Goal: Information Seeking & Learning: Learn about a topic

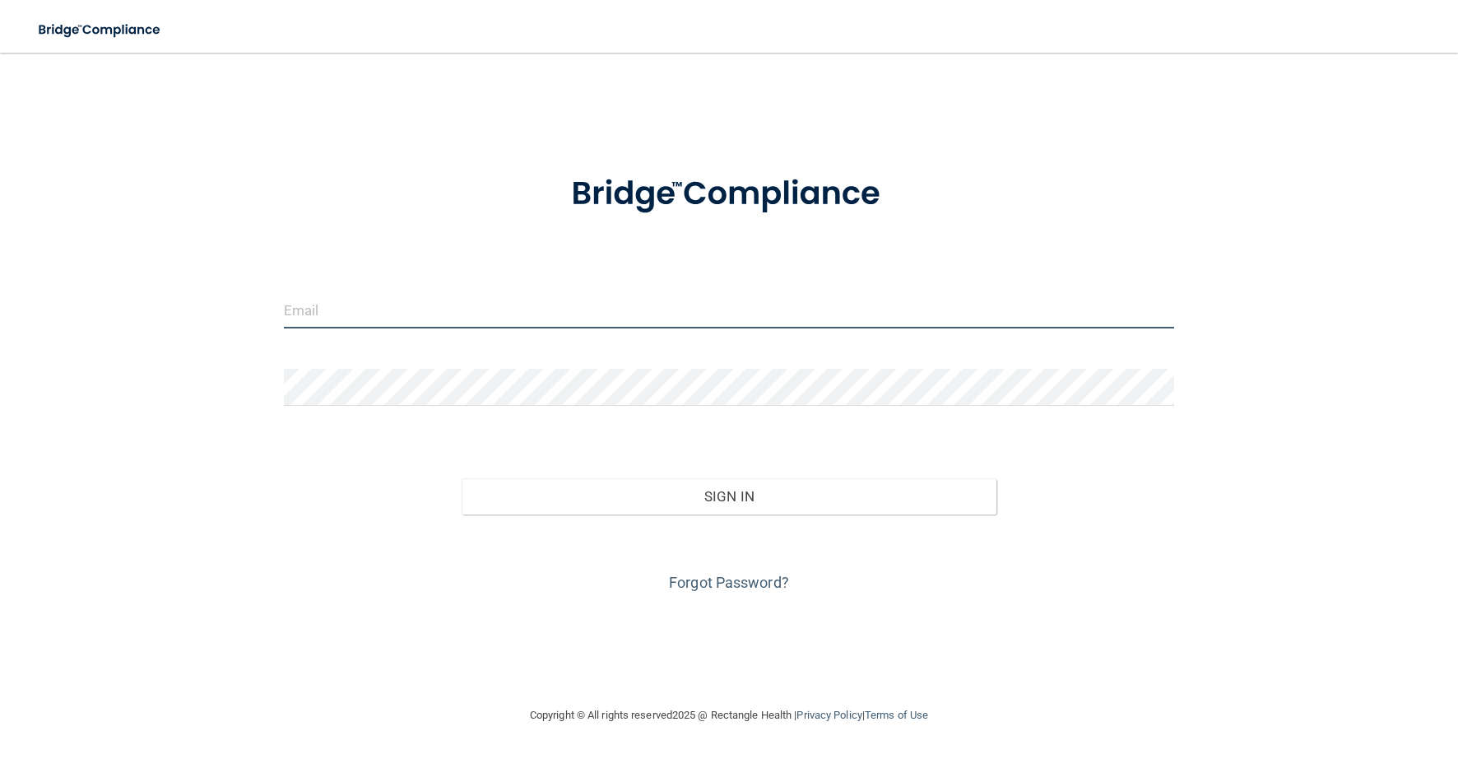
click at [462, 291] on input "email" at bounding box center [729, 309] width 891 height 37
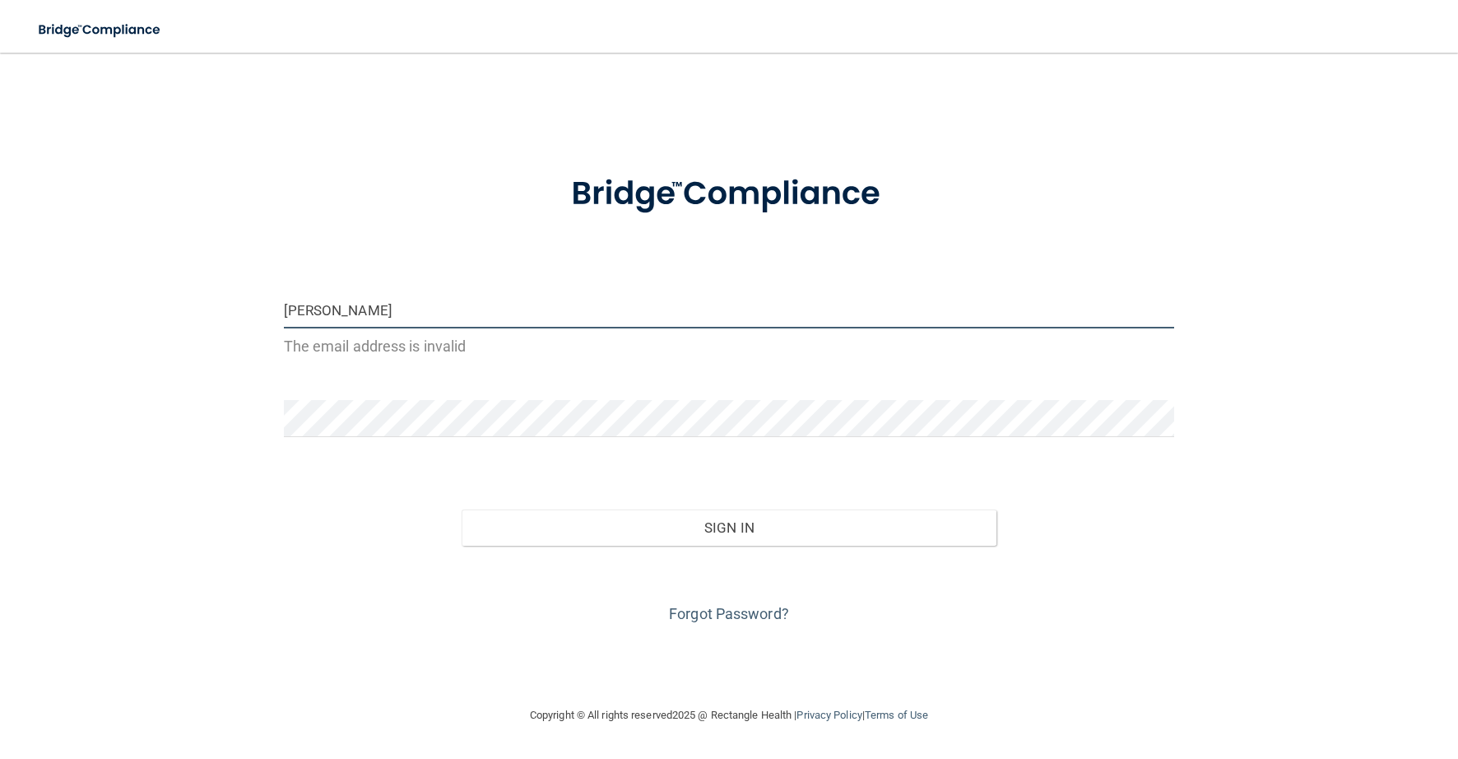
type input "[PERSON_NAME][EMAIL_ADDRESS][DOMAIN_NAME]"
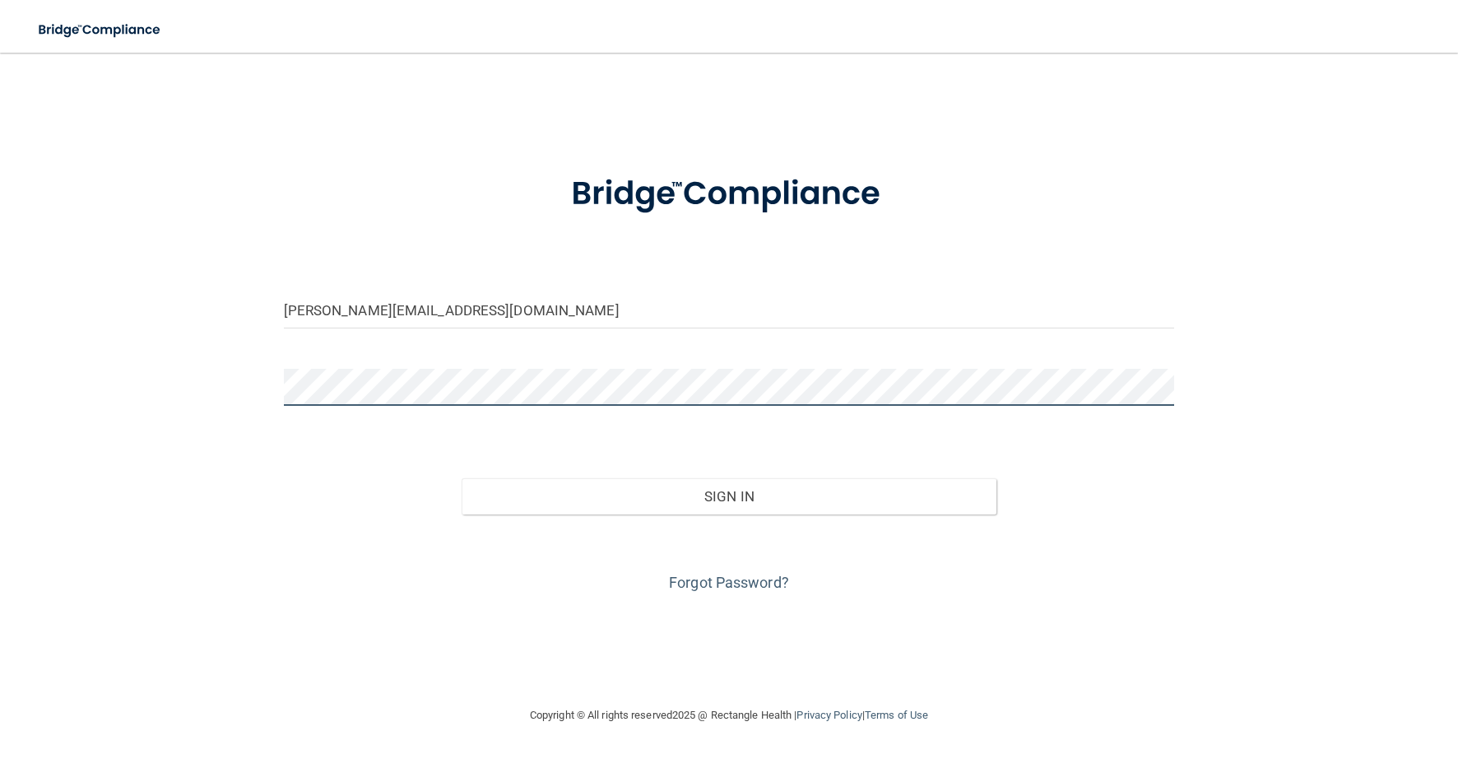
click at [462, 478] on button "Sign In" at bounding box center [729, 496] width 535 height 36
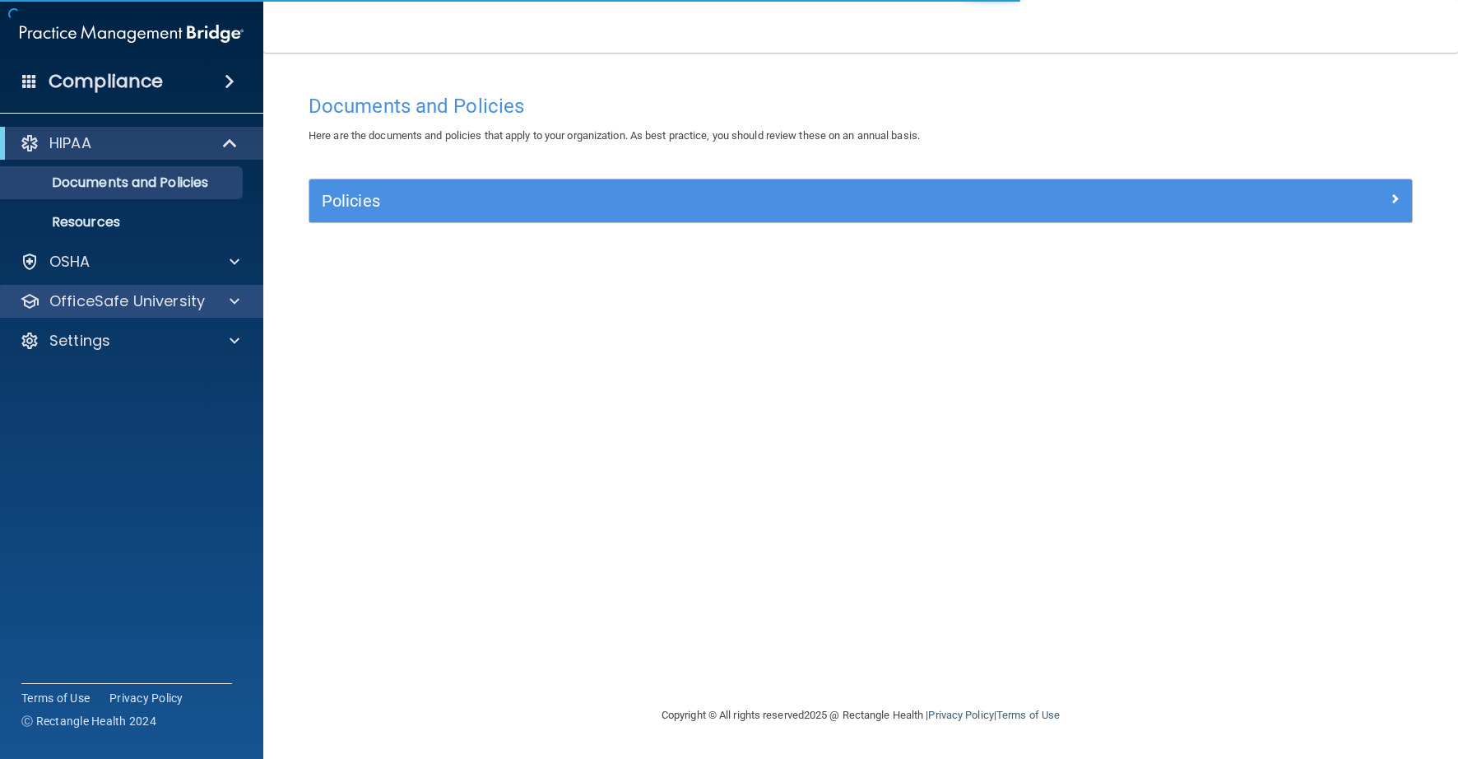
click at [140, 287] on div "OfficeSafe University" at bounding box center [132, 301] width 264 height 33
click at [140, 304] on p "OfficeSafe University" at bounding box center [127, 301] width 156 height 20
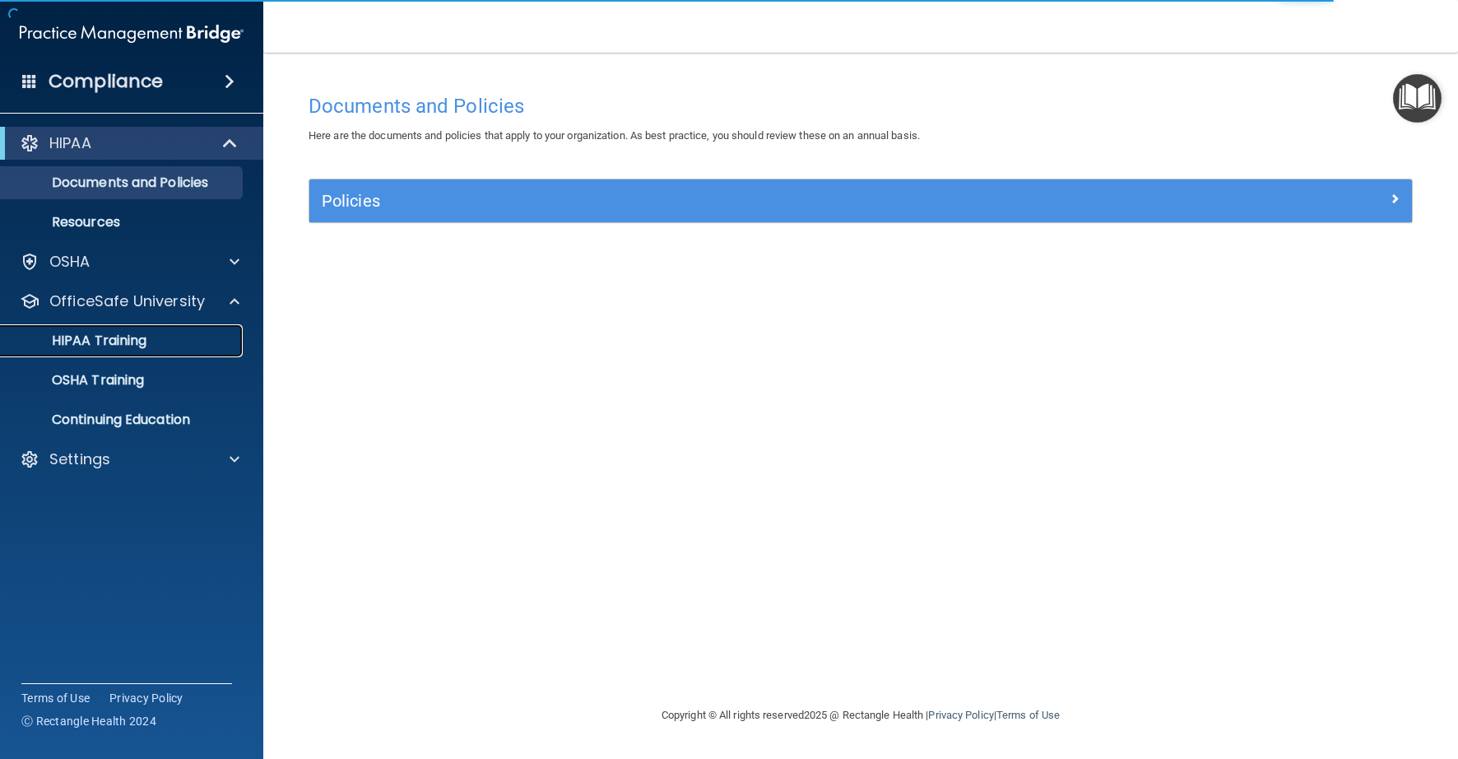
click at [142, 333] on p "HIPAA Training" at bounding box center [79, 340] width 136 height 16
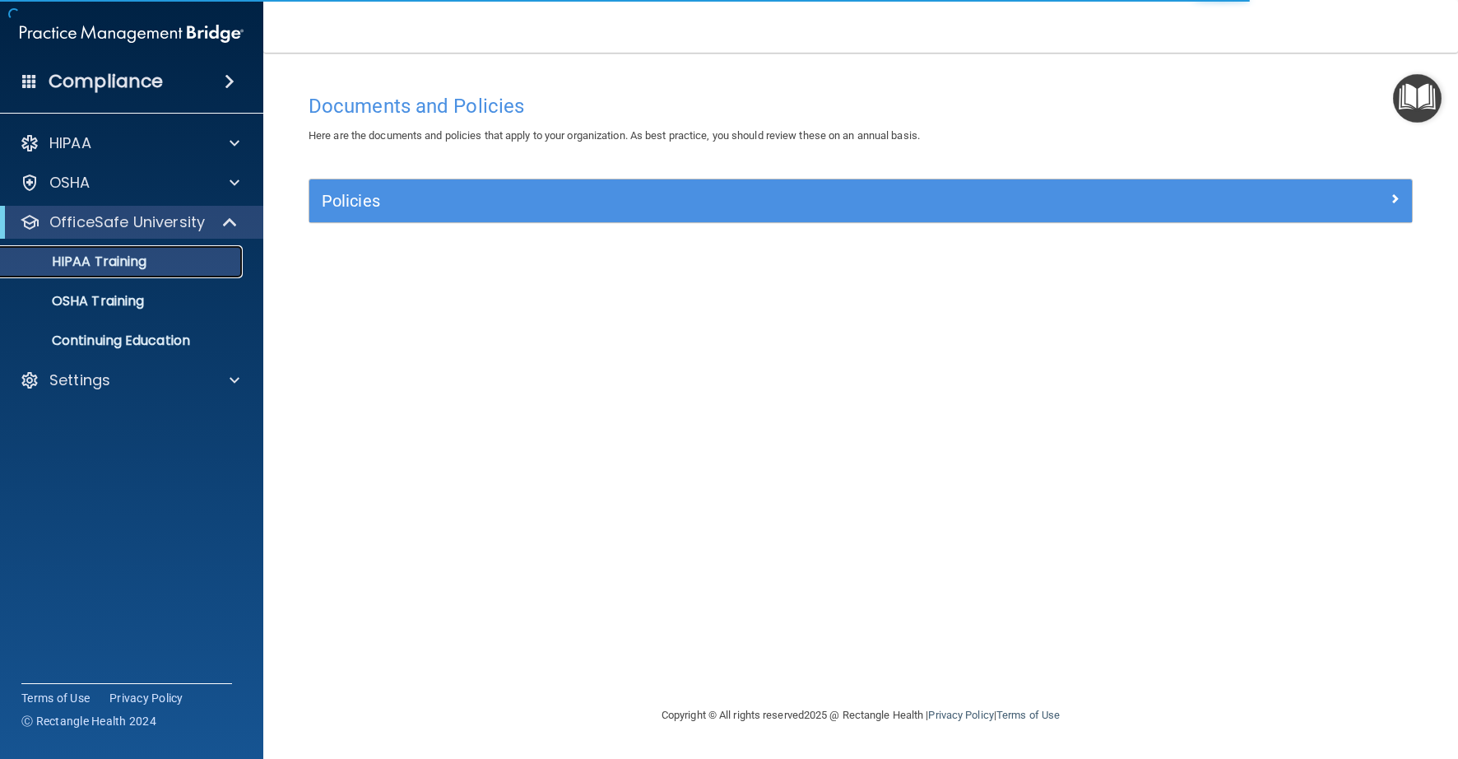
click at [184, 277] on link "HIPAA Training" at bounding box center [113, 261] width 259 height 33
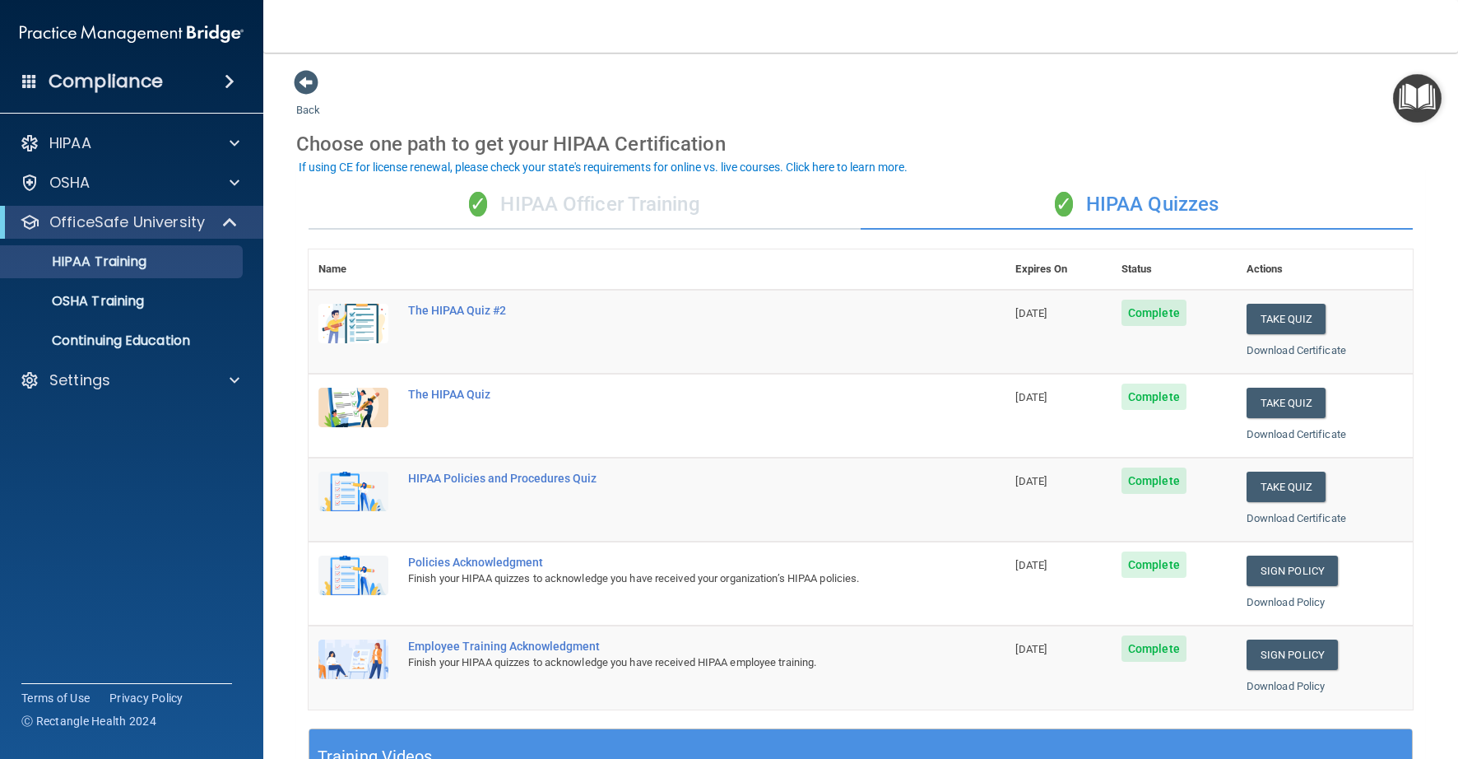
click at [1127, 203] on div "✓ HIPAA Quizzes" at bounding box center [1137, 204] width 552 height 49
click at [165, 277] on link "HIPAA Training" at bounding box center [113, 261] width 259 height 33
click at [596, 207] on div "✓ HIPAA Officer Training" at bounding box center [585, 204] width 552 height 49
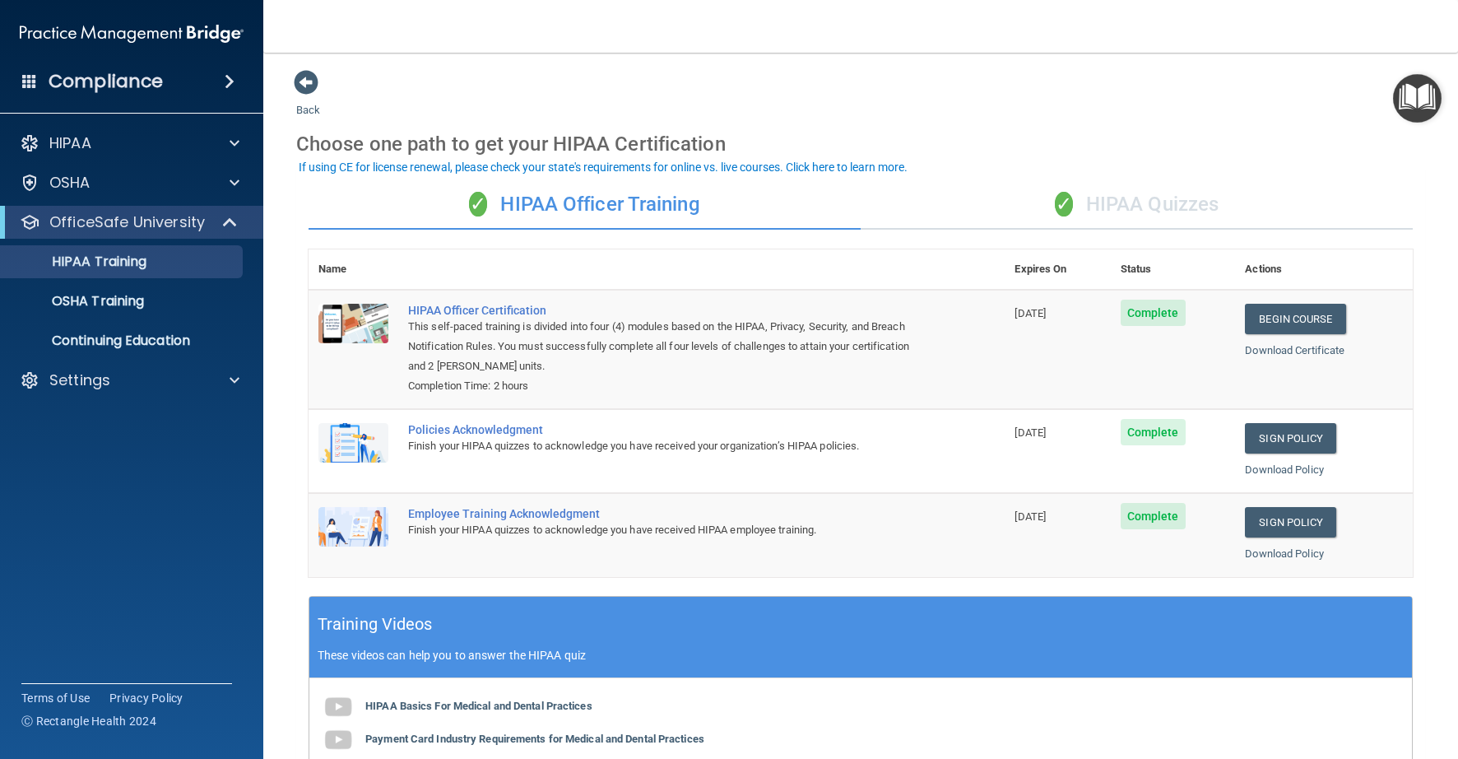
click at [1186, 200] on div "✓ HIPAA Quizzes" at bounding box center [1137, 204] width 552 height 49
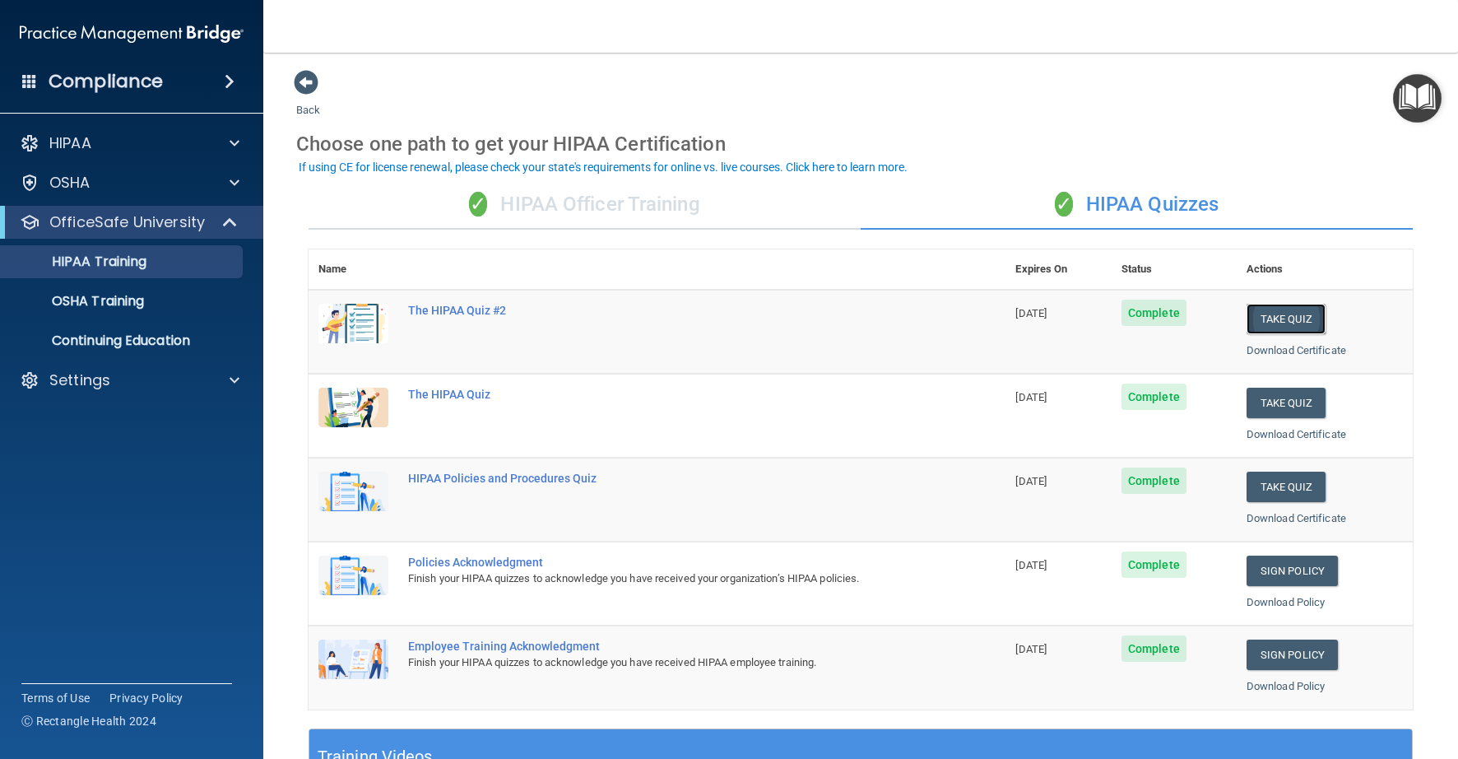
click at [1299, 320] on button "Take Quiz" at bounding box center [1286, 319] width 79 height 30
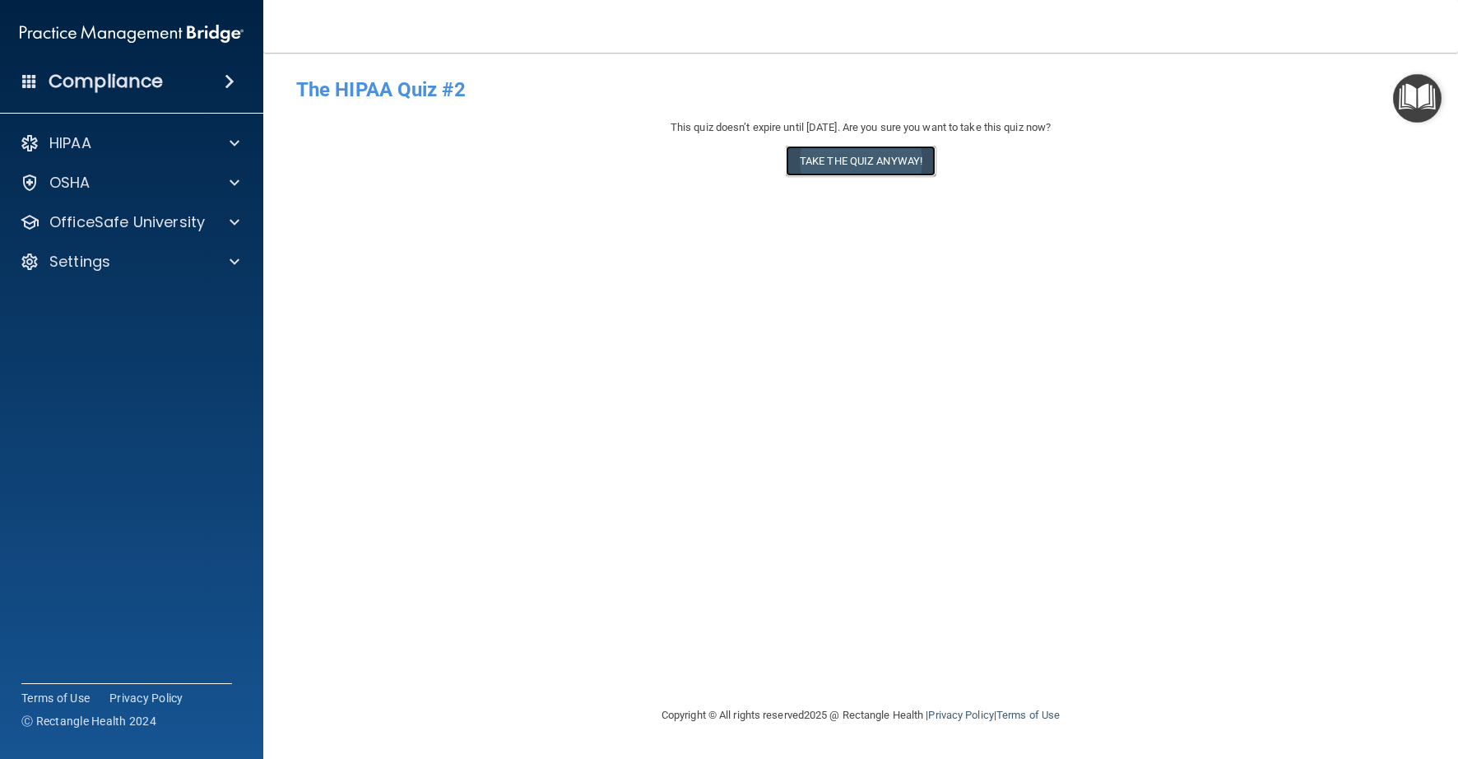
click at [850, 173] on button "Take the quiz anyway!" at bounding box center [861, 161] width 150 height 30
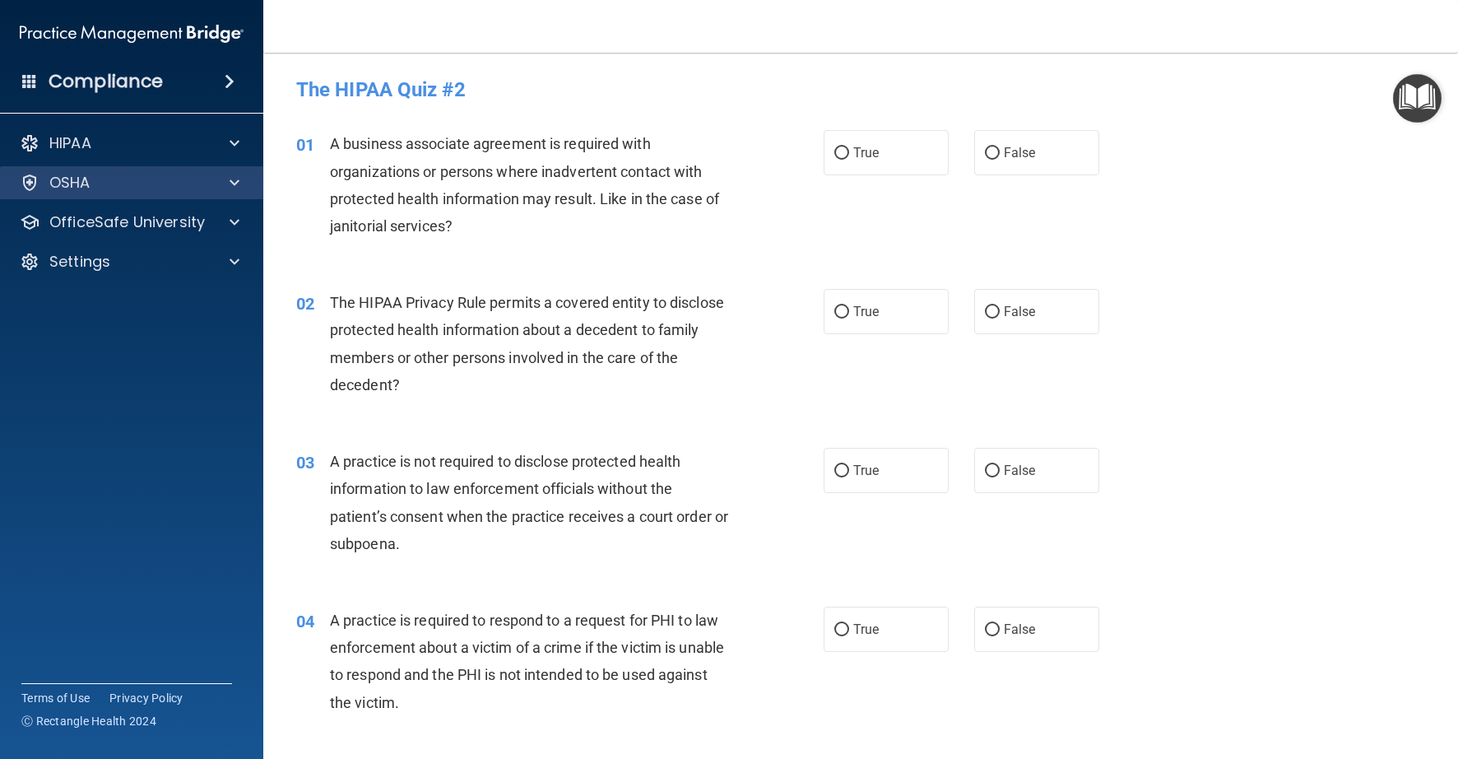
click at [93, 197] on div "OSHA" at bounding box center [132, 182] width 264 height 33
click at [91, 164] on div "HIPAA Documents and Policies Report an Incident Business Associates Emergency P…" at bounding box center [132, 205] width 264 height 171
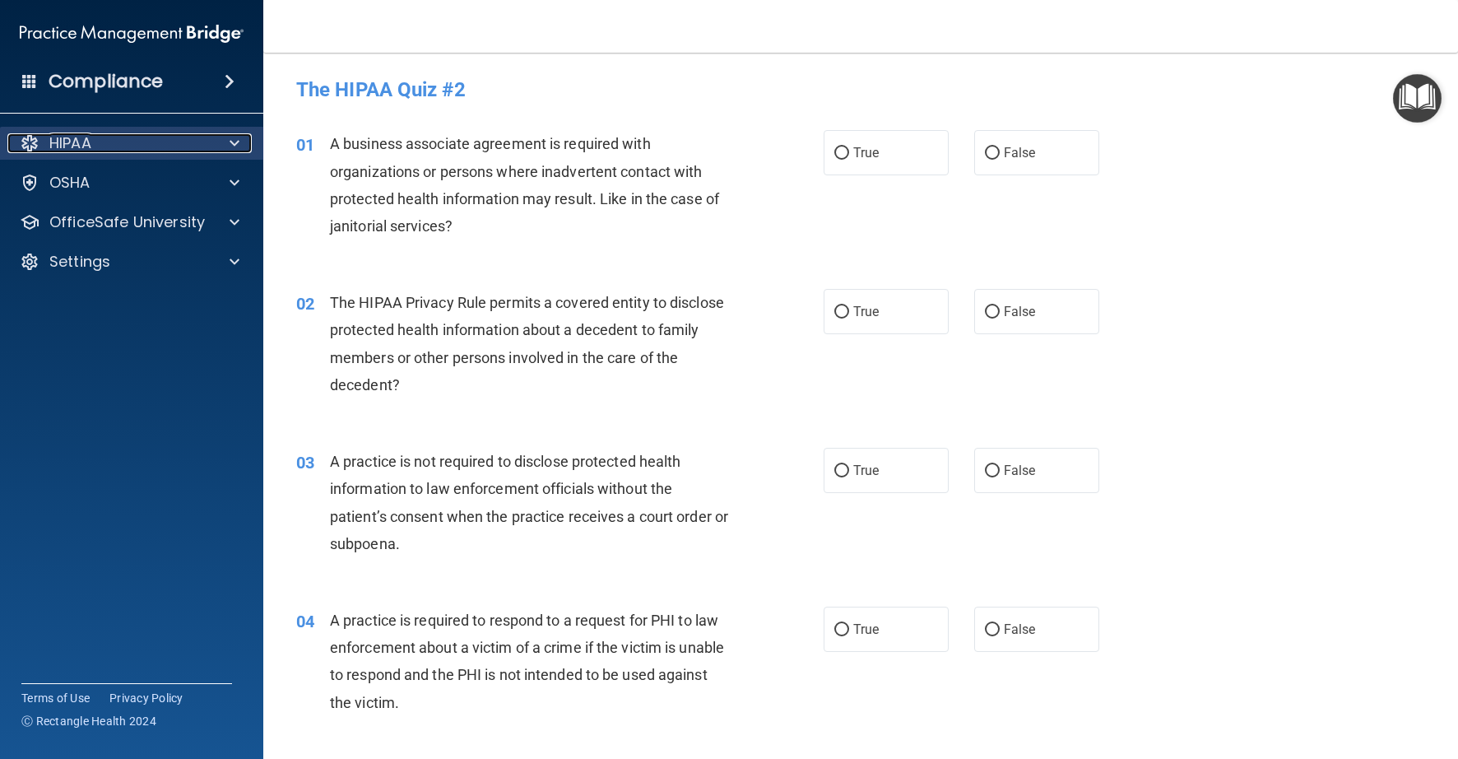
click at [91, 152] on p "HIPAA" at bounding box center [70, 143] width 42 height 20
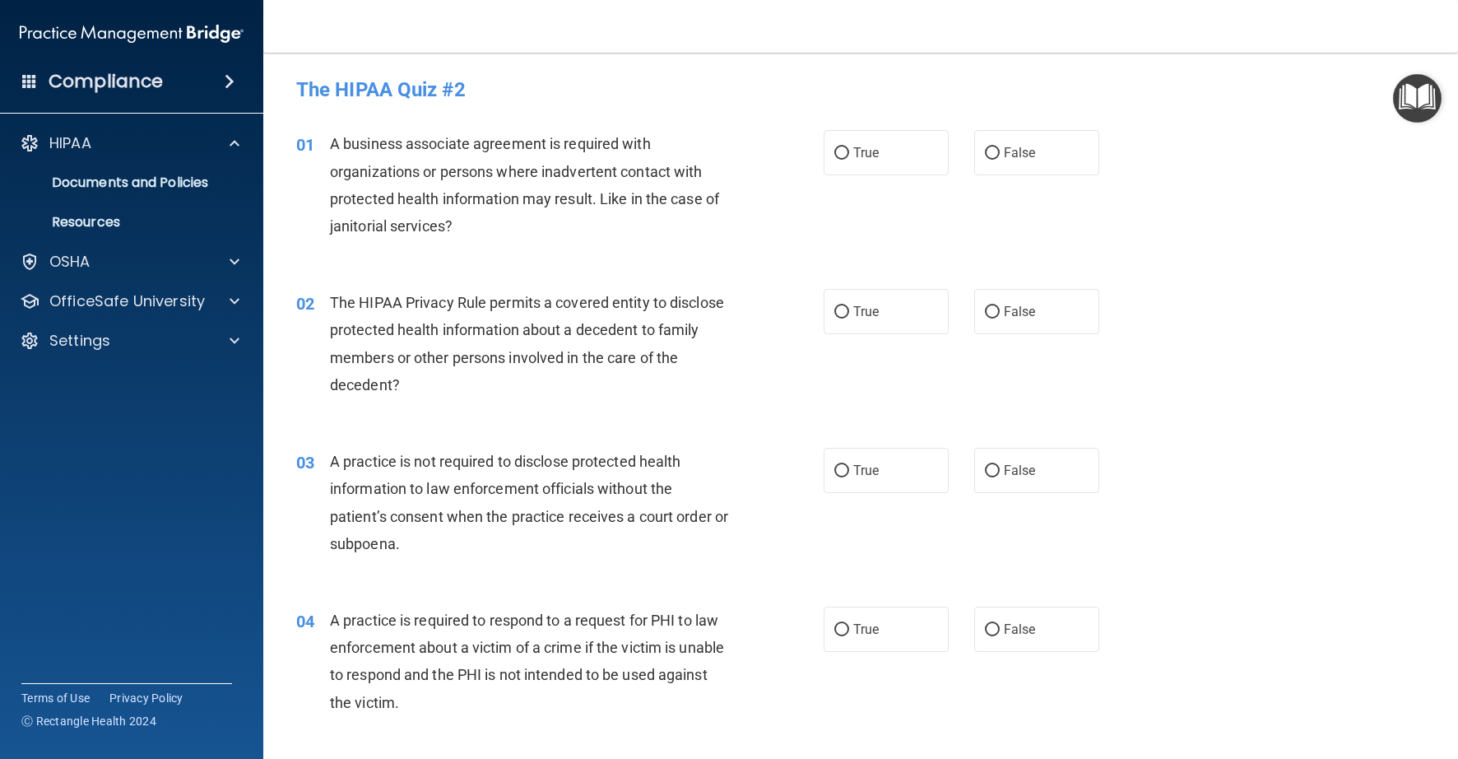
click at [103, 91] on h4 "Compliance" at bounding box center [106, 81] width 114 height 23
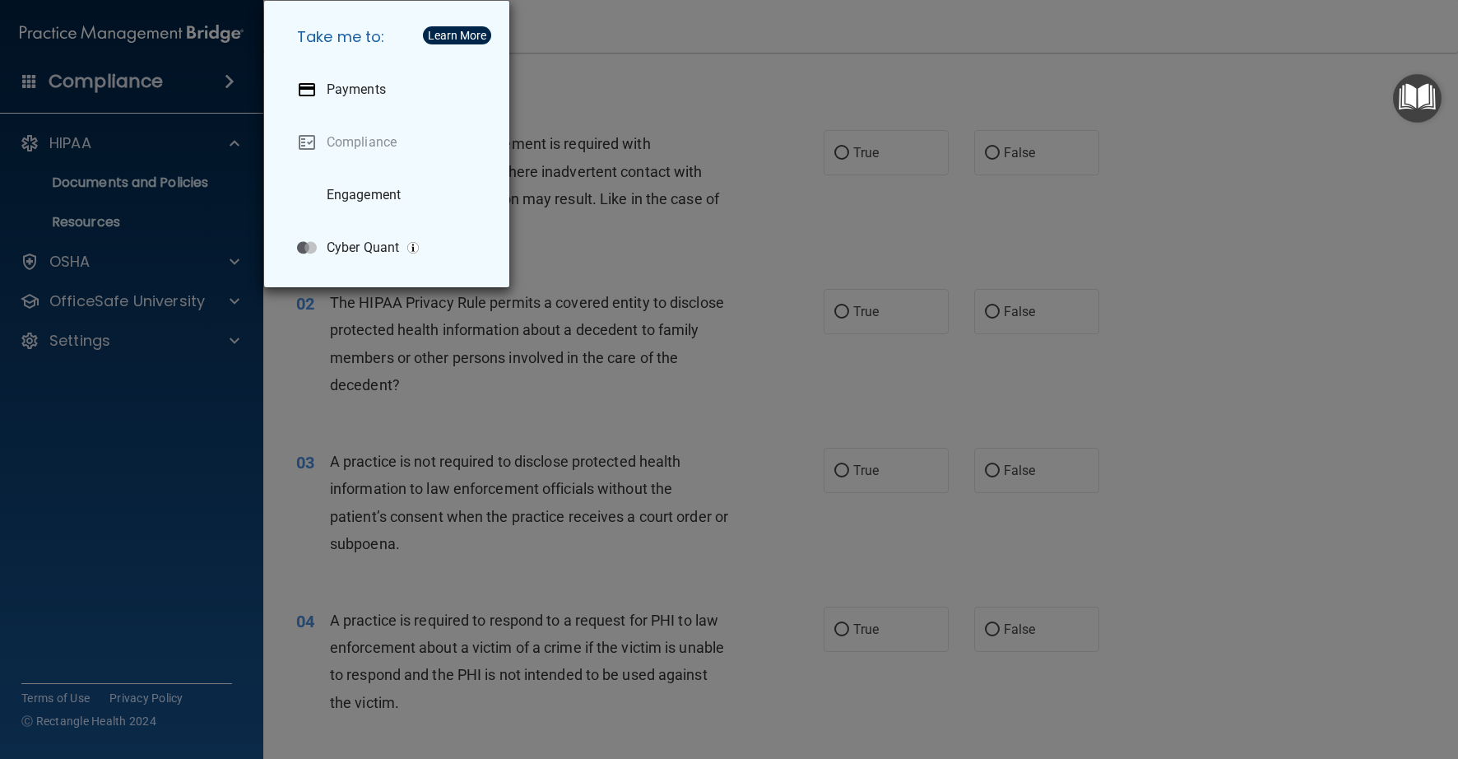
click at [118, 372] on div "Take me to: Payments Compliance Engagement Cyber Quant" at bounding box center [729, 379] width 1458 height 759
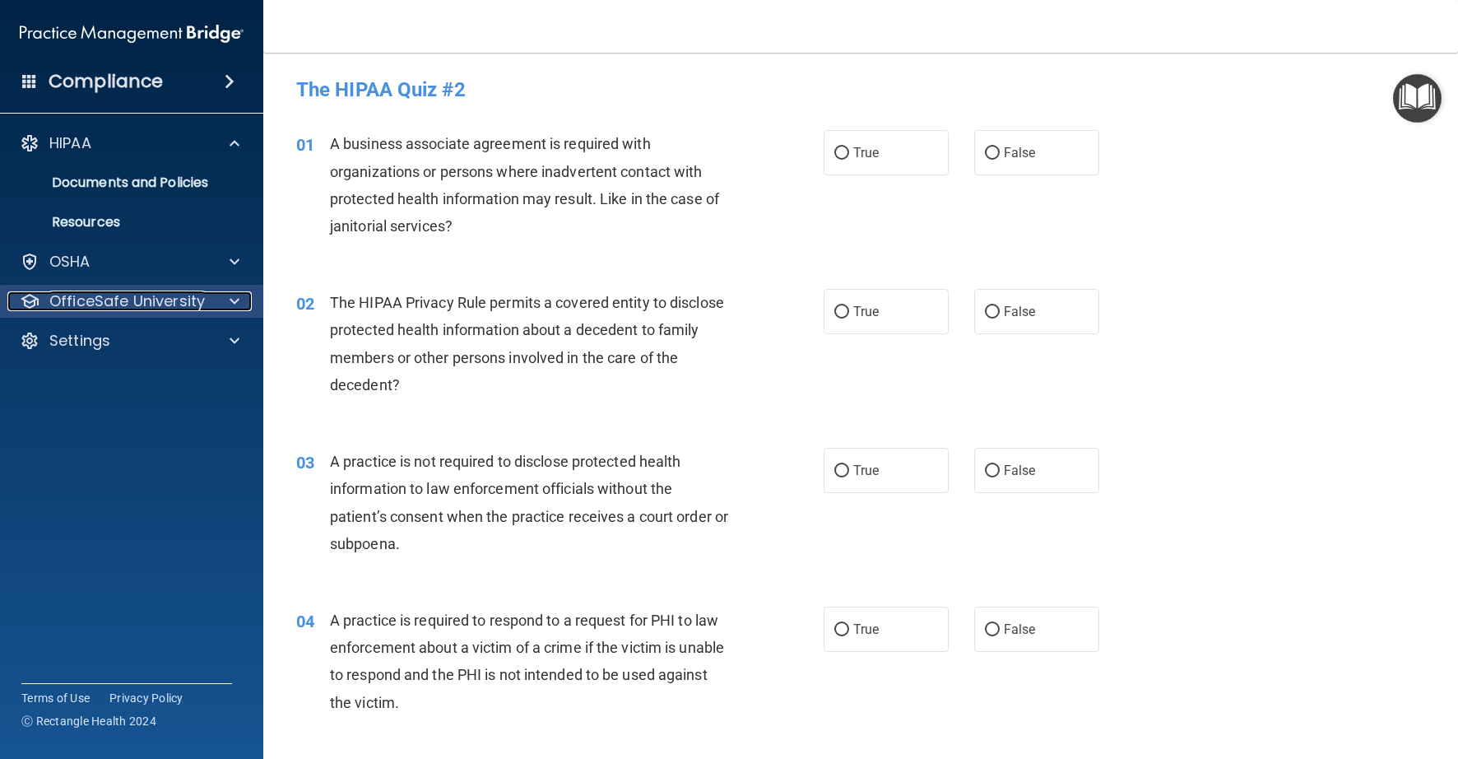
click at [94, 296] on p "OfficeSafe University" at bounding box center [127, 301] width 156 height 20
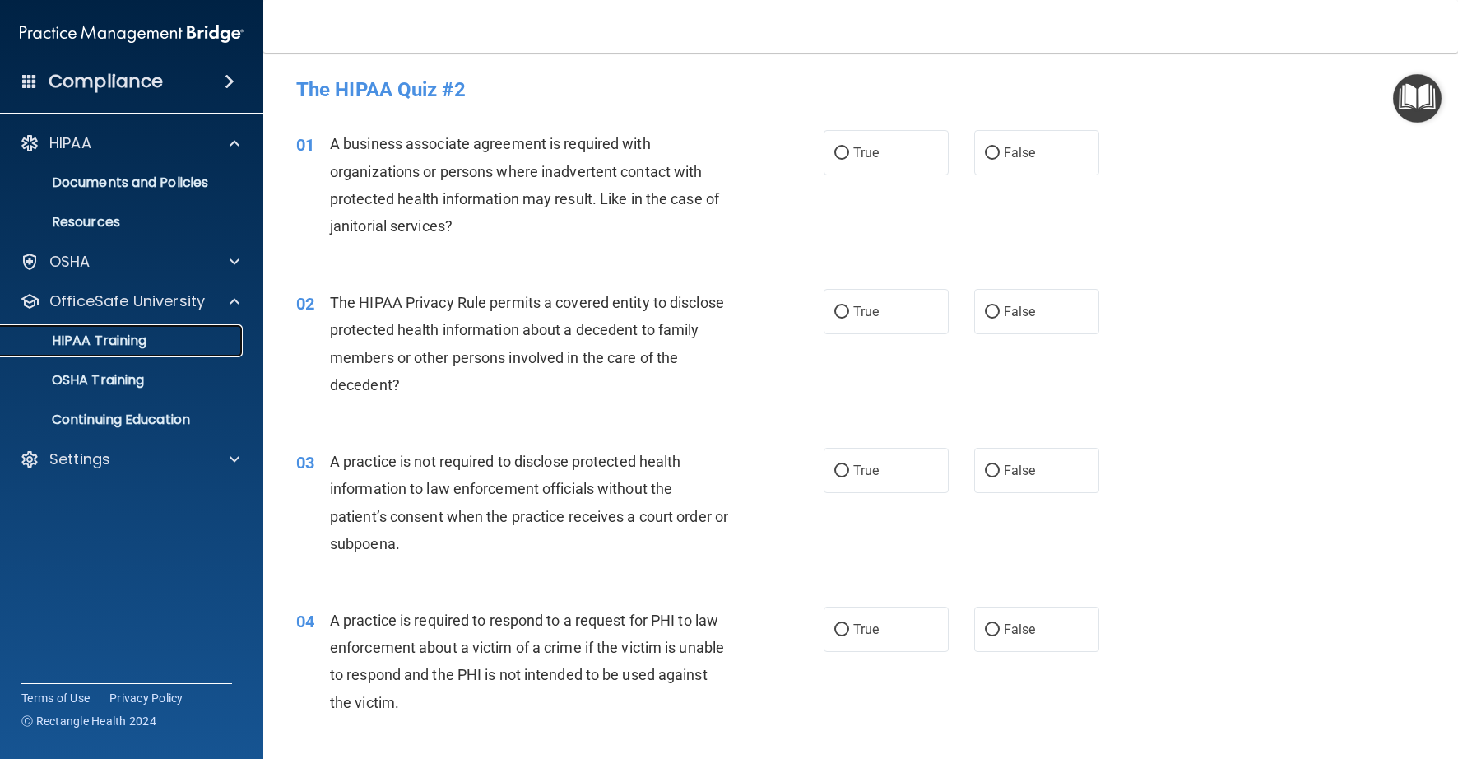
click at [97, 342] on p "HIPAA Training" at bounding box center [79, 340] width 136 height 16
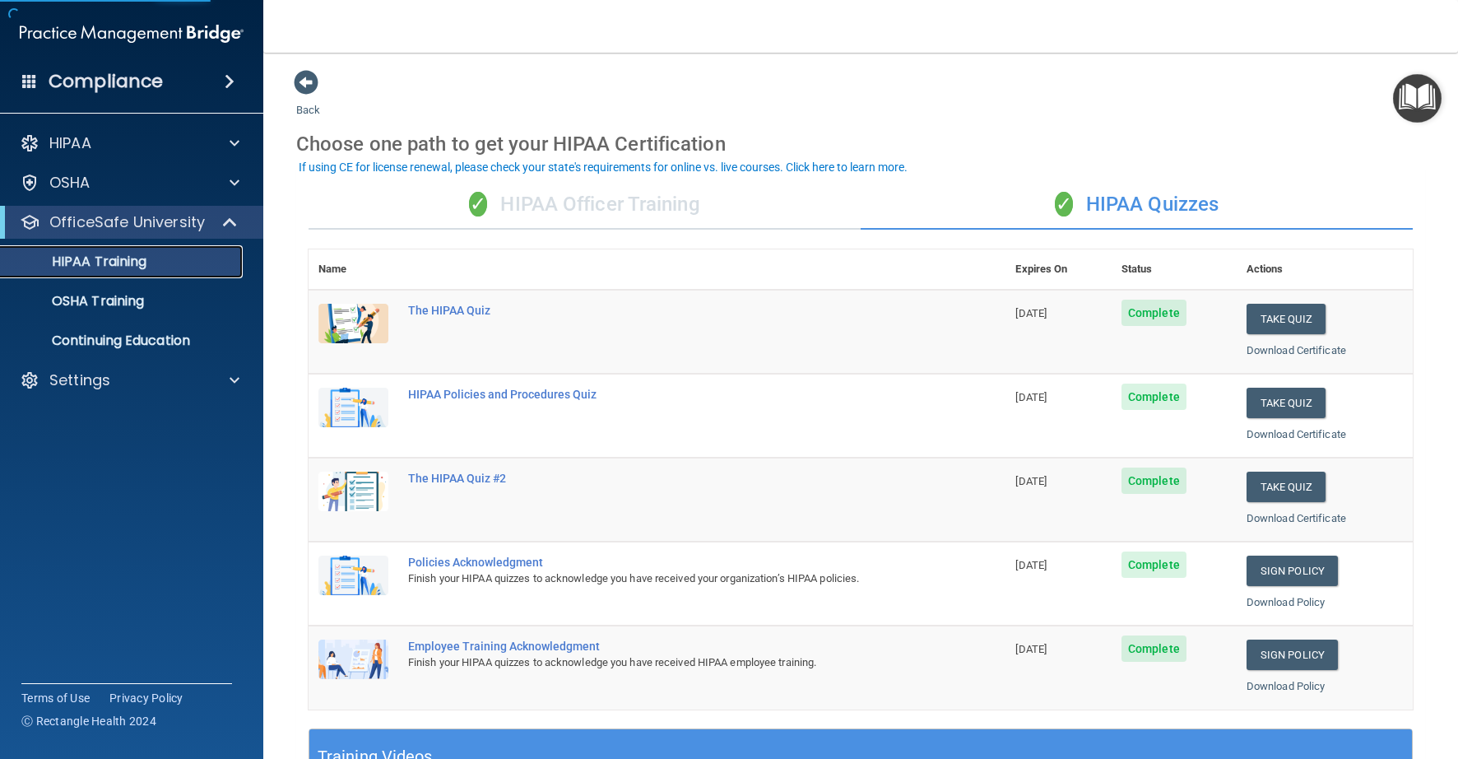
scroll to position [19, 0]
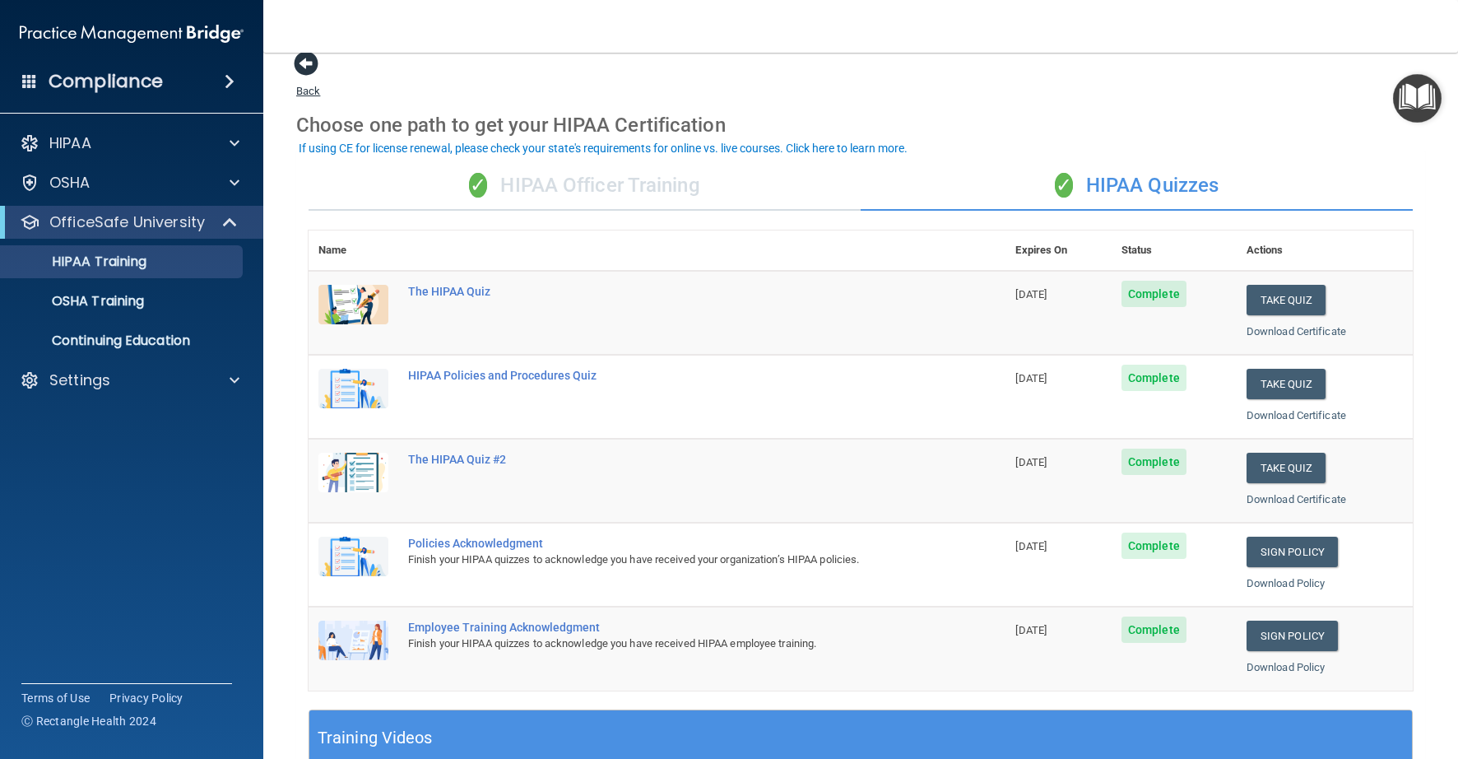
click at [299, 64] on span at bounding box center [306, 63] width 25 height 25
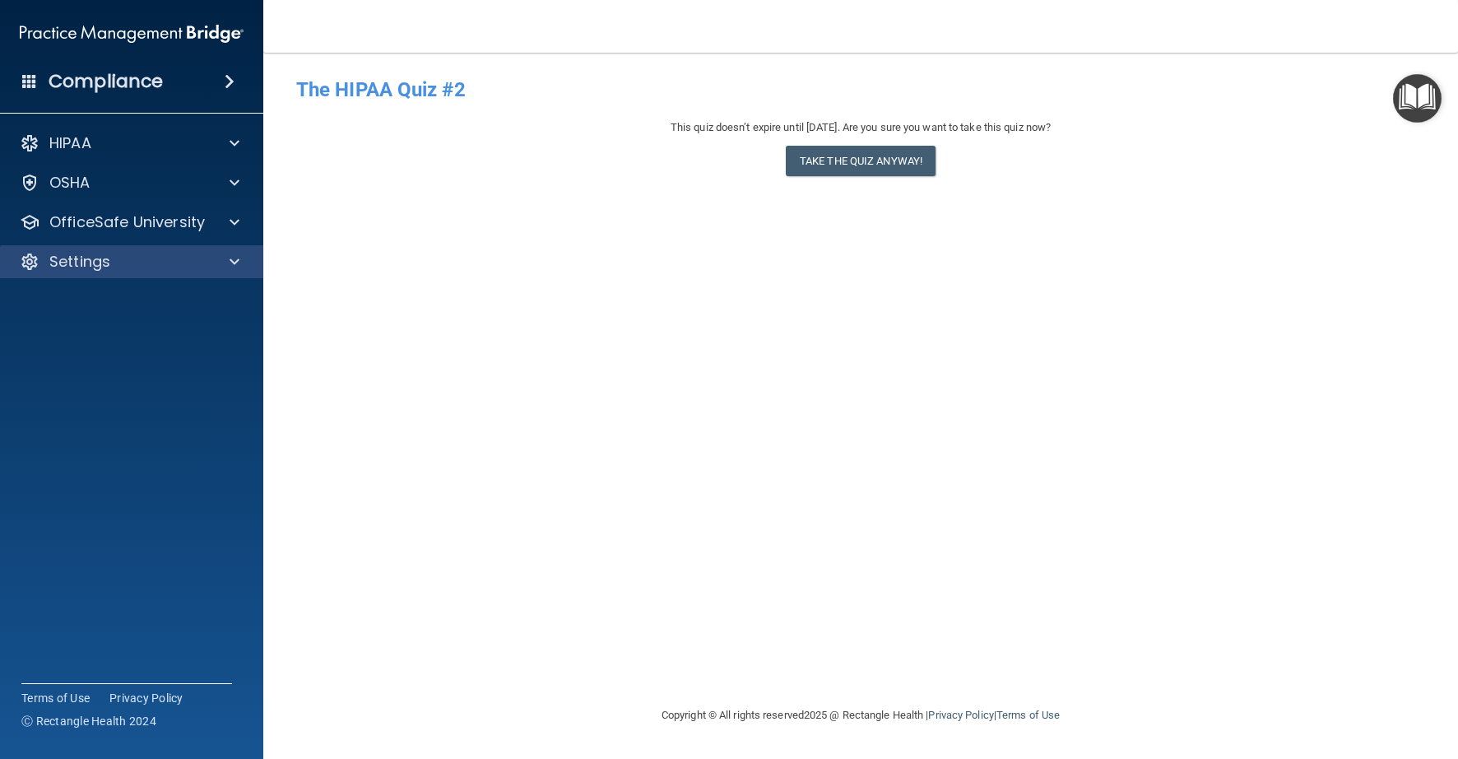
click at [145, 249] on div "Settings" at bounding box center [132, 261] width 264 height 33
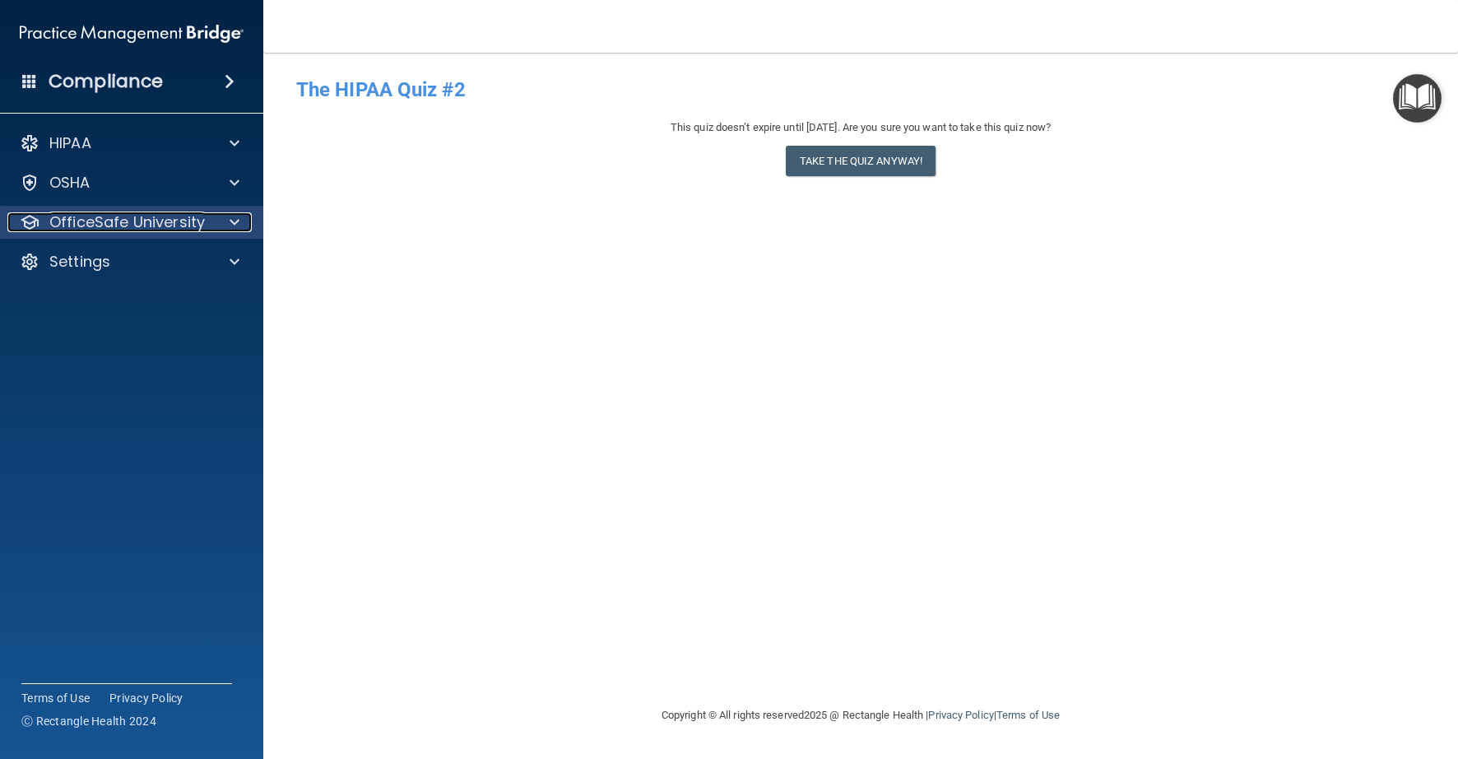
click at [146, 232] on p "OfficeSafe University" at bounding box center [127, 222] width 156 height 20
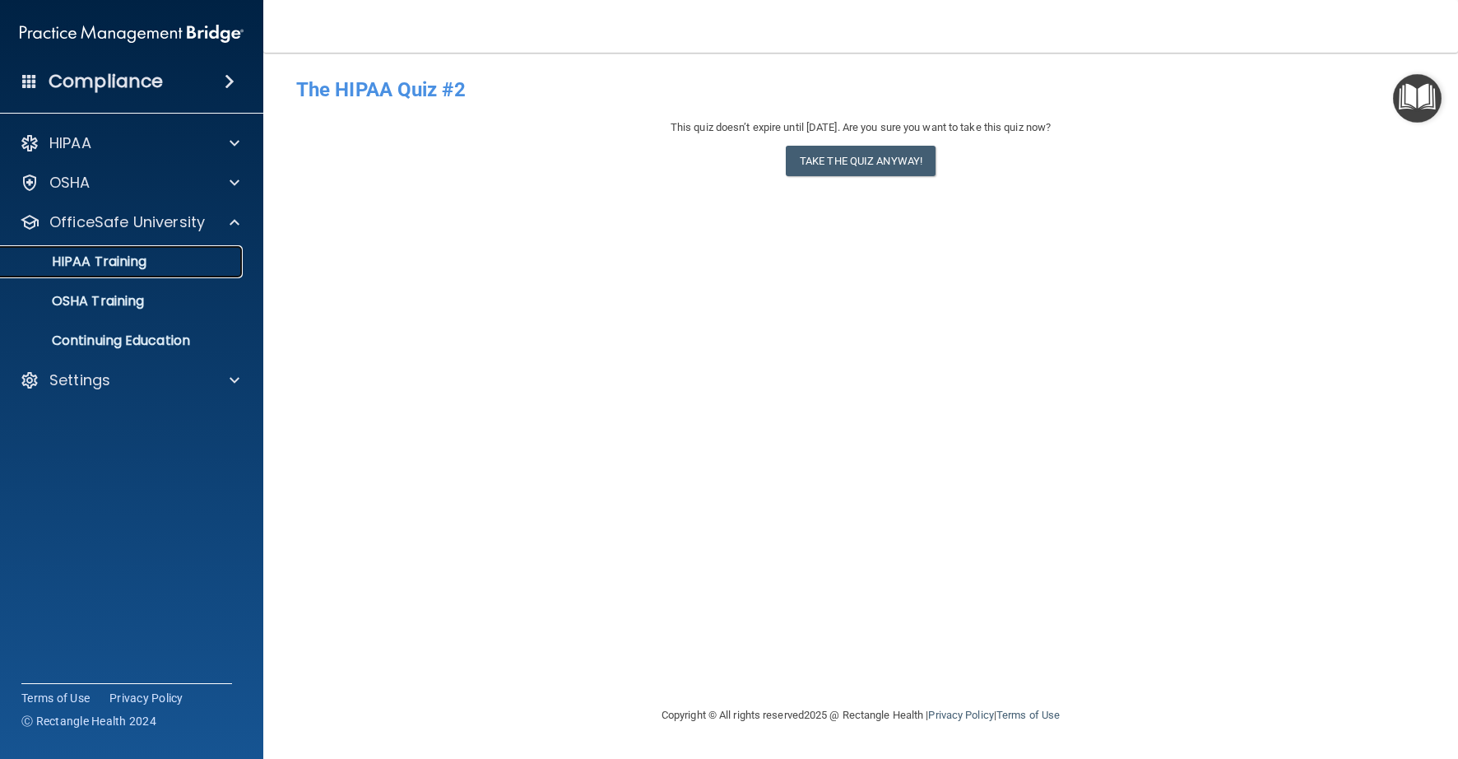
click at [142, 268] on p "HIPAA Training" at bounding box center [79, 261] width 136 height 16
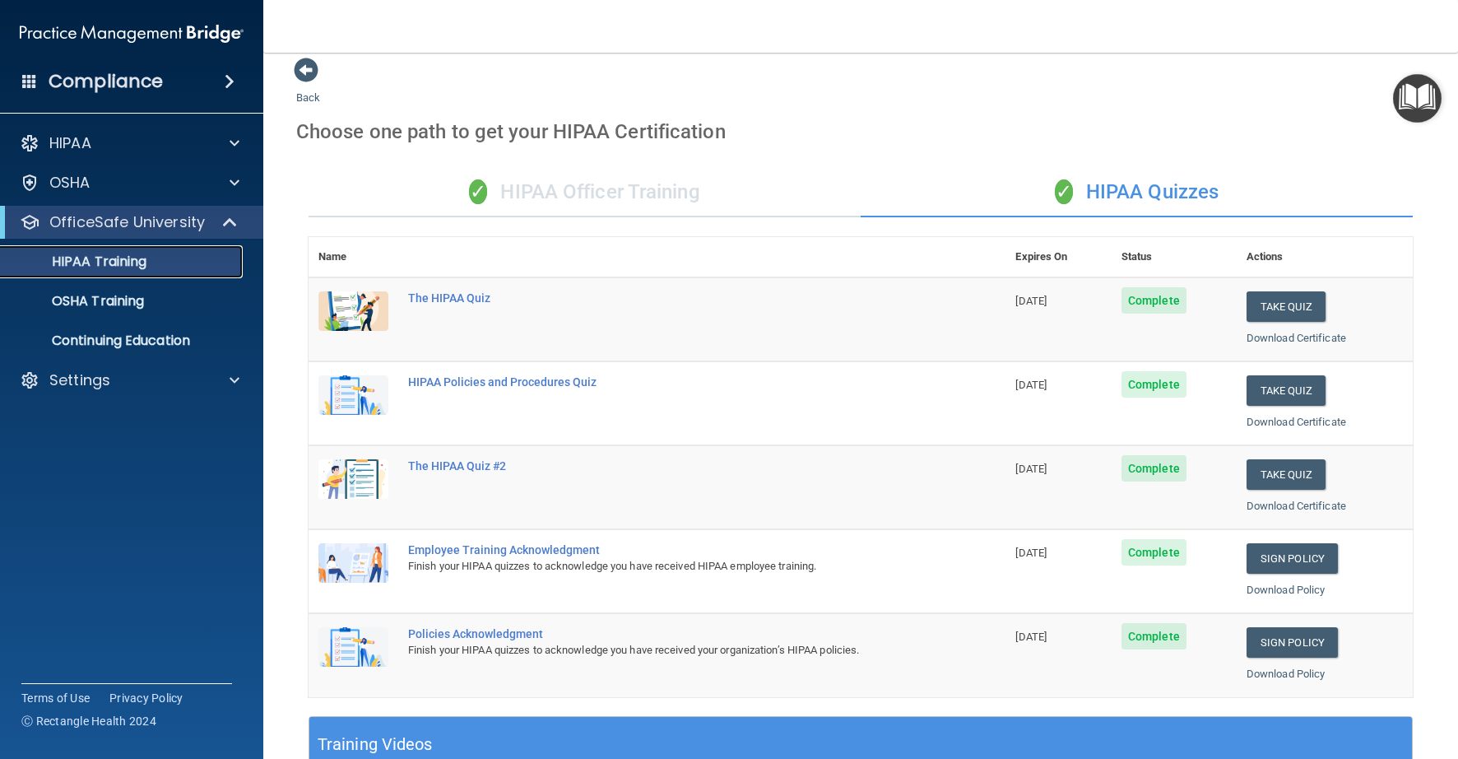
scroll to position [4, 0]
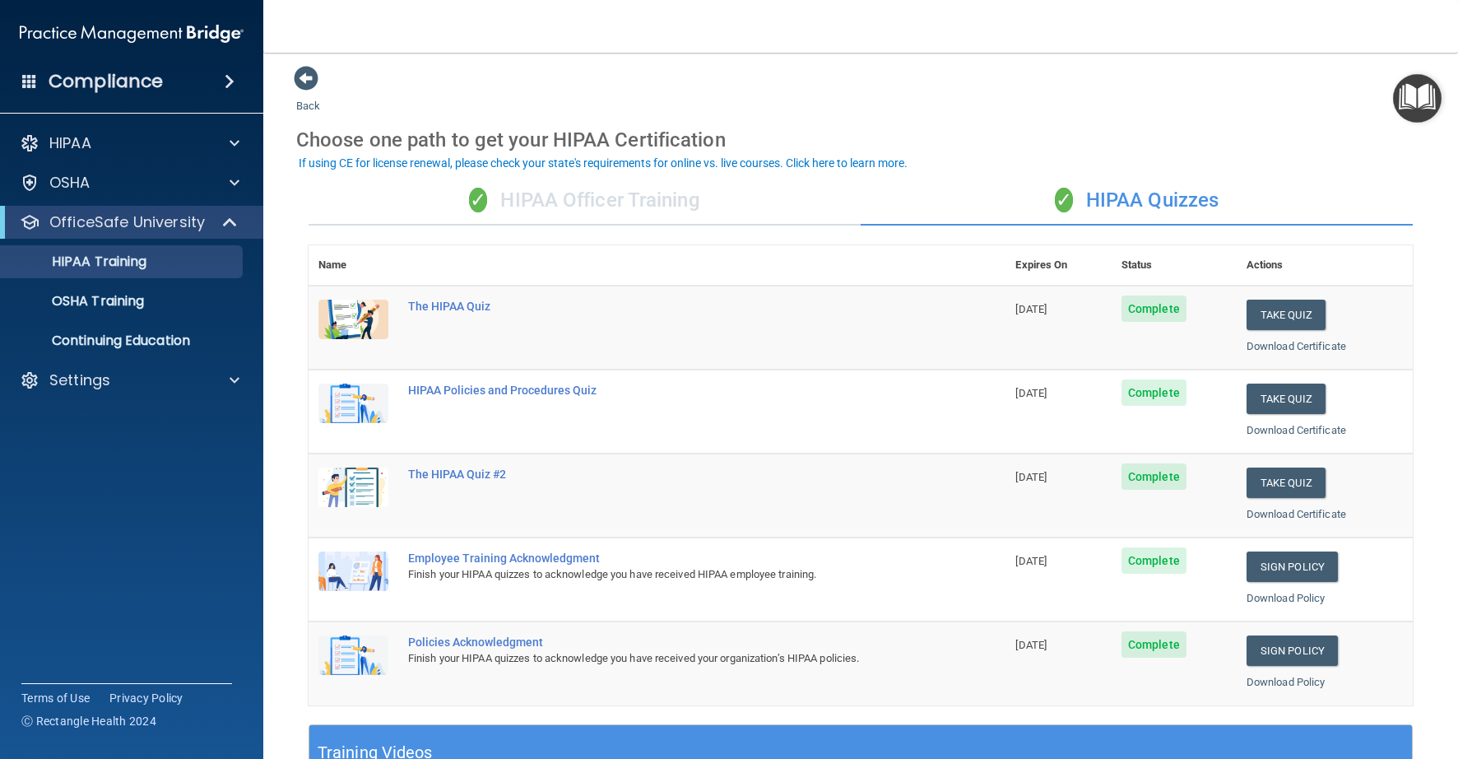
click at [585, 202] on div "✓ HIPAA Officer Training" at bounding box center [585, 200] width 552 height 49
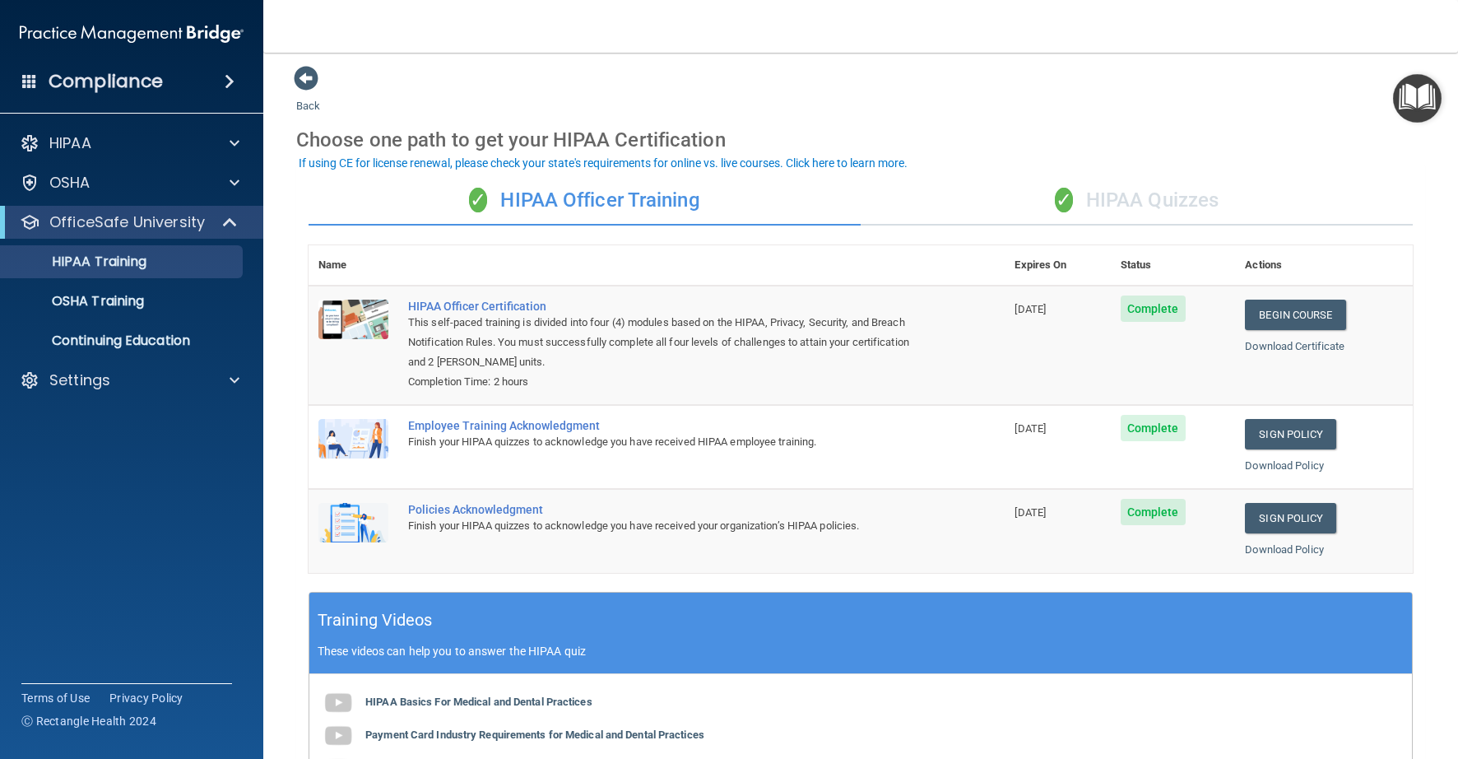
click at [1150, 179] on div "✓ HIPAA Quizzes" at bounding box center [1137, 200] width 552 height 49
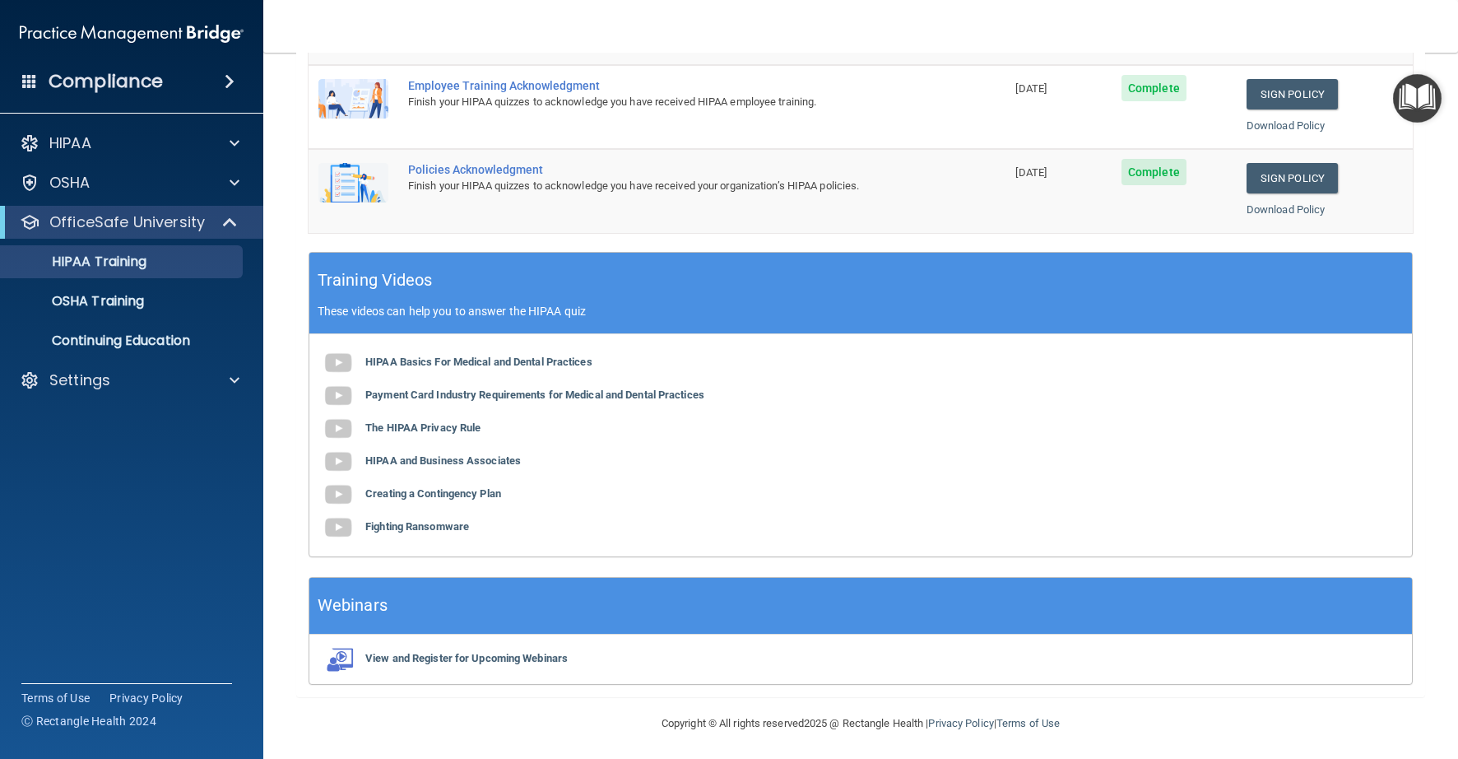
scroll to position [480, 0]
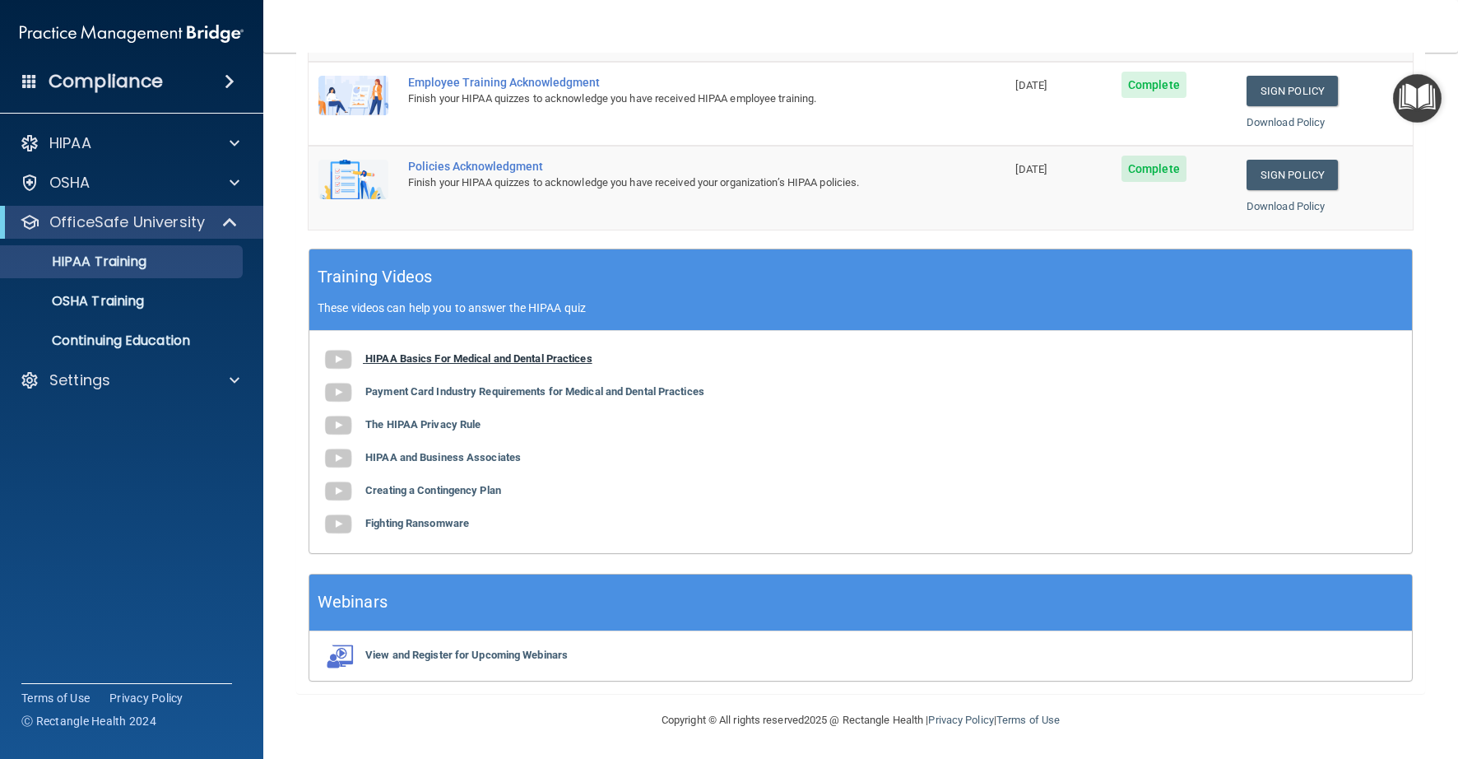
click at [532, 360] on b "HIPAA Basics For Medical and Dental Practices" at bounding box center [478, 358] width 227 height 12
click at [427, 394] on b "Payment Card Industry Requirements for Medical and Dental Practices" at bounding box center [534, 391] width 339 height 12
click at [428, 434] on div "HIPAA Basics For Medical and Dental Practices Payment Card Industry Requirement…" at bounding box center [860, 442] width 1103 height 222
click at [431, 421] on b "The HIPAA Privacy Rule" at bounding box center [422, 424] width 115 height 12
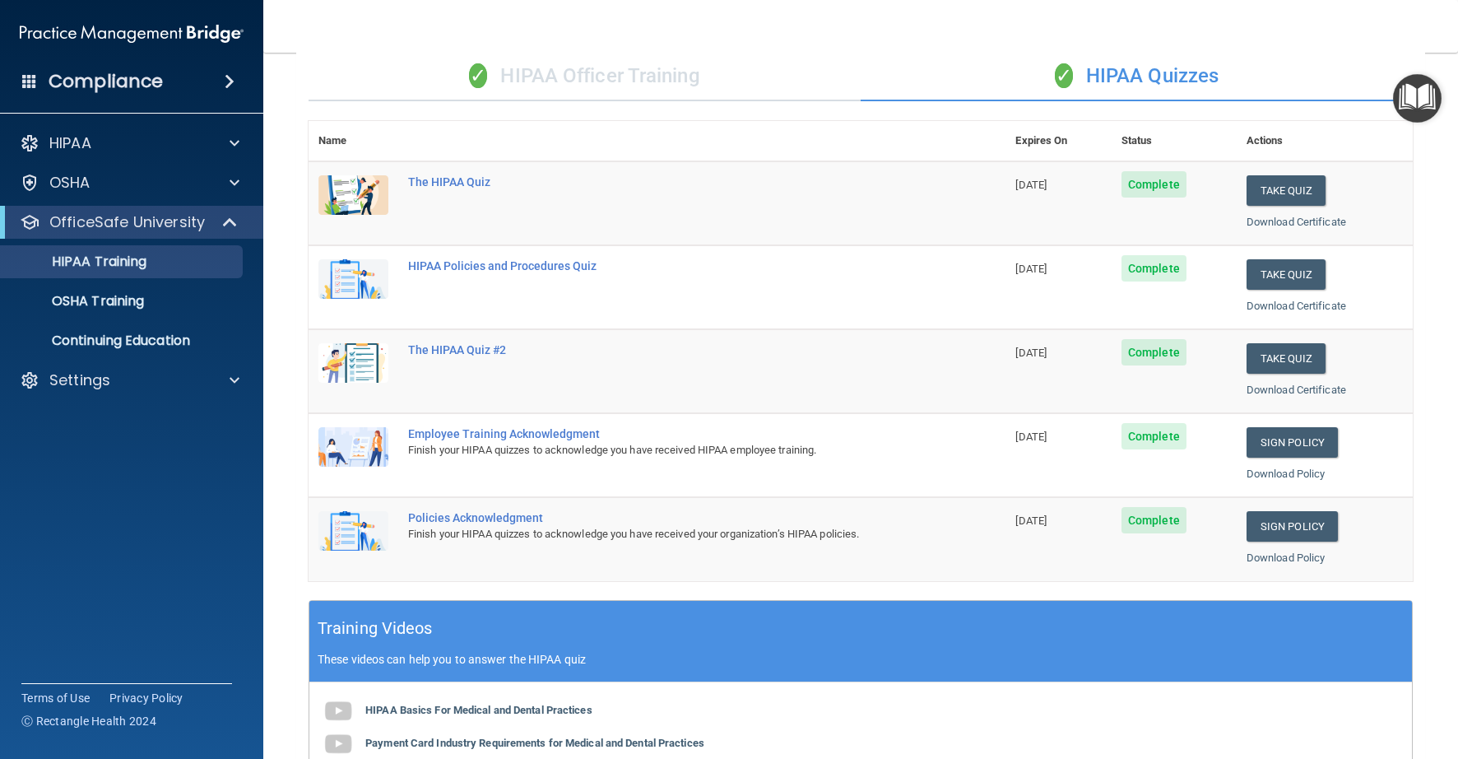
scroll to position [120, 0]
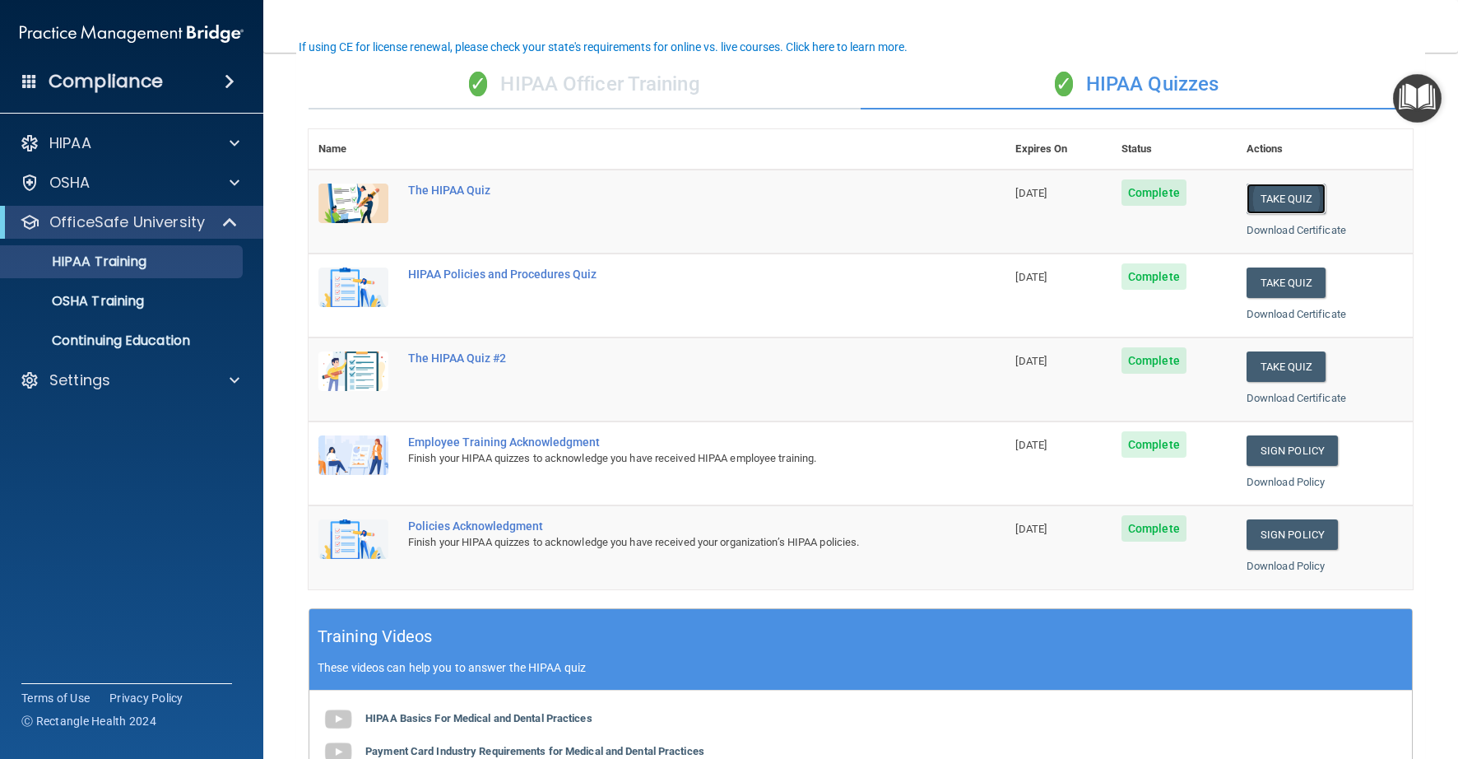
click at [1266, 196] on button "Take Quiz" at bounding box center [1286, 199] width 79 height 30
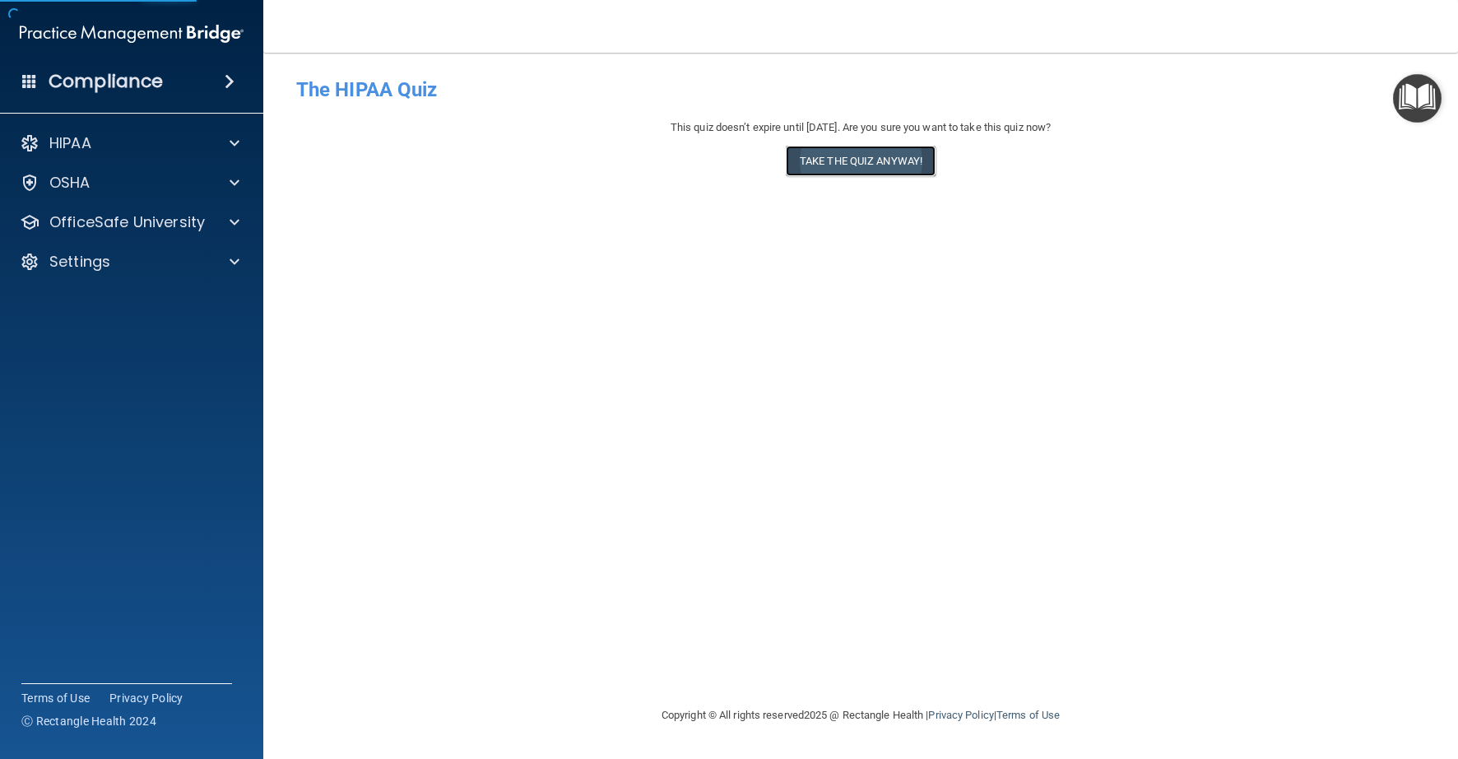
click at [889, 162] on button "Take the quiz anyway!" at bounding box center [861, 161] width 150 height 30
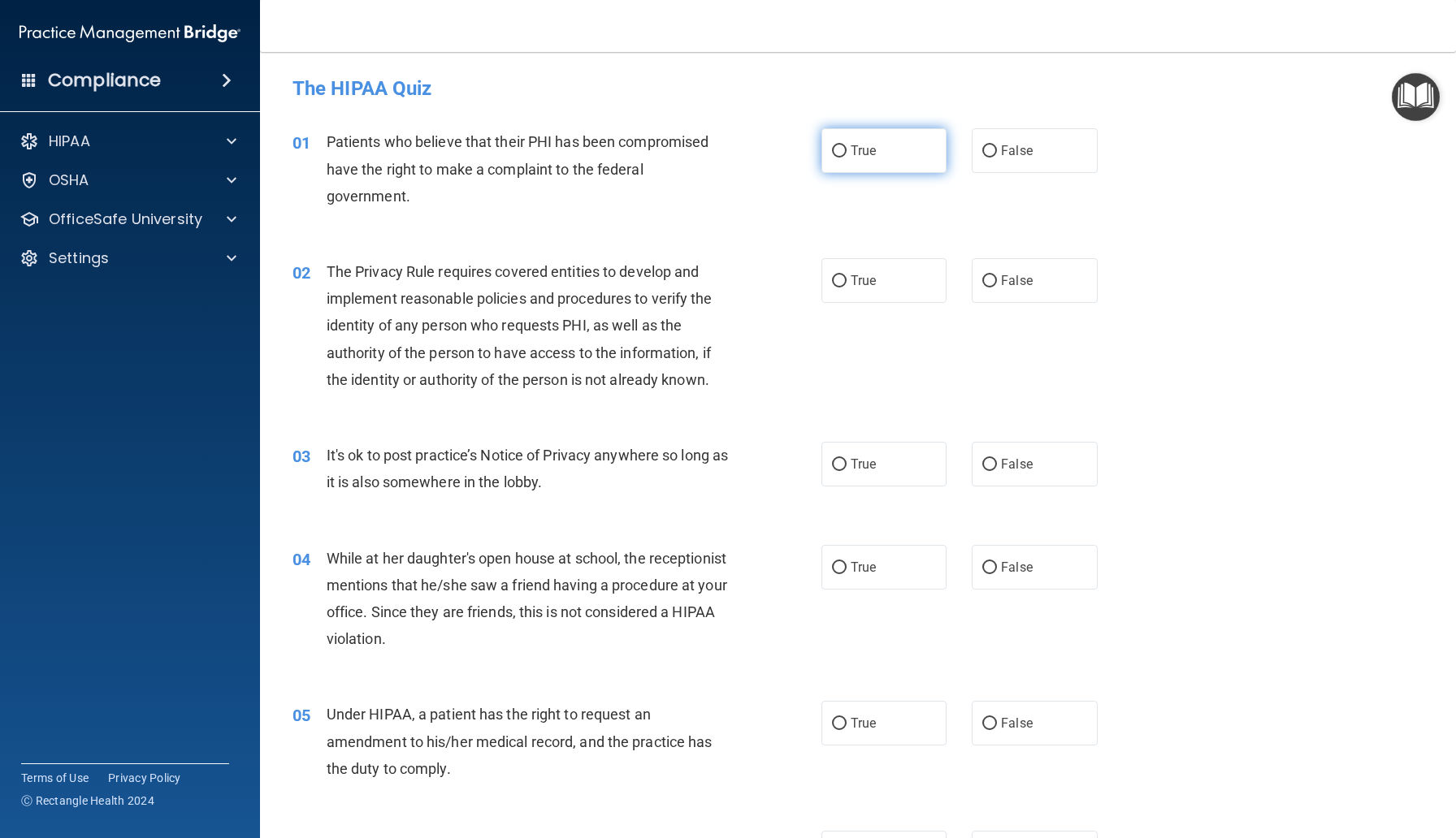
click at [838, 156] on input "True" at bounding box center [839, 151] width 15 height 12
radio input "true"
click at [839, 284] on input "True" at bounding box center [839, 281] width 15 height 12
radio input "true"
click at [981, 467] on label "False" at bounding box center [1034, 464] width 125 height 44
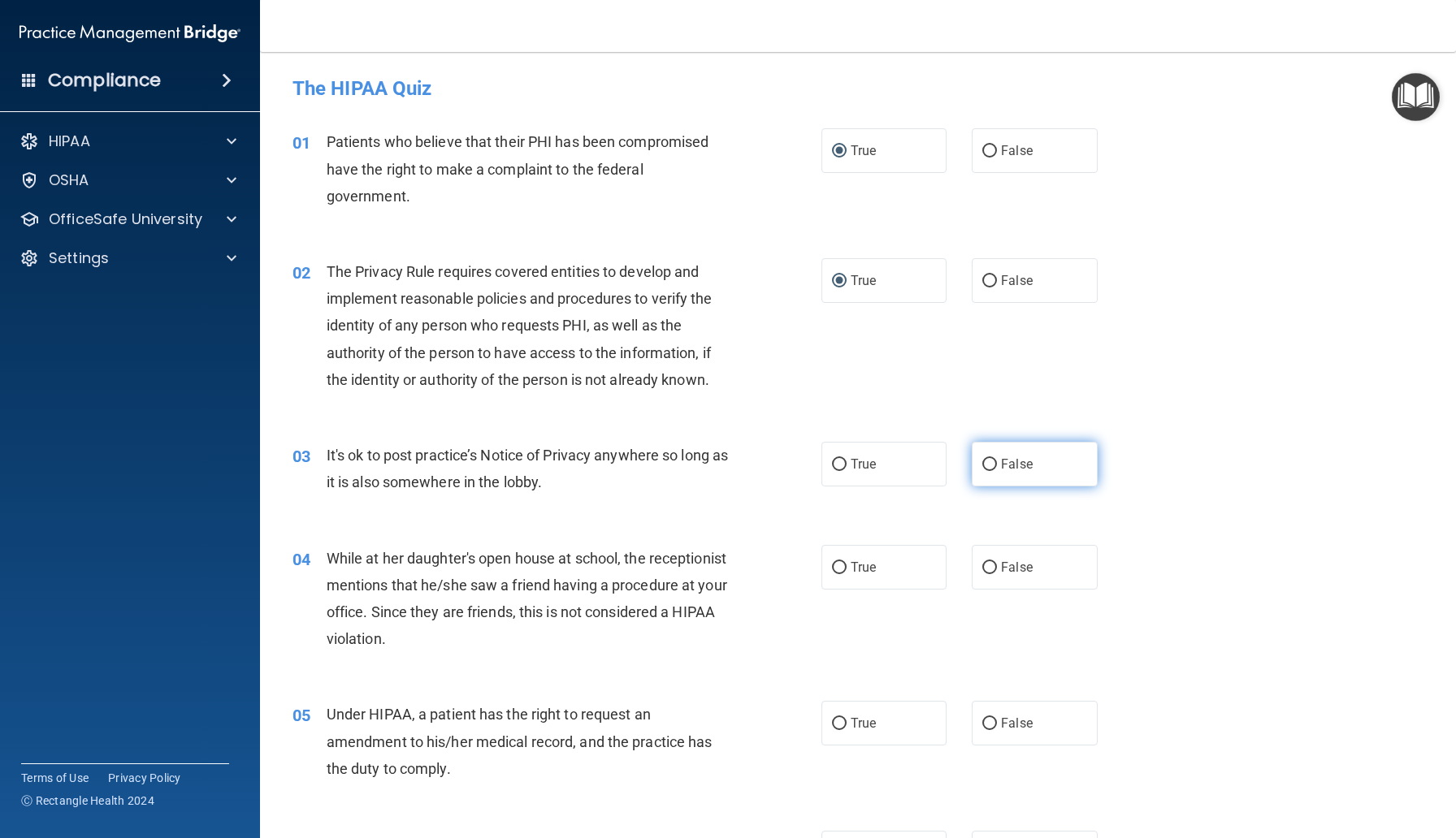
click at [982, 467] on input "False" at bounding box center [989, 465] width 15 height 12
radio input "true"
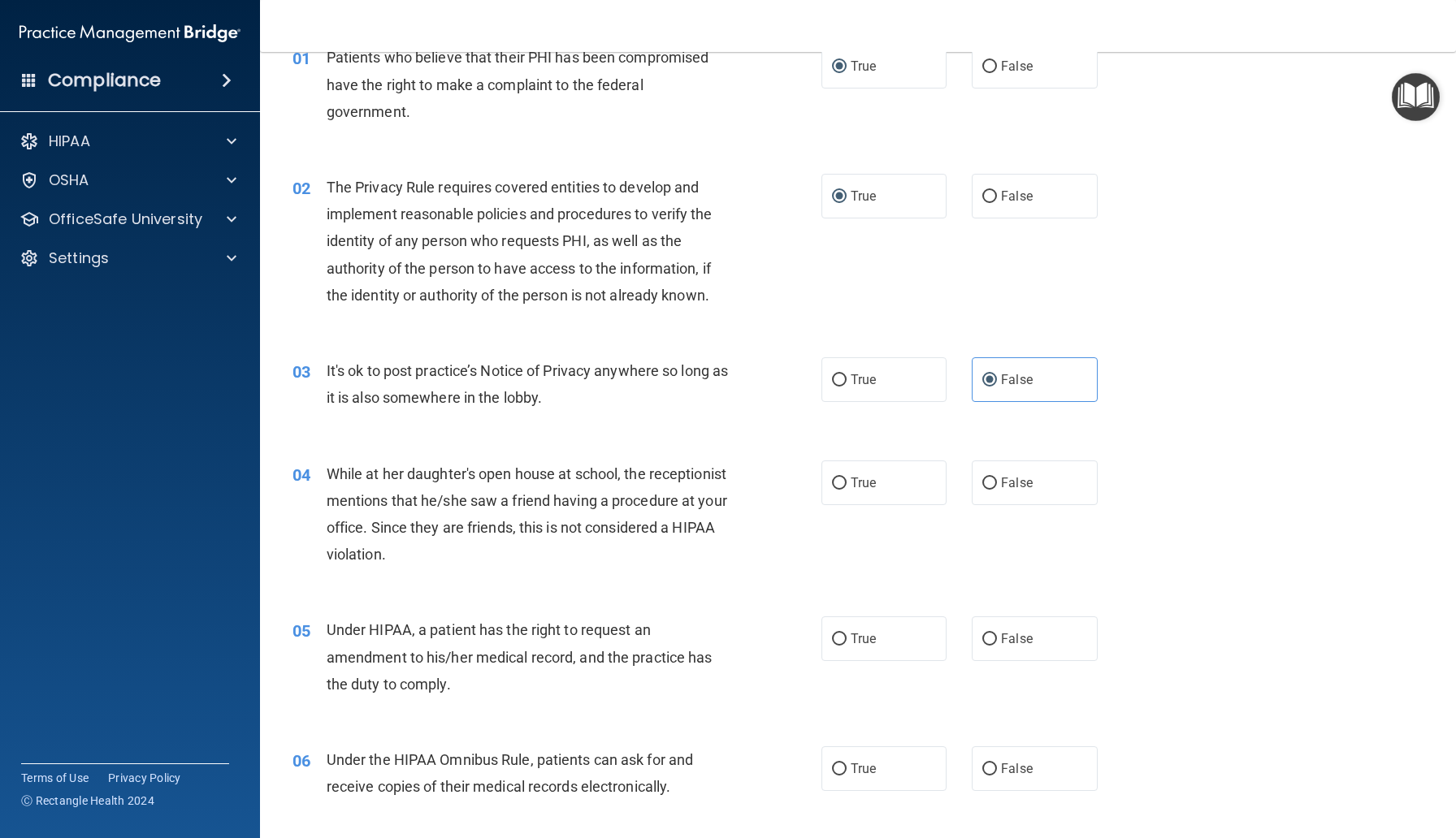
scroll to position [83, 0]
click at [985, 489] on input "False" at bounding box center [989, 485] width 15 height 12
radio input "true"
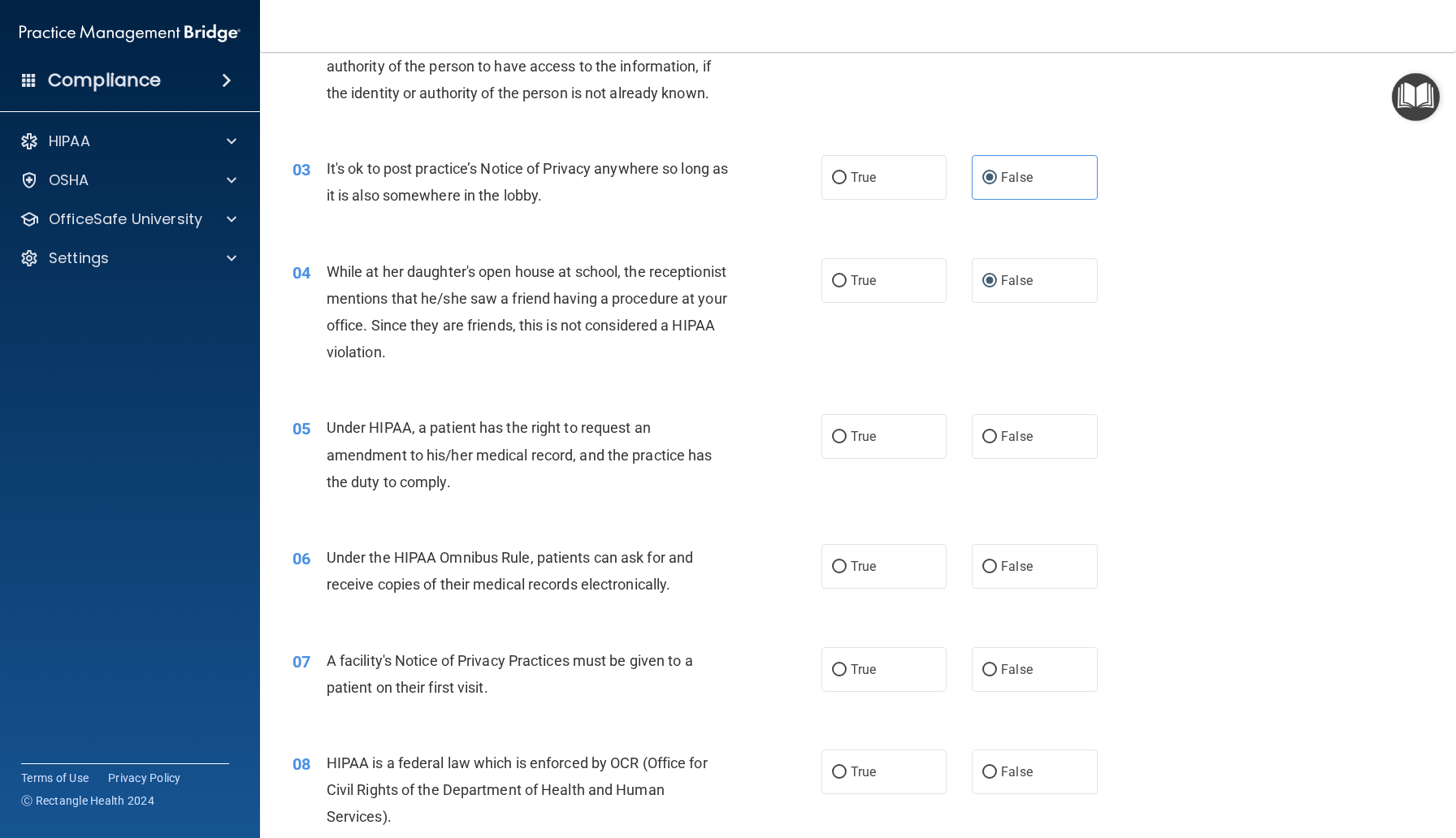
scroll to position [291, 0]
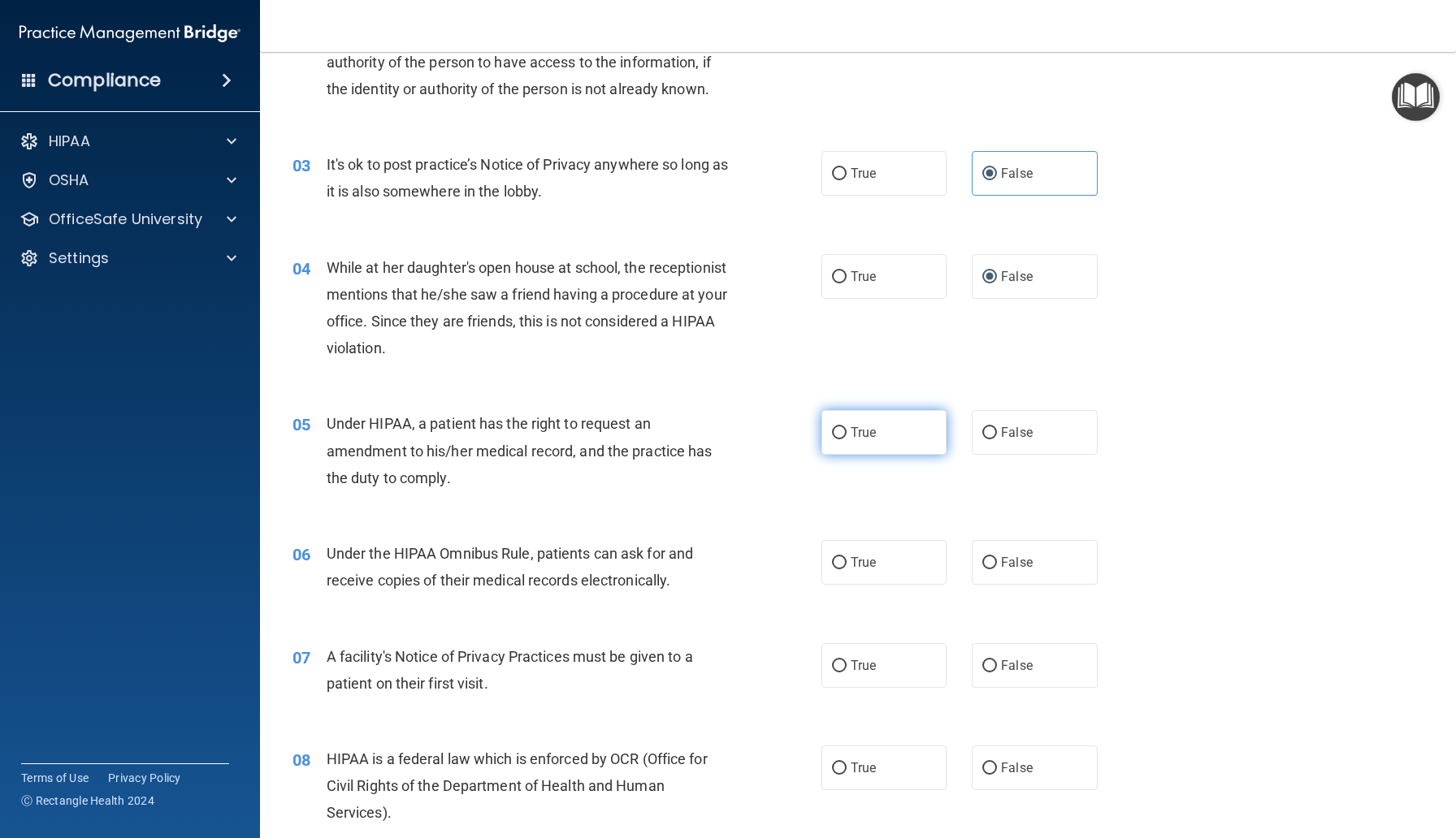
click at [859, 424] on label "True" at bounding box center [883, 432] width 125 height 44
click at [846, 427] on input "True" at bounding box center [839, 433] width 15 height 12
radio input "true"
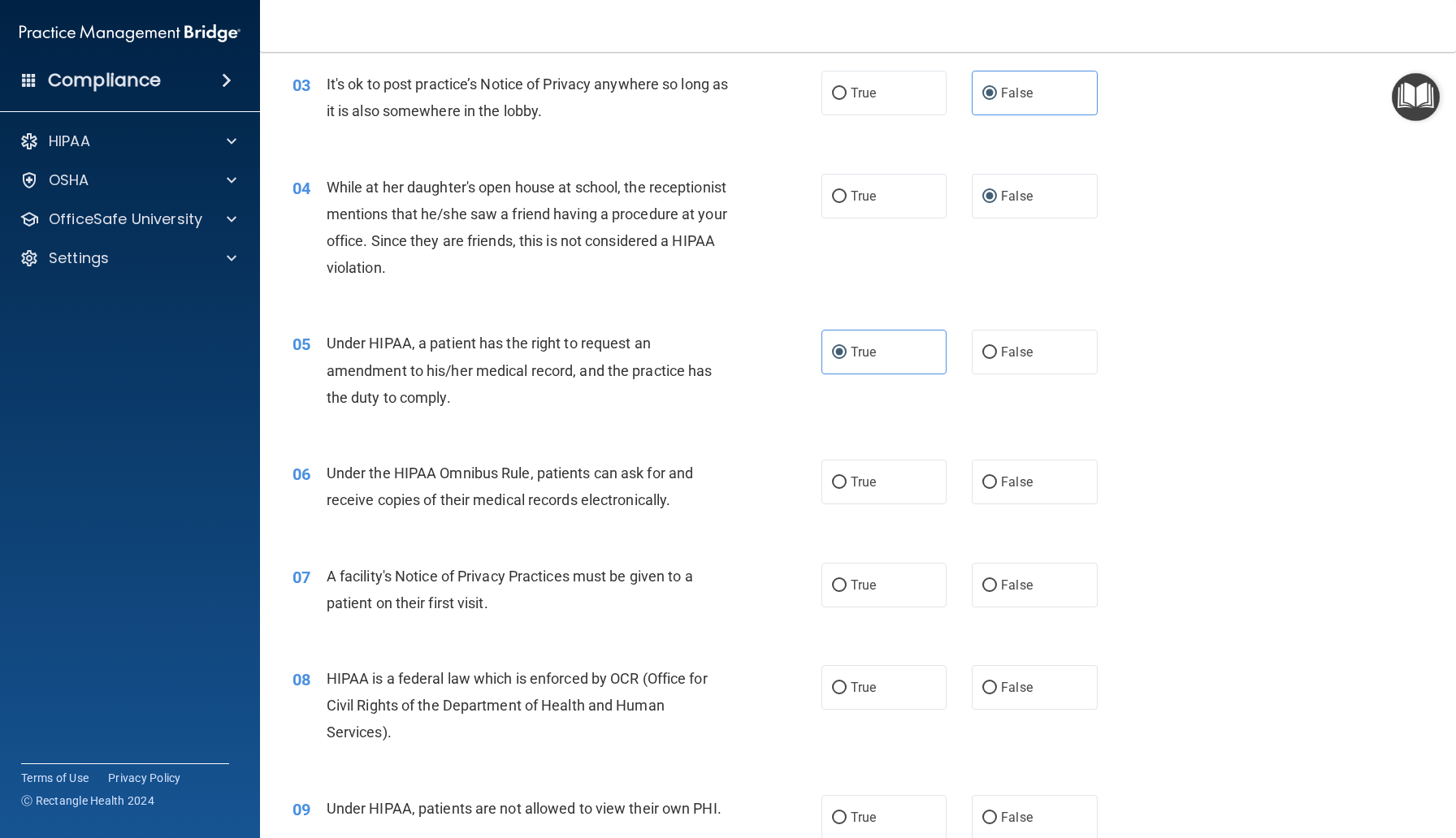
scroll to position [503, 0]
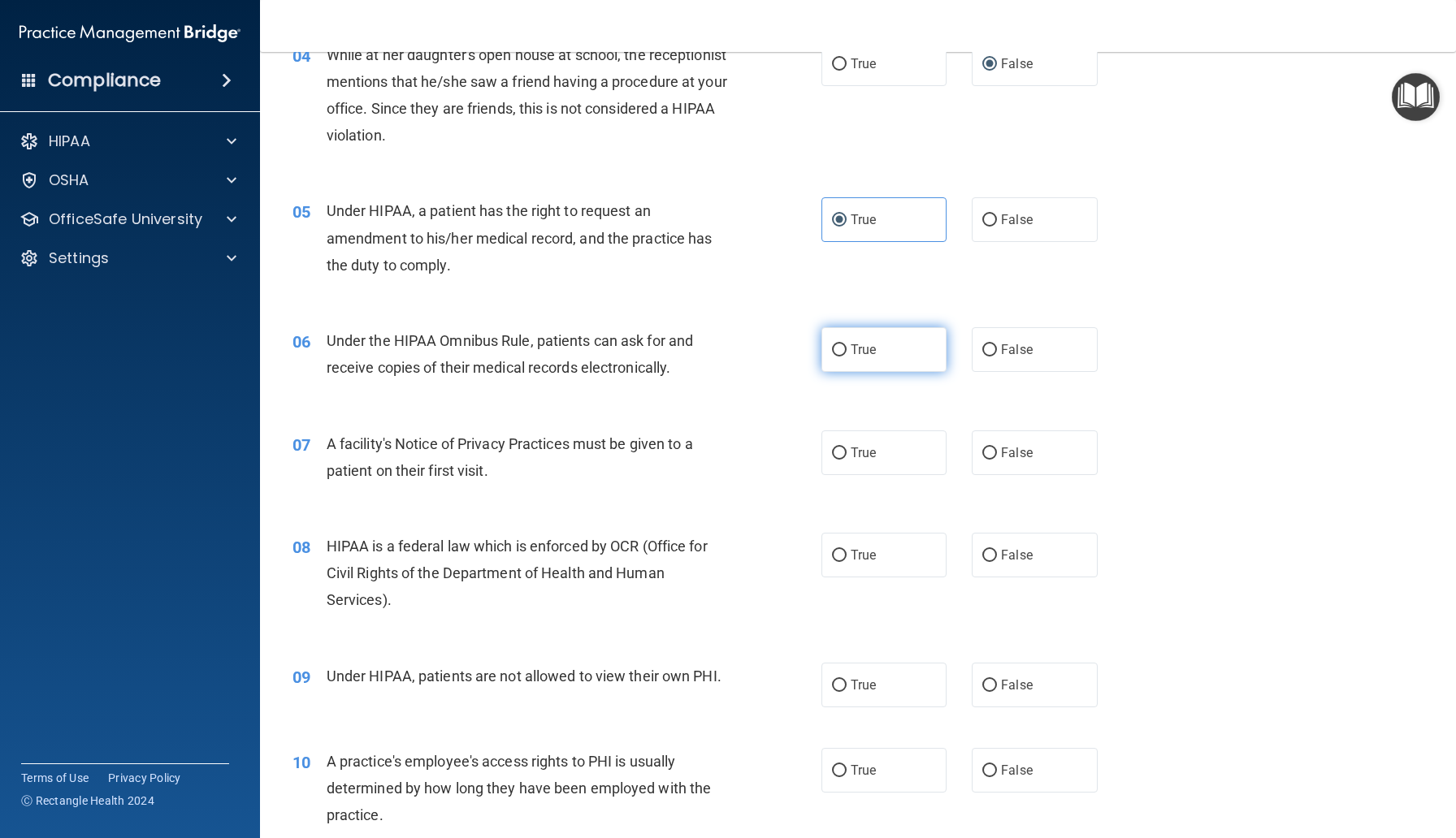
click at [846, 355] on input "True" at bounding box center [839, 350] width 15 height 12
radio input "true"
click at [843, 456] on input "True" at bounding box center [839, 453] width 15 height 12
radio input "true"
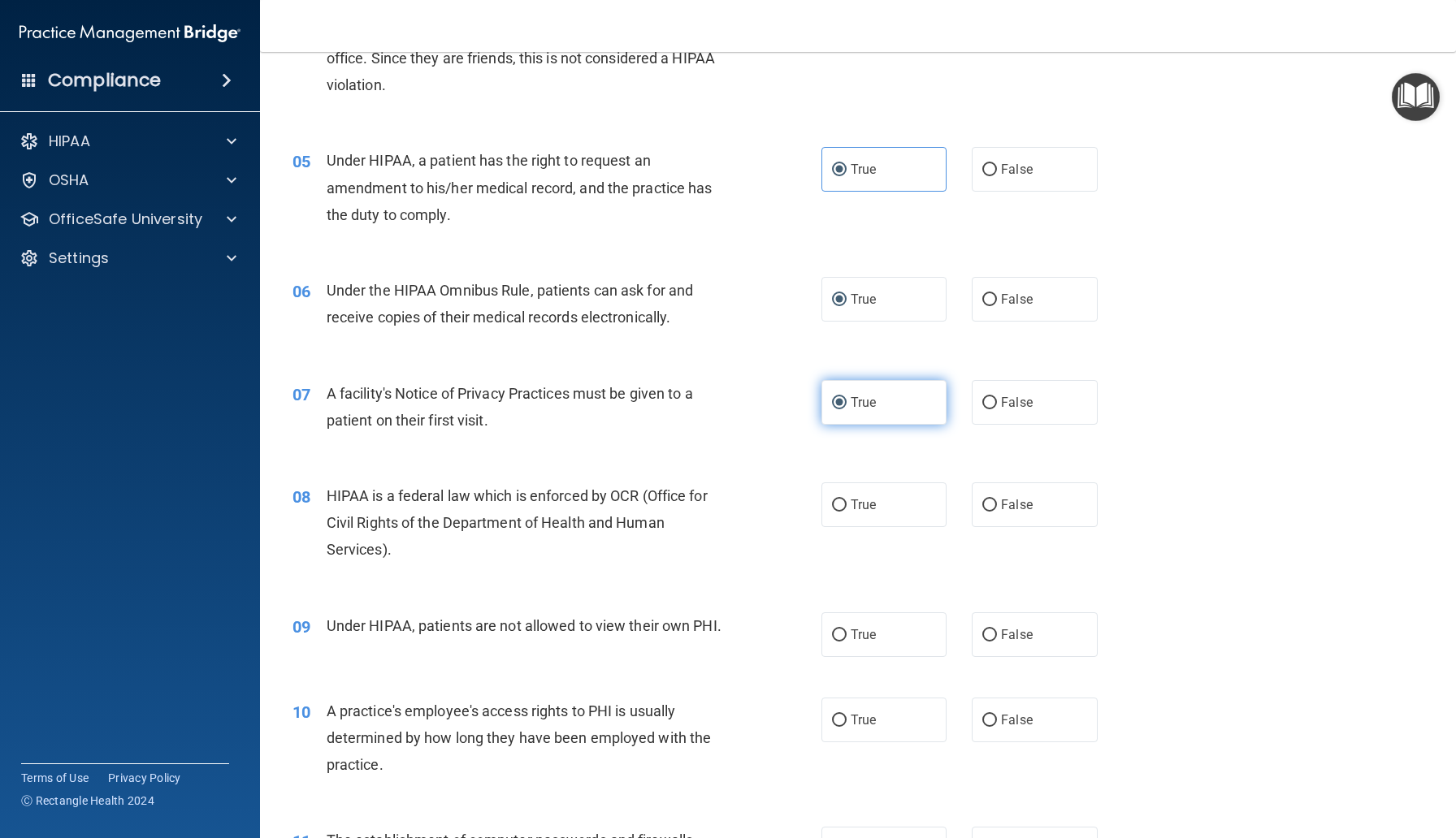
scroll to position [623, 0]
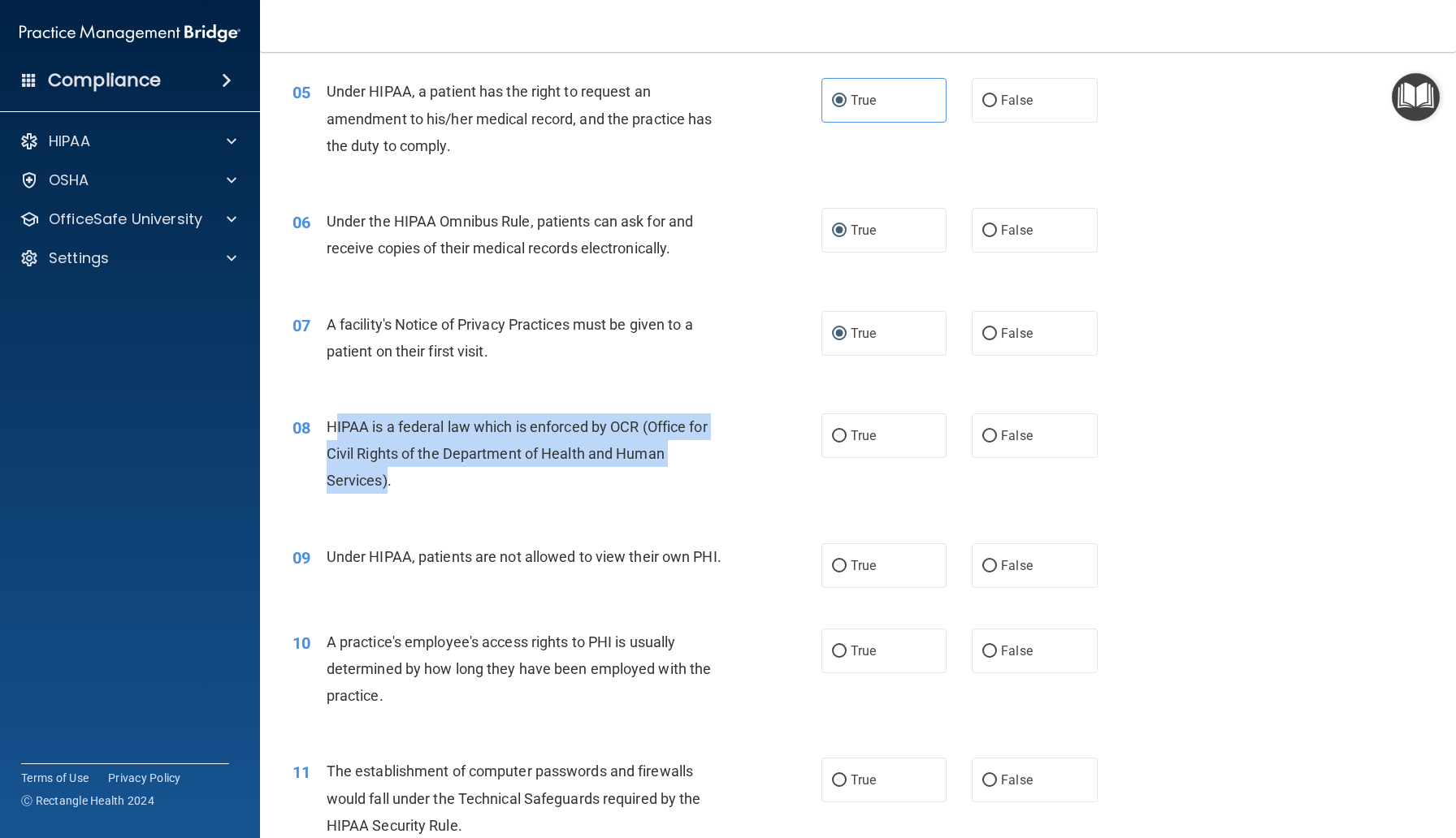
drag, startPoint x: 334, startPoint y: 424, endPoint x: 388, endPoint y: 489, distance: 84.5
click at [388, 489] on span "HIPAA is a federal law which is enforced by OCR (Office for Civil Rights of the…" at bounding box center [517, 454] width 381 height 71
drag, startPoint x: 327, startPoint y: 424, endPoint x: 406, endPoint y: 496, distance: 106.9
click at [406, 496] on div "08 HIPAA is a federal law which is enforced by OCR (Office for Civil Rights of …" at bounding box center [557, 458] width 577 height 90
copy span "HIPAA is a federal law which is enforced by OCR (Office for Civil Rights of the…"
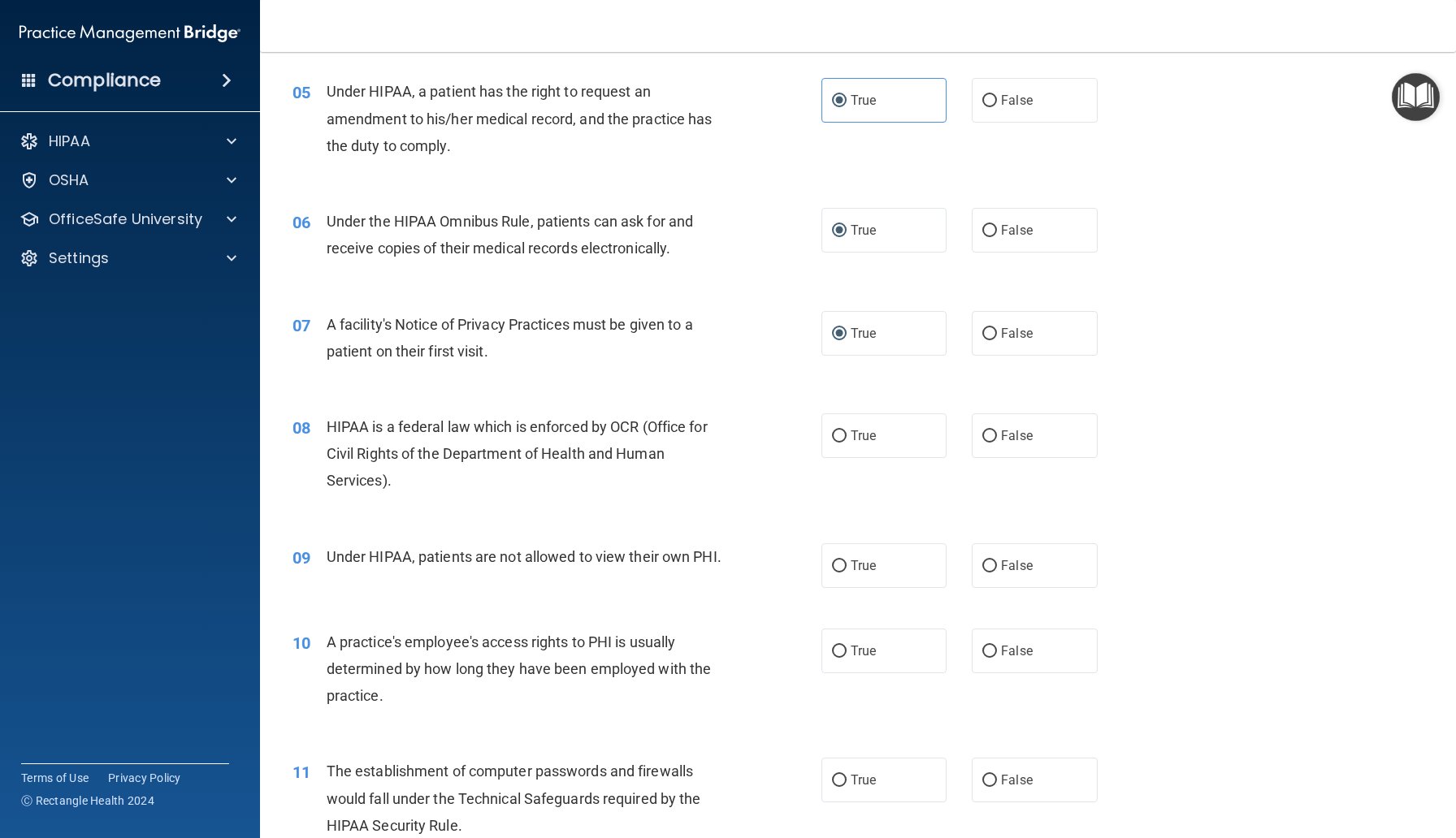
click at [674, 487] on div "HIPAA is a federal law which is enforced by OCR (Office for Civil Rights of the…" at bounding box center [534, 454] width 415 height 81
click at [843, 436] on input "True" at bounding box center [839, 436] width 15 height 12
radio input "true"
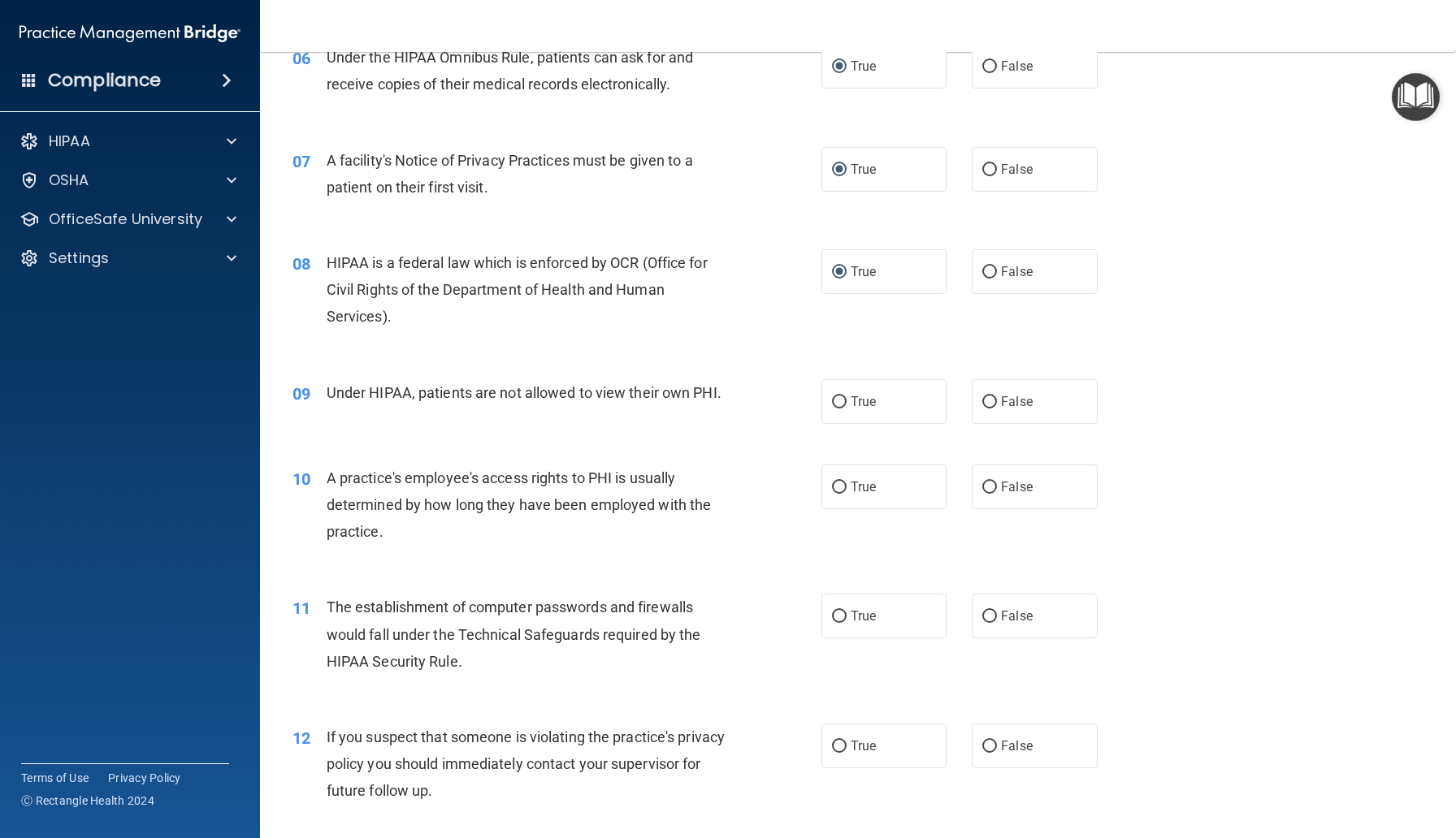
scroll to position [788, 0]
click at [1002, 389] on label "False" at bounding box center [1034, 400] width 125 height 44
click at [997, 396] on input "False" at bounding box center [989, 402] width 15 height 12
radio input "true"
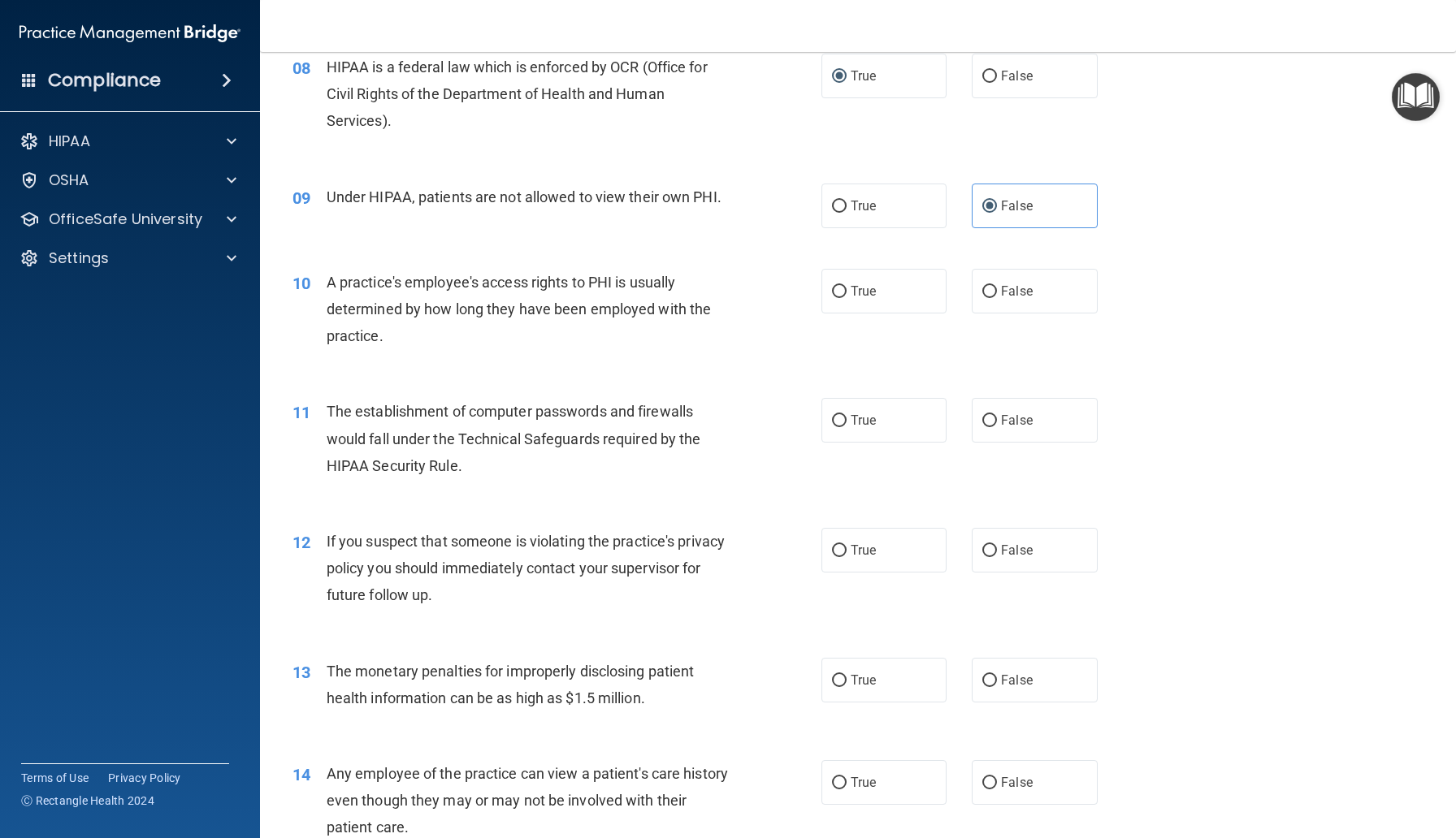
scroll to position [988, 0]
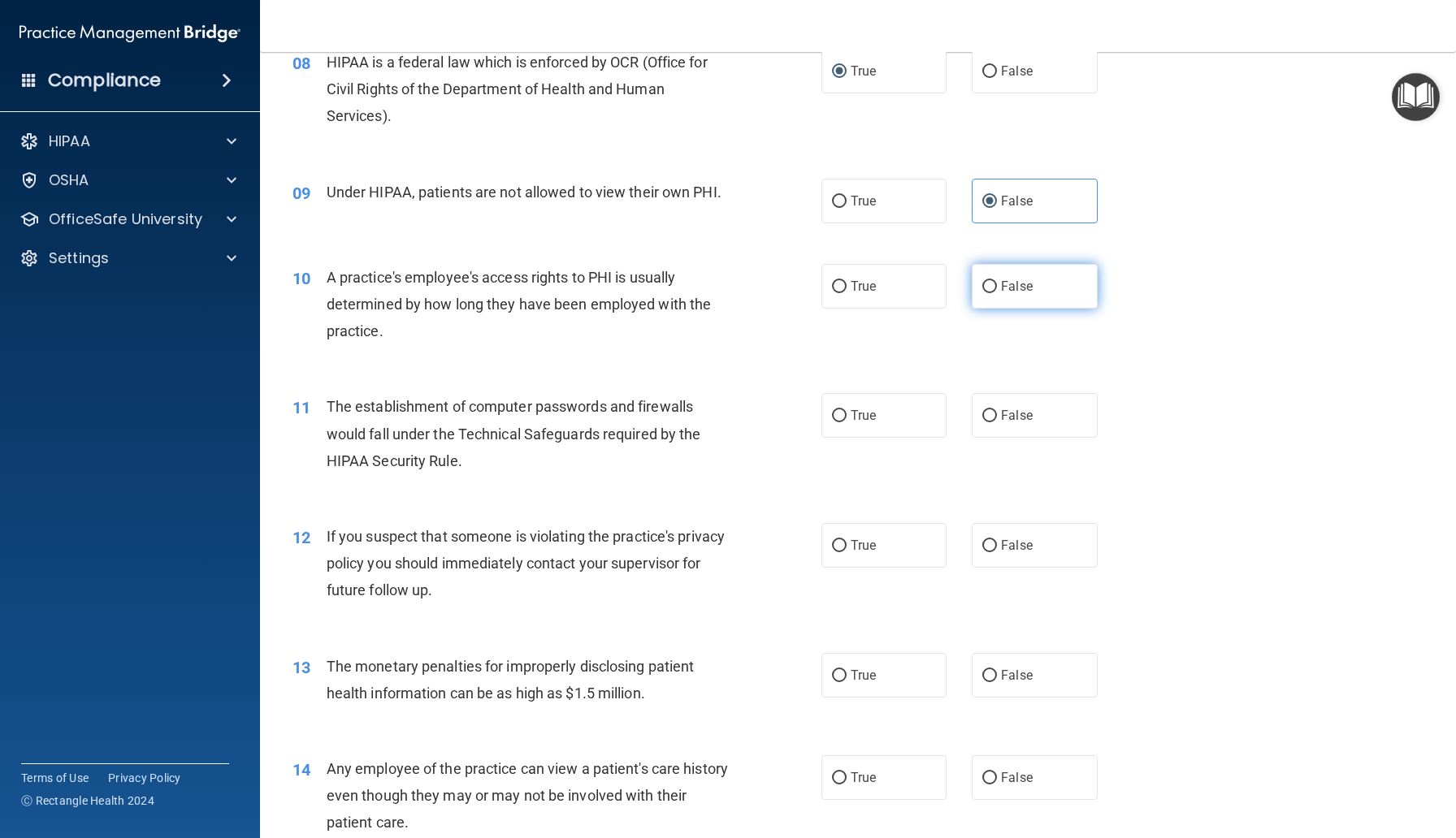
click at [985, 287] on input "False" at bounding box center [989, 287] width 15 height 12
radio input "true"
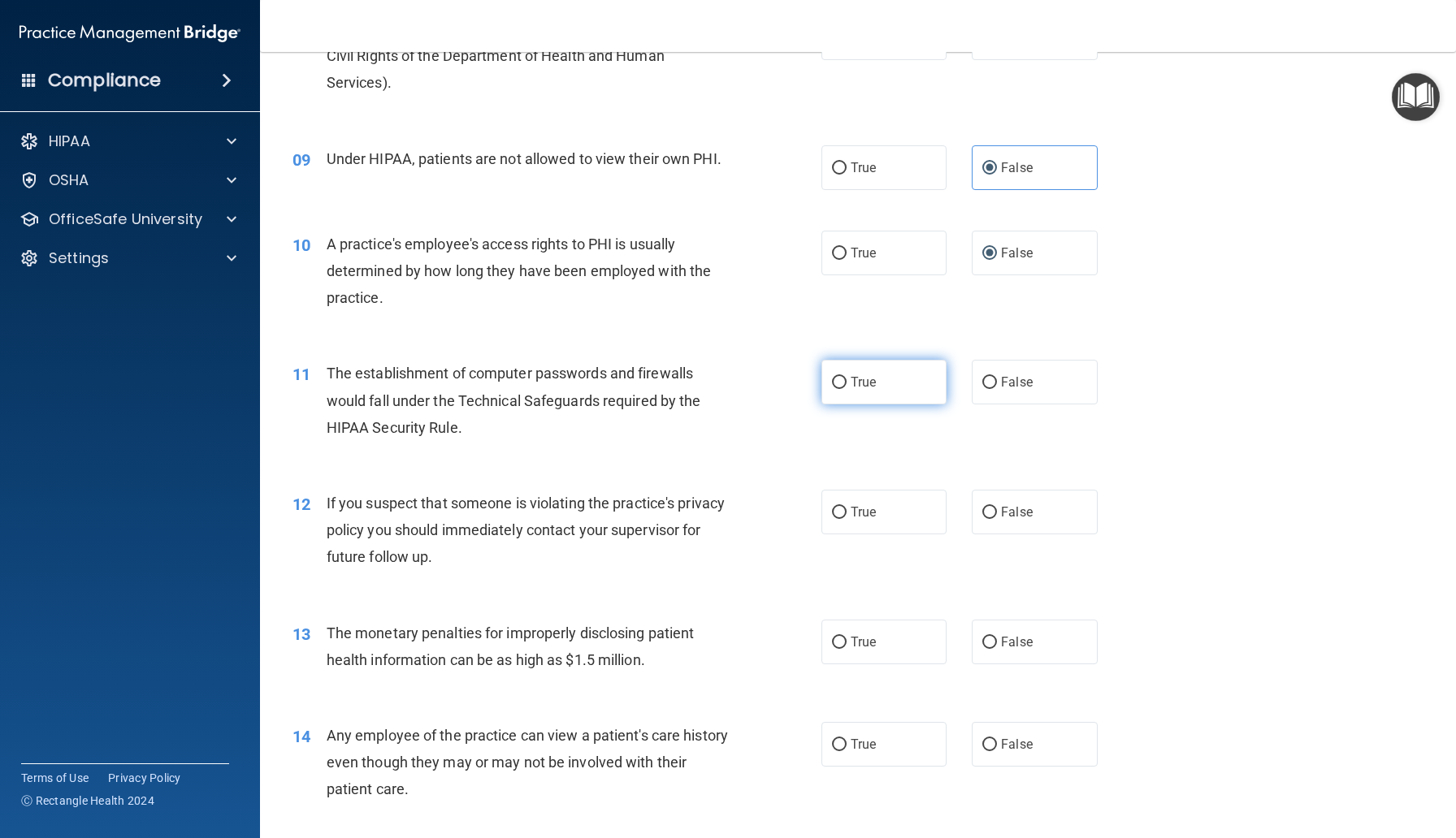
click at [838, 385] on input "True" at bounding box center [839, 383] width 15 height 12
radio input "true"
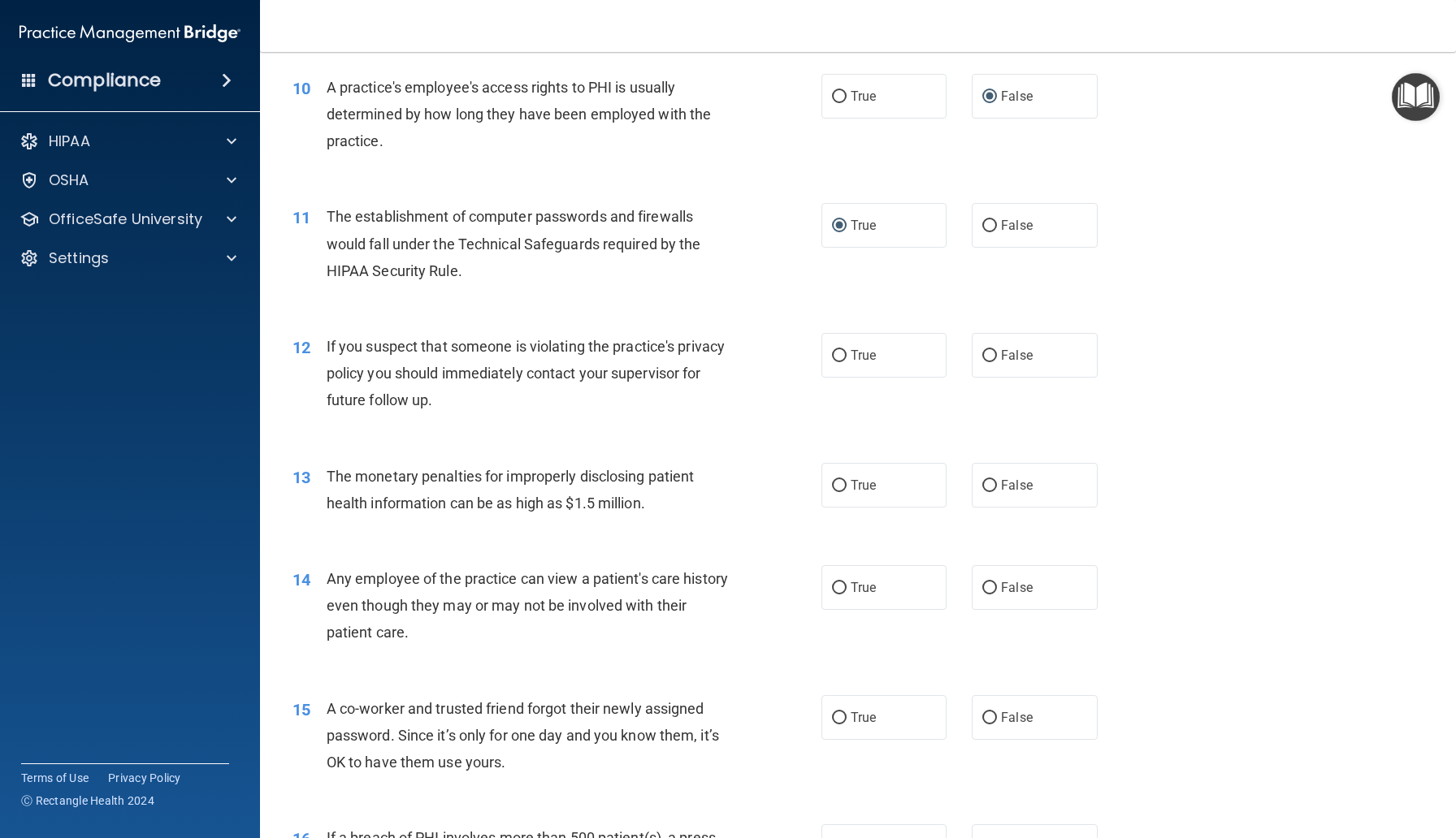
scroll to position [1185, 0]
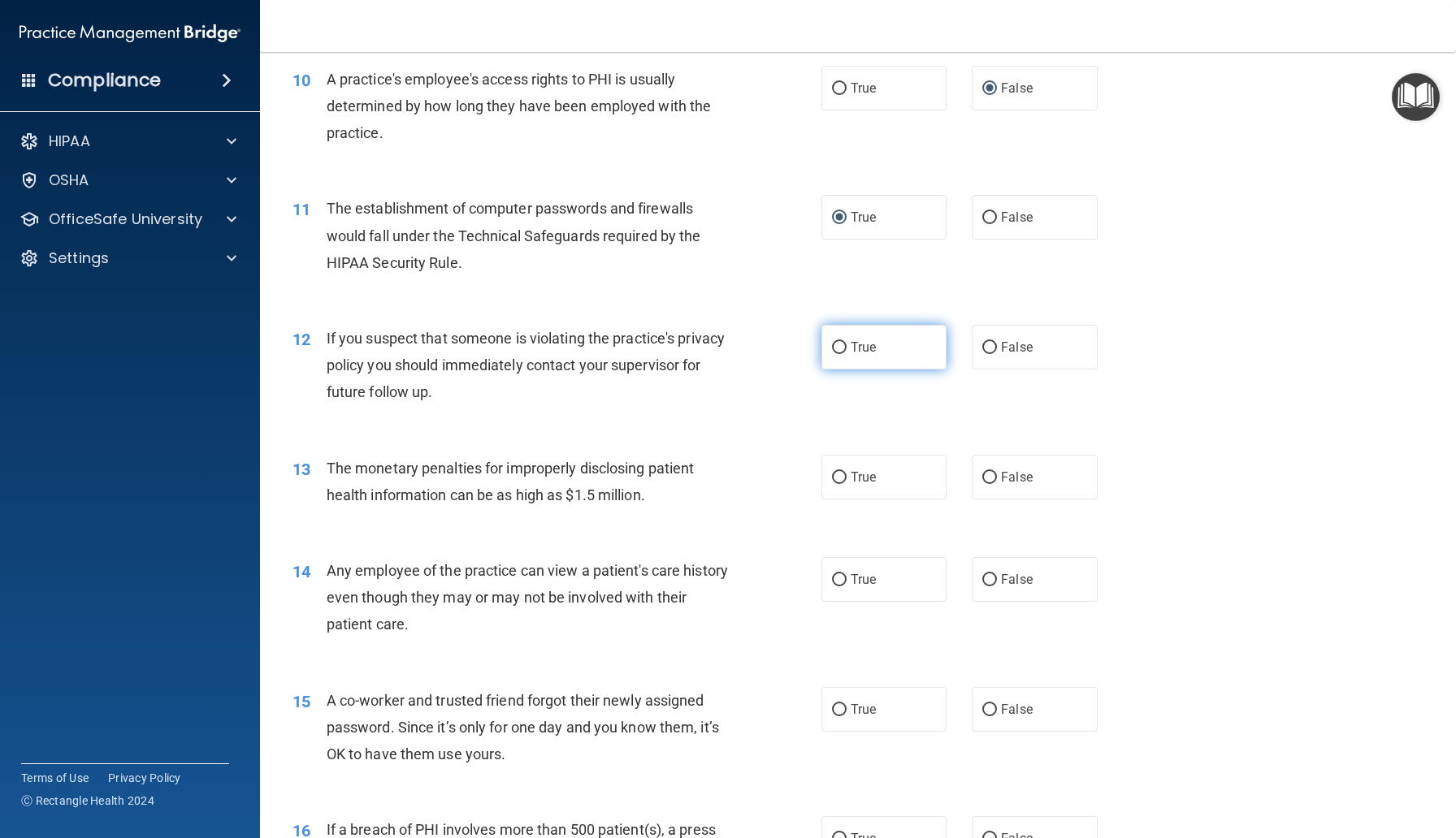
click at [832, 341] on label "True" at bounding box center [883, 346] width 125 height 44
click at [832, 342] on input "True" at bounding box center [839, 347] width 15 height 12
radio input "true"
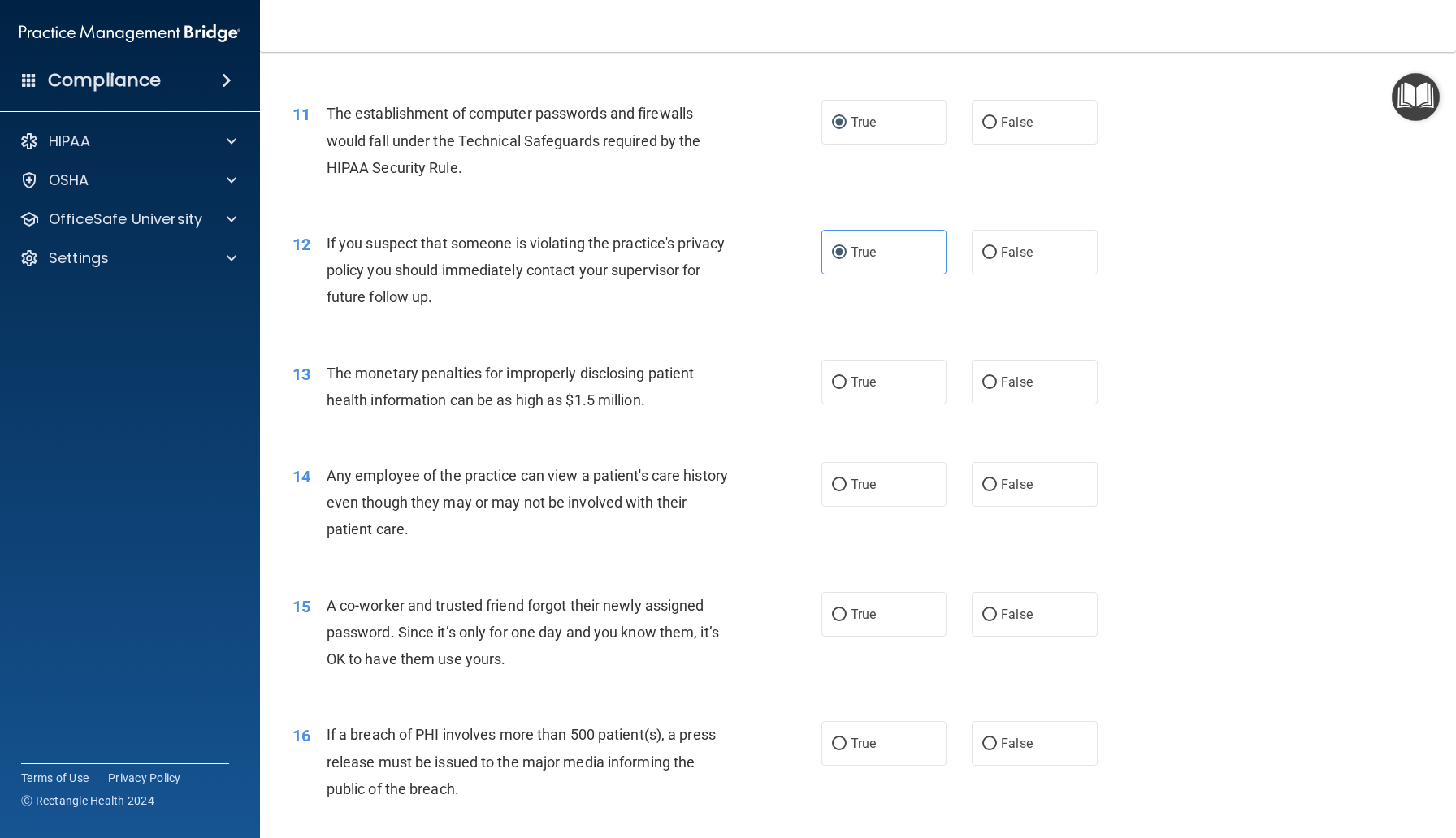
scroll to position [1282, 0]
click at [860, 397] on label "True" at bounding box center [883, 380] width 125 height 44
click at [846, 388] on input "True" at bounding box center [839, 381] width 15 height 12
radio input "true"
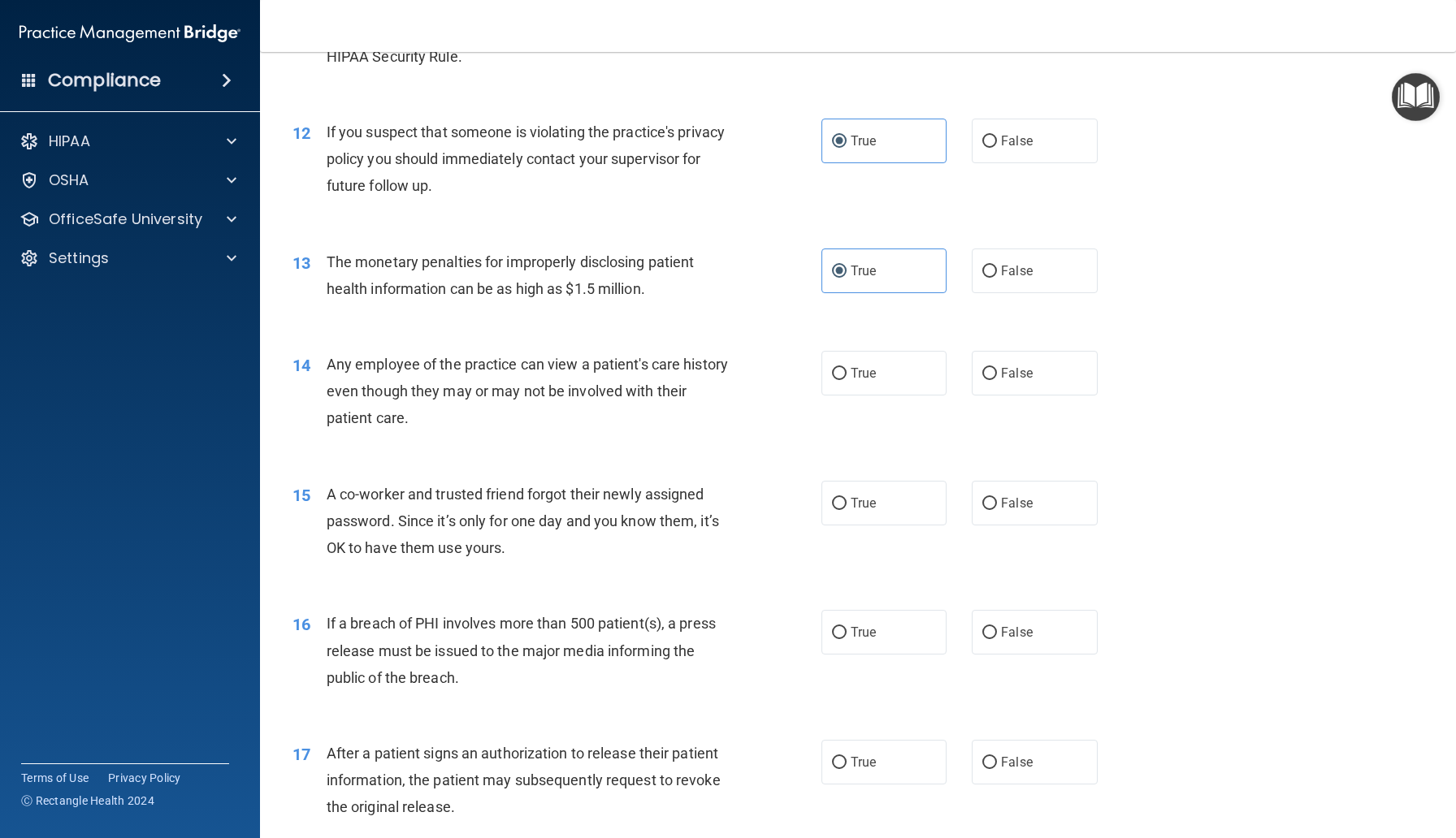
scroll to position [1400, 0]
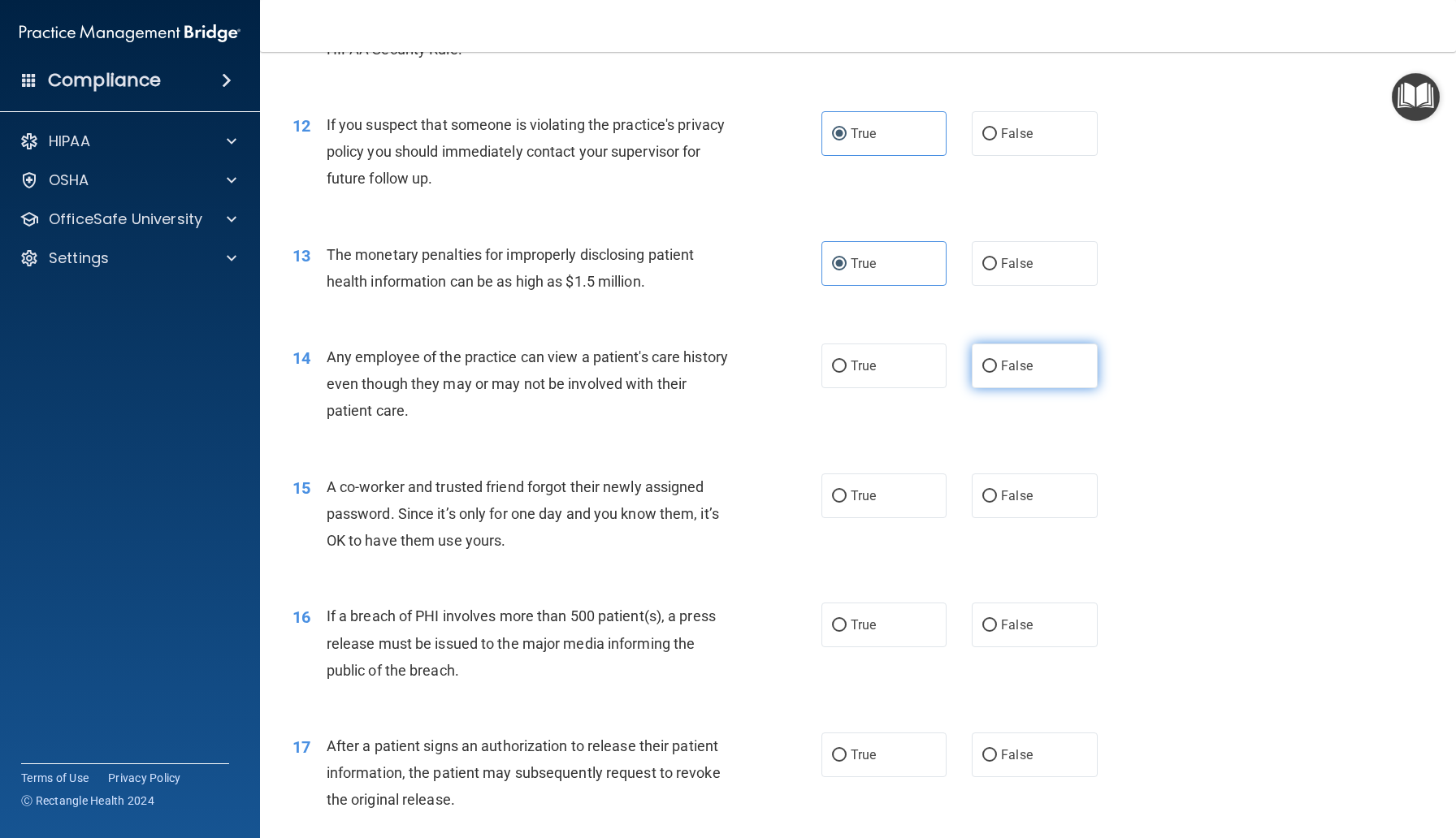
click at [1002, 367] on span "False" at bounding box center [1017, 366] width 32 height 16
click at [997, 367] on input "False" at bounding box center [989, 366] width 15 height 12
radio input "true"
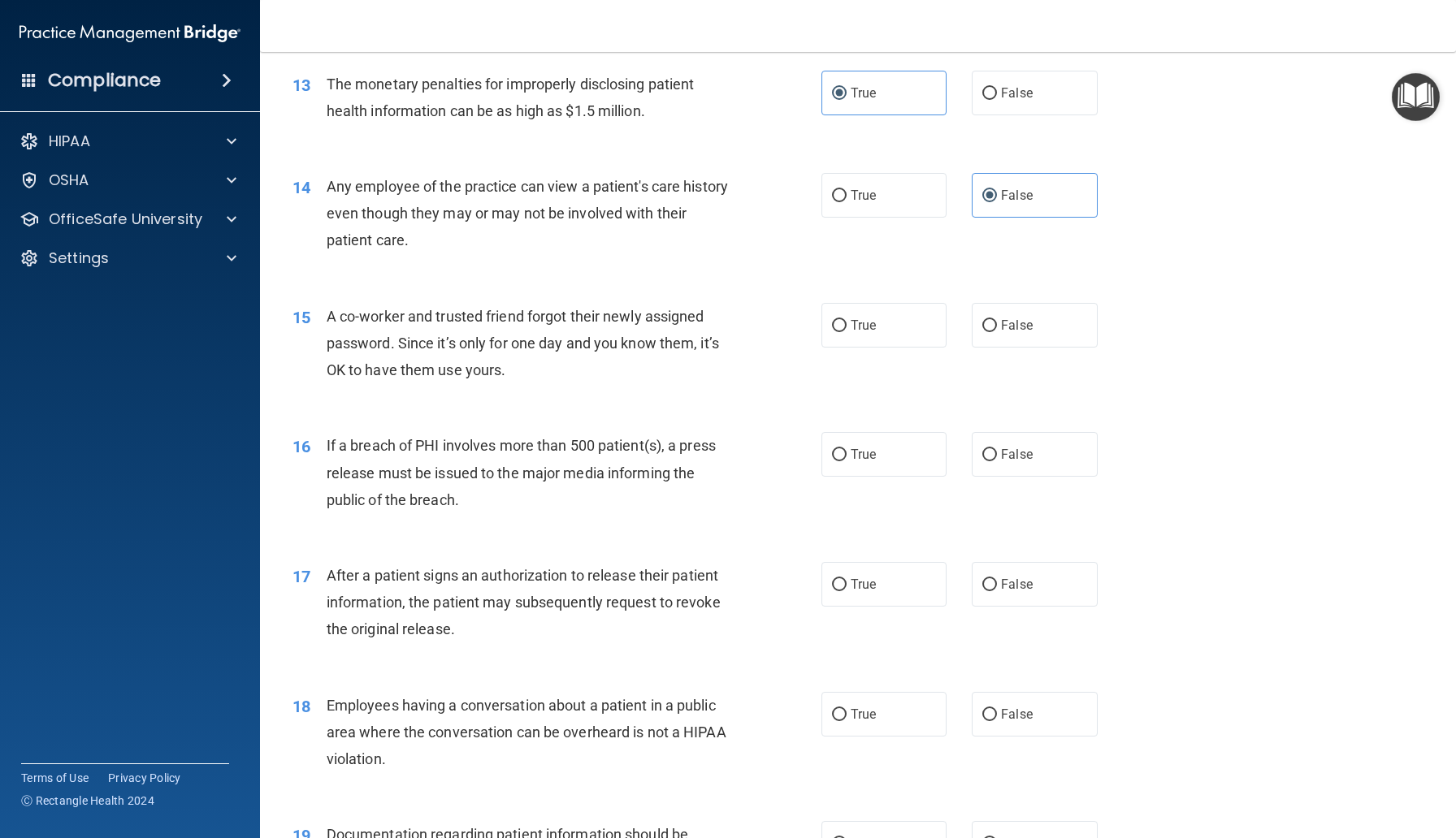
scroll to position [1626, 0]
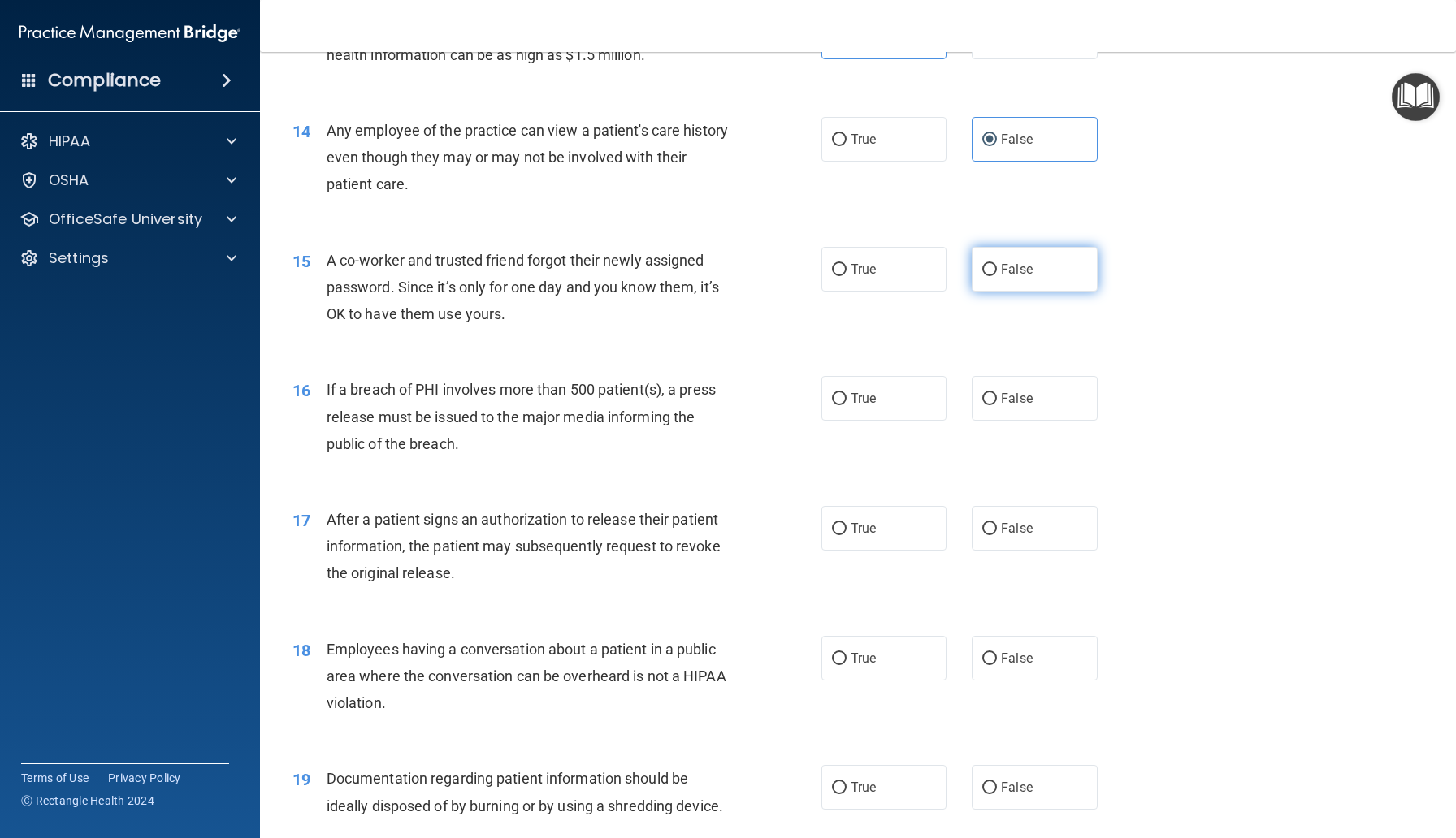
click at [986, 269] on input "False" at bounding box center [989, 269] width 15 height 12
radio input "true"
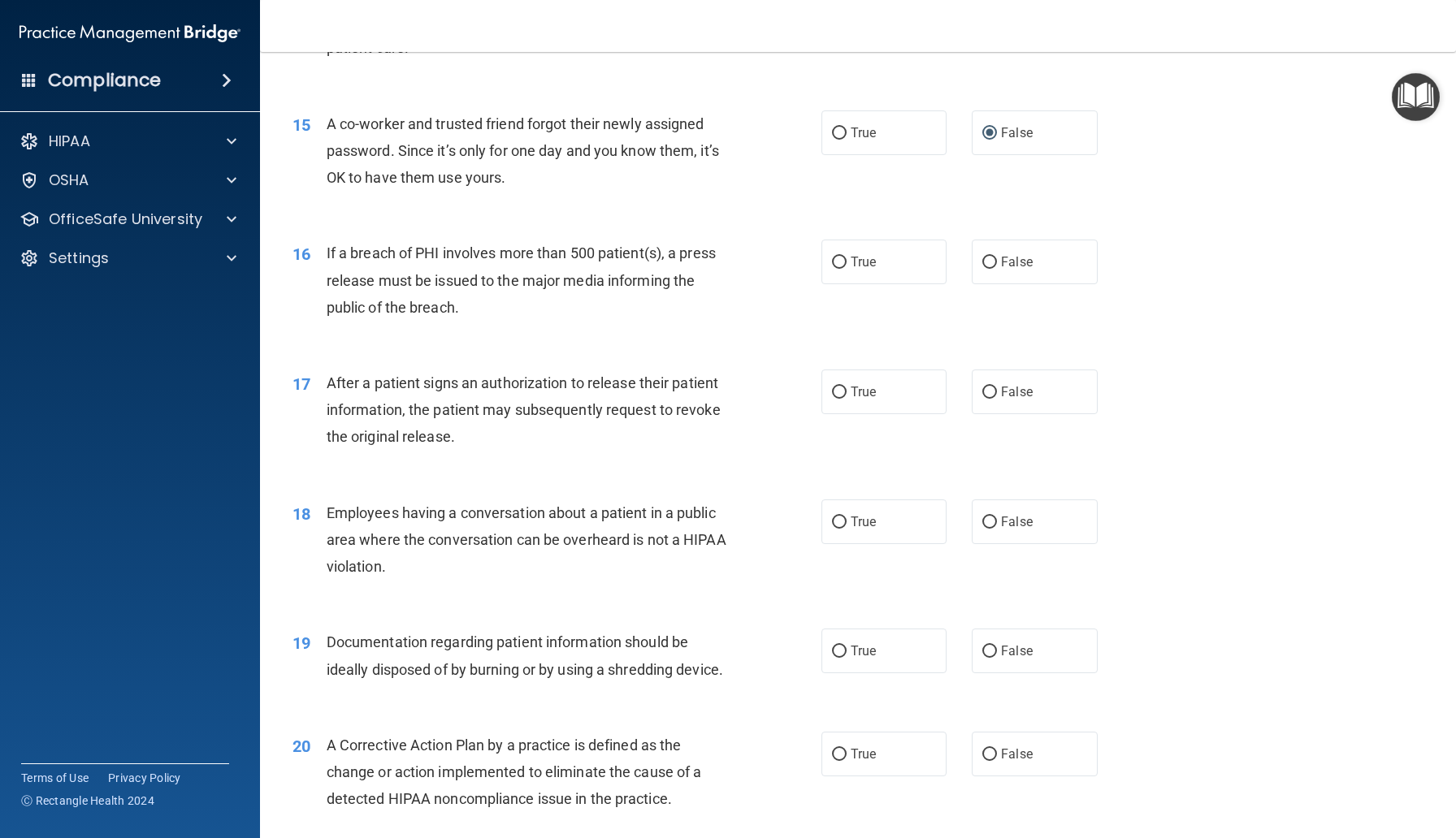
scroll to position [1783, 0]
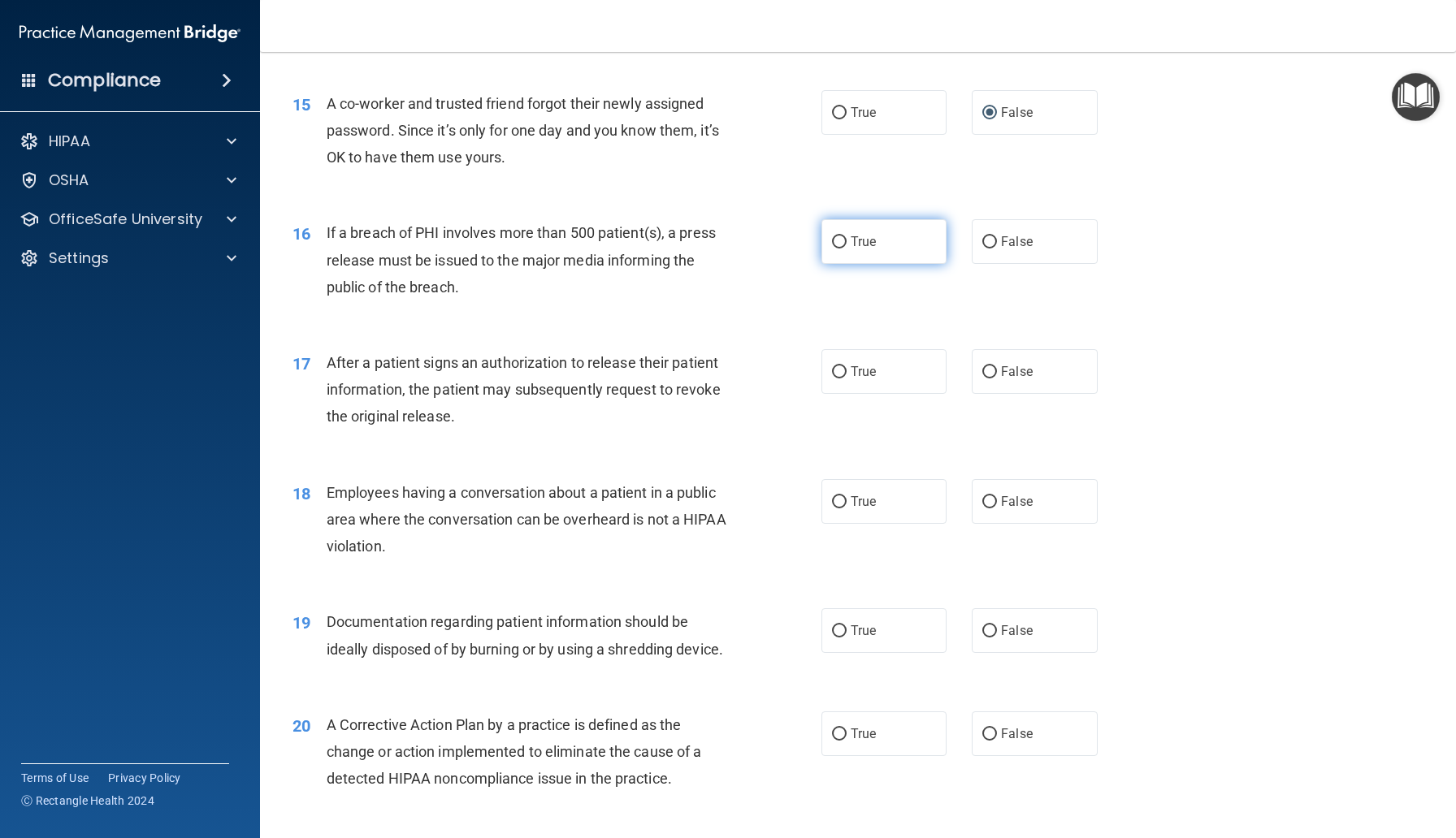
click at [860, 253] on label "True" at bounding box center [883, 241] width 125 height 44
click at [846, 249] on input "True" at bounding box center [839, 242] width 15 height 12
radio input "true"
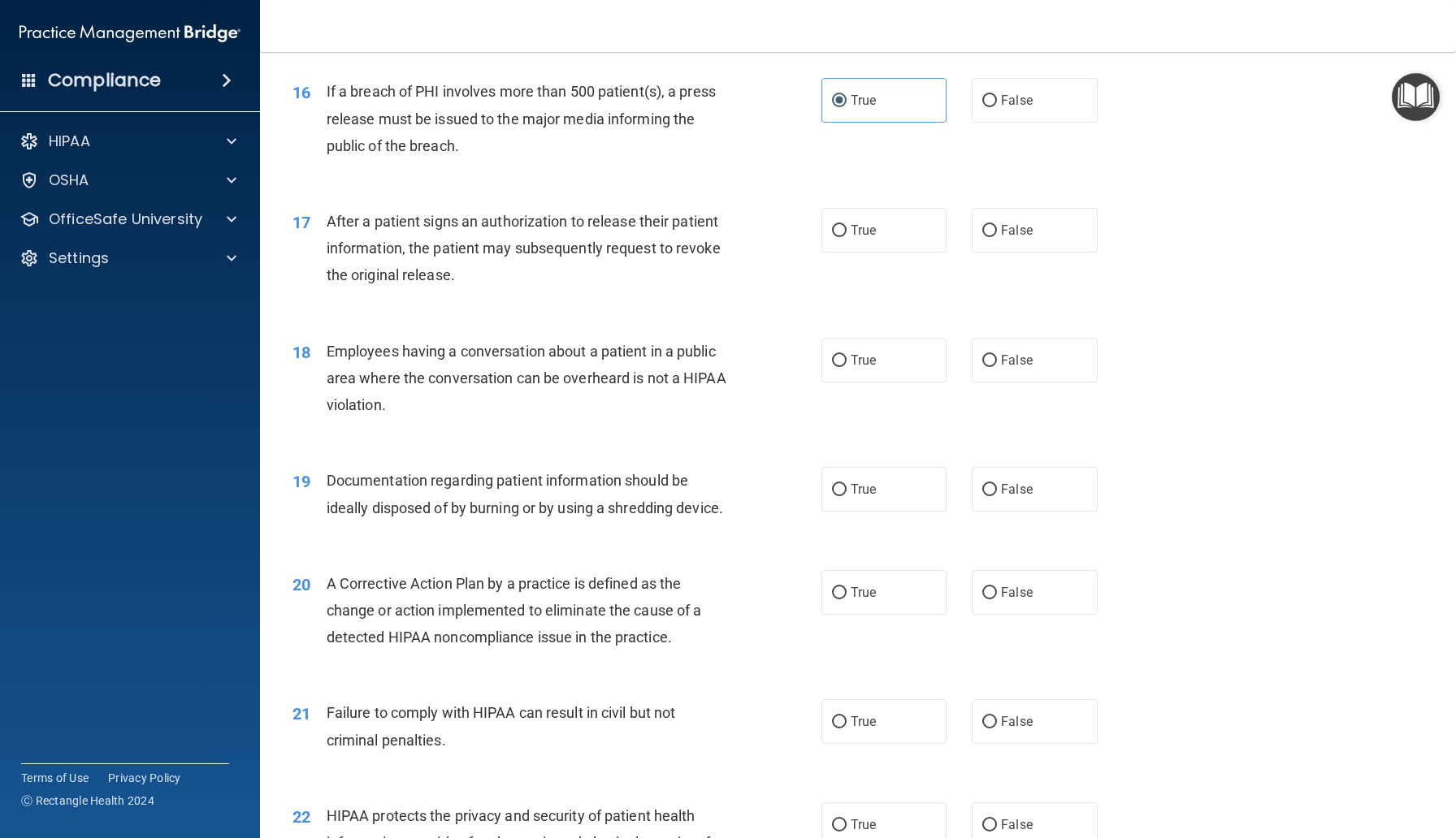
scroll to position [1941, 0]
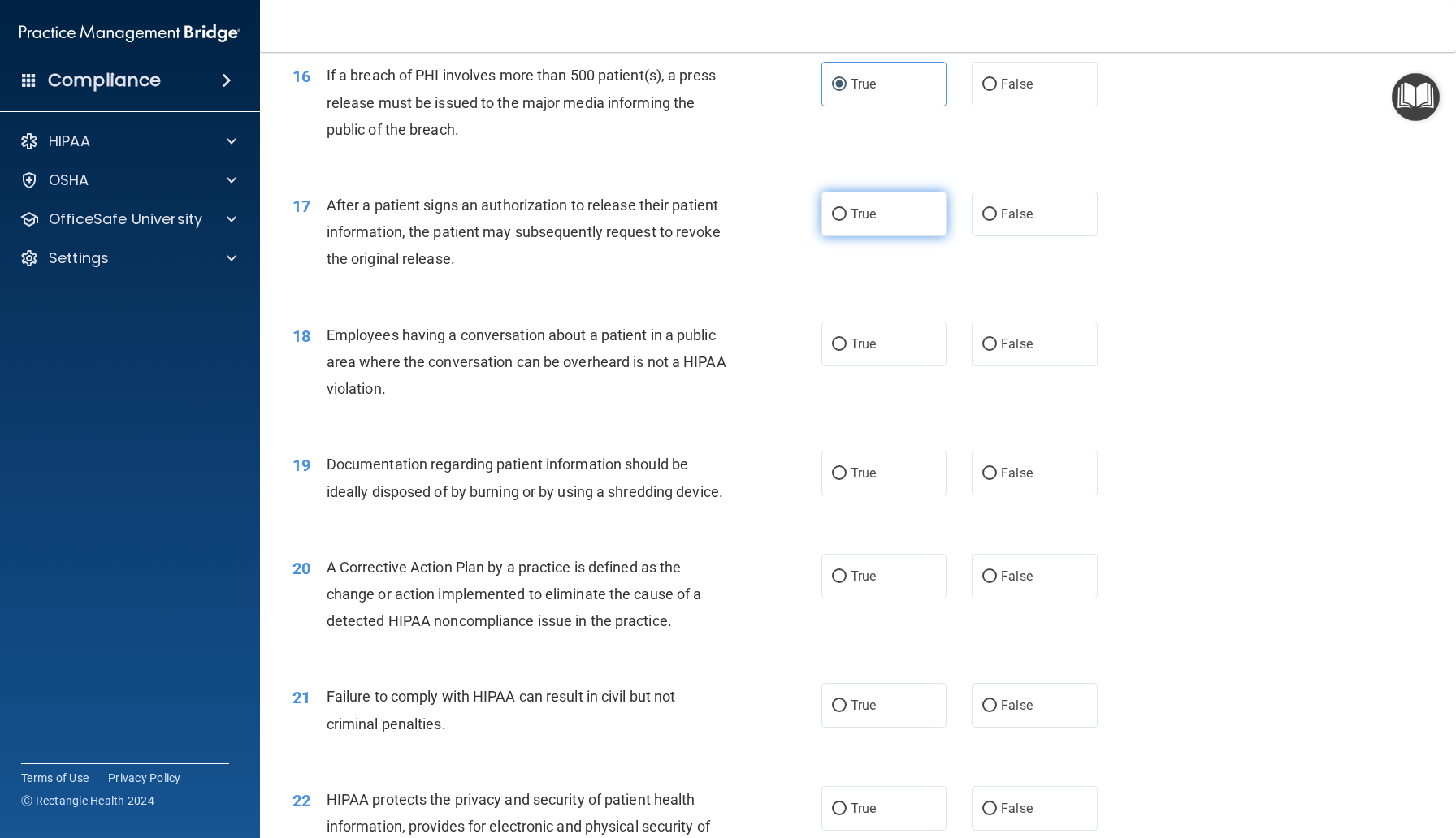
click at [852, 201] on label "True" at bounding box center [883, 213] width 125 height 44
click at [846, 208] on input "True" at bounding box center [839, 214] width 15 height 12
radio input "true"
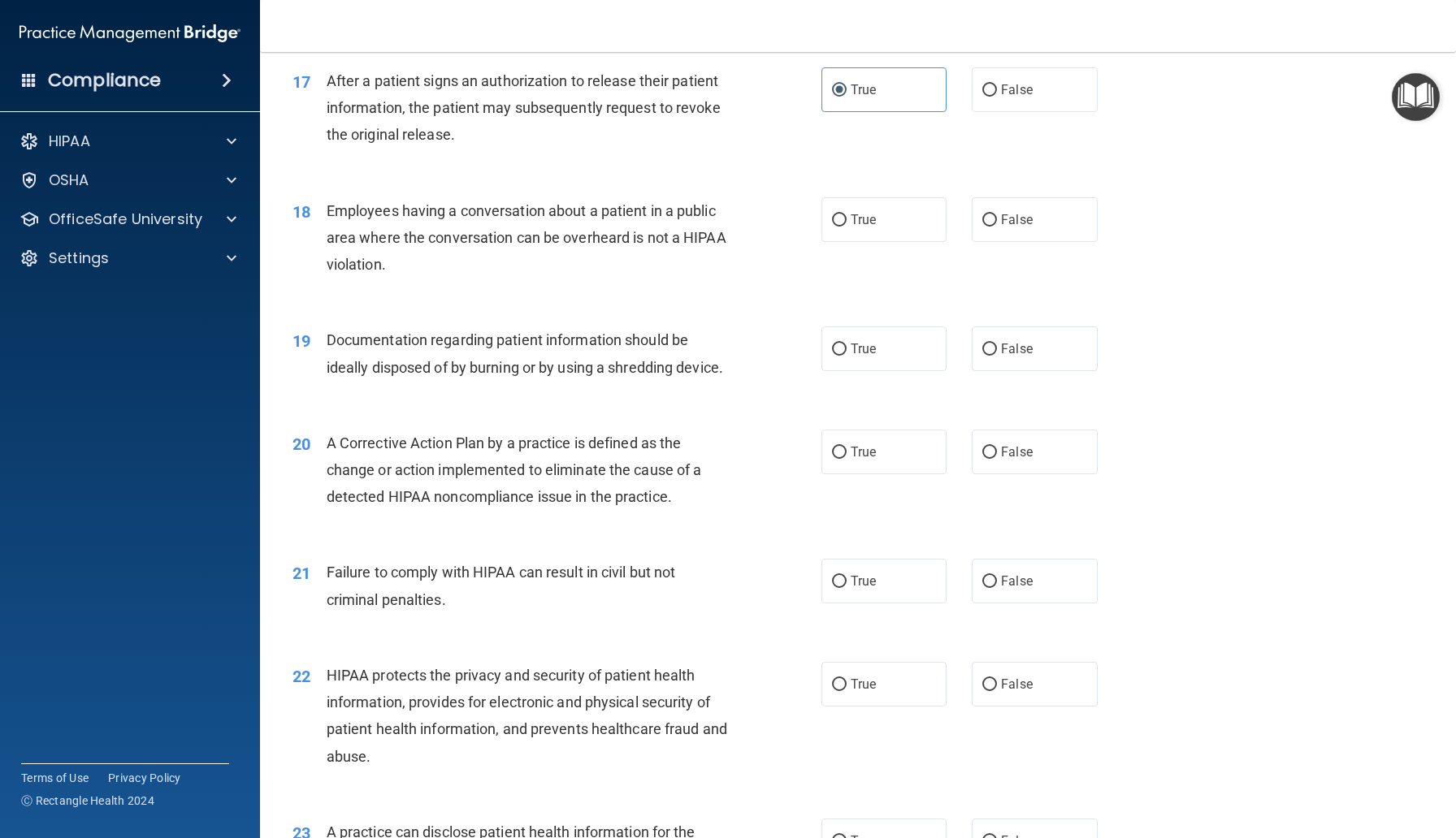
scroll to position [2080, 0]
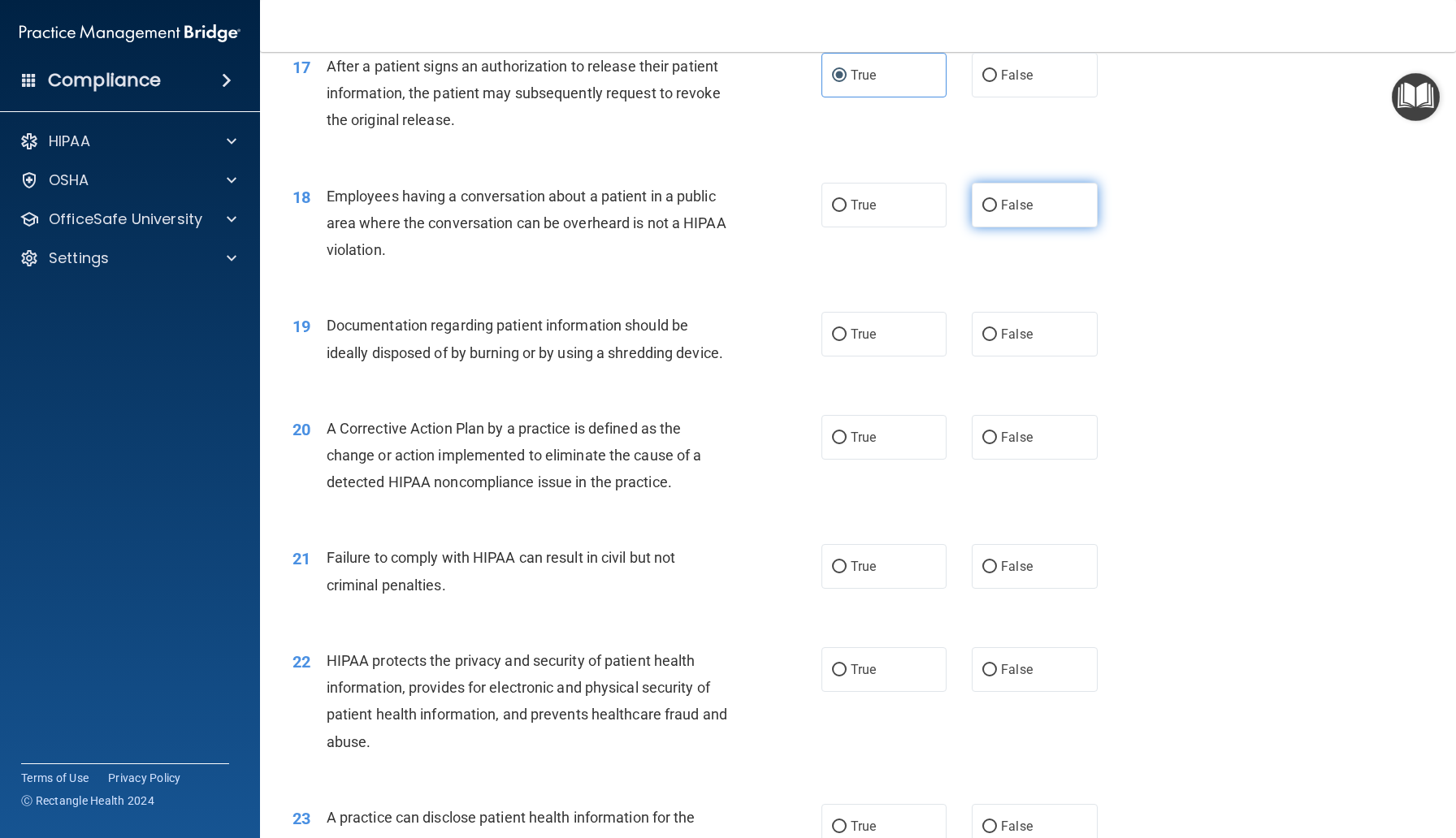
click at [995, 217] on label "False" at bounding box center [1034, 204] width 125 height 44
click at [995, 212] on input "False" at bounding box center [989, 205] width 15 height 12
radio input "true"
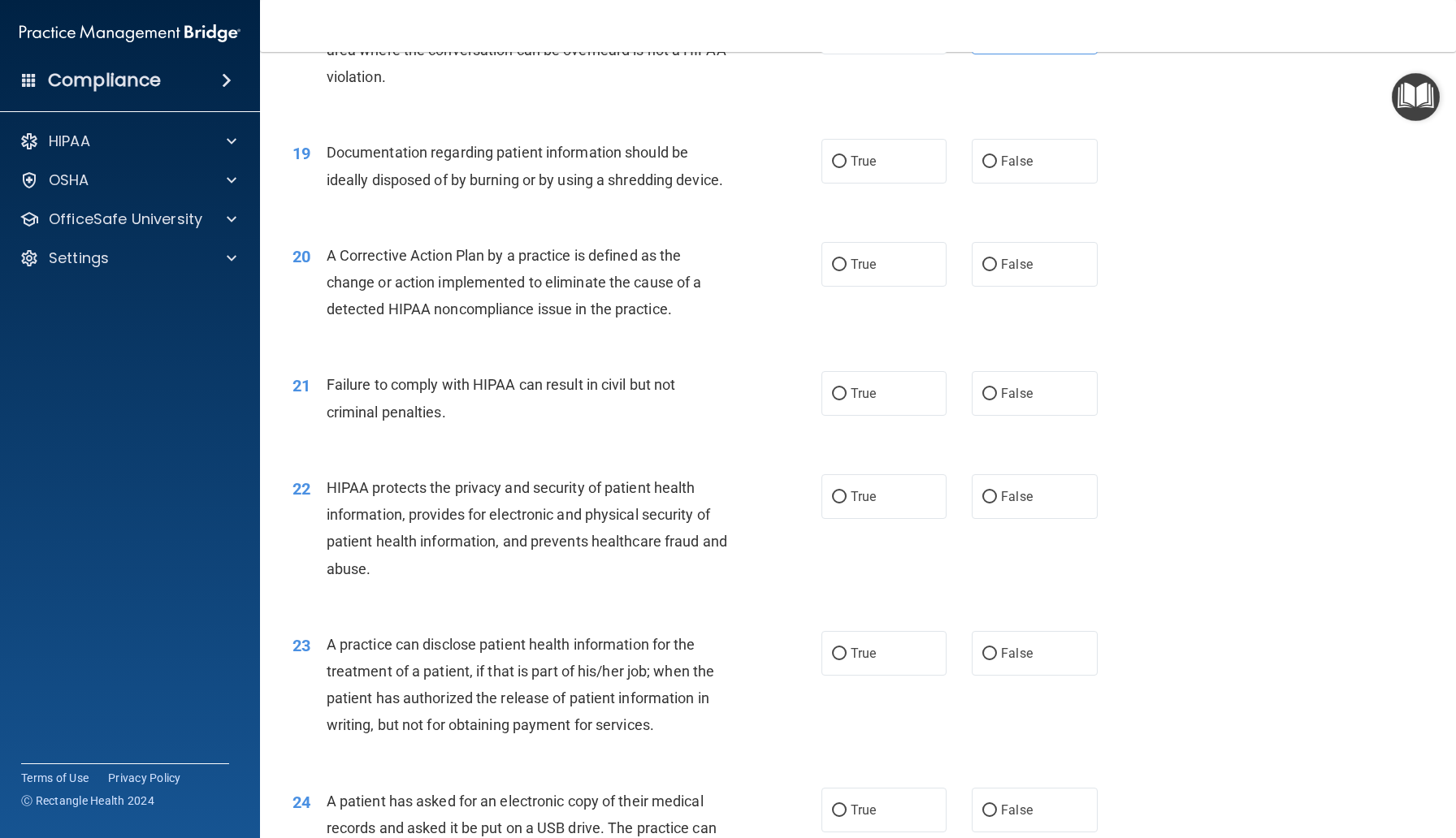
scroll to position [2261, 0]
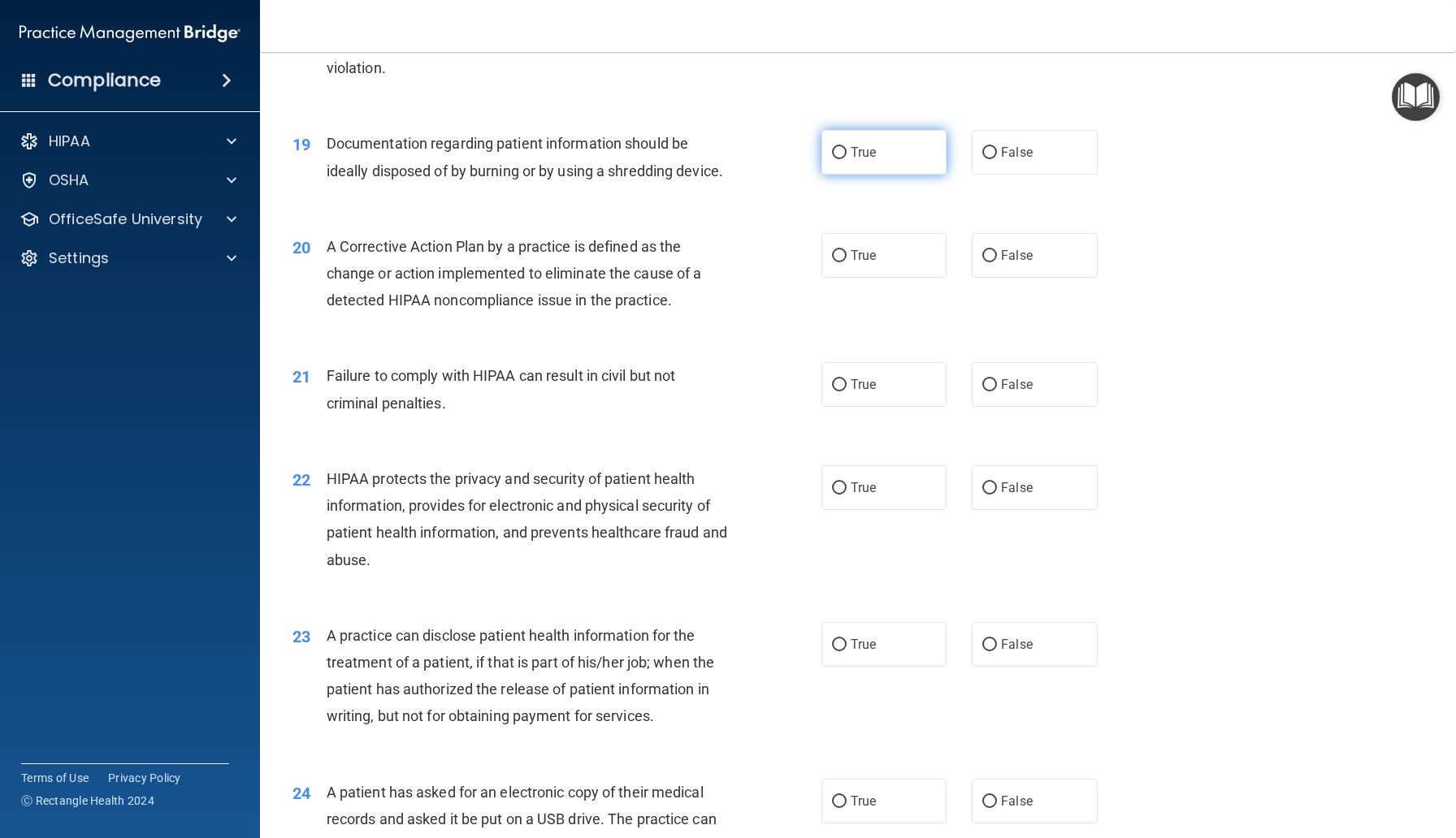
click at [850, 149] on label "True" at bounding box center [883, 152] width 125 height 44
click at [846, 149] on input "True" at bounding box center [839, 153] width 15 height 12
radio input "true"
click at [878, 248] on label "True" at bounding box center [883, 255] width 125 height 44
click at [846, 250] on input "True" at bounding box center [839, 256] width 15 height 12
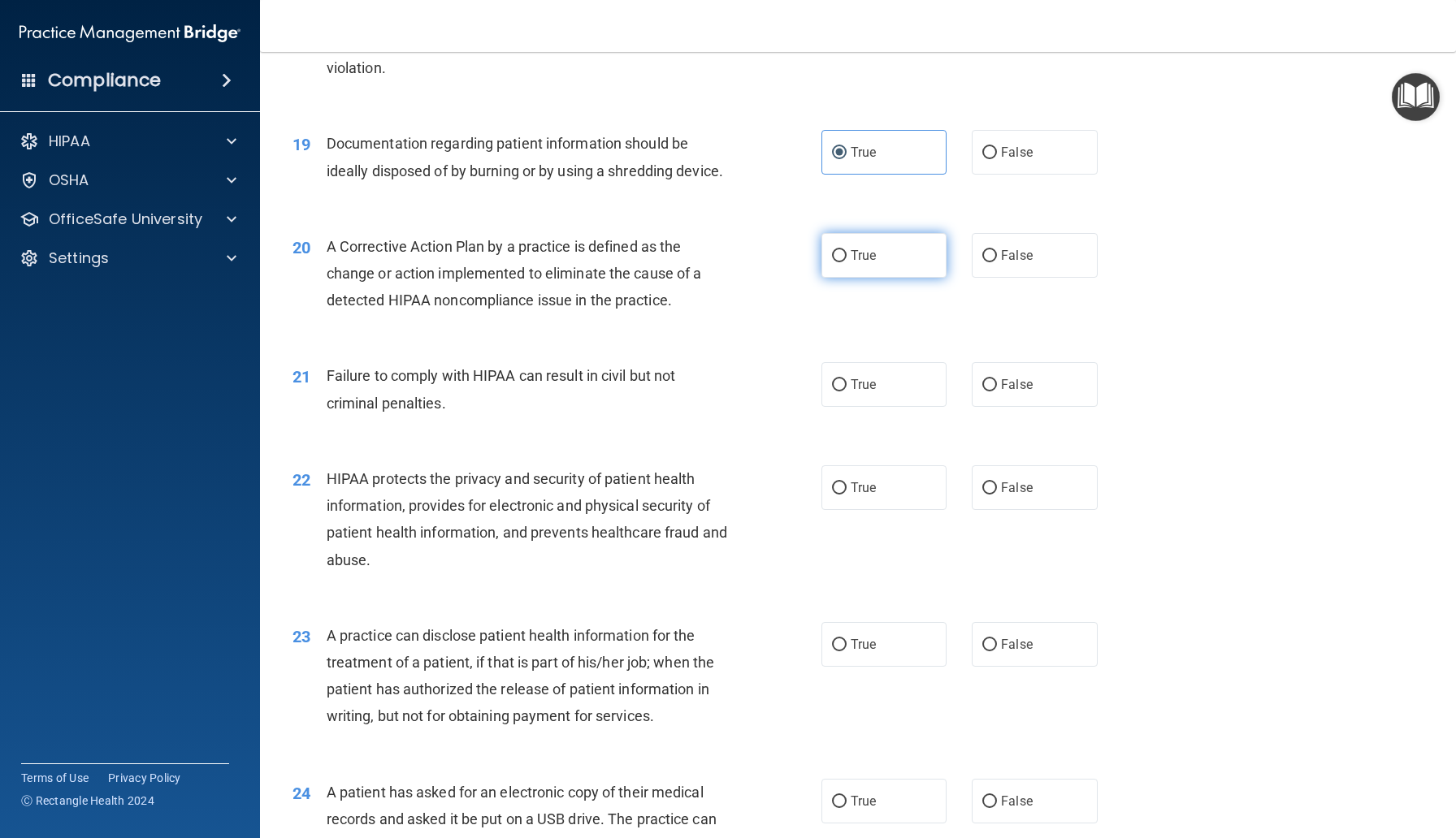
radio input "true"
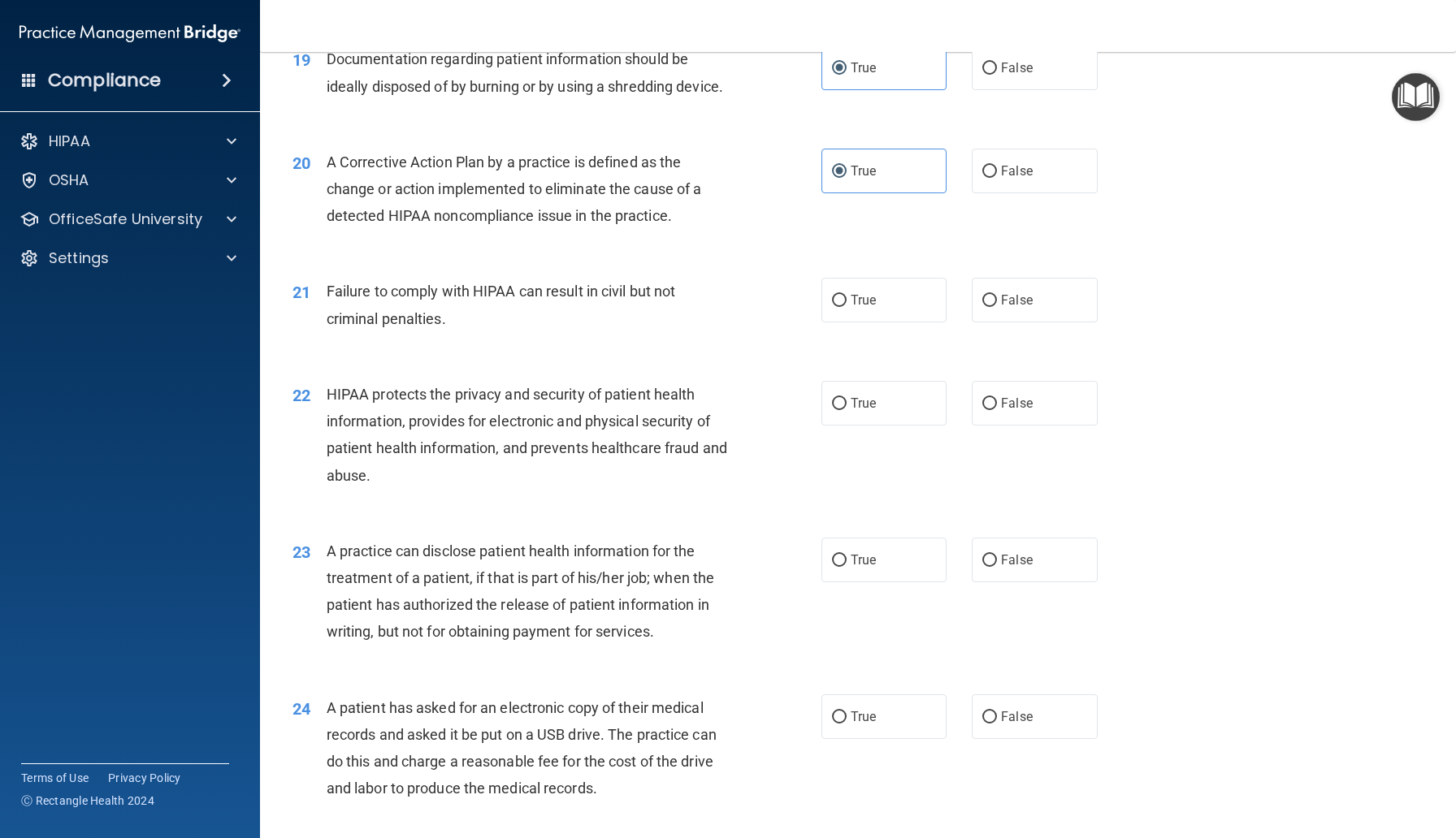
scroll to position [2351, 0]
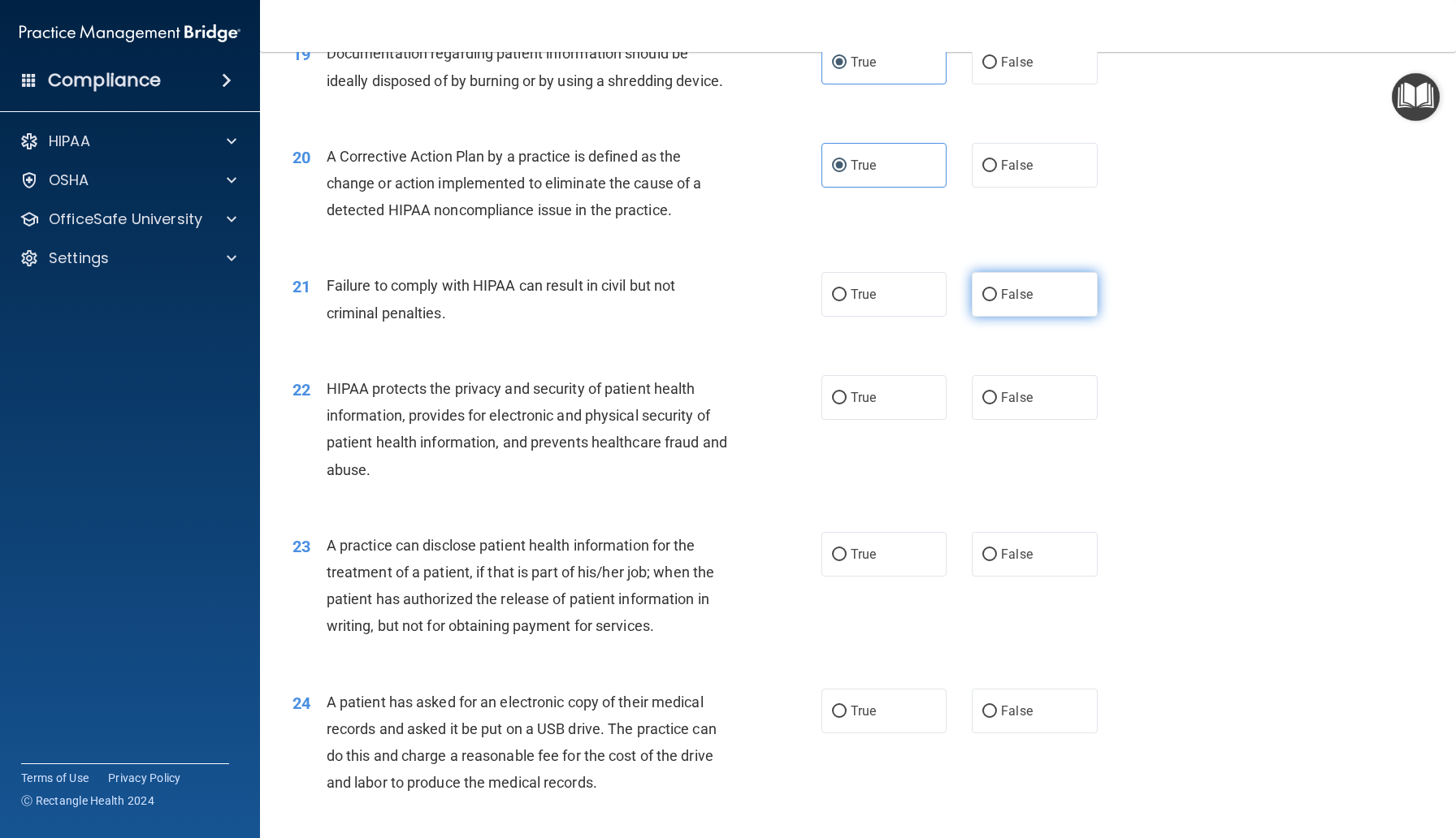
click at [1001, 289] on label "False" at bounding box center [1034, 294] width 125 height 44
click at [997, 289] on input "False" at bounding box center [989, 295] width 15 height 12
radio input "true"
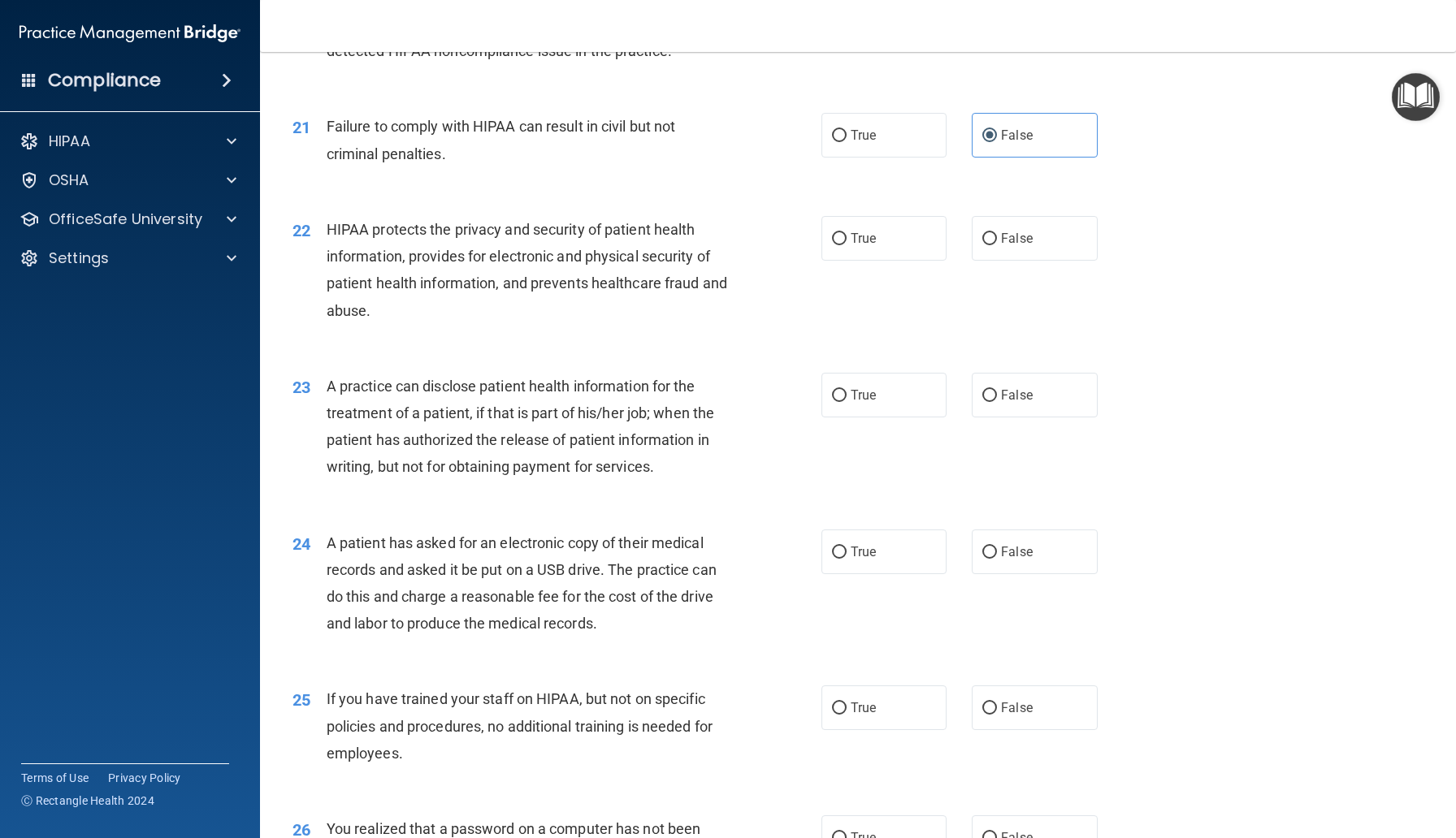
scroll to position [2519, 0]
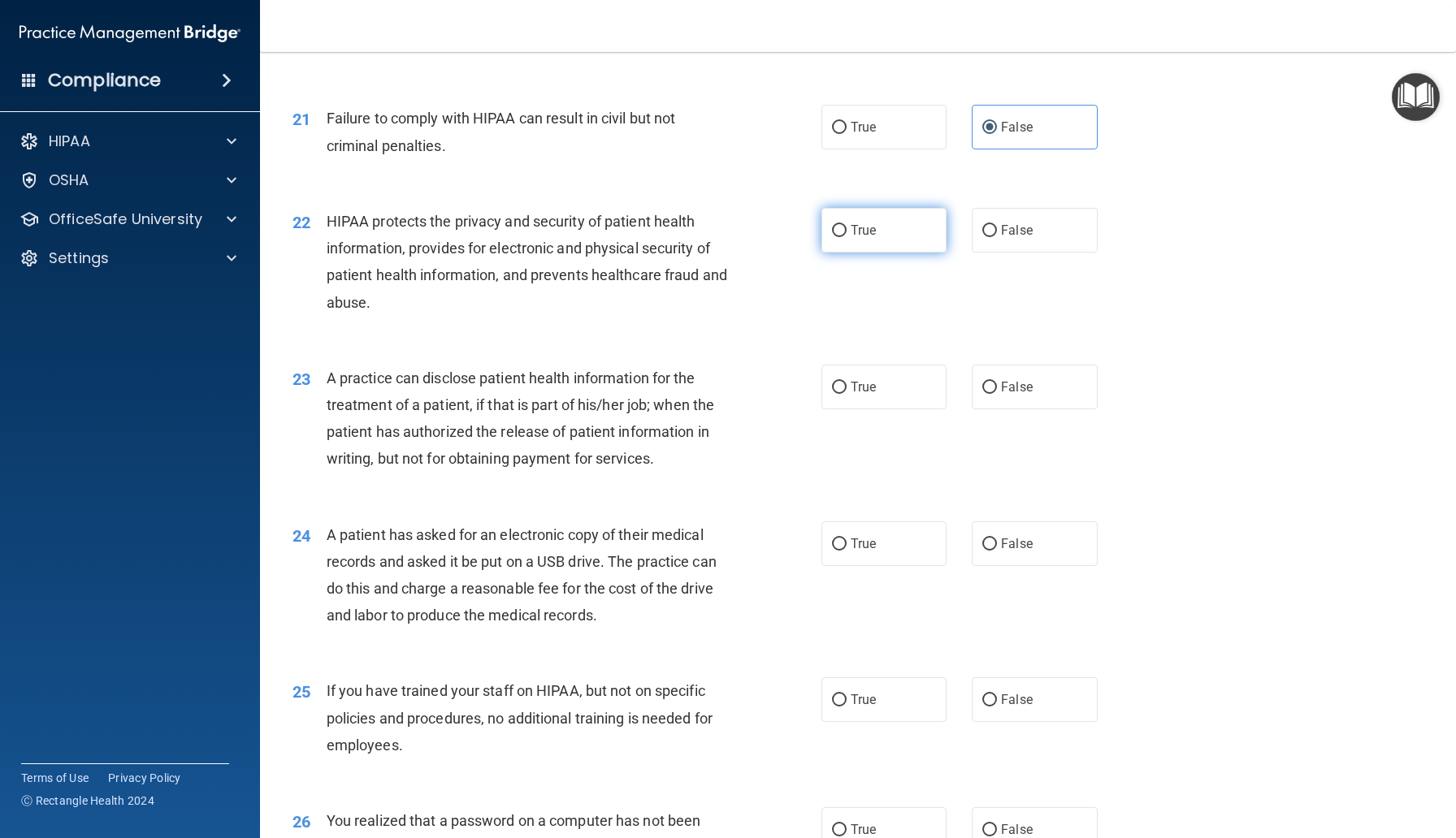
click at [852, 241] on label "True" at bounding box center [883, 230] width 125 height 44
click at [846, 237] on input "True" at bounding box center [839, 231] width 15 height 12
radio input "true"
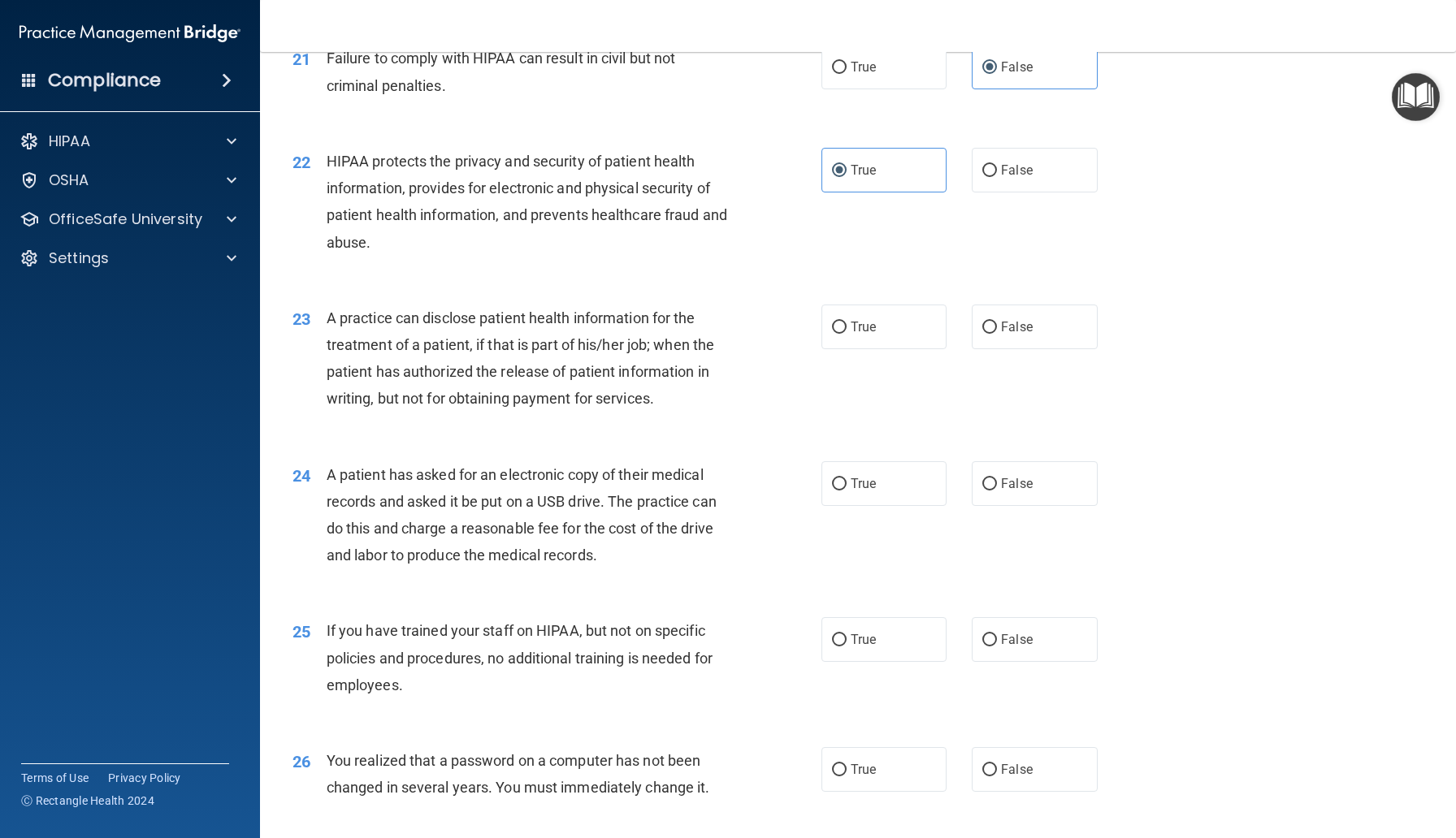
scroll to position [2691, 0]
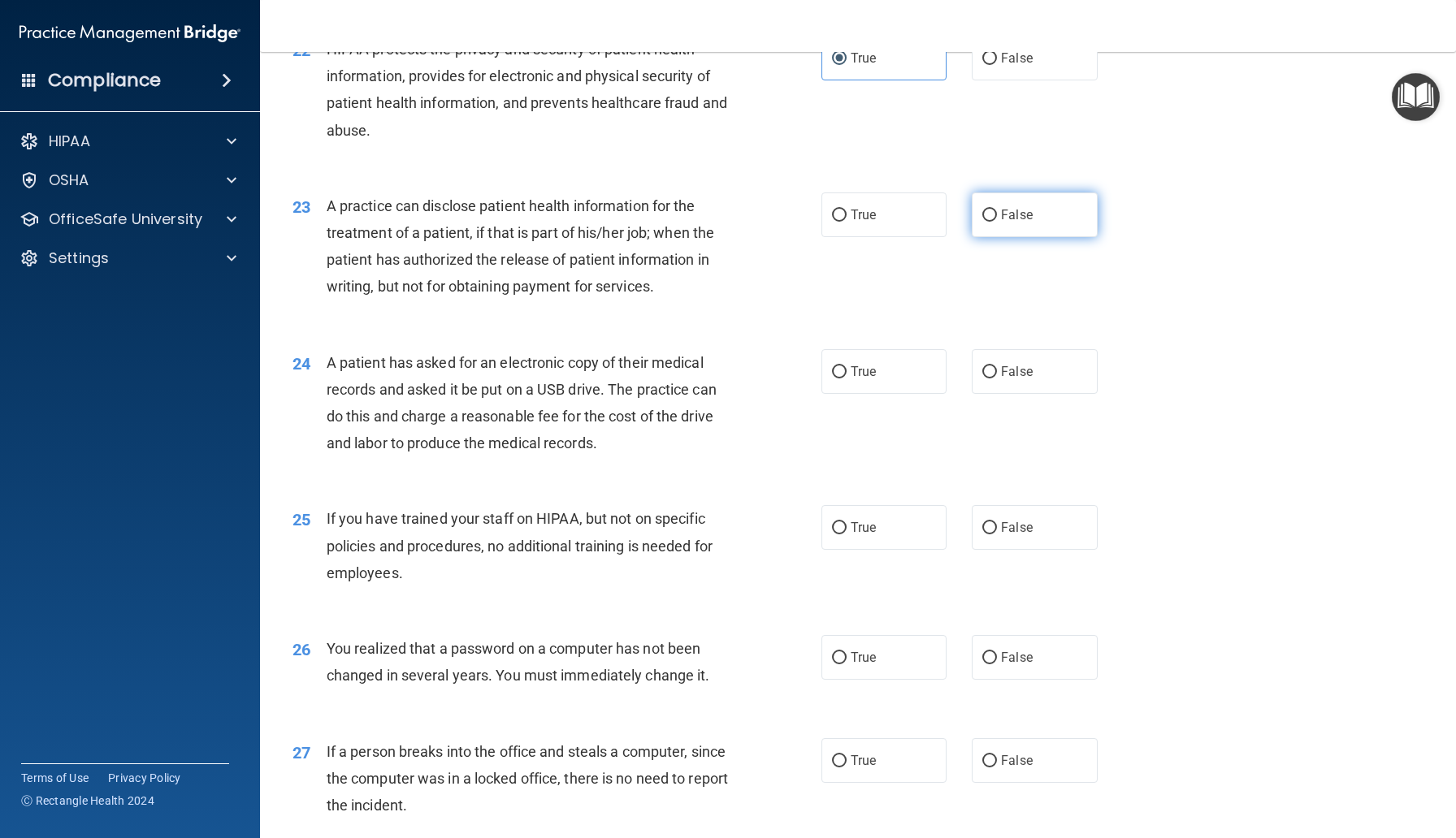
click at [988, 220] on input "False" at bounding box center [989, 215] width 15 height 12
radio input "true"
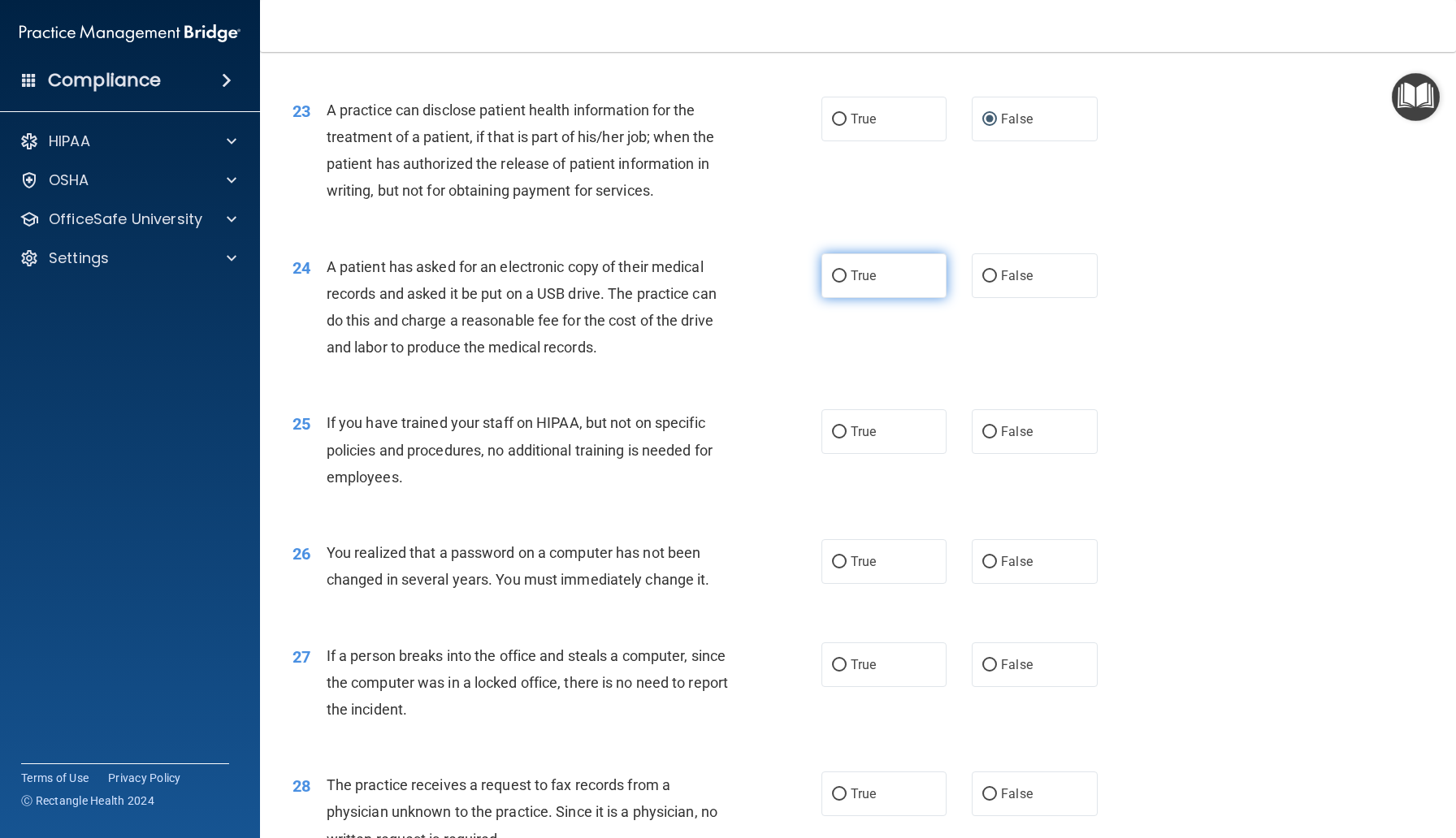
scroll to position [2784, 0]
click at [995, 283] on input "False" at bounding box center [989, 278] width 15 height 12
radio input "true"
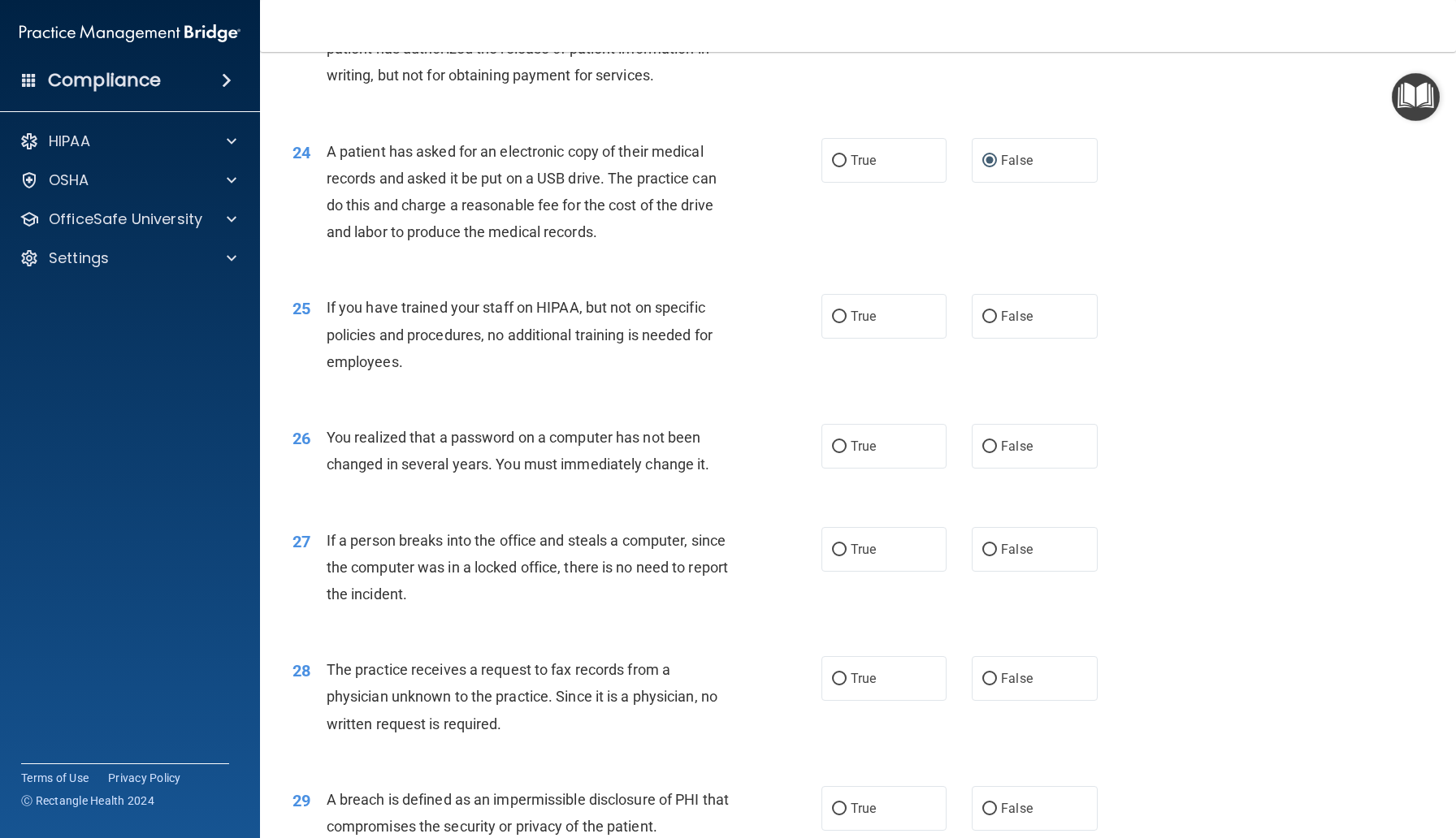
scroll to position [2907, 0]
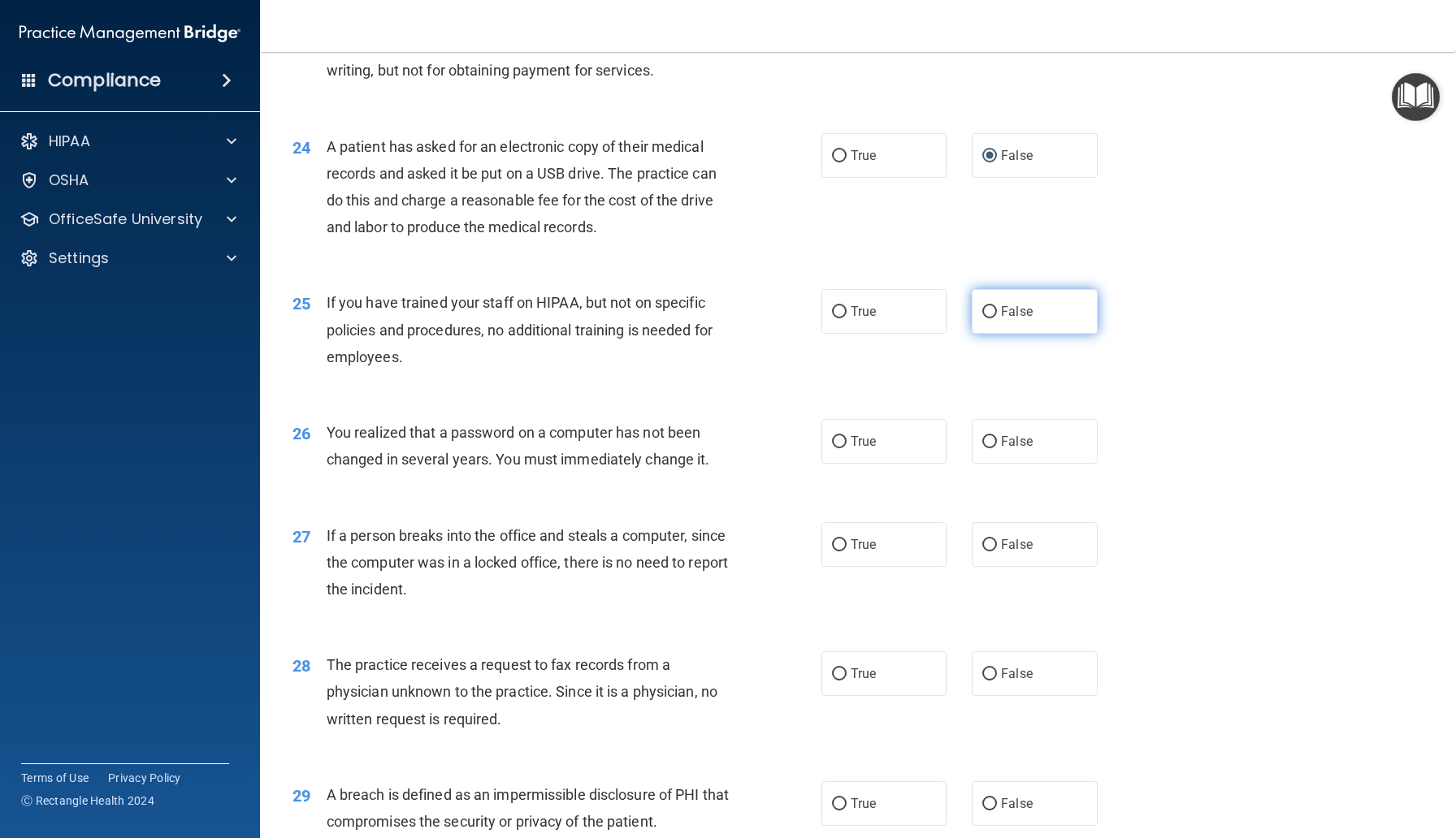
click at [989, 323] on label "False" at bounding box center [1034, 311] width 125 height 44
click at [989, 319] on input "False" at bounding box center [989, 312] width 15 height 12
radio input "true"
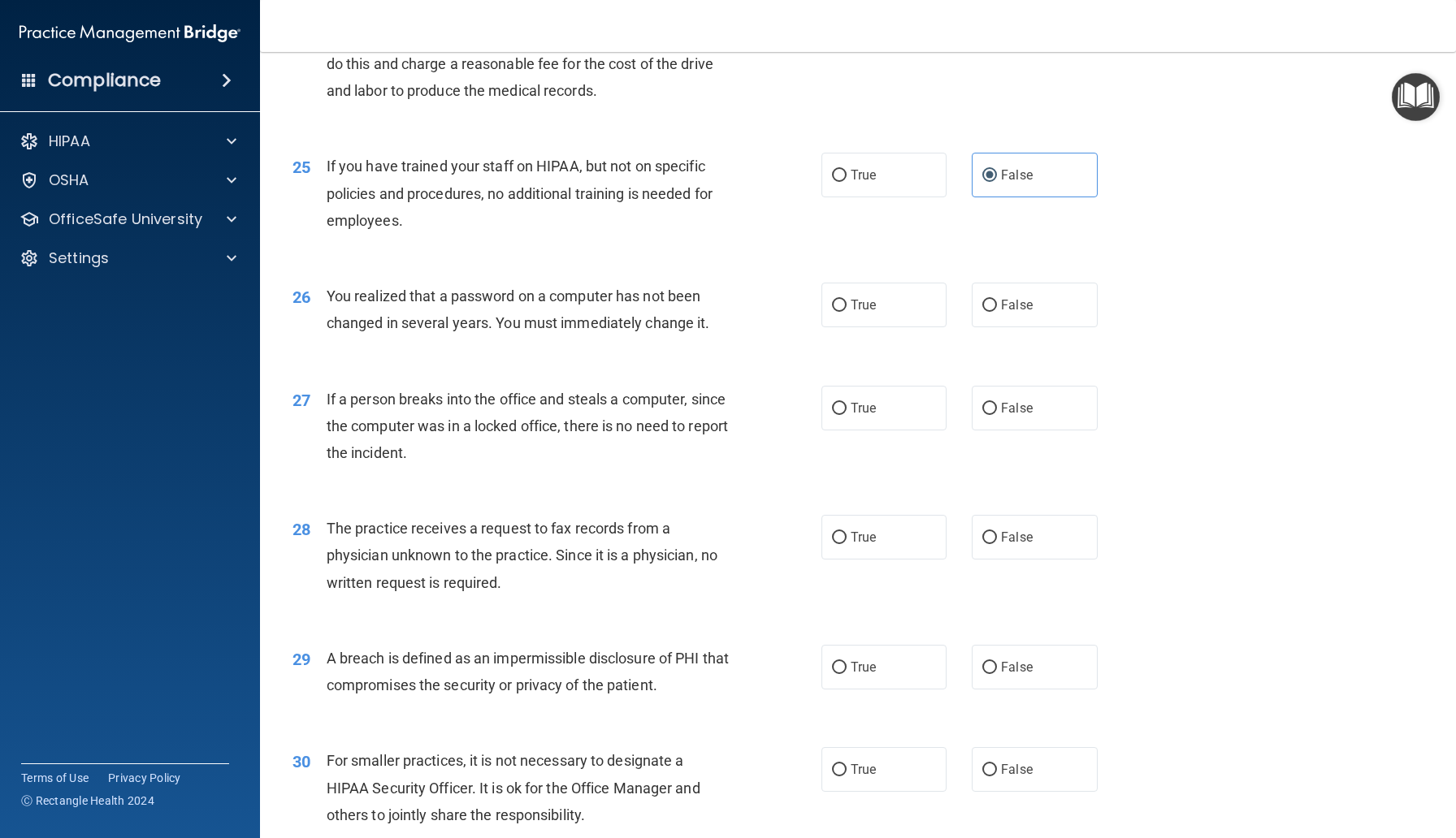
scroll to position [3047, 0]
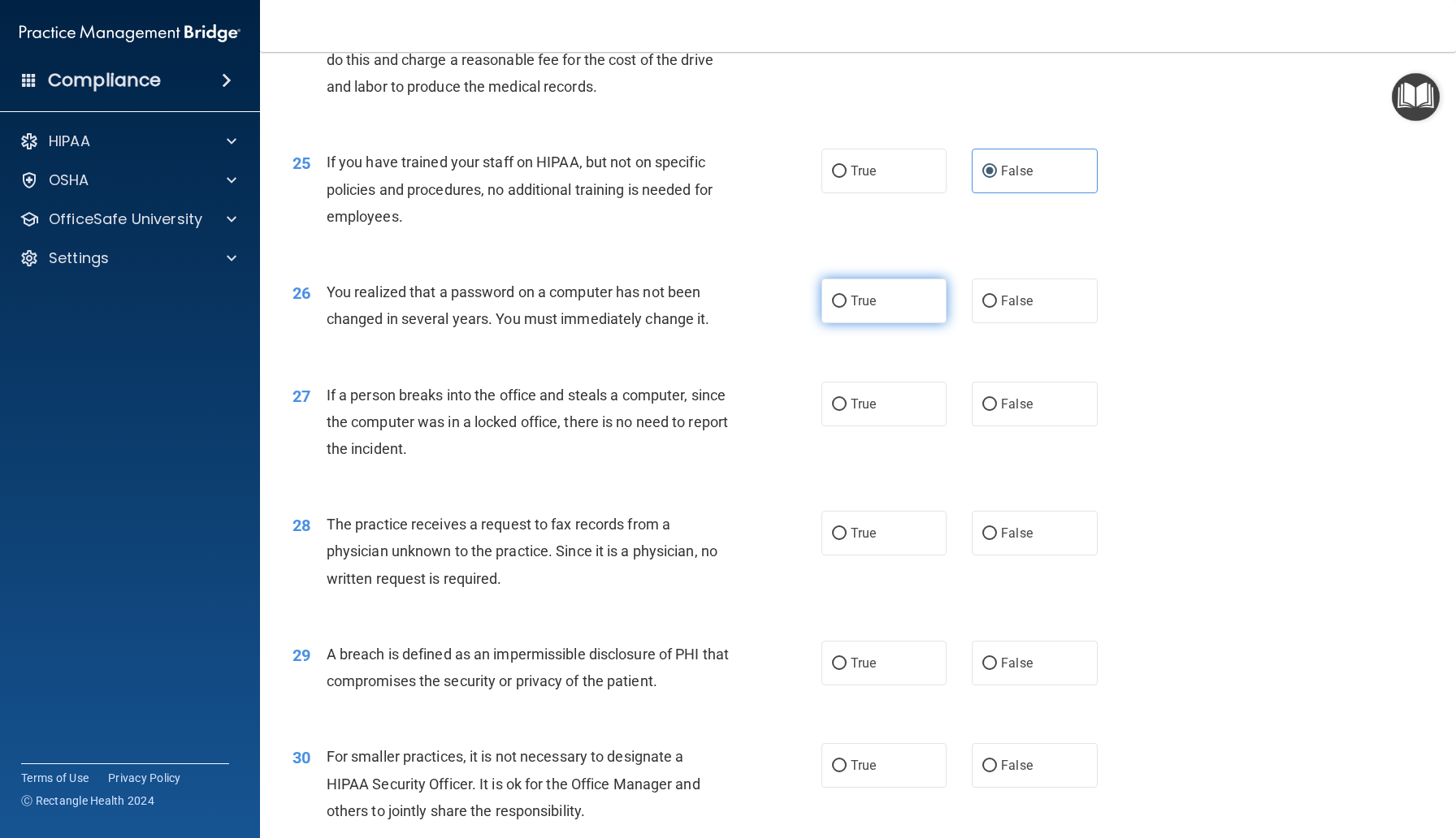
click at [896, 297] on label "True" at bounding box center [883, 300] width 125 height 44
click at [846, 297] on input "True" at bounding box center [839, 302] width 15 height 12
radio input "true"
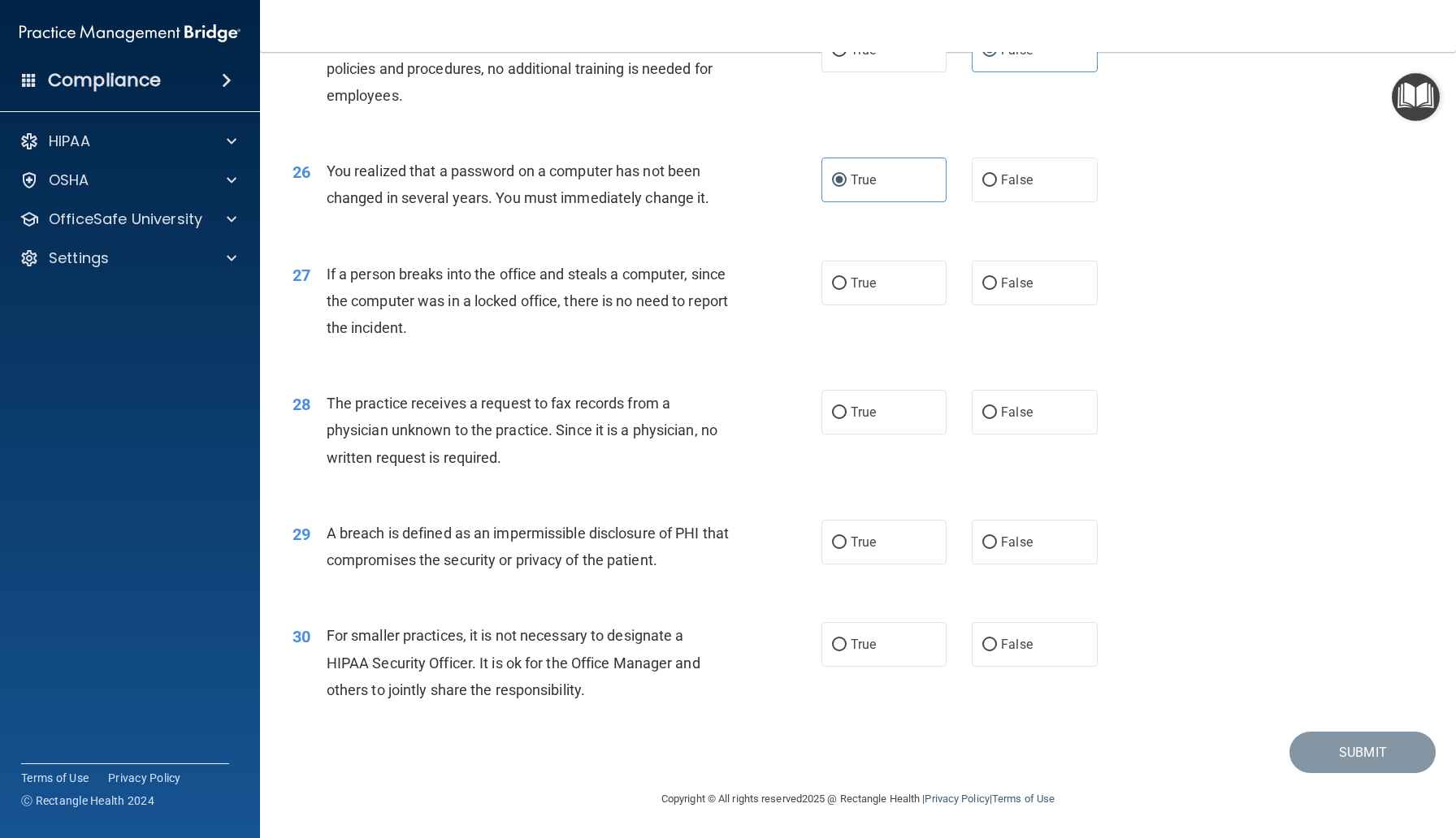
scroll to position [3167, 0]
click at [1001, 286] on span "False" at bounding box center [1017, 284] width 32 height 16
click at [997, 286] on input "False" at bounding box center [989, 284] width 15 height 12
radio input "true"
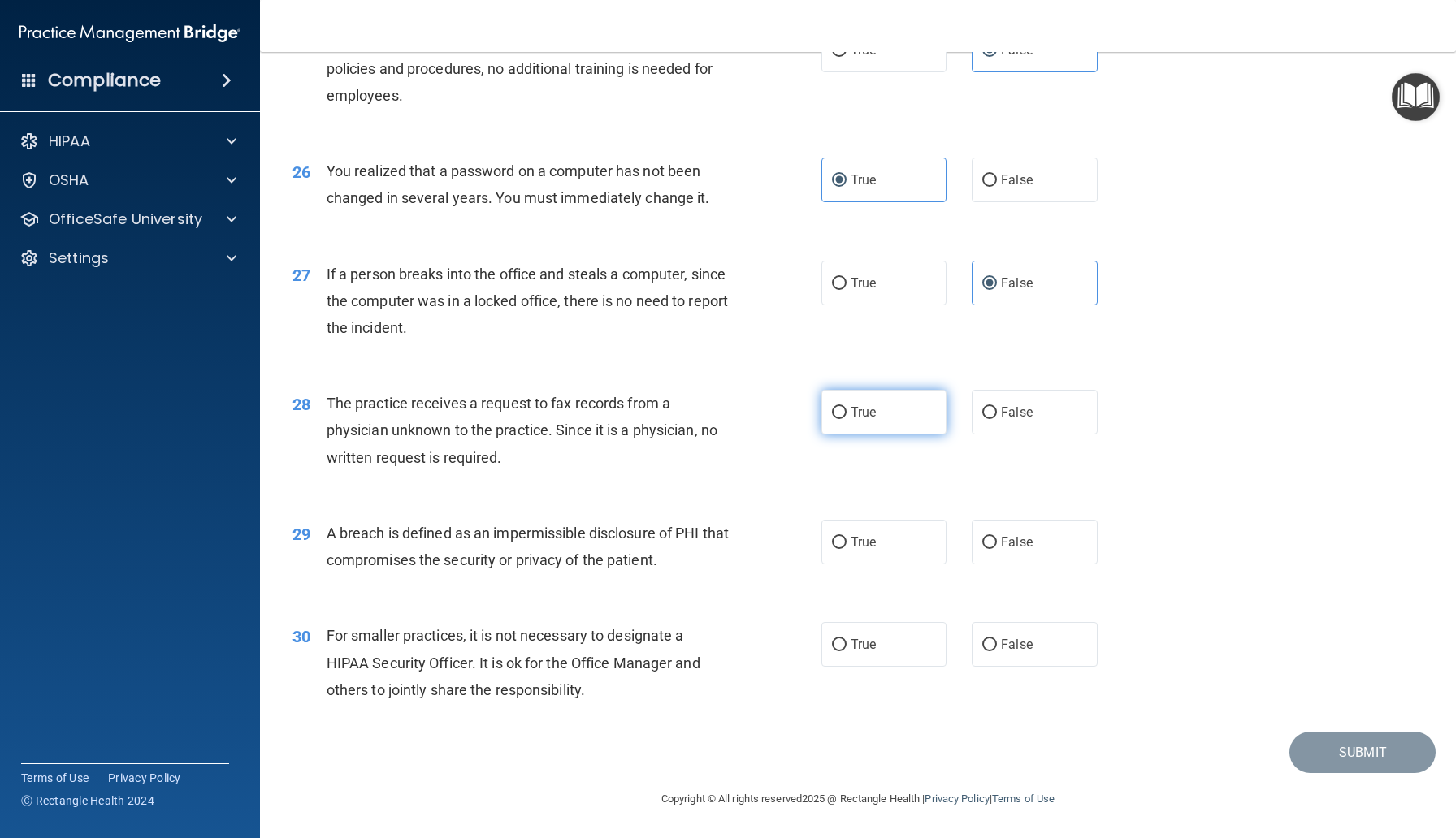
click at [841, 415] on input "True" at bounding box center [839, 413] width 15 height 12
radio input "true"
click at [1001, 417] on span "False" at bounding box center [1017, 413] width 32 height 16
click at [997, 417] on input "False" at bounding box center [989, 413] width 15 height 12
radio input "true"
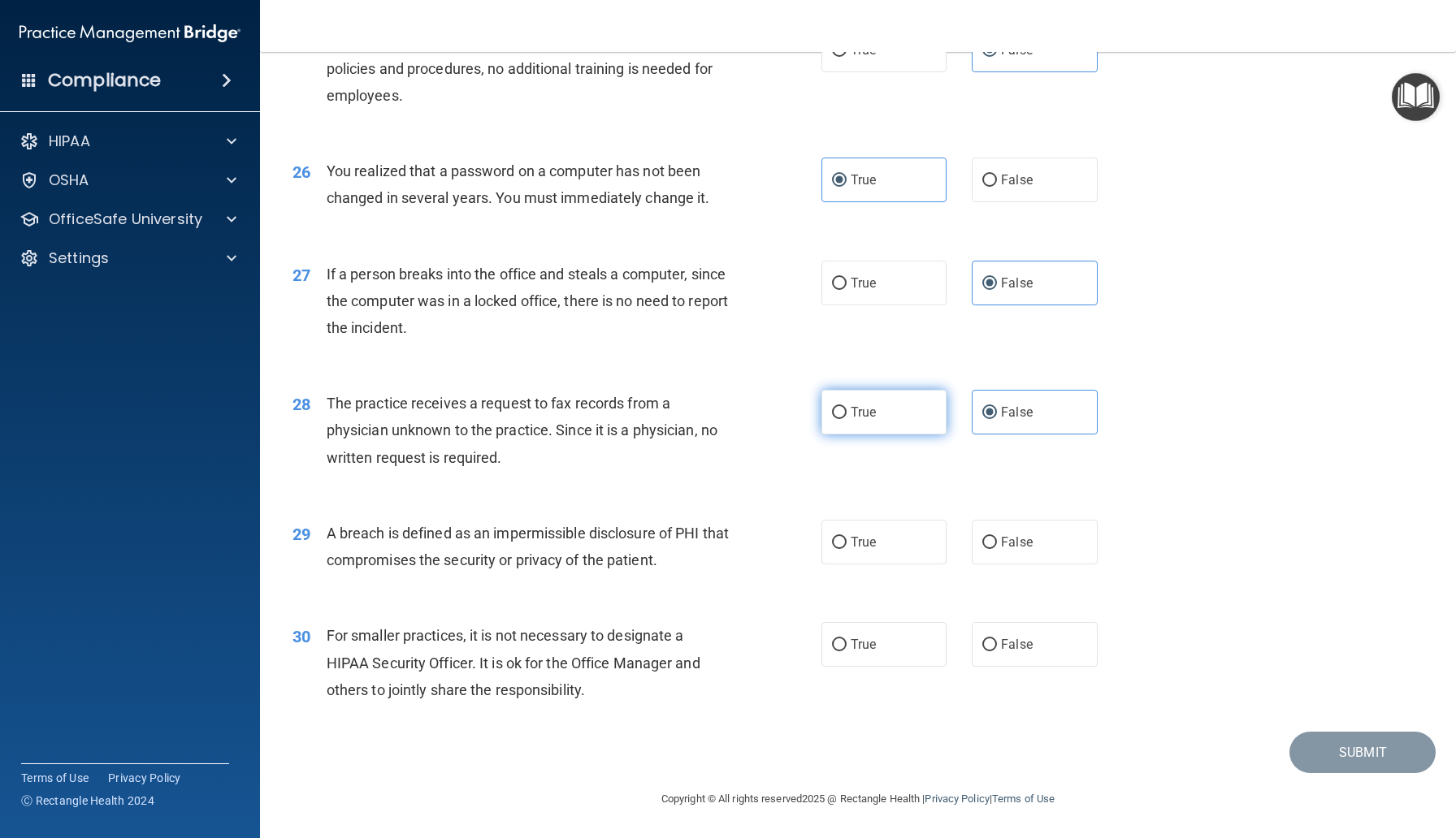
click at [892, 416] on label "True" at bounding box center [883, 412] width 125 height 44
click at [846, 416] on input "True" at bounding box center [839, 413] width 15 height 12
radio input "true"
radio input "false"
click at [881, 540] on label "True" at bounding box center [883, 542] width 125 height 44
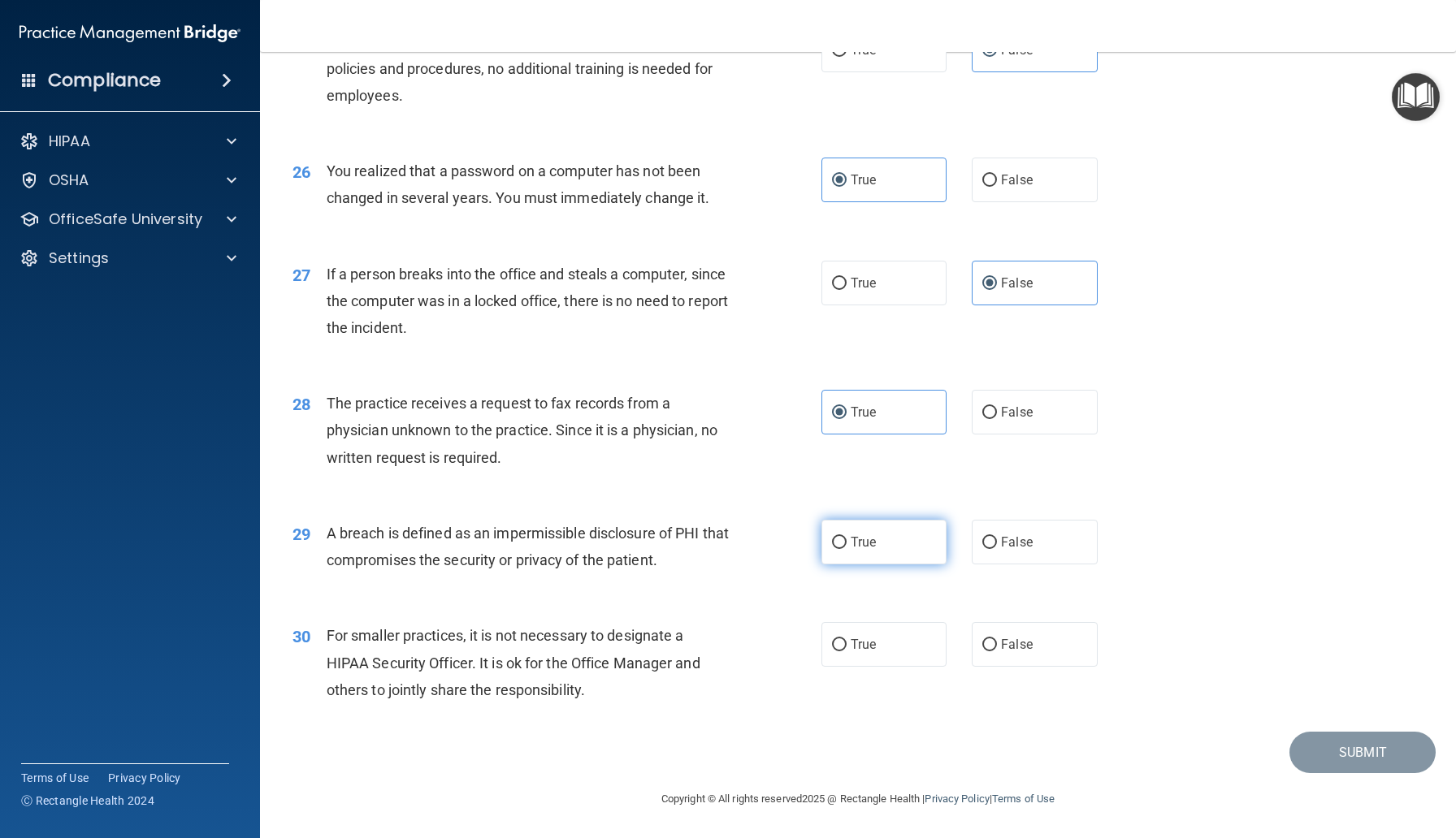
click at [846, 540] on input "True" at bounding box center [839, 543] width 15 height 12
radio input "true"
click at [1019, 635] on label "False" at bounding box center [1034, 644] width 125 height 44
click at [997, 640] on input "False" at bounding box center [989, 646] width 15 height 12
radio input "true"
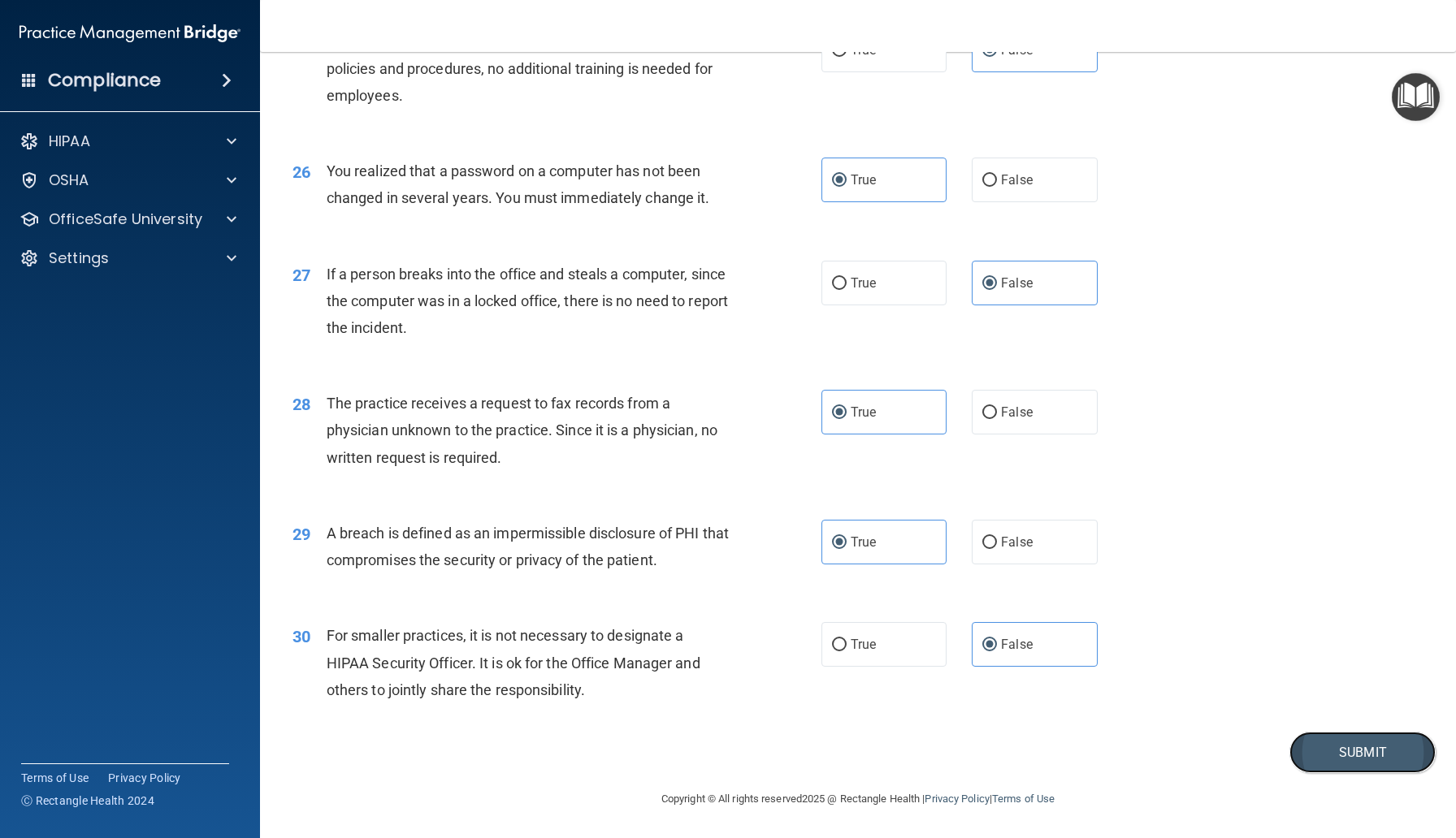
click at [1356, 748] on button "Submit" at bounding box center [1362, 752] width 146 height 41
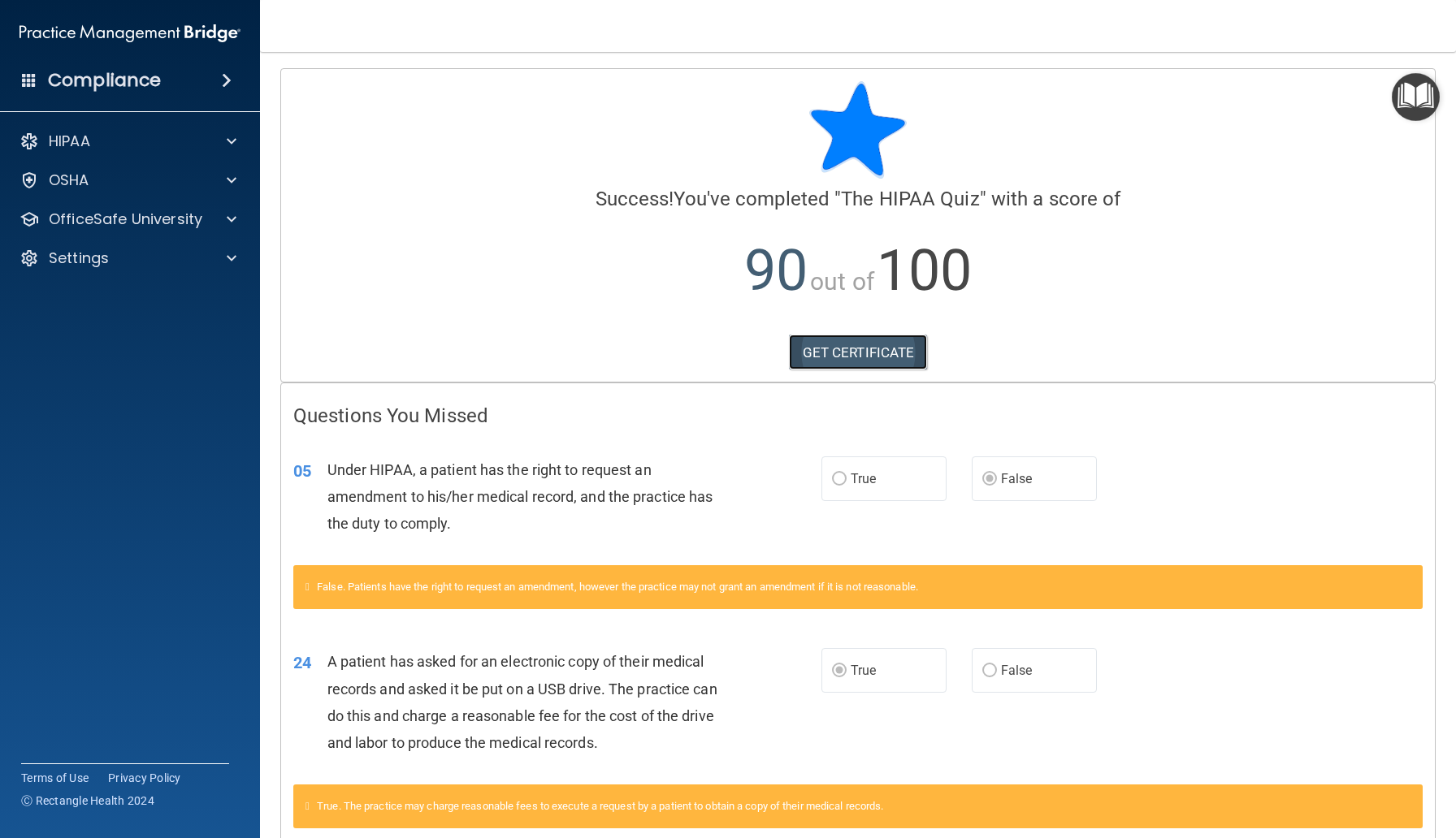
click at [828, 350] on link "GET CERTIFICATE" at bounding box center [858, 352] width 139 height 36
click at [129, 218] on p "OfficeSafe University" at bounding box center [125, 219] width 154 height 20
click at [132, 256] on p "HIPAA Training" at bounding box center [78, 258] width 134 height 16
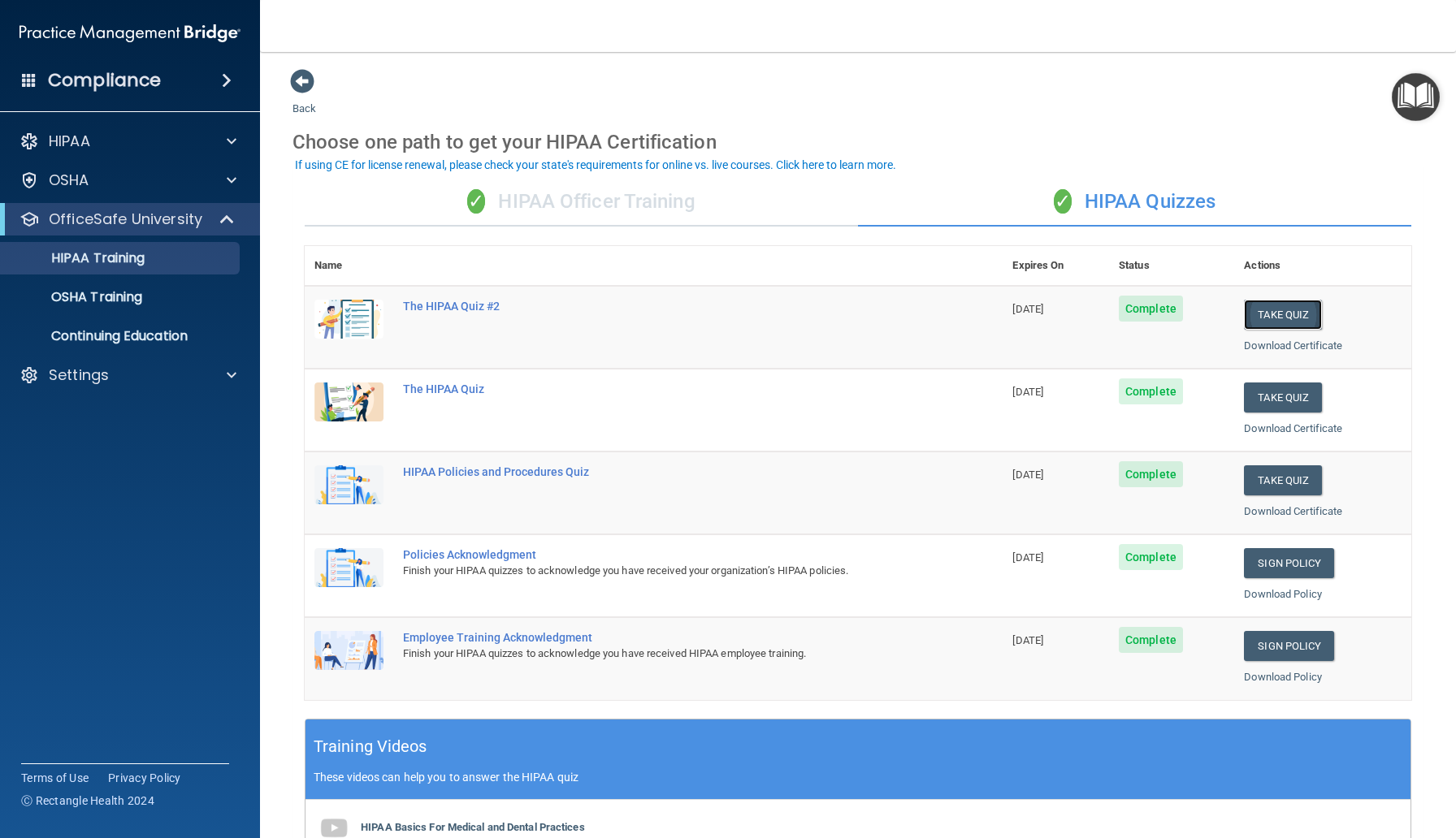
click at [1290, 323] on button "Take Quiz" at bounding box center [1282, 315] width 78 height 30
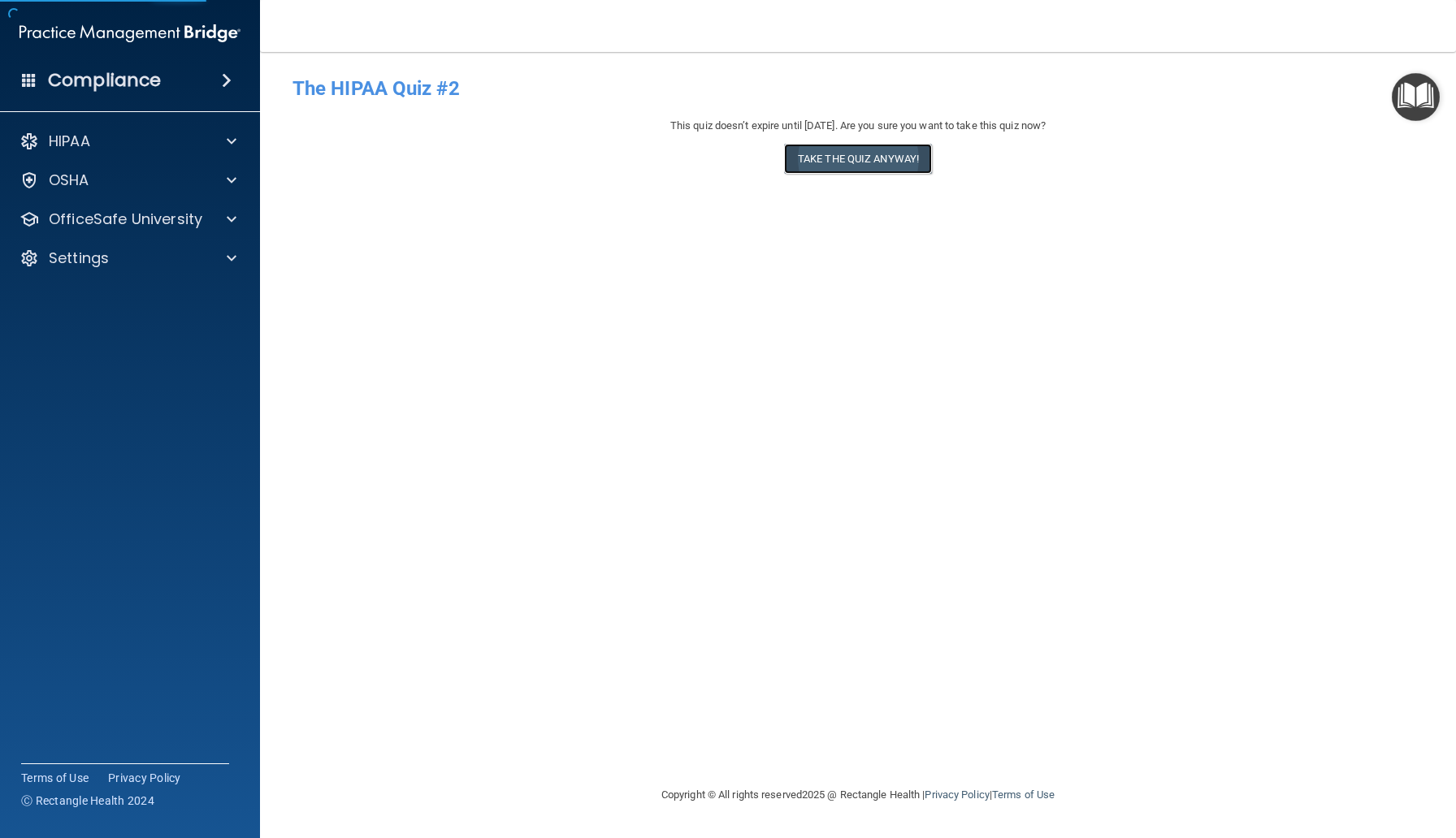
click at [882, 171] on button "Take the quiz anyway!" at bounding box center [858, 159] width 148 height 30
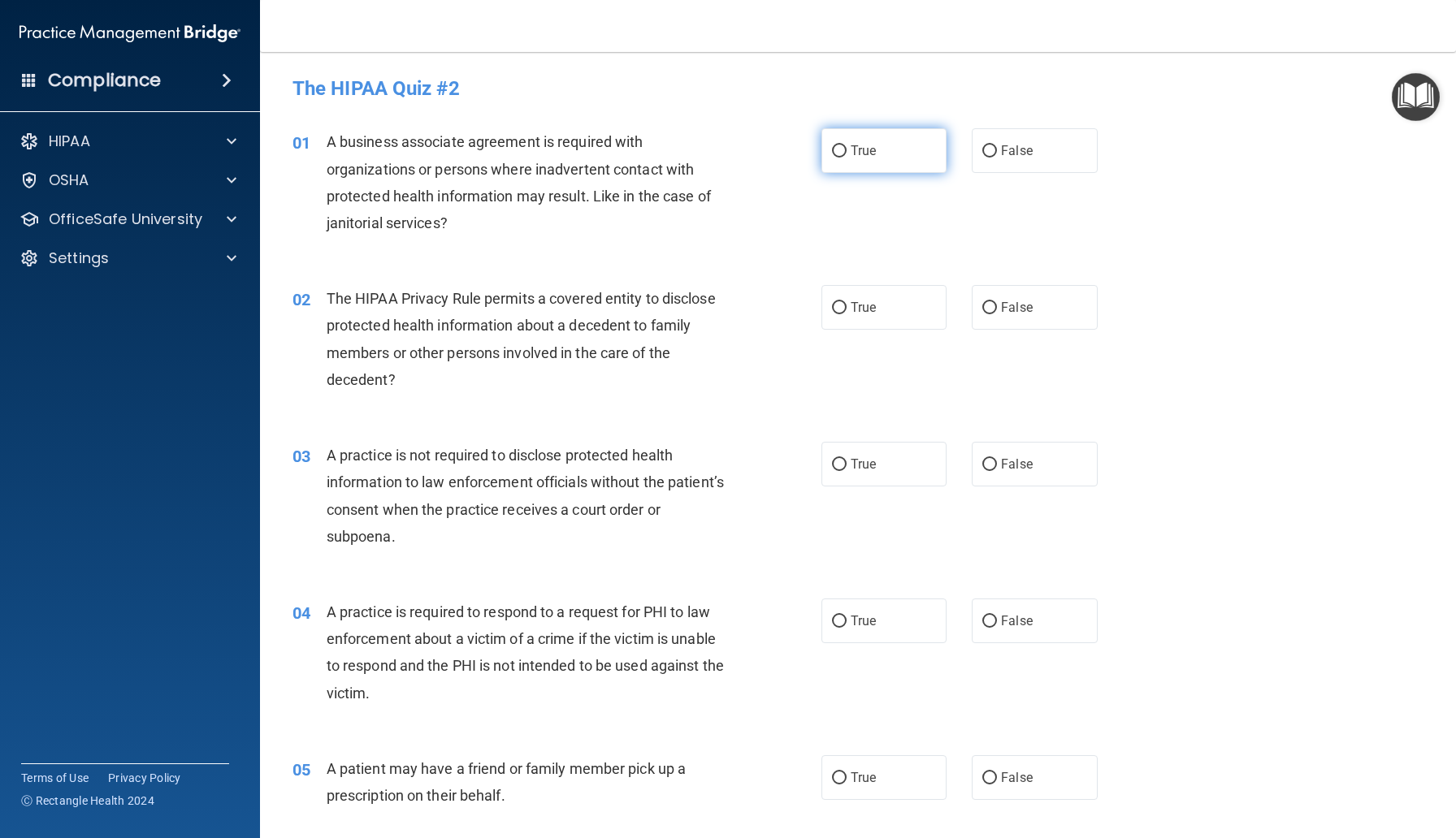
click at [845, 149] on input "True" at bounding box center [839, 151] width 15 height 12
radio input "true"
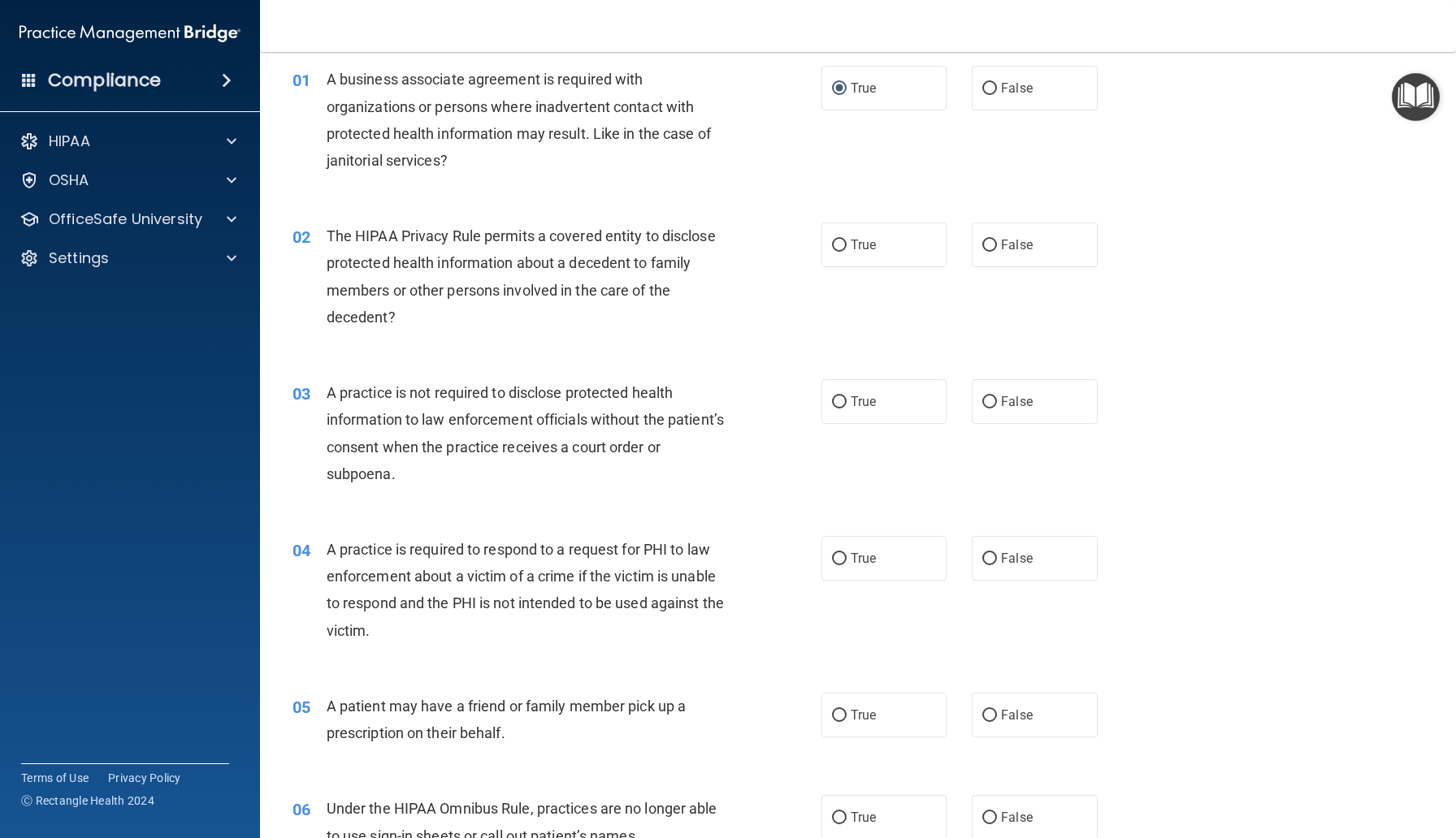
scroll to position [73, 0]
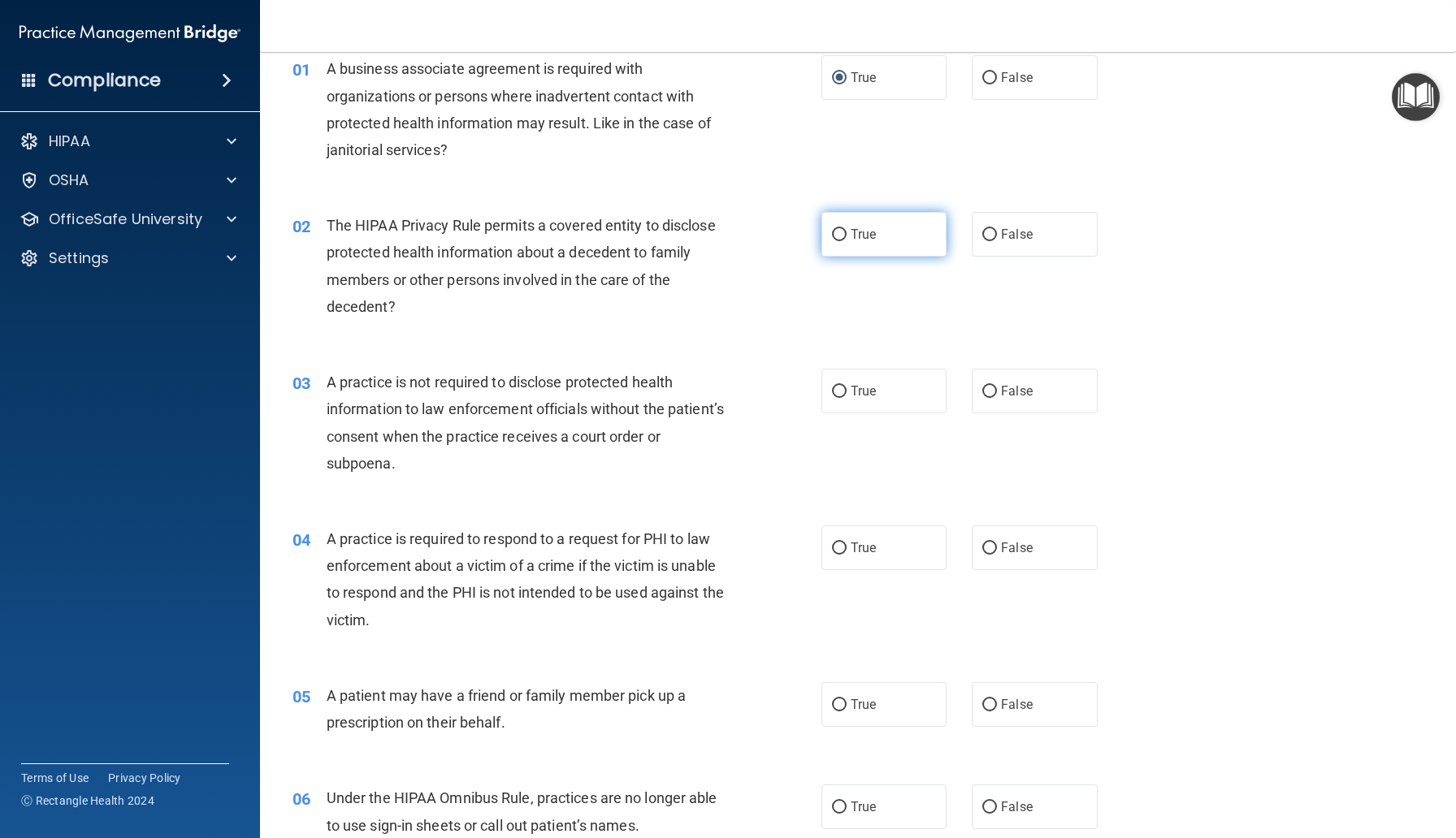
click at [843, 231] on input "True" at bounding box center [839, 235] width 15 height 12
radio input "true"
click at [978, 232] on label "False" at bounding box center [1034, 234] width 125 height 44
click at [982, 232] on input "False" at bounding box center [989, 235] width 15 height 12
radio input "true"
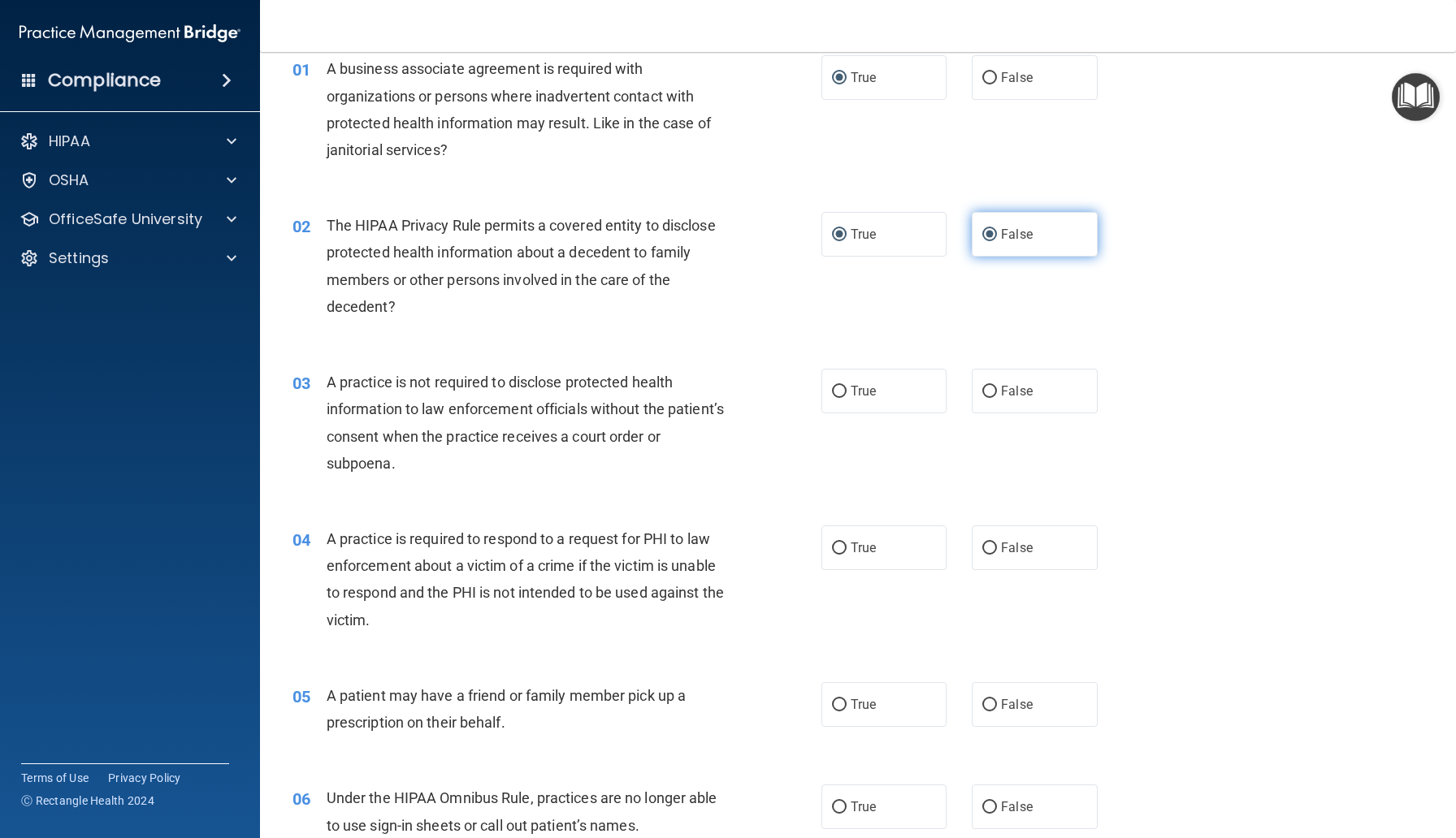
radio input "false"
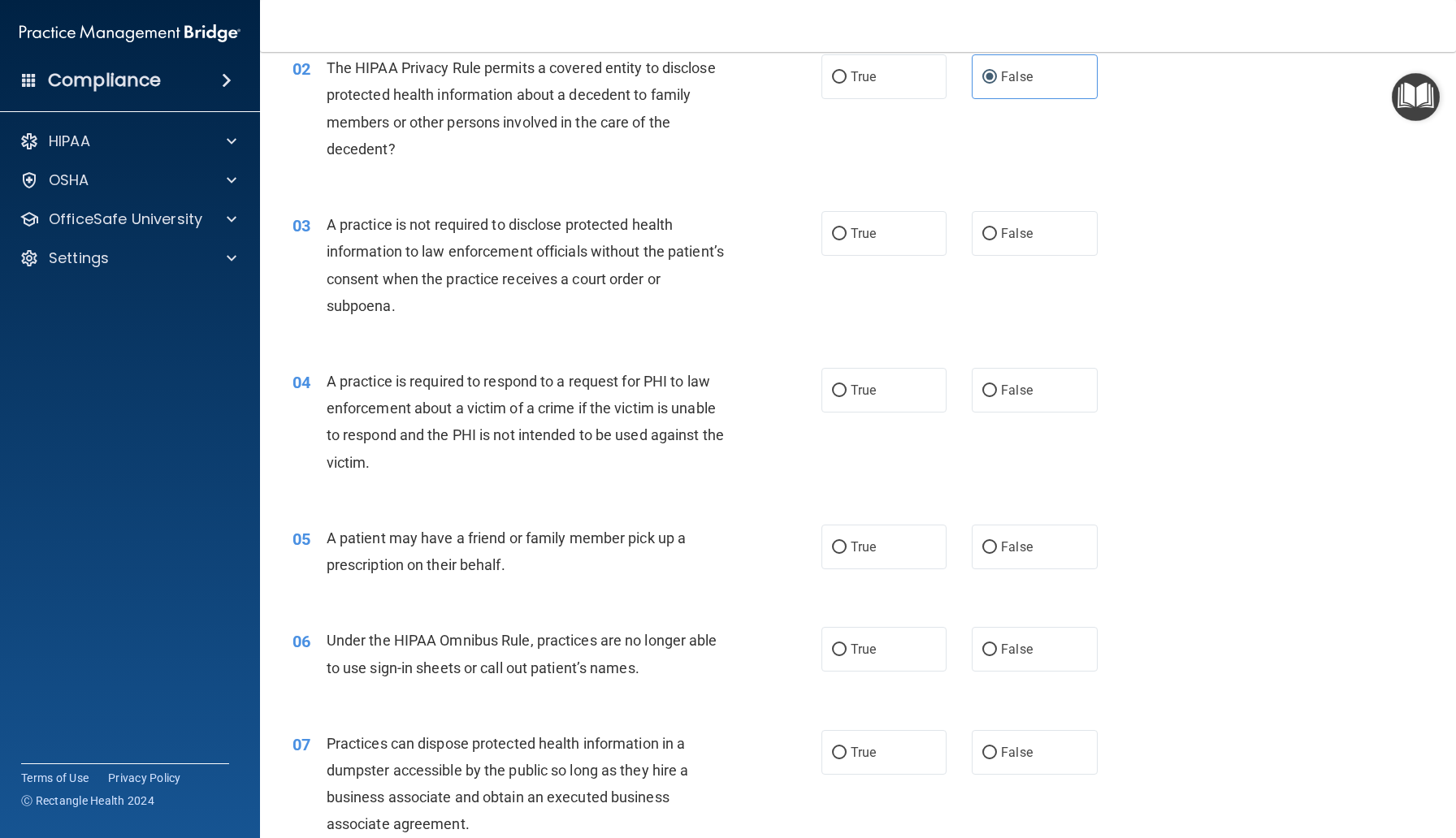
scroll to position [260, 0]
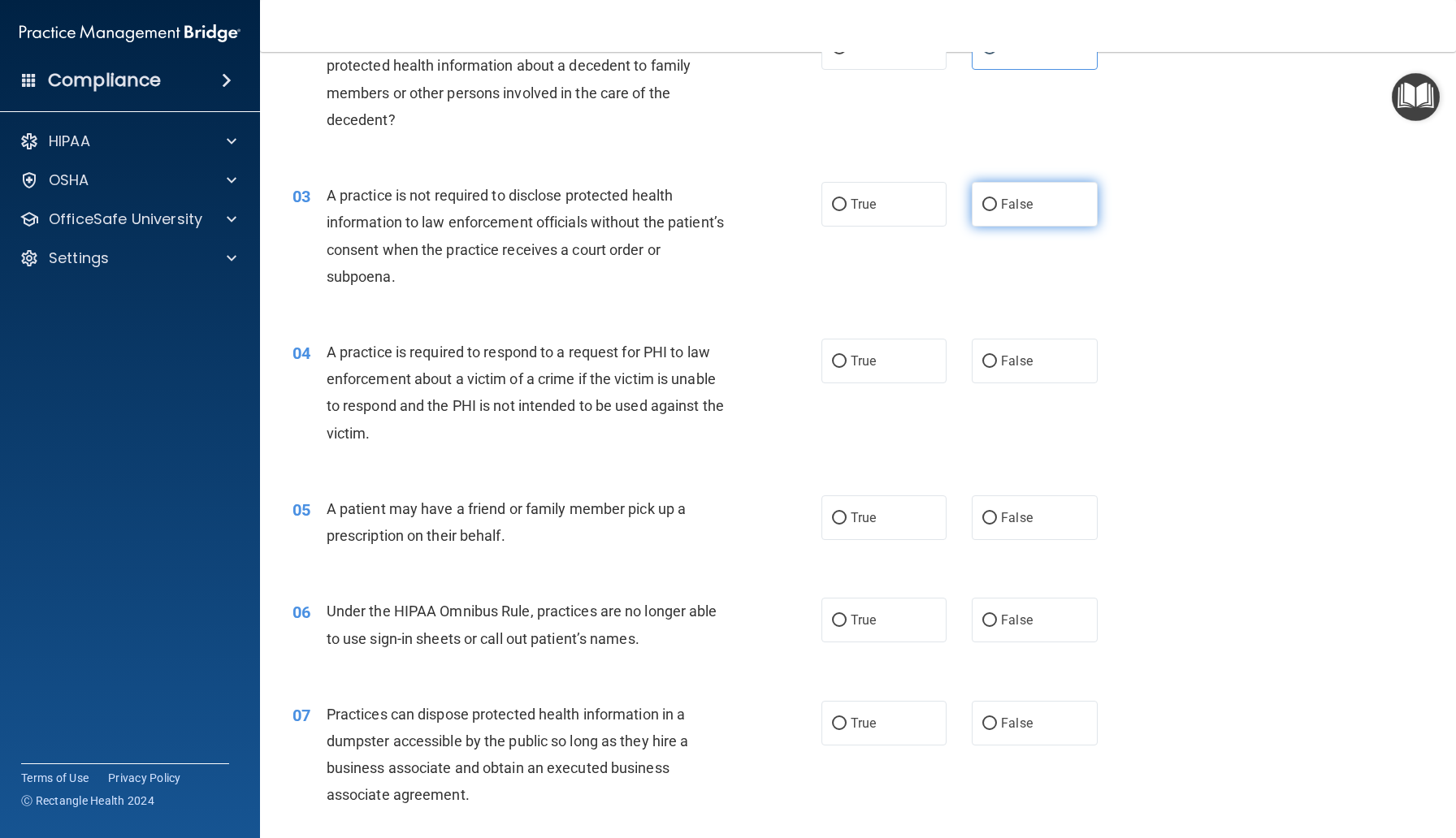
click at [988, 203] on input "False" at bounding box center [989, 205] width 15 height 12
radio input "true"
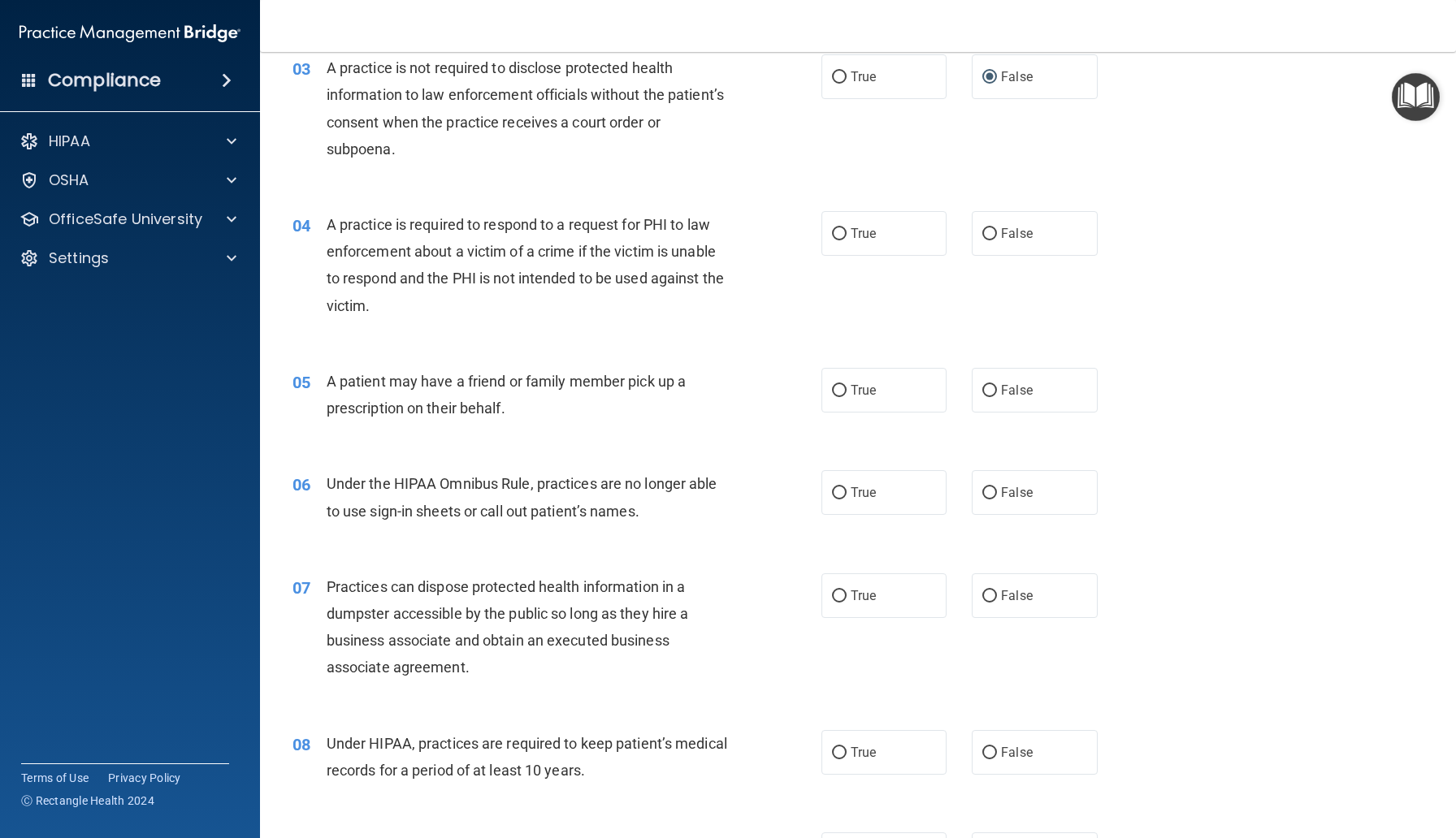
scroll to position [391, 0]
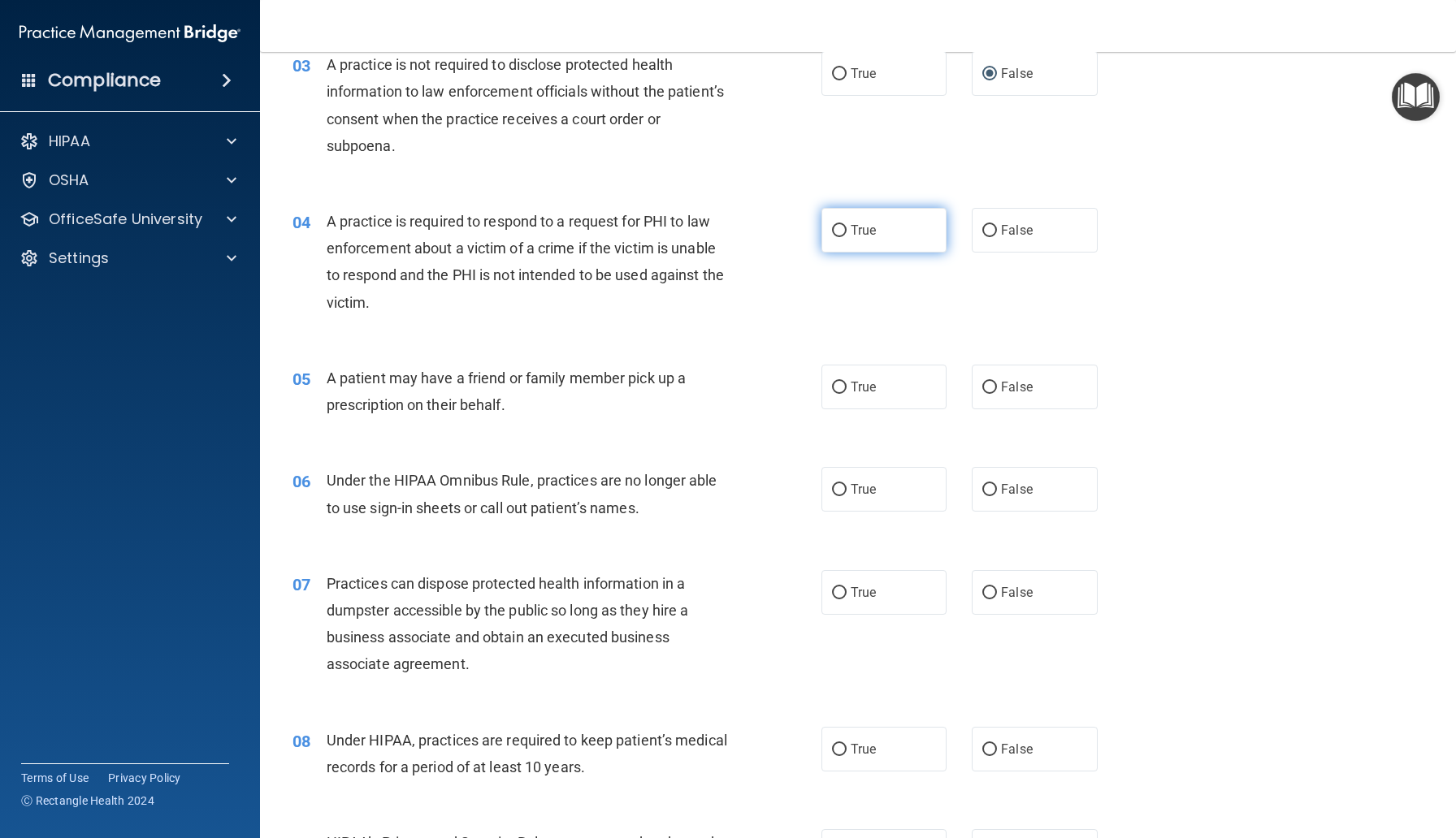
click at [853, 226] on span "True" at bounding box center [864, 230] width 26 height 16
click at [846, 226] on input "True" at bounding box center [839, 231] width 15 height 12
radio input "true"
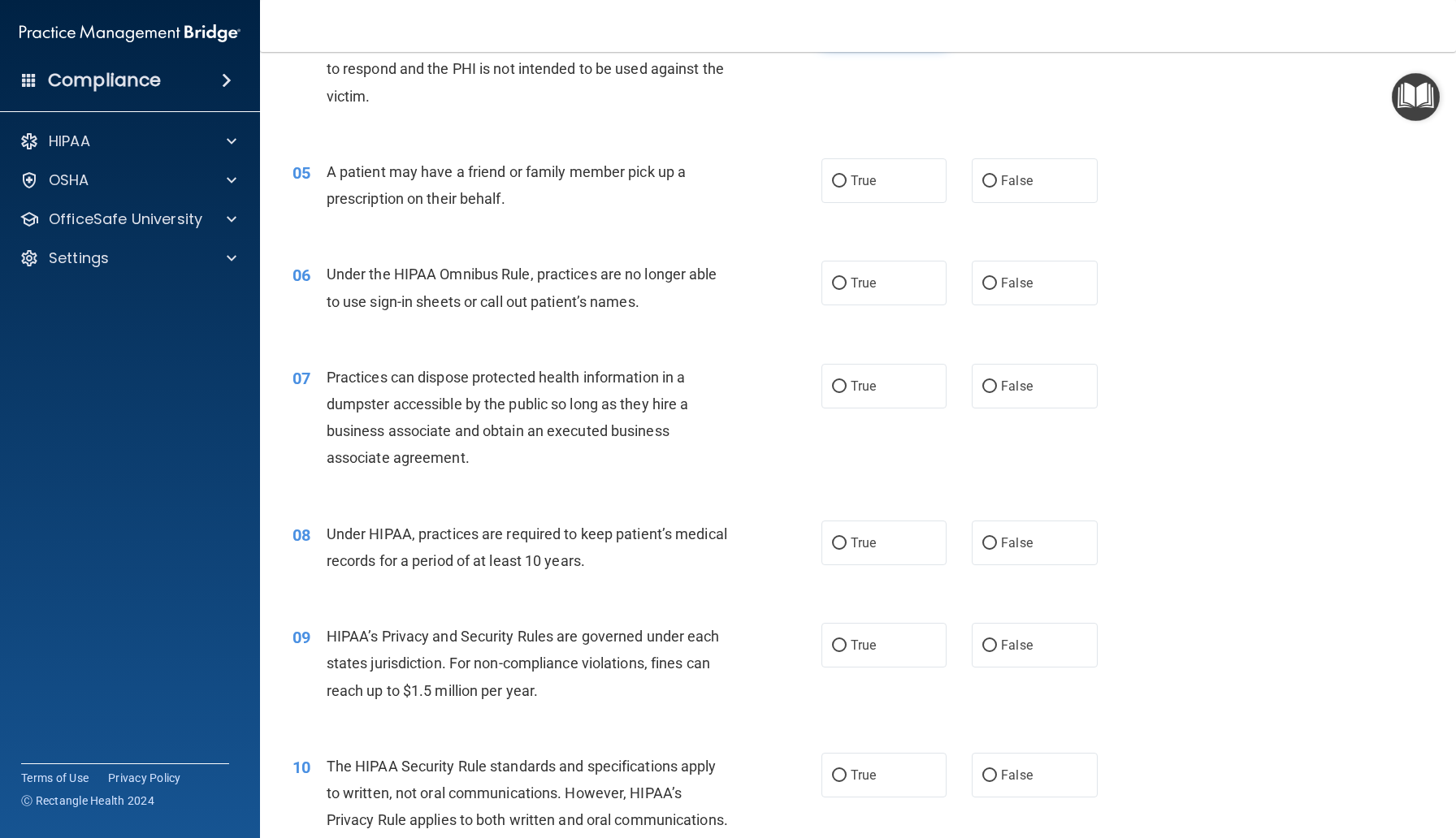
scroll to position [600, 0]
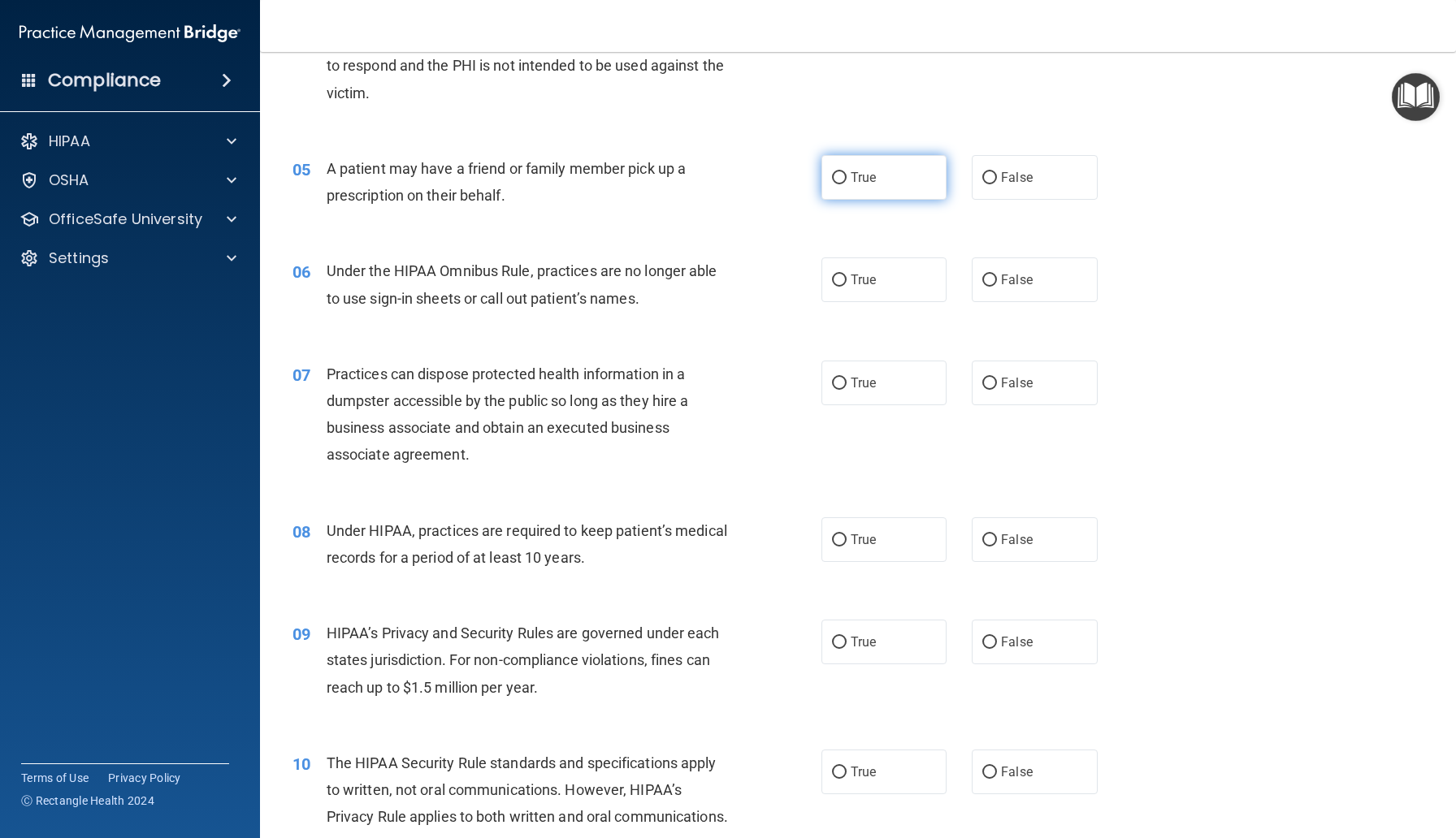
click at [864, 188] on label "True" at bounding box center [883, 177] width 125 height 44
click at [846, 185] on input "True" at bounding box center [839, 178] width 15 height 12
radio input "true"
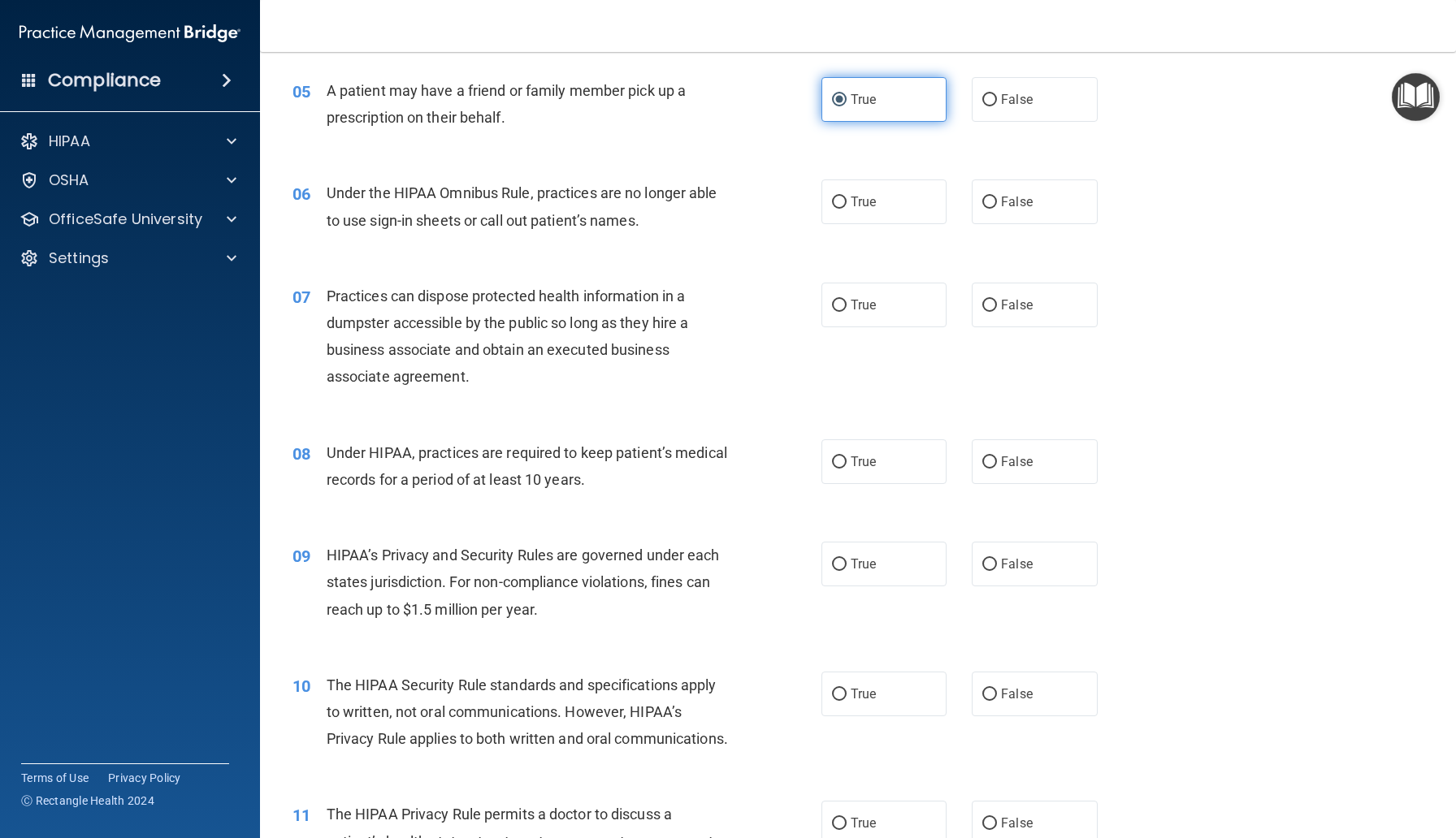
scroll to position [704, 0]
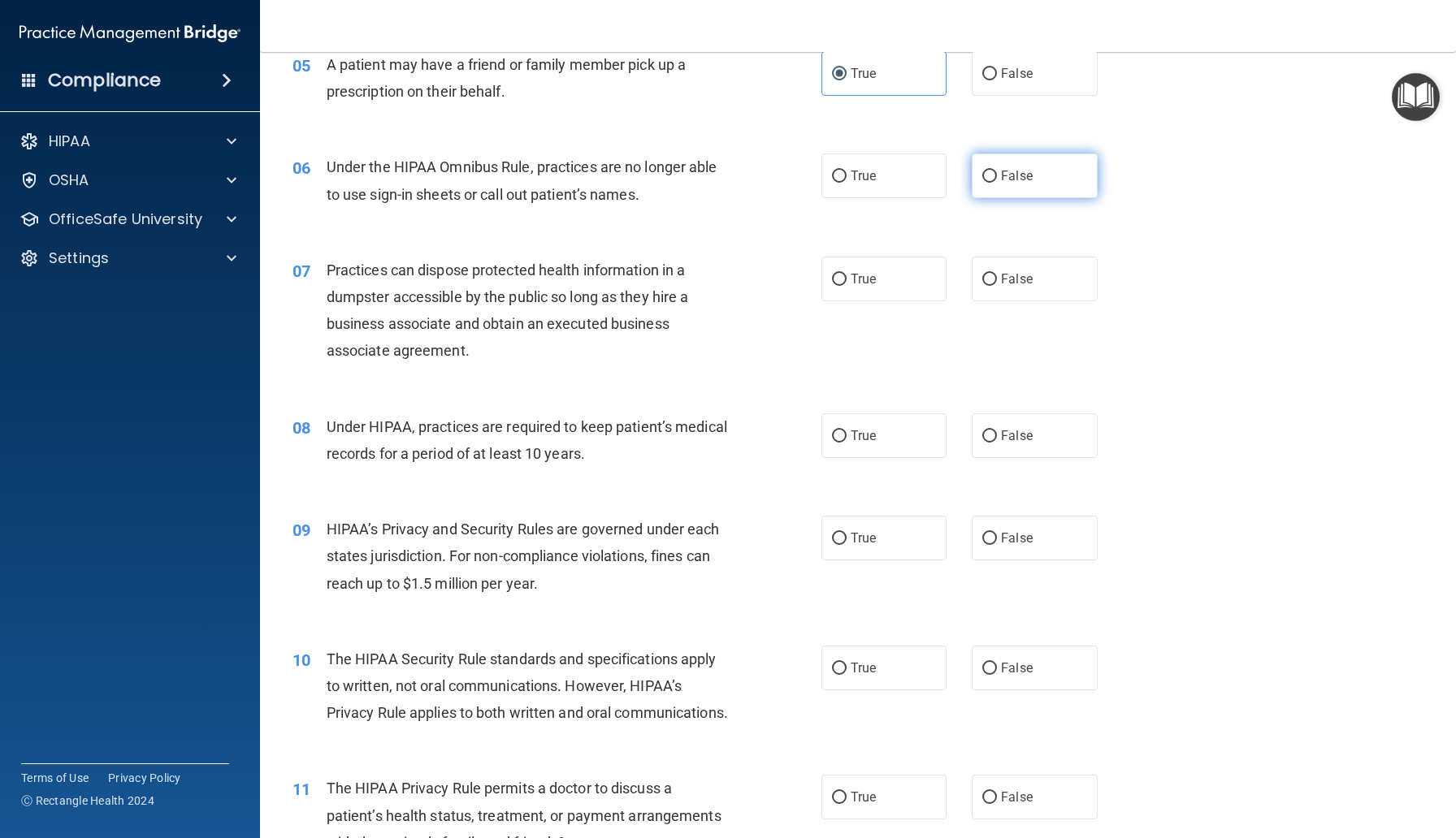
click at [1004, 181] on span "False" at bounding box center [1017, 176] width 32 height 16
click at [997, 181] on input "False" at bounding box center [989, 177] width 15 height 12
radio input "true"
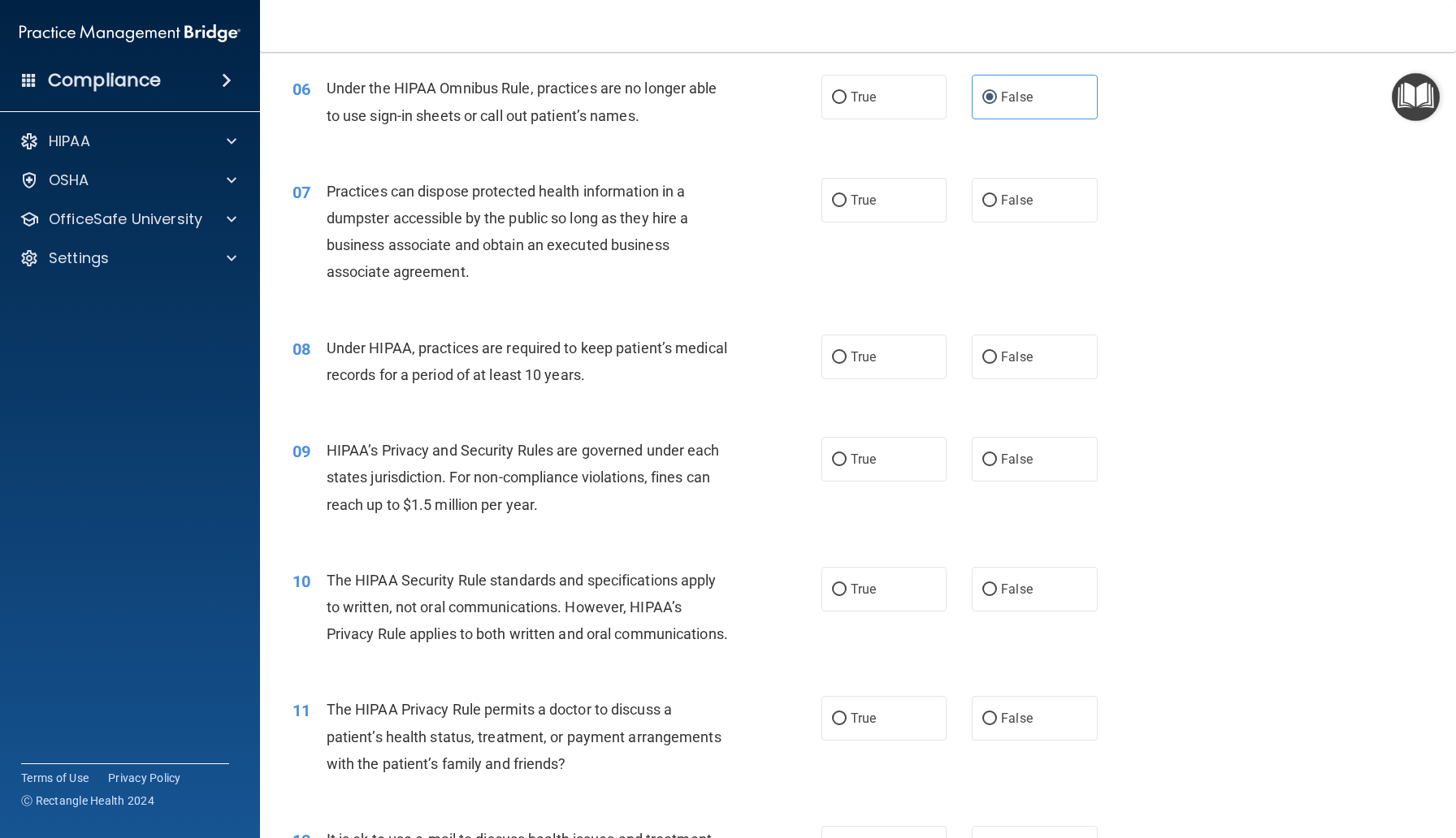
scroll to position [784, 0]
click at [986, 204] on input "False" at bounding box center [989, 200] width 15 height 12
radio input "true"
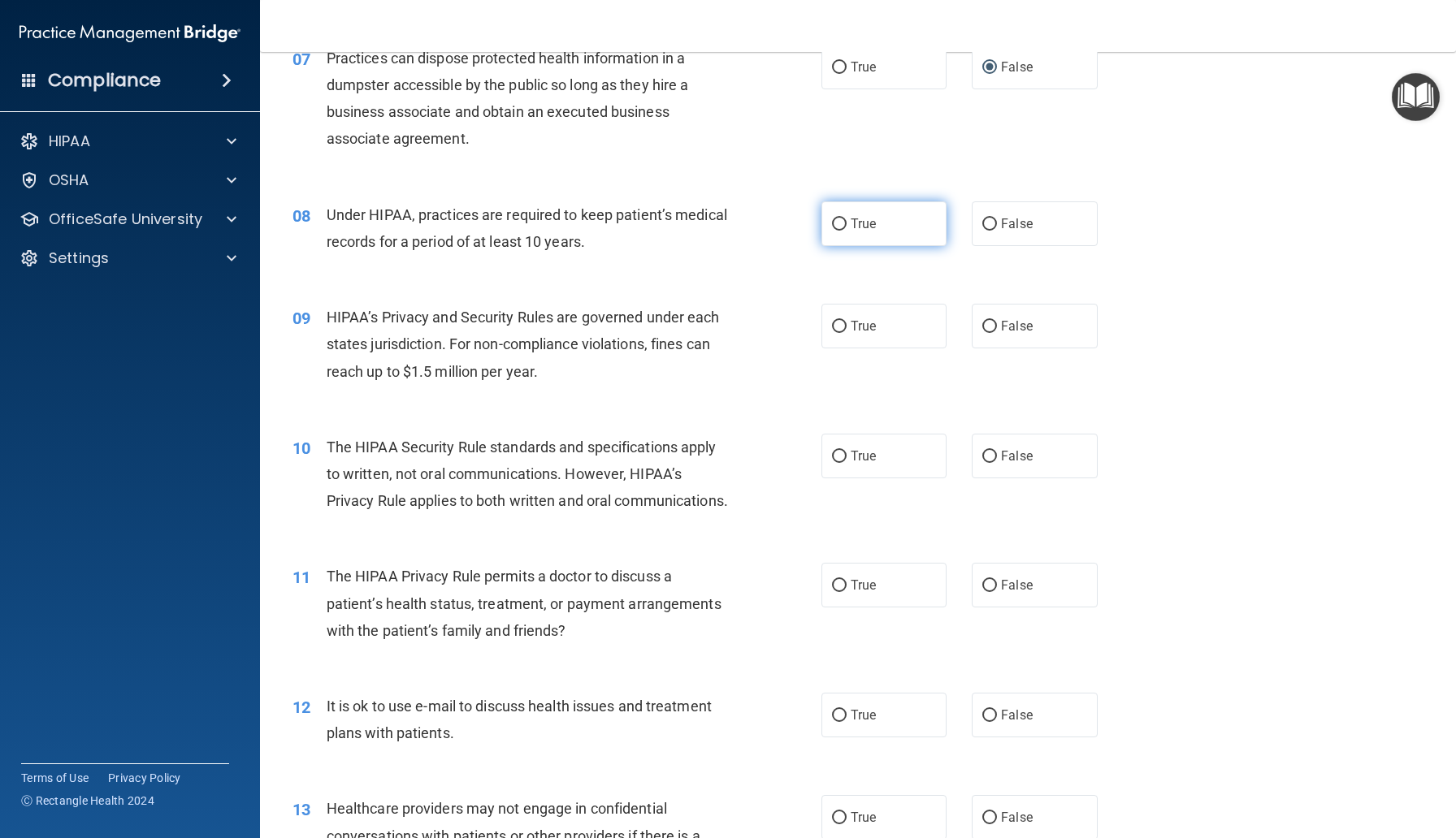
scroll to position [919, 0]
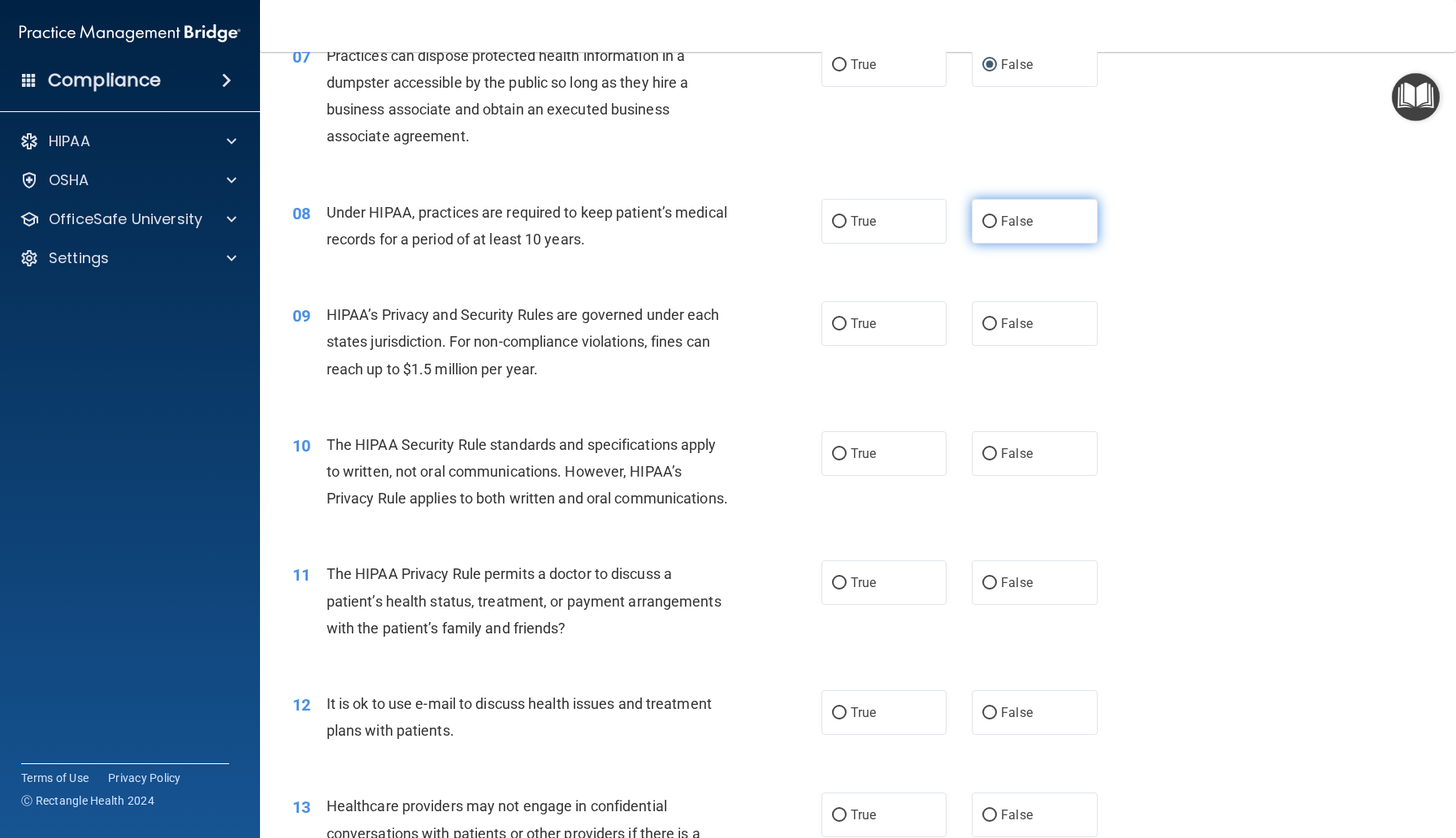
click at [984, 213] on label "False" at bounding box center [1034, 221] width 125 height 44
click at [984, 216] on input "False" at bounding box center [989, 222] width 15 height 12
radio input "true"
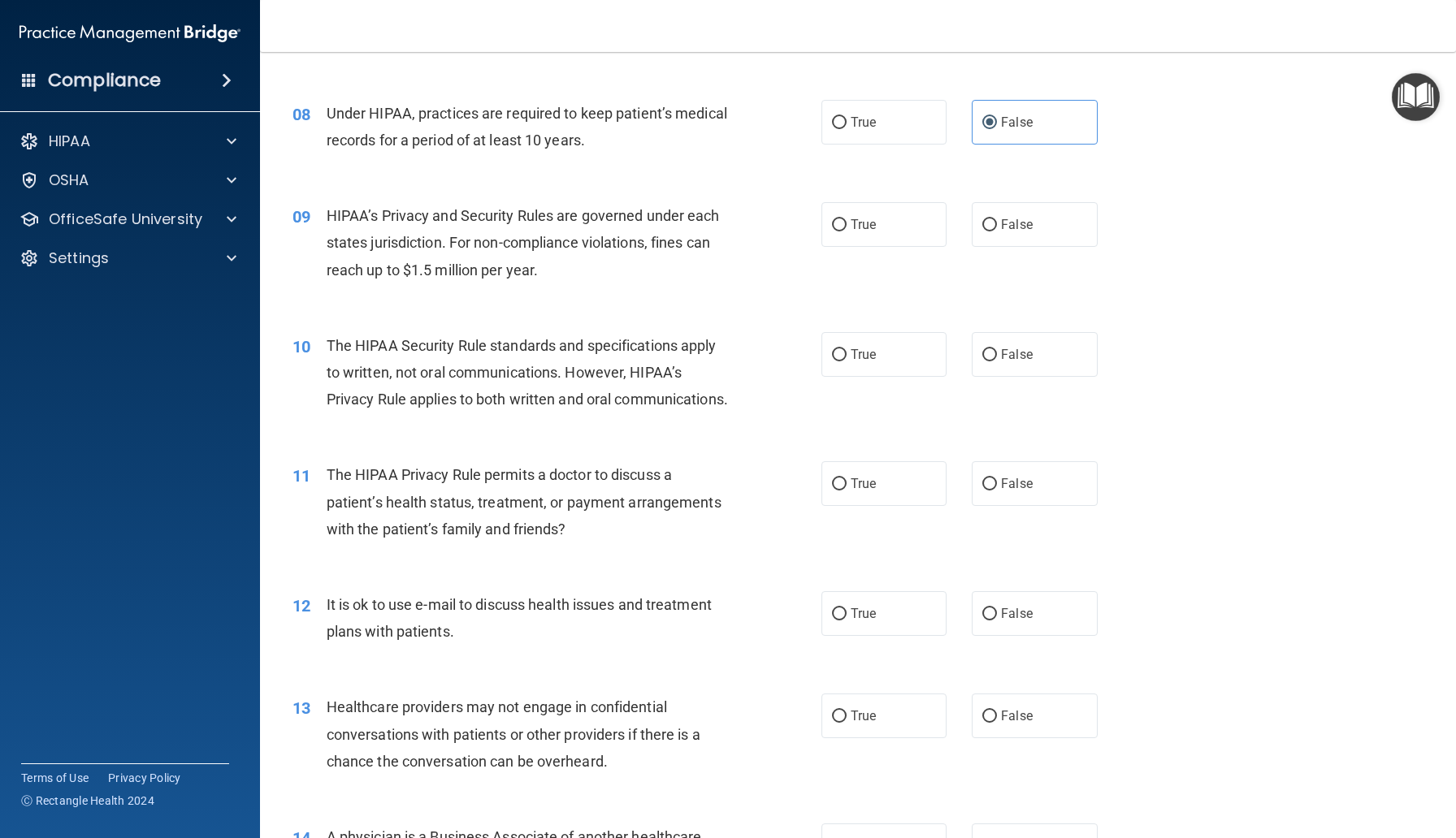
scroll to position [1033, 0]
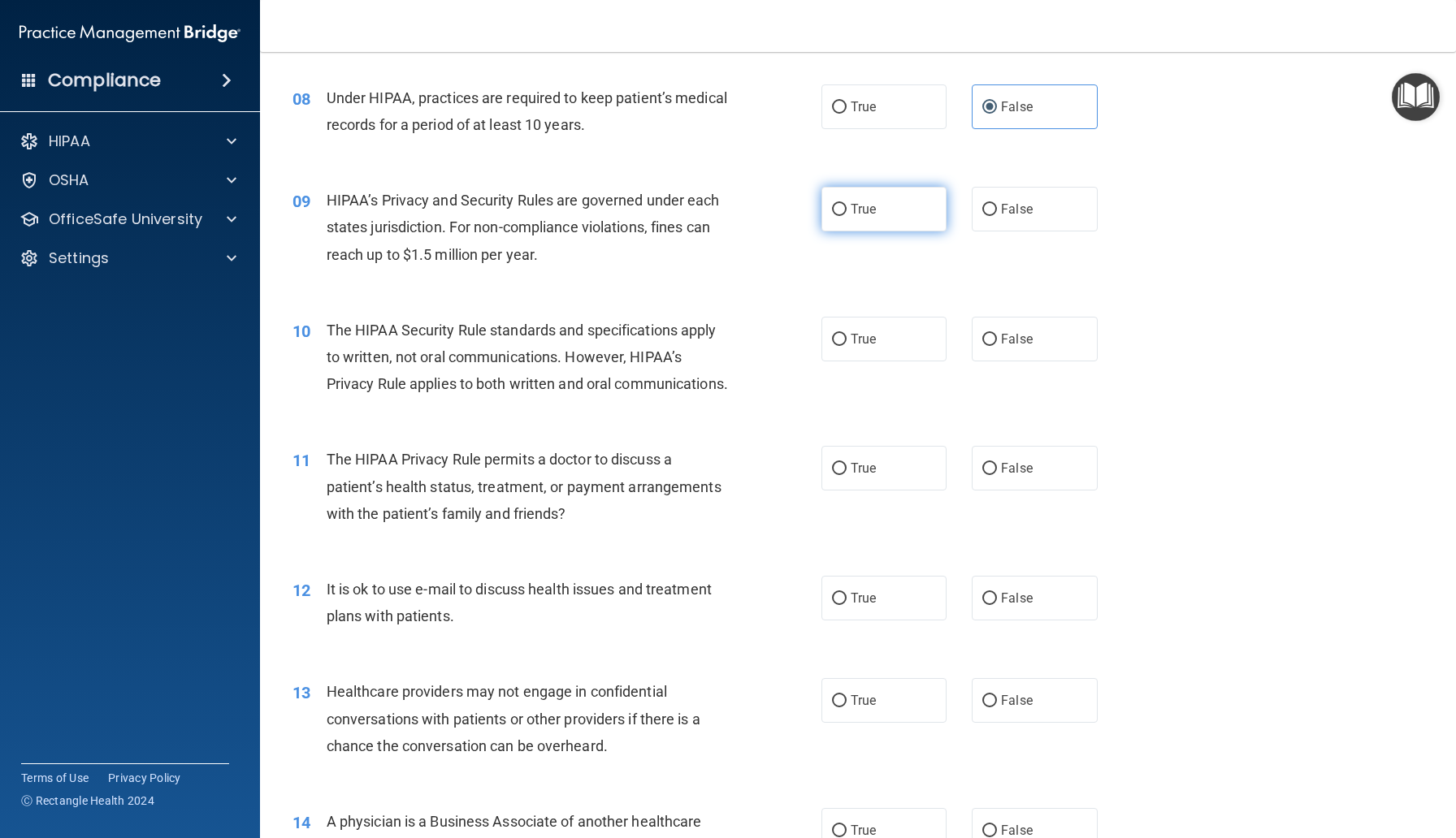
click at [866, 215] on span "True" at bounding box center [864, 209] width 26 height 16
click at [846, 215] on input "True" at bounding box center [839, 210] width 15 height 12
radio input "true"
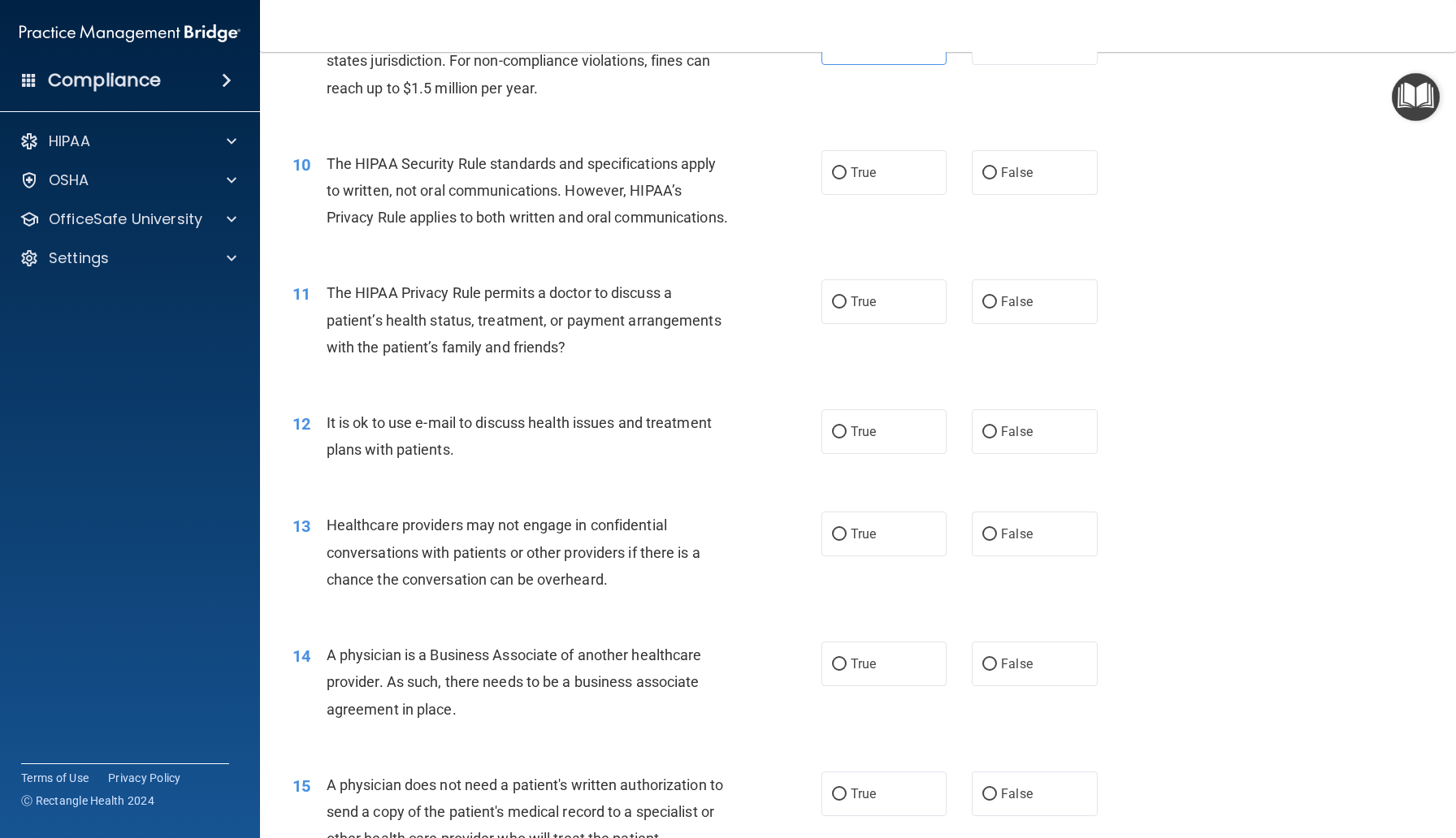
scroll to position [1203, 0]
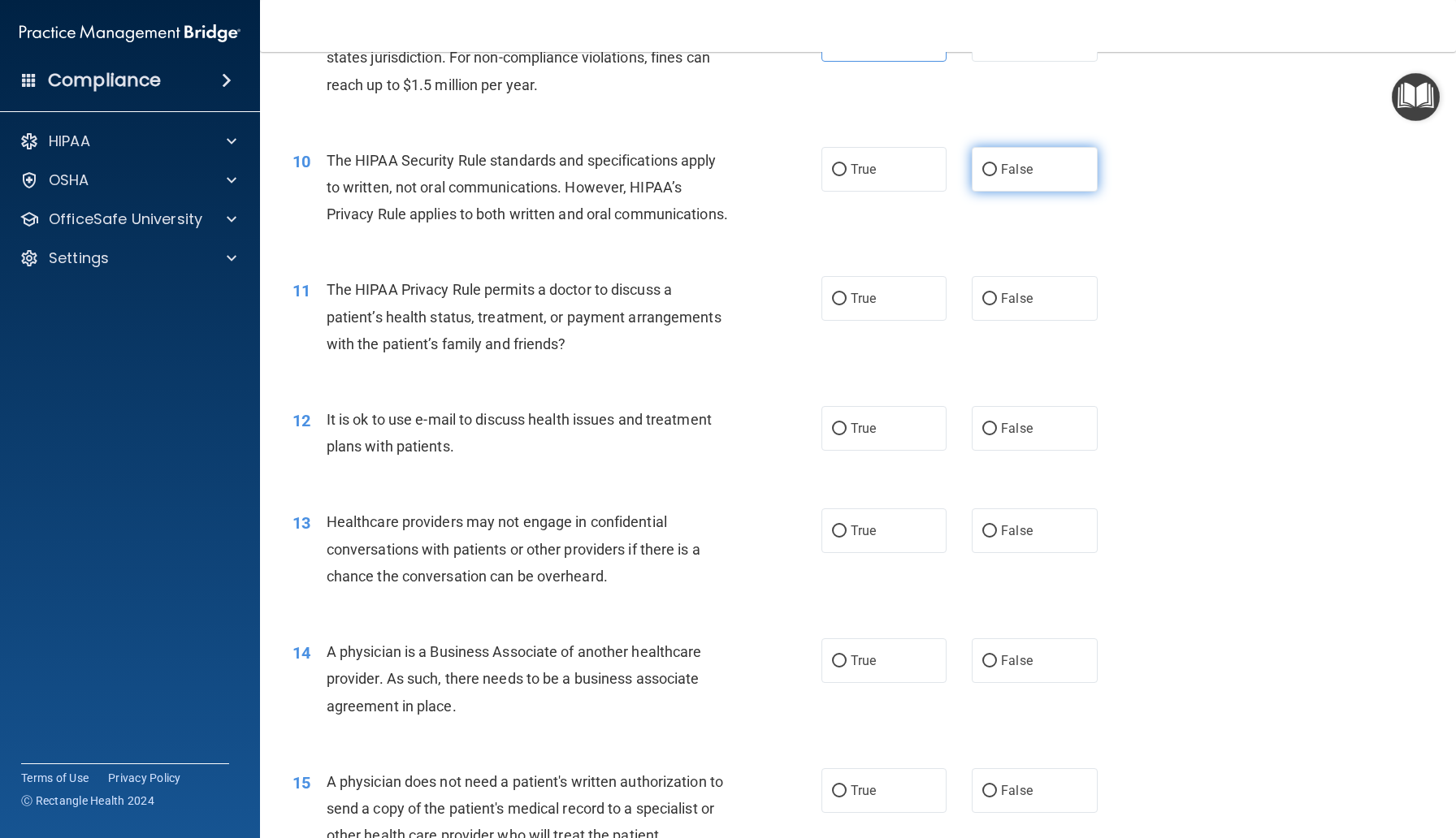
click at [1006, 170] on span "False" at bounding box center [1017, 170] width 32 height 16
click at [997, 170] on input "False" at bounding box center [989, 170] width 15 height 12
radio input "true"
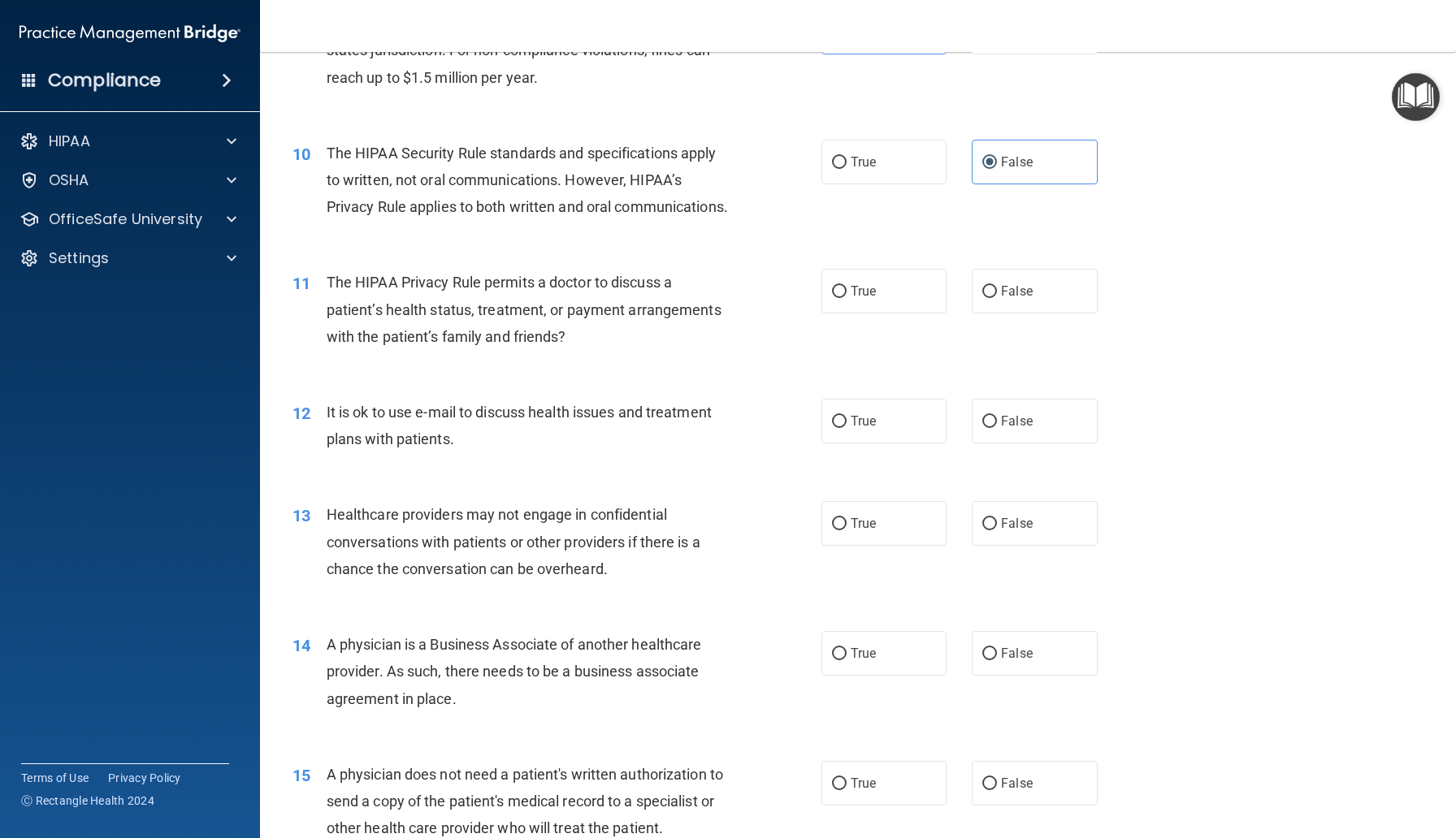
scroll to position [1226, 0]
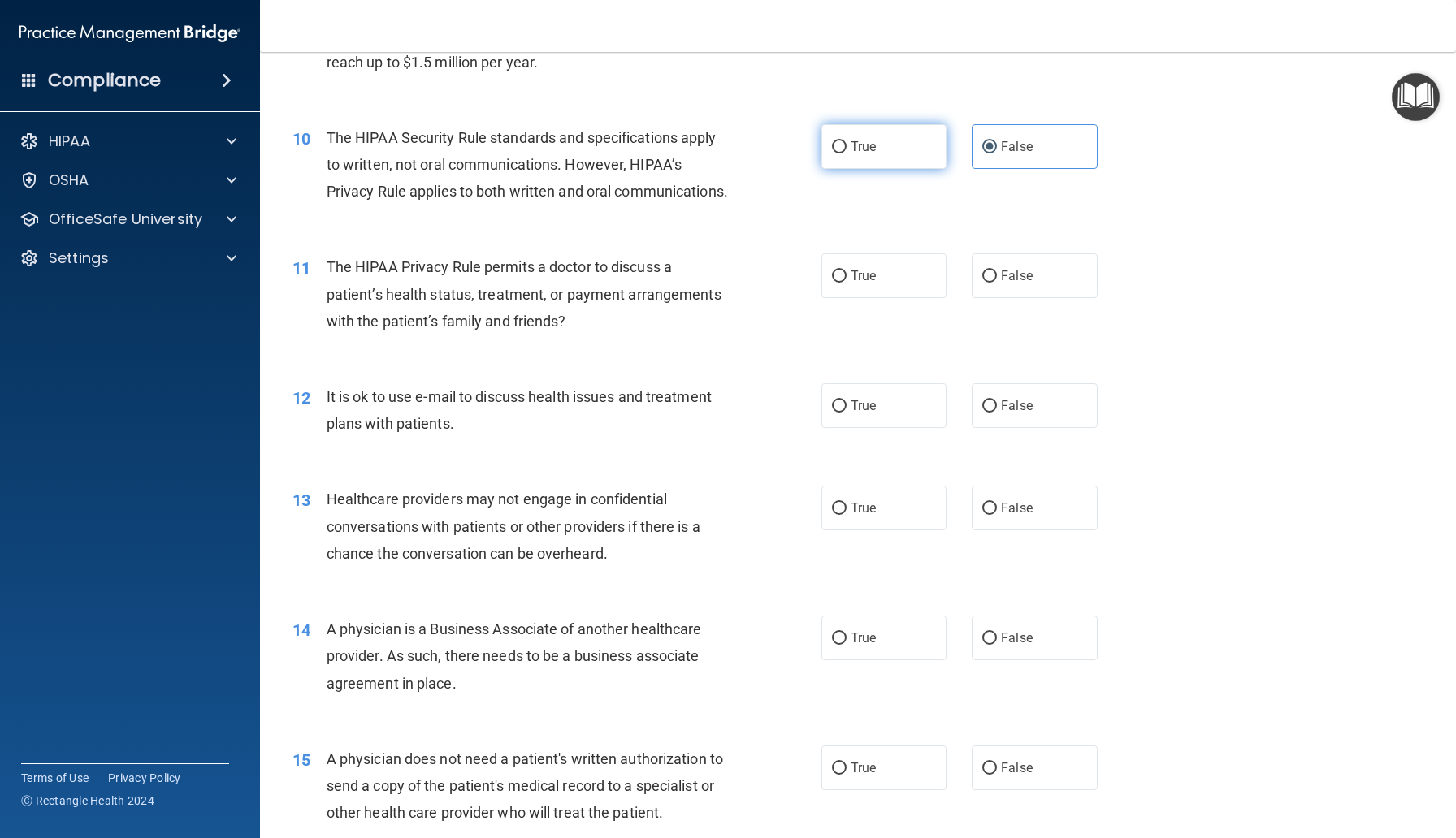
click at [875, 124] on label "True" at bounding box center [883, 146] width 125 height 44
click at [846, 141] on input "True" at bounding box center [839, 147] width 15 height 12
radio input "true"
radio input "false"
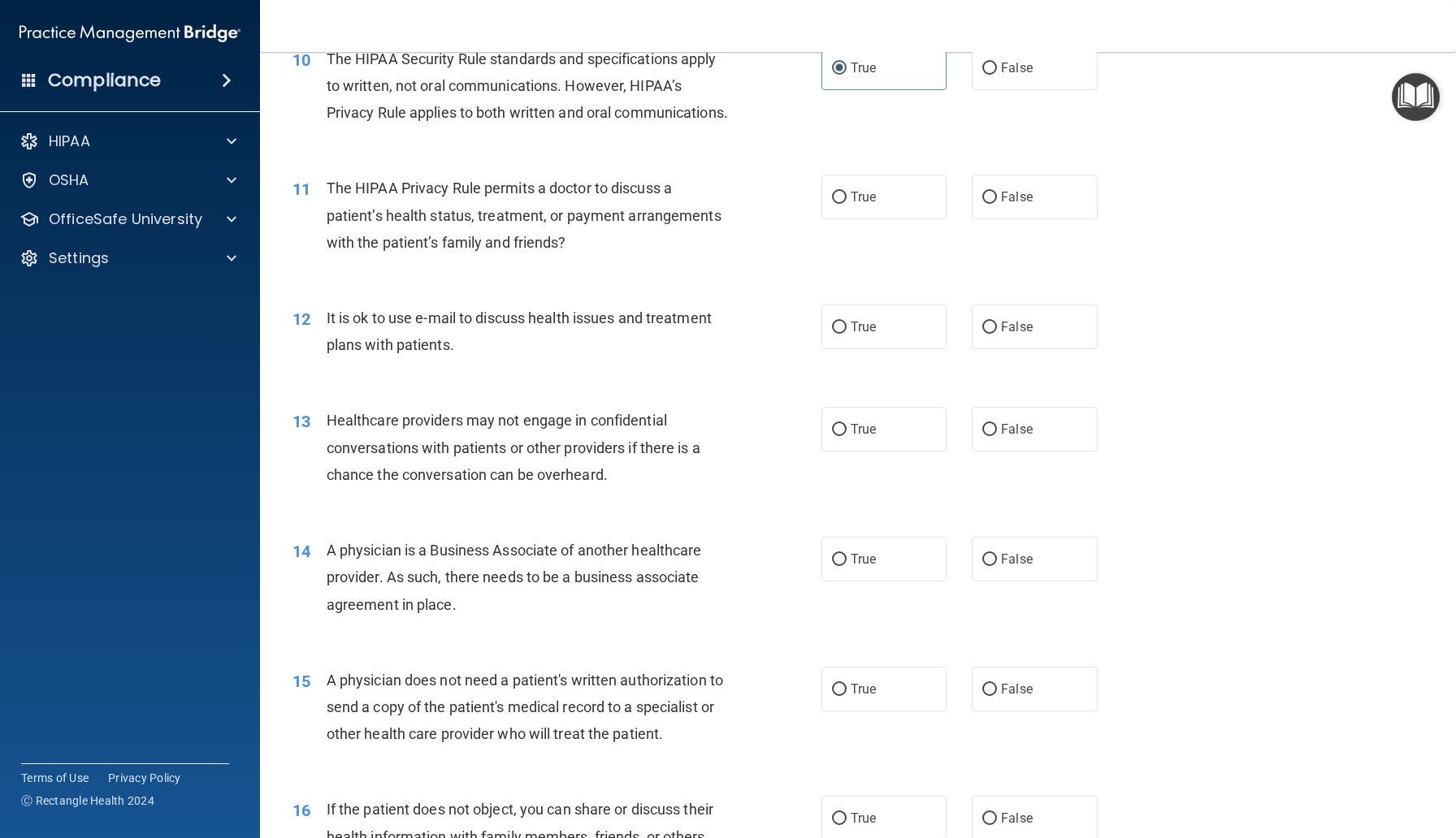
scroll to position [1325, 0]
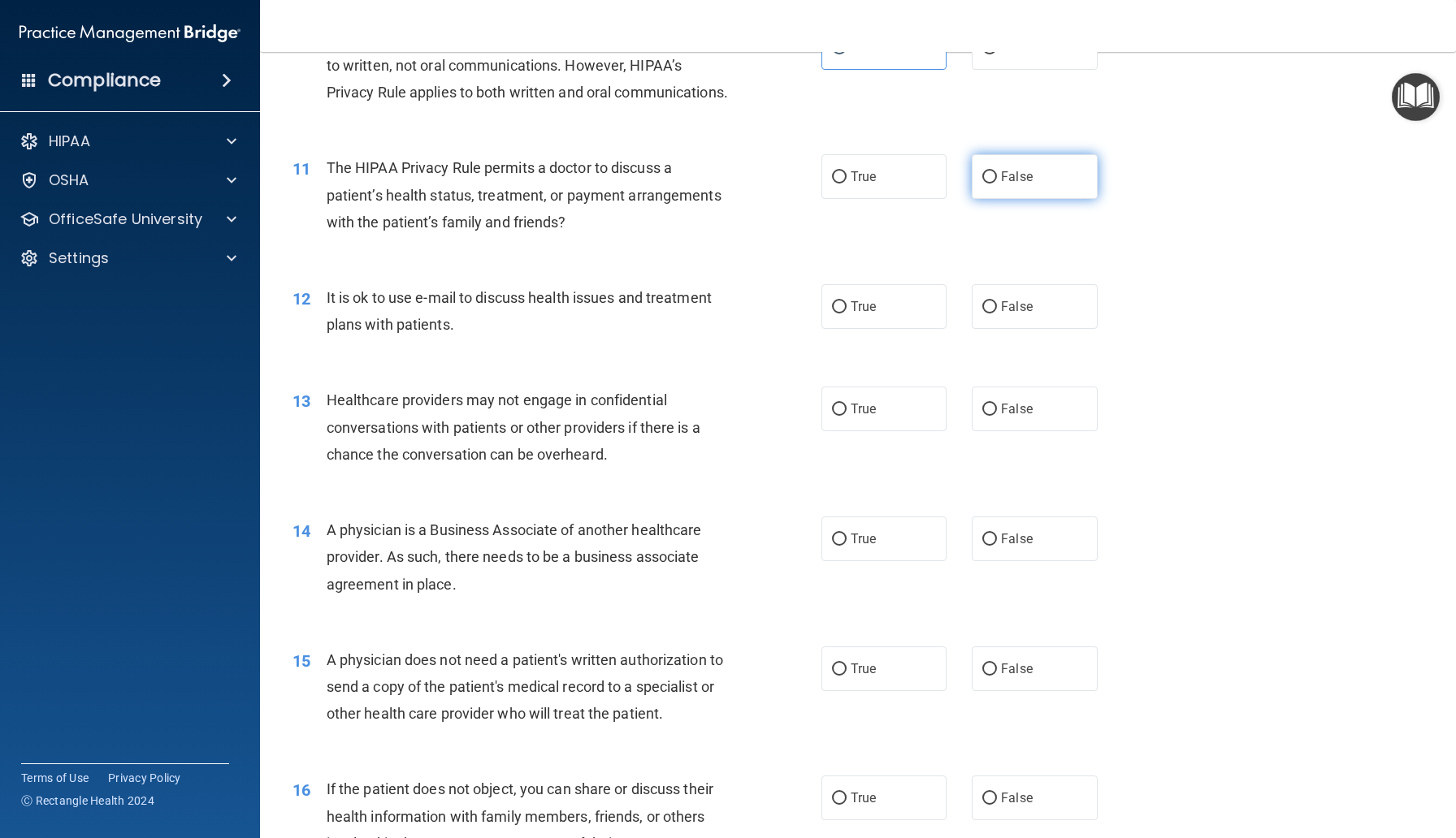
click at [1014, 185] on span "False" at bounding box center [1017, 177] width 32 height 16
click at [997, 184] on input "False" at bounding box center [989, 178] width 15 height 12
radio input "true"
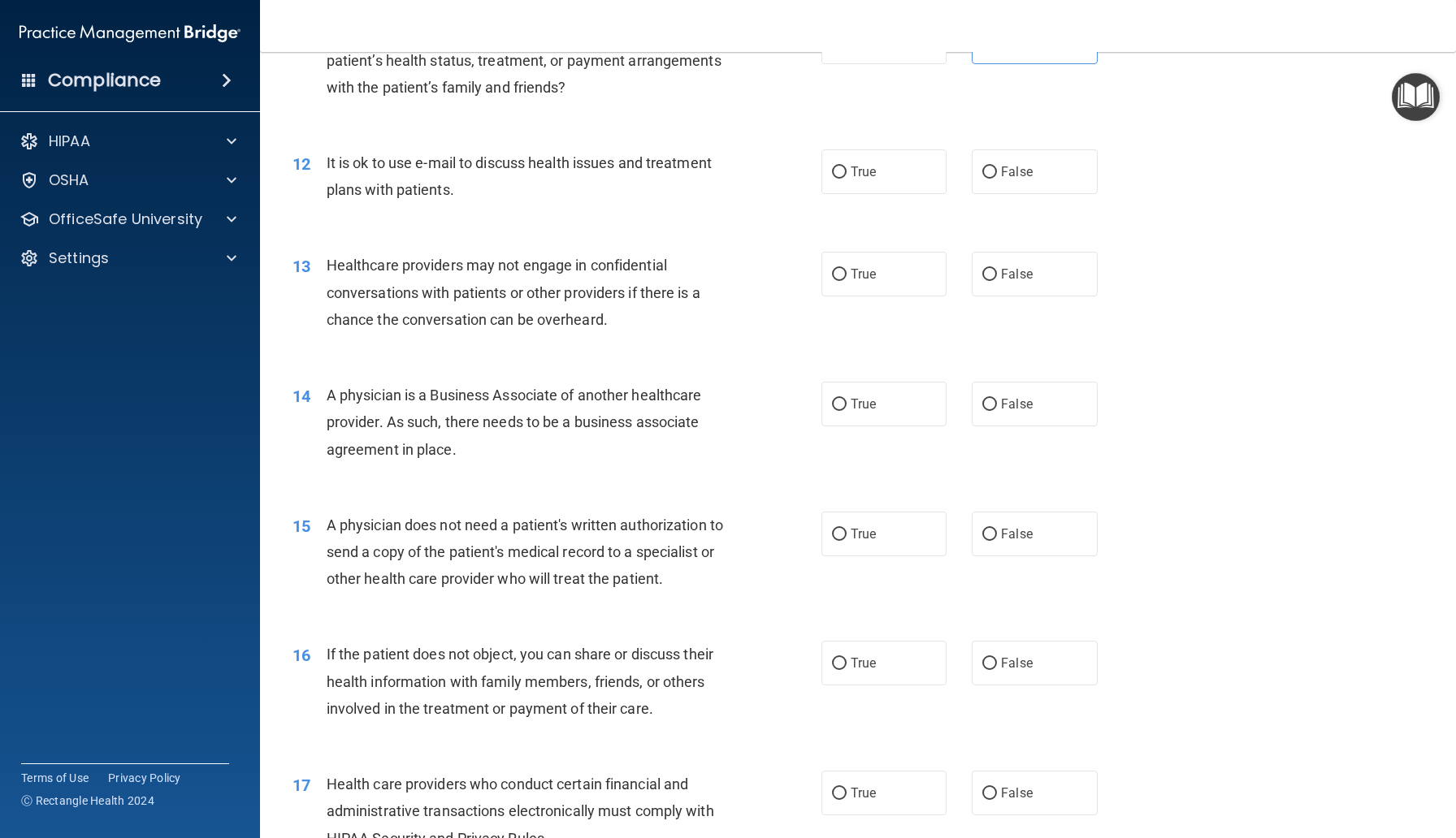
scroll to position [1476, 0]
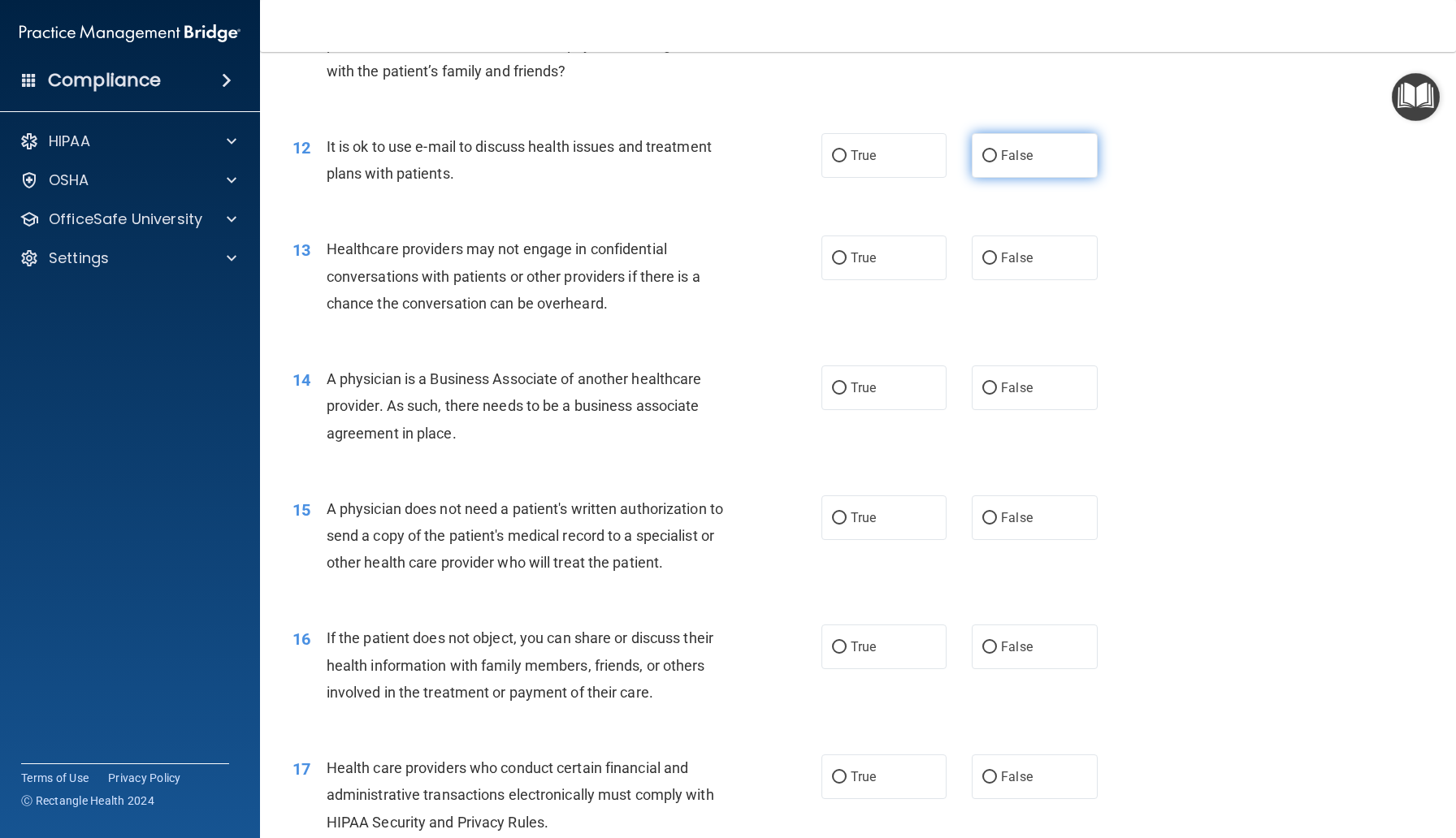
click at [991, 178] on label "False" at bounding box center [1034, 155] width 125 height 44
click at [991, 163] on input "False" at bounding box center [989, 156] width 15 height 12
radio input "true"
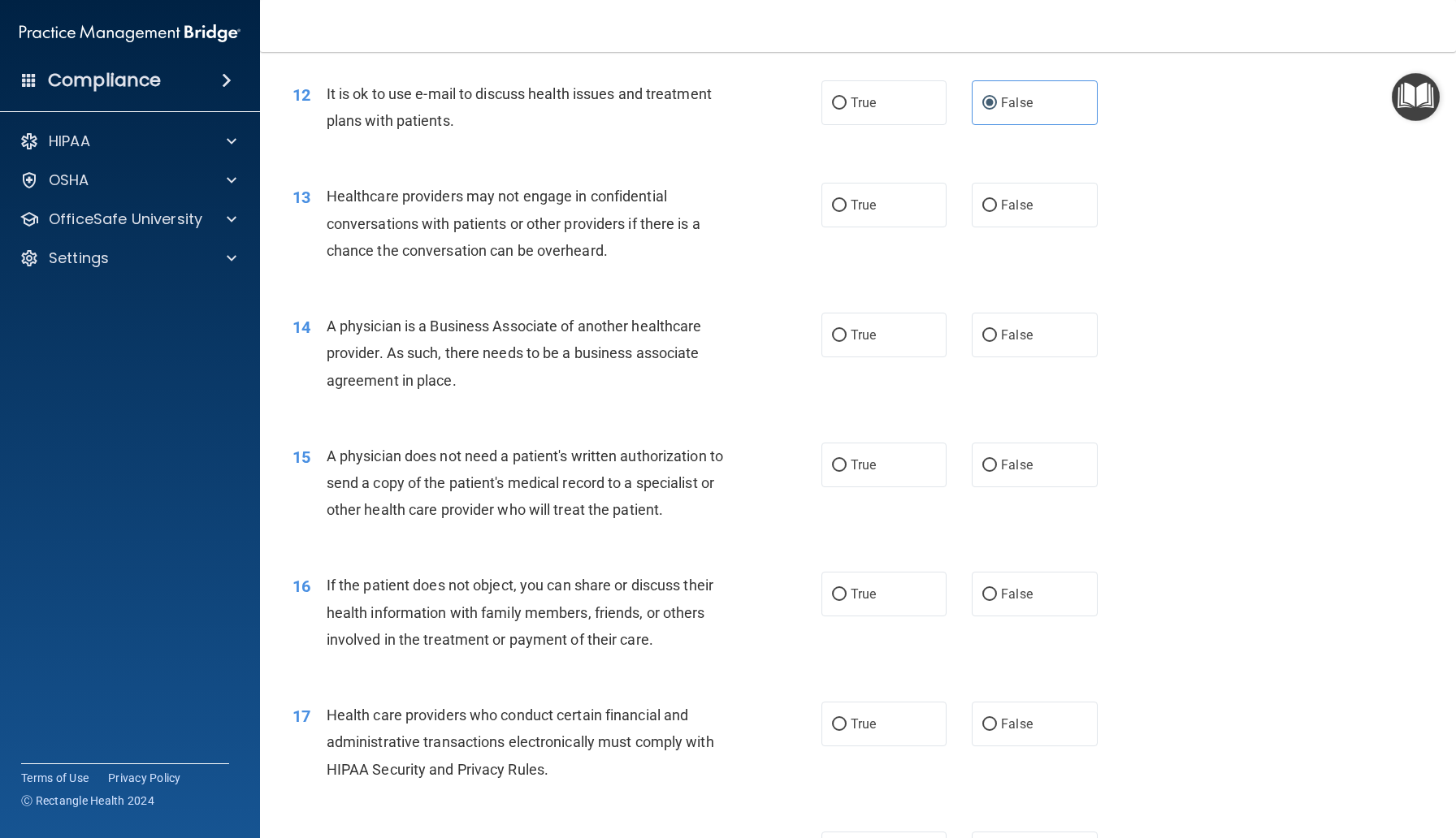
scroll to position [1532, 0]
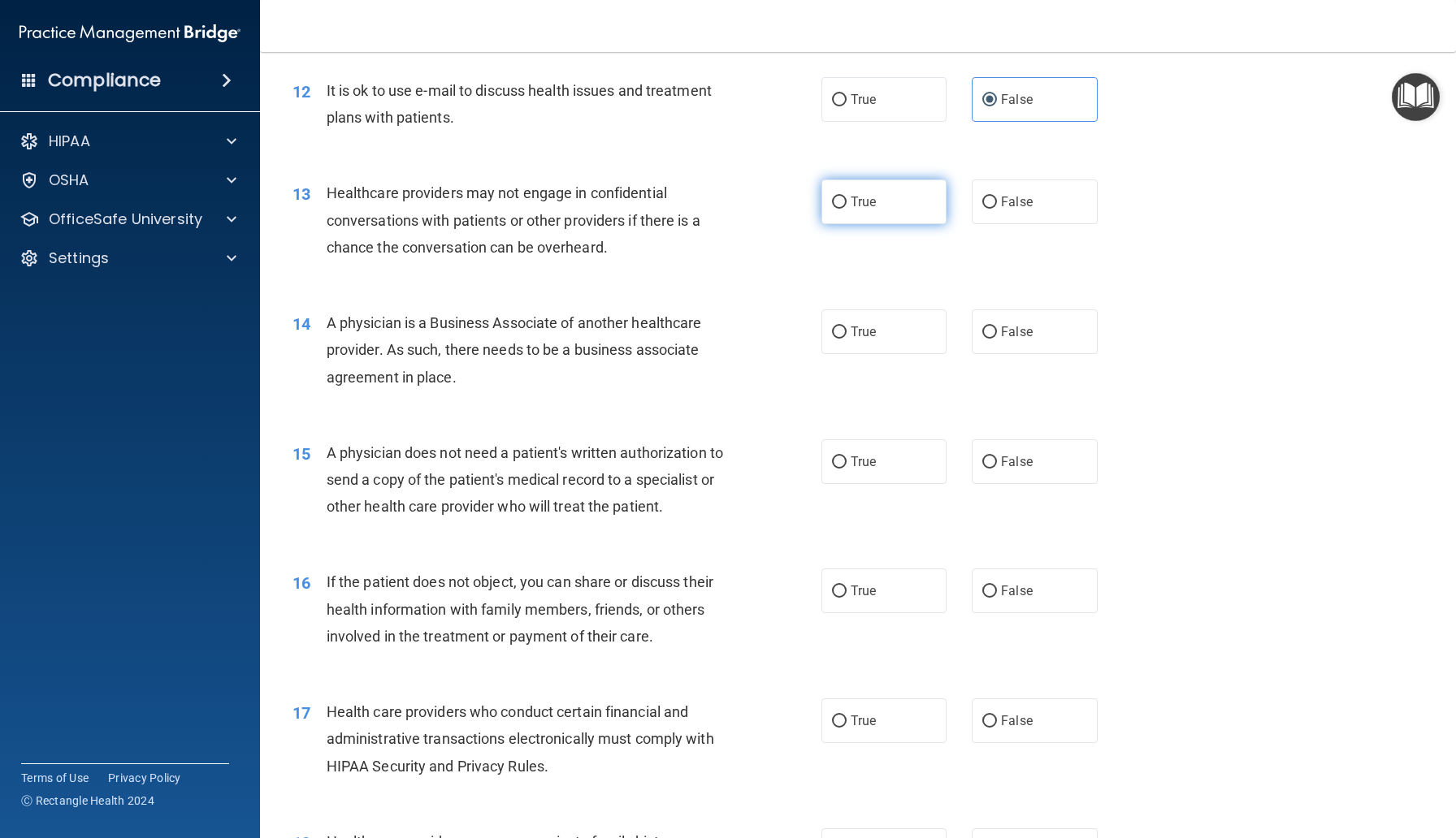
click at [871, 224] on label "True" at bounding box center [883, 201] width 125 height 44
click at [846, 208] on input "True" at bounding box center [839, 202] width 15 height 12
radio input "true"
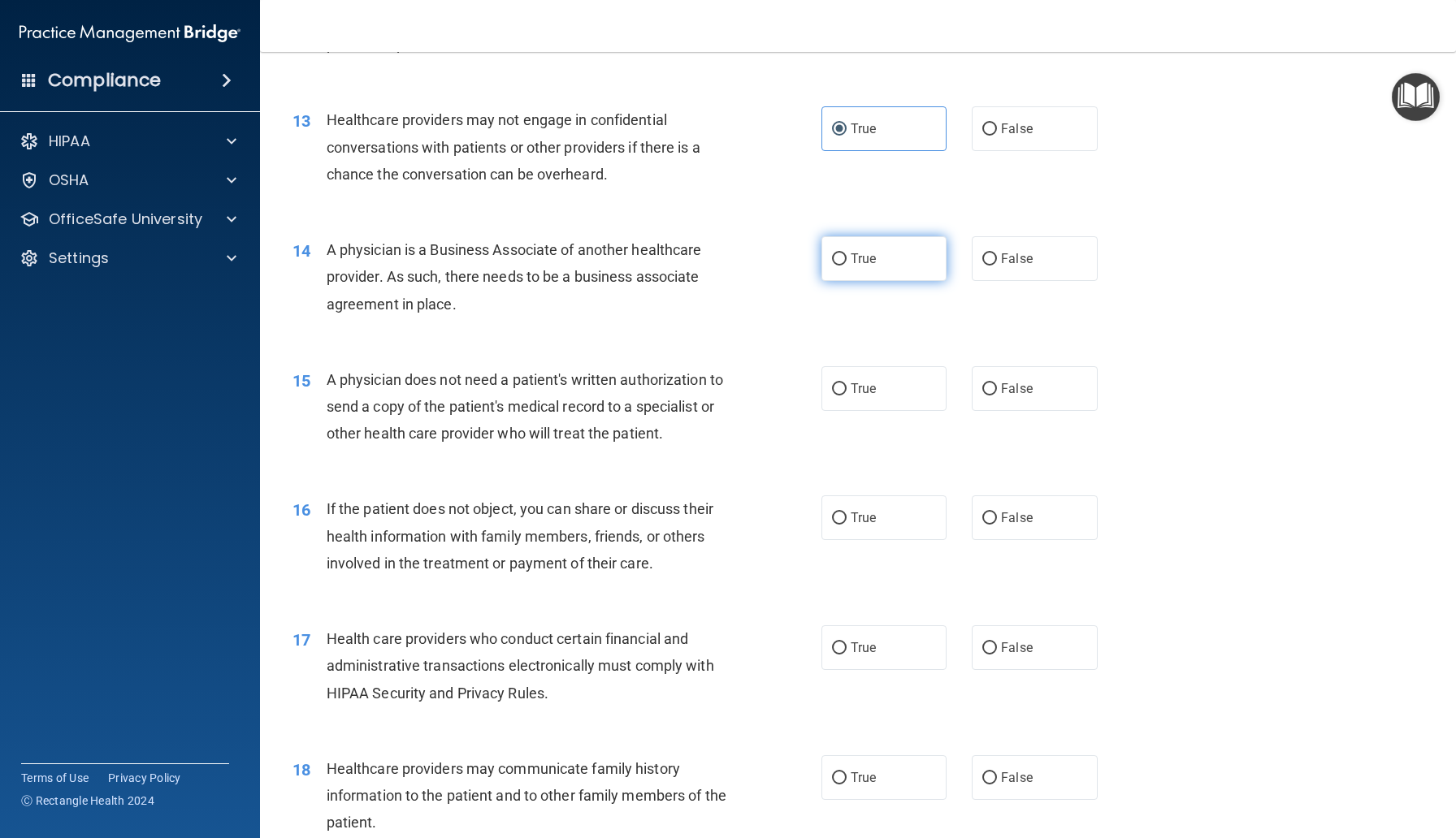
scroll to position [1617, 0]
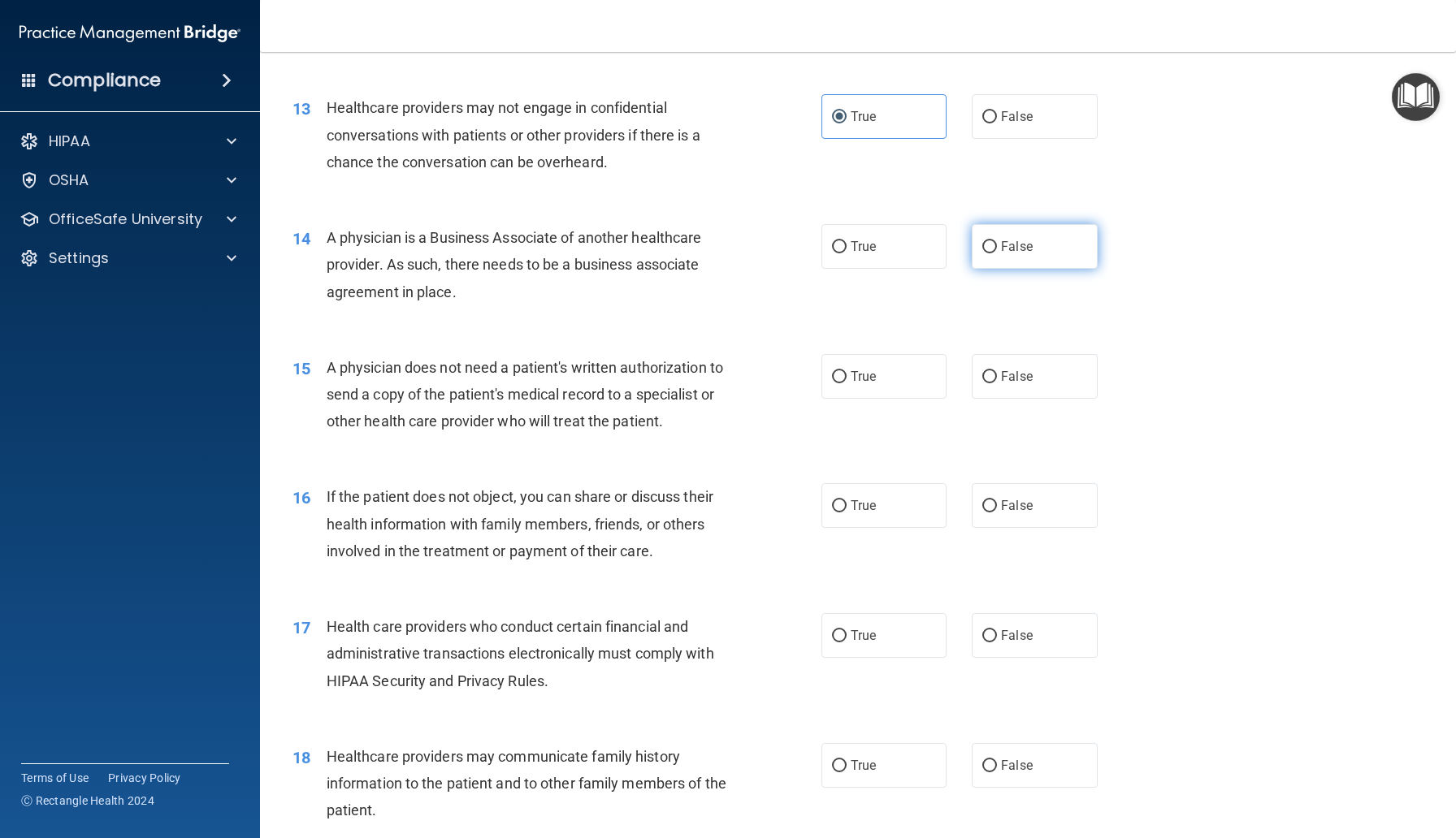
click at [997, 268] on label "False" at bounding box center [1034, 246] width 125 height 44
click at [997, 254] on input "False" at bounding box center [989, 247] width 15 height 12
radio input "true"
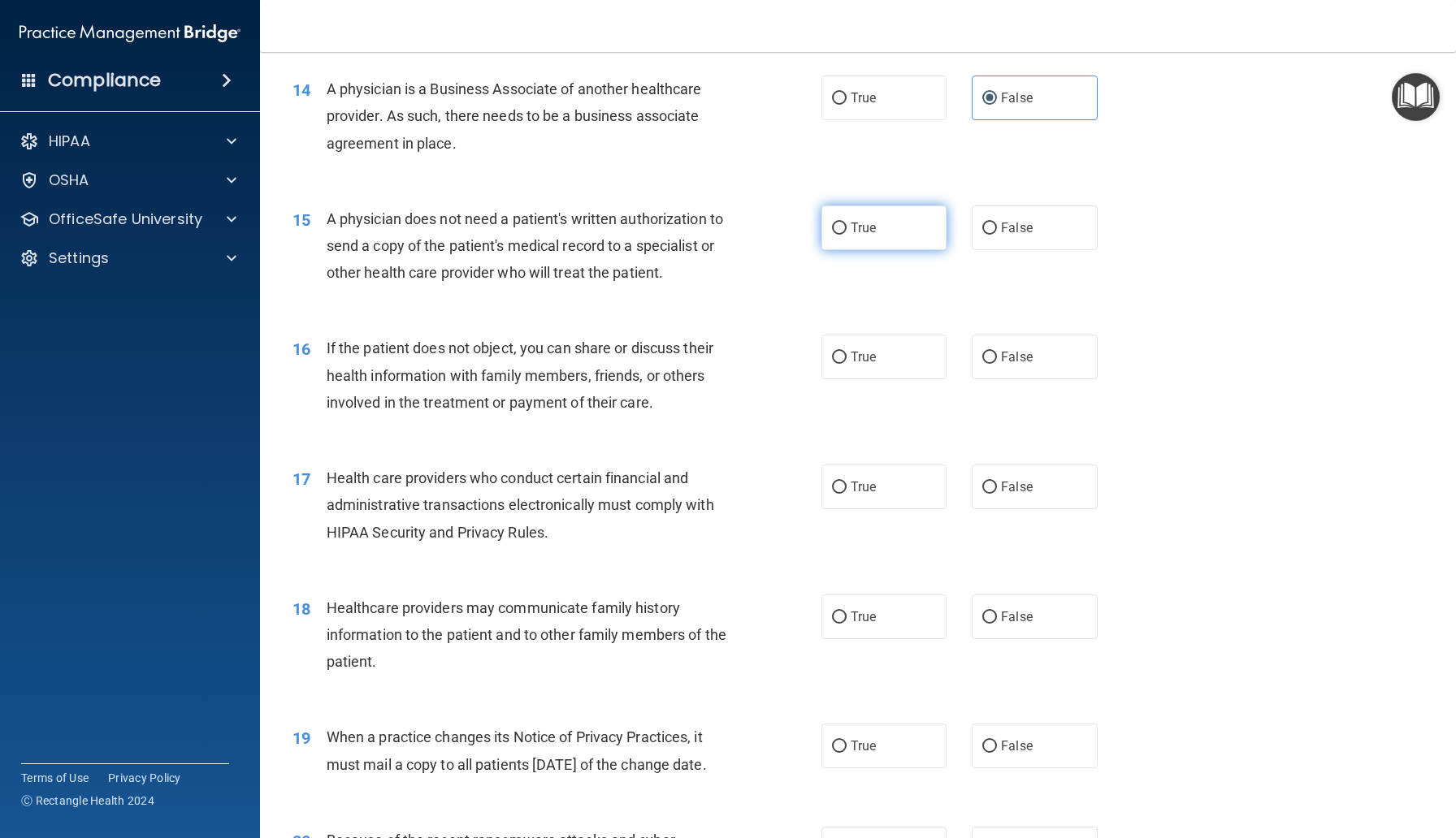
scroll to position [1809, 0]
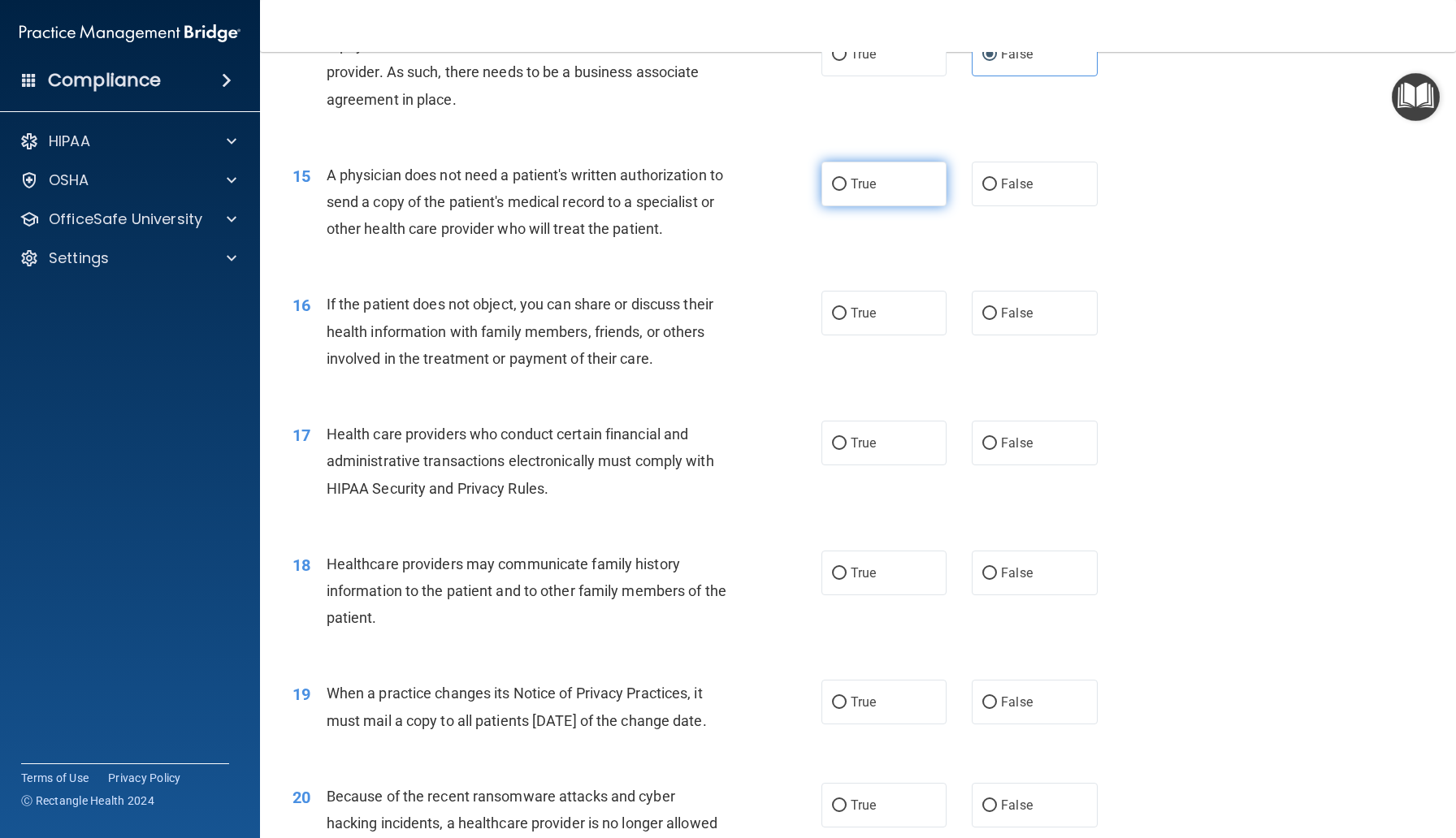
click at [855, 191] on span "True" at bounding box center [864, 185] width 26 height 16
click at [846, 190] on input "True" at bounding box center [839, 185] width 15 height 12
radio input "true"
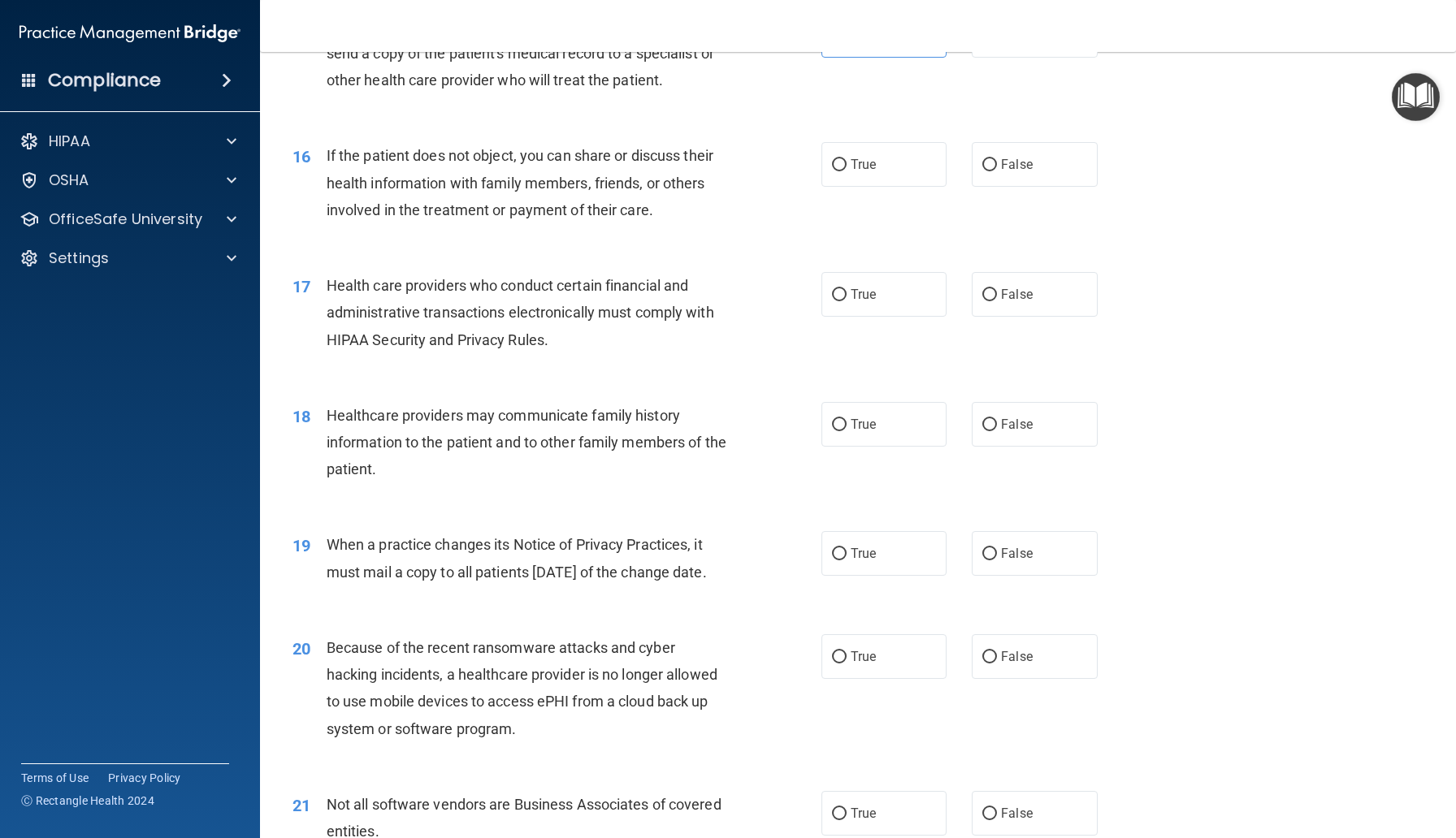
scroll to position [1959, 0]
click at [848, 186] on label "True" at bounding box center [883, 163] width 125 height 44
click at [846, 171] on input "True" at bounding box center [839, 164] width 15 height 12
radio input "true"
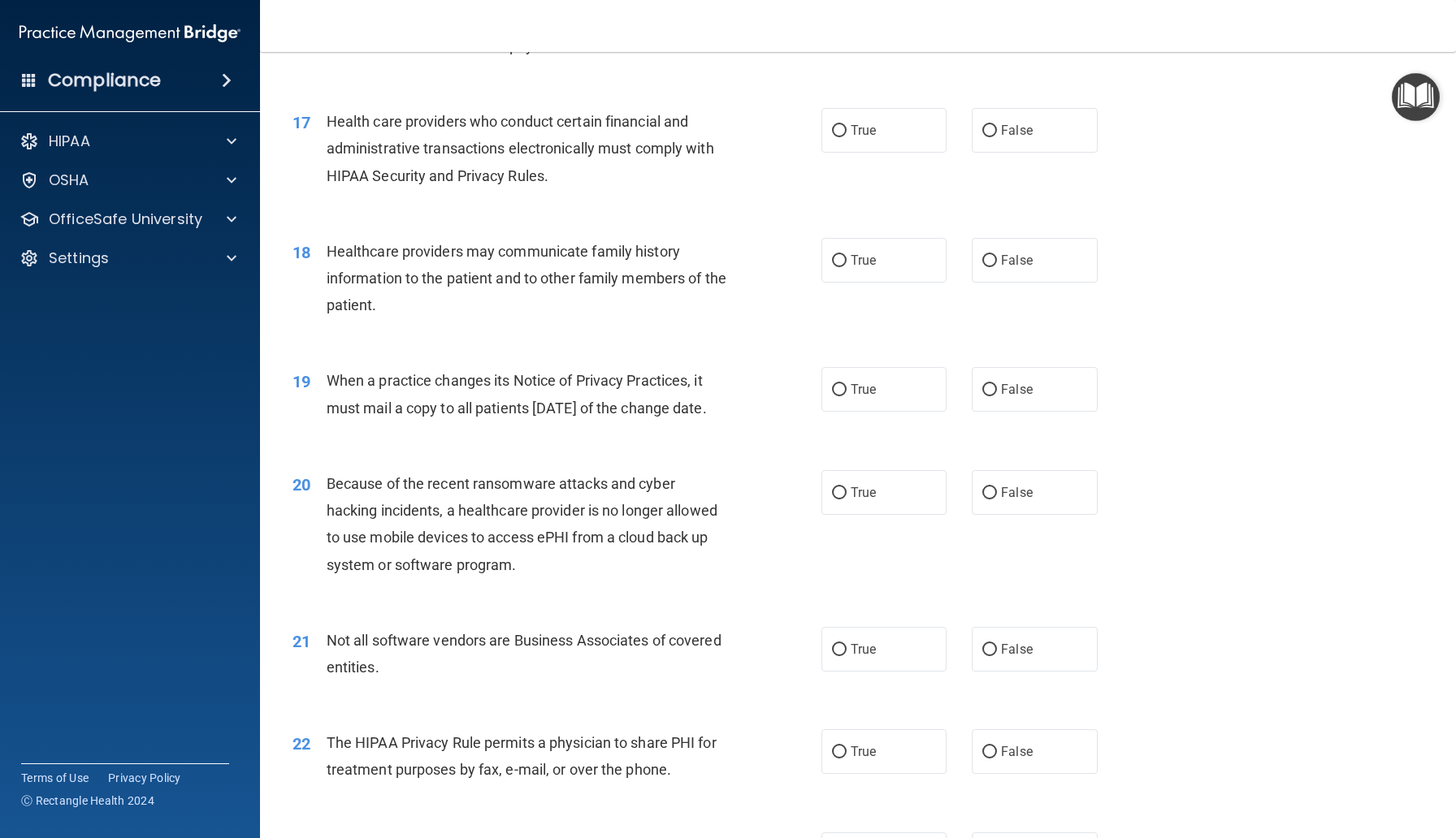
scroll to position [2135, 0]
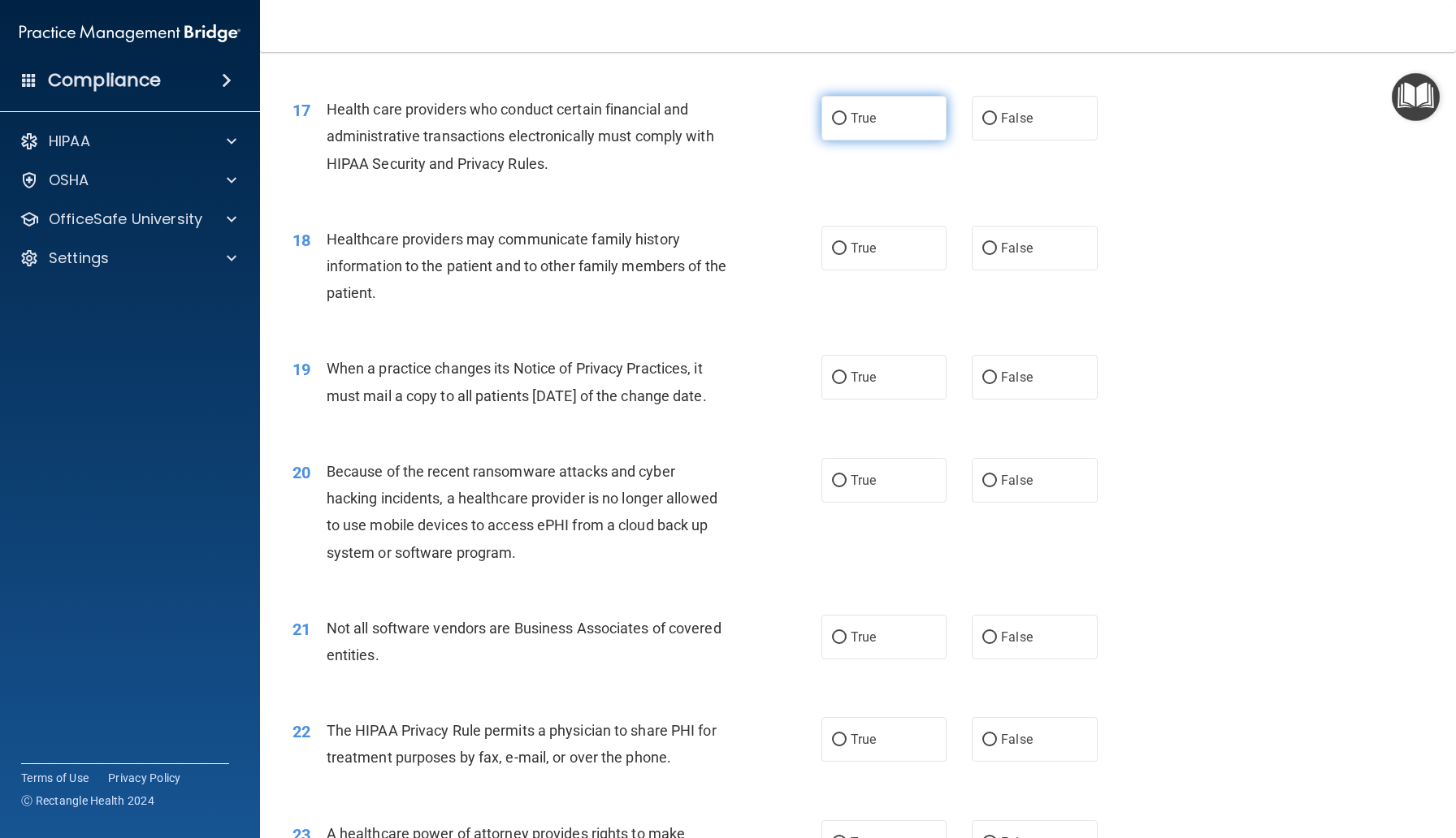
click at [872, 140] on label "True" at bounding box center [883, 117] width 125 height 44
click at [846, 125] on input "True" at bounding box center [839, 118] width 15 height 12
radio input "true"
click at [1007, 270] on label "False" at bounding box center [1034, 248] width 125 height 44
click at [997, 255] on input "False" at bounding box center [989, 249] width 15 height 12
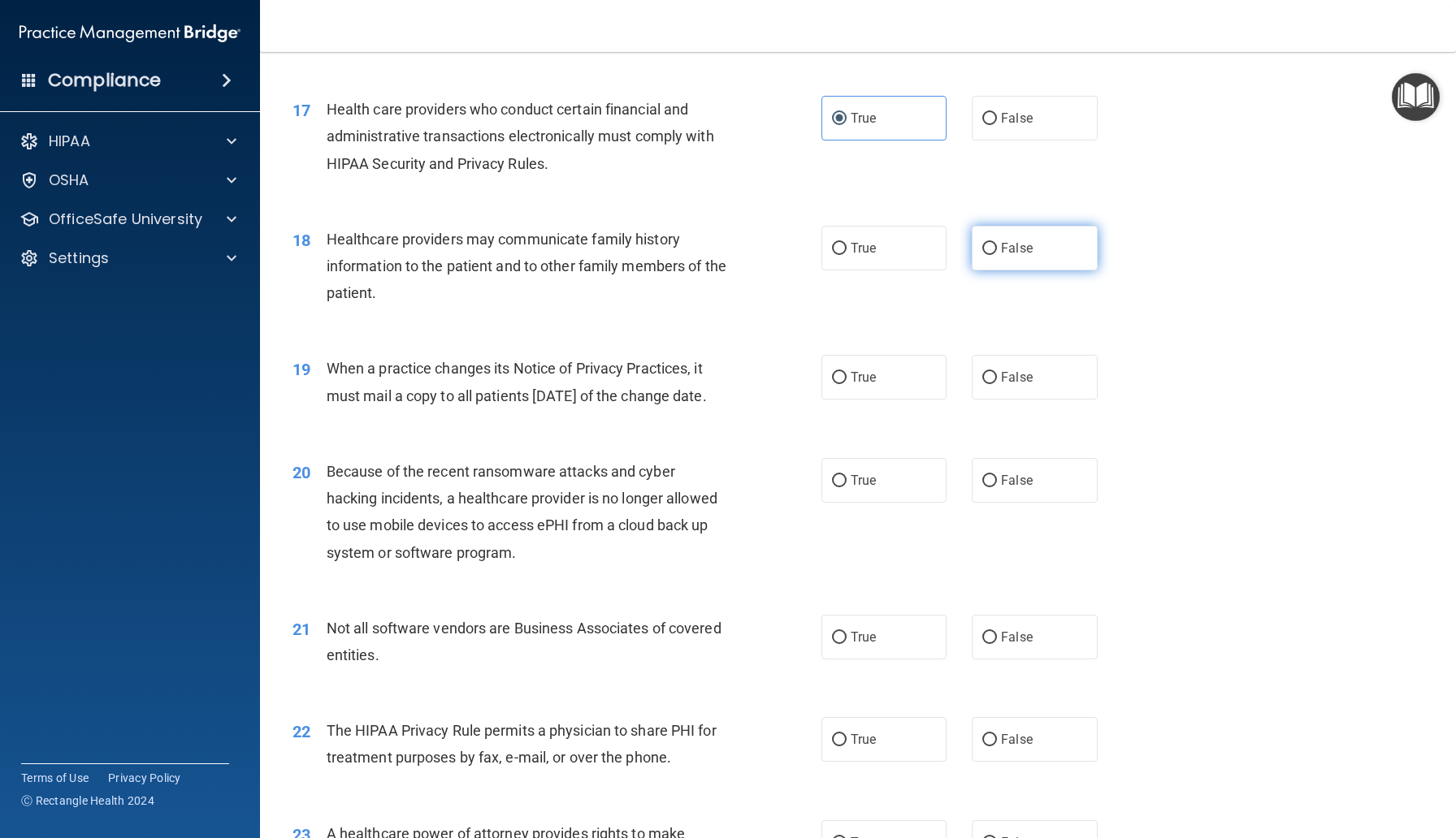
radio input "true"
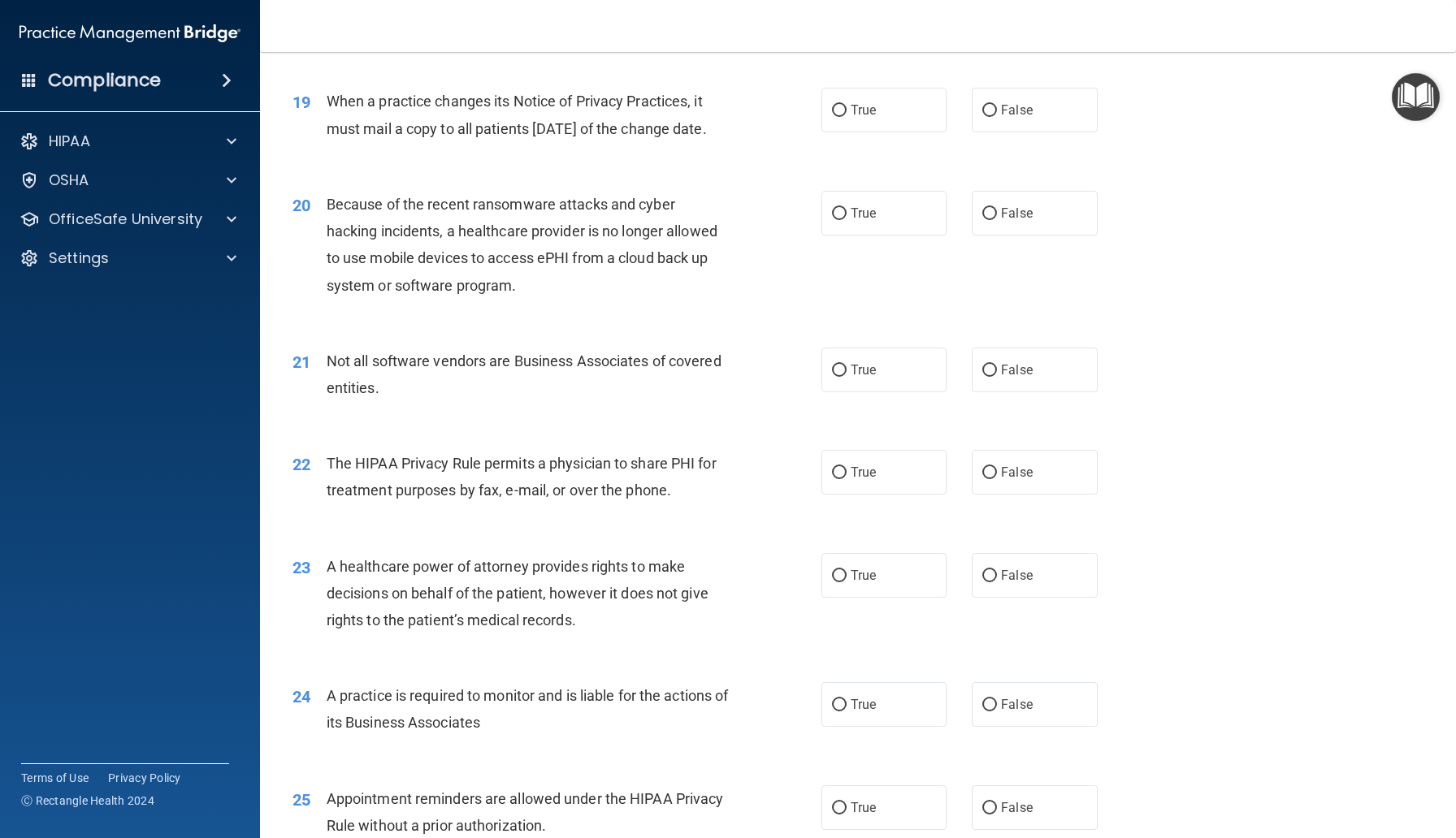
scroll to position [2412, 0]
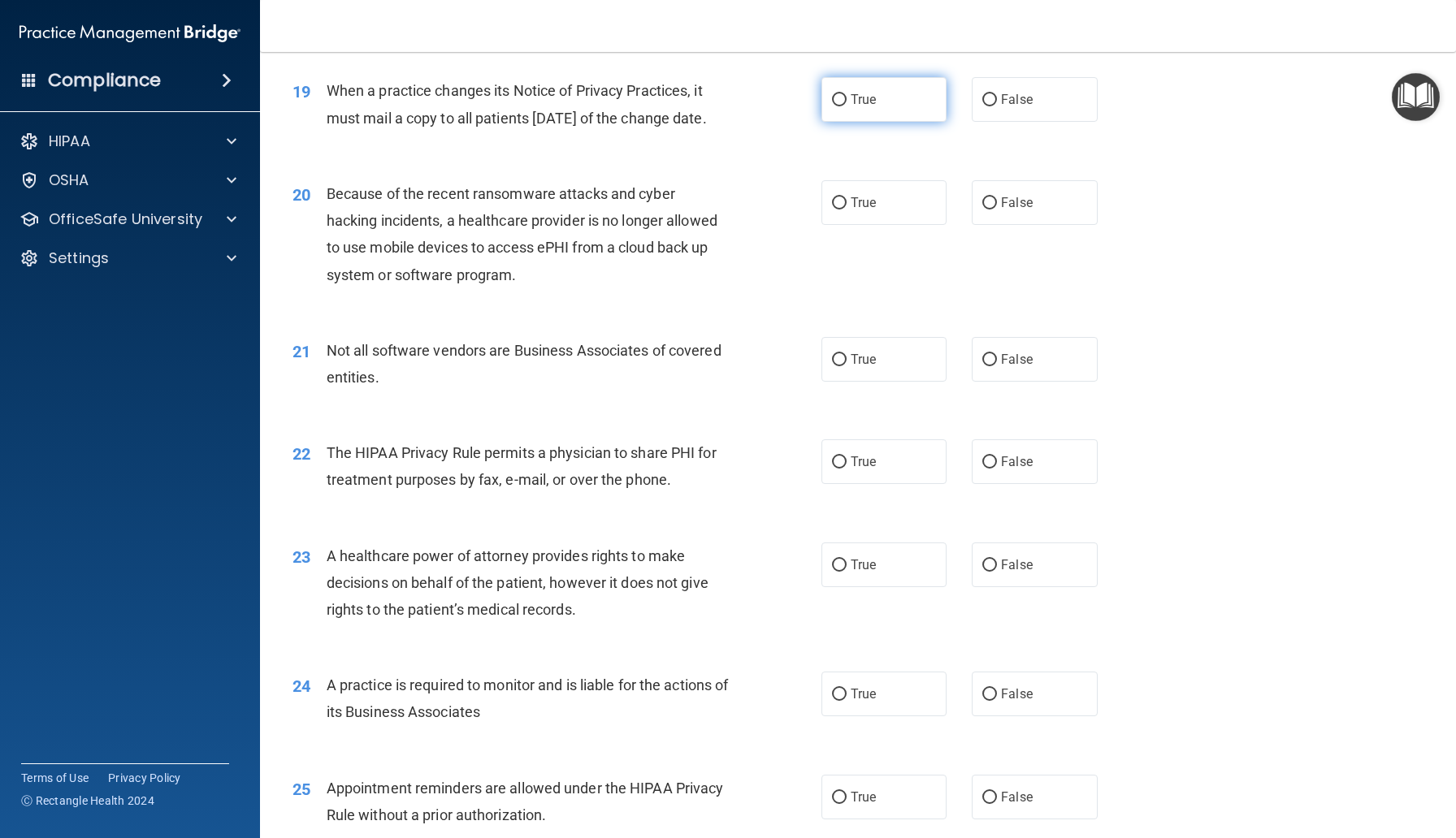
click at [879, 121] on label "True" at bounding box center [883, 99] width 125 height 44
click at [846, 107] on input "True" at bounding box center [839, 100] width 15 height 12
radio input "true"
click at [1005, 210] on span "False" at bounding box center [1017, 202] width 32 height 16
click at [997, 209] on input "False" at bounding box center [989, 203] width 15 height 12
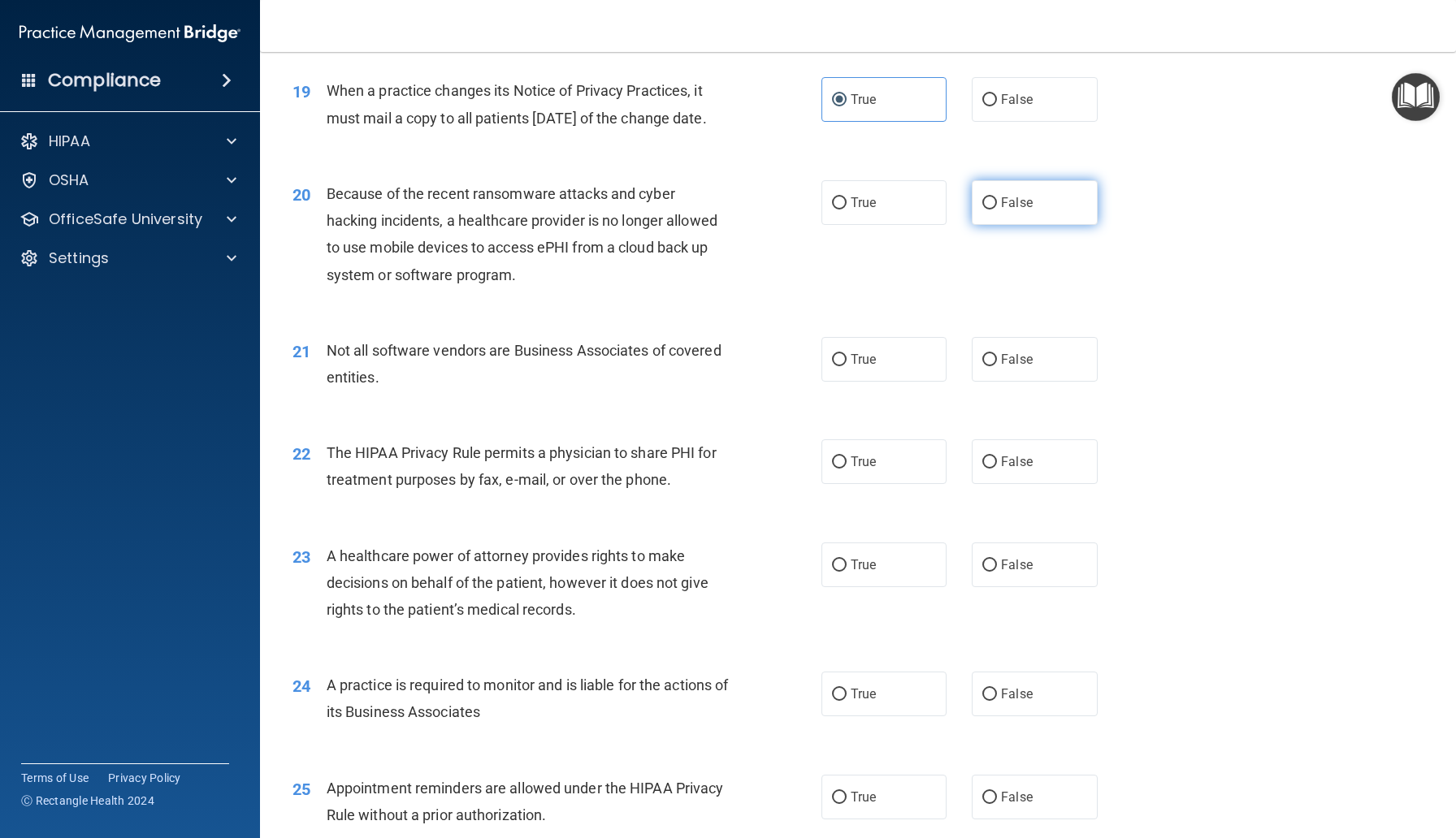
radio input "true"
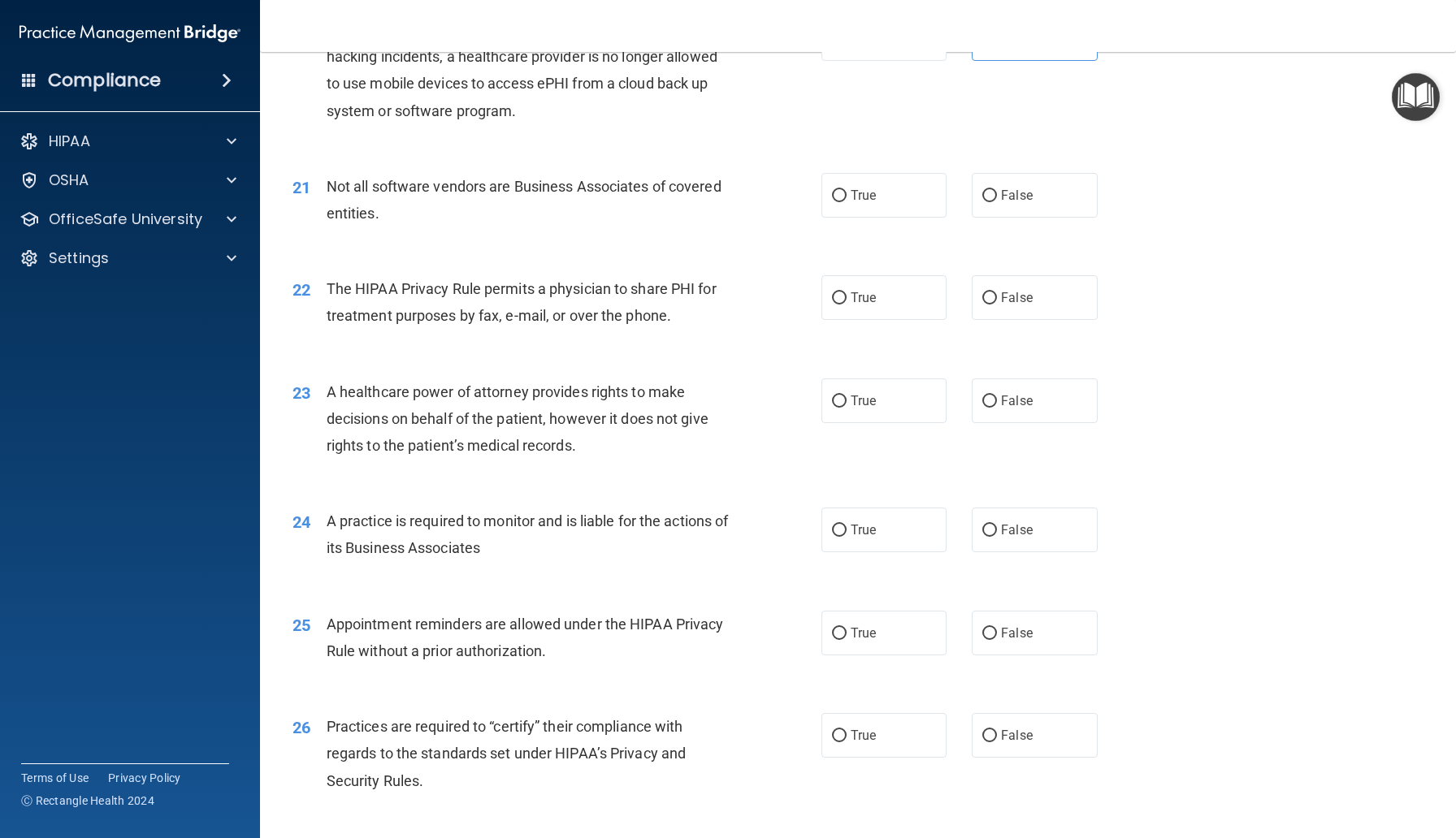
scroll to position [2584, 0]
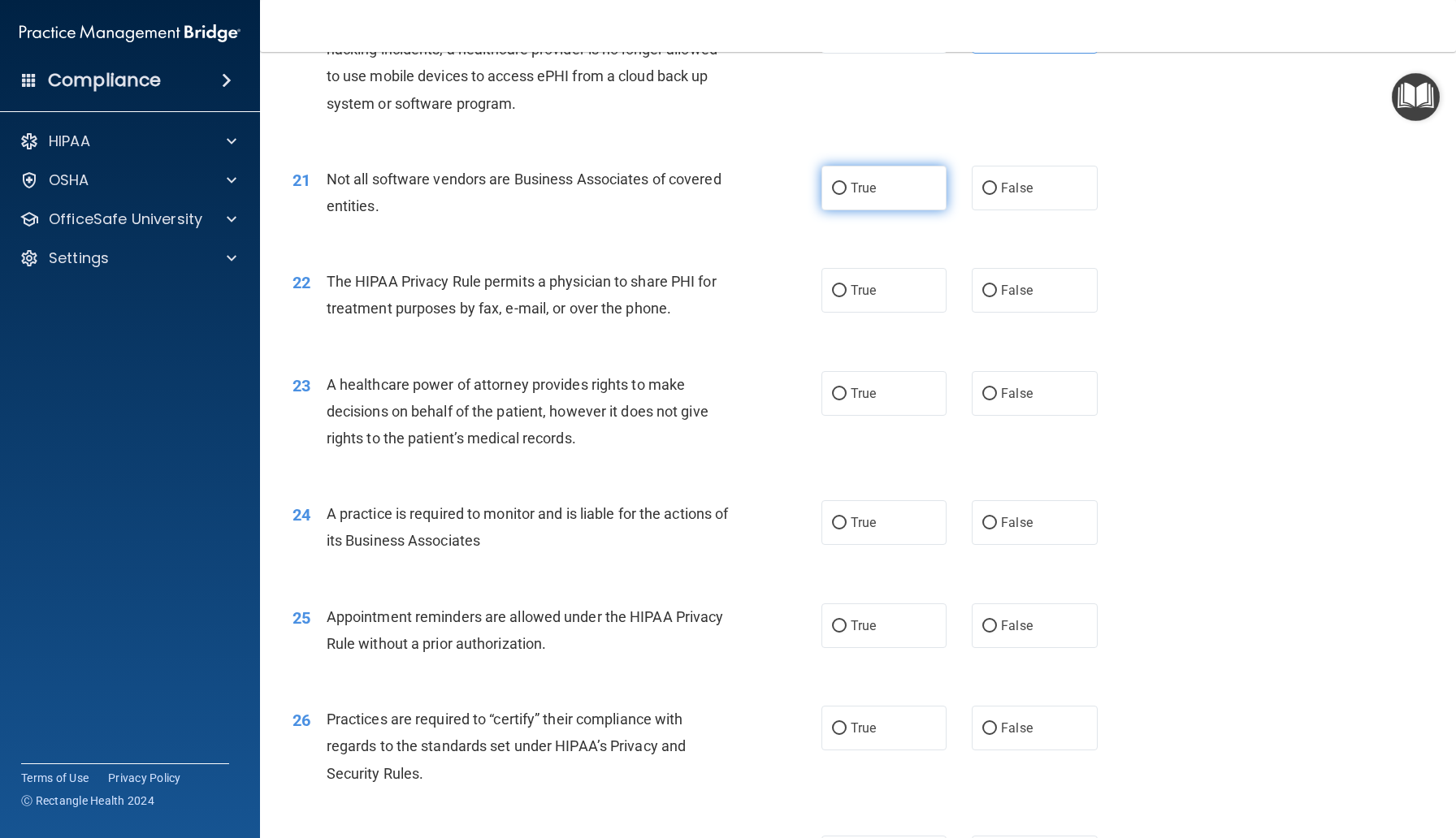
click at [864, 195] on span "True" at bounding box center [864, 189] width 26 height 16
click at [846, 194] on input "True" at bounding box center [839, 189] width 15 height 12
radio input "true"
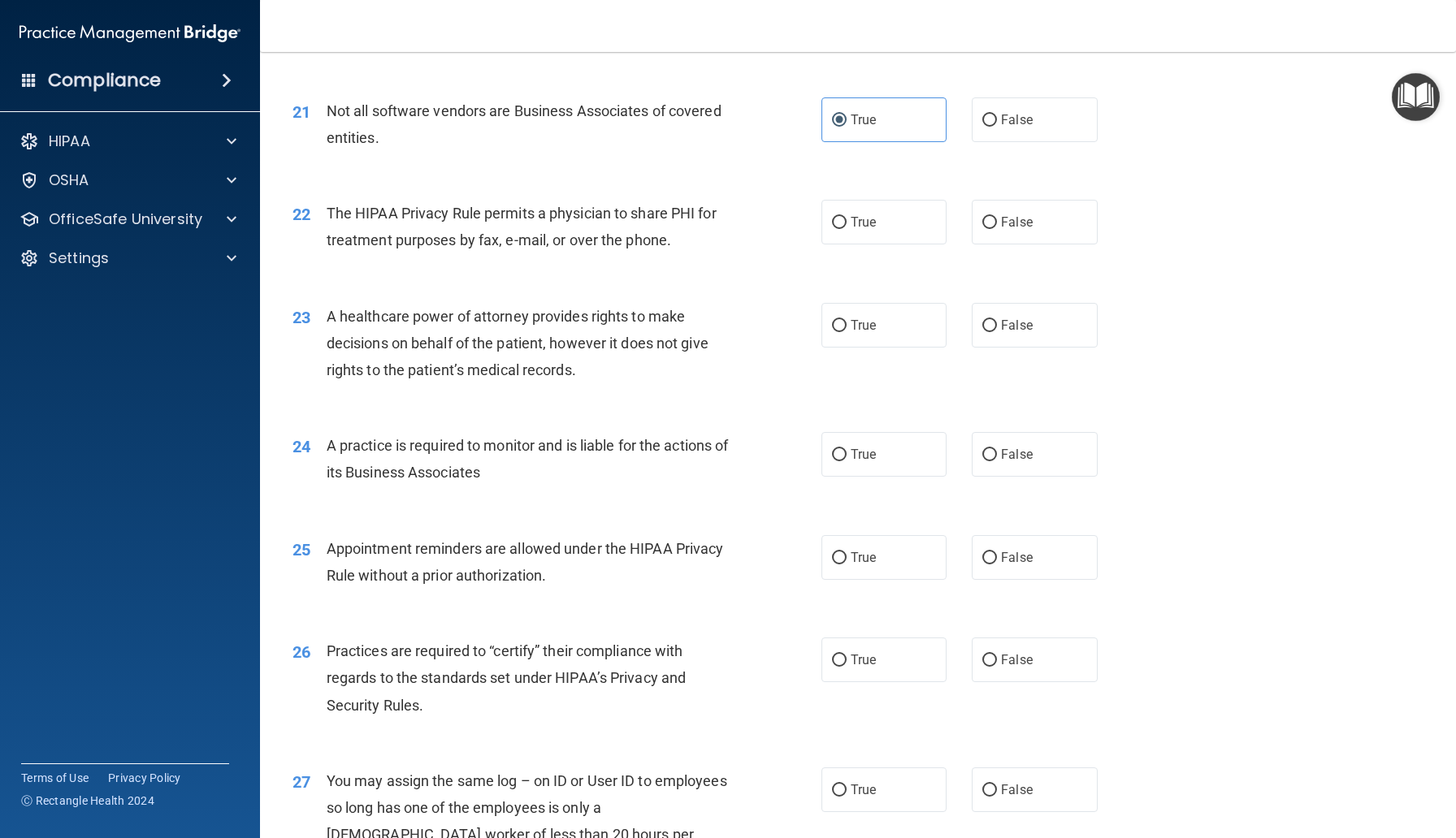
scroll to position [2653, 0]
click at [864, 244] on label "True" at bounding box center [883, 221] width 125 height 44
click at [846, 228] on input "True" at bounding box center [839, 222] width 15 height 12
radio input "true"
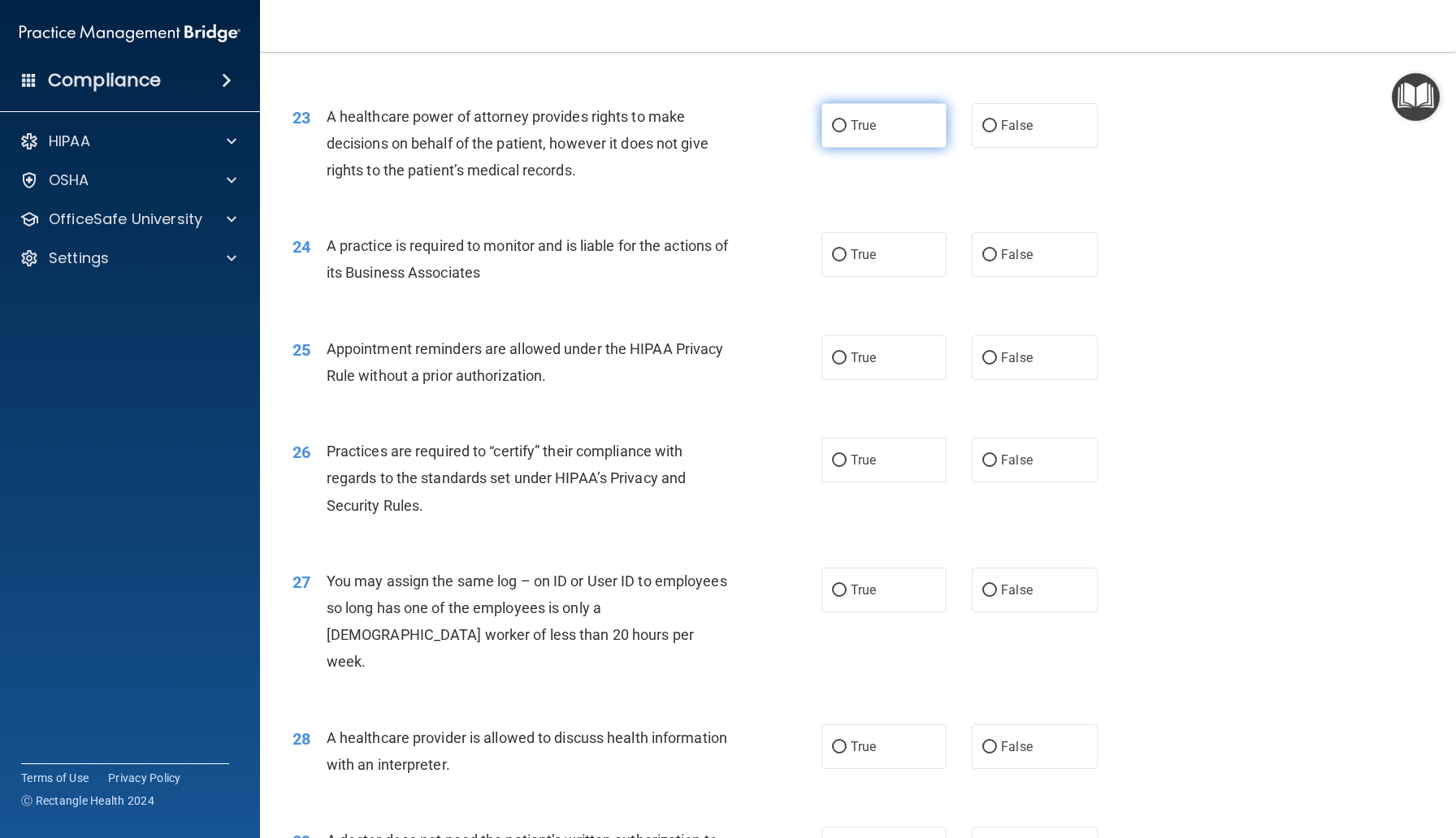
scroll to position [2854, 0]
click at [864, 131] on span "True" at bounding box center [864, 124] width 26 height 16
click at [846, 130] on input "True" at bounding box center [839, 124] width 15 height 12
radio input "true"
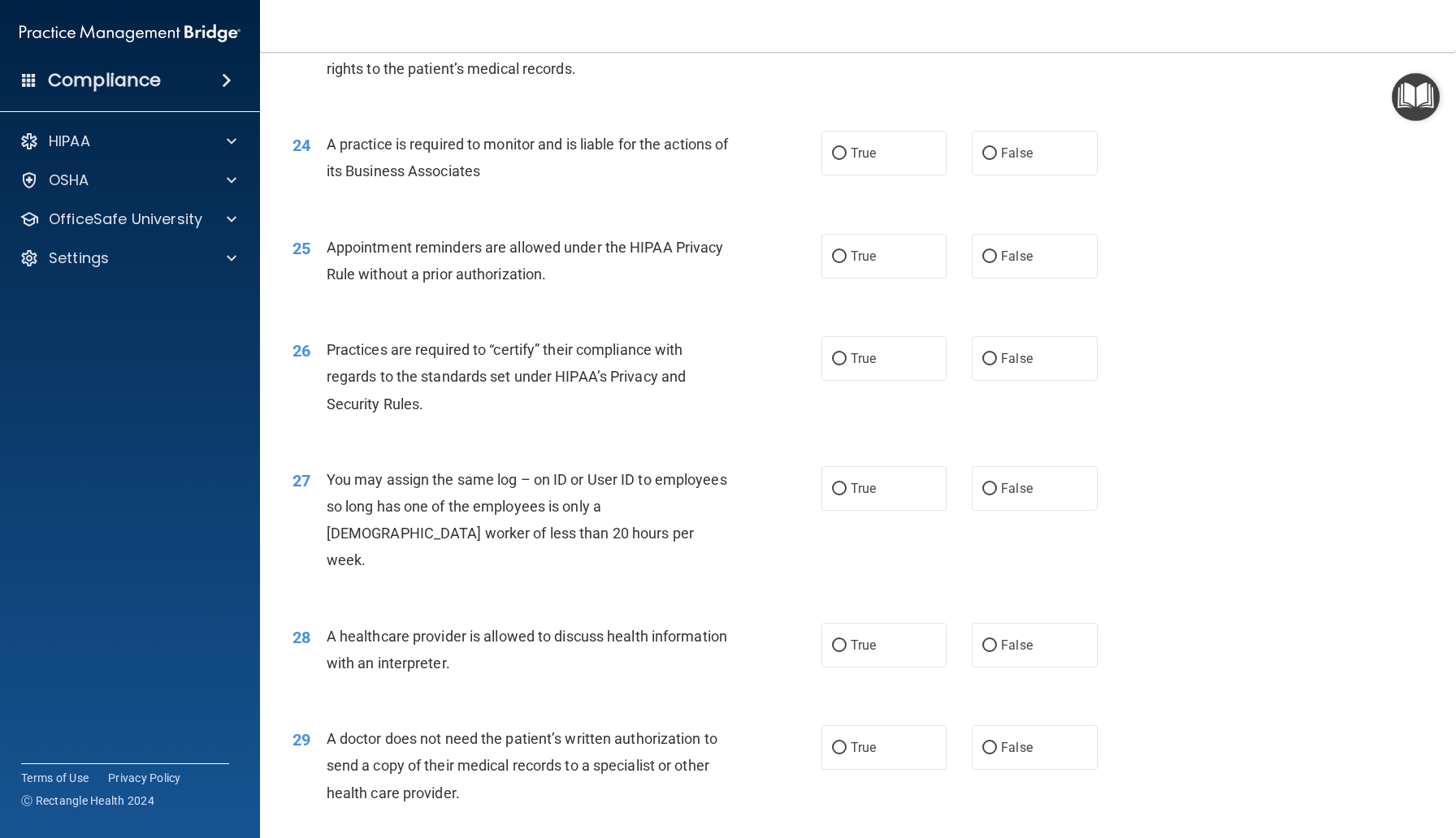
scroll to position [2954, 0]
click at [1020, 175] on label "False" at bounding box center [1034, 152] width 125 height 44
click at [997, 159] on input "False" at bounding box center [989, 153] width 15 height 12
radio input "true"
click at [1007, 264] on span "False" at bounding box center [1017, 256] width 32 height 16
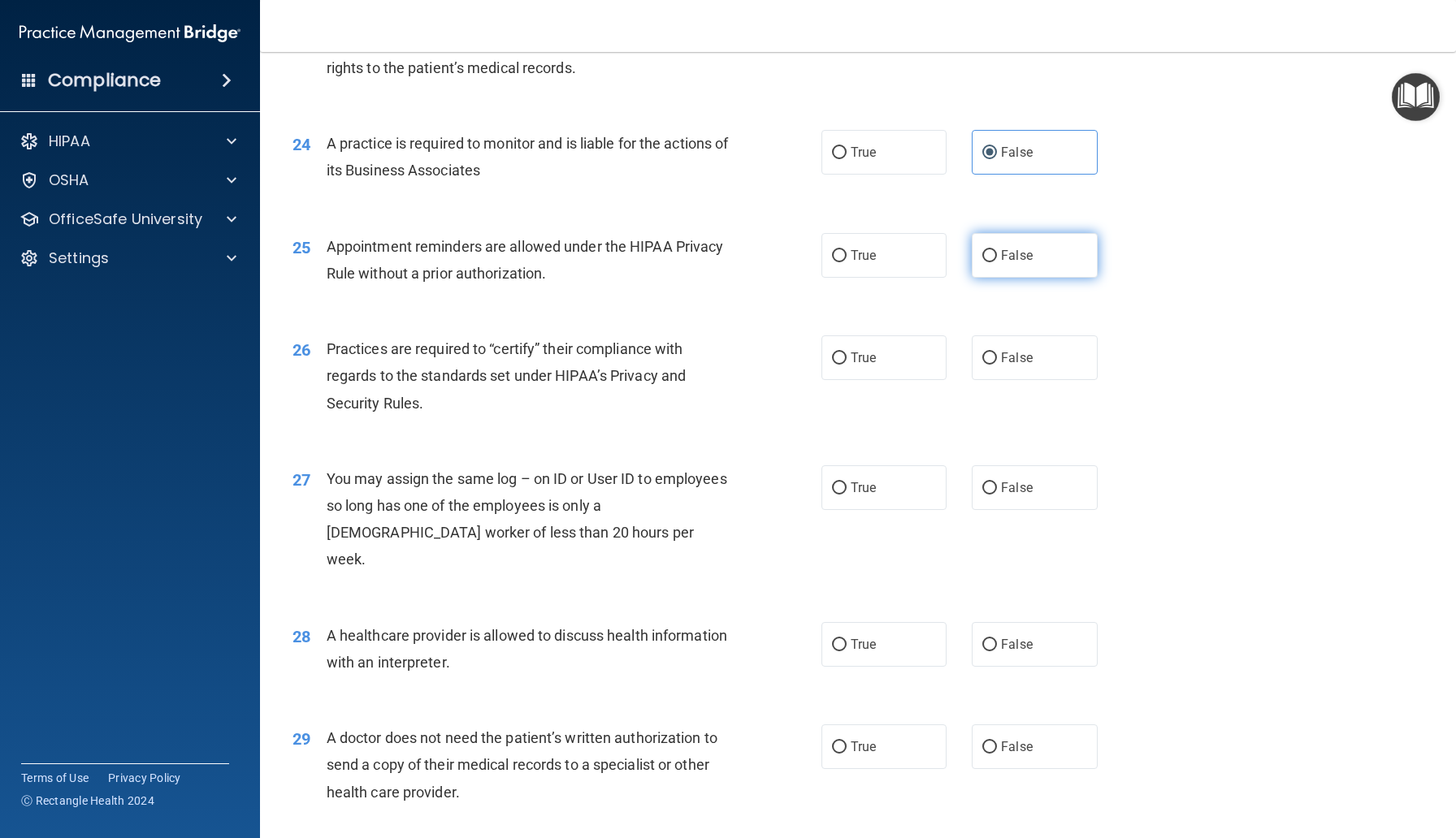
click at [997, 263] on input "False" at bounding box center [989, 256] width 15 height 12
radio input "true"
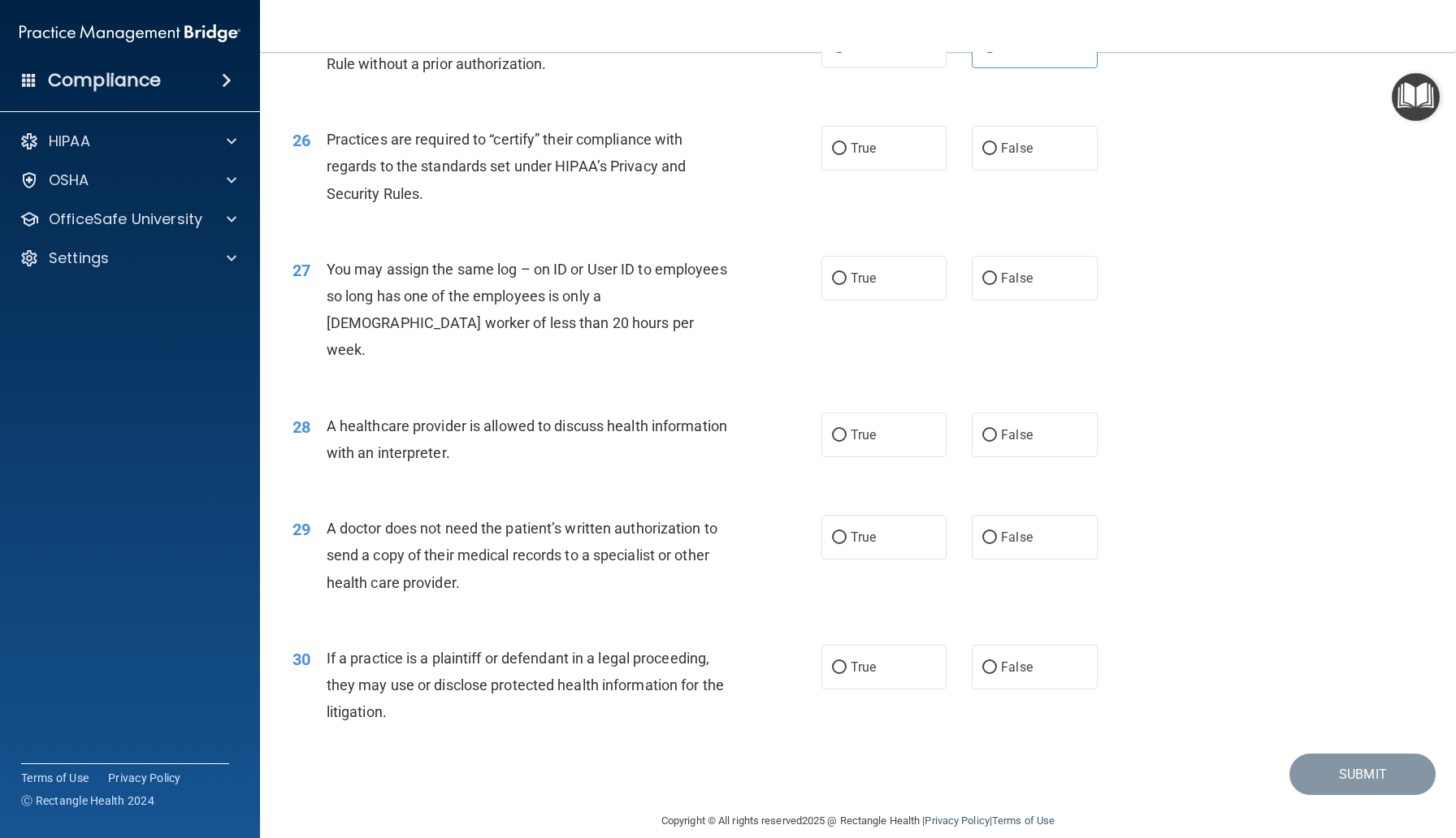
scroll to position [3172, 0]
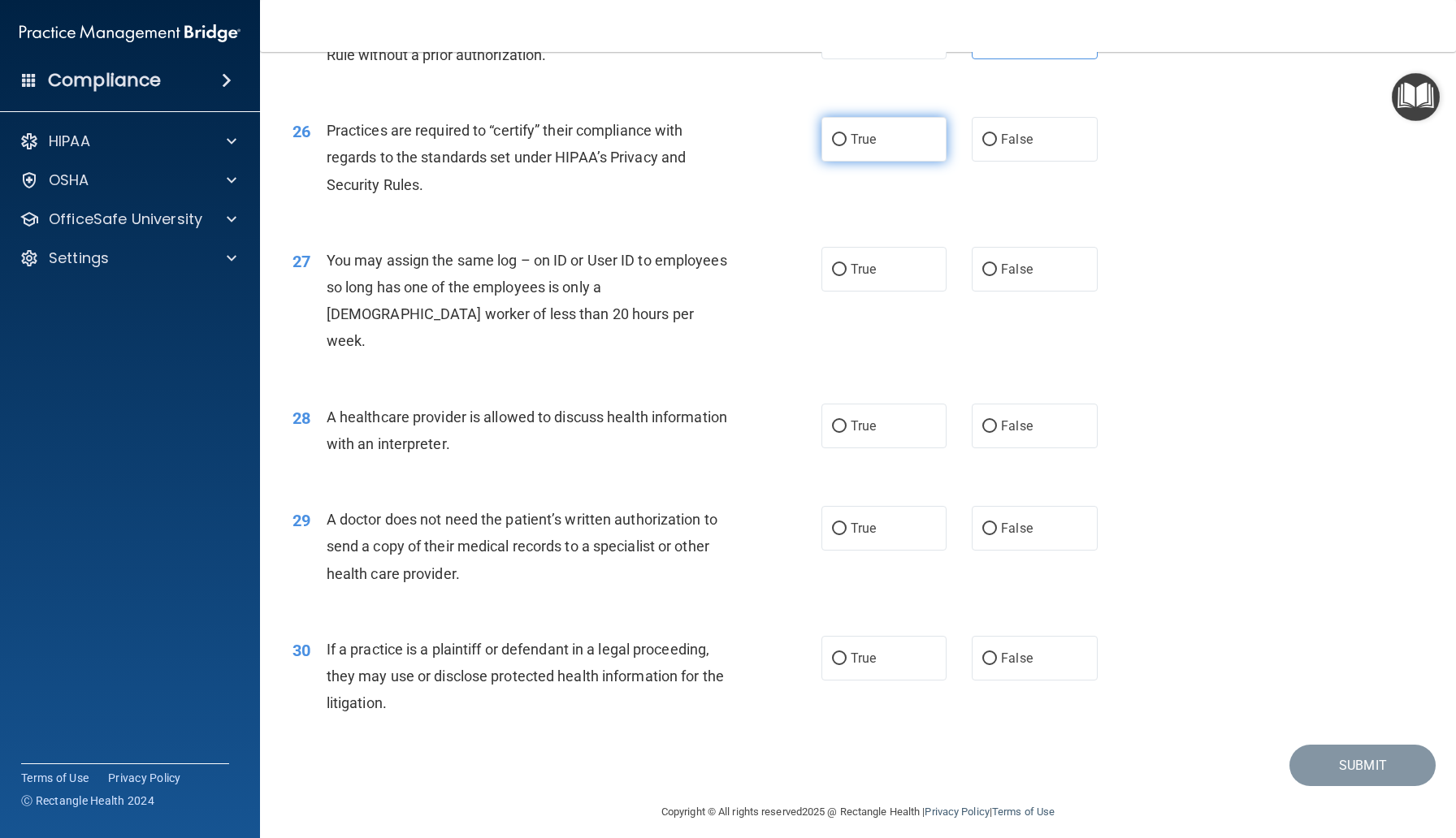
click at [908, 162] on label "True" at bounding box center [883, 138] width 125 height 44
click at [846, 146] on input "True" at bounding box center [839, 140] width 15 height 12
radio input "true"
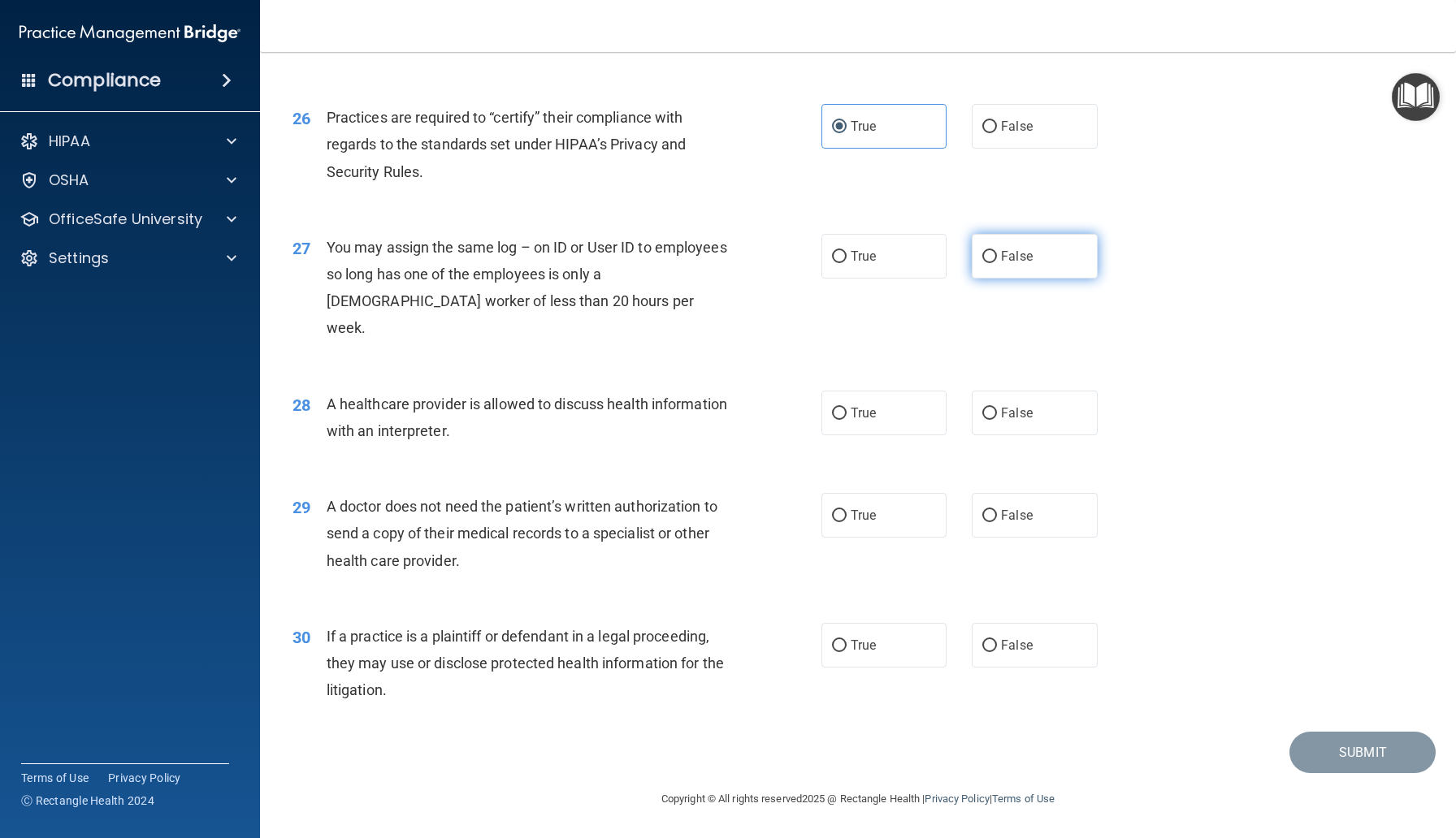
click at [1005, 278] on label "False" at bounding box center [1034, 256] width 125 height 44
click at [997, 264] on input "False" at bounding box center [989, 257] width 15 height 12
radio input "true"
click at [836, 423] on label "True" at bounding box center [883, 413] width 125 height 44
click at [836, 419] on input "True" at bounding box center [839, 414] width 15 height 12
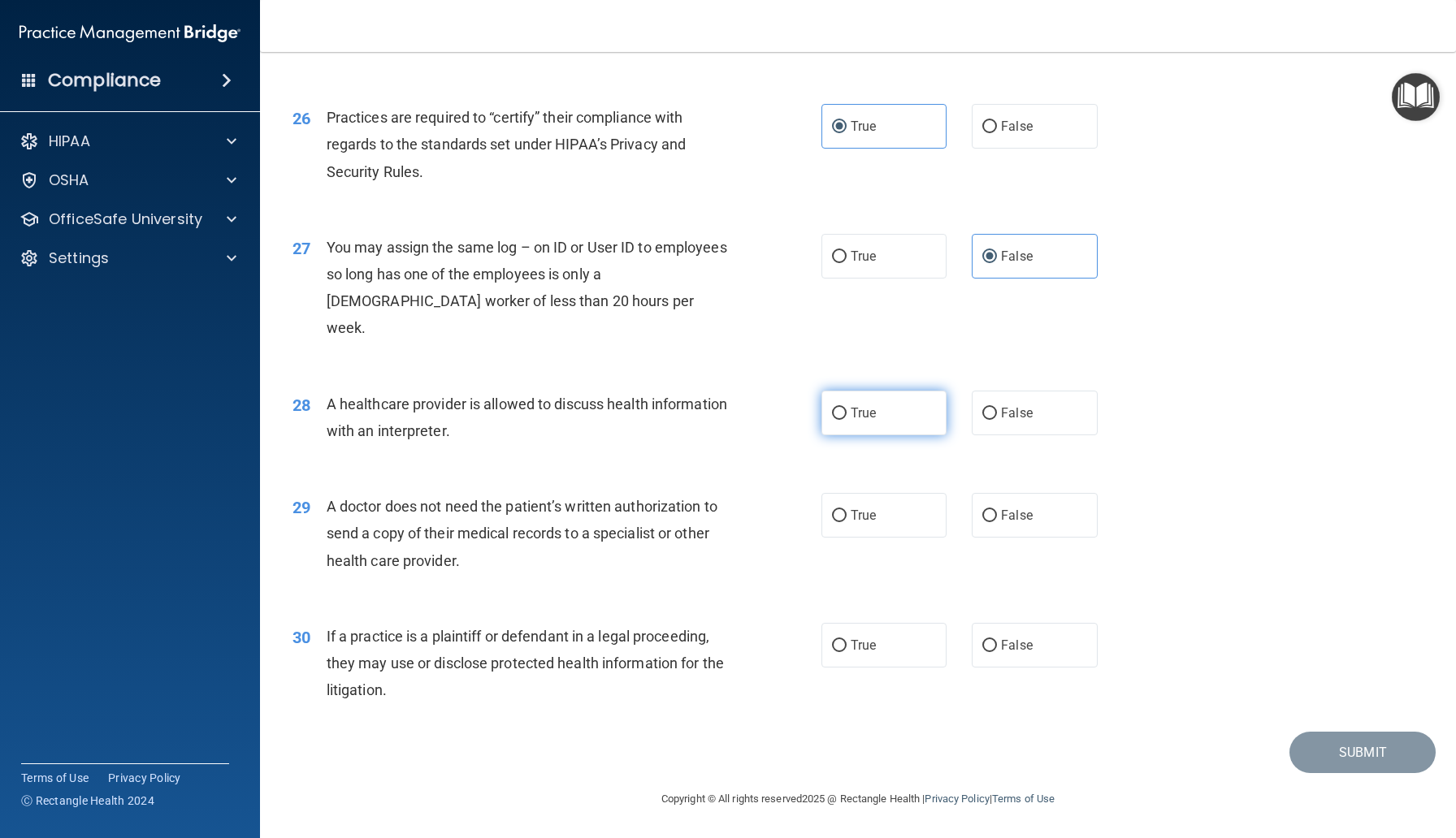
radio input "true"
click at [893, 511] on label "True" at bounding box center [883, 514] width 125 height 44
click at [846, 511] on input "True" at bounding box center [839, 516] width 15 height 12
radio input "true"
click at [858, 653] on label "True" at bounding box center [883, 645] width 125 height 44
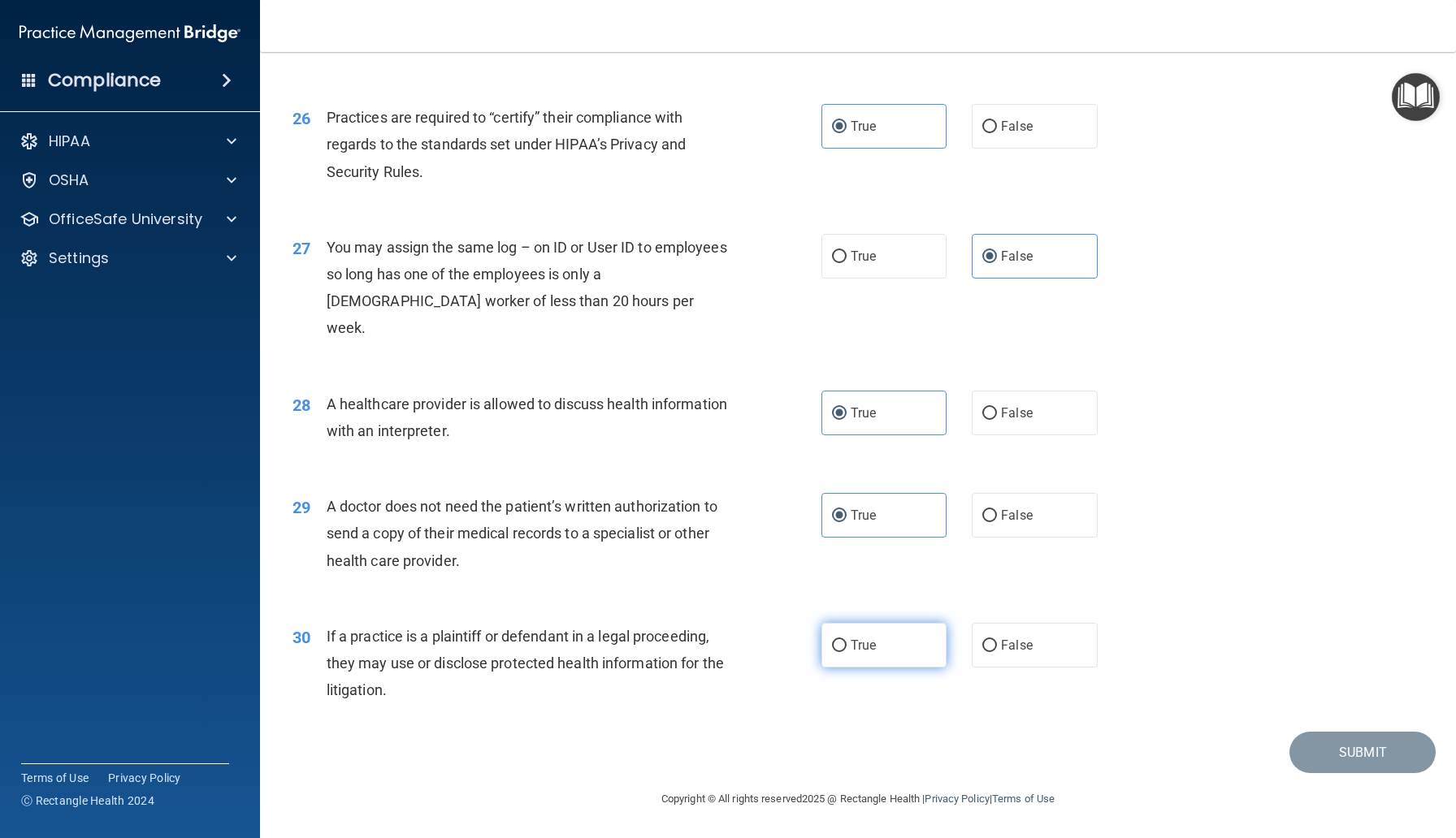
click at [846, 652] on input "True" at bounding box center [839, 646] width 15 height 12
radio input "true"
click at [1334, 748] on button "Submit" at bounding box center [1362, 752] width 146 height 41
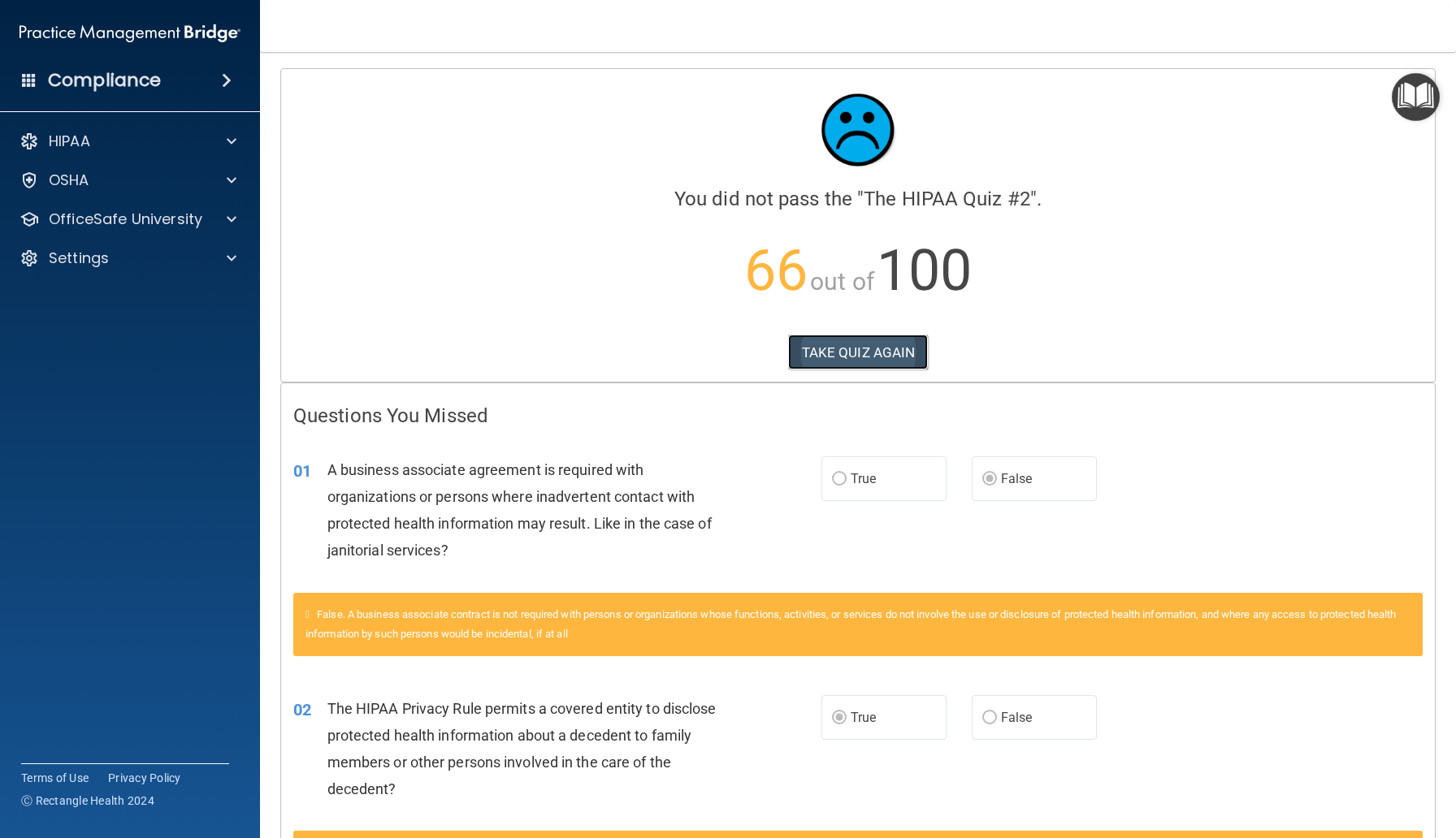
click at [873, 349] on button "TAKE QUIZ AGAIN" at bounding box center [858, 352] width 140 height 36
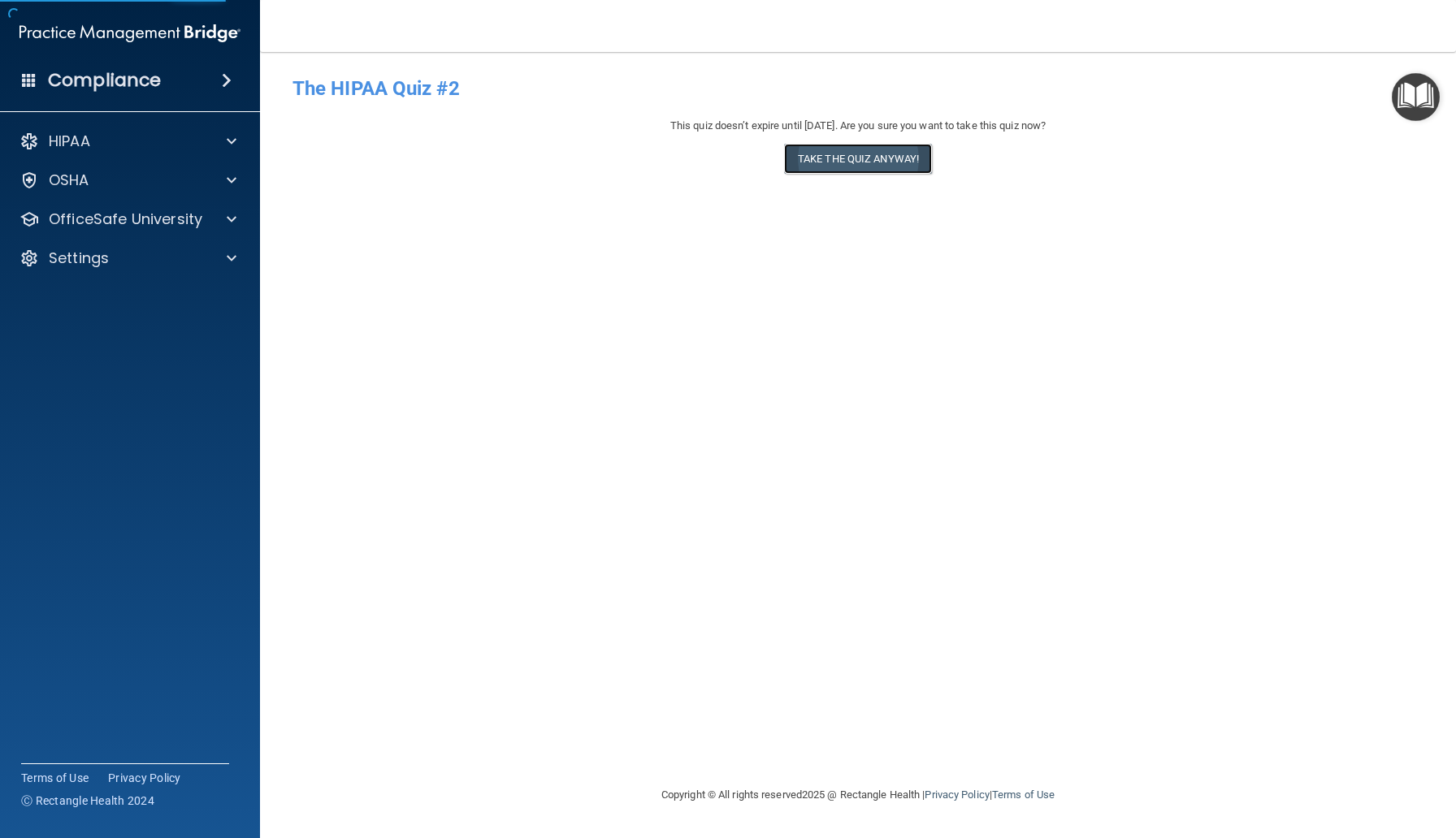
click at [818, 157] on button "Take the quiz anyway!" at bounding box center [858, 159] width 148 height 30
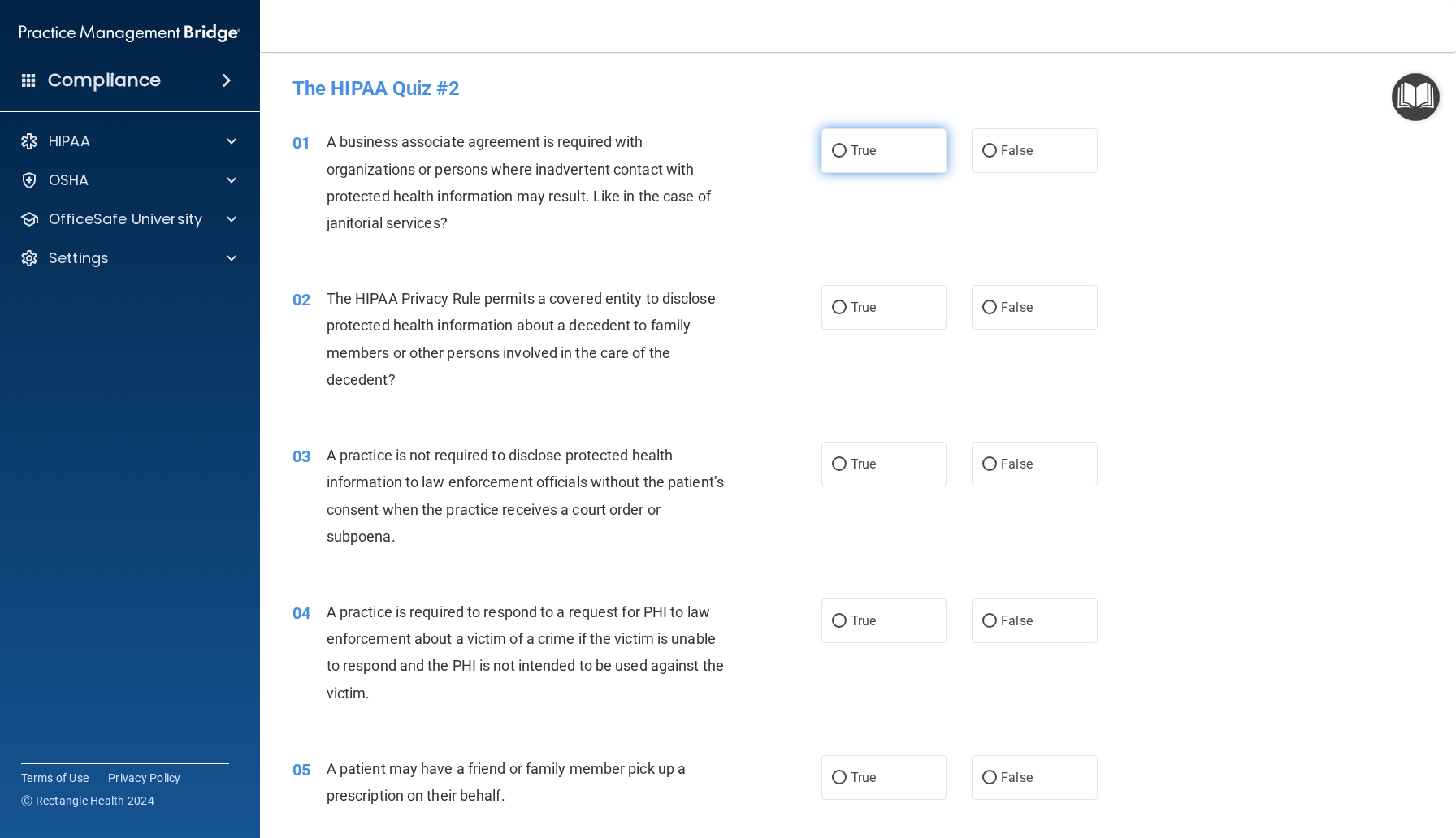
click at [834, 150] on input "True" at bounding box center [839, 151] width 15 height 12
radio input "true"
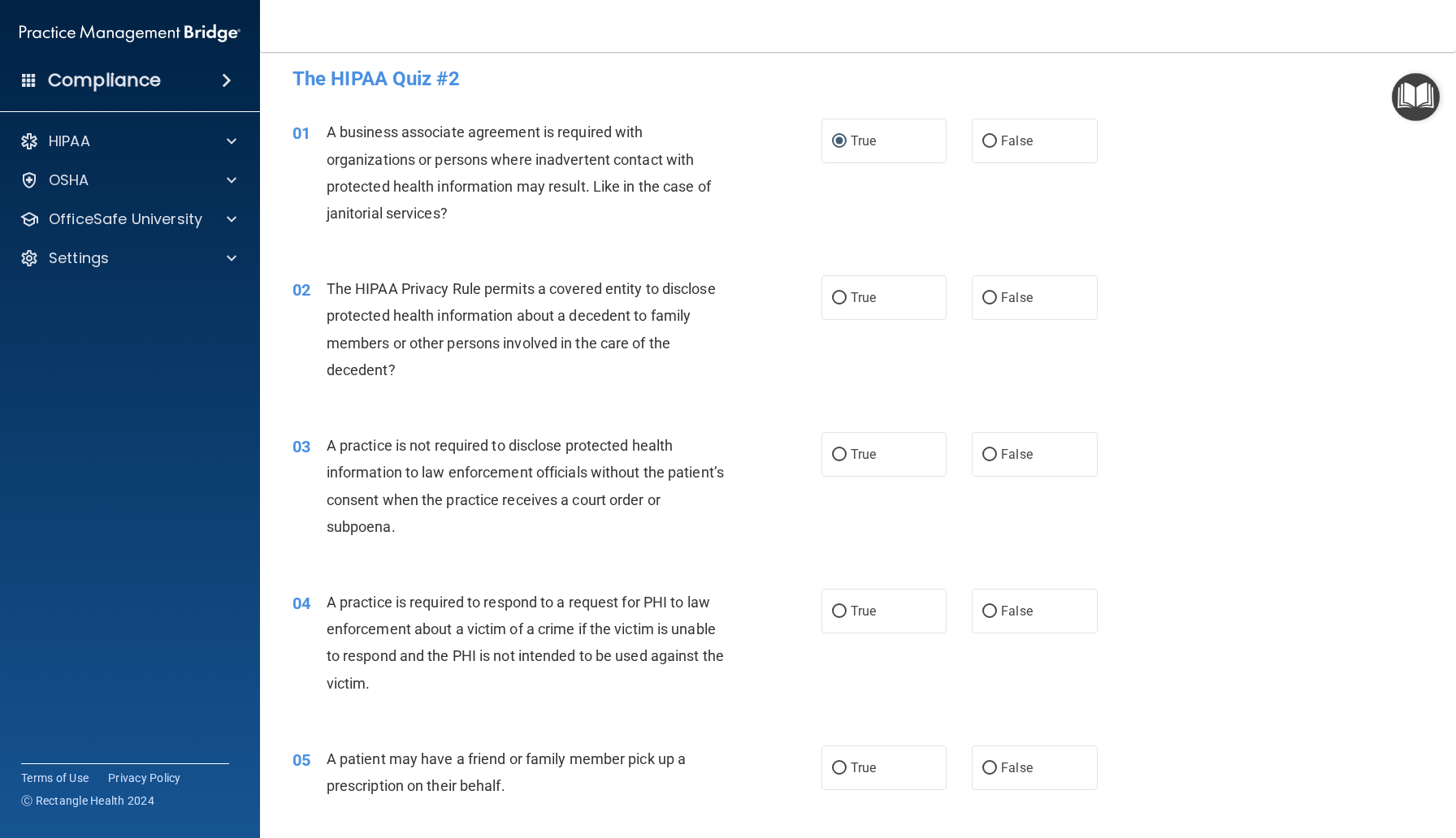
scroll to position [7, 0]
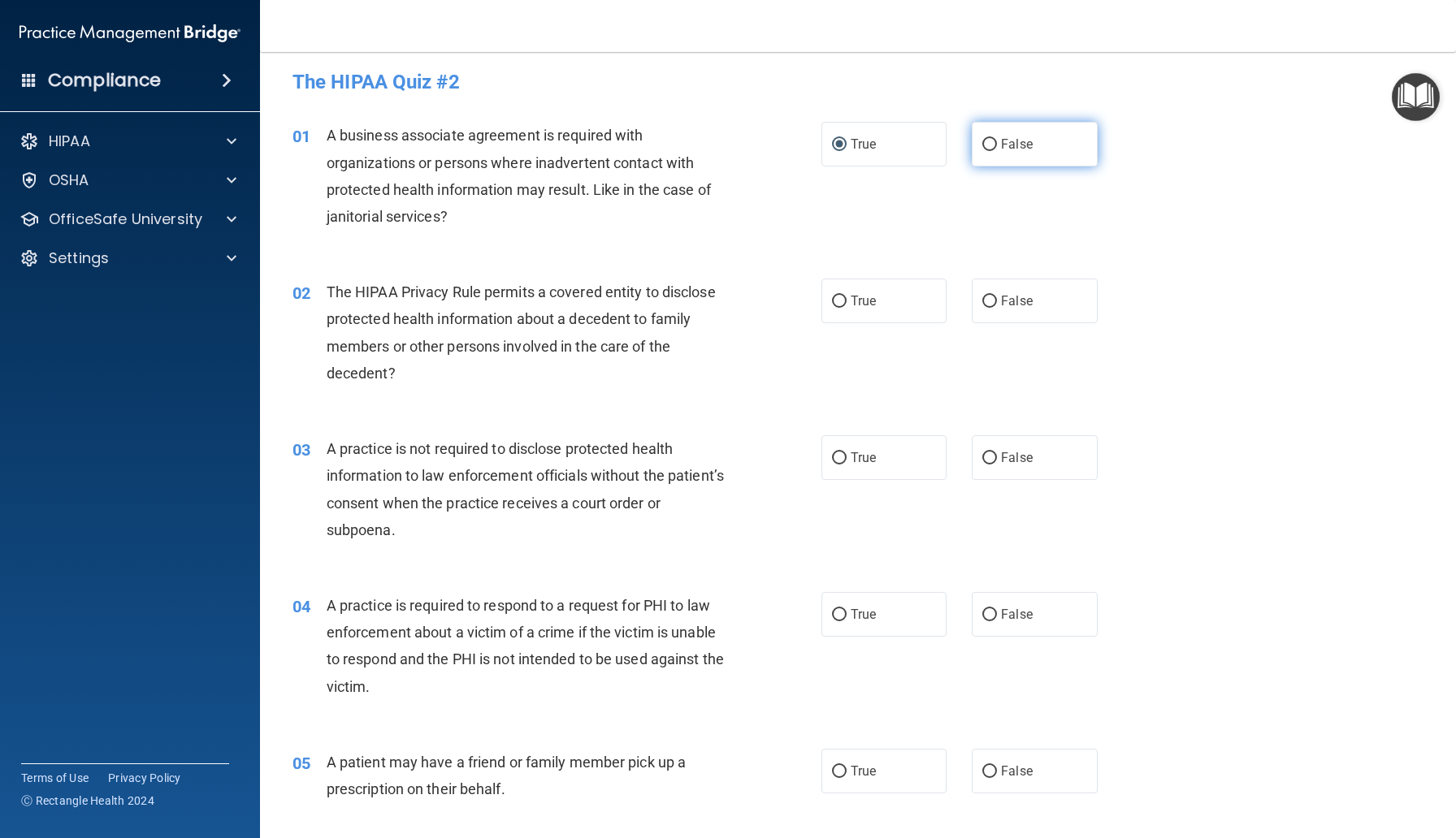
click at [991, 142] on input "False" at bounding box center [989, 145] width 15 height 12
radio input "true"
radio input "false"
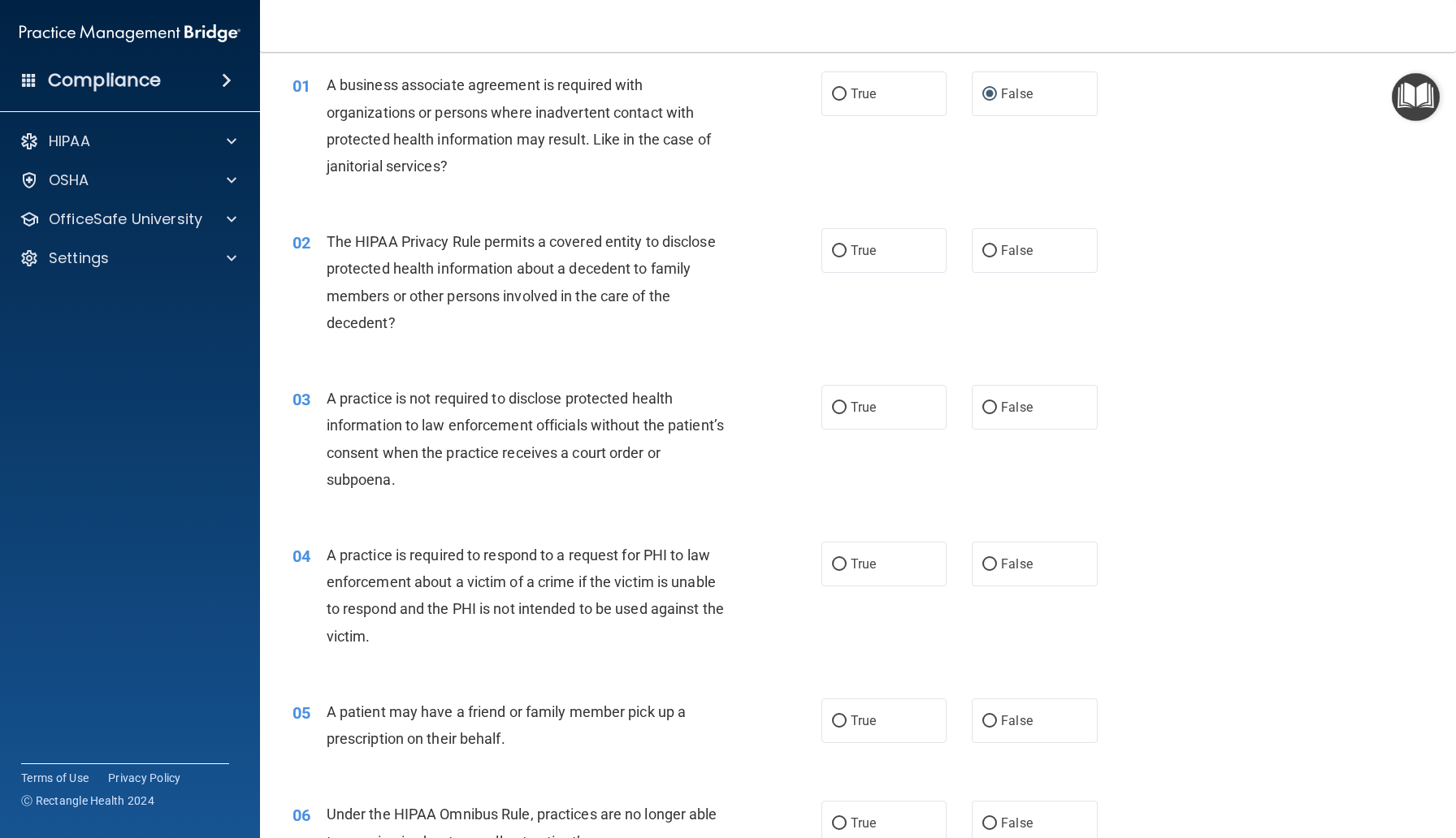
scroll to position [91, 0]
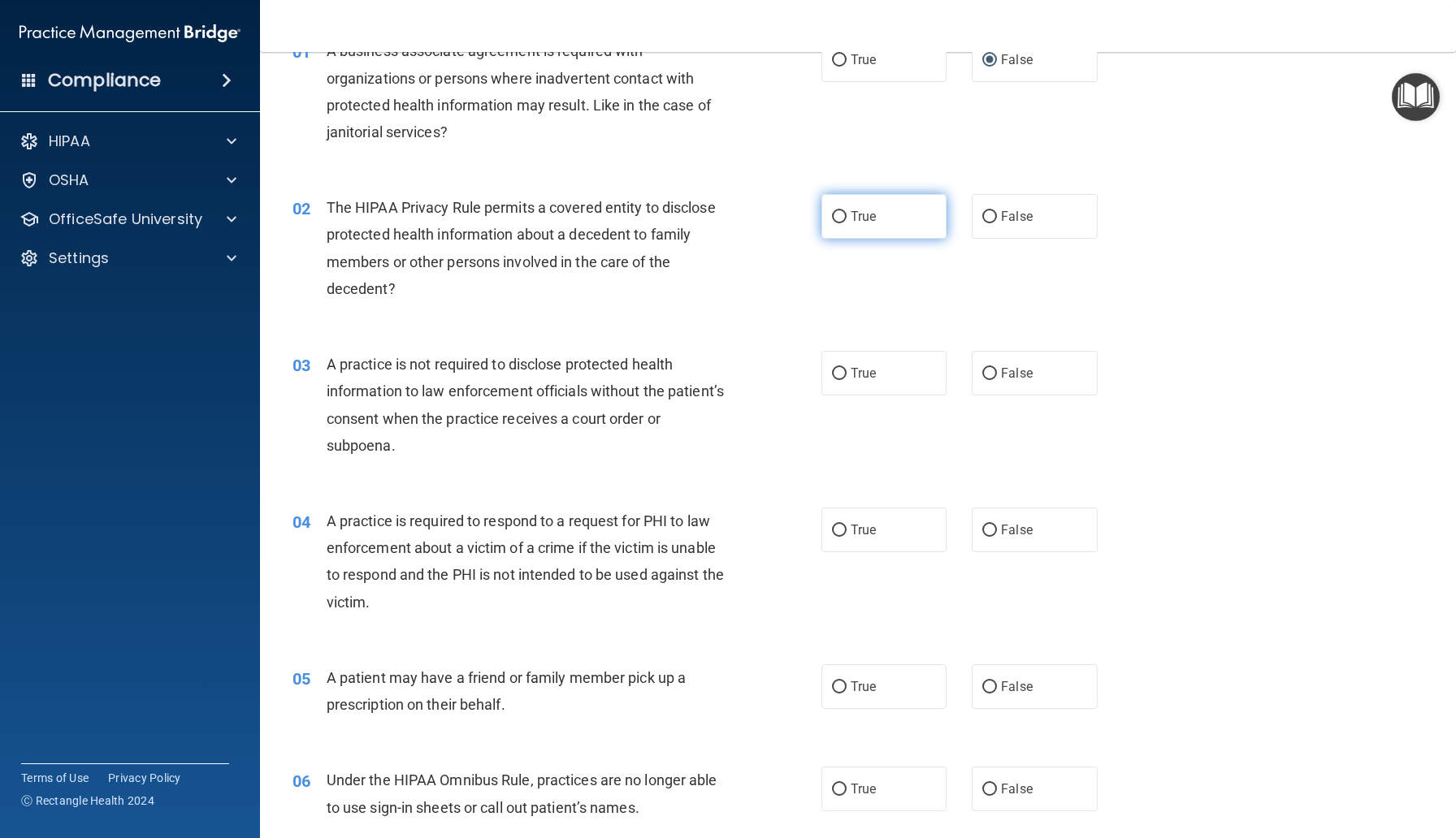
click at [838, 211] on input "True" at bounding box center [839, 217] width 15 height 12
radio input "true"
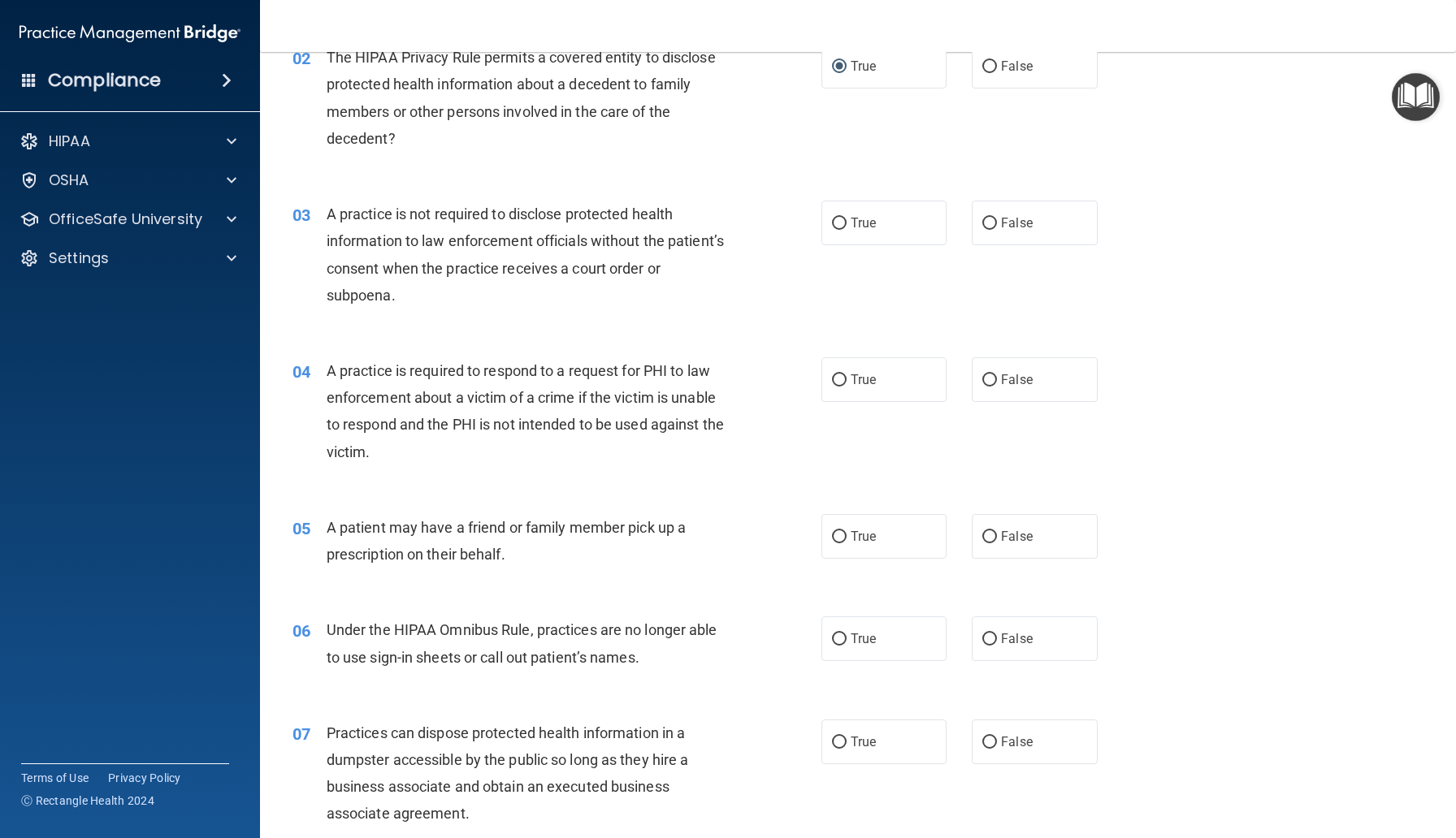
scroll to position [259, 0]
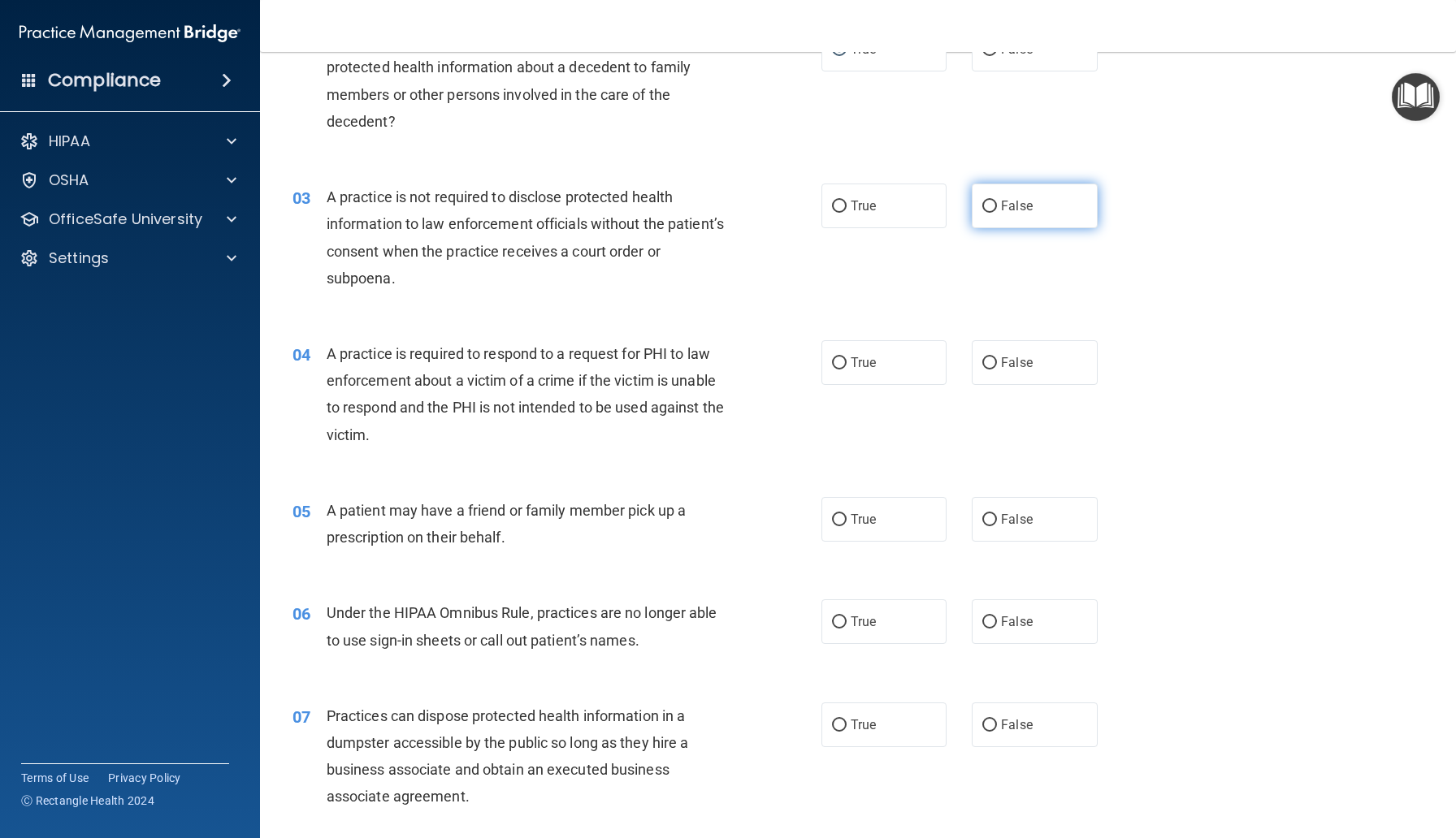
click at [980, 218] on label "False" at bounding box center [1034, 205] width 125 height 44
click at [982, 213] on input "False" at bounding box center [989, 206] width 15 height 12
radio input "true"
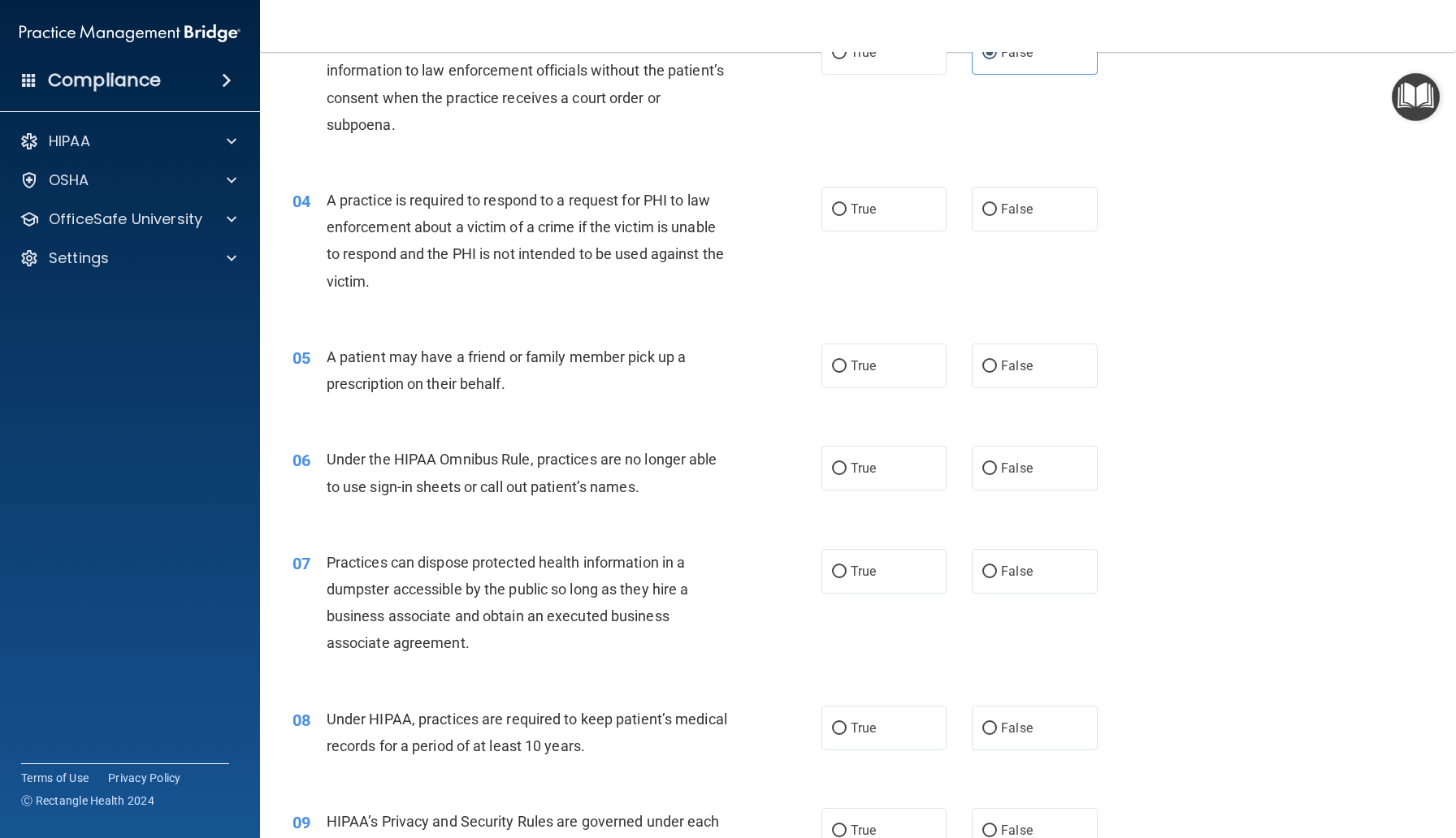
scroll to position [400, 0]
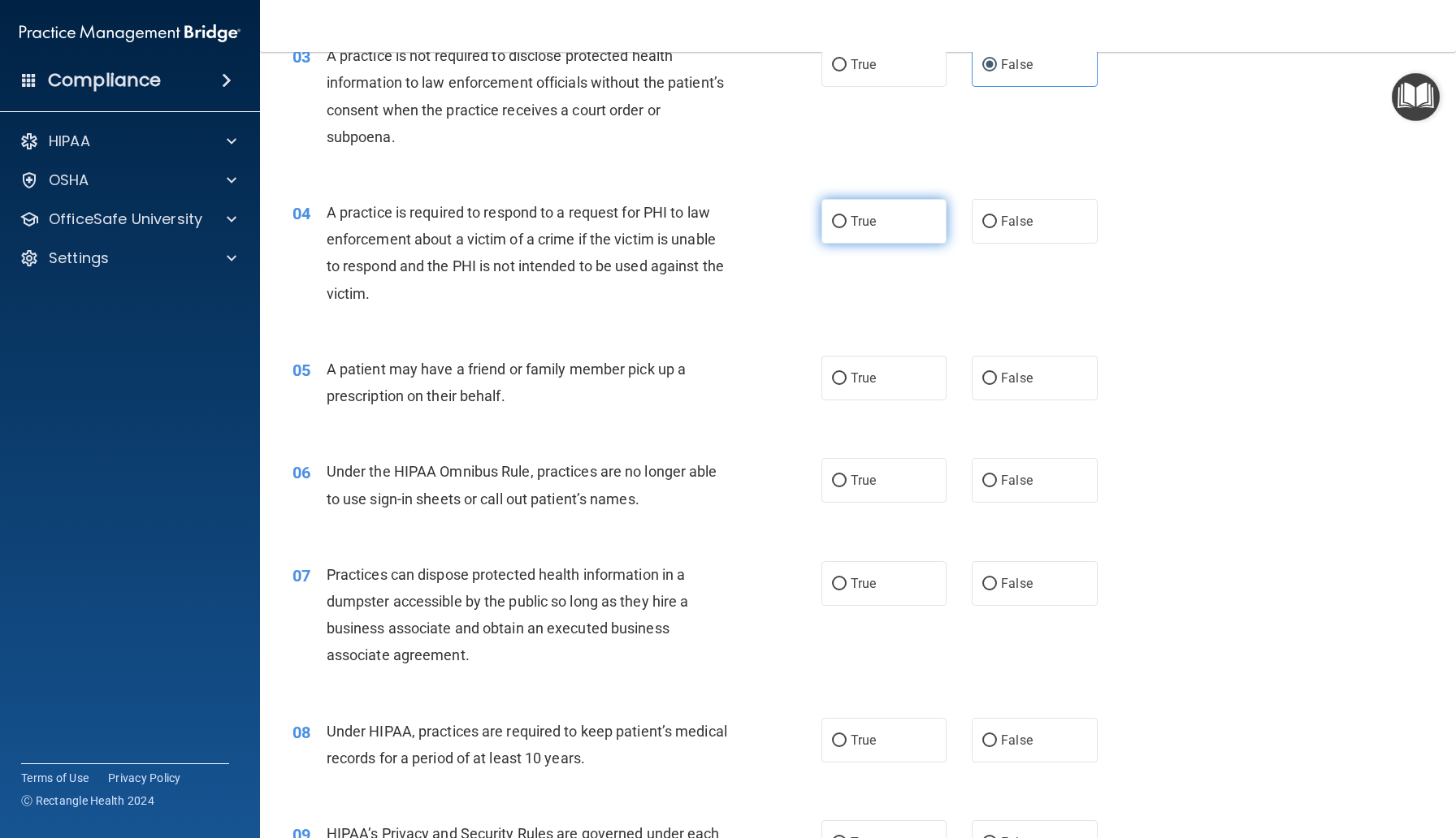
click at [841, 227] on input "True" at bounding box center [839, 222] width 15 height 12
radio input "true"
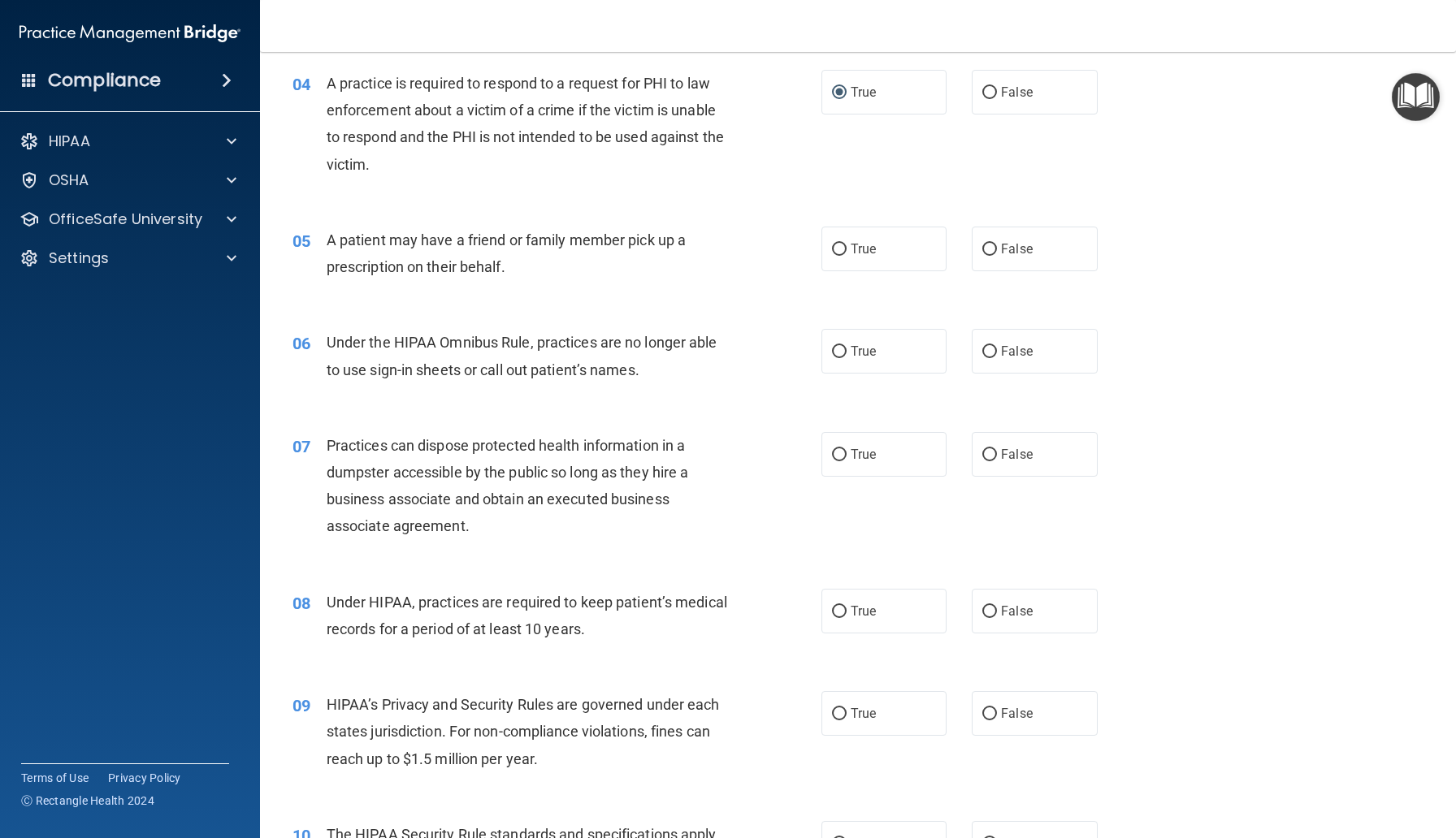
scroll to position [527, 0]
click at [843, 249] on input "True" at bounding box center [839, 252] width 15 height 12
radio input "true"
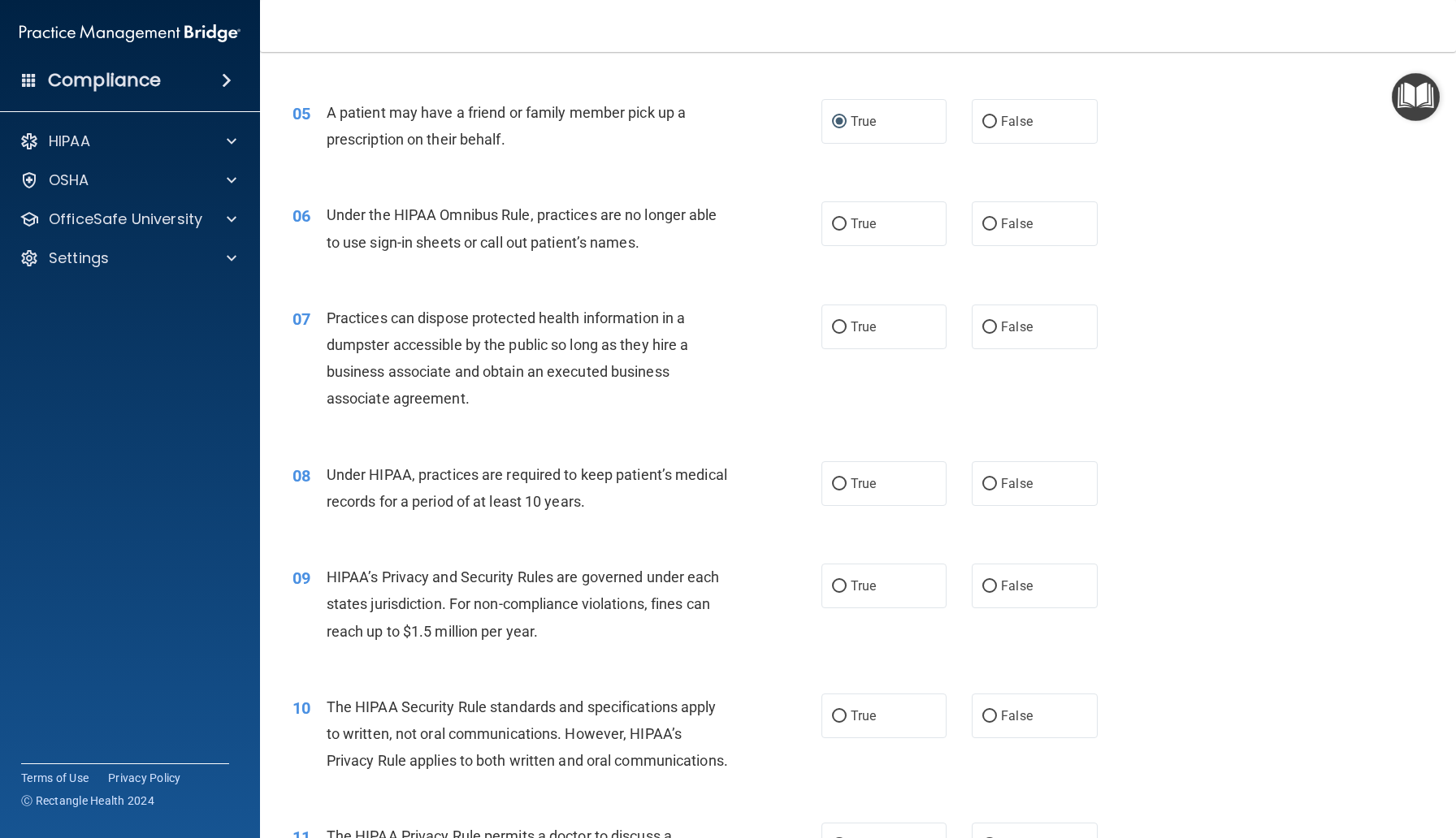
scroll to position [660, 0]
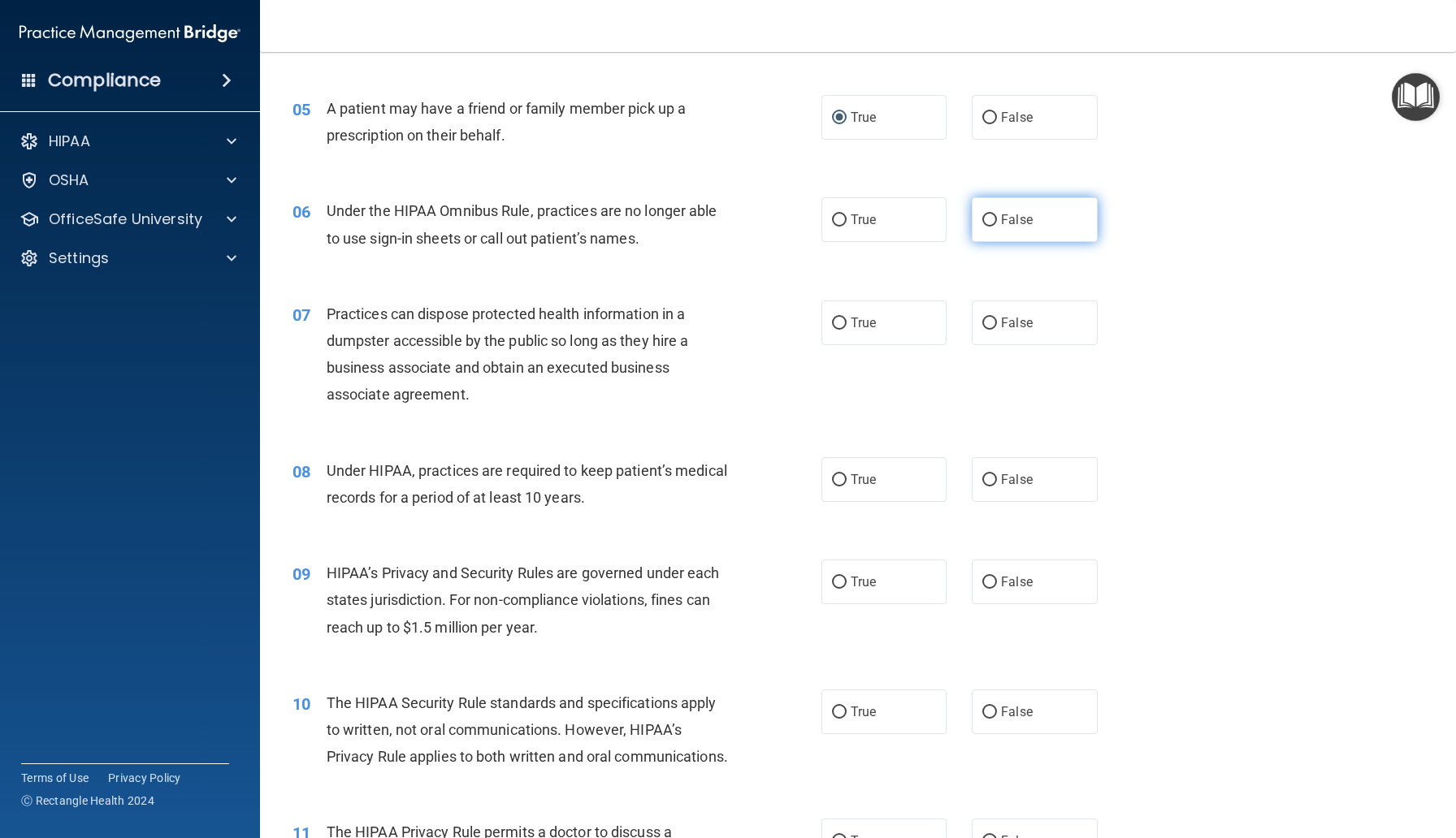
click at [1011, 203] on label "False" at bounding box center [1034, 219] width 125 height 44
click at [997, 214] on input "False" at bounding box center [989, 220] width 15 height 12
radio input "true"
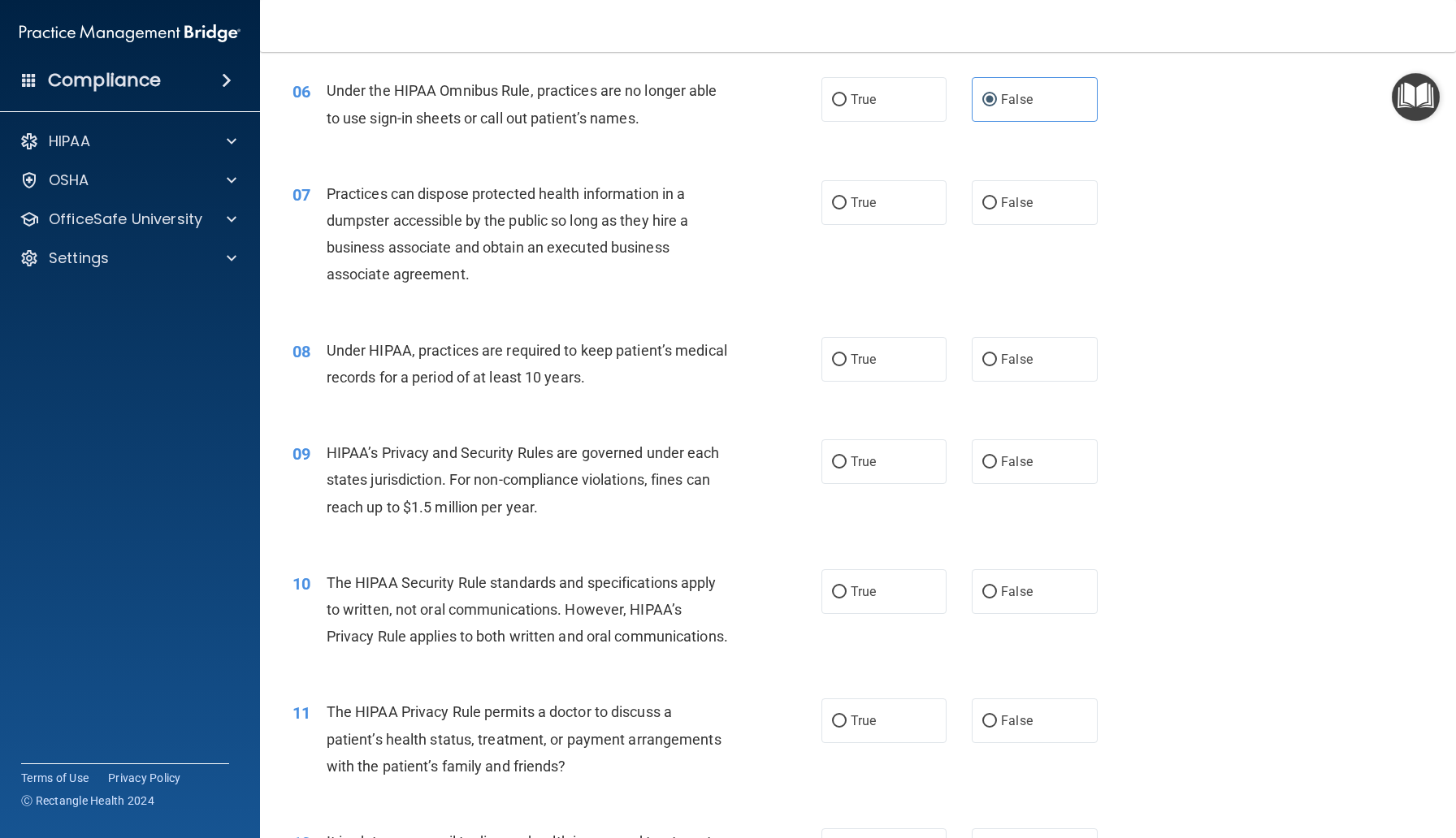
scroll to position [782, 0]
click at [990, 204] on input "False" at bounding box center [989, 201] width 15 height 12
radio input "true"
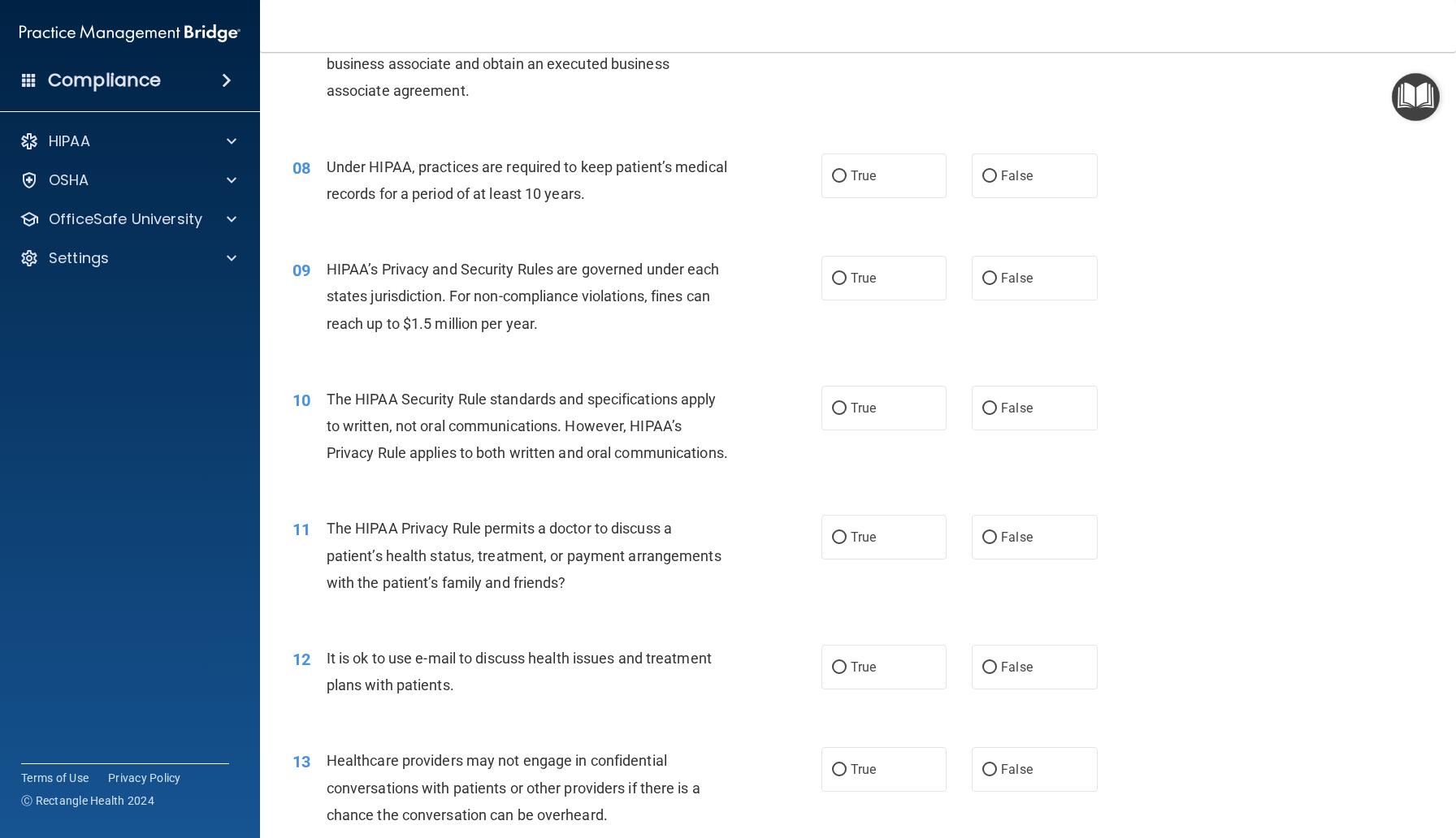
scroll to position [965, 0]
click at [1019, 172] on span "False" at bounding box center [1017, 175] width 32 height 16
click at [997, 172] on input "False" at bounding box center [989, 175] width 15 height 12
radio input "true"
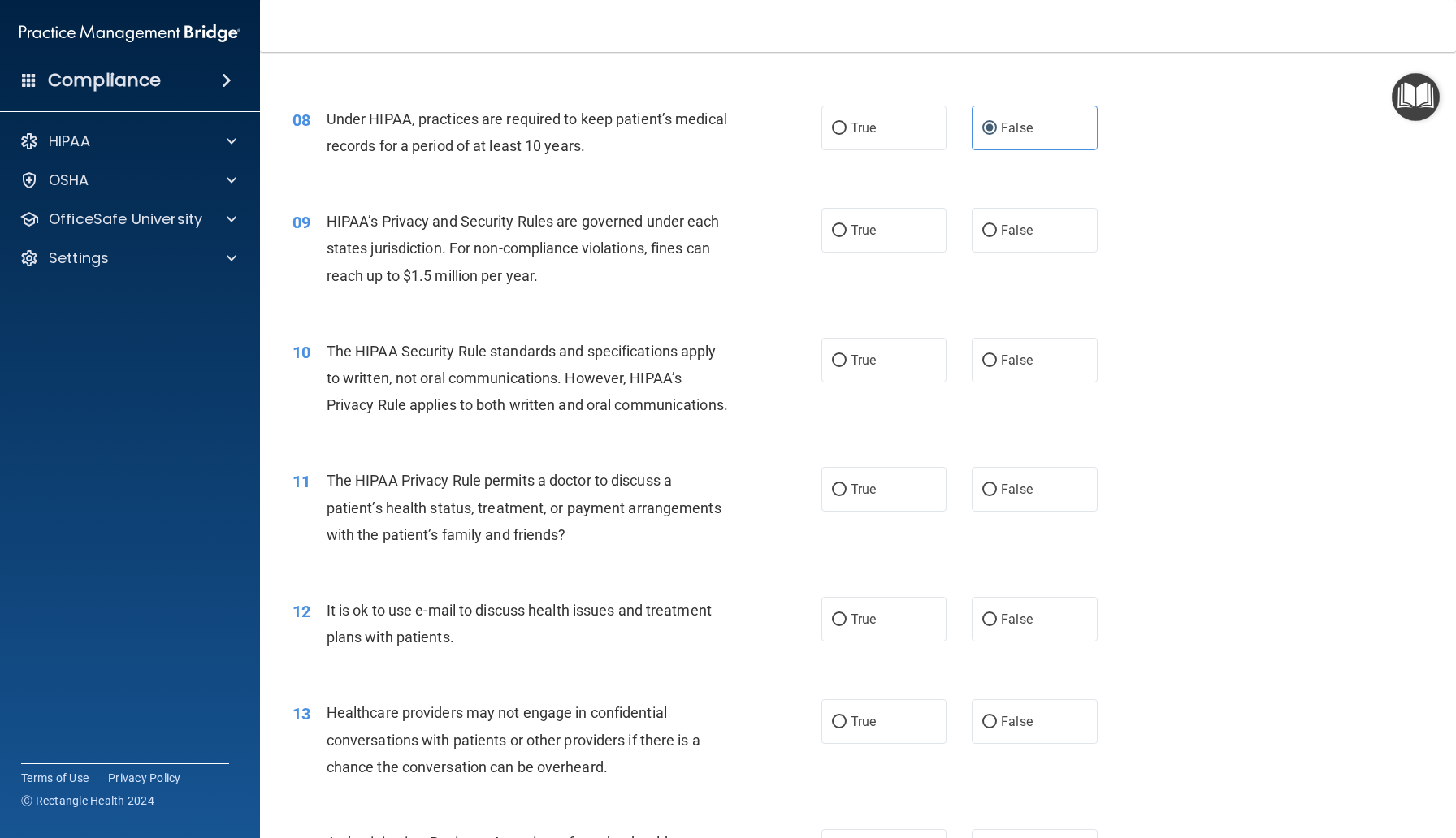
scroll to position [1014, 0]
click at [998, 220] on label "False" at bounding box center [1034, 228] width 125 height 44
click at [997, 223] on input "False" at bounding box center [989, 229] width 15 height 12
radio input "true"
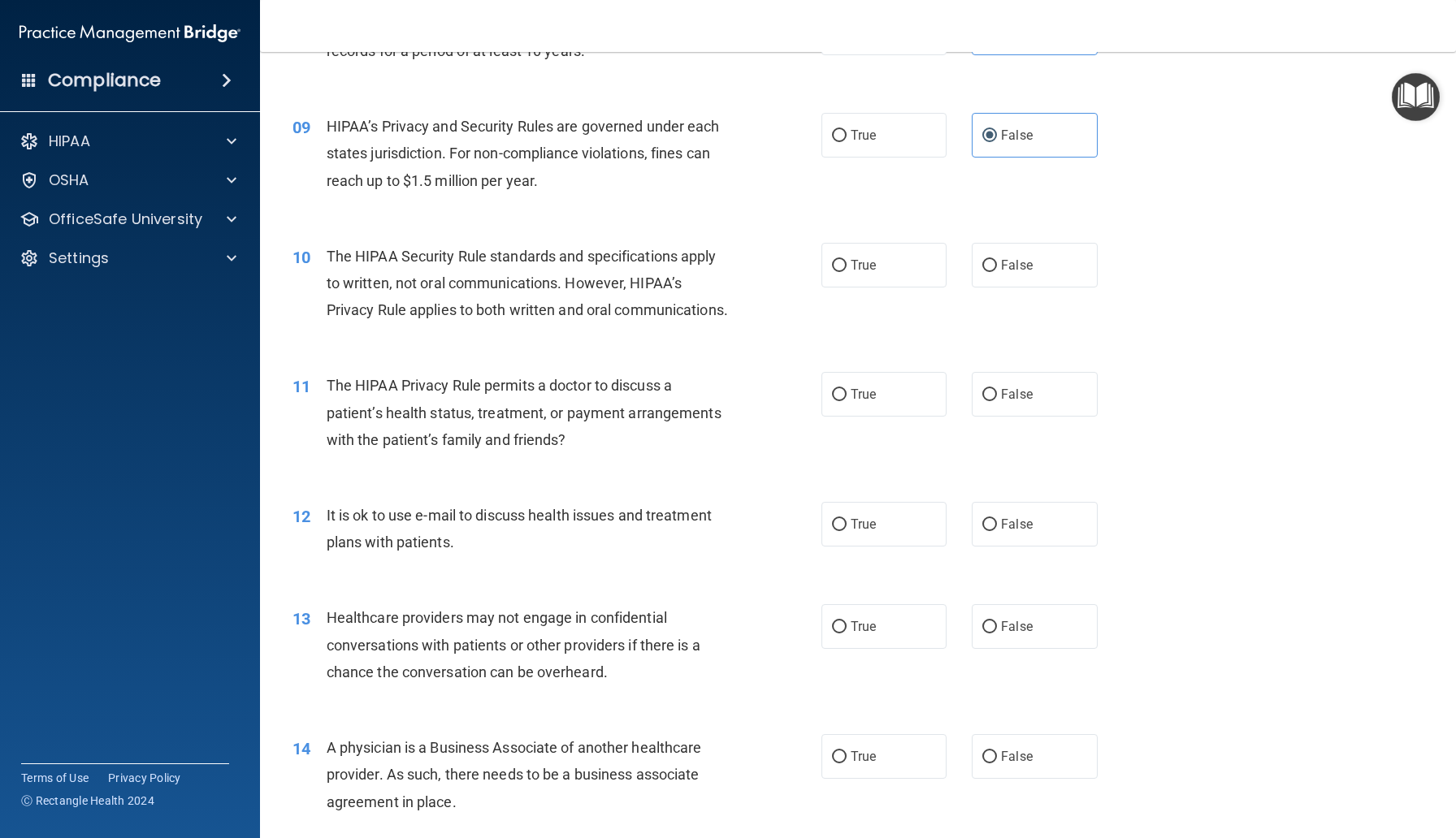
scroll to position [1131, 0]
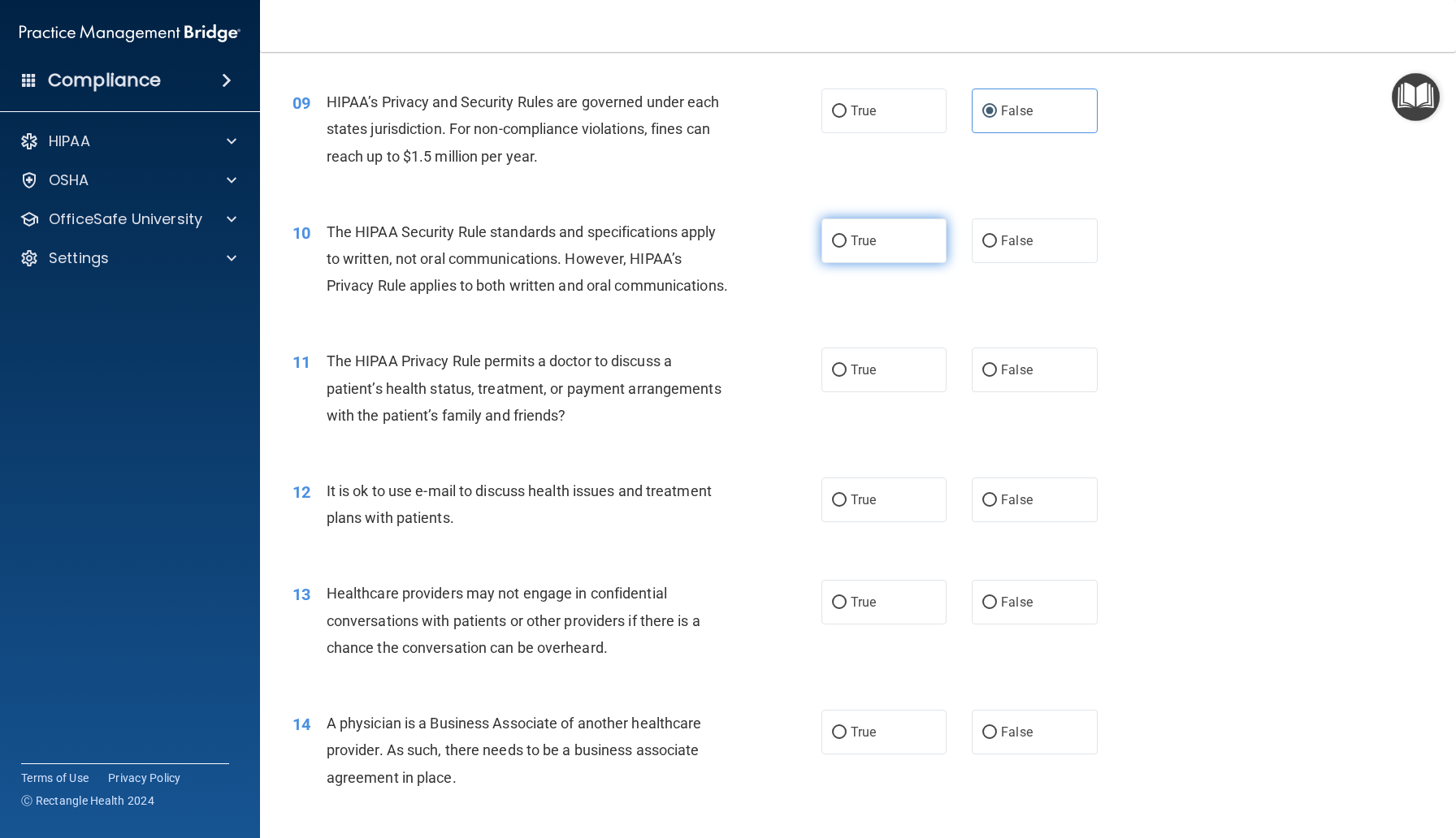
click at [826, 246] on label "True" at bounding box center [883, 240] width 125 height 44
click at [832, 246] on input "True" at bounding box center [839, 242] width 15 height 12
radio input "true"
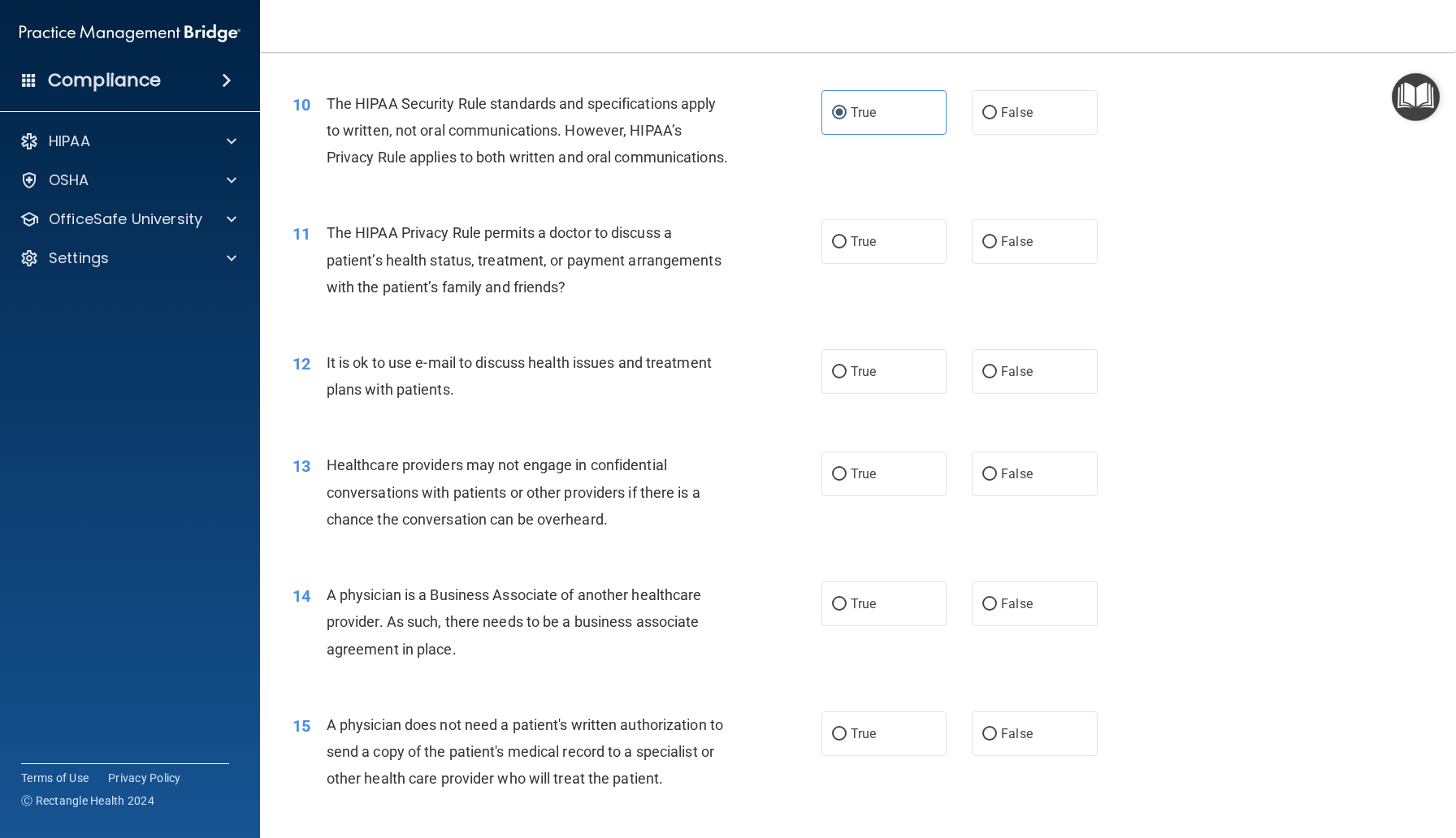
scroll to position [1263, 0]
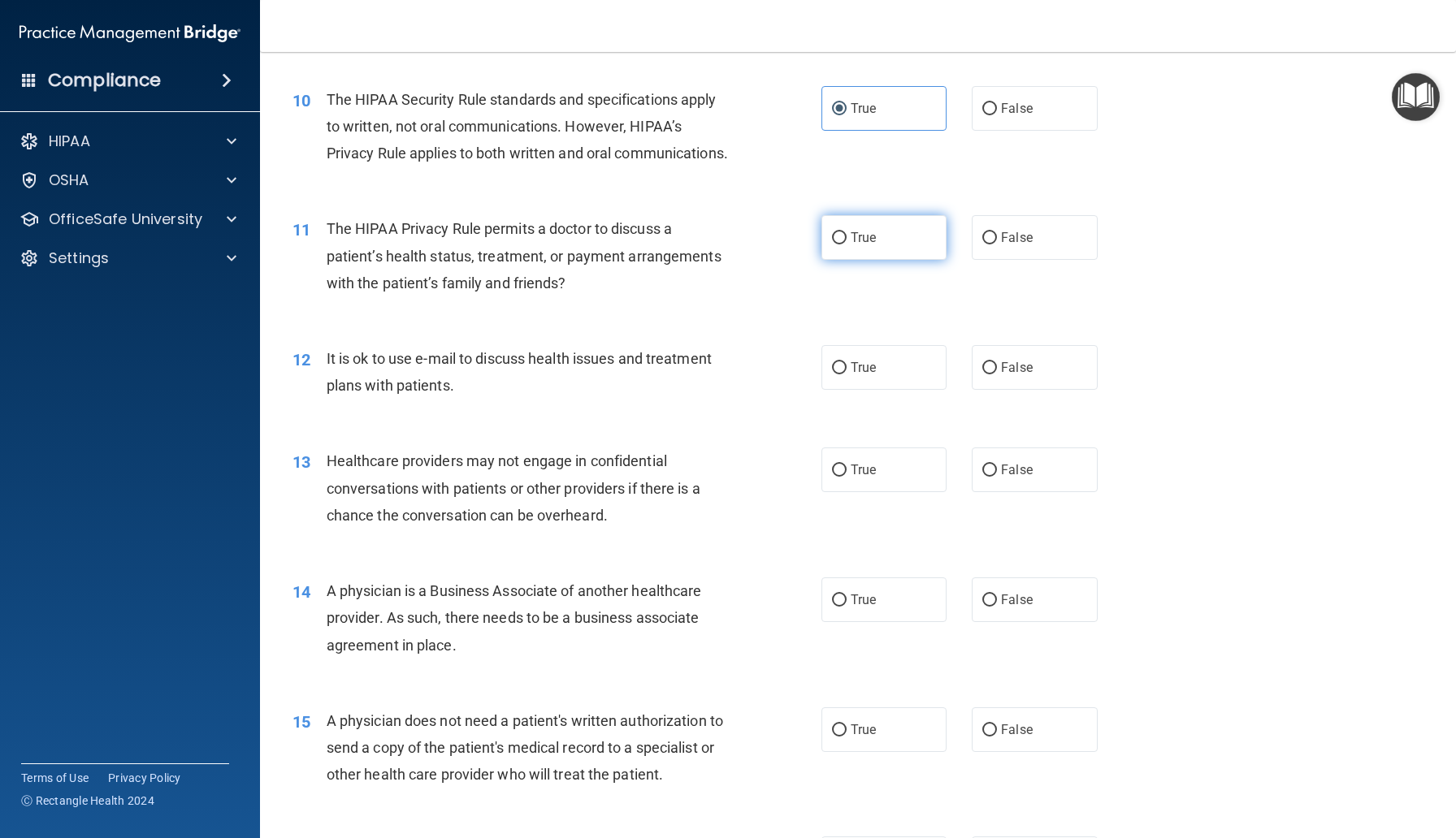
click at [869, 246] on span "True" at bounding box center [864, 238] width 26 height 16
click at [846, 245] on input "True" at bounding box center [839, 238] width 15 height 12
radio input "true"
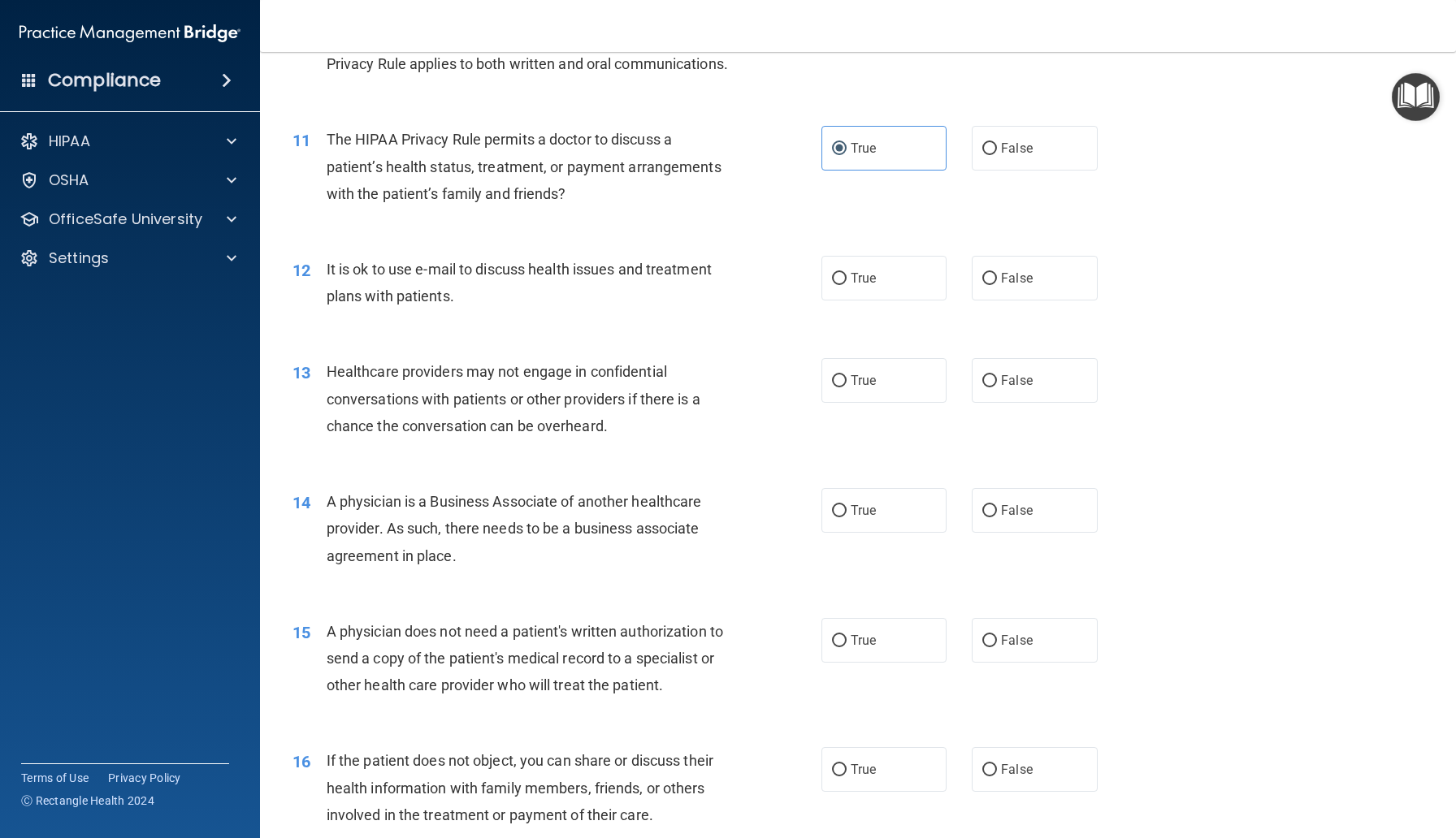
scroll to position [1360, 0]
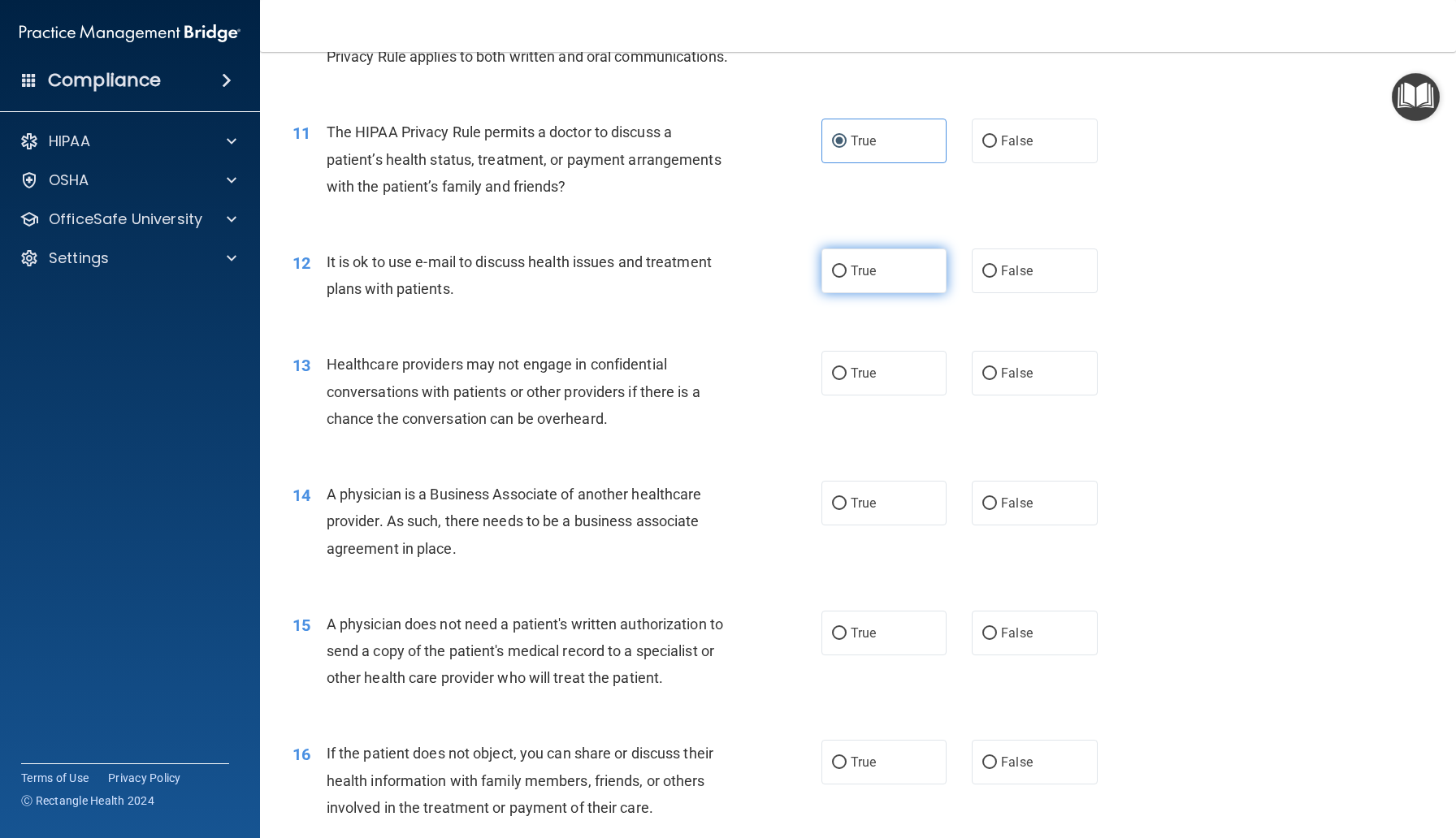
click at [883, 293] on label "True" at bounding box center [883, 270] width 125 height 44
click at [846, 277] on input "True" at bounding box center [839, 271] width 15 height 12
radio input "true"
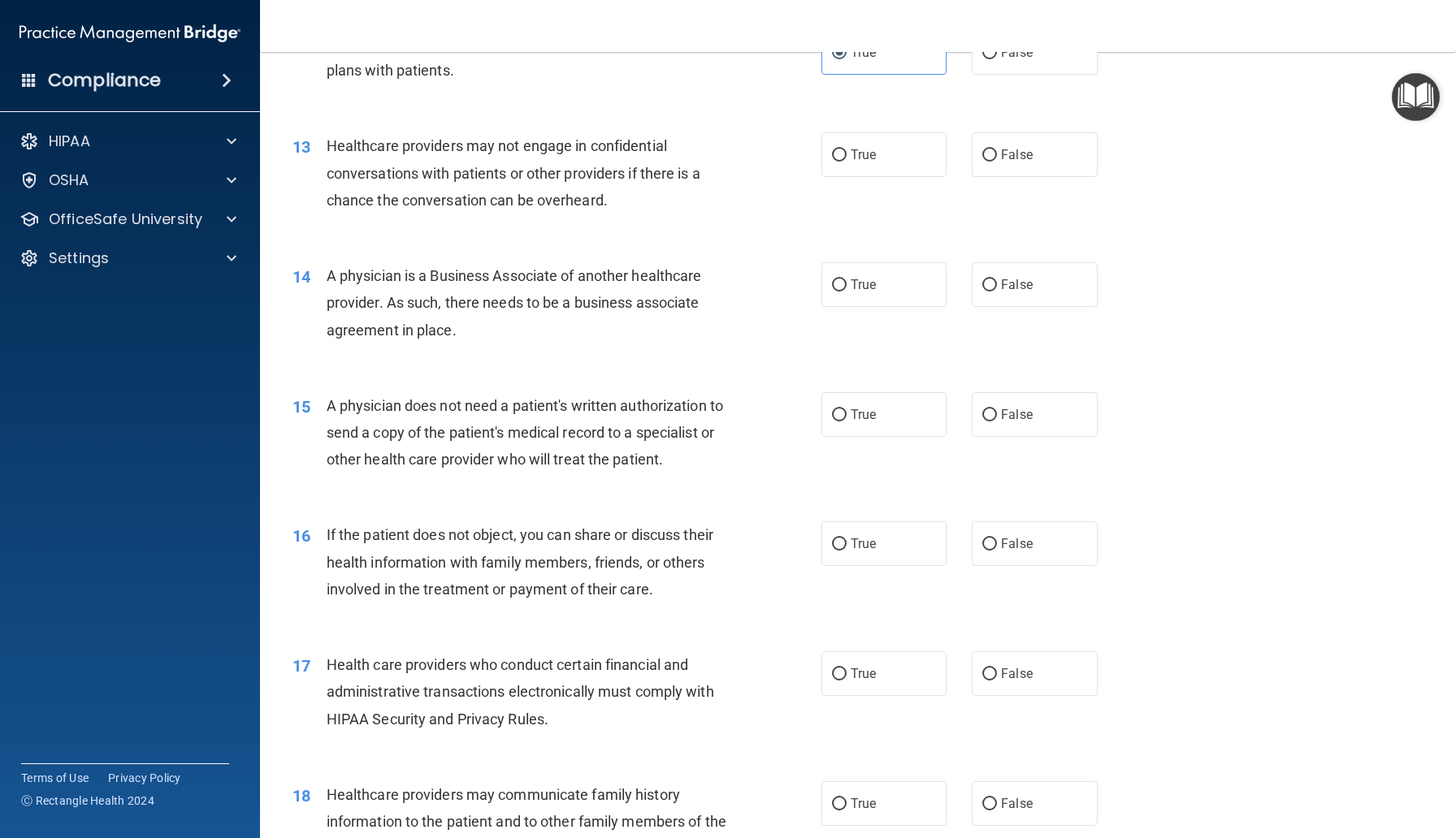
scroll to position [1581, 0]
click at [873, 175] on label "True" at bounding box center [883, 152] width 125 height 44
click at [846, 159] on input "True" at bounding box center [839, 153] width 15 height 12
radio input "true"
click at [976, 175] on label "False" at bounding box center [1034, 152] width 125 height 44
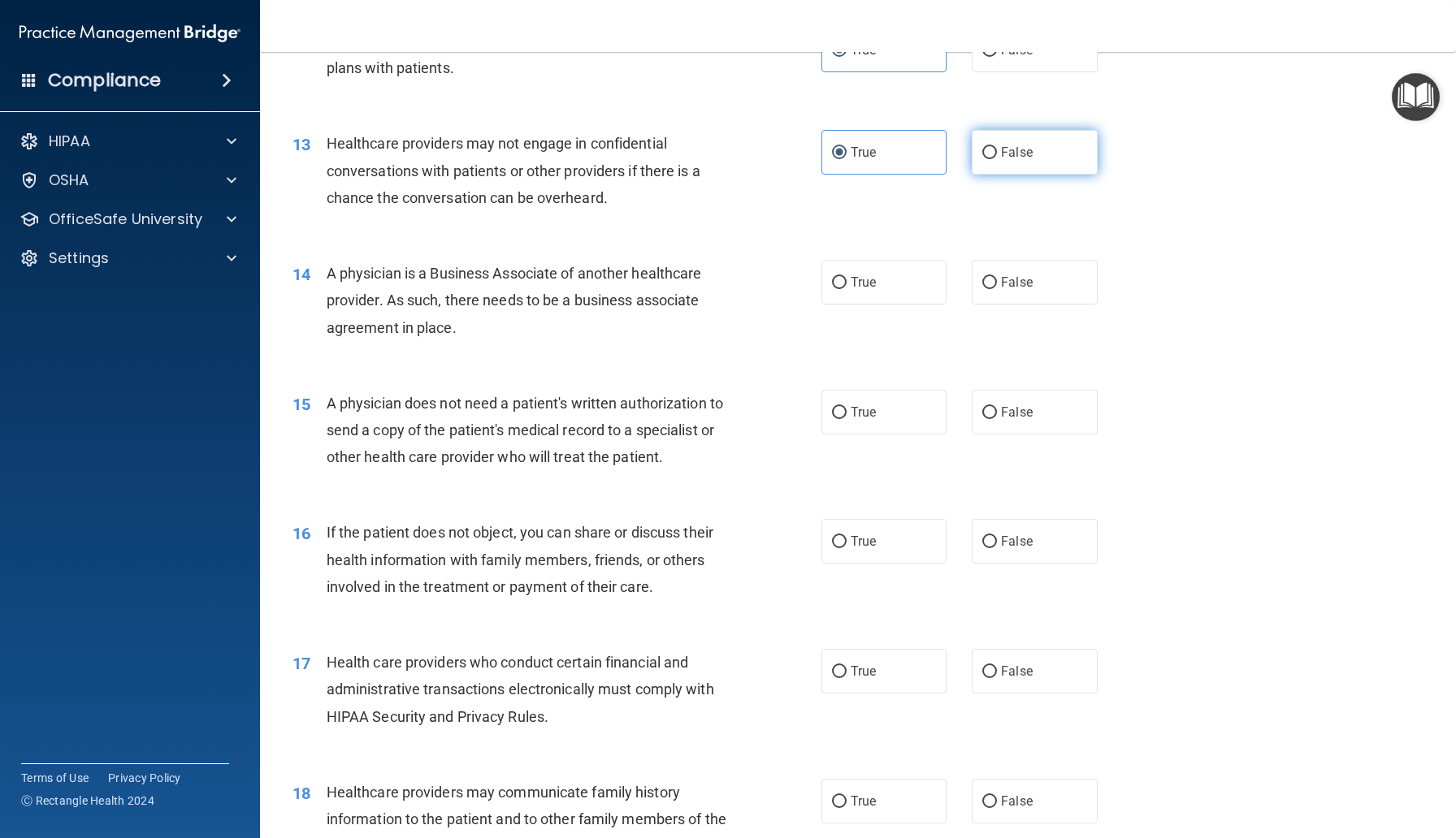
click at [982, 159] on input "False" at bounding box center [989, 153] width 15 height 12
radio input "true"
radio input "false"
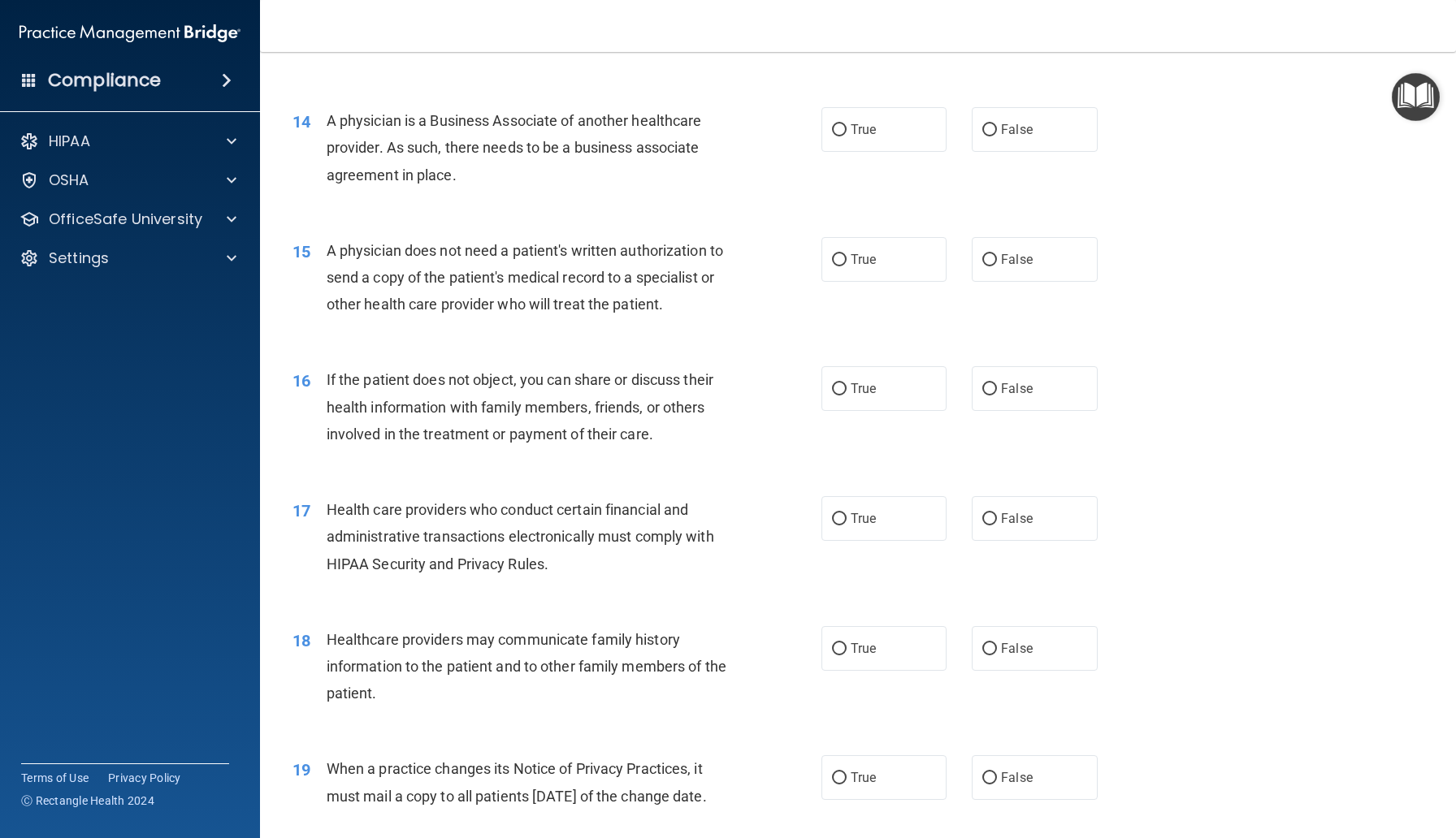
scroll to position [1735, 0]
click at [978, 151] on label "False" at bounding box center [1034, 128] width 125 height 44
click at [982, 135] on input "False" at bounding box center [989, 129] width 15 height 12
radio input "true"
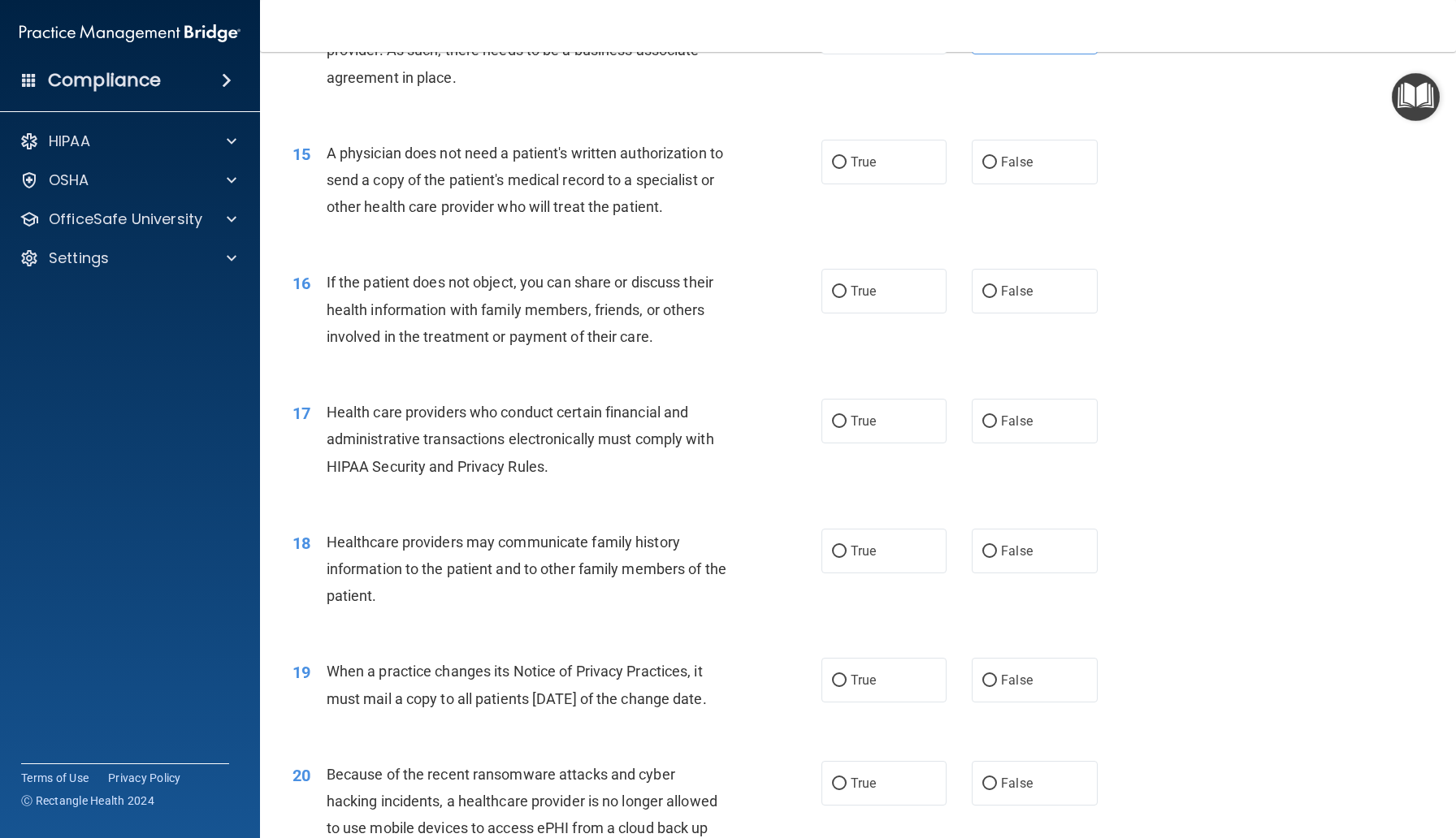
scroll to position [1833, 0]
click at [853, 183] on label "True" at bounding box center [883, 160] width 125 height 44
click at [846, 168] on input "True" at bounding box center [839, 161] width 15 height 12
radio input "true"
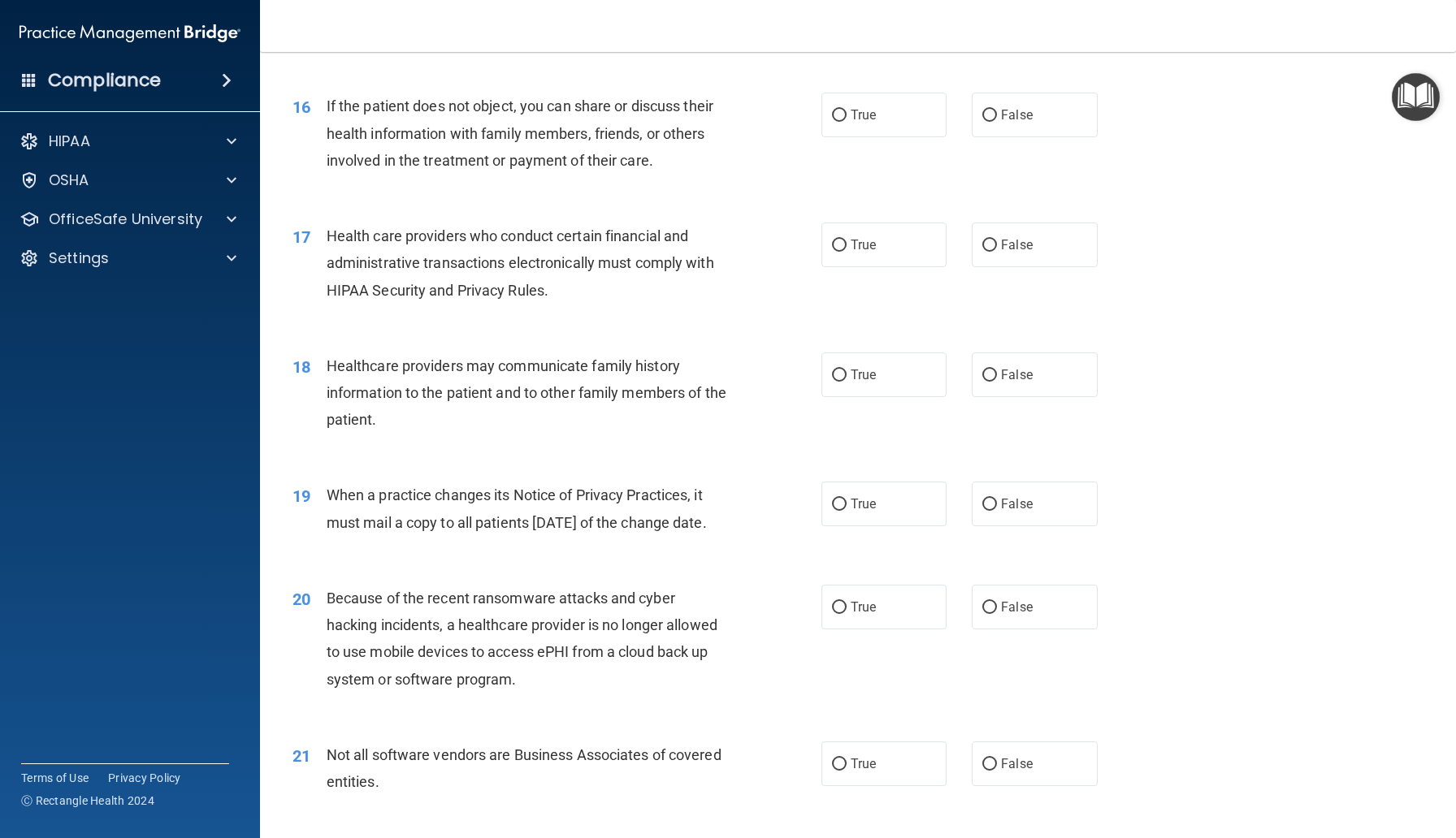
scroll to position [2007, 0]
click at [865, 138] on label "True" at bounding box center [883, 115] width 125 height 44
click at [846, 122] on input "True" at bounding box center [839, 116] width 15 height 12
radio input "true"
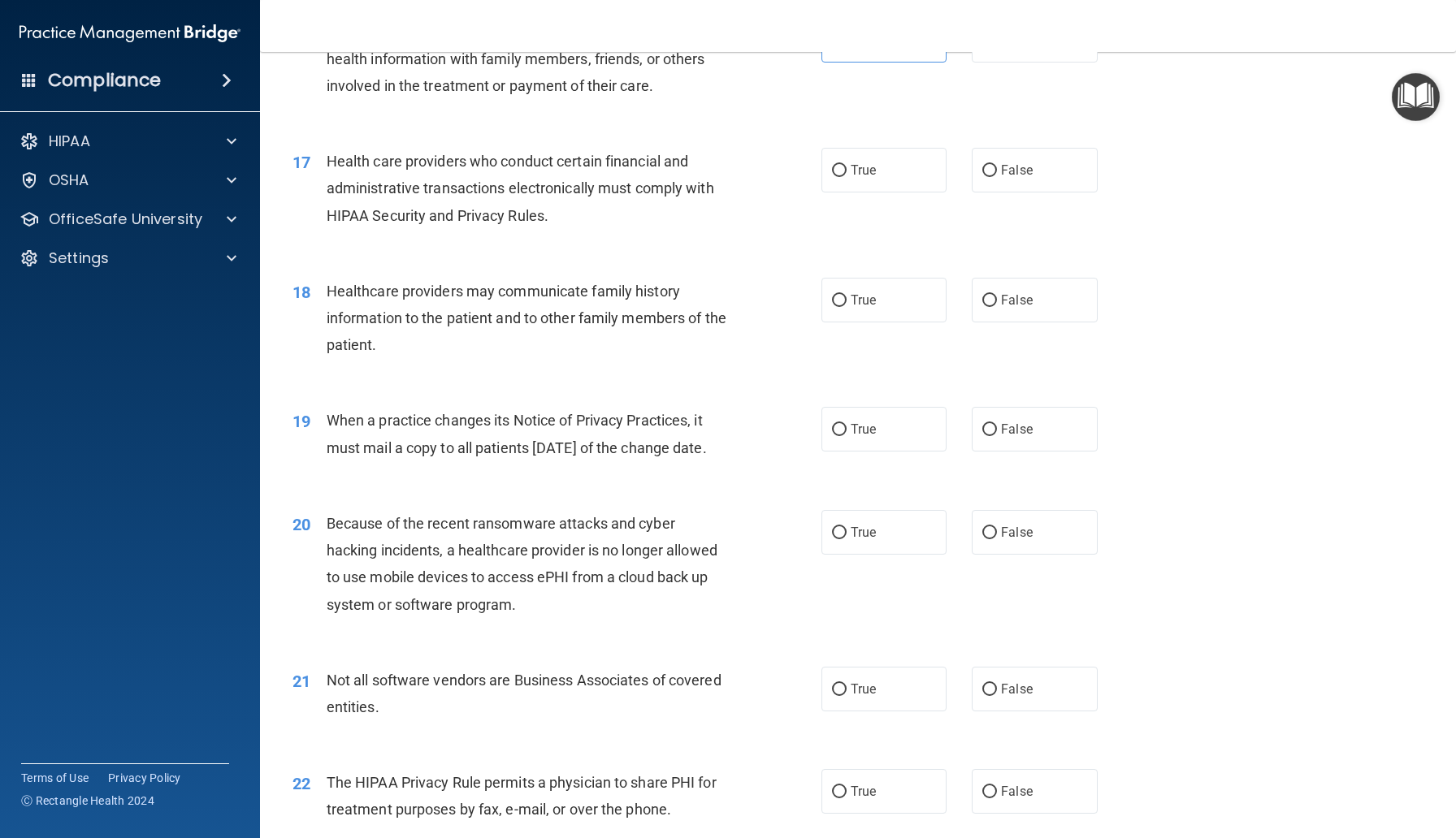
scroll to position [2084, 0]
click at [852, 190] on label "True" at bounding box center [883, 168] width 125 height 44
click at [846, 176] on input "True" at bounding box center [839, 169] width 15 height 12
radio input "true"
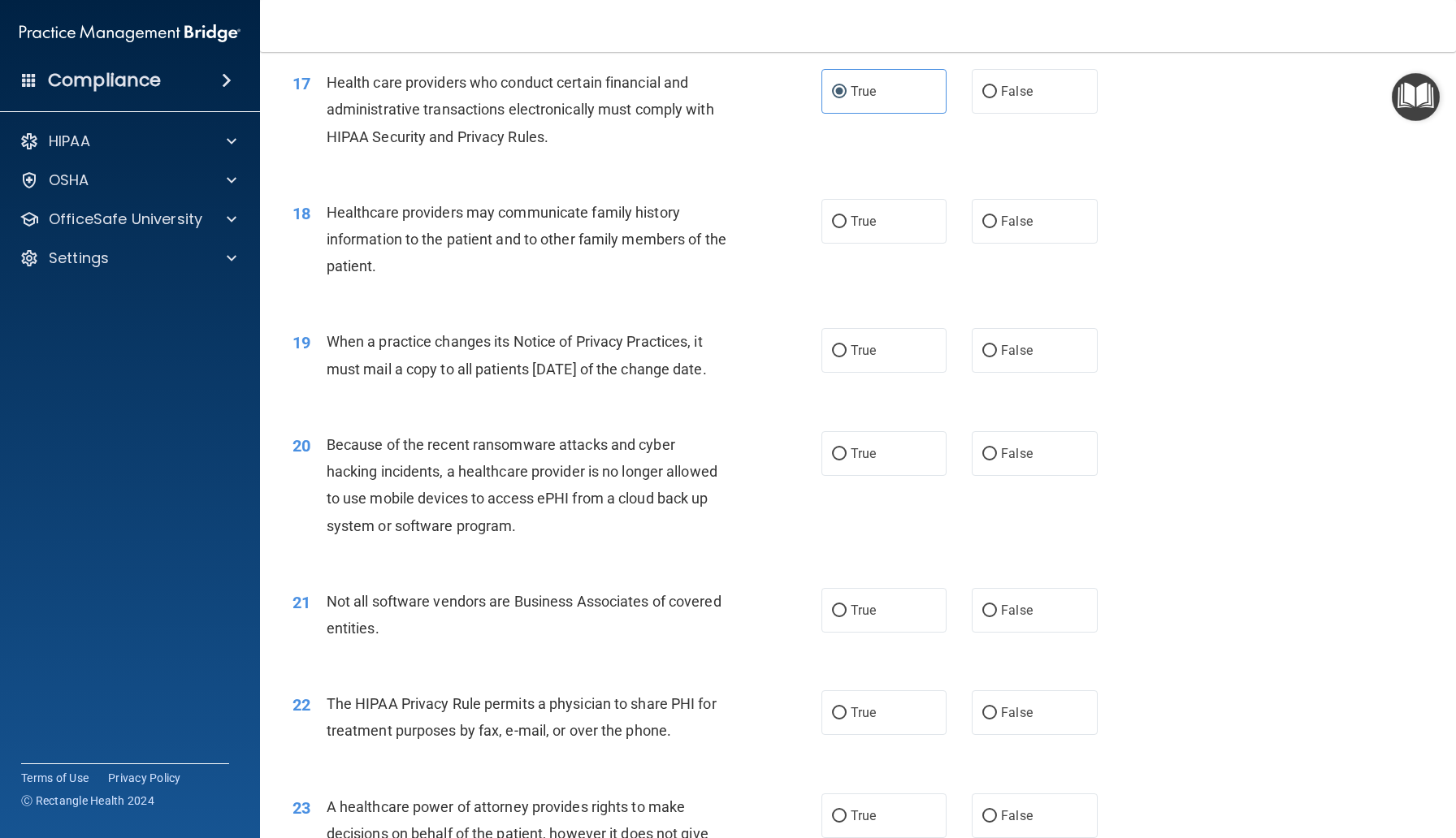
scroll to position [2190, 0]
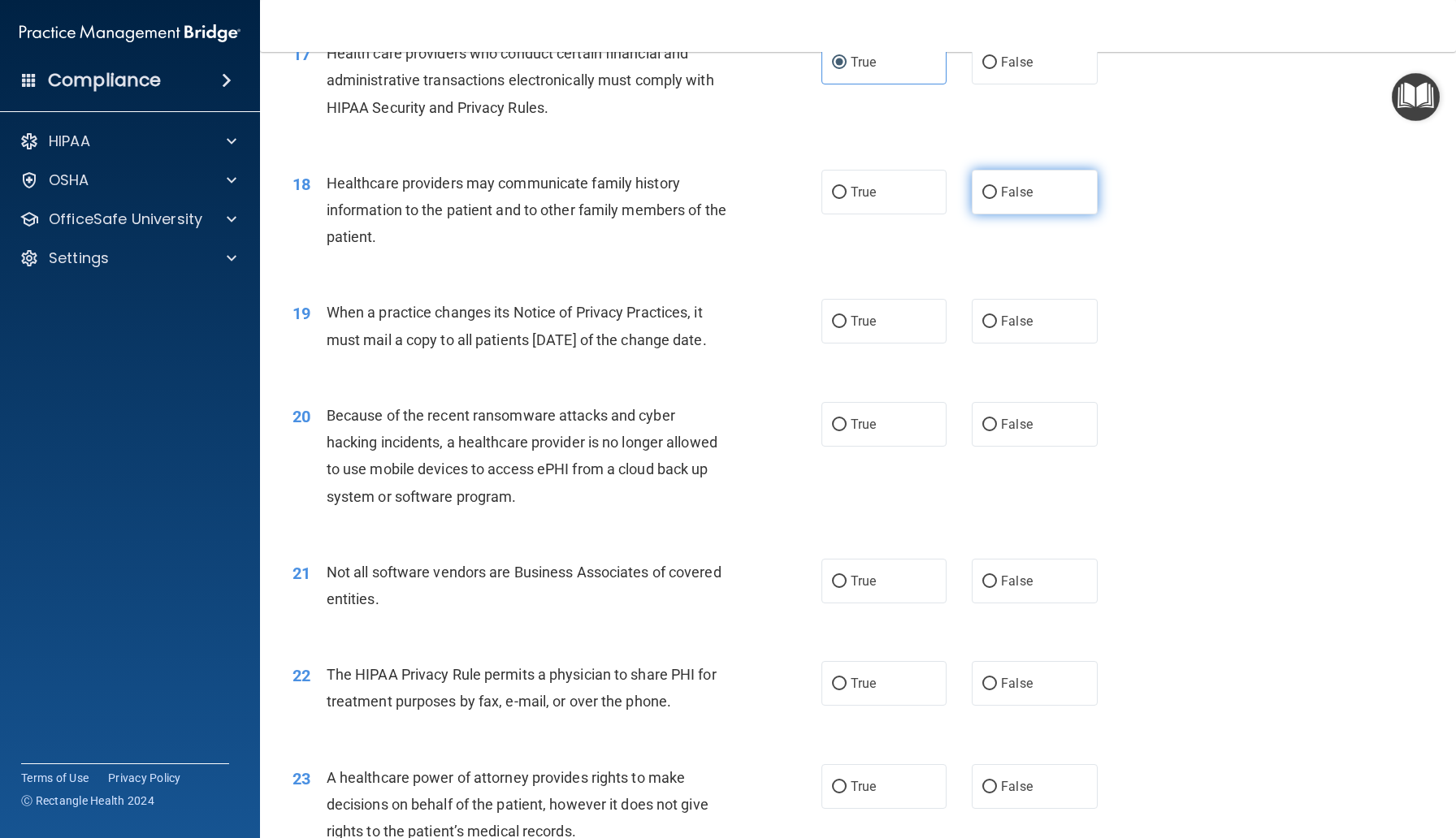
click at [1000, 214] on label "False" at bounding box center [1034, 191] width 125 height 44
click at [997, 199] on input "False" at bounding box center [989, 192] width 15 height 12
radio input "true"
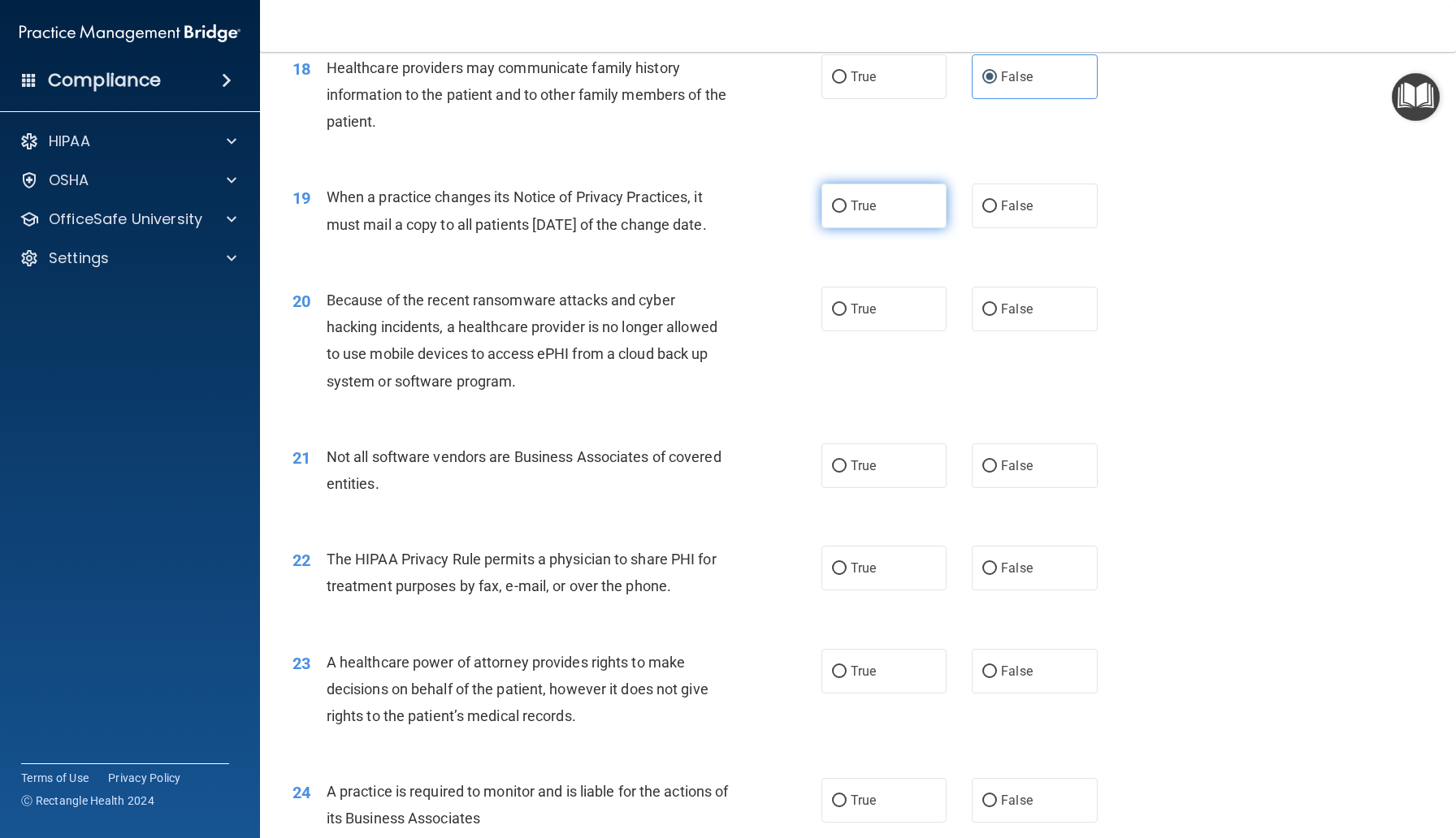
scroll to position [2309, 0]
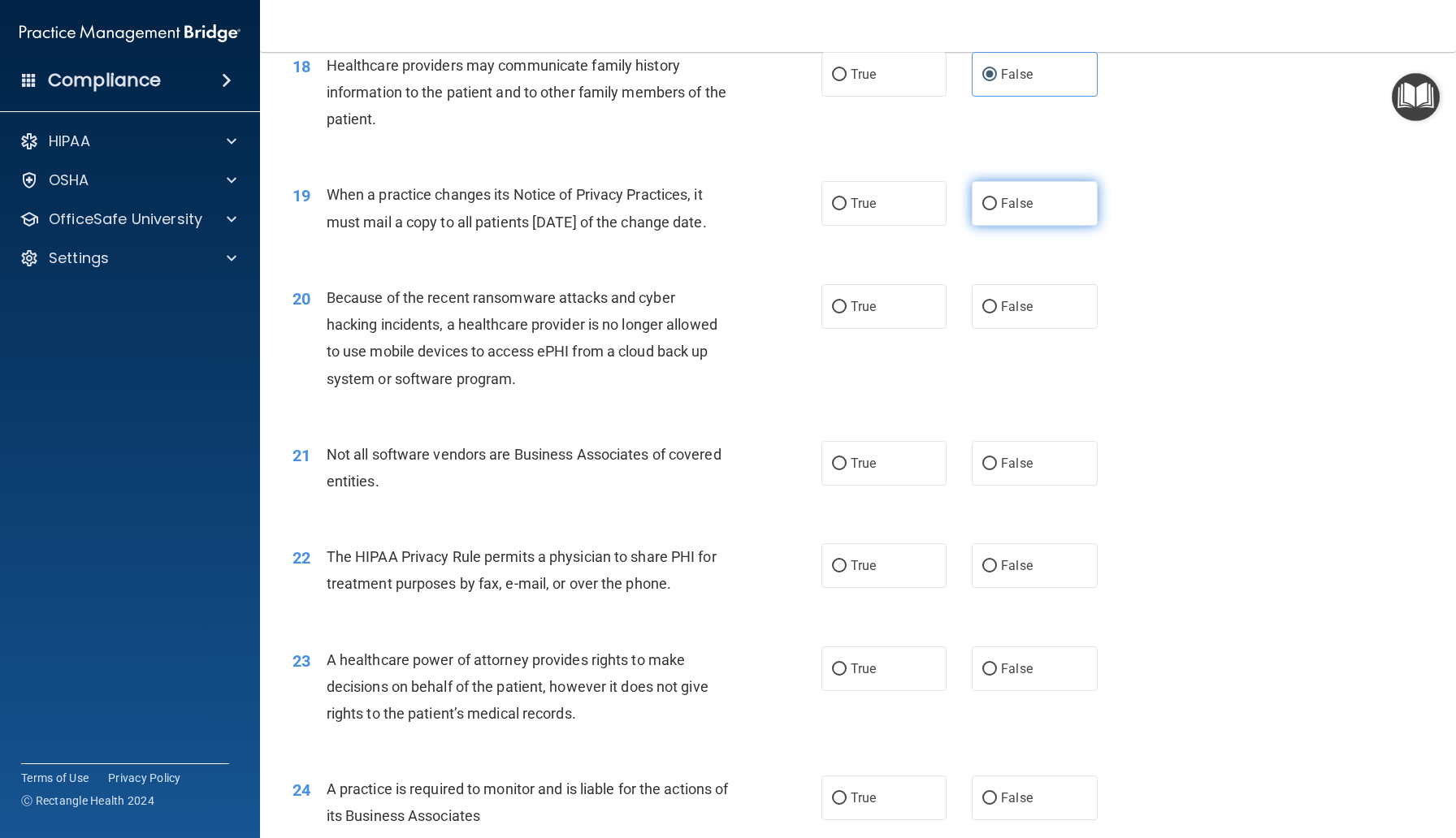
click at [1038, 226] on label "False" at bounding box center [1034, 203] width 125 height 44
click at [997, 210] on input "False" at bounding box center [989, 204] width 15 height 12
radio input "true"
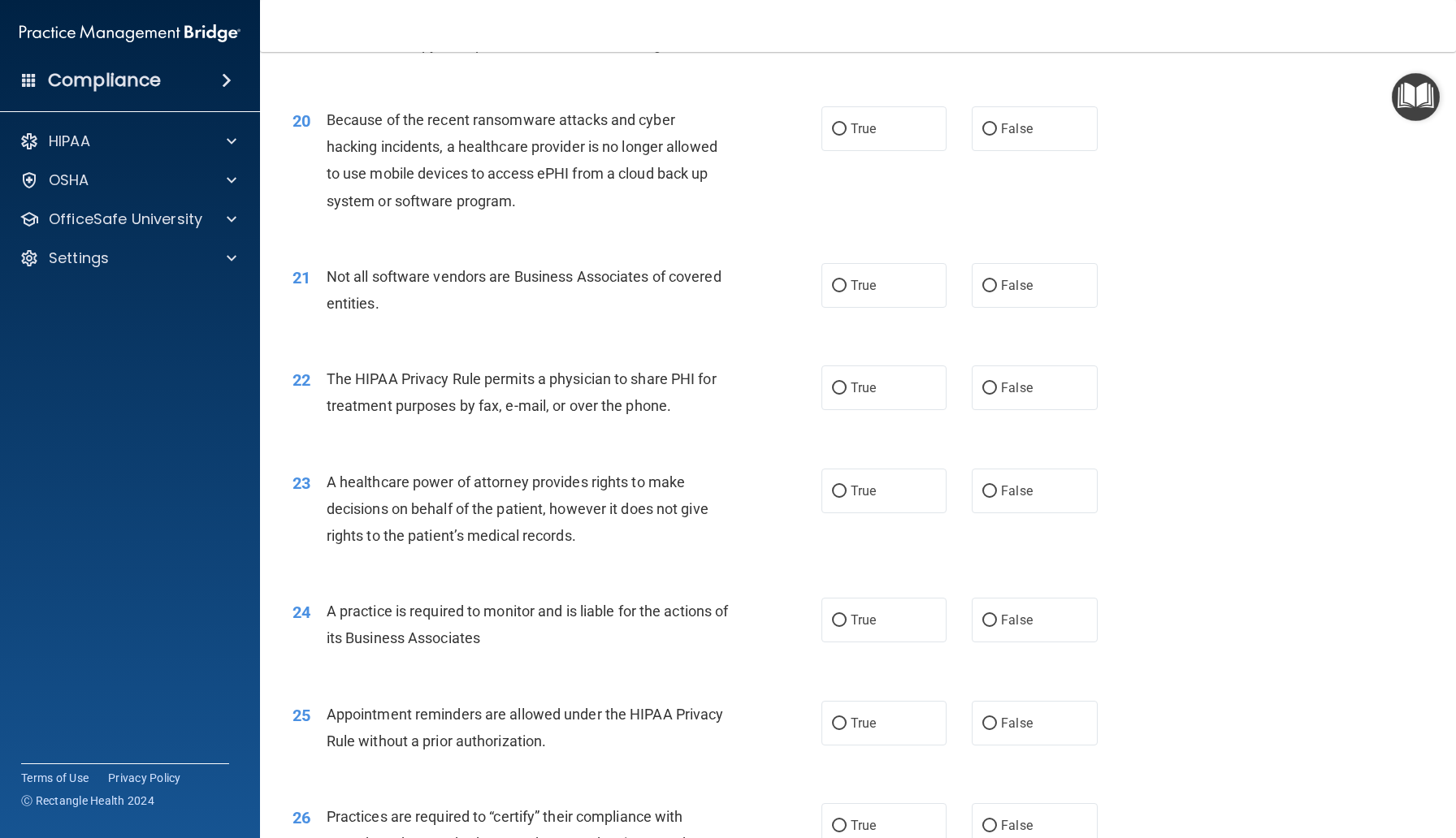
scroll to position [2485, 0]
click at [998, 152] on label "False" at bounding box center [1034, 129] width 125 height 44
click at [997, 136] on input "False" at bounding box center [989, 130] width 15 height 12
radio input "true"
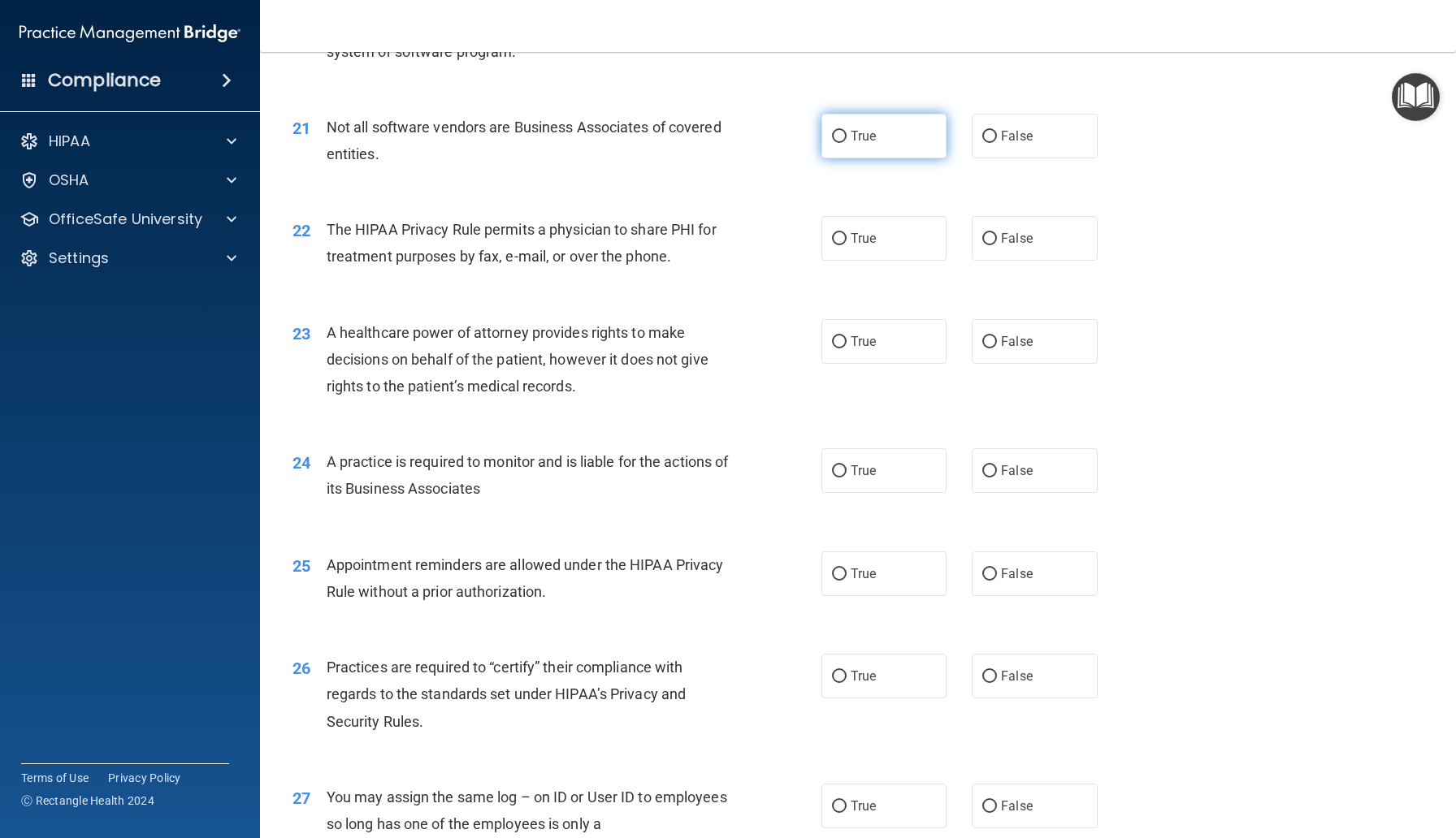
scroll to position [2659, 0]
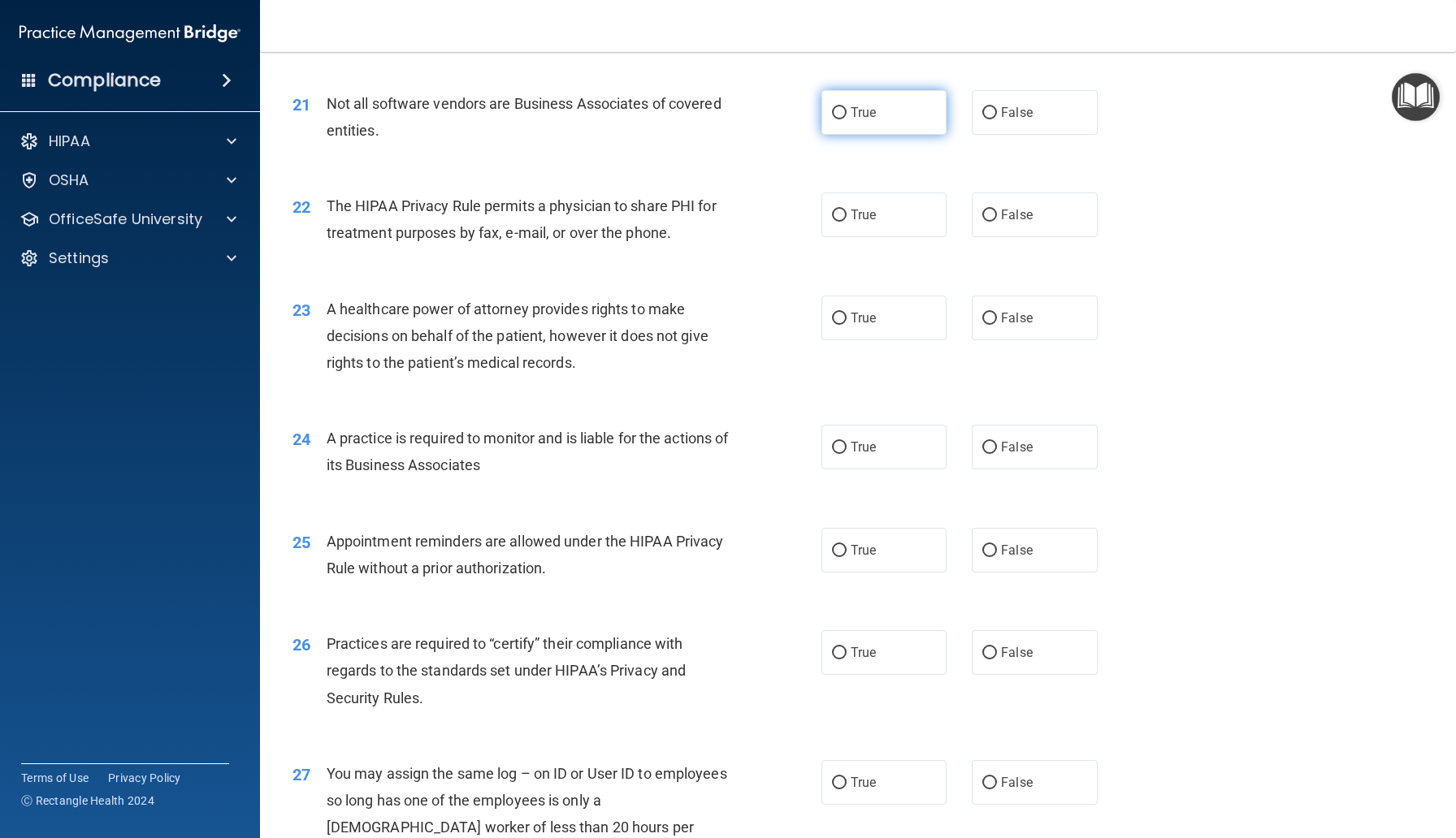
click at [873, 135] on label "True" at bounding box center [883, 112] width 125 height 44
click at [846, 119] on input "True" at bounding box center [839, 114] width 15 height 12
radio input "true"
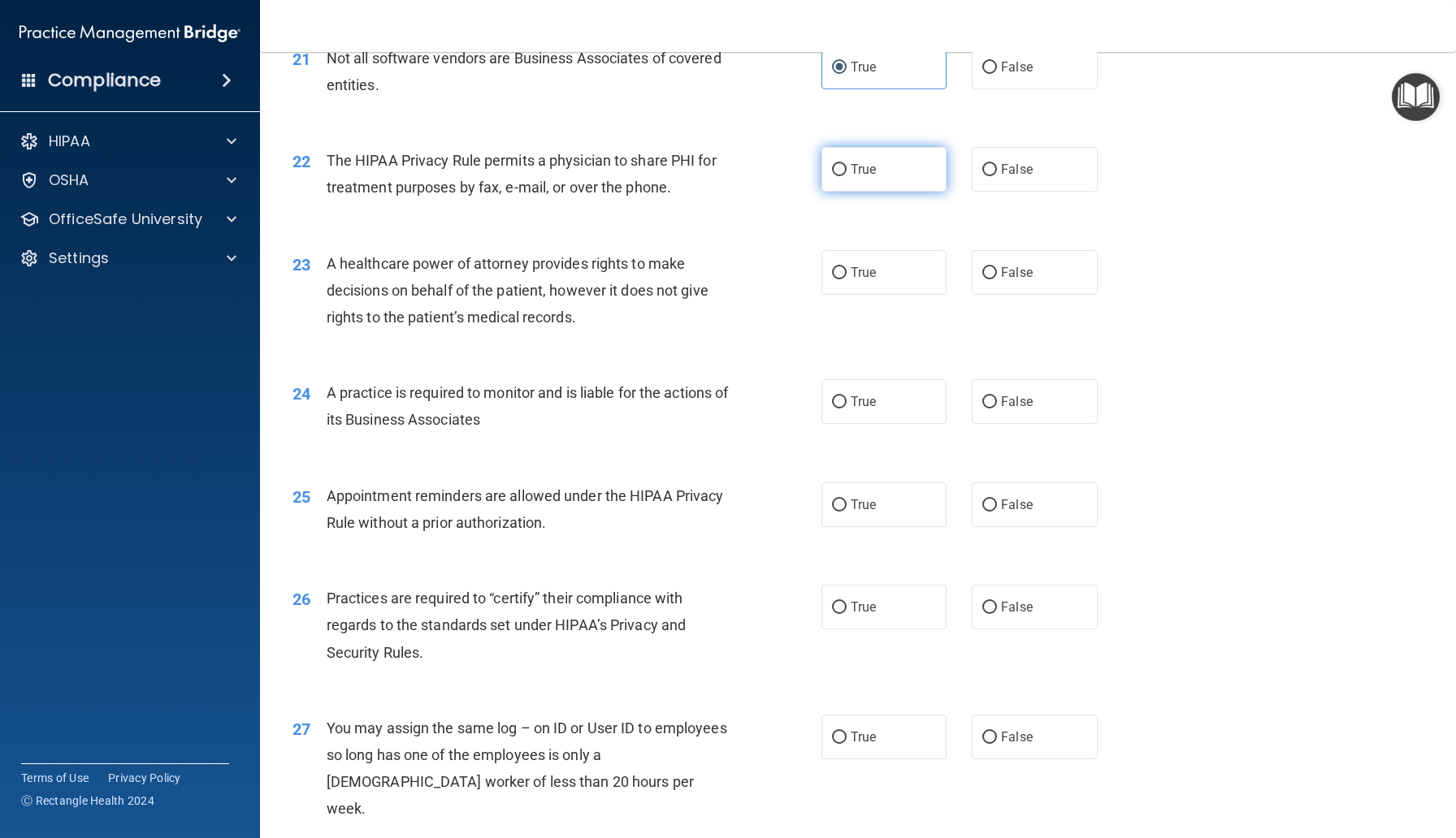
scroll to position [2719, 0]
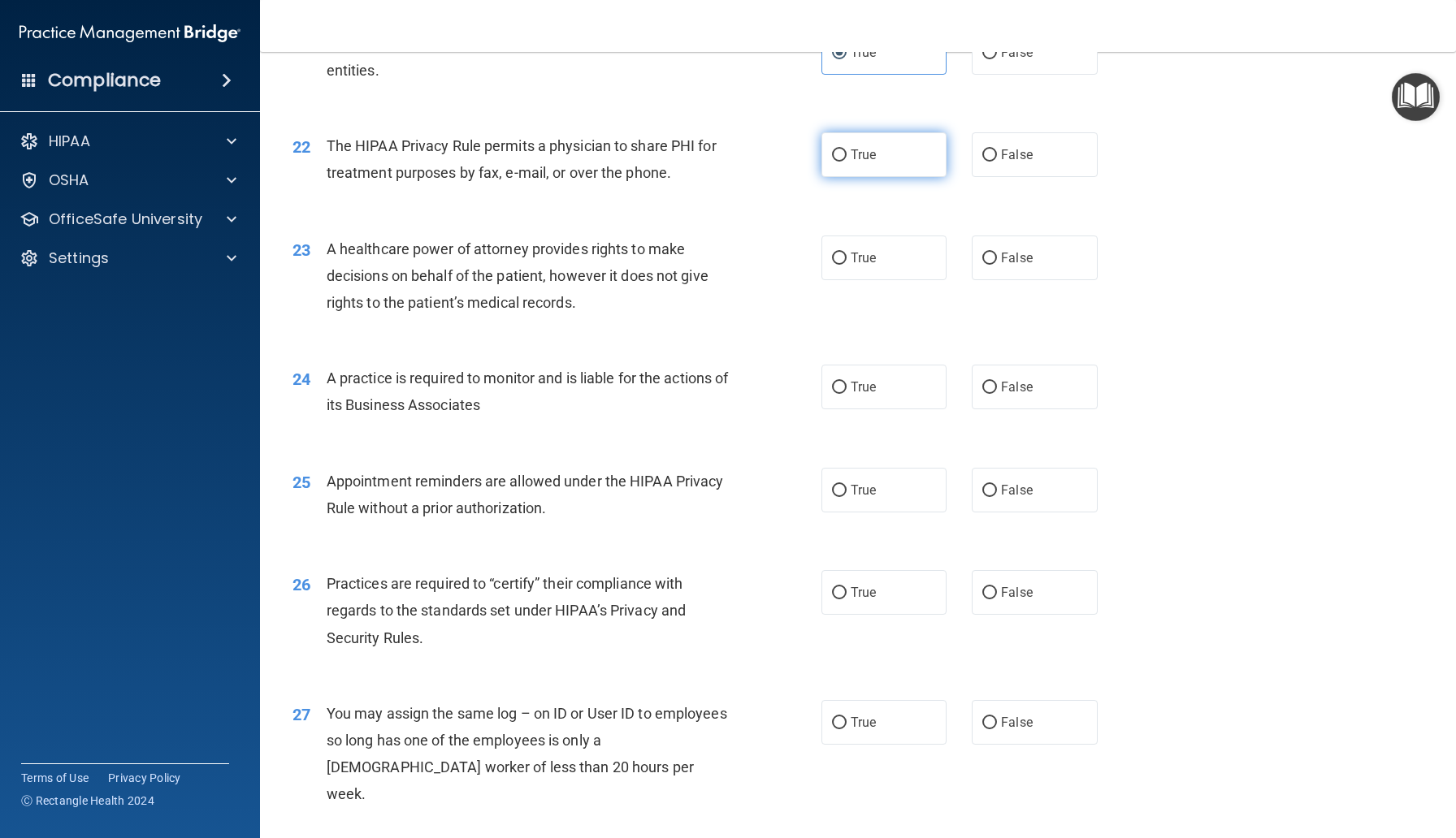
click at [841, 177] on label "True" at bounding box center [883, 154] width 125 height 44
click at [841, 162] on input "True" at bounding box center [839, 155] width 15 height 12
radio input "true"
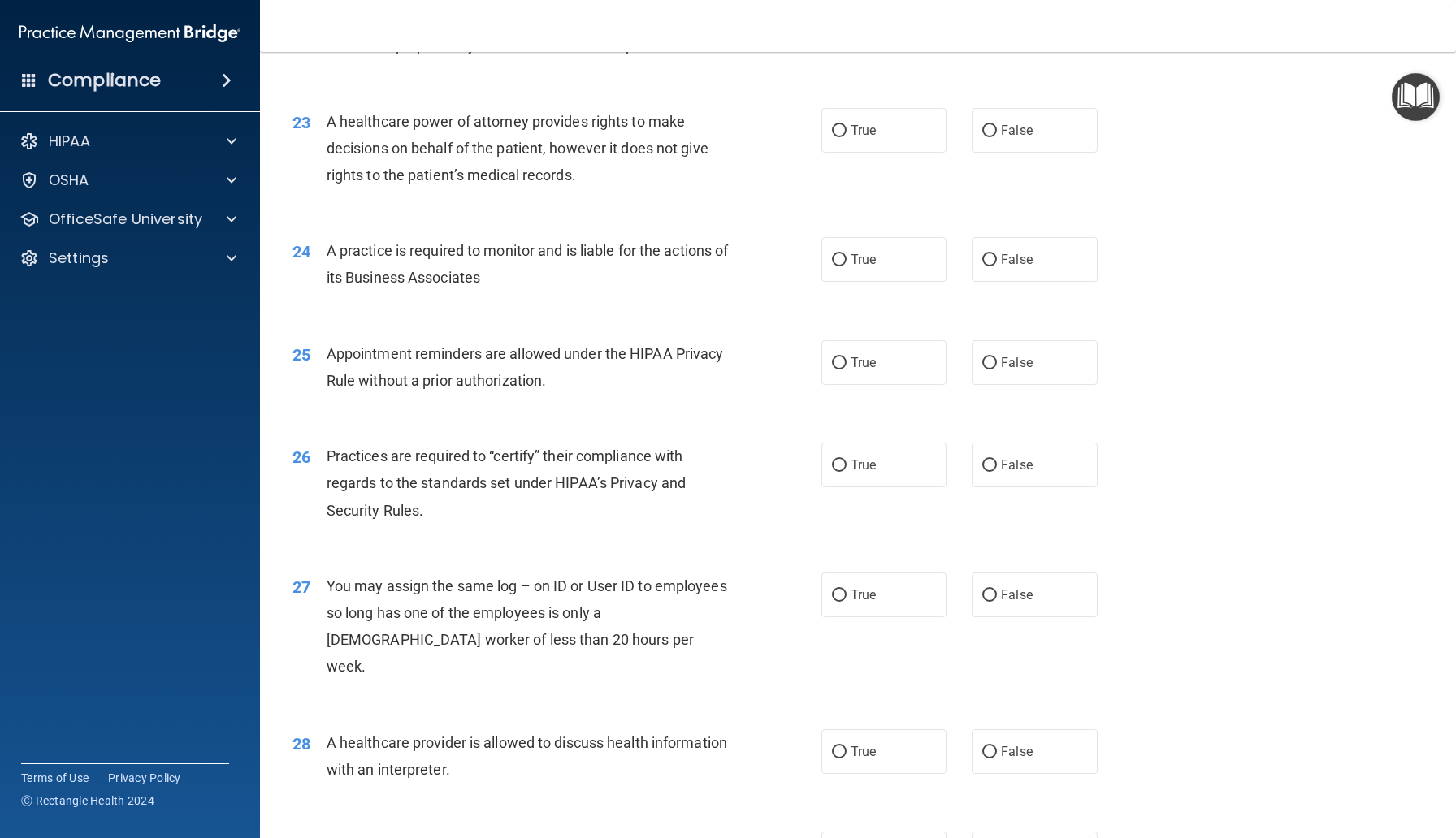
scroll to position [2844, 0]
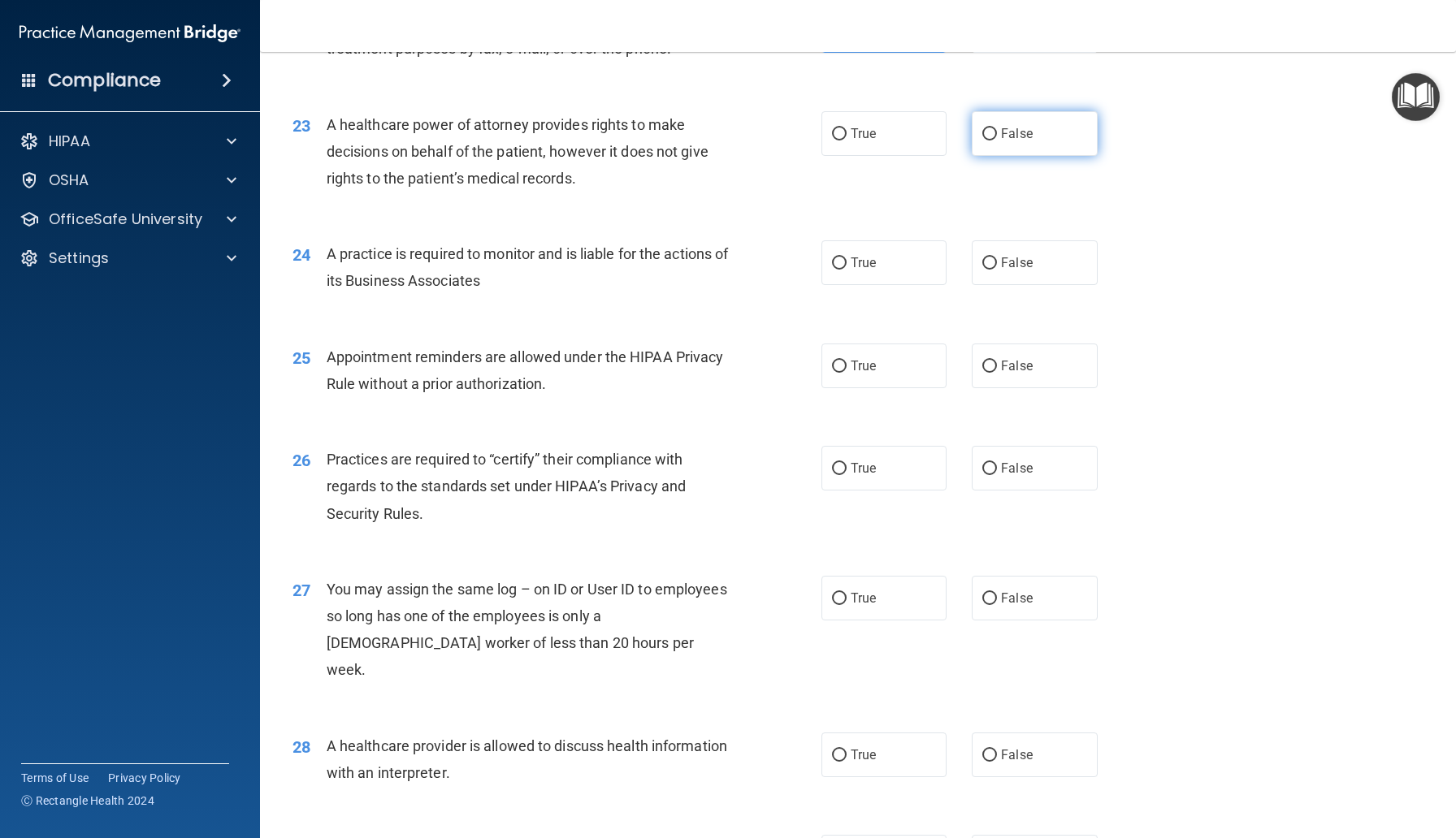
click at [1021, 141] on span "False" at bounding box center [1017, 134] width 32 height 16
click at [997, 140] on input "False" at bounding box center [989, 134] width 15 height 12
radio input "true"
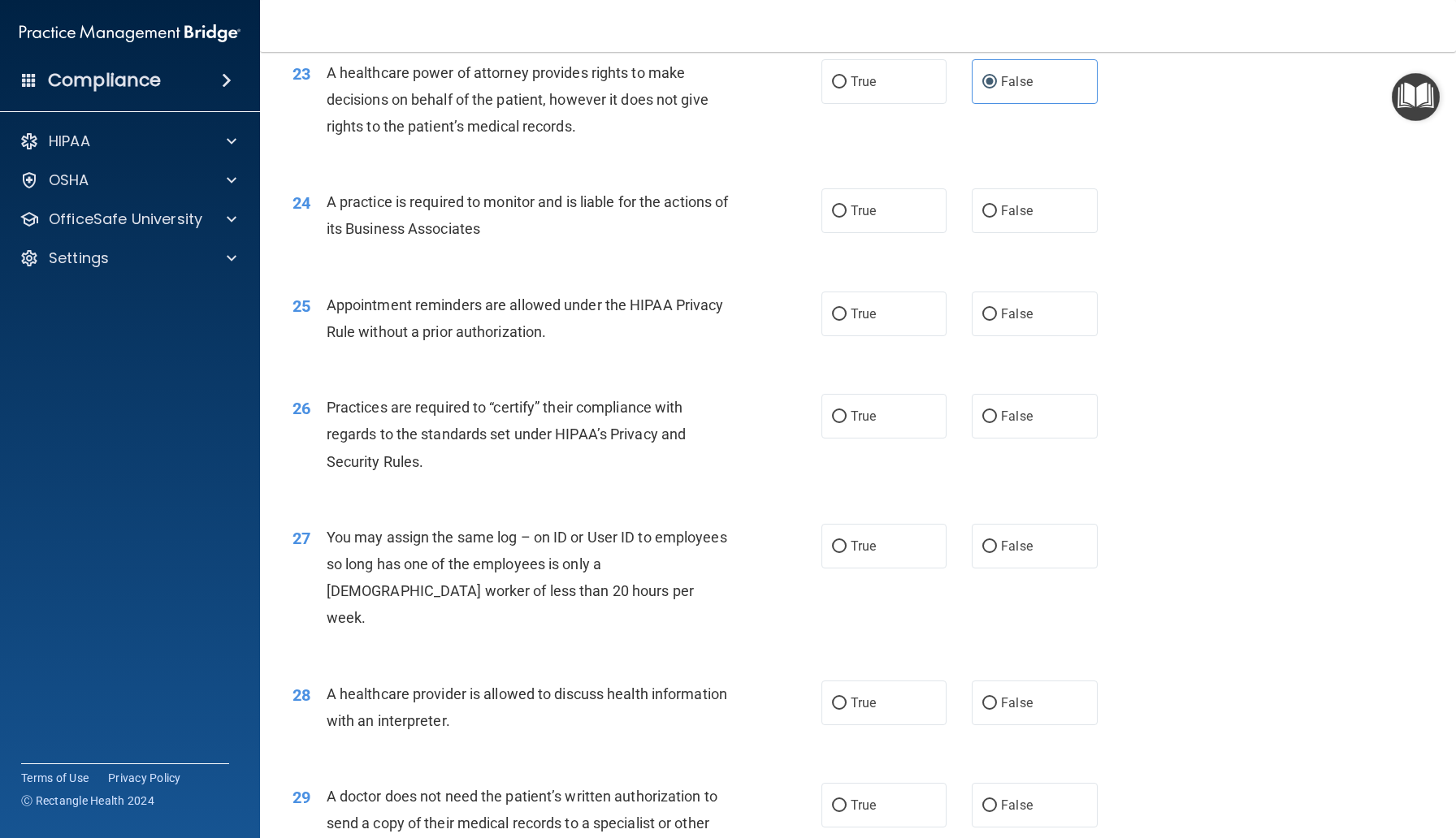
scroll to position [2895, 0]
click at [993, 218] on input "False" at bounding box center [989, 212] width 15 height 12
radio input "true"
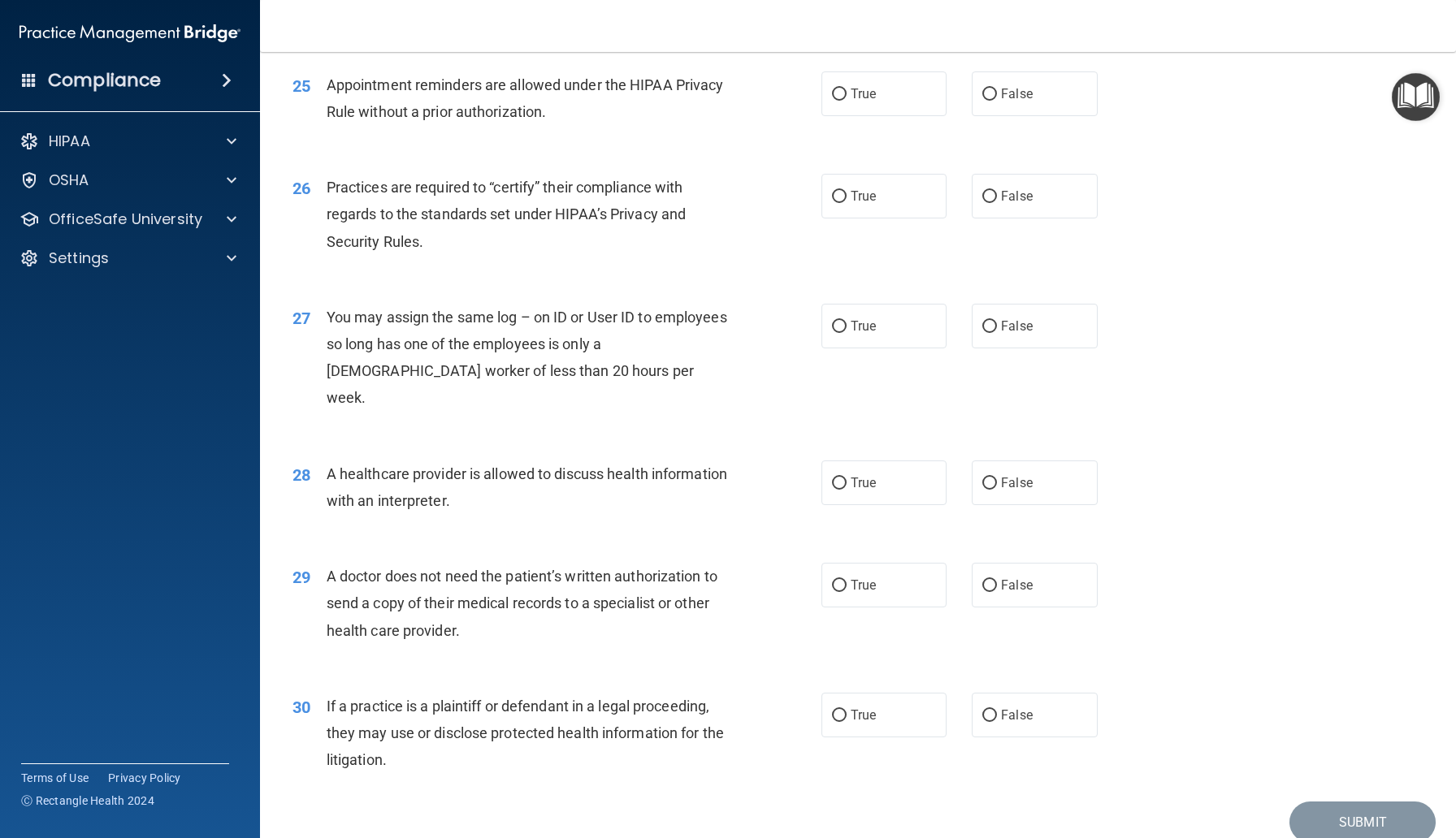
scroll to position [3116, 0]
click at [868, 101] on span "True" at bounding box center [864, 93] width 26 height 16
click at [846, 100] on input "True" at bounding box center [839, 94] width 15 height 12
radio input "true"
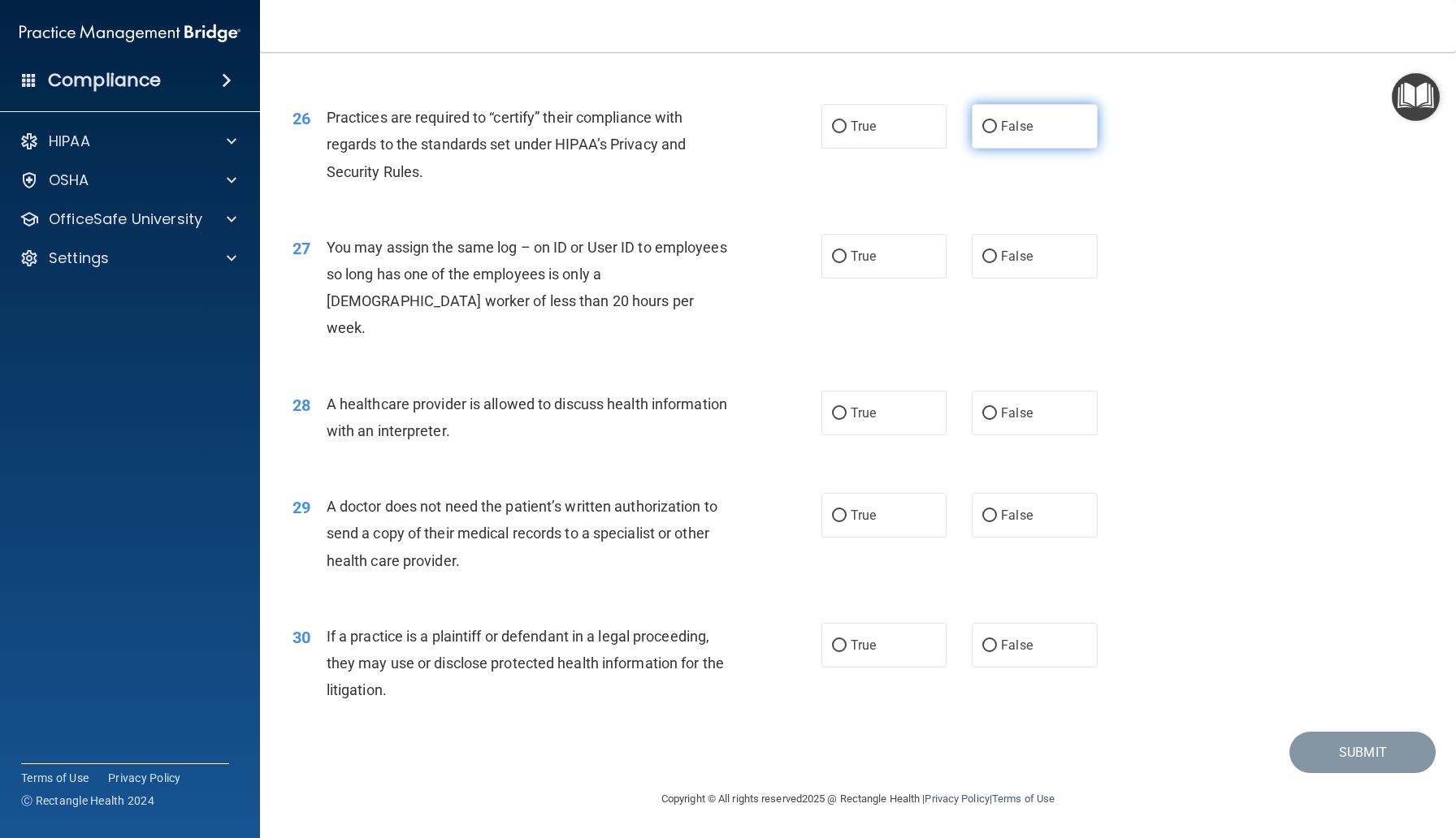
click at [1005, 134] on span "False" at bounding box center [1017, 126] width 32 height 16
click at [997, 133] on input "False" at bounding box center [989, 127] width 15 height 12
radio input "true"
click at [979, 278] on label "False" at bounding box center [1034, 256] width 125 height 44
click at [982, 264] on input "False" at bounding box center [989, 257] width 15 height 12
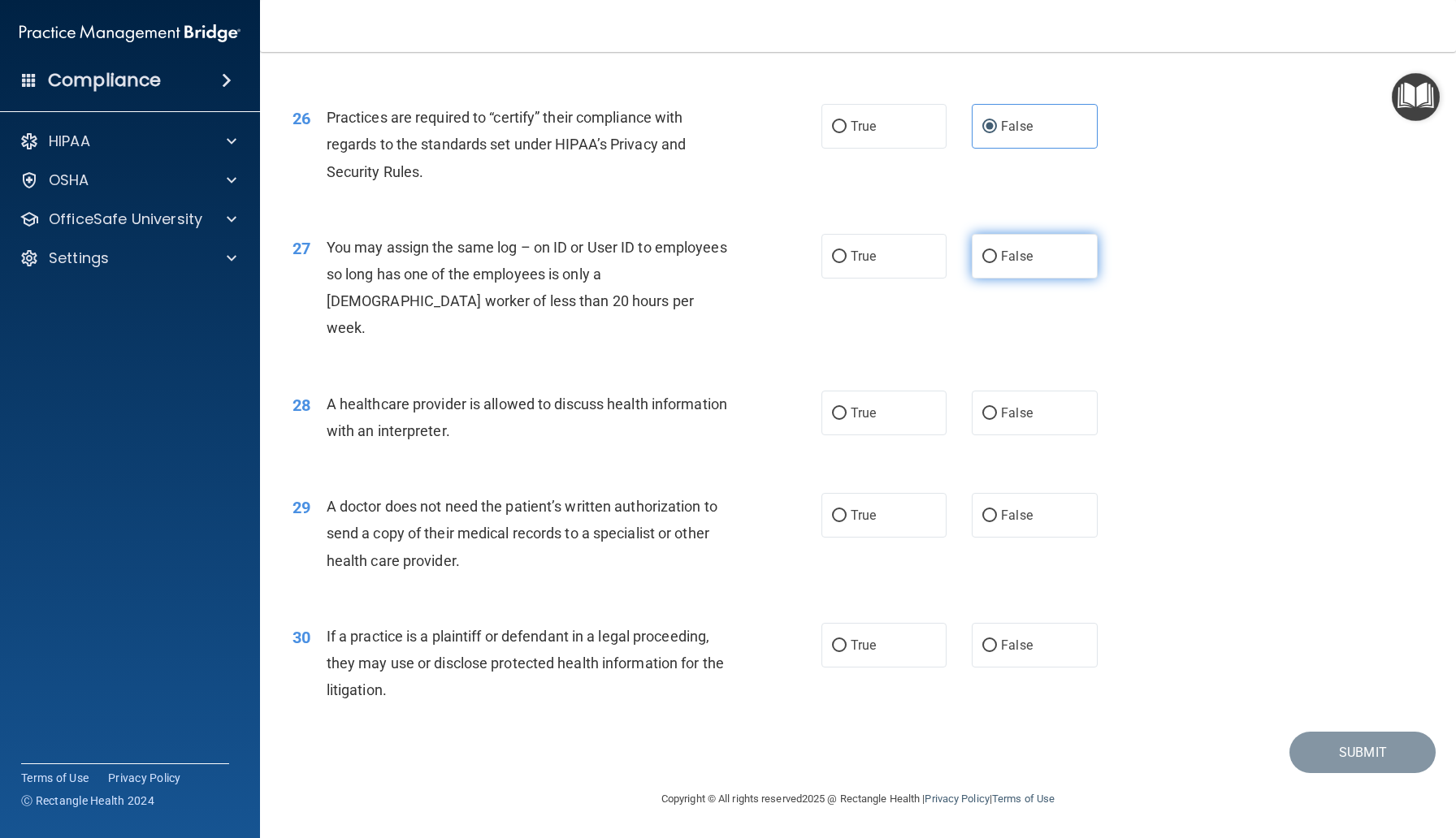
radio input "true"
click at [890, 421] on label "True" at bounding box center [883, 413] width 125 height 44
click at [846, 419] on input "True" at bounding box center [839, 414] width 15 height 12
radio input "true"
click at [862, 510] on span "True" at bounding box center [864, 515] width 26 height 16
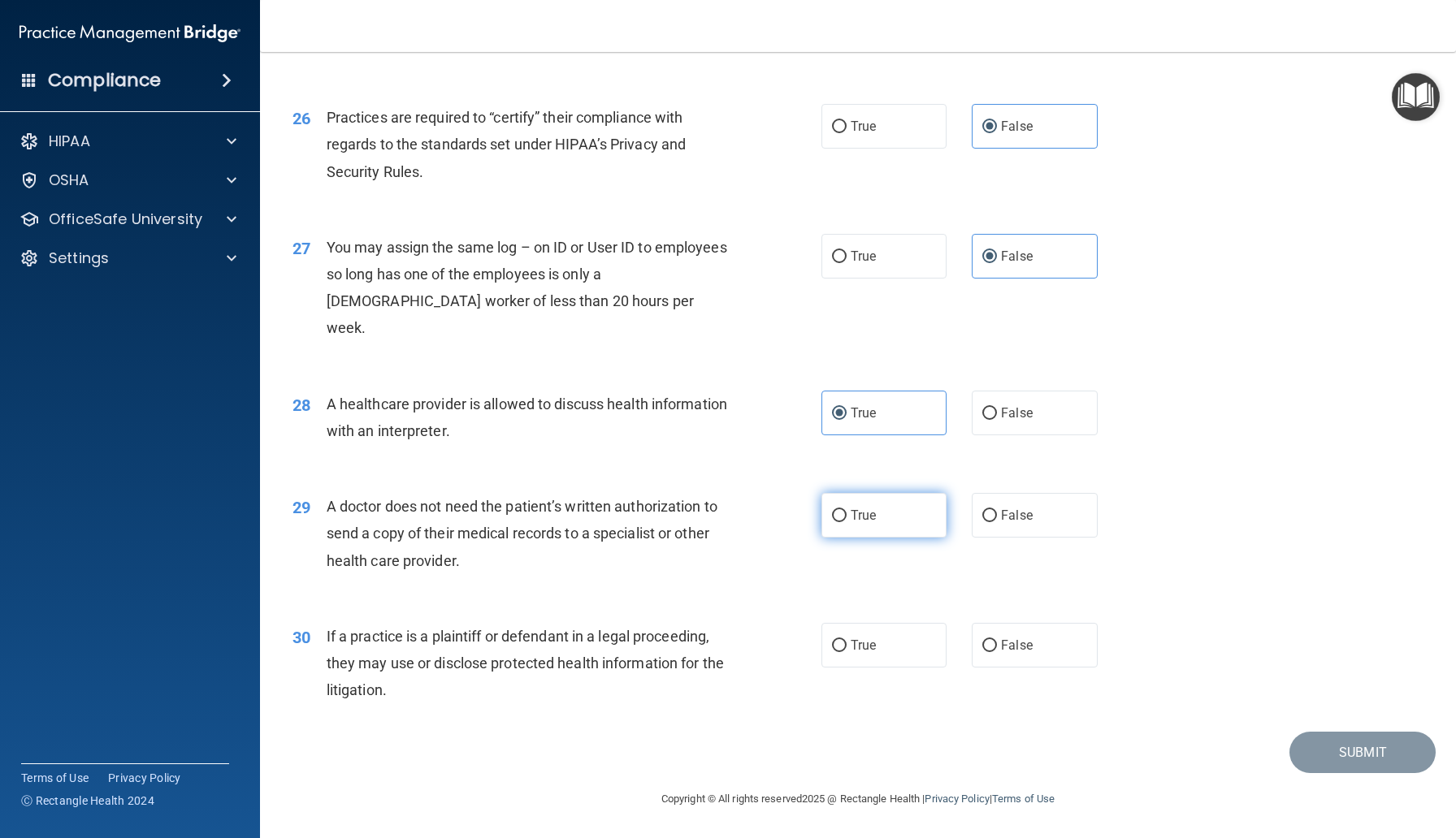
click at [846, 510] on input "True" at bounding box center [839, 516] width 15 height 12
radio input "true"
click at [910, 656] on label "True" at bounding box center [883, 645] width 125 height 44
click at [846, 652] on input "True" at bounding box center [839, 646] width 15 height 12
radio input "true"
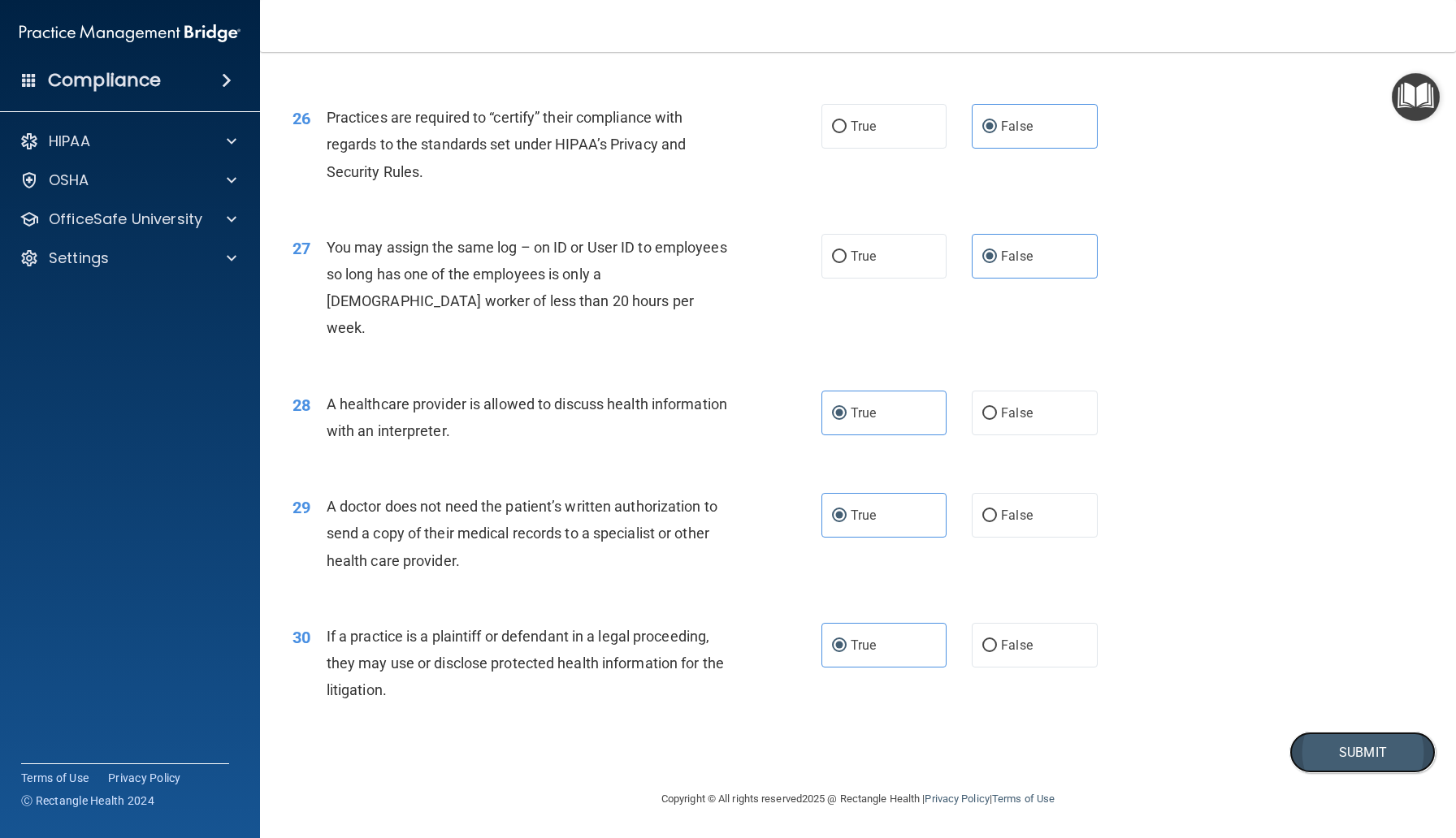
click at [1353, 748] on button "Submit" at bounding box center [1362, 752] width 146 height 41
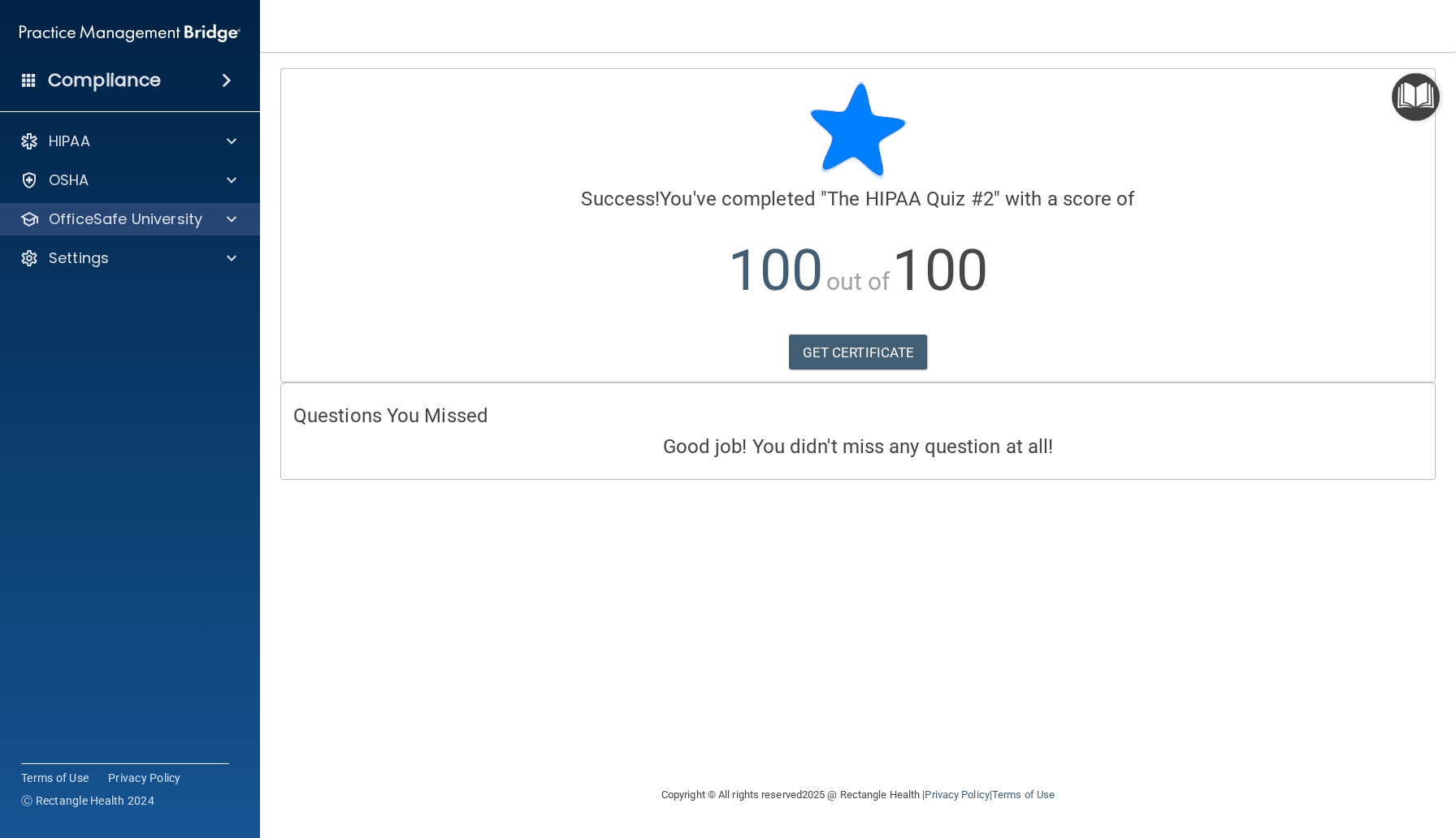
click at [200, 230] on div "OfficeSafe University" at bounding box center [130, 219] width 261 height 33
click at [190, 226] on p "OfficeSafe University" at bounding box center [125, 219] width 154 height 20
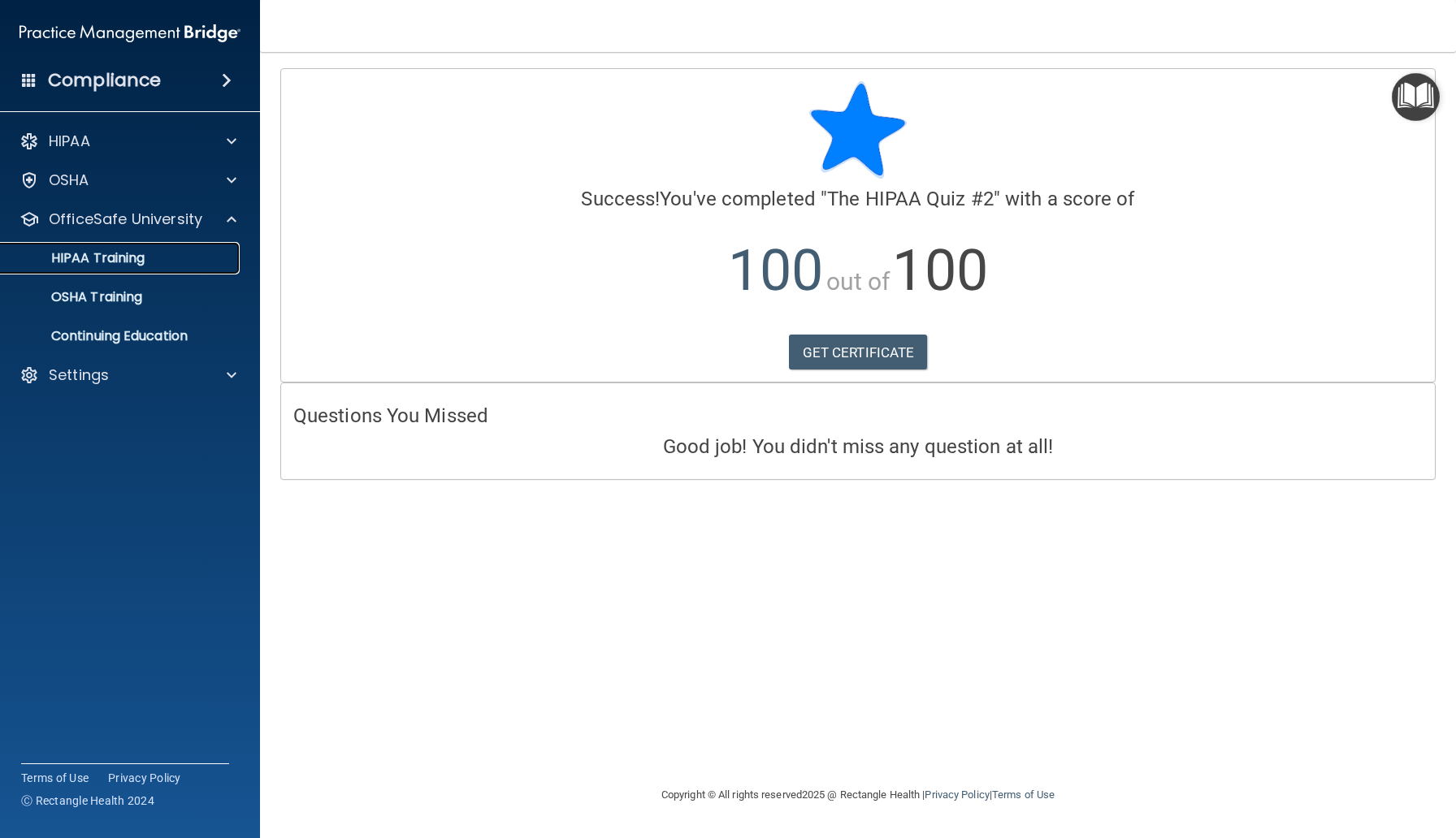
click at [169, 264] on div "HIPAA Training" at bounding box center [121, 258] width 222 height 16
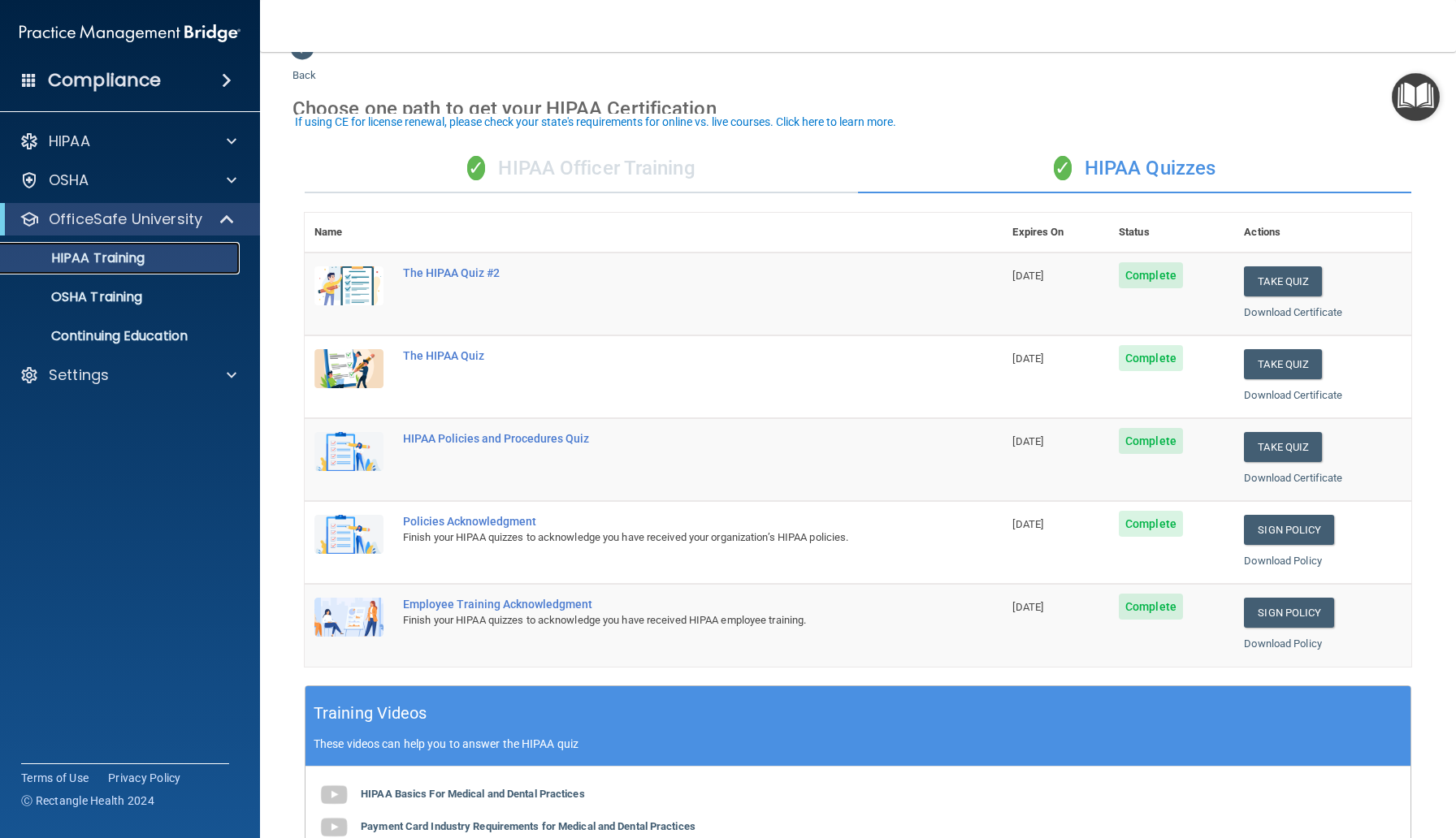
scroll to position [43, 0]
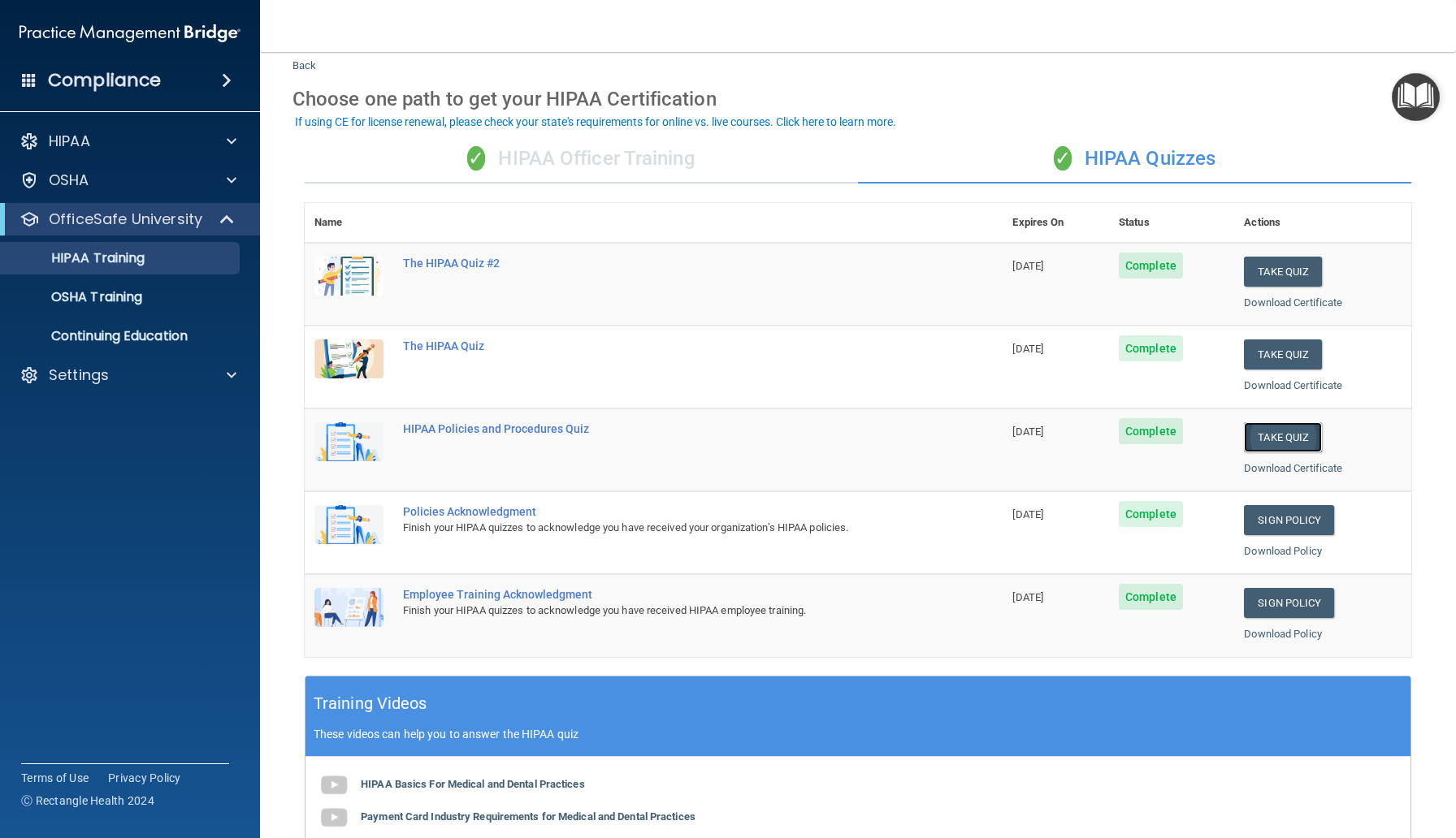
click at [1286, 430] on button "Take Quiz" at bounding box center [1282, 437] width 78 height 30
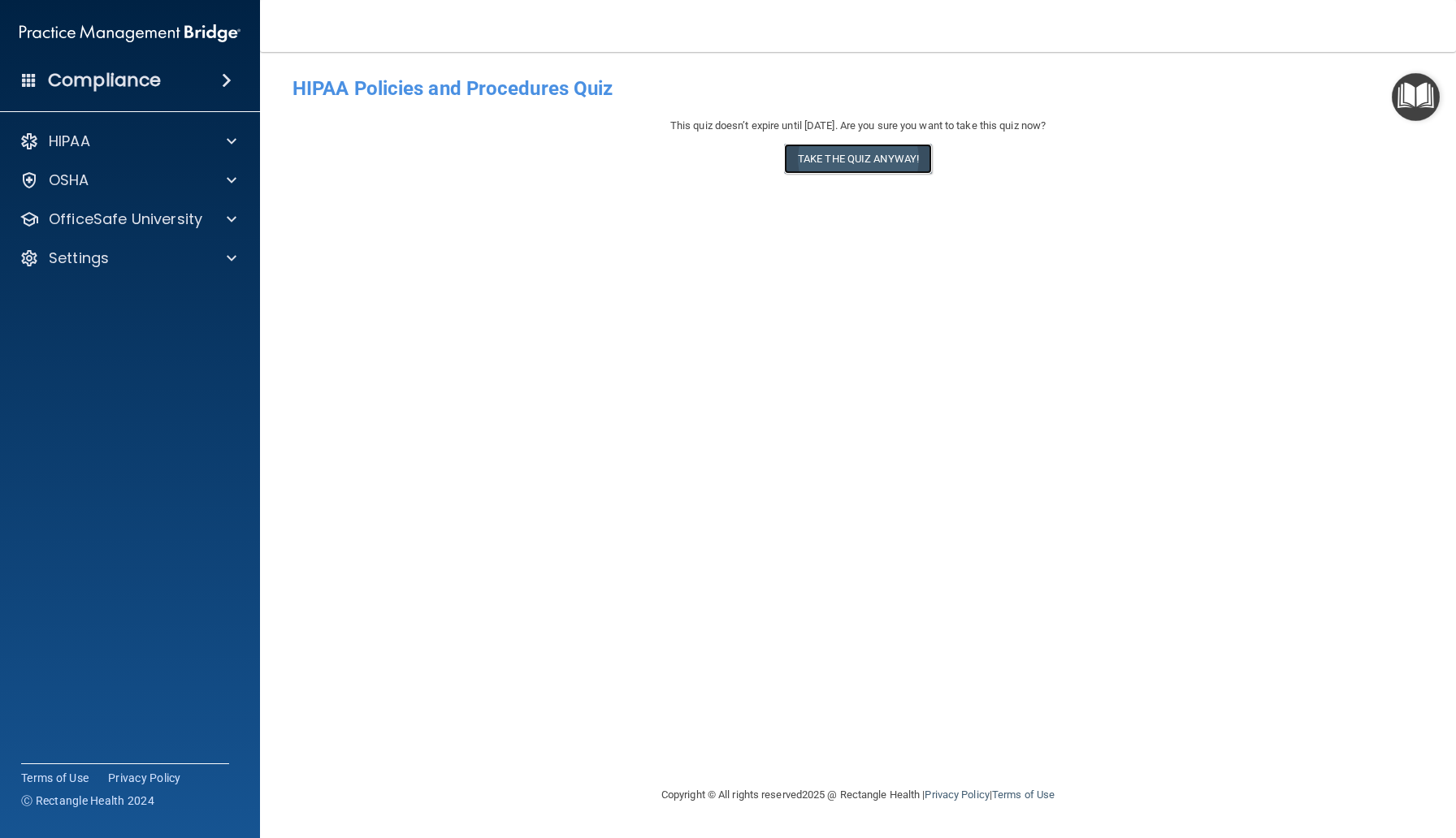
click at [926, 169] on button "Take the quiz anyway!" at bounding box center [858, 159] width 148 height 30
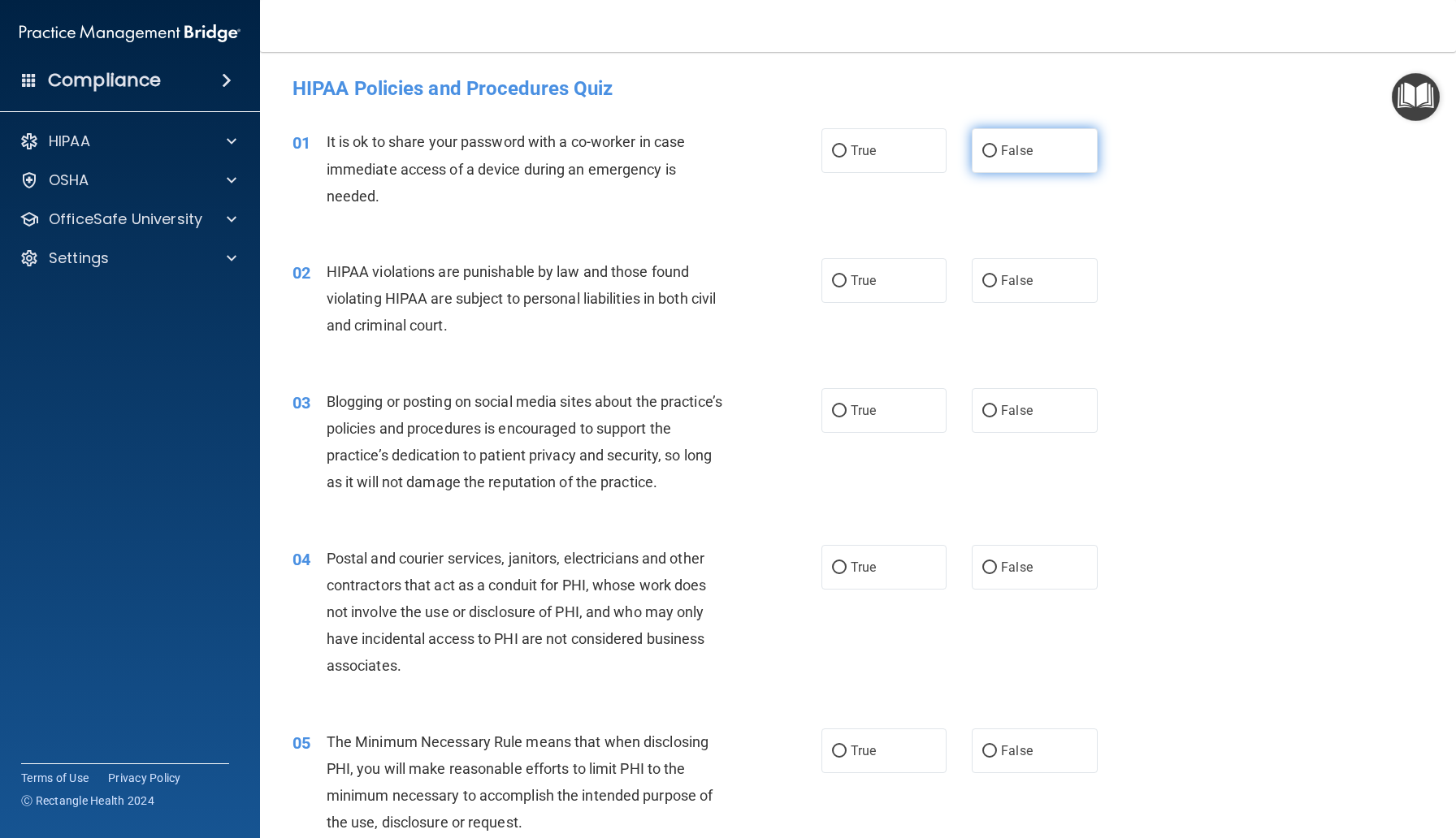
click at [987, 157] on input "False" at bounding box center [989, 151] width 15 height 12
radio input "true"
click at [862, 286] on span "True" at bounding box center [864, 280] width 26 height 16
click at [846, 286] on input "True" at bounding box center [839, 281] width 15 height 12
radio input "true"
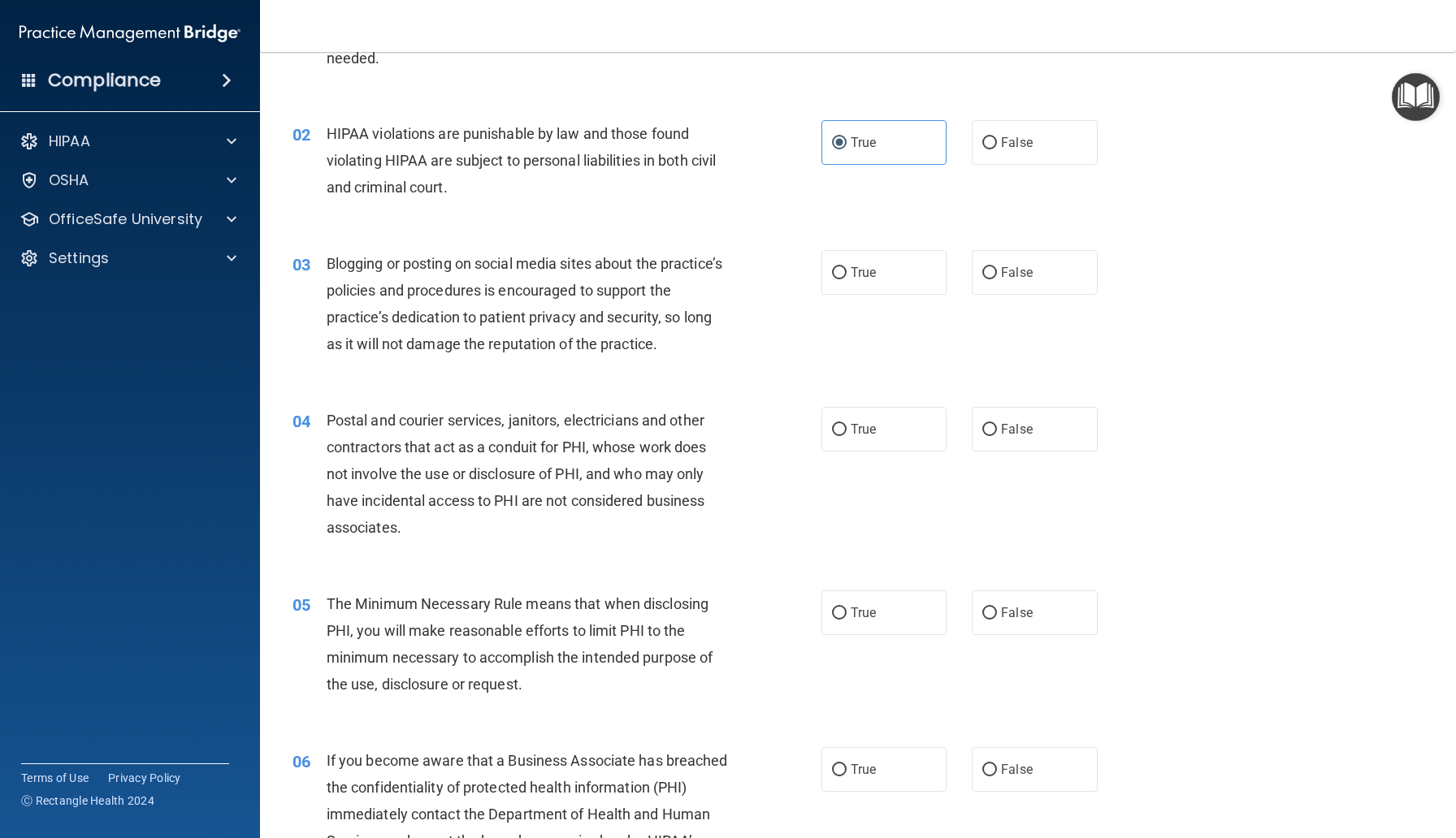
scroll to position [140, 0]
click at [852, 287] on label "True" at bounding box center [883, 270] width 125 height 44
click at [846, 277] on input "True" at bounding box center [839, 271] width 15 height 12
radio input "true"
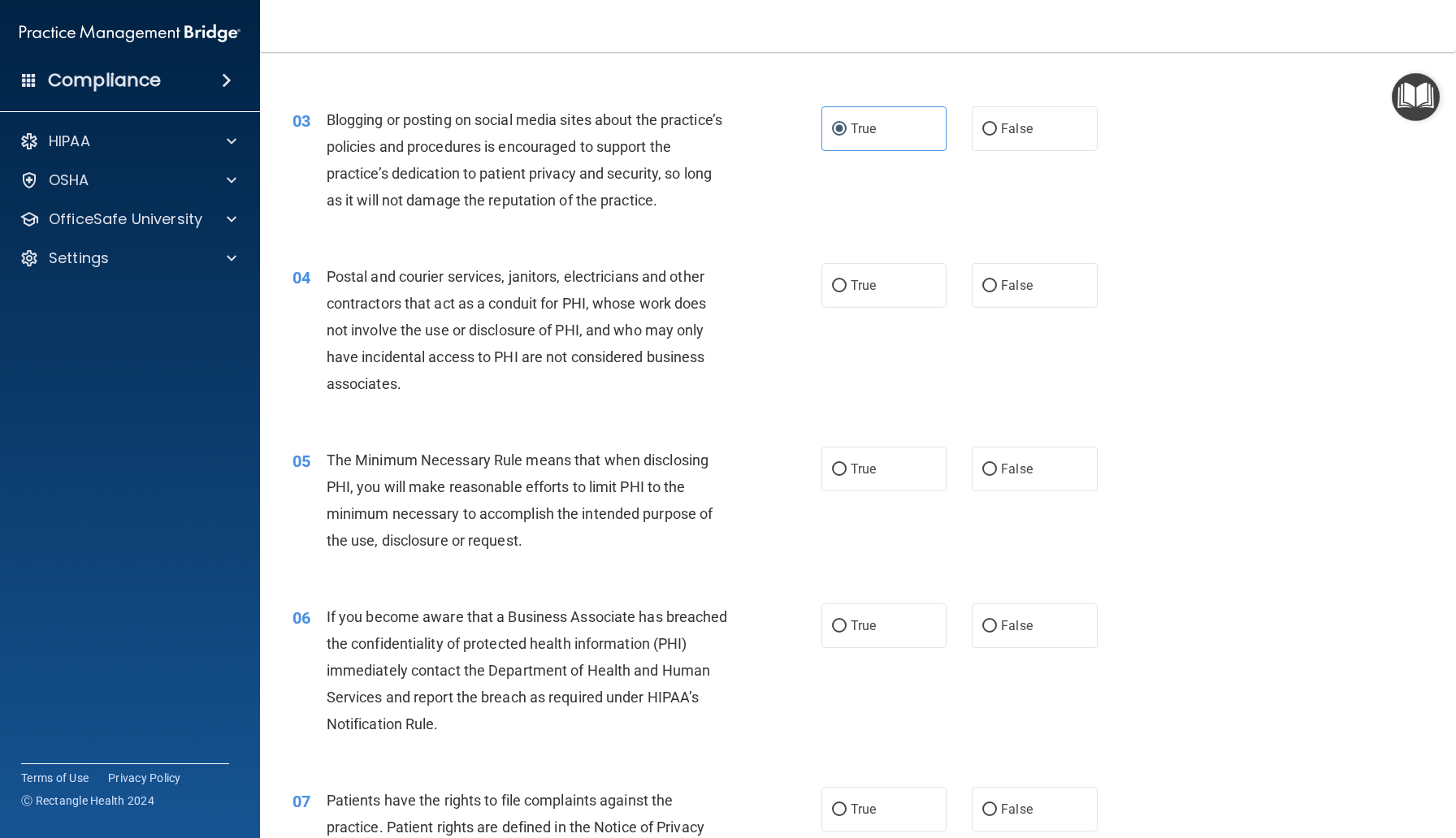
scroll to position [286, 0]
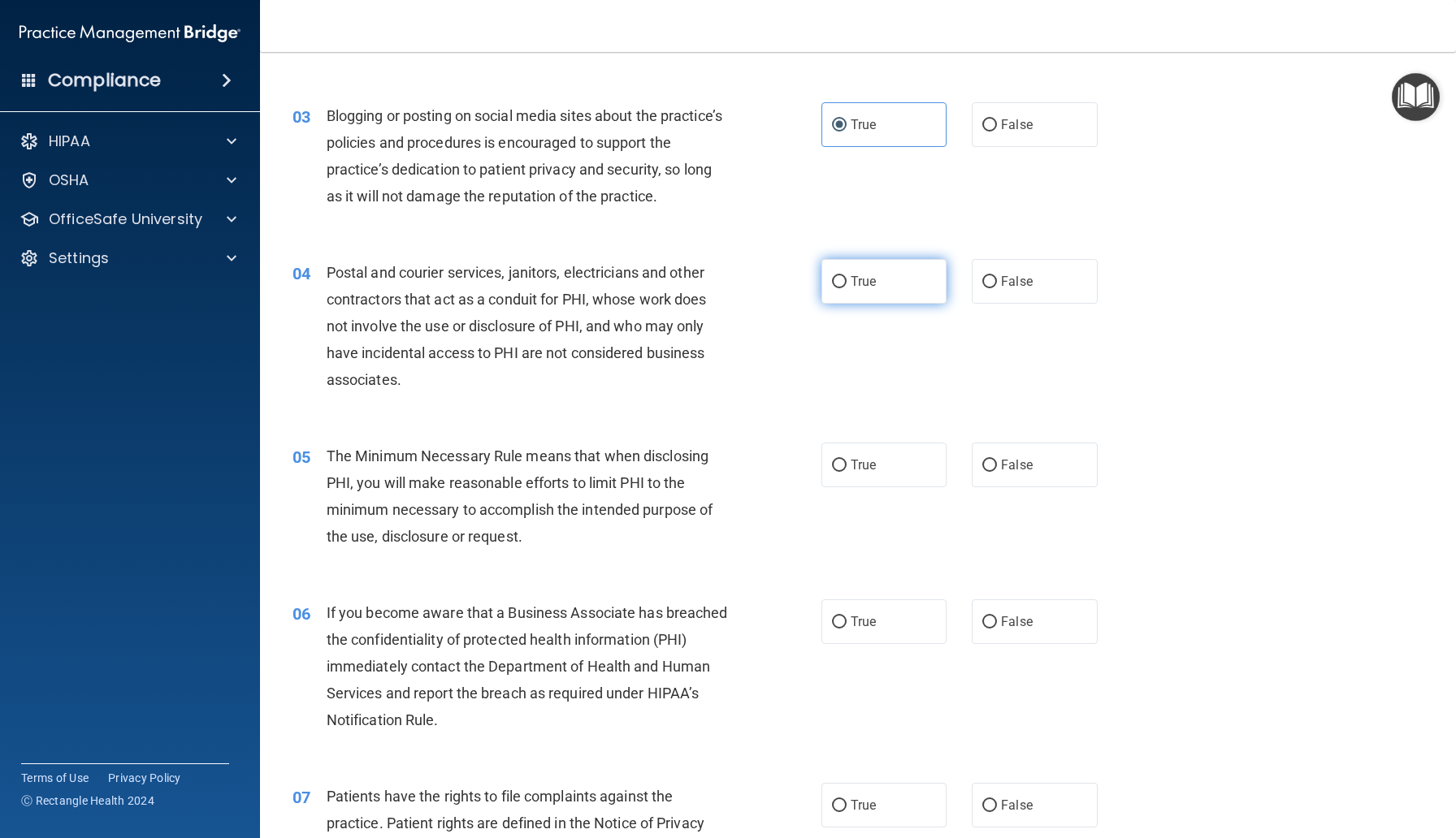
click at [863, 292] on label "True" at bounding box center [883, 280] width 125 height 44
click at [846, 288] on input "True" at bounding box center [839, 282] width 15 height 12
radio input "true"
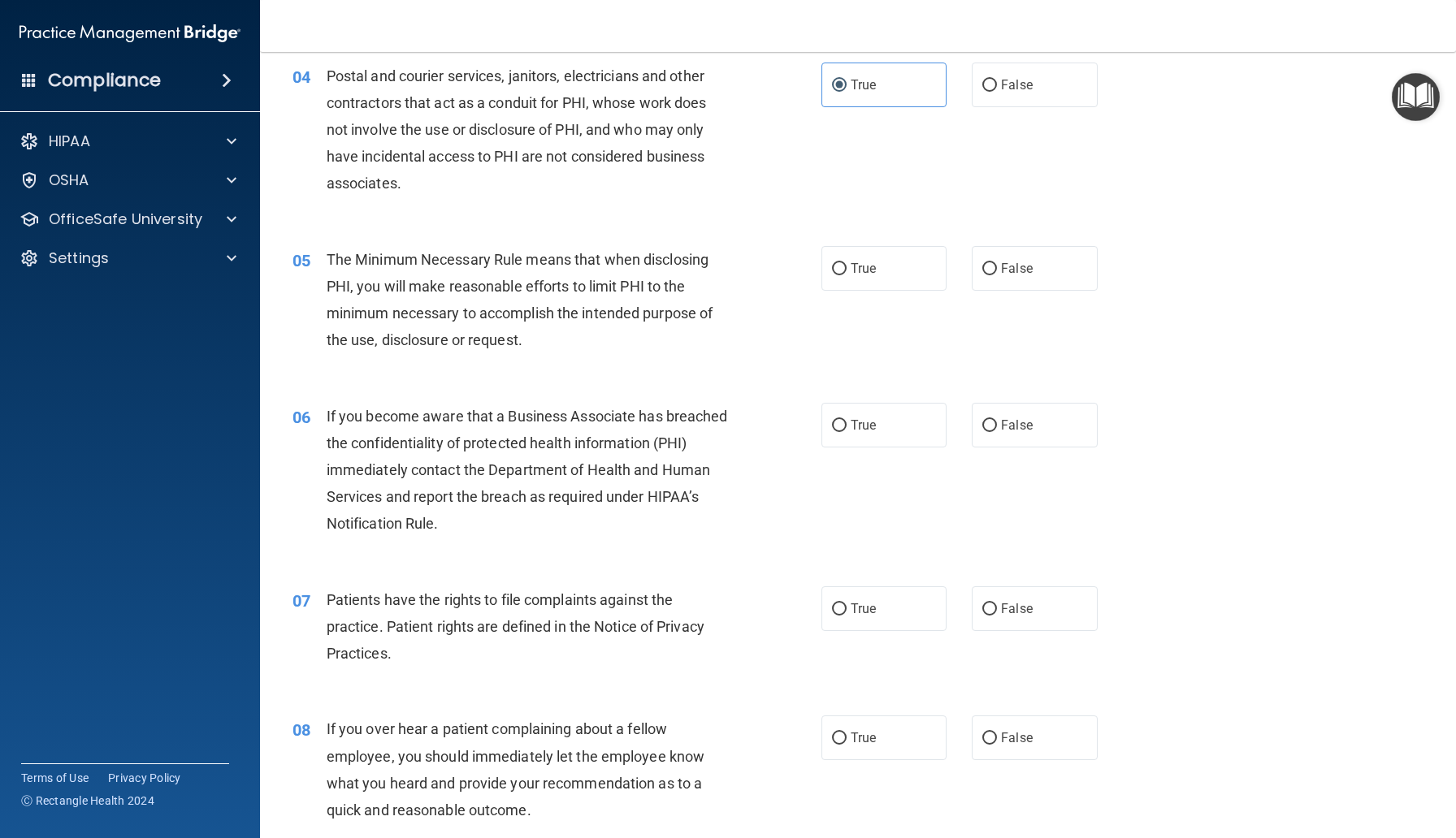
scroll to position [475, 0]
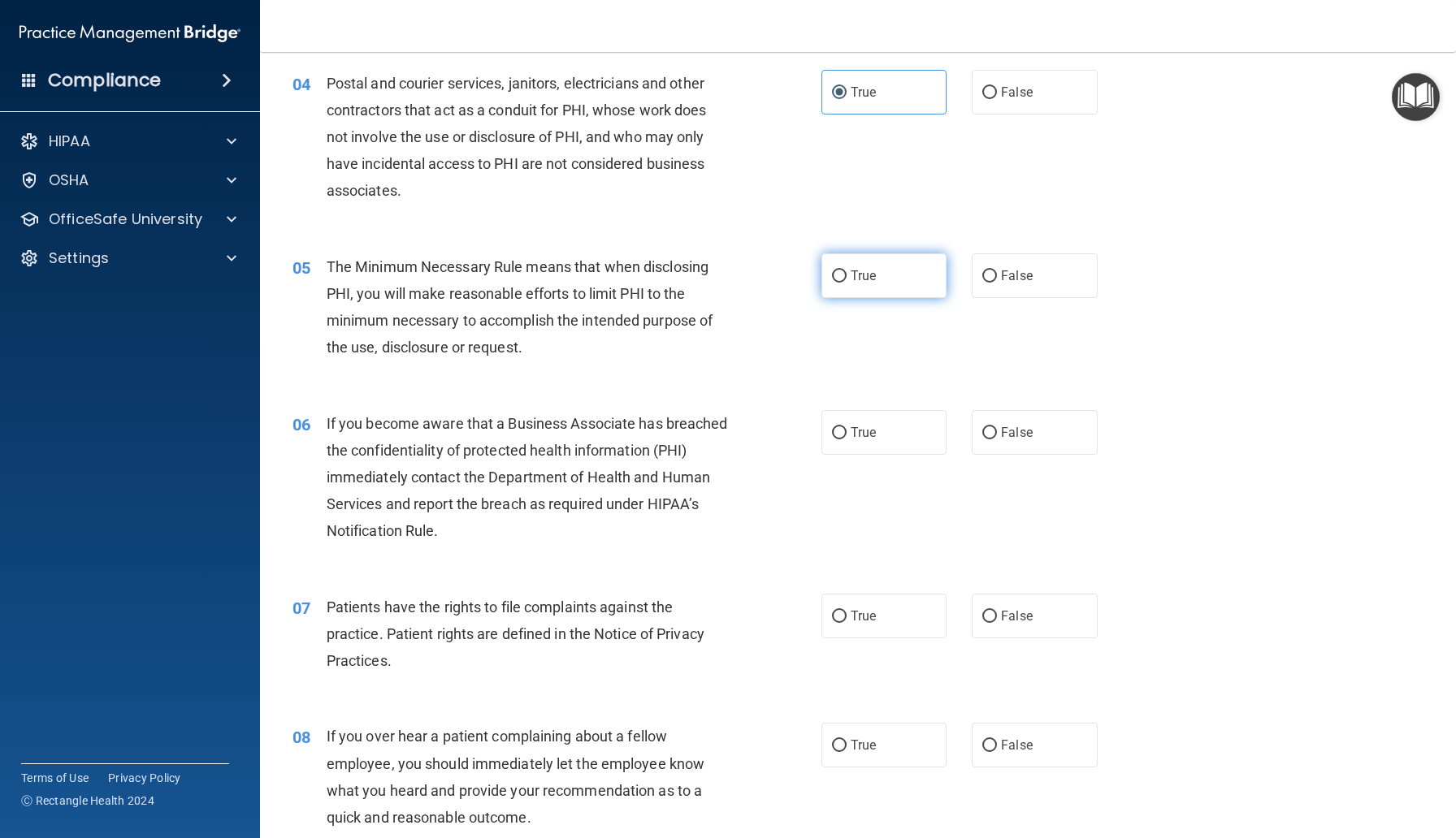
click at [865, 290] on label "True" at bounding box center [883, 275] width 125 height 44
click at [846, 282] on input "True" at bounding box center [839, 276] width 15 height 12
radio input "true"
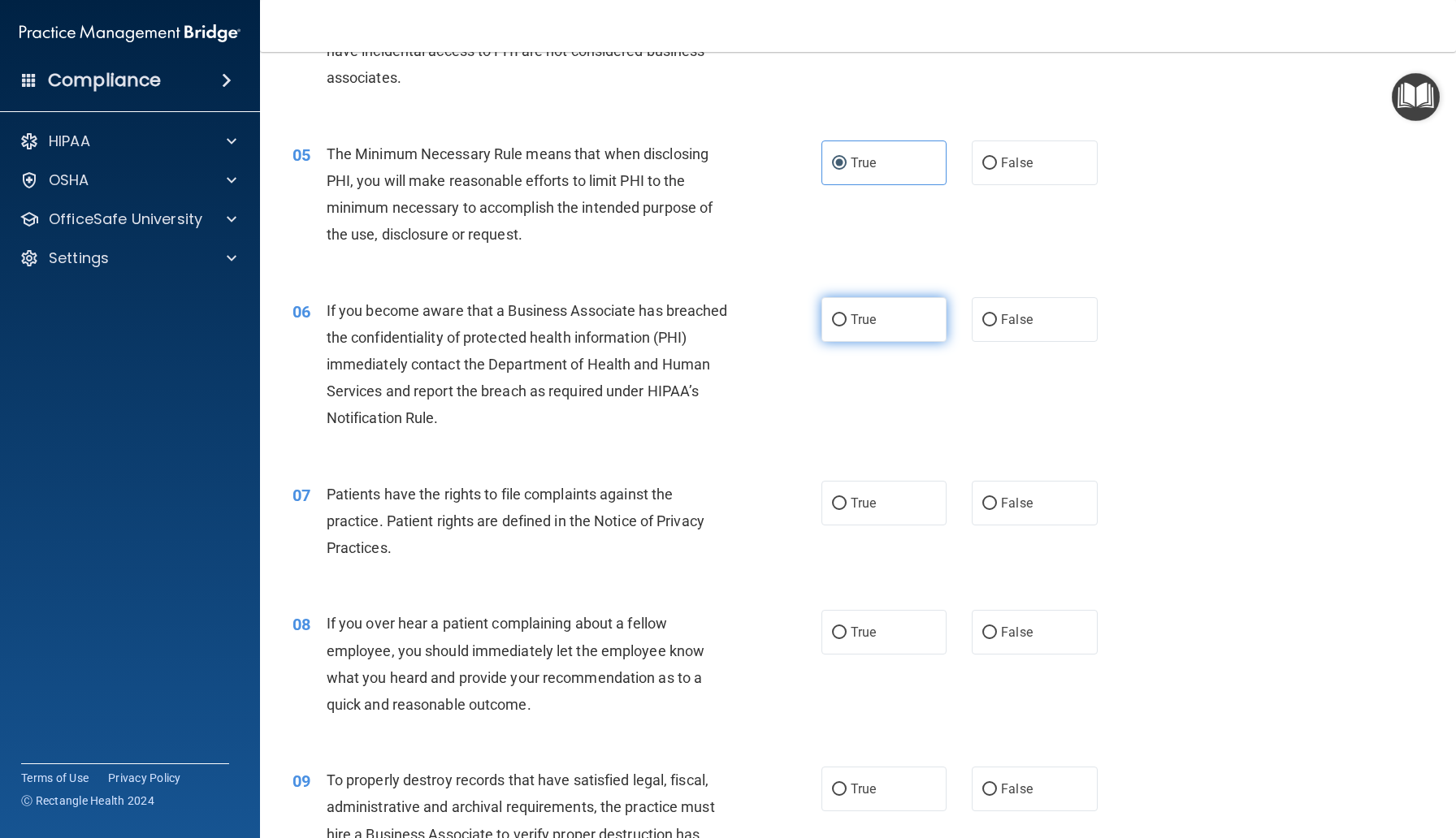
click at [844, 333] on label "True" at bounding box center [883, 319] width 125 height 44
click at [844, 327] on input "True" at bounding box center [839, 320] width 15 height 12
radio input "true"
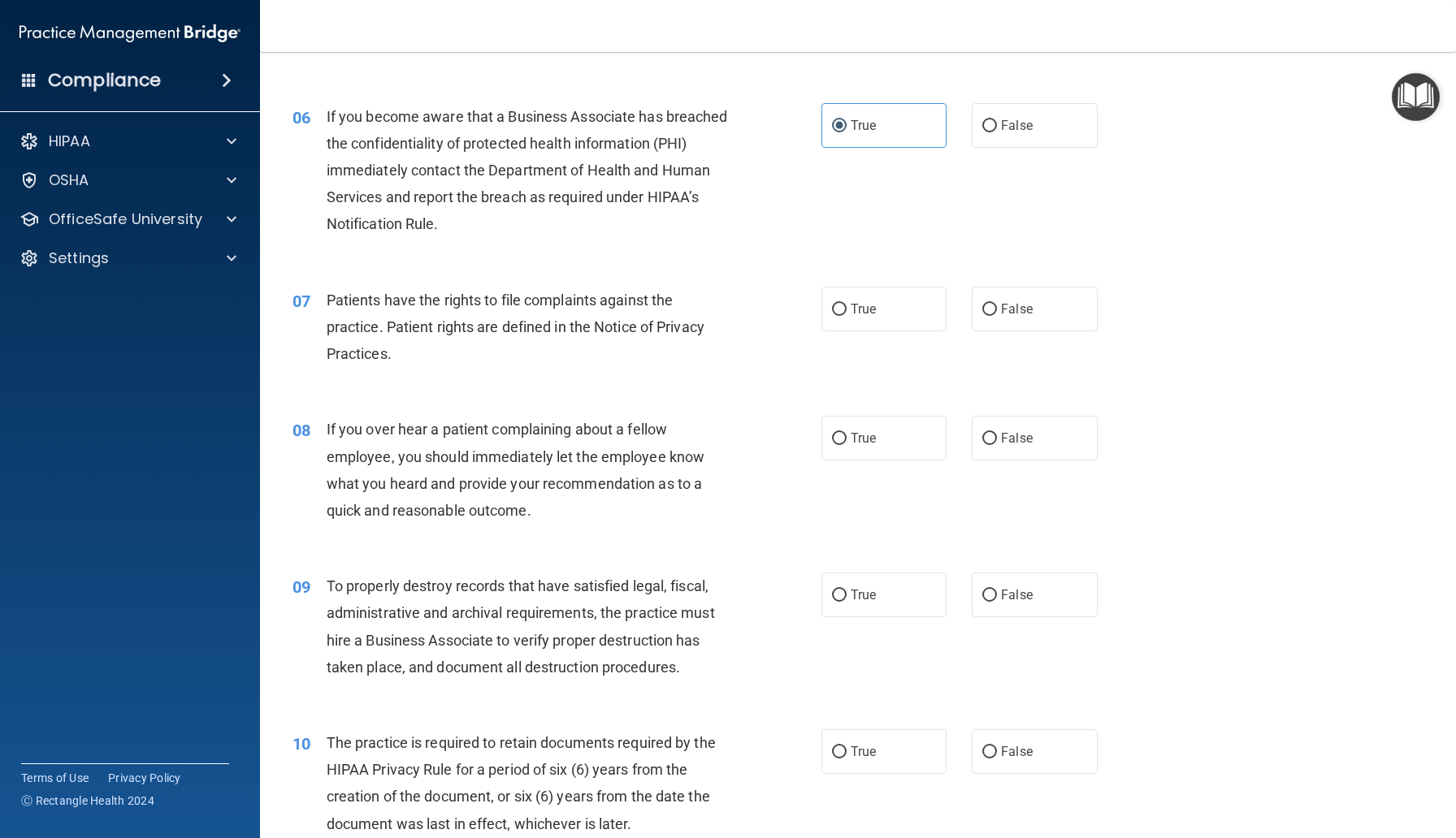
scroll to position [797, 0]
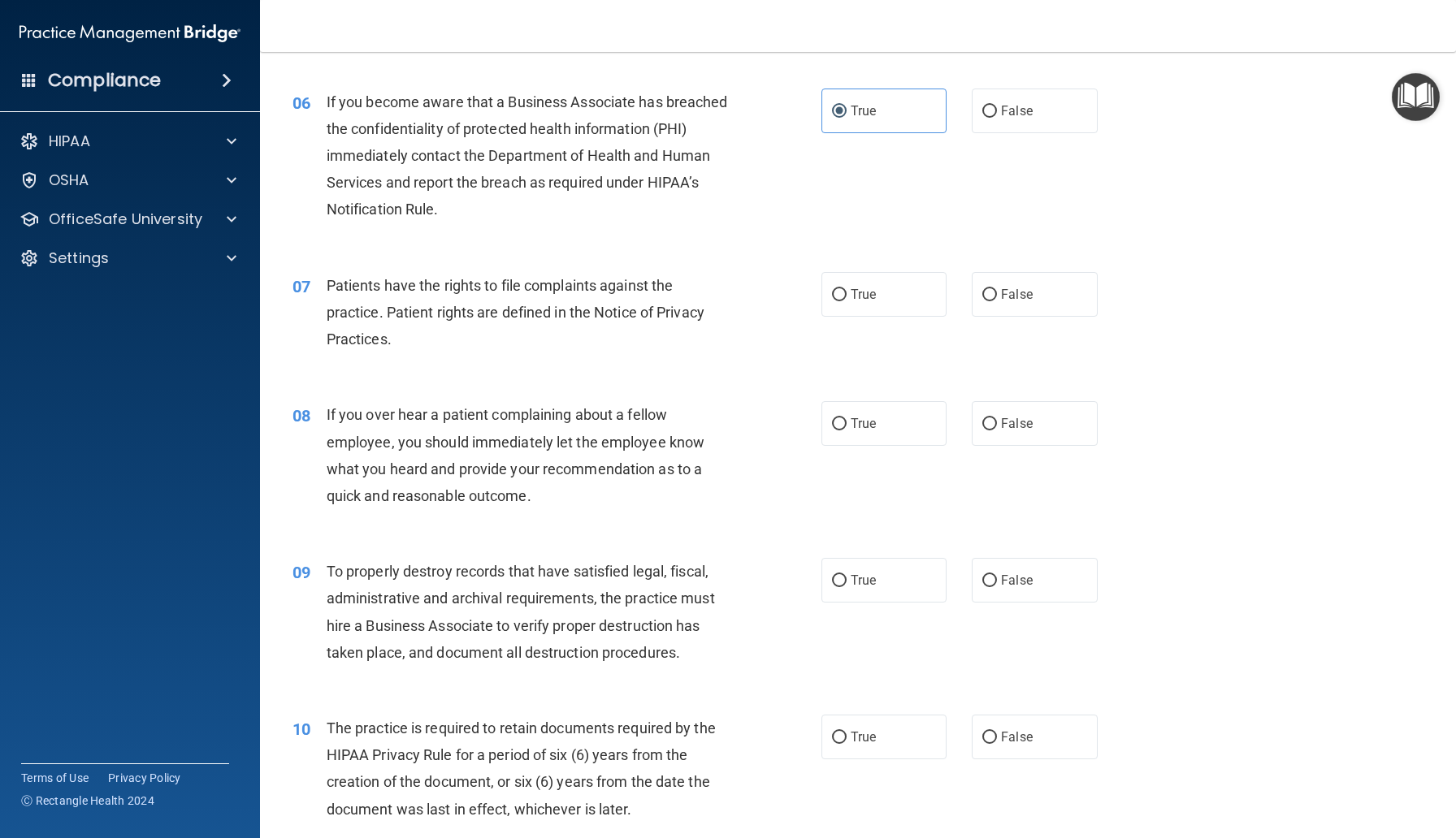
click at [876, 316] on div "07 Patients have the rights to file complaints against the practice. Patient ri…" at bounding box center [858, 317] width 1155 height 130
click at [878, 297] on label "True" at bounding box center [883, 294] width 125 height 44
click at [846, 297] on input "True" at bounding box center [839, 295] width 15 height 12
radio input "true"
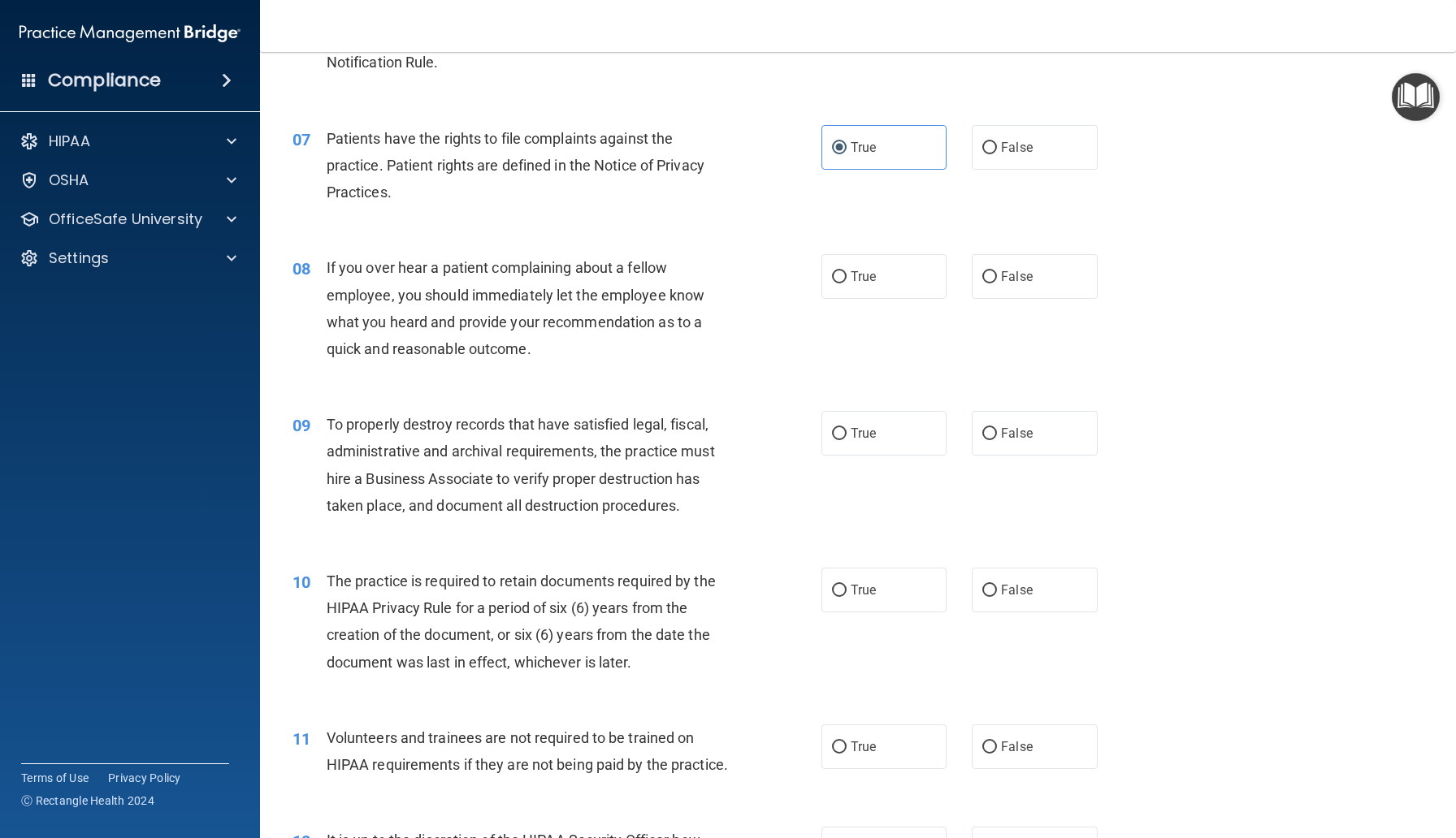
scroll to position [943, 0]
click at [1007, 290] on label "False" at bounding box center [1034, 276] width 125 height 44
click at [997, 284] on input "False" at bounding box center [989, 278] width 15 height 12
radio input "true"
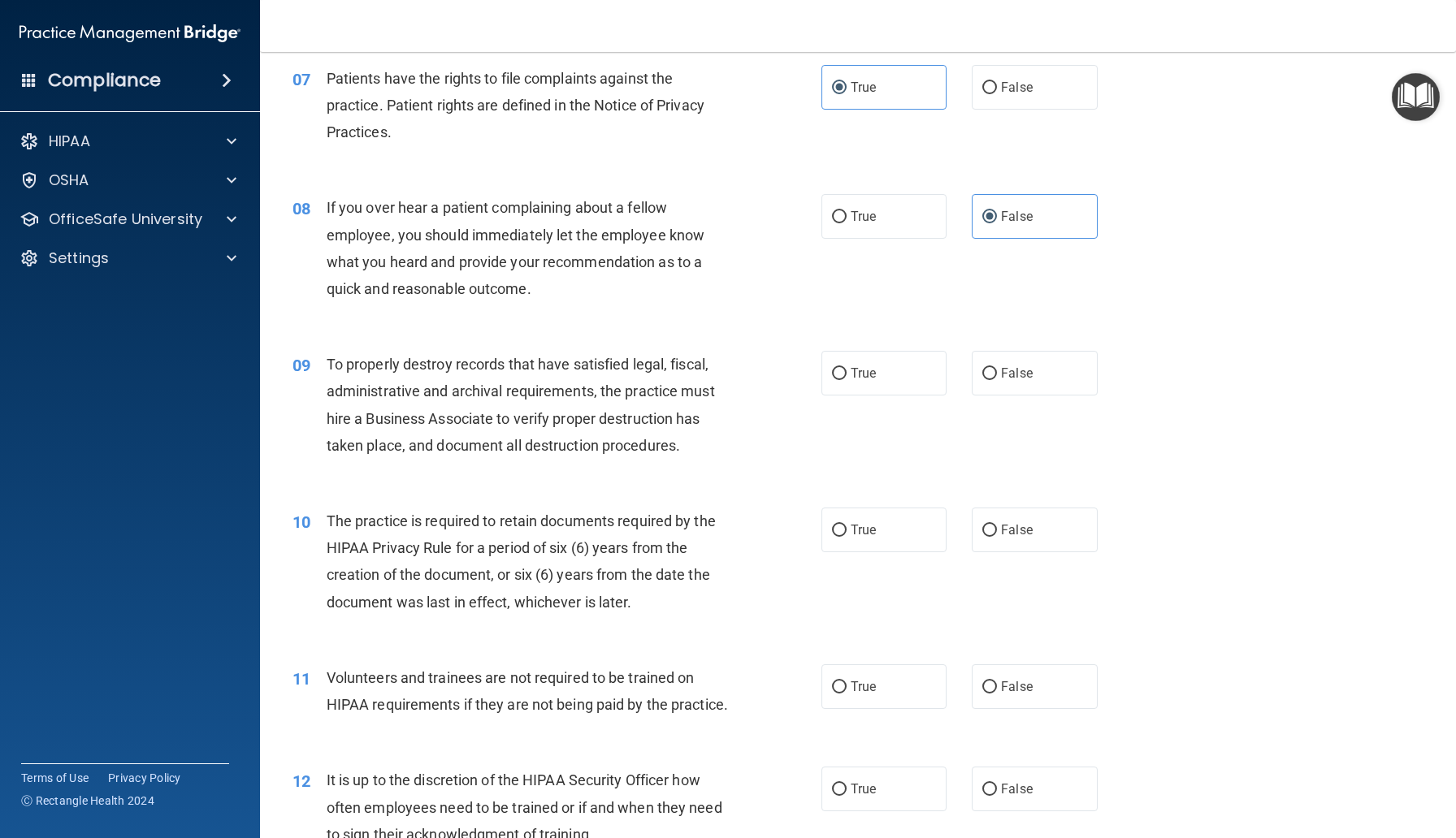
scroll to position [1005, 0]
click at [837, 364] on label "True" at bounding box center [883, 372] width 125 height 44
click at [837, 367] on input "True" at bounding box center [839, 373] width 15 height 12
radio input "true"
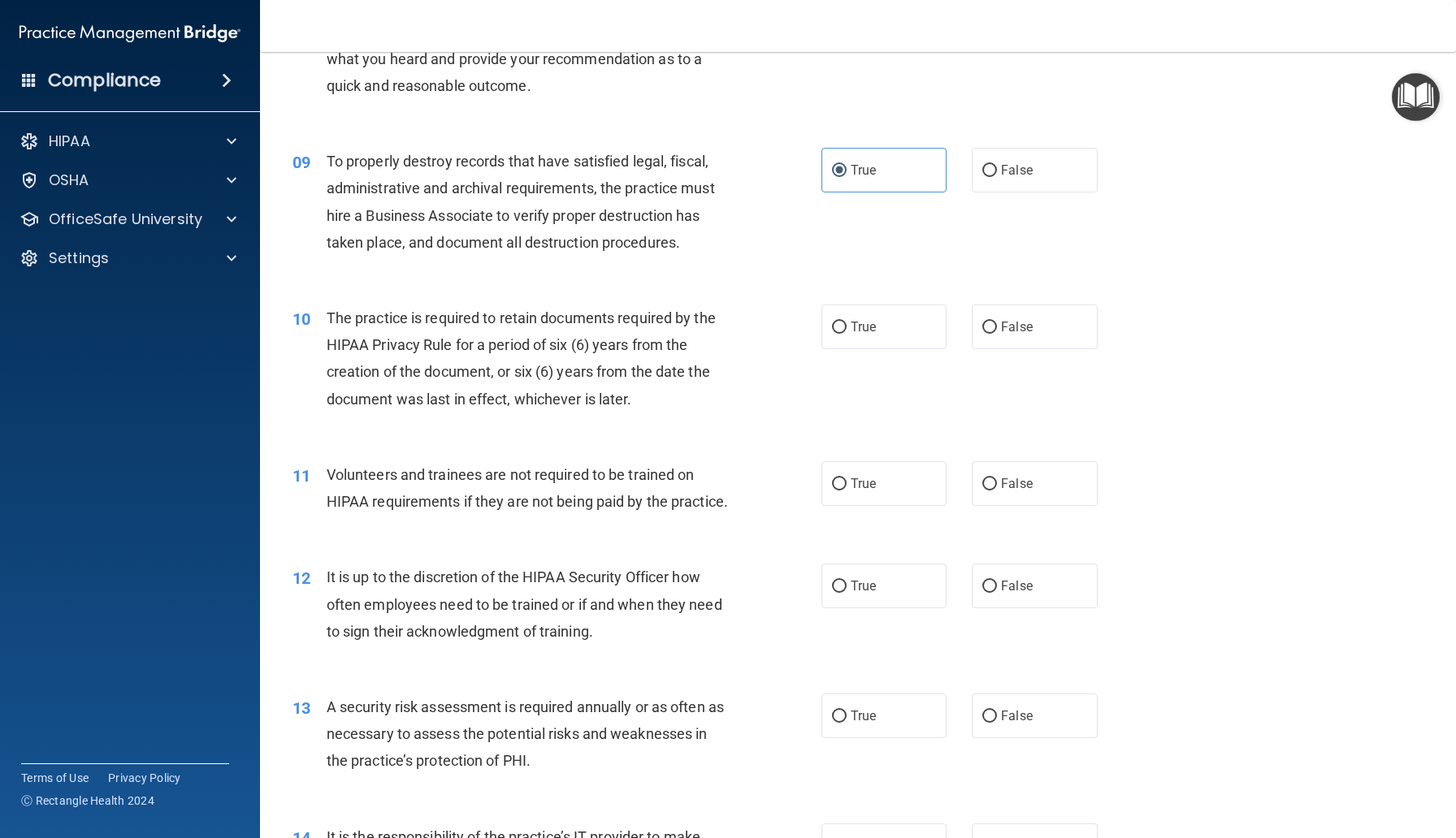
scroll to position [1210, 0]
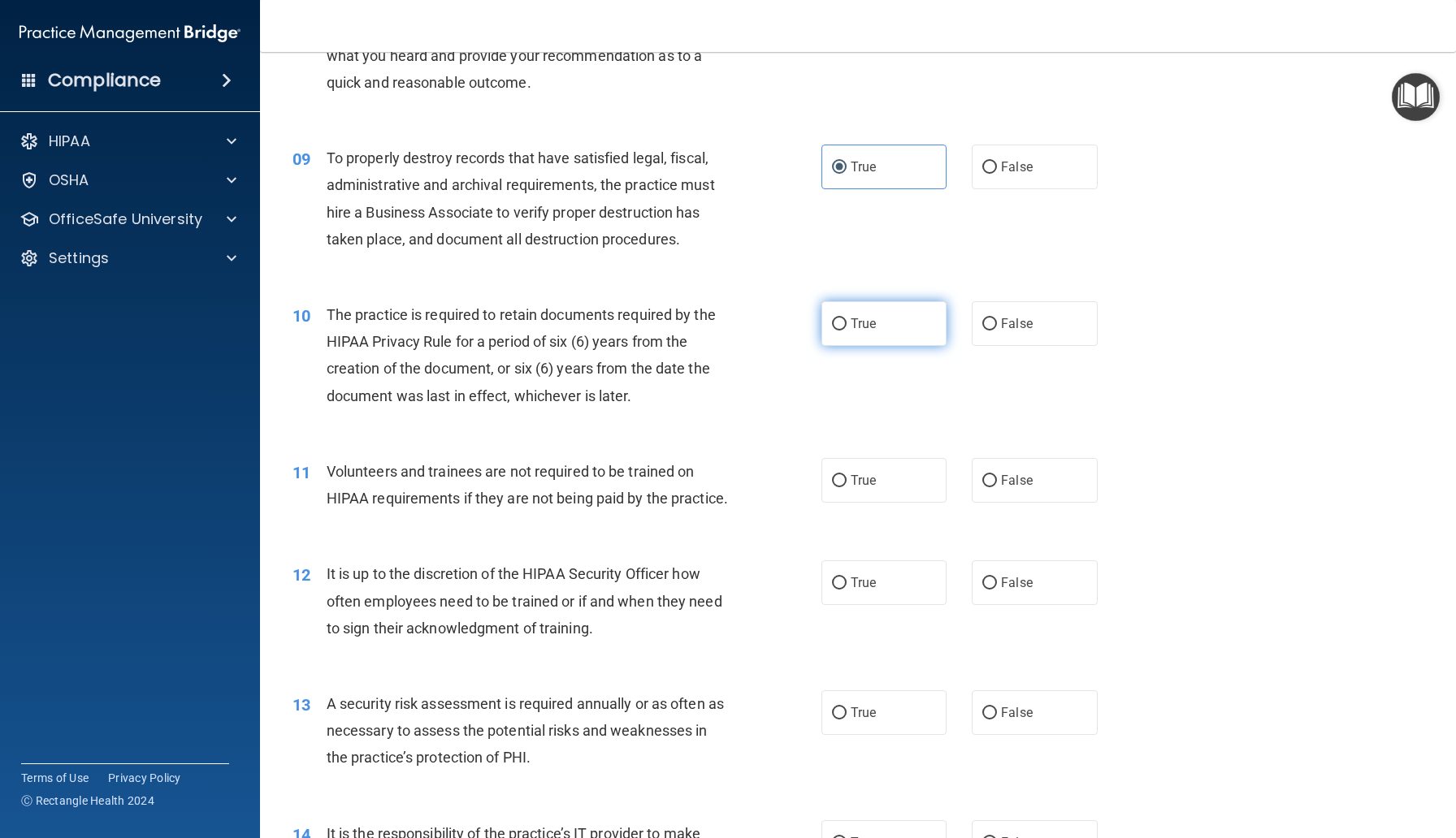
click at [854, 332] on label "True" at bounding box center [883, 323] width 125 height 44
click at [846, 331] on input "True" at bounding box center [839, 325] width 15 height 12
radio input "true"
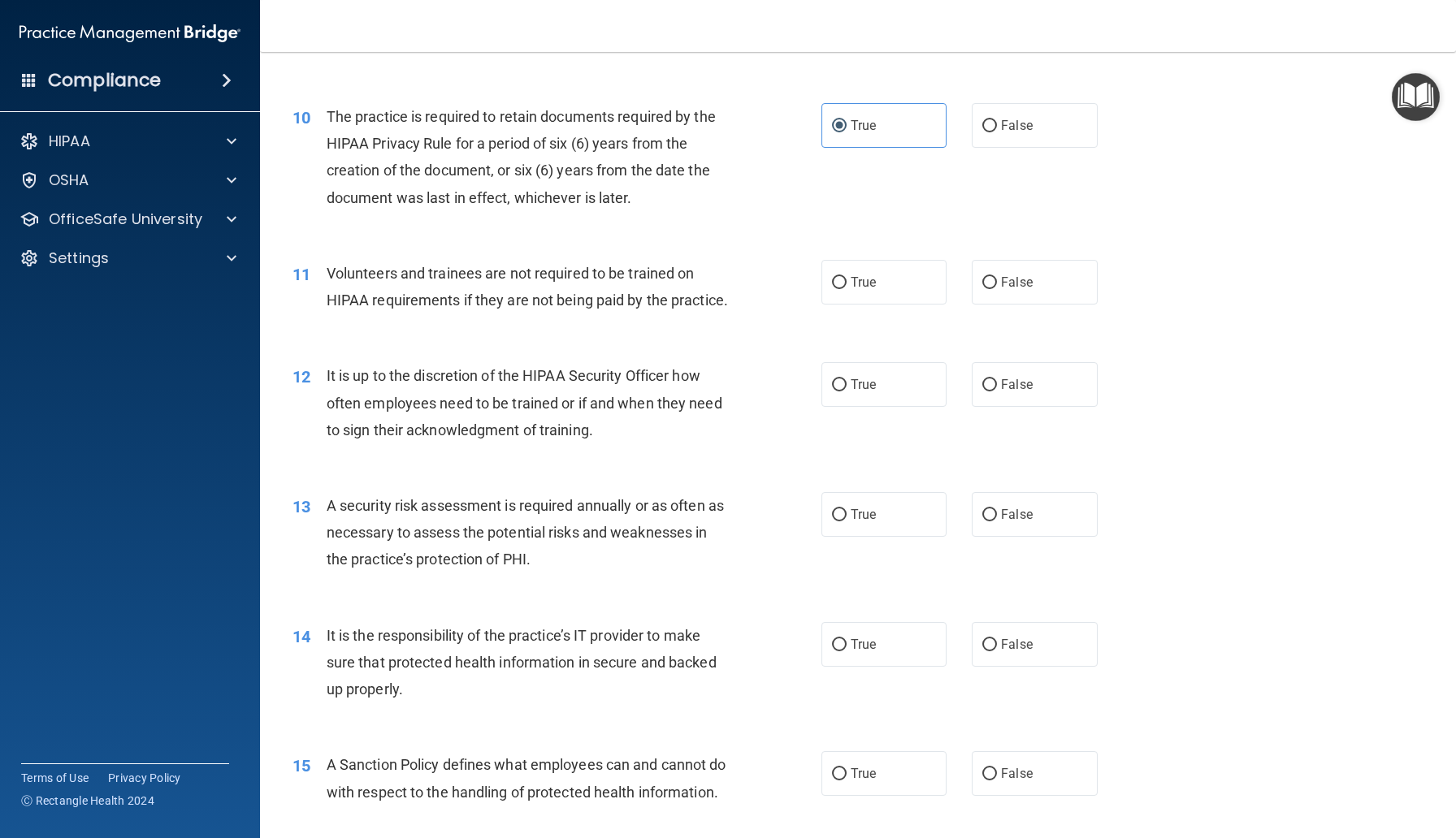
scroll to position [1415, 0]
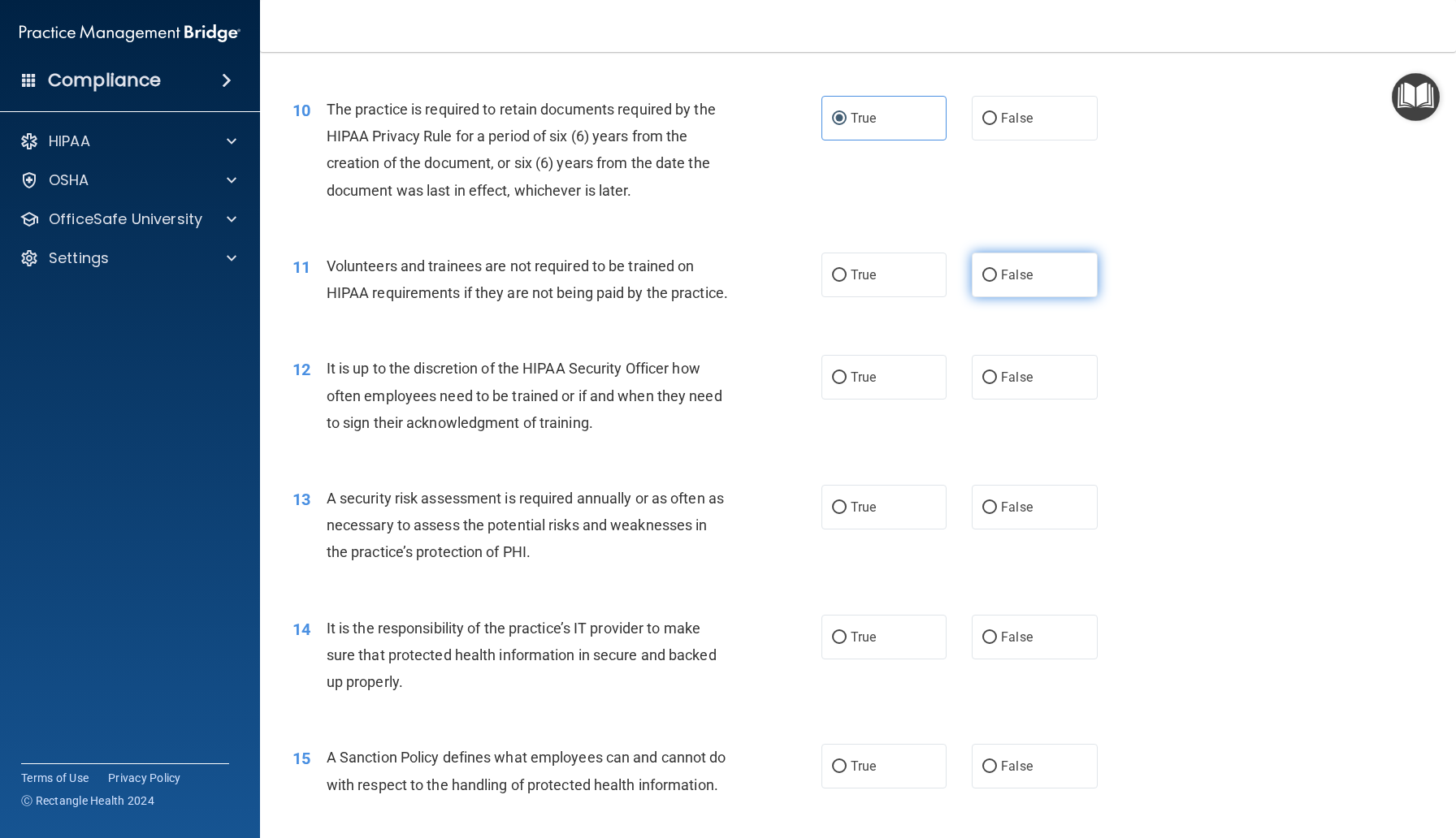
click at [985, 277] on input "False" at bounding box center [989, 275] width 15 height 12
radio input "true"
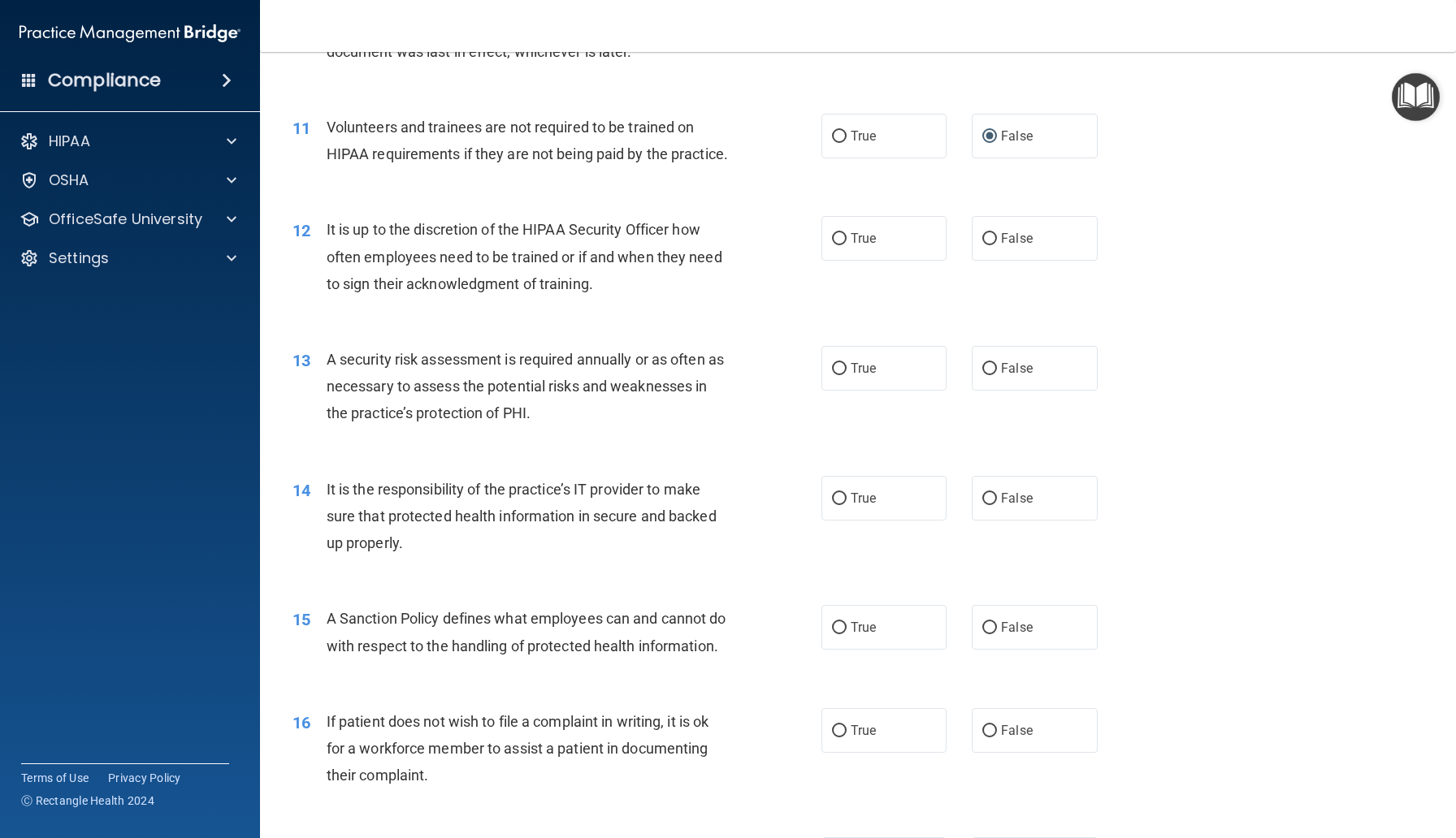
scroll to position [1556, 0]
click at [1007, 246] on label "False" at bounding box center [1034, 237] width 125 height 44
click at [997, 245] on input "False" at bounding box center [989, 238] width 15 height 12
radio input "true"
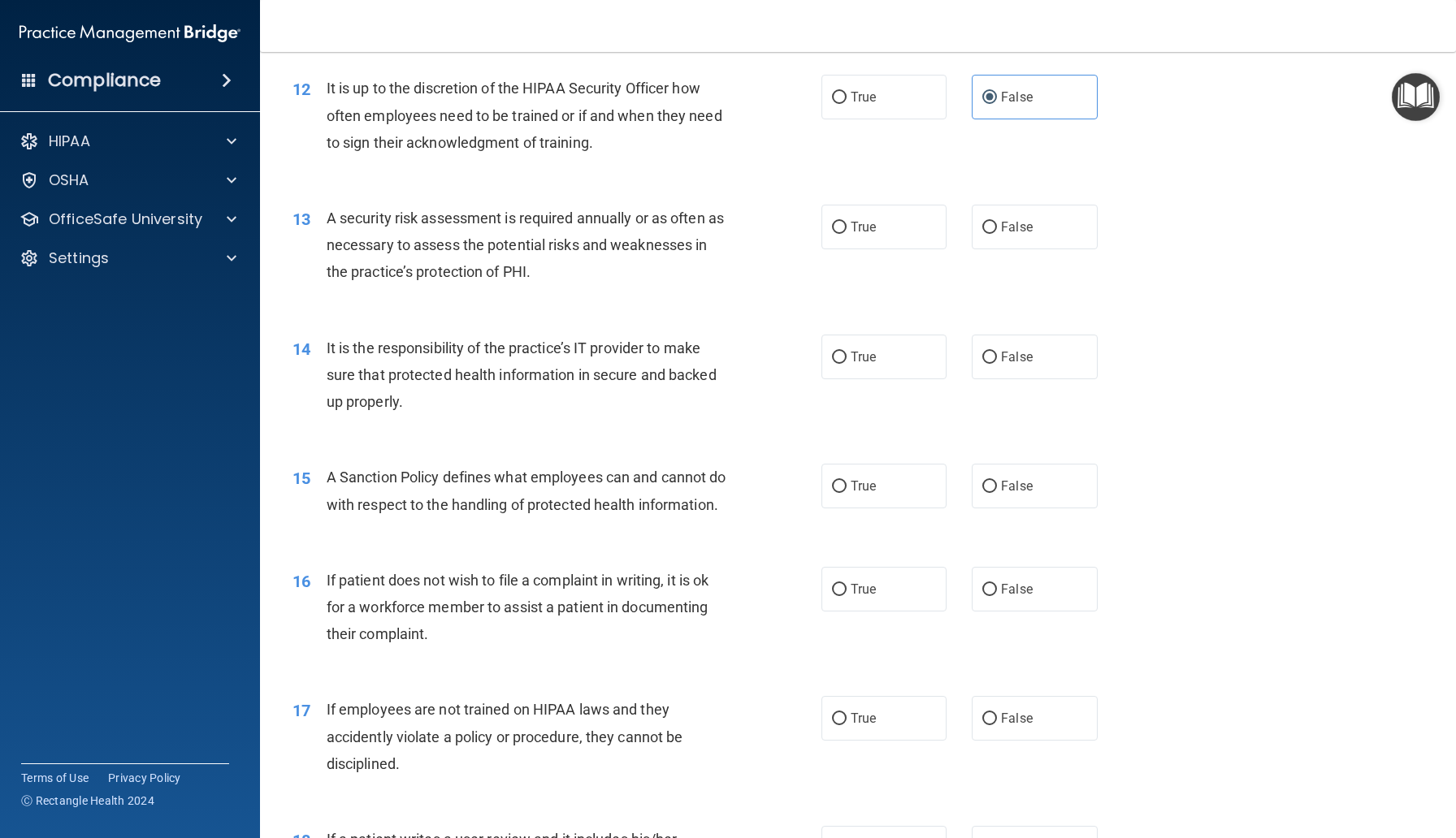
scroll to position [1697, 0]
click at [856, 231] on span "True" at bounding box center [864, 226] width 26 height 16
click at [846, 231] on input "True" at bounding box center [839, 227] width 15 height 12
radio input "true"
click at [854, 366] on label "True" at bounding box center [883, 355] width 125 height 44
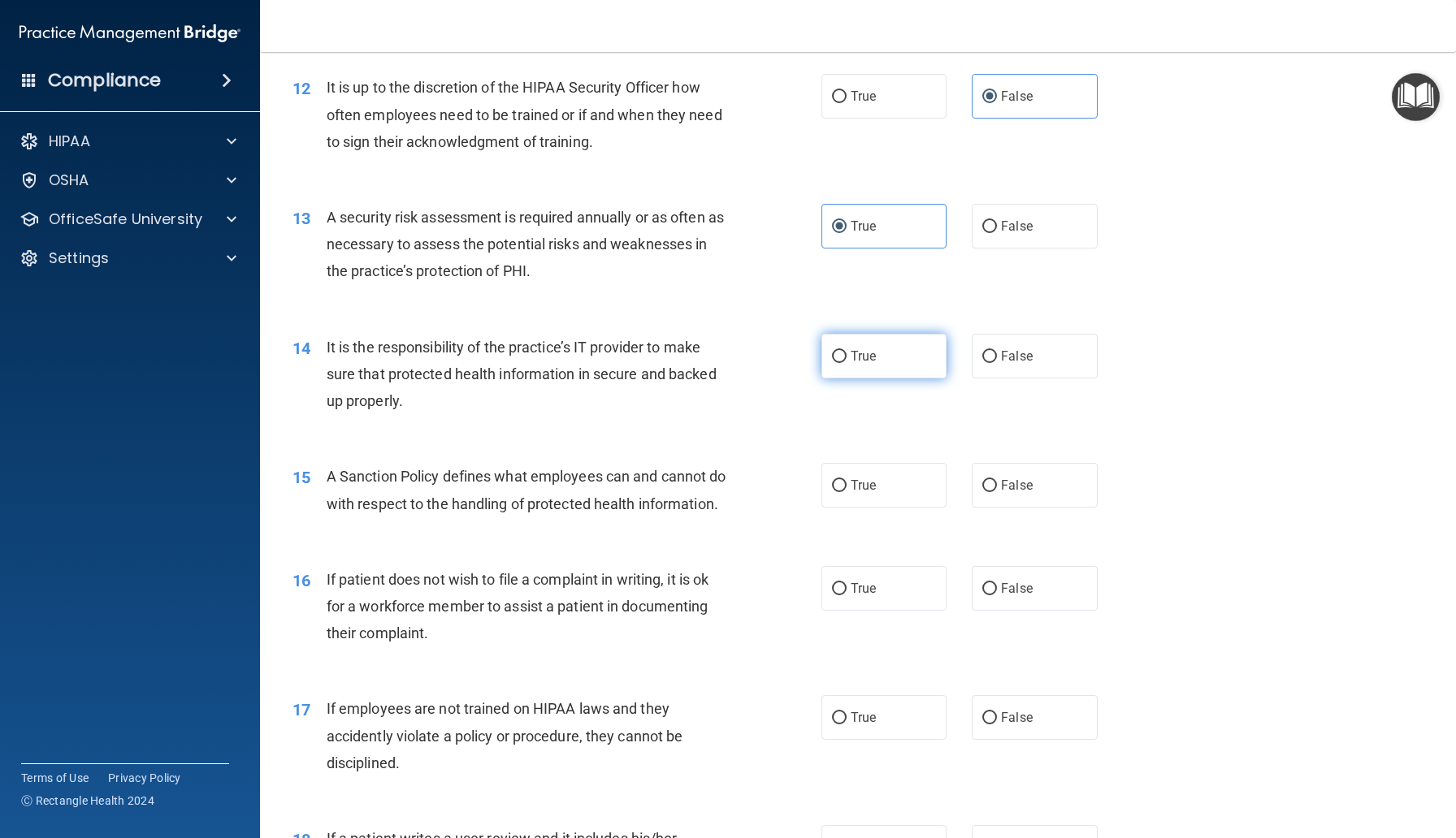
click at [846, 363] on input "True" at bounding box center [839, 356] width 15 height 12
radio input "true"
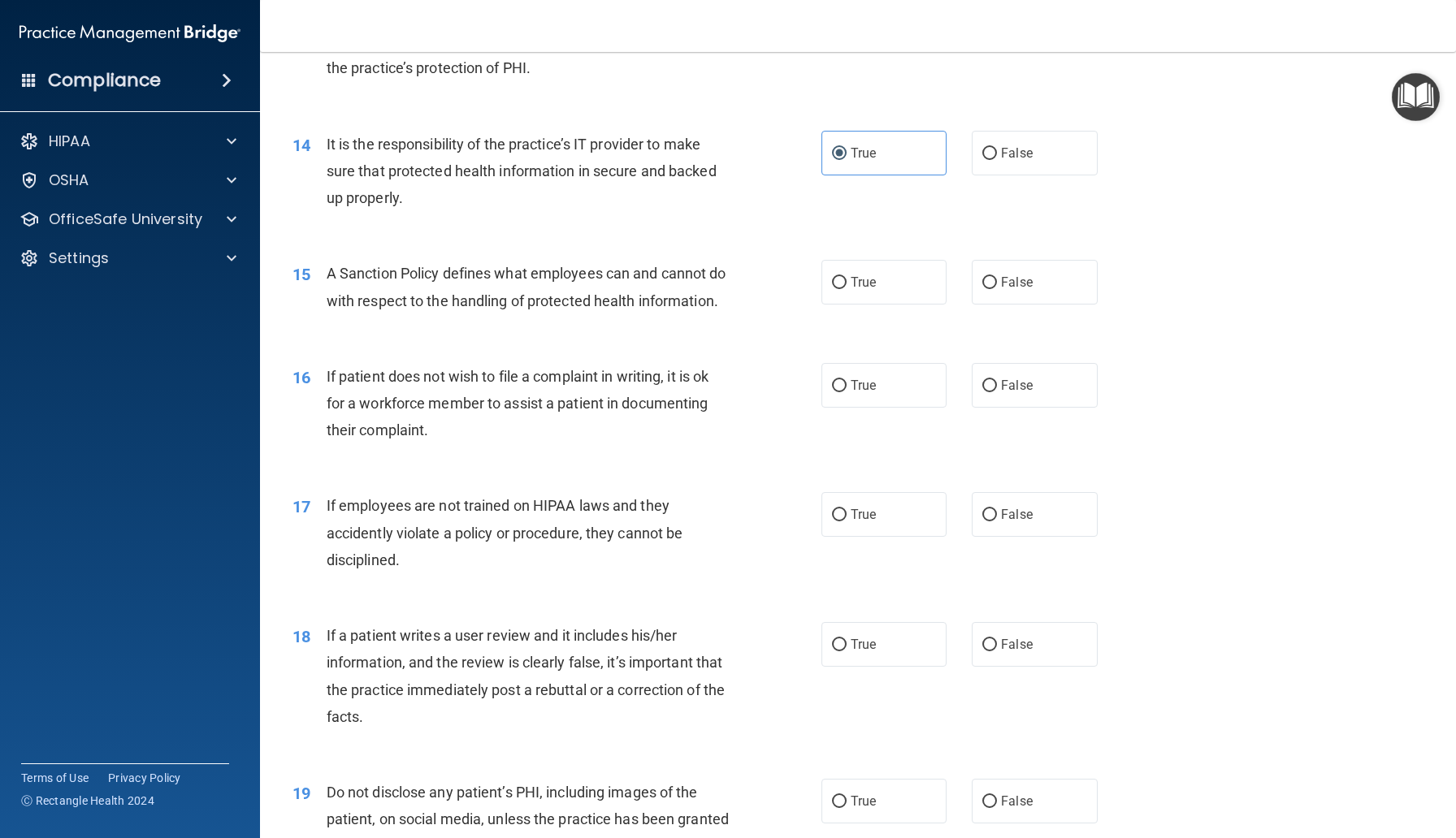
scroll to position [1902, 0]
click at [906, 293] on label "True" at bounding box center [883, 279] width 125 height 44
click at [846, 286] on input "True" at bounding box center [839, 280] width 15 height 12
radio input "true"
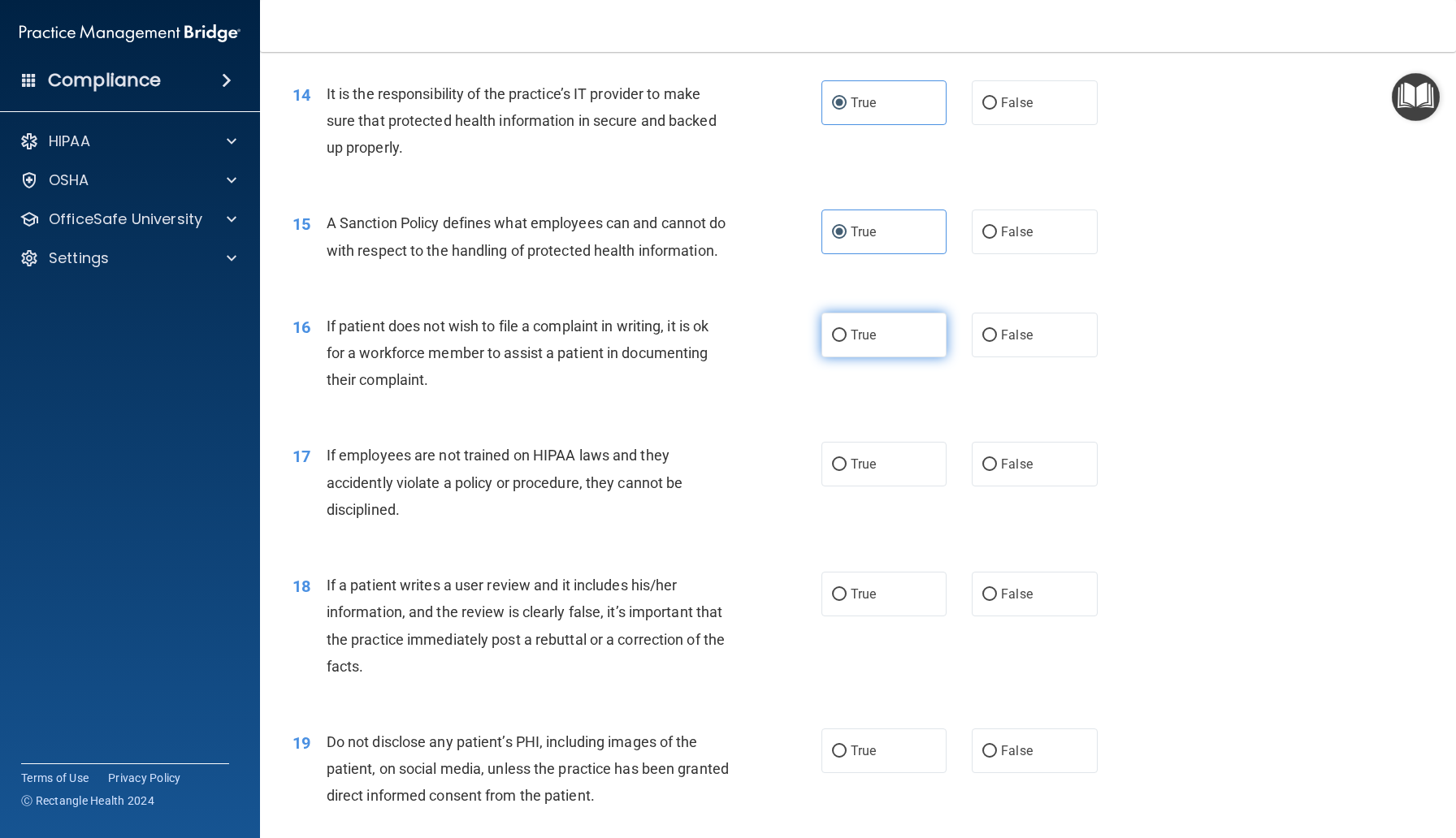
click at [841, 342] on input "True" at bounding box center [839, 336] width 15 height 12
radio input "true"
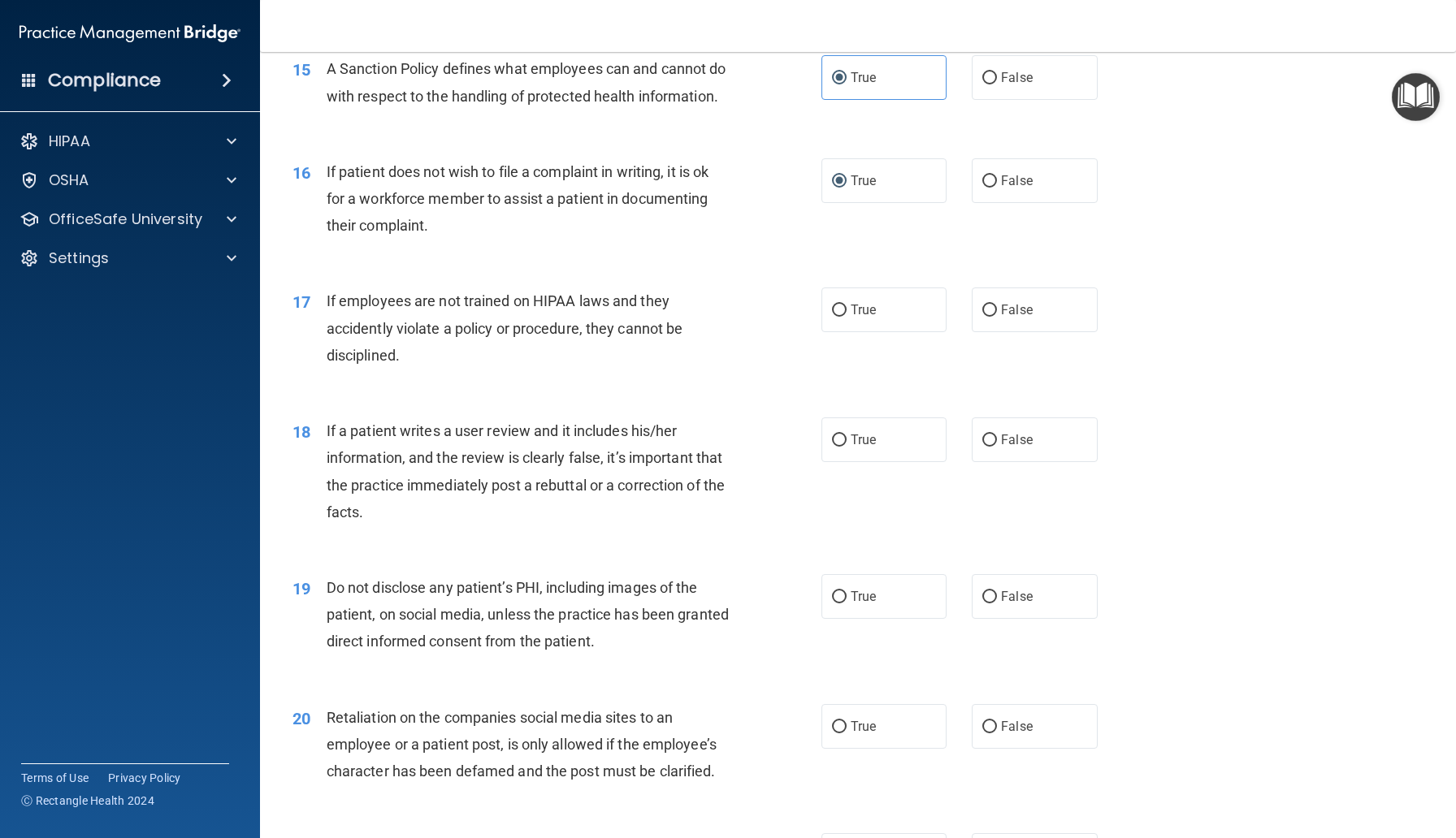
scroll to position [2119, 0]
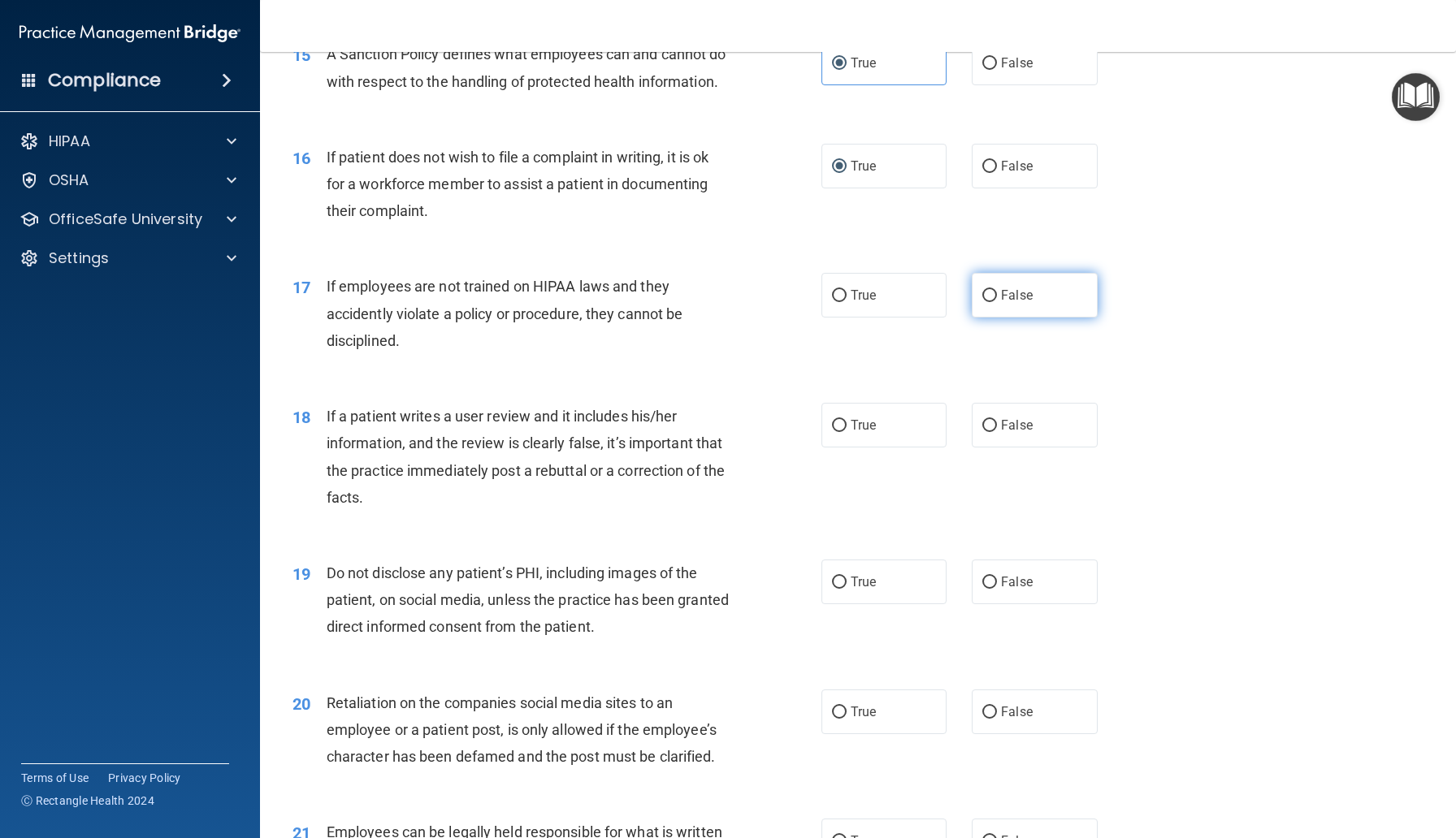
click at [1011, 305] on label "False" at bounding box center [1034, 294] width 125 height 44
click at [997, 302] on input "False" at bounding box center [989, 296] width 15 height 12
radio input "true"
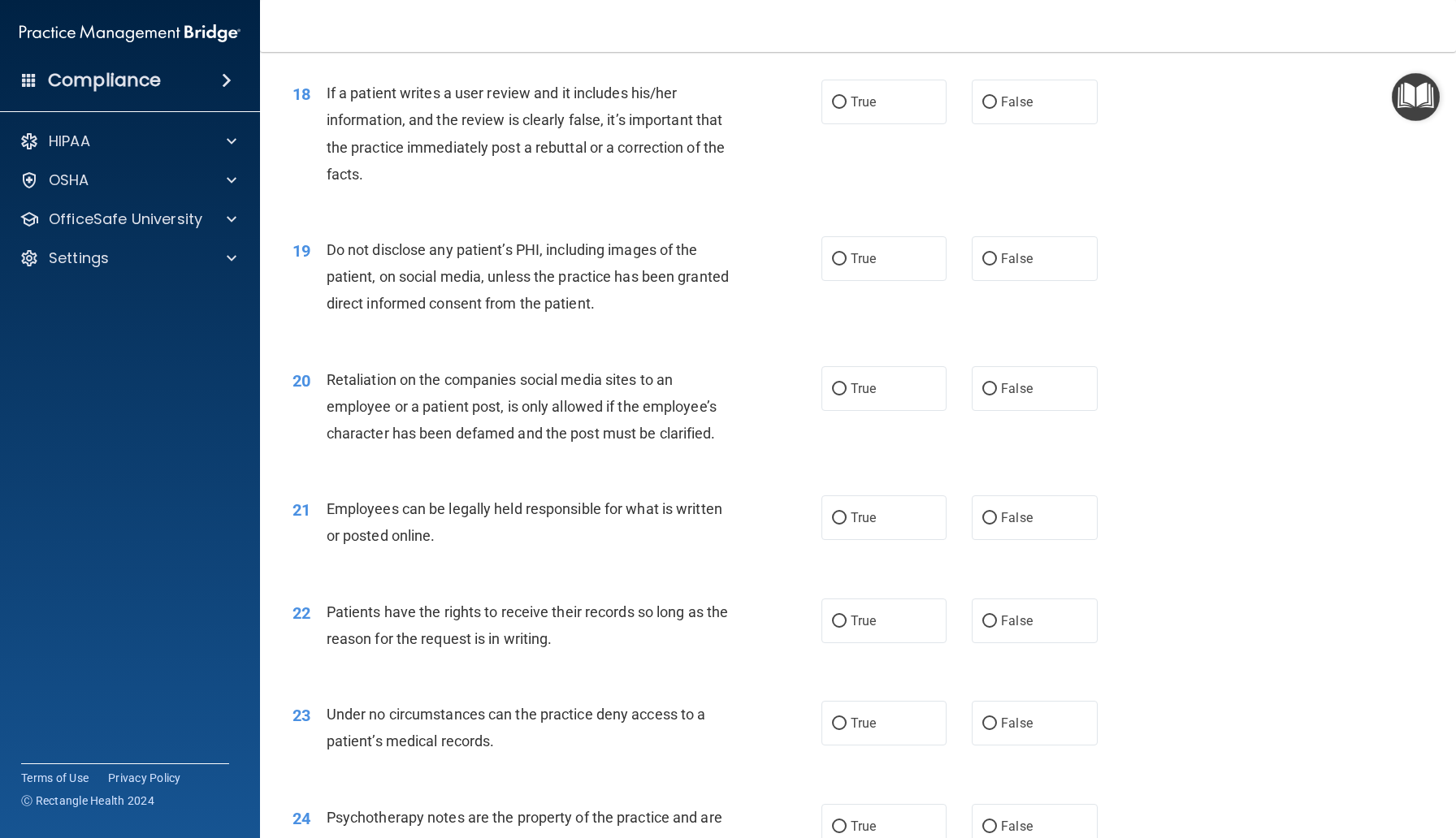
scroll to position [2436, 0]
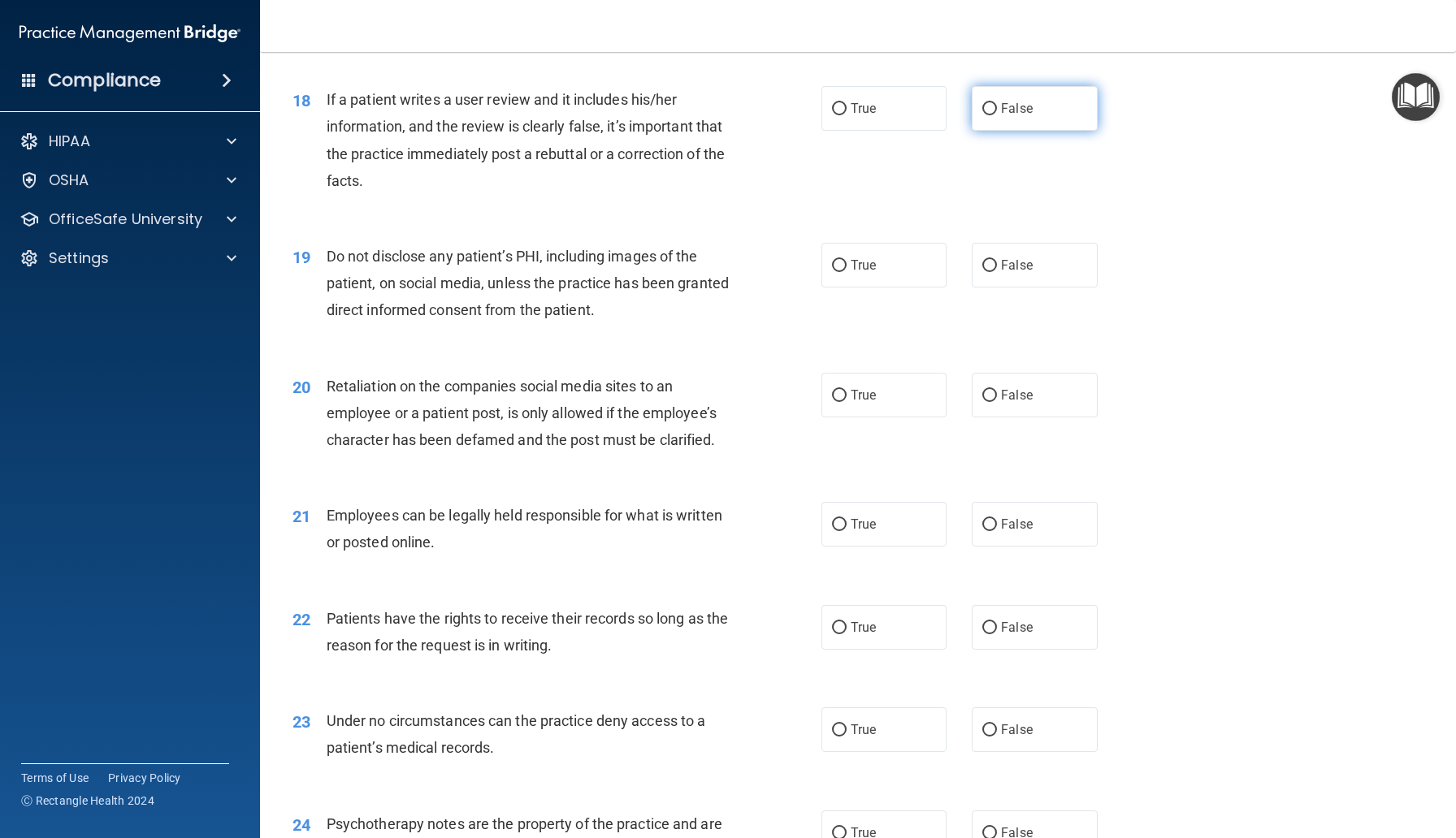
click at [974, 130] on label "False" at bounding box center [1034, 108] width 125 height 44
click at [982, 115] on input "False" at bounding box center [989, 110] width 15 height 12
radio input "true"
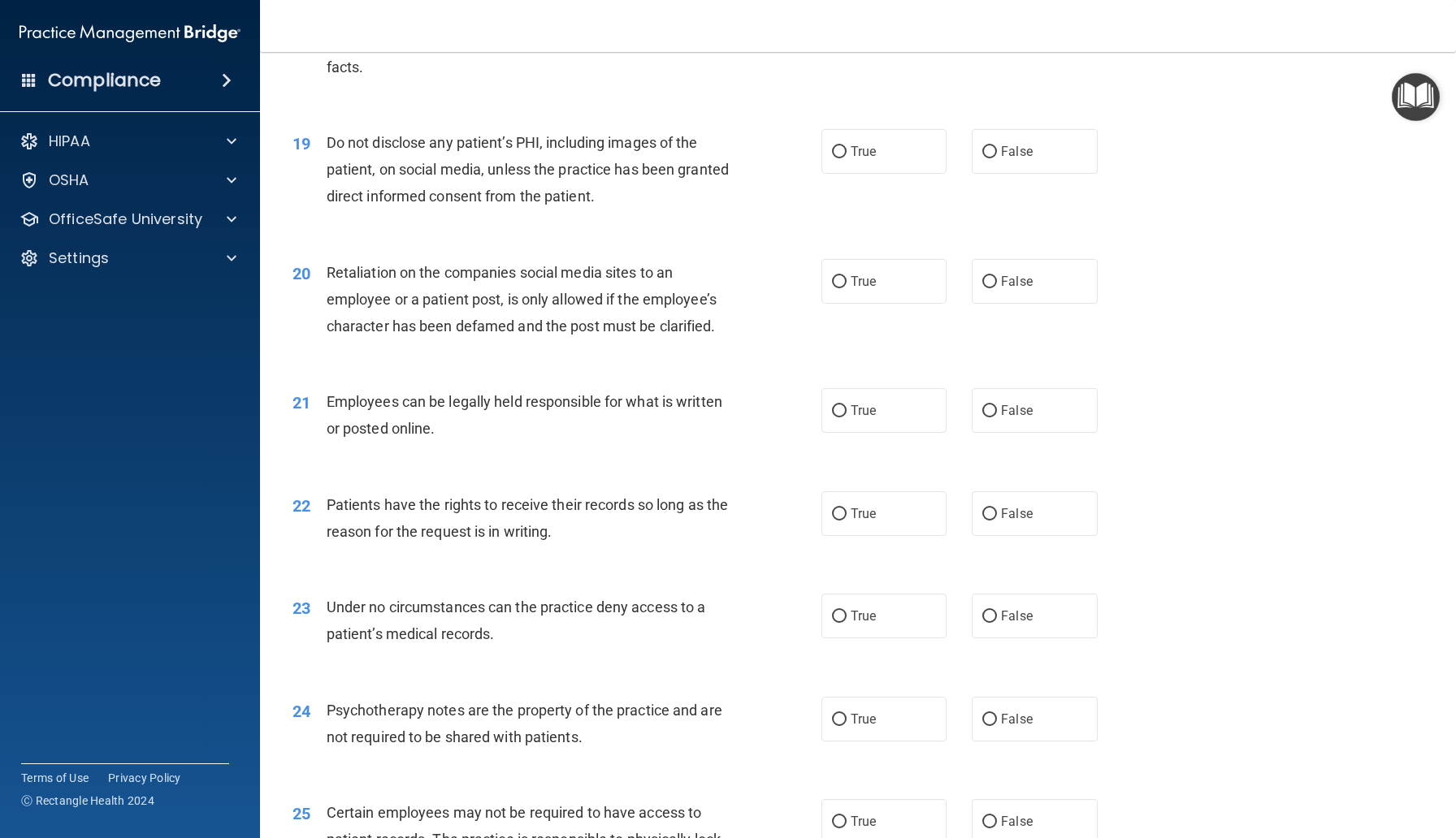
scroll to position [2551, 0]
click at [892, 173] on label "True" at bounding box center [883, 150] width 125 height 44
click at [846, 158] on input "True" at bounding box center [839, 151] width 15 height 12
radio input "true"
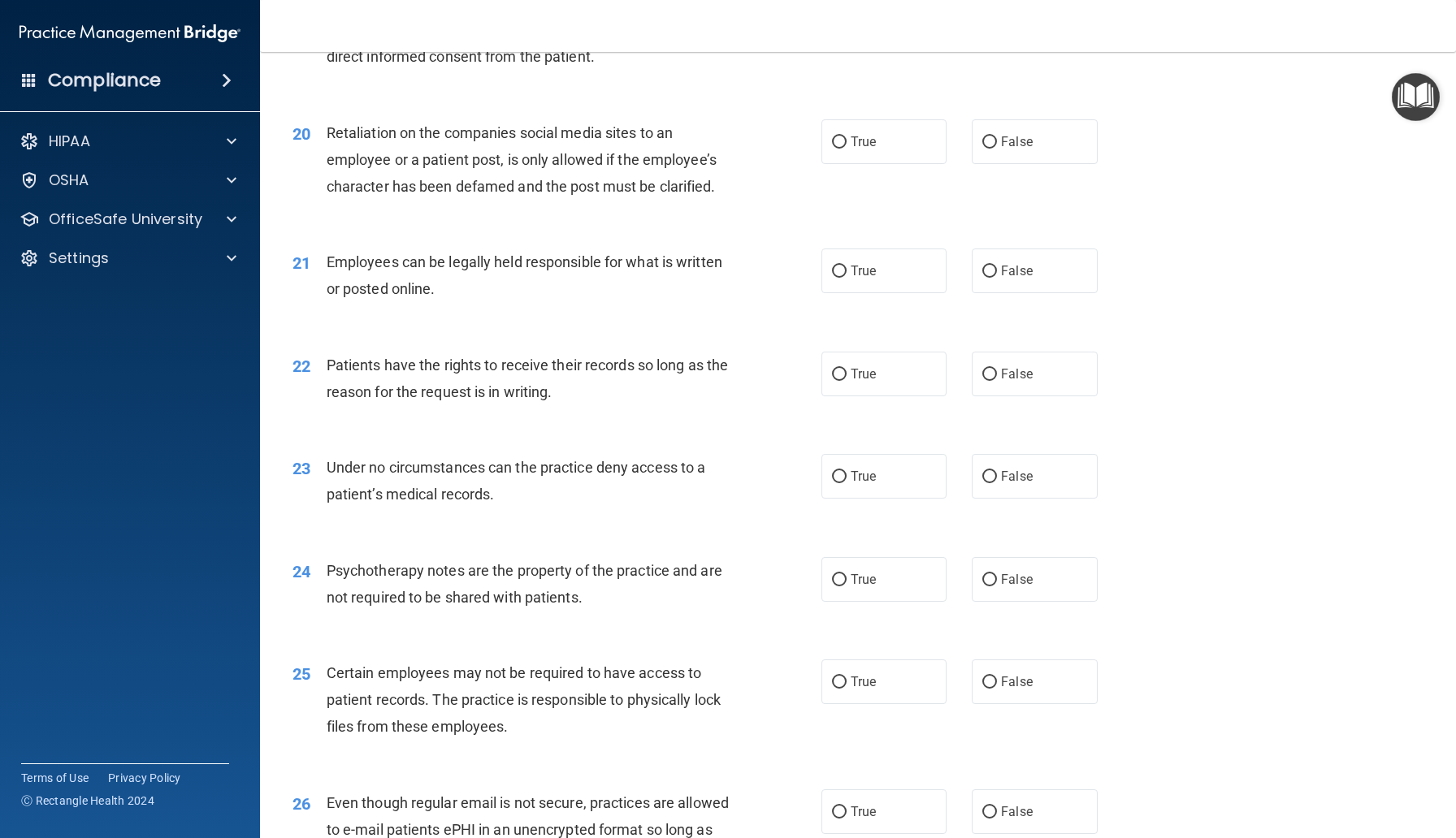
scroll to position [2695, 0]
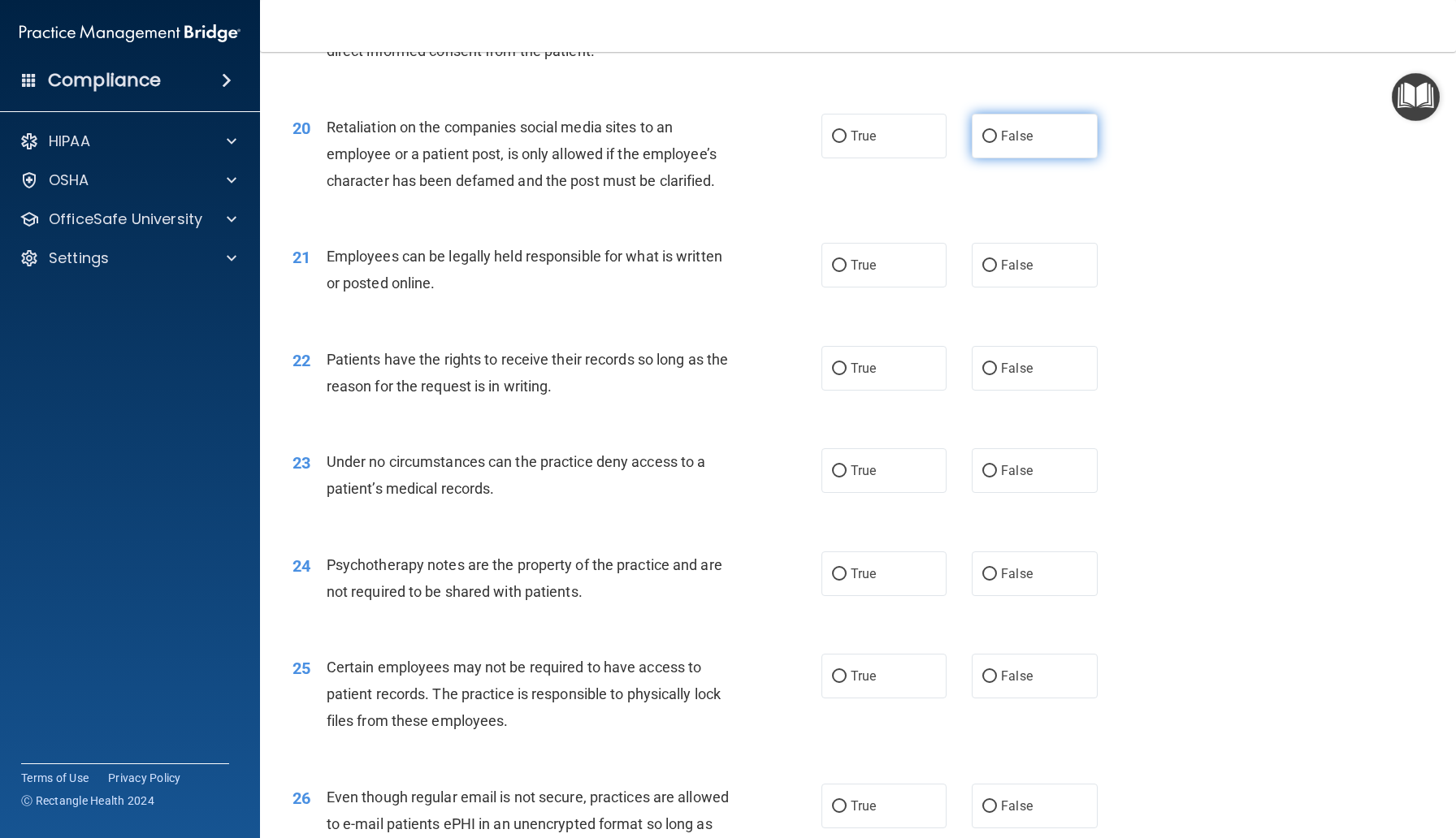
click at [1007, 158] on label "False" at bounding box center [1034, 135] width 125 height 44
click at [997, 143] on input "False" at bounding box center [989, 136] width 15 height 12
radio input "true"
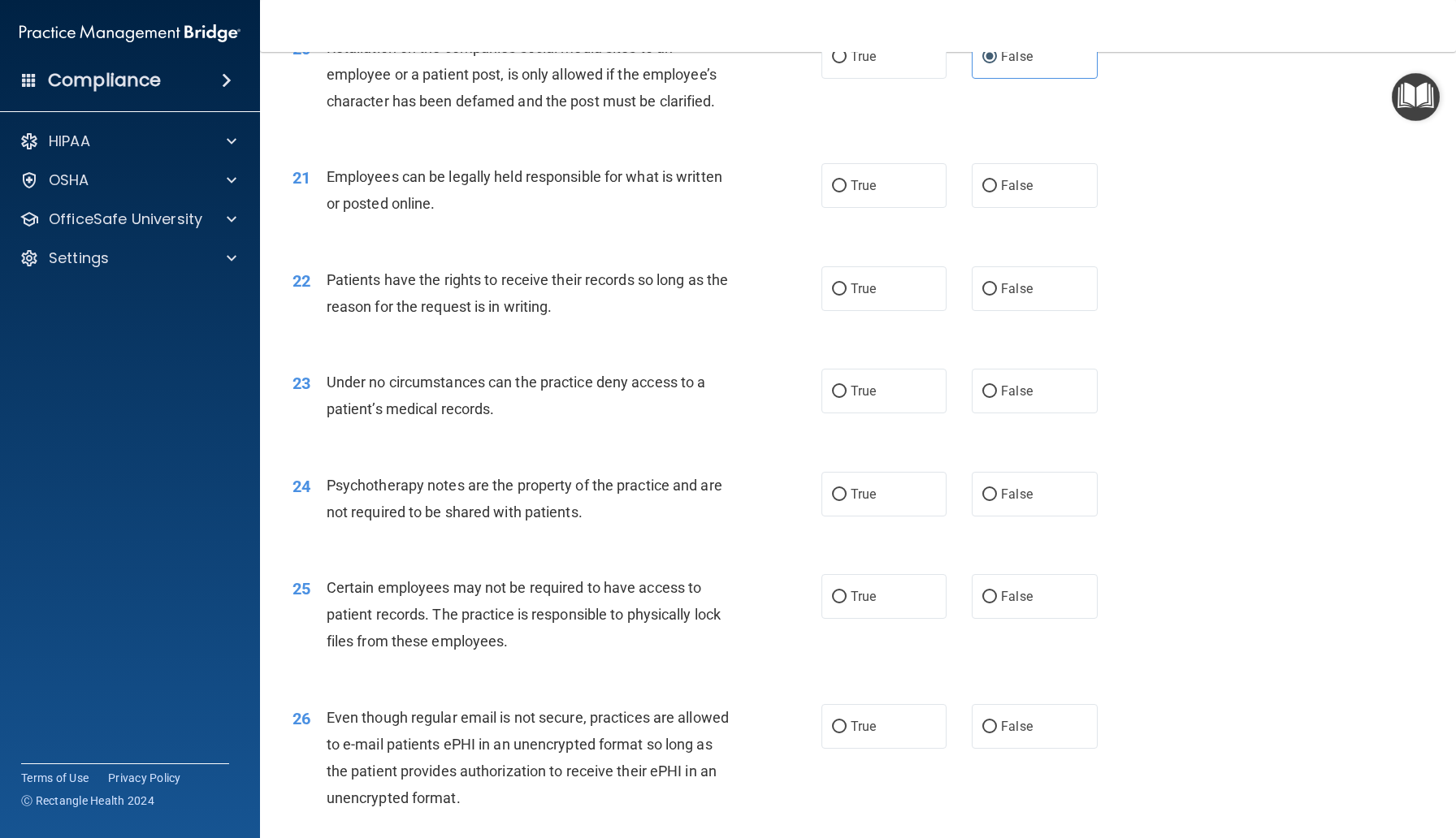
scroll to position [2777, 0]
click at [873, 206] on label "True" at bounding box center [883, 184] width 125 height 44
click at [846, 190] on input "True" at bounding box center [839, 185] width 15 height 12
radio input "true"
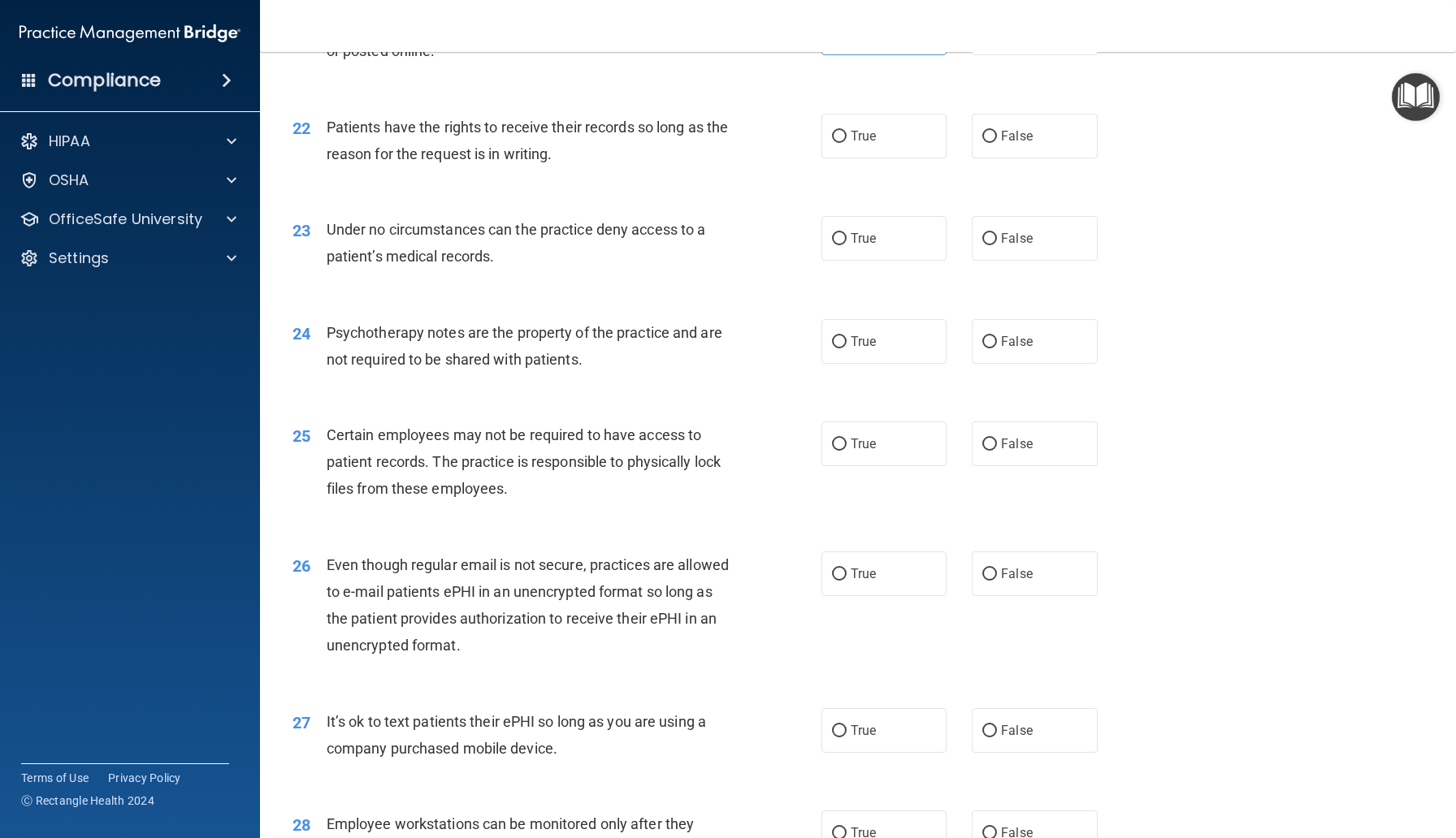
scroll to position [2936, 0]
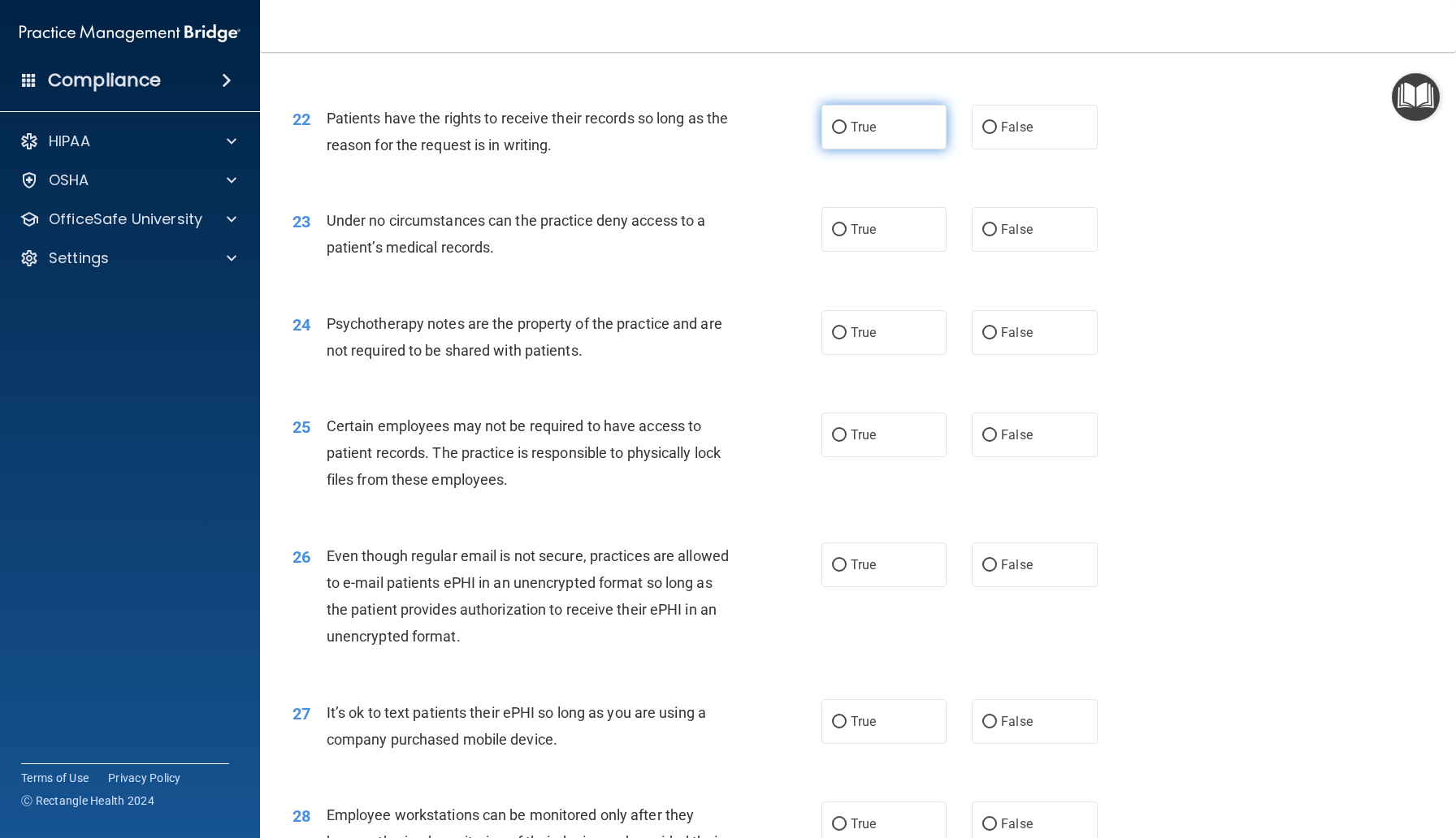
click at [892, 149] on label "True" at bounding box center [883, 126] width 125 height 44
click at [846, 134] on input "True" at bounding box center [839, 127] width 15 height 12
radio input "true"
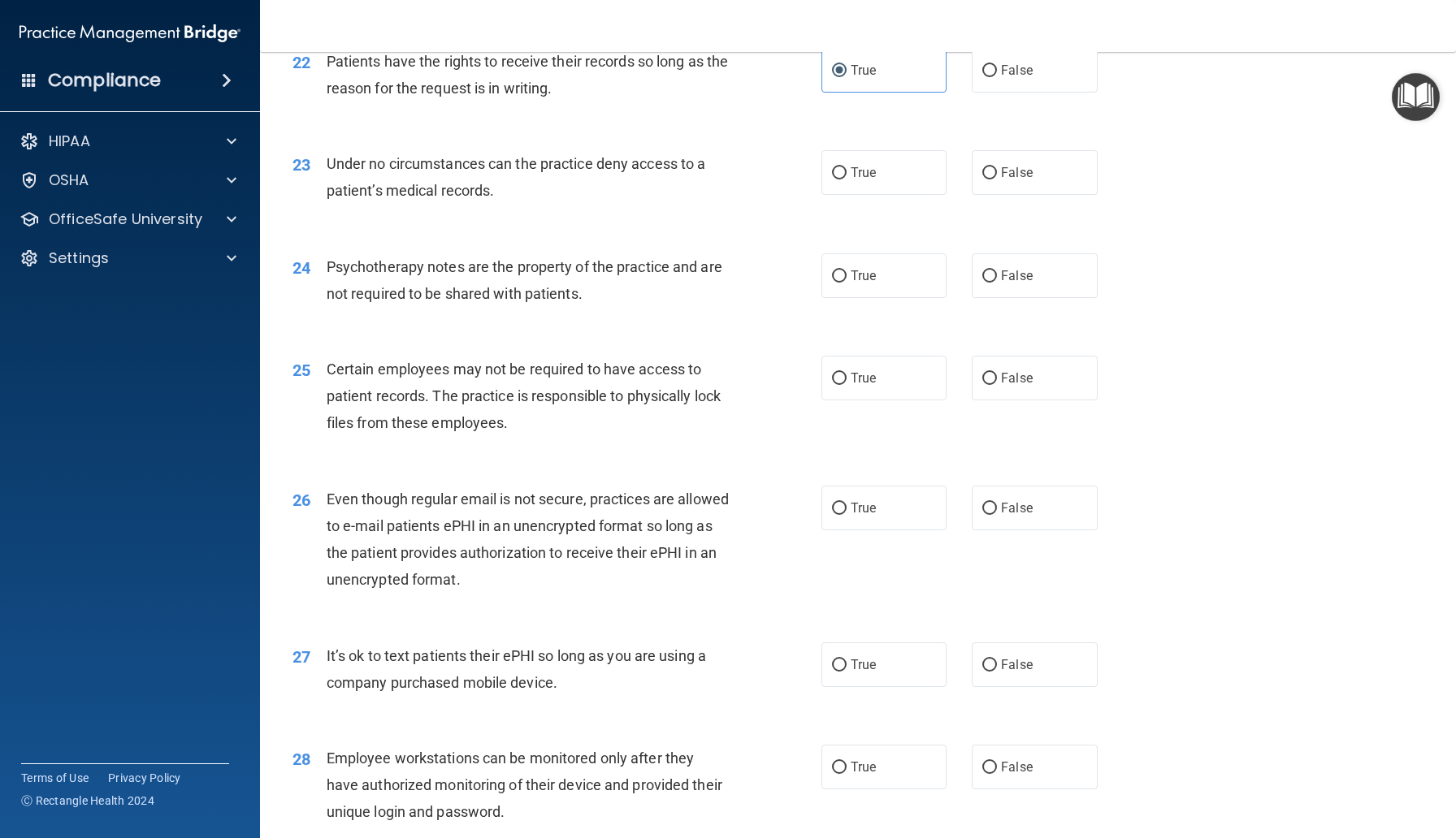
scroll to position [2996, 0]
click at [1009, 178] on span "False" at bounding box center [1017, 171] width 32 height 16
click at [997, 177] on input "False" at bounding box center [989, 171] width 15 height 12
radio input "true"
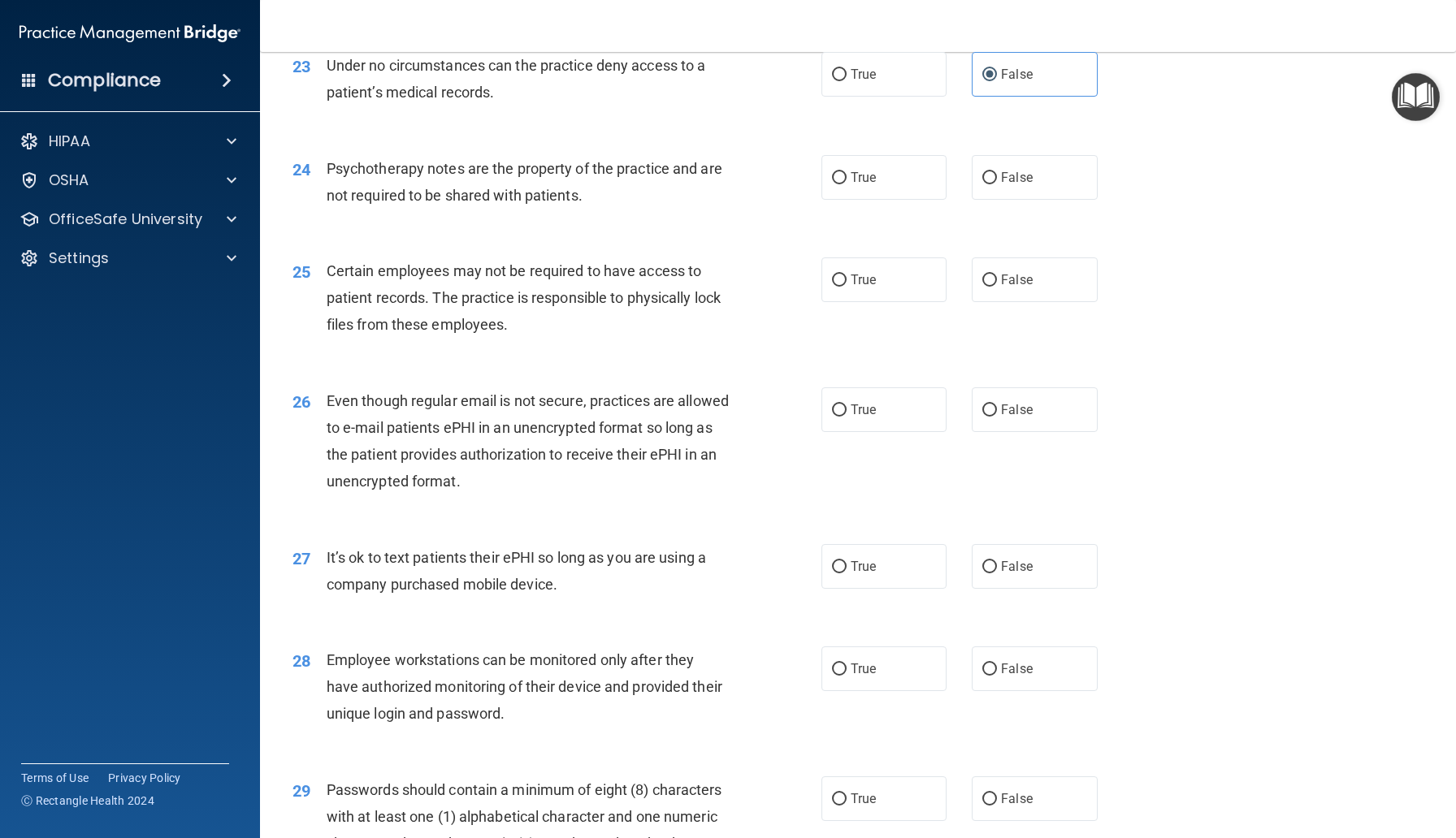
scroll to position [3099, 0]
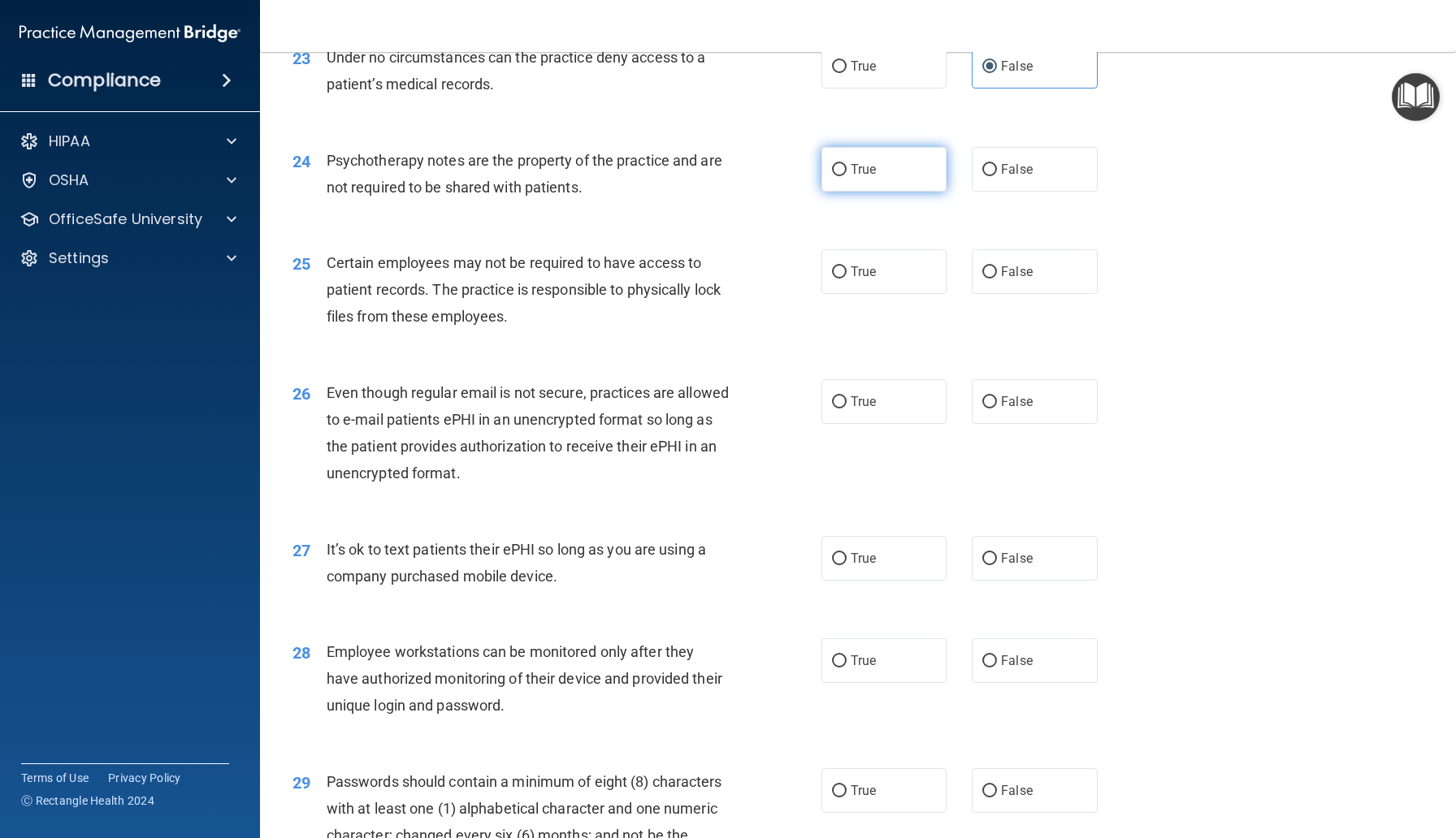
click at [920, 191] on label "True" at bounding box center [883, 169] width 125 height 44
click at [846, 177] on input "True" at bounding box center [839, 170] width 15 height 12
radio input "true"
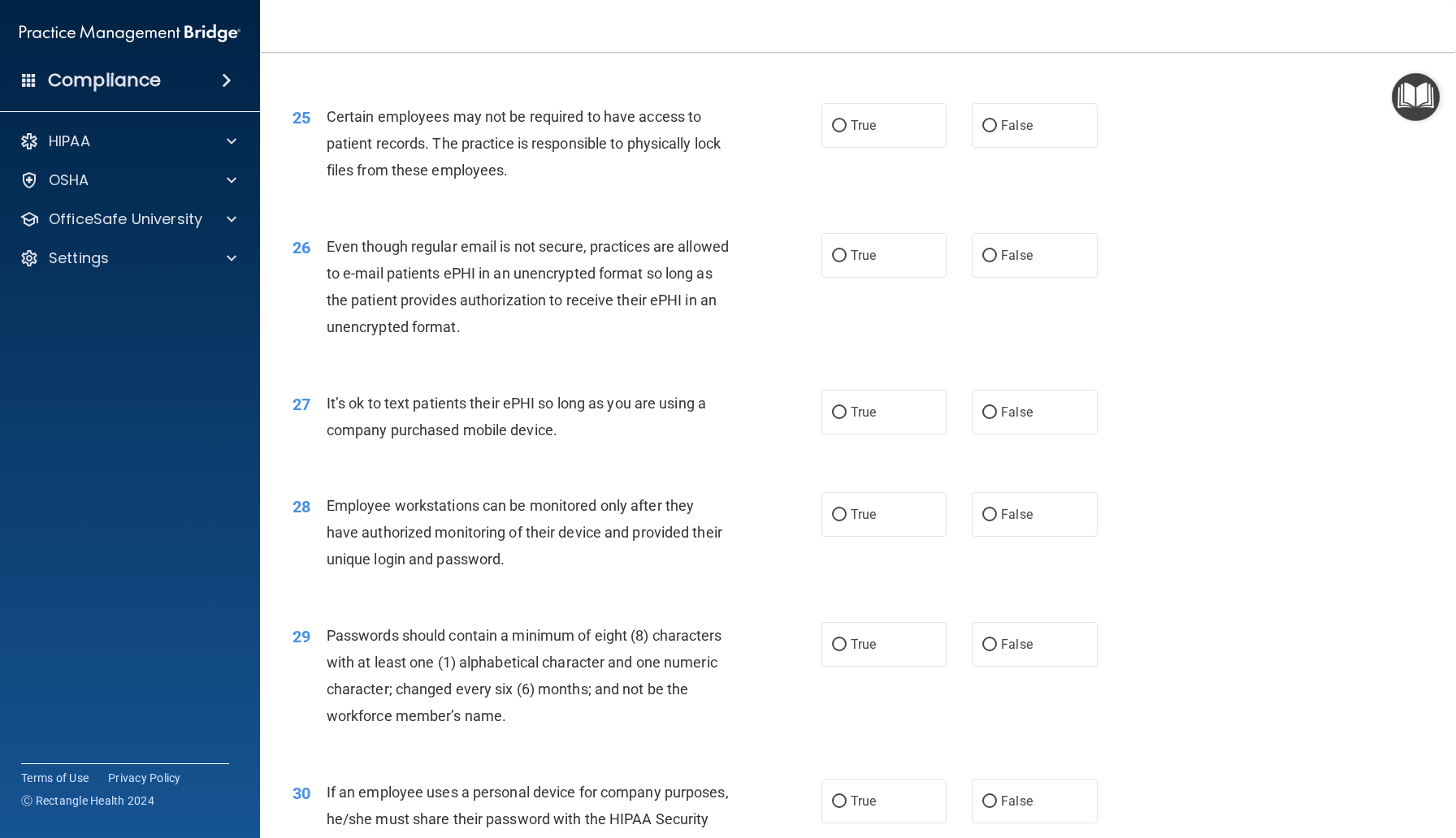
scroll to position [3257, 0]
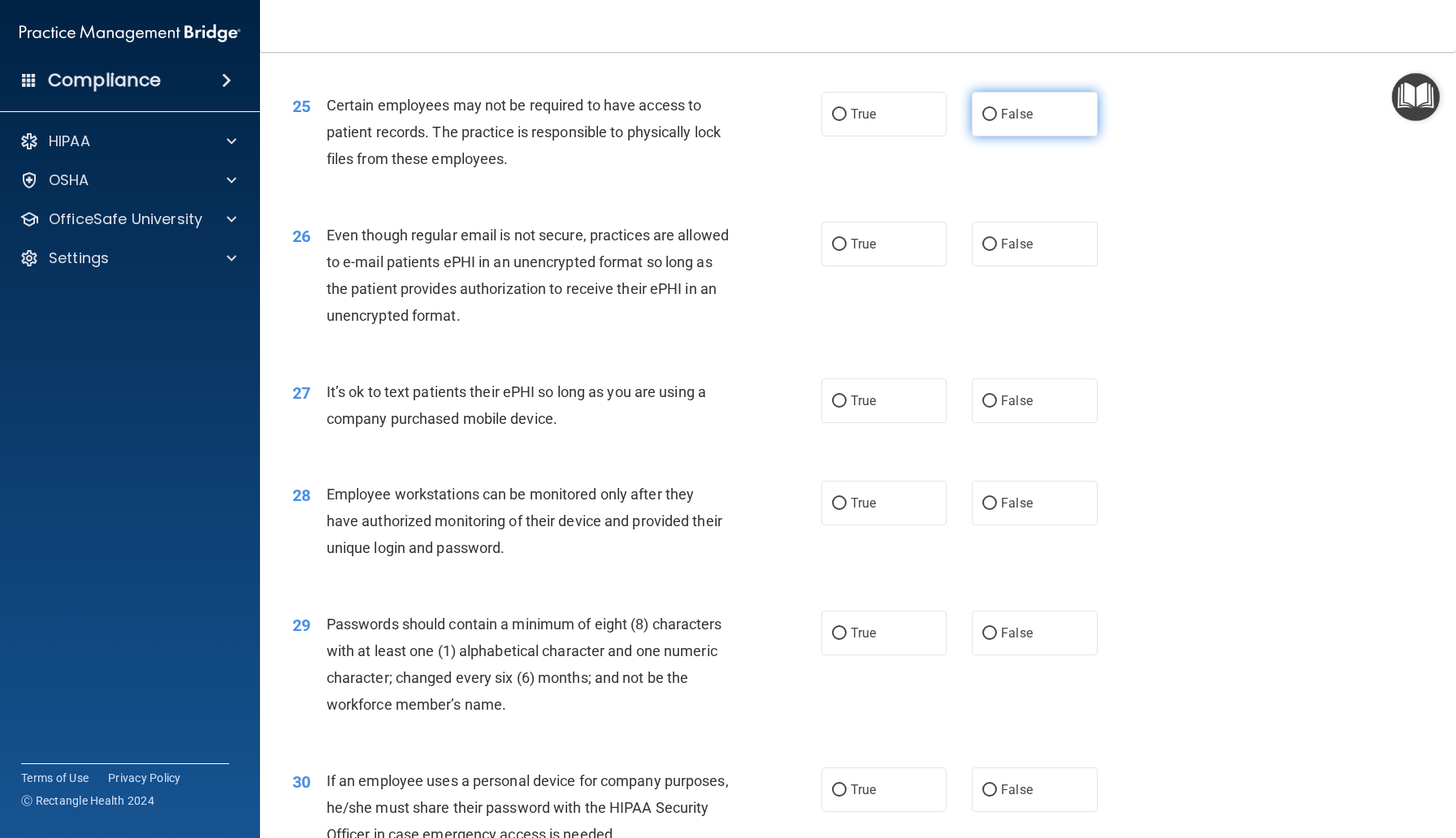
click at [997, 136] on label "False" at bounding box center [1034, 114] width 125 height 44
click at [997, 121] on input "False" at bounding box center [989, 114] width 15 height 12
radio input "true"
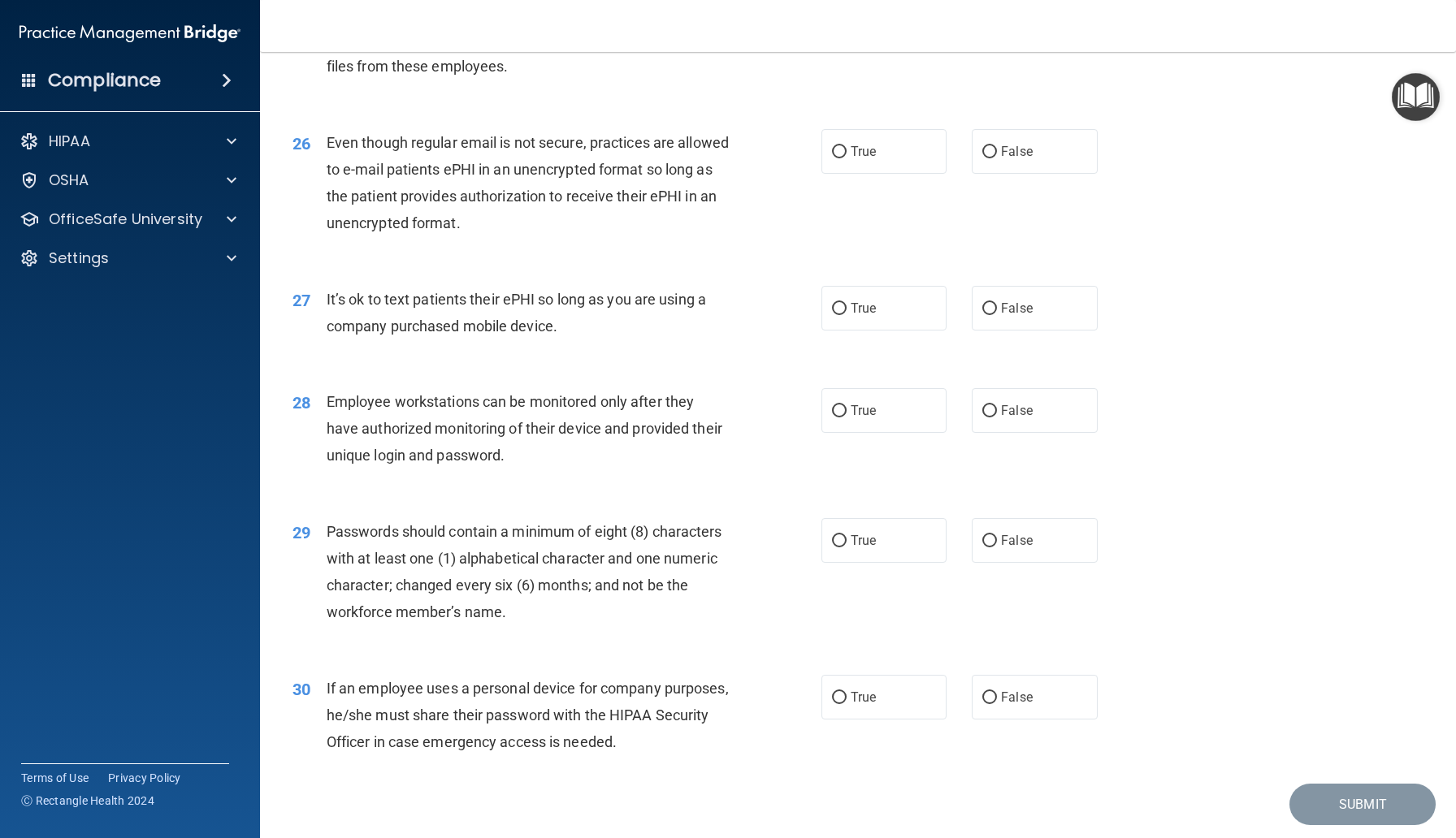
scroll to position [3350, 0]
click at [874, 158] on span "True" at bounding box center [864, 151] width 26 height 16
click at [846, 158] on input "True" at bounding box center [839, 151] width 15 height 12
radio input "true"
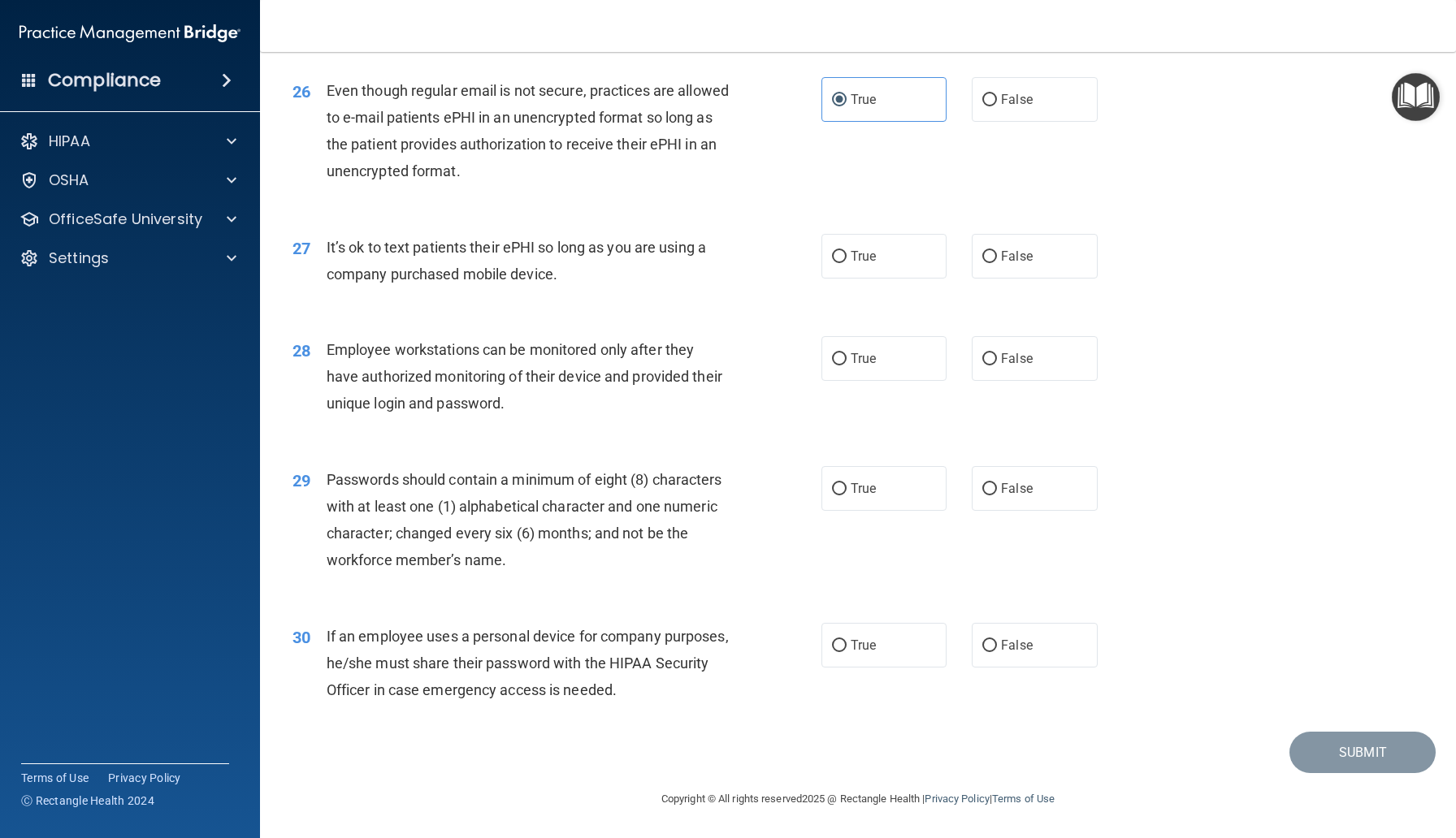
scroll to position [3428, 0]
click at [965, 259] on div "True False" at bounding box center [971, 256] width 301 height 44
click at [993, 260] on input "False" at bounding box center [989, 257] width 15 height 12
radio input "true"
click at [852, 374] on label "True" at bounding box center [883, 358] width 125 height 44
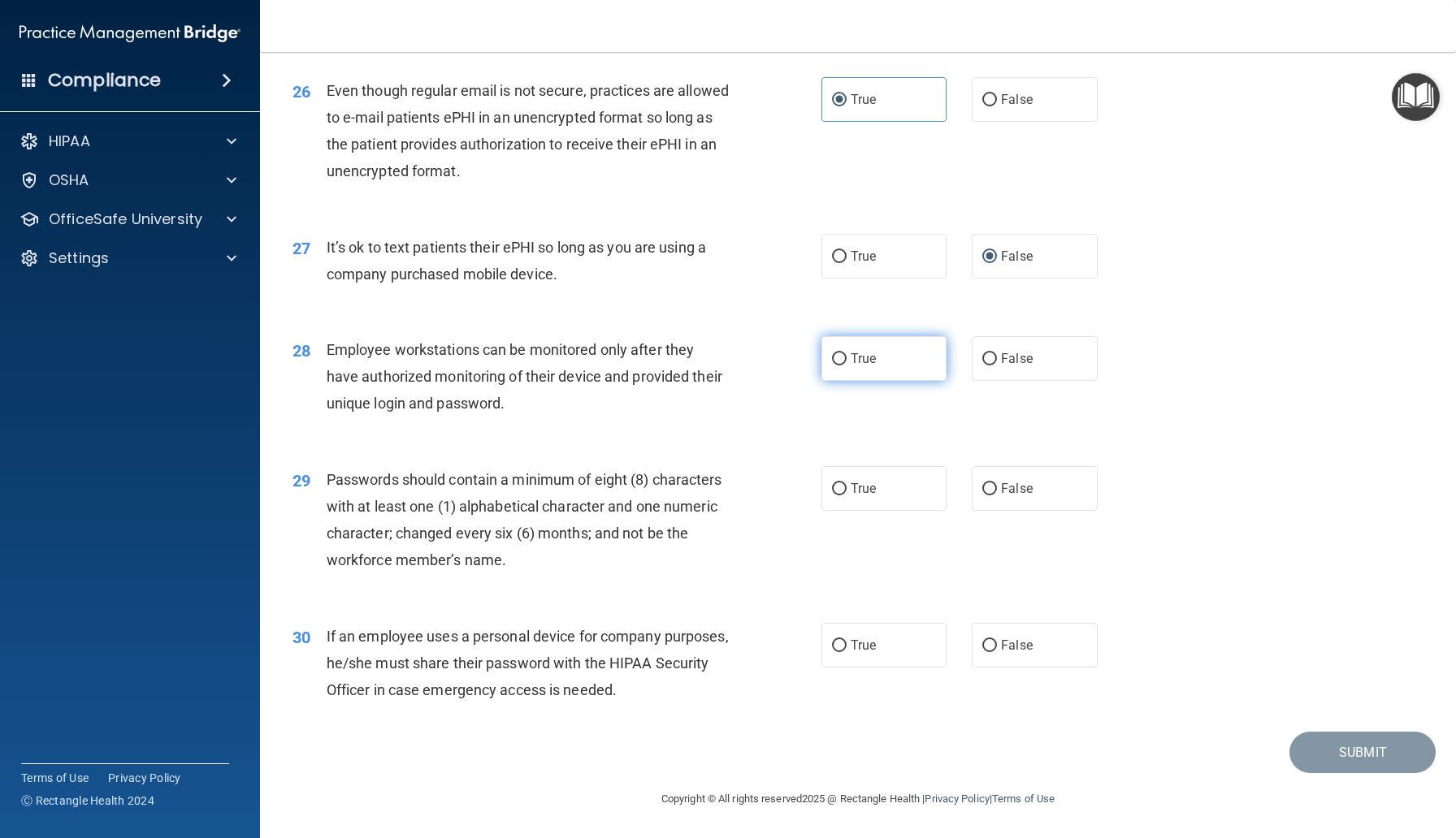
click at [846, 365] on input "True" at bounding box center [839, 359] width 15 height 12
radio input "true"
click at [867, 489] on span "True" at bounding box center [864, 489] width 26 height 16
click at [846, 489] on input "True" at bounding box center [839, 490] width 15 height 12
radio input "true"
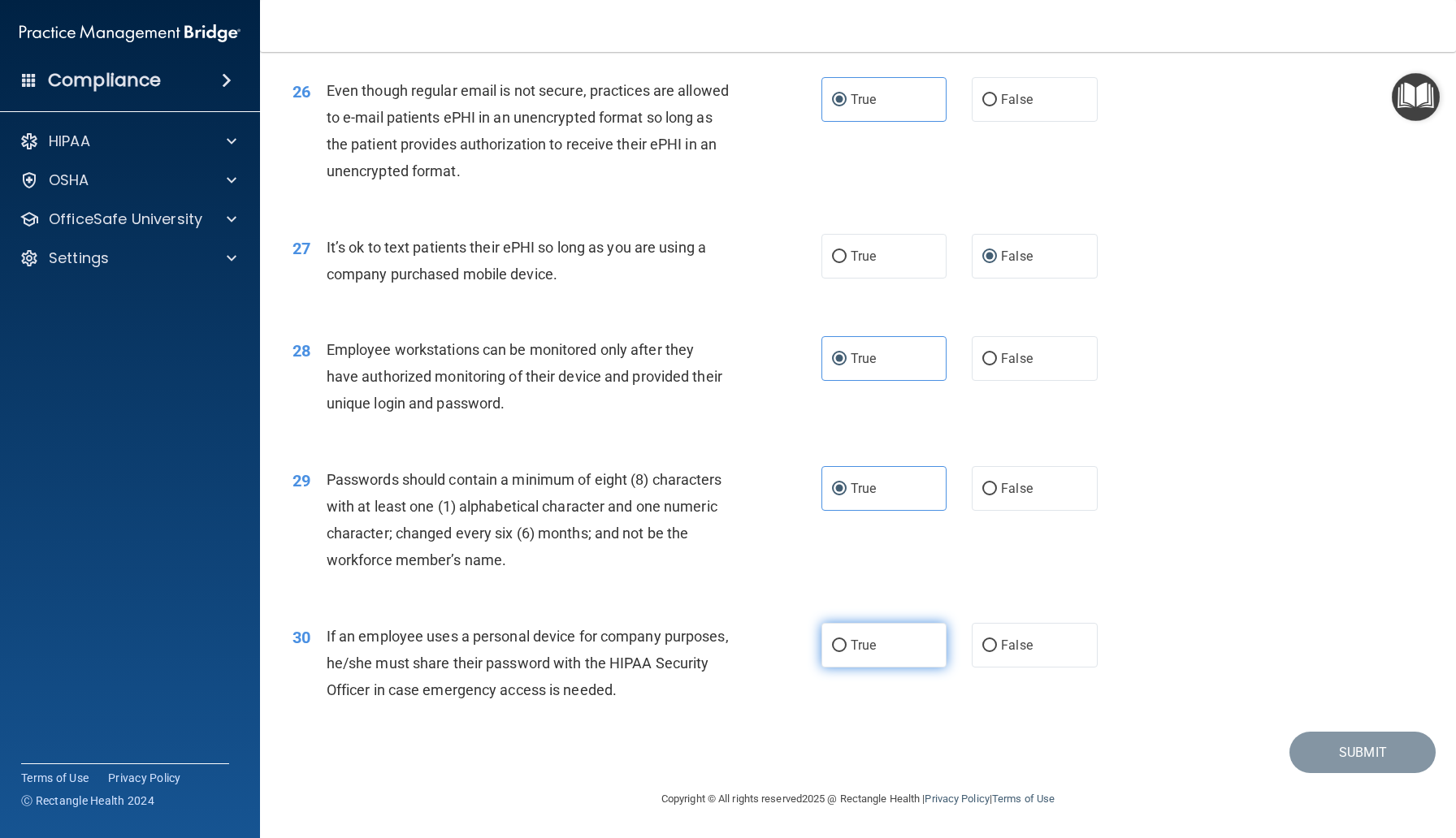
click at [851, 664] on label "True" at bounding box center [883, 645] width 125 height 44
click at [846, 652] on input "True" at bounding box center [839, 646] width 15 height 12
radio input "true"
click at [1339, 748] on button "Submit" at bounding box center [1362, 752] width 146 height 41
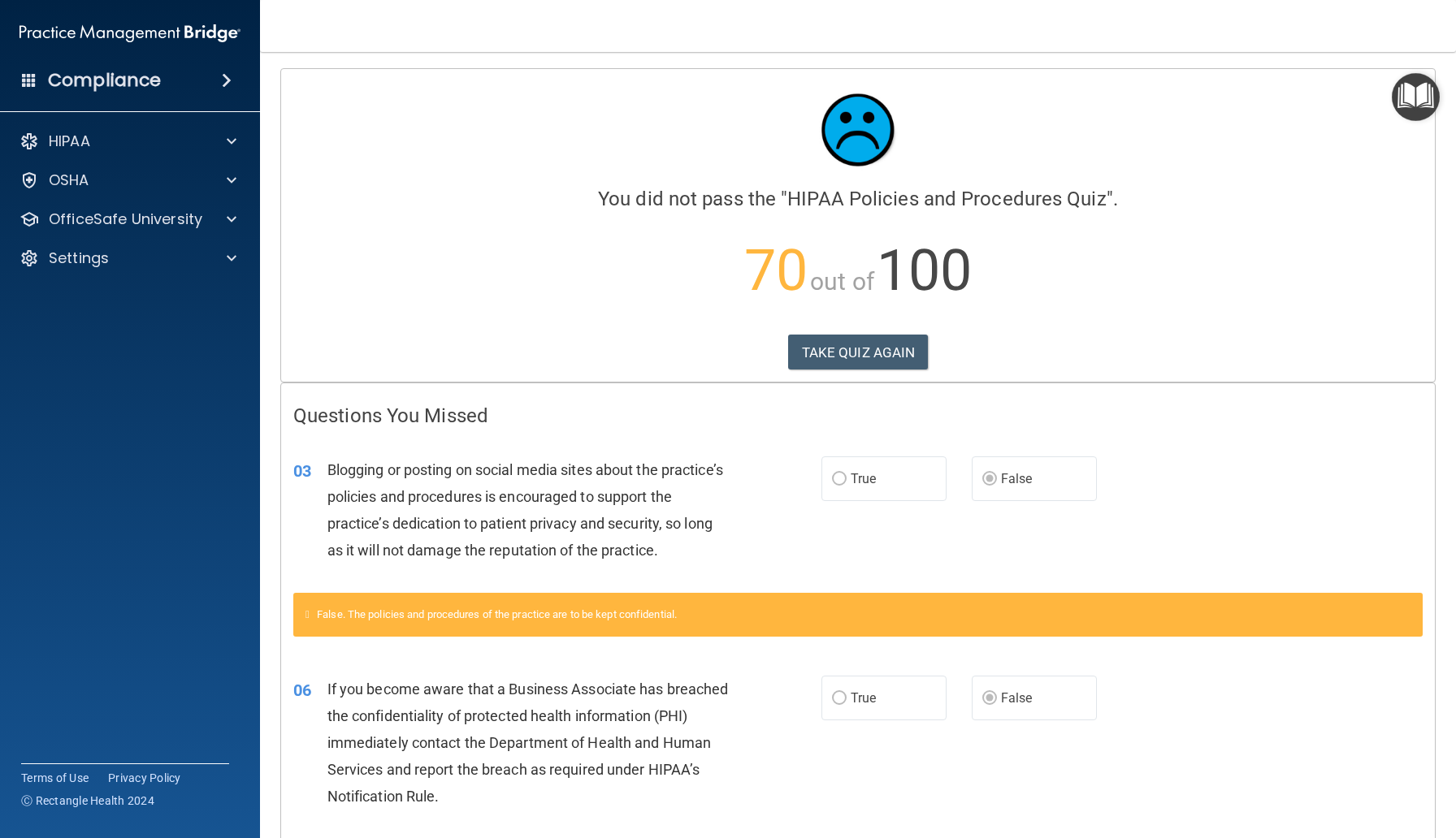
click at [835, 369] on div "Calculating your score.... You did not pass the " HIPAA Policies and Procedures…" at bounding box center [858, 225] width 1153 height 313
click at [832, 356] on button "TAKE QUIZ AGAIN" at bounding box center [858, 352] width 140 height 36
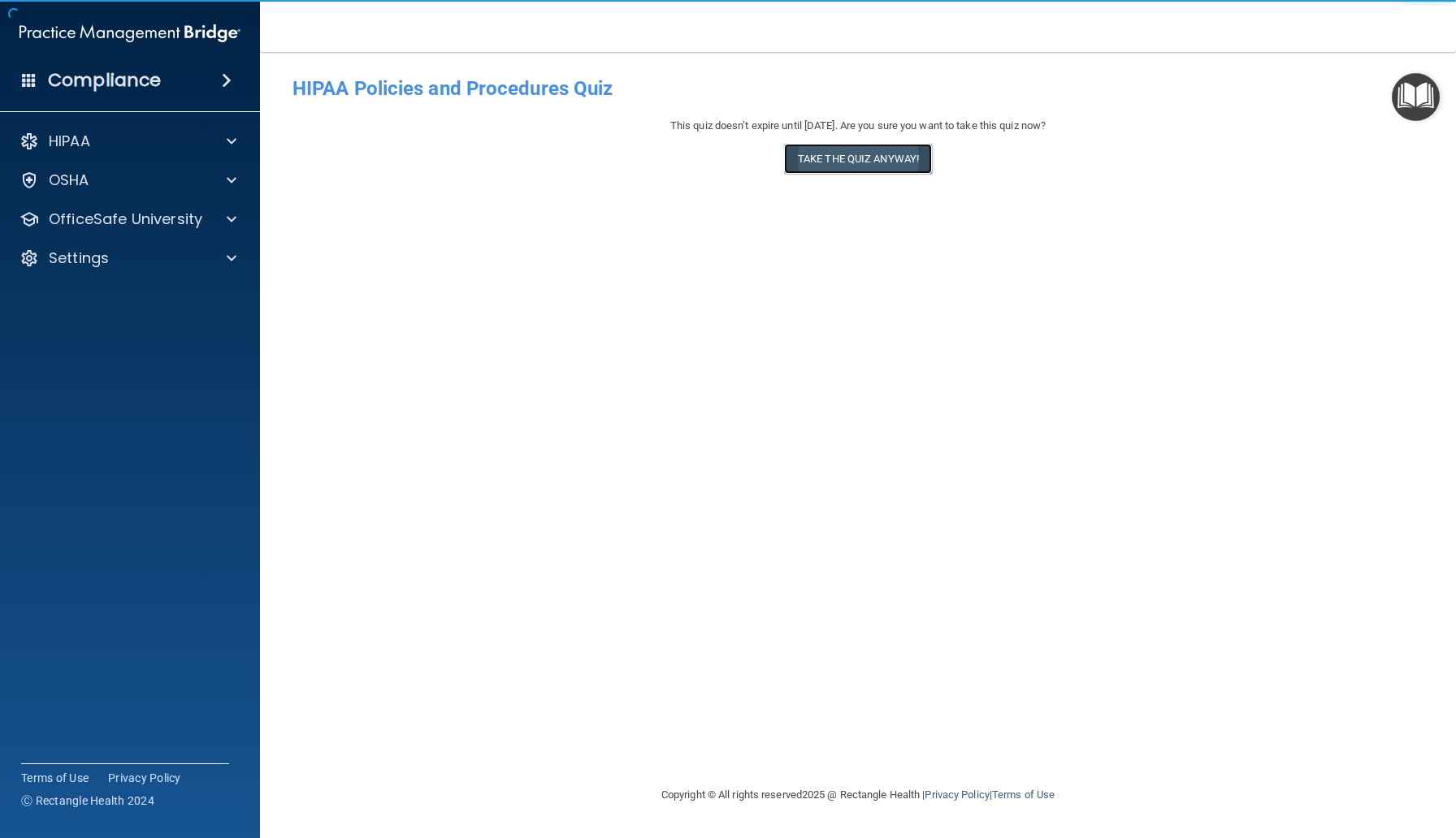
click at [824, 163] on button "Take the quiz anyway!" at bounding box center [858, 159] width 148 height 30
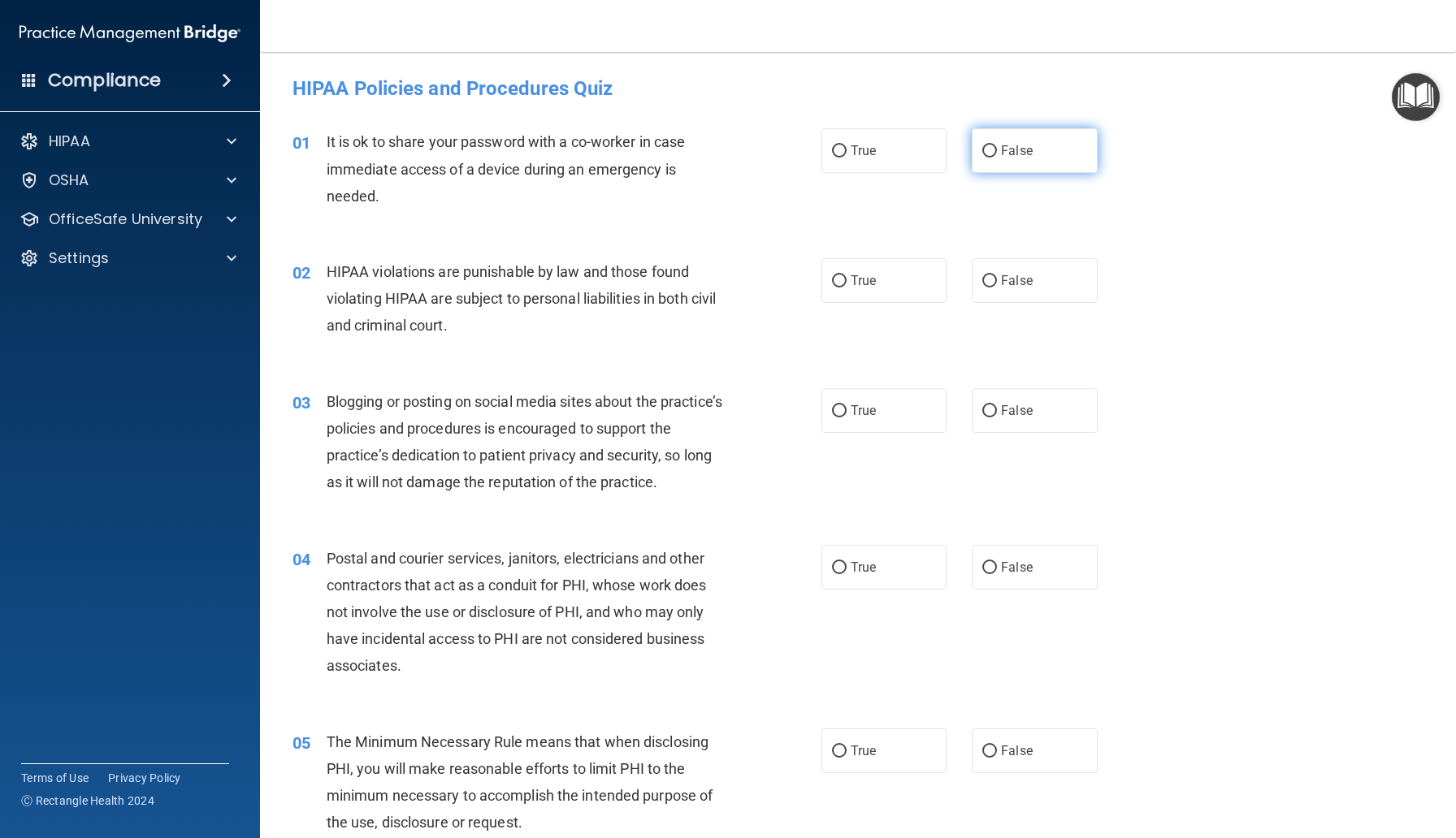
click at [988, 161] on label "False" at bounding box center [1034, 150] width 125 height 44
click at [988, 158] on input "False" at bounding box center [989, 151] width 15 height 12
radio input "true"
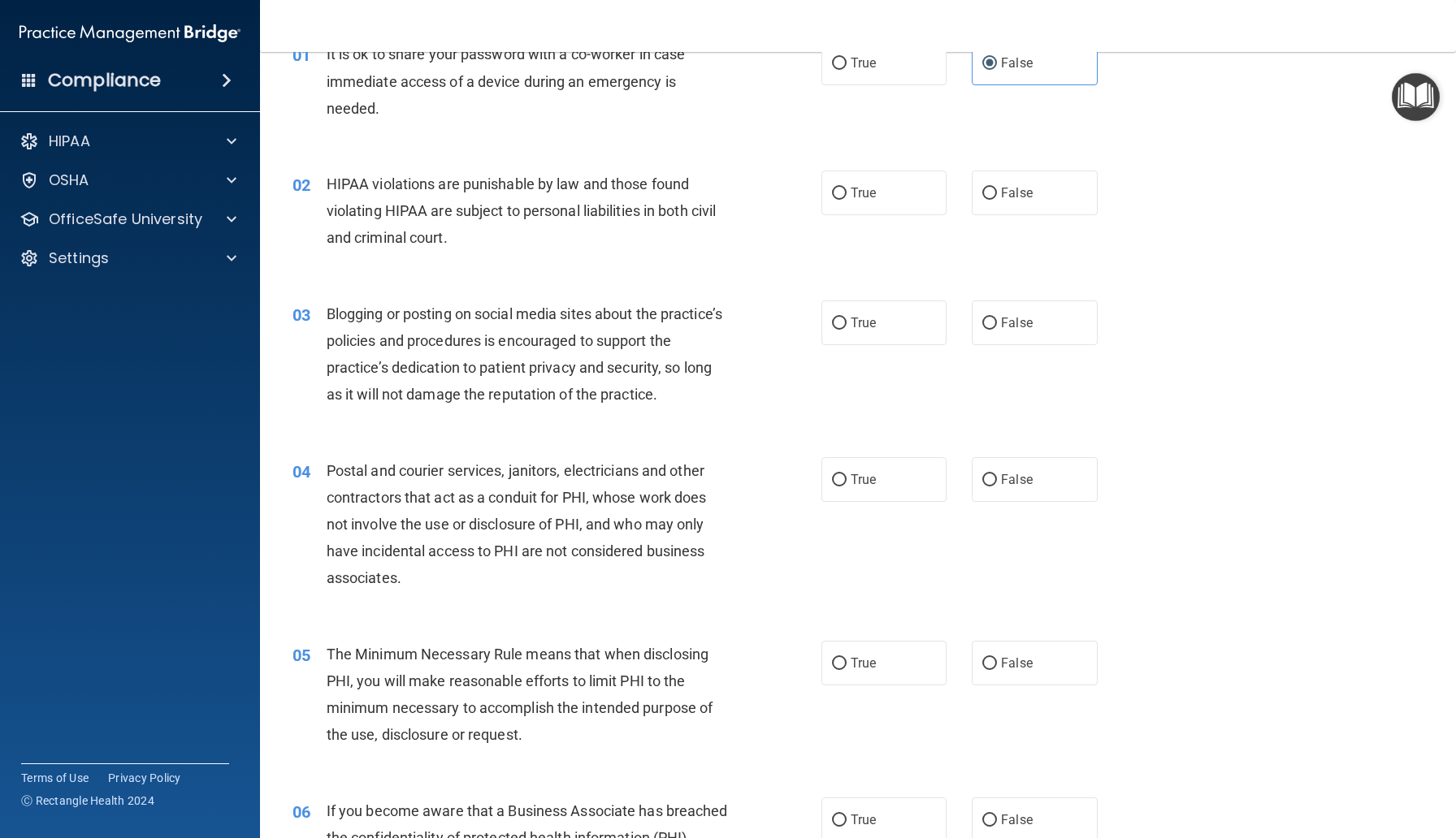
scroll to position [107, 0]
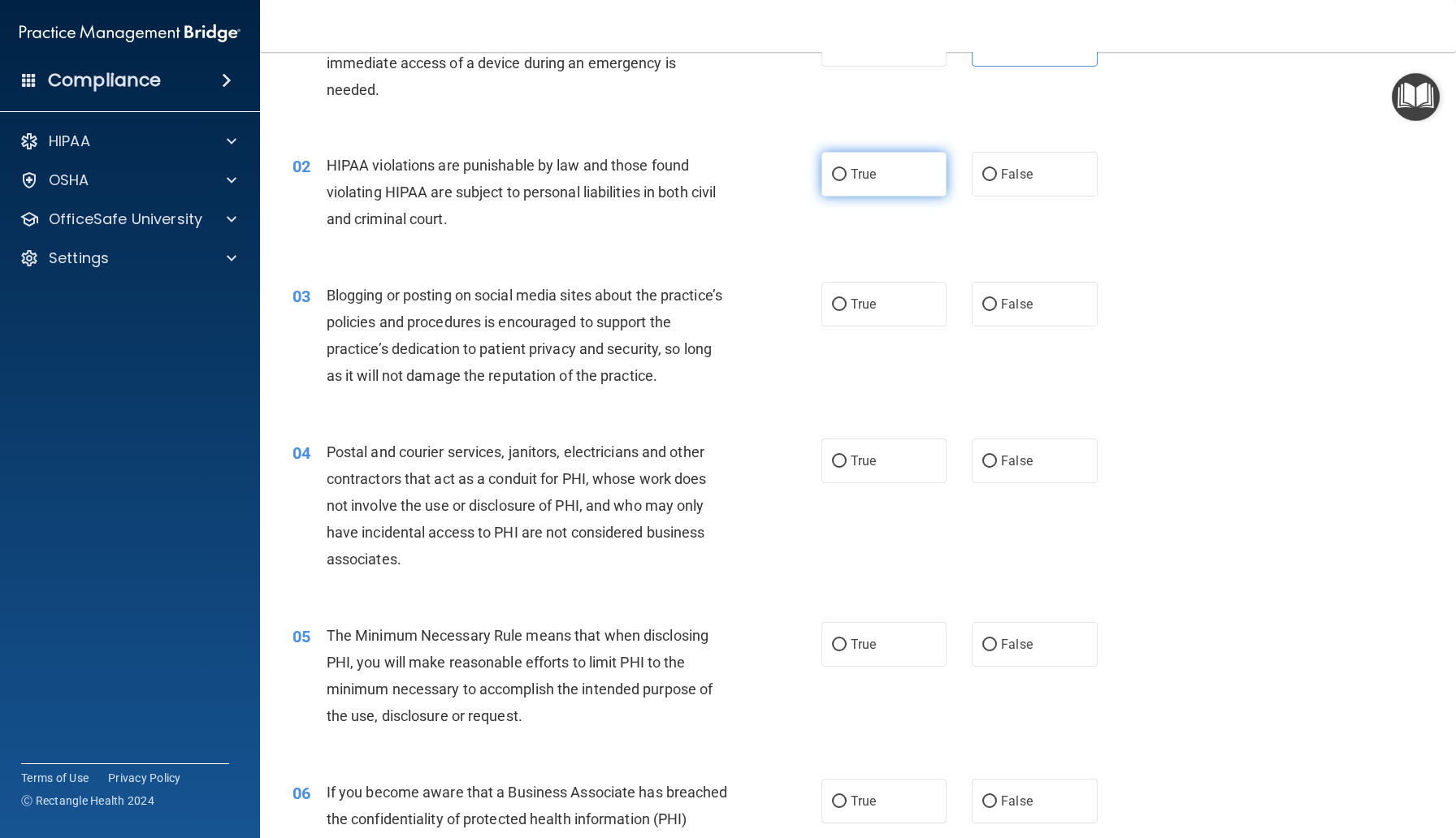
click at [869, 170] on span "True" at bounding box center [864, 175] width 26 height 16
click at [846, 170] on input "True" at bounding box center [839, 175] width 15 height 12
radio input "true"
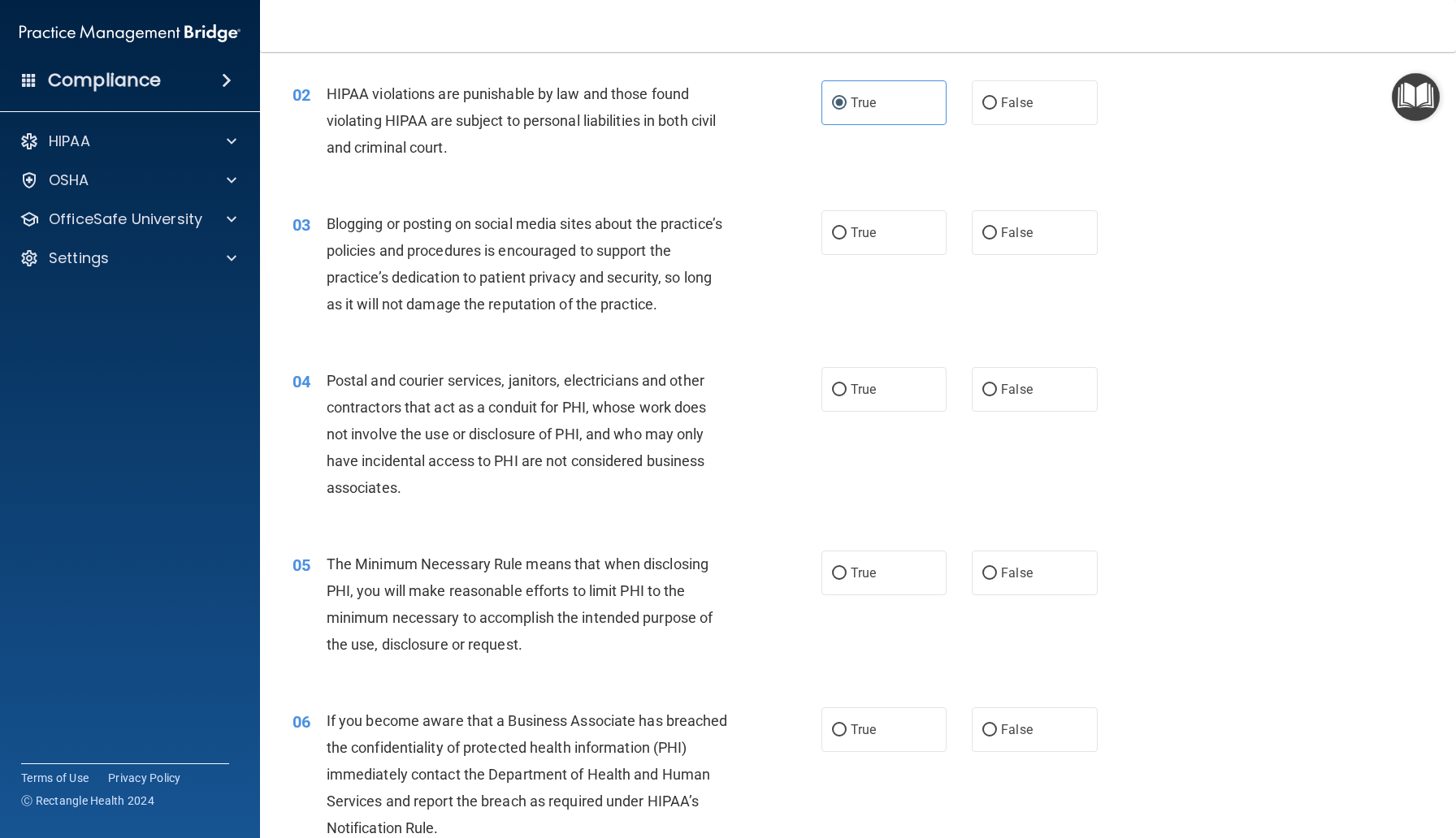
scroll to position [179, 0]
click at [1024, 239] on span "False" at bounding box center [1017, 232] width 32 height 16
click at [997, 239] on input "False" at bounding box center [989, 233] width 15 height 12
radio input "true"
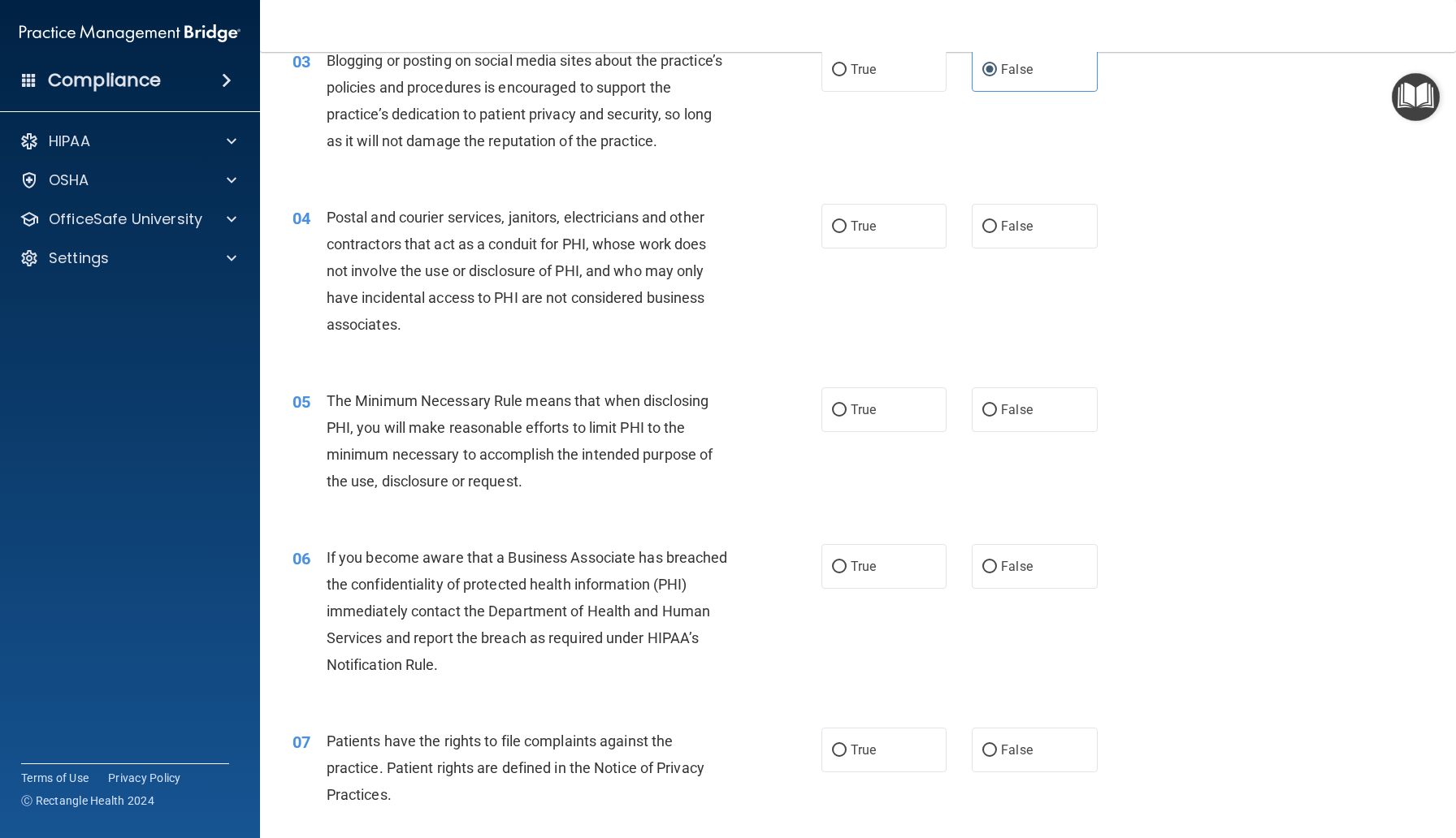
scroll to position [343, 0]
click at [882, 209] on label "True" at bounding box center [883, 224] width 125 height 44
click at [846, 219] on input "True" at bounding box center [839, 225] width 15 height 12
radio input "true"
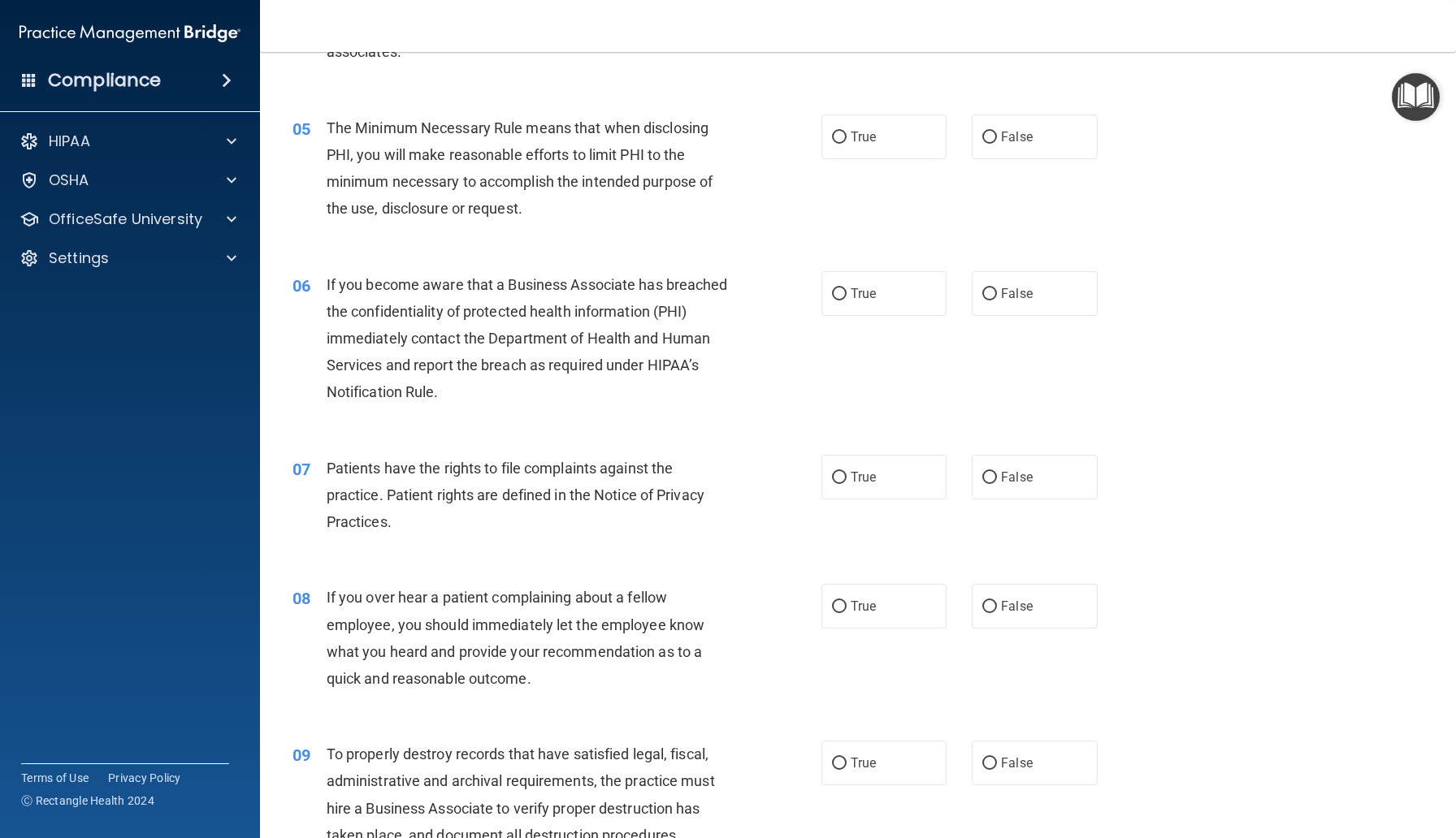
scroll to position [621, 0]
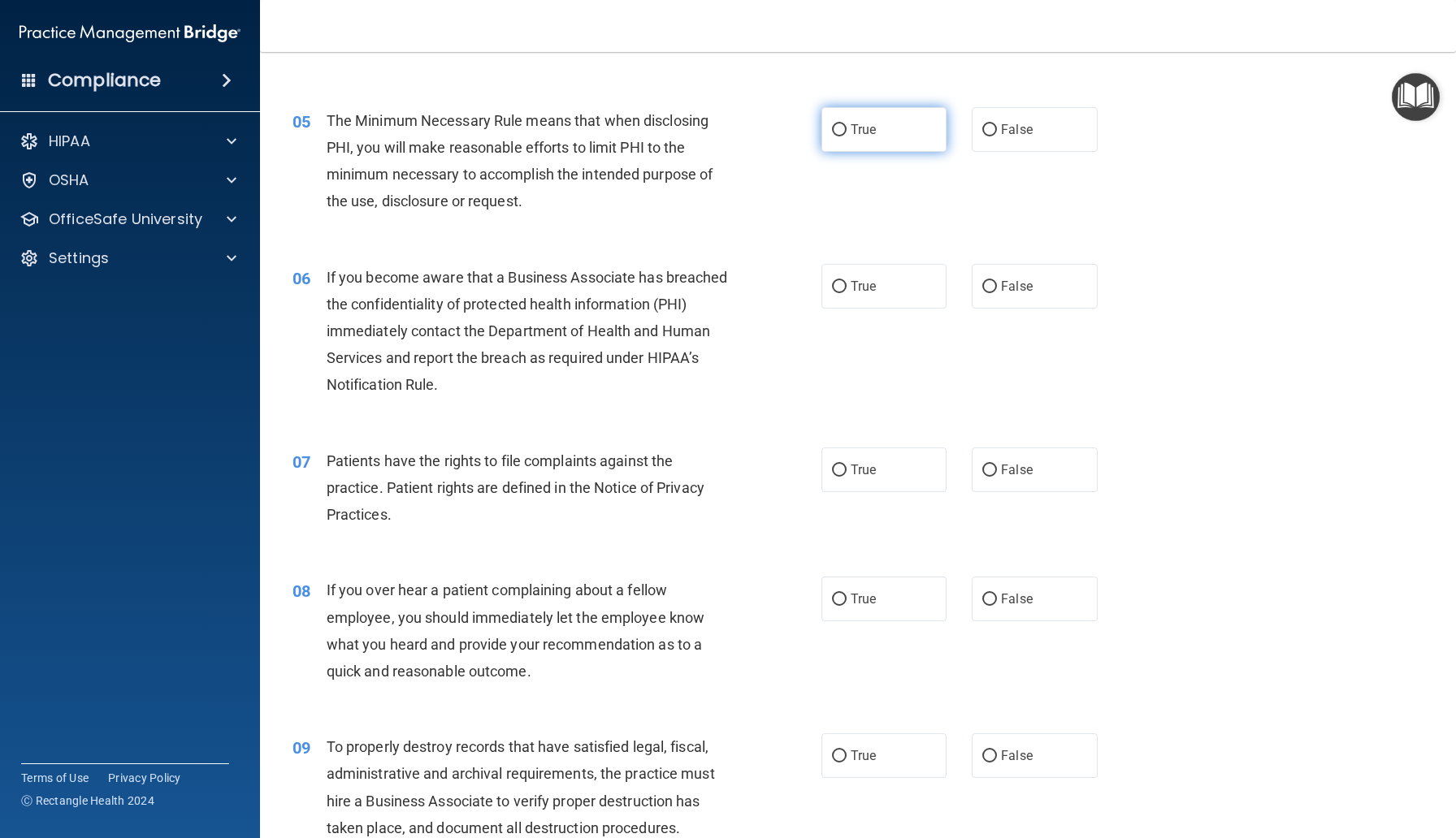
click at [873, 125] on span "True" at bounding box center [864, 129] width 26 height 16
click at [846, 125] on input "True" at bounding box center [839, 130] width 15 height 12
radio input "true"
click at [1021, 303] on label "False" at bounding box center [1034, 285] width 125 height 44
click at [997, 293] on input "False" at bounding box center [989, 287] width 15 height 12
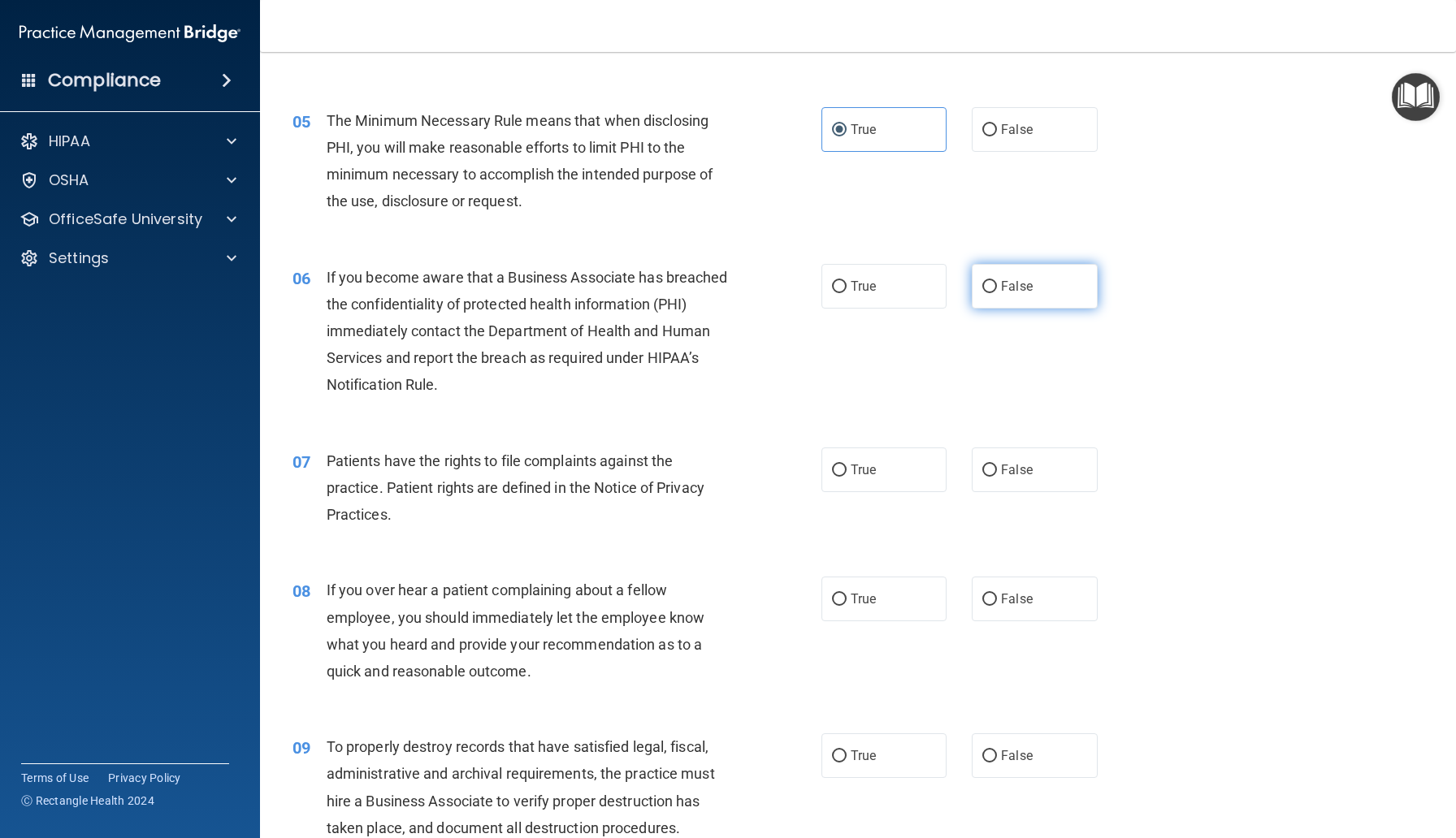
radio input "true"
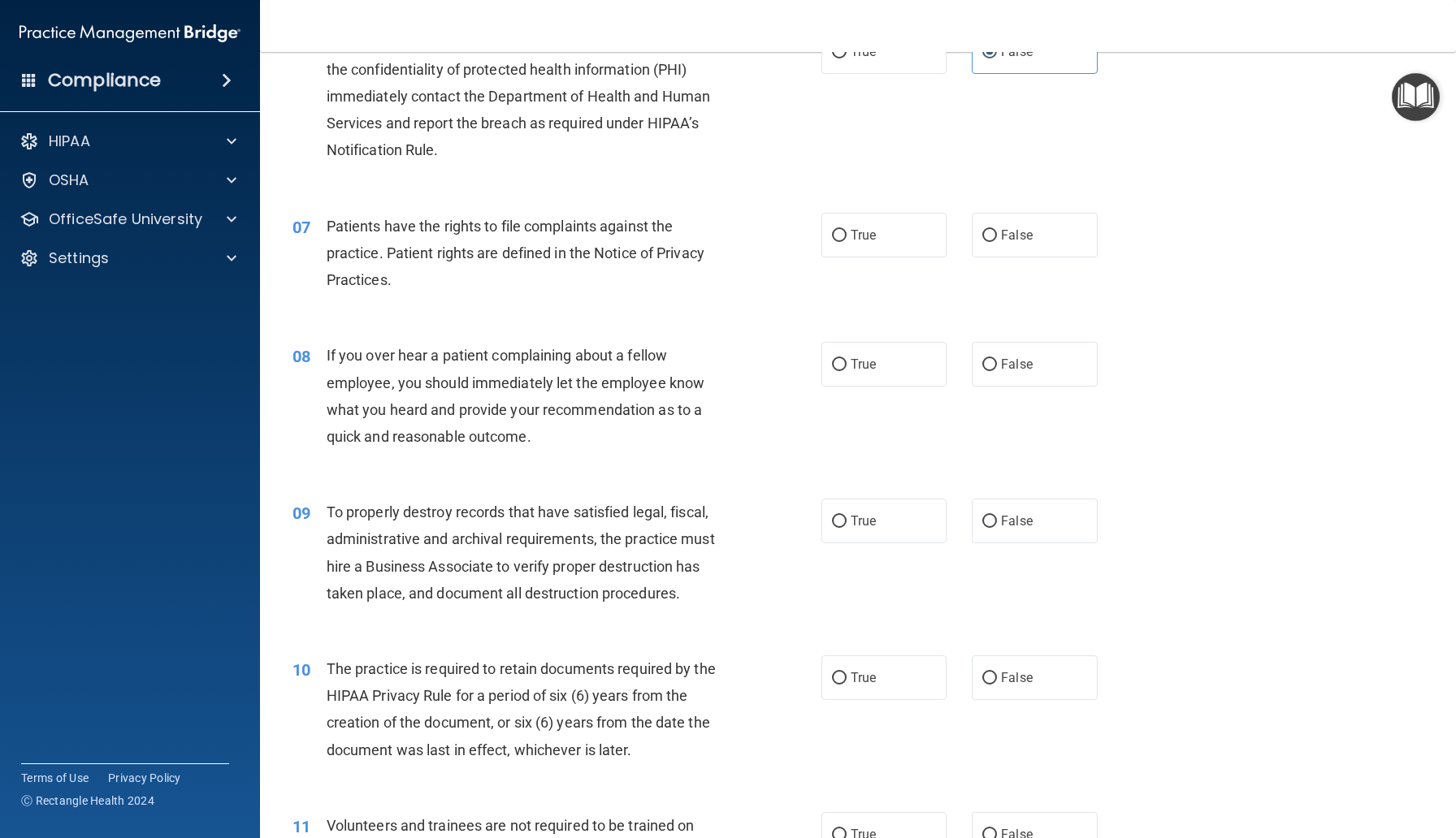
scroll to position [858, 0]
click at [1017, 540] on label "False" at bounding box center [1034, 519] width 125 height 44
click at [997, 526] on input "False" at bounding box center [989, 520] width 15 height 12
radio input "true"
click at [841, 247] on label "True" at bounding box center [883, 233] width 125 height 44
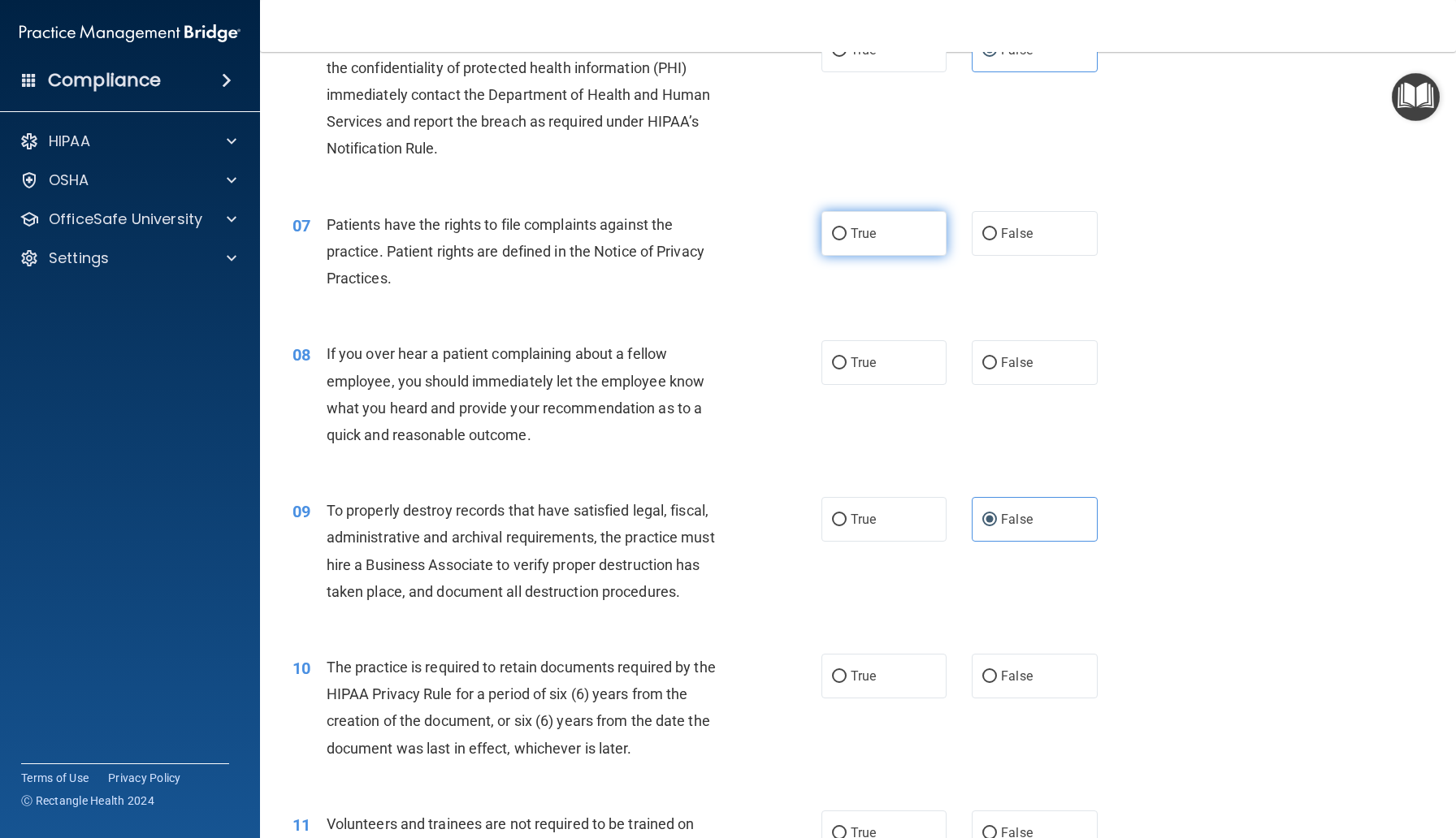
click at [841, 241] on input "True" at bounding box center [839, 234] width 15 height 12
radio input "true"
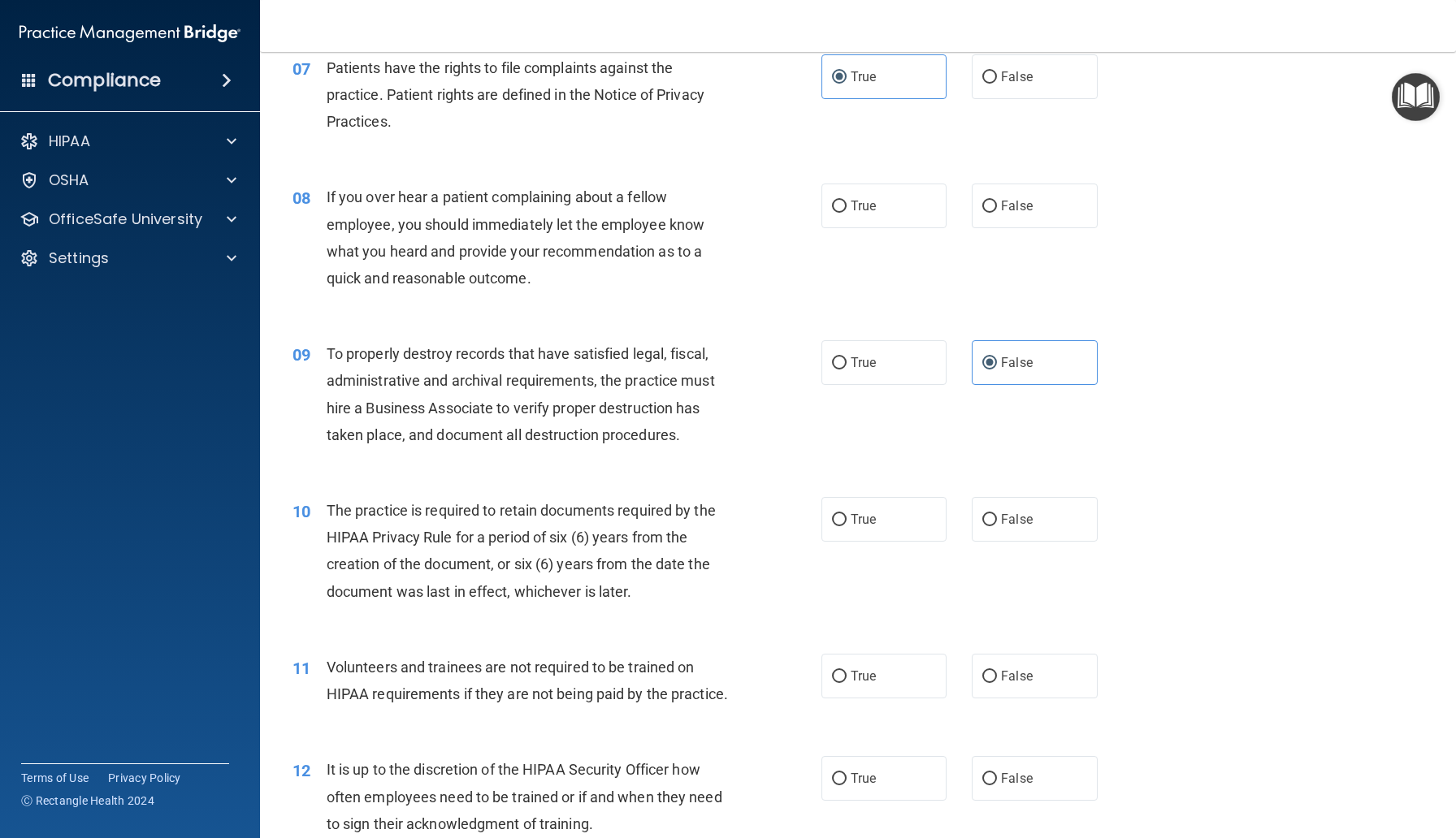
scroll to position [1016, 0]
click at [1073, 208] on label "False" at bounding box center [1034, 204] width 125 height 44
click at [997, 208] on input "False" at bounding box center [989, 205] width 15 height 12
radio input "true"
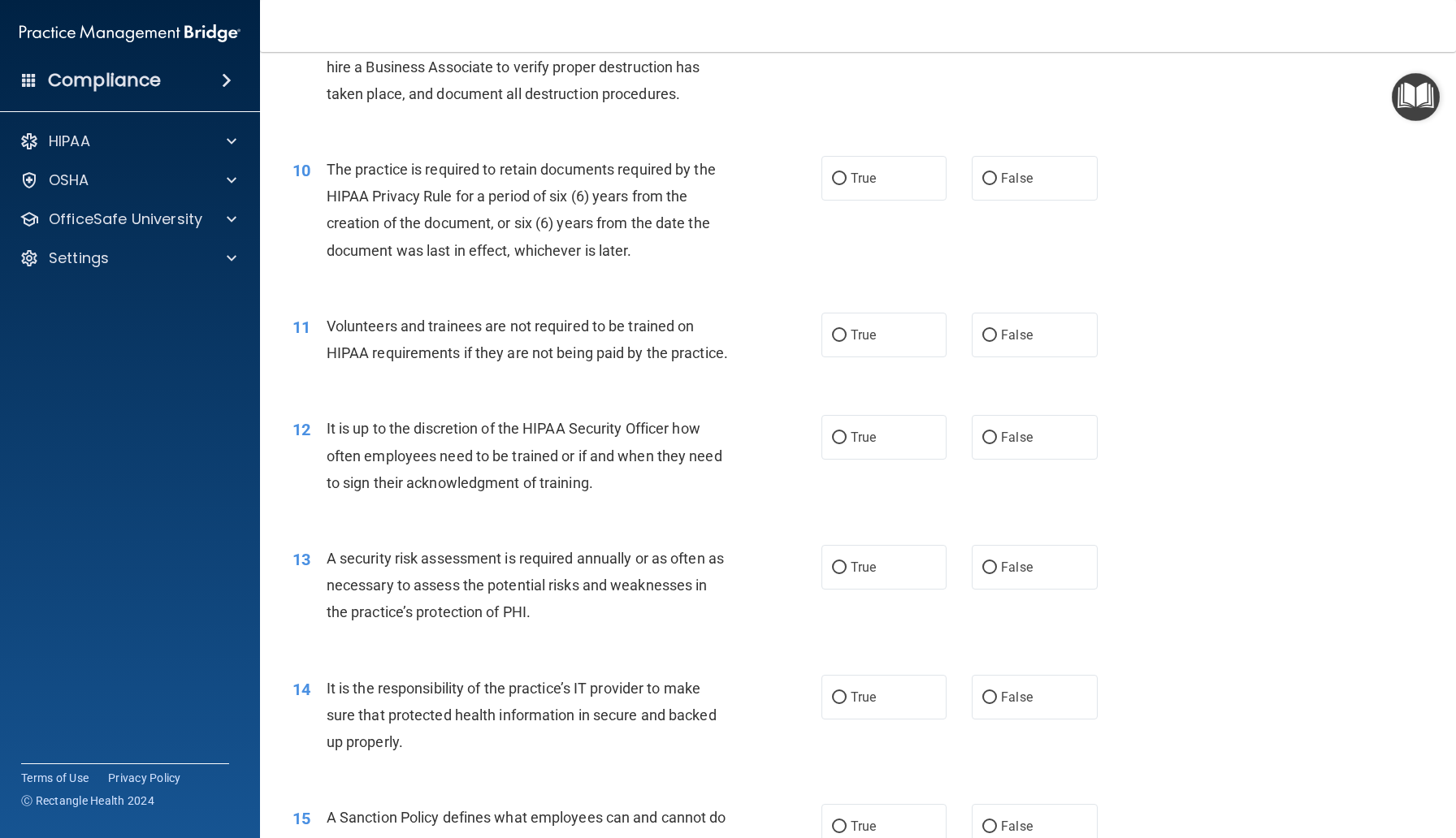
scroll to position [1370, 0]
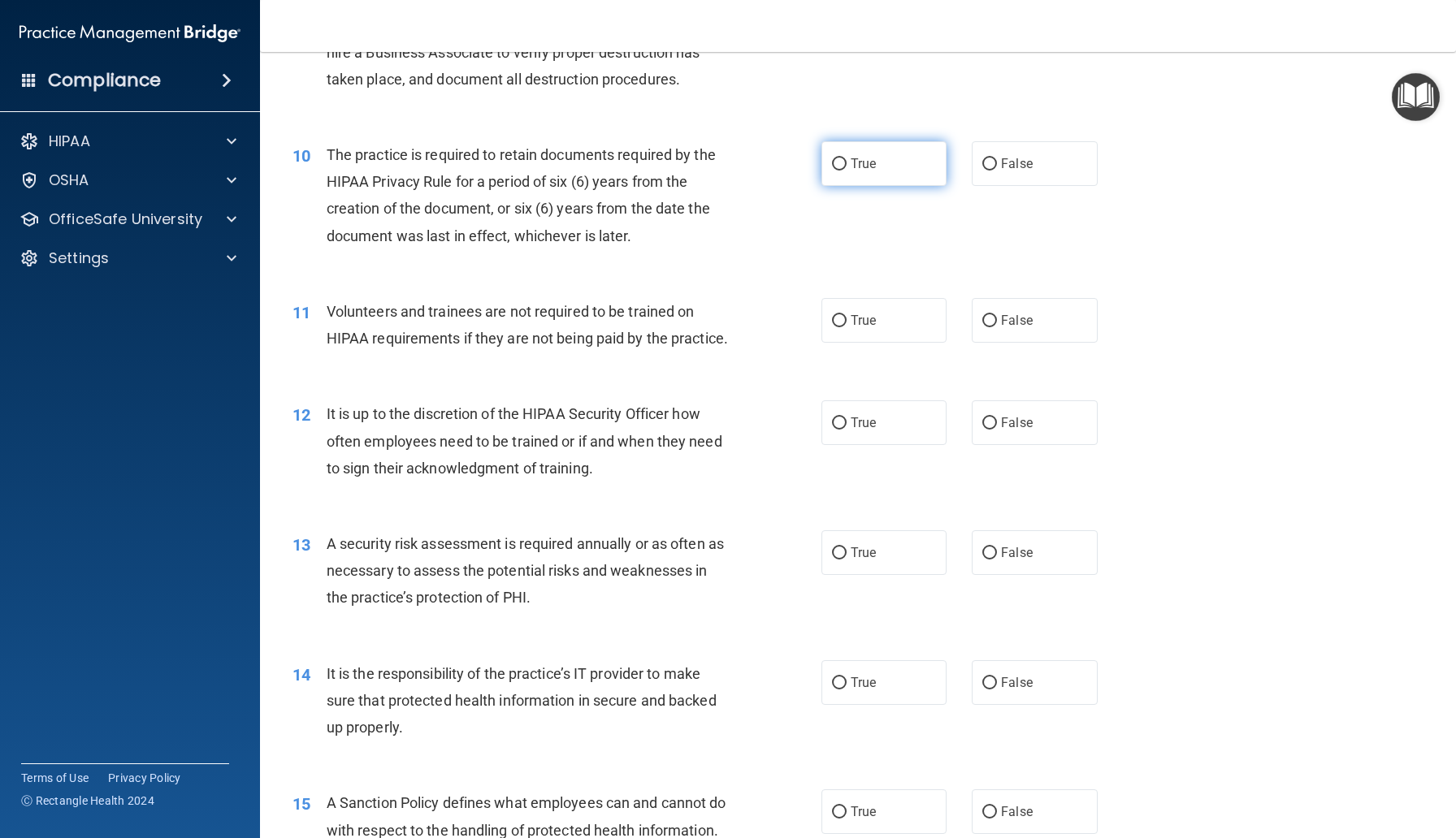
click at [880, 168] on label "True" at bounding box center [883, 163] width 125 height 44
click at [846, 168] on input "True" at bounding box center [839, 164] width 15 height 12
radio input "true"
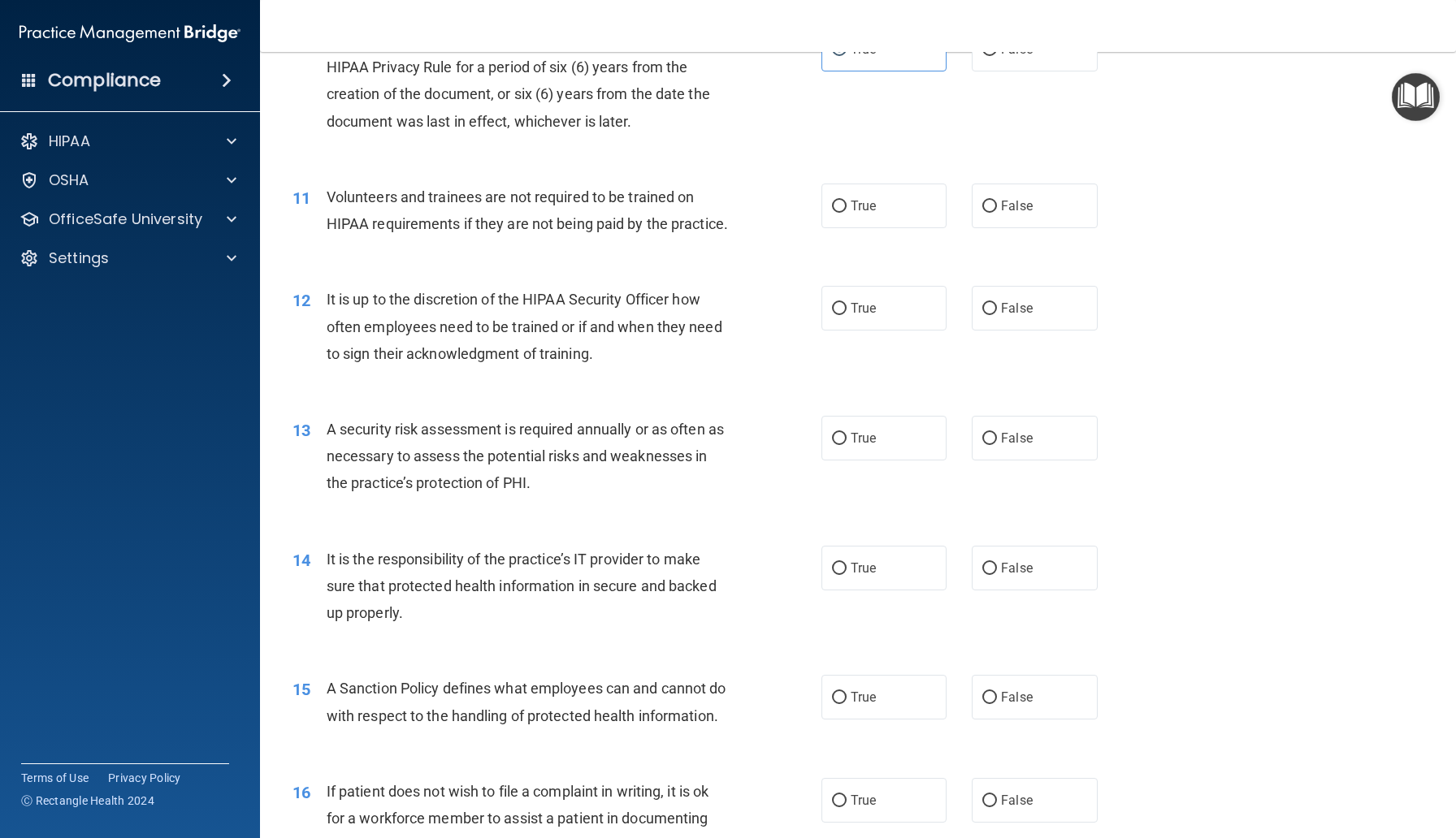
scroll to position [1532, 0]
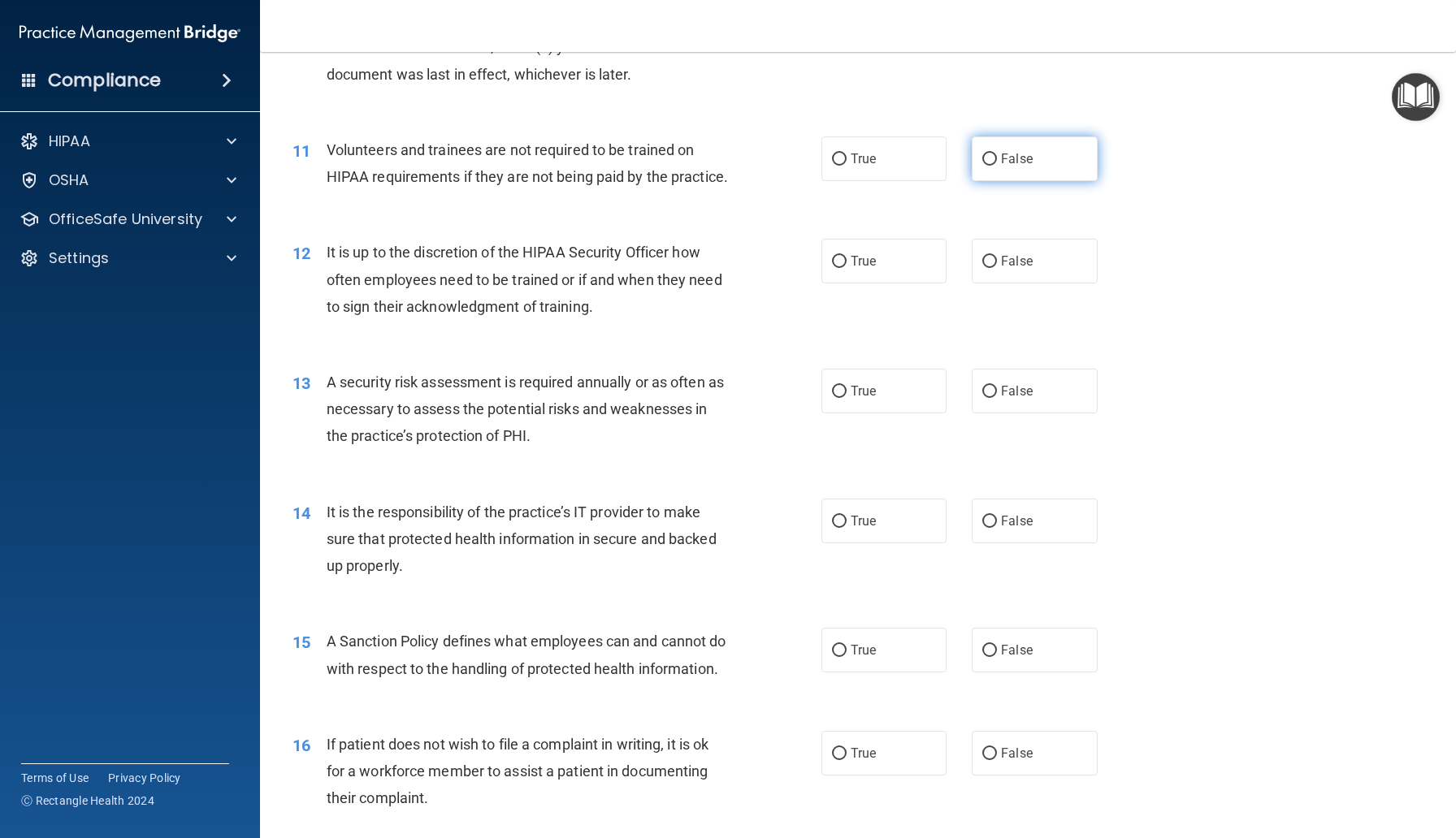
click at [1026, 180] on label "False" at bounding box center [1034, 158] width 125 height 44
click at [997, 166] on input "False" at bounding box center [989, 160] width 15 height 12
radio input "true"
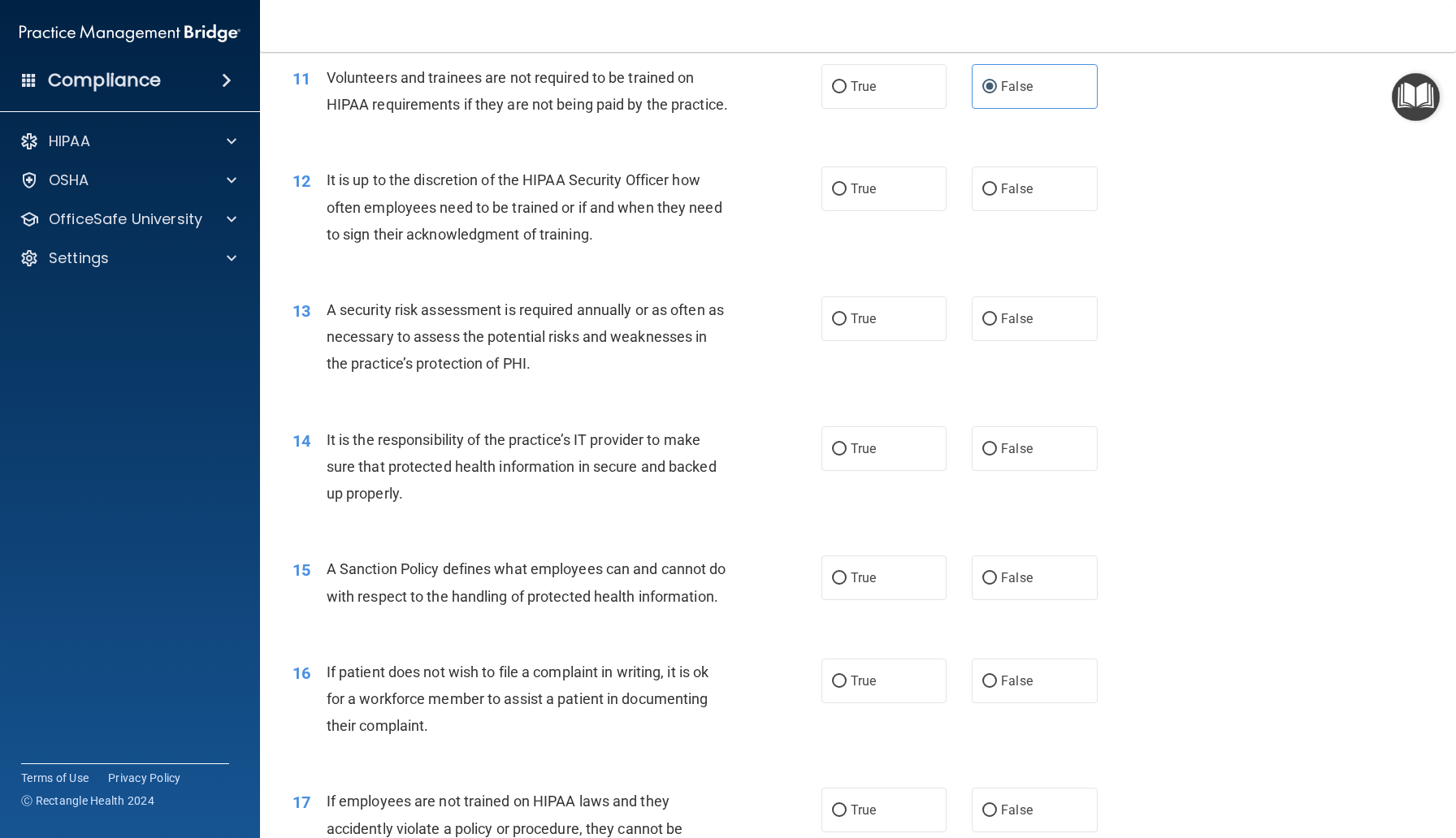
scroll to position [1624, 0]
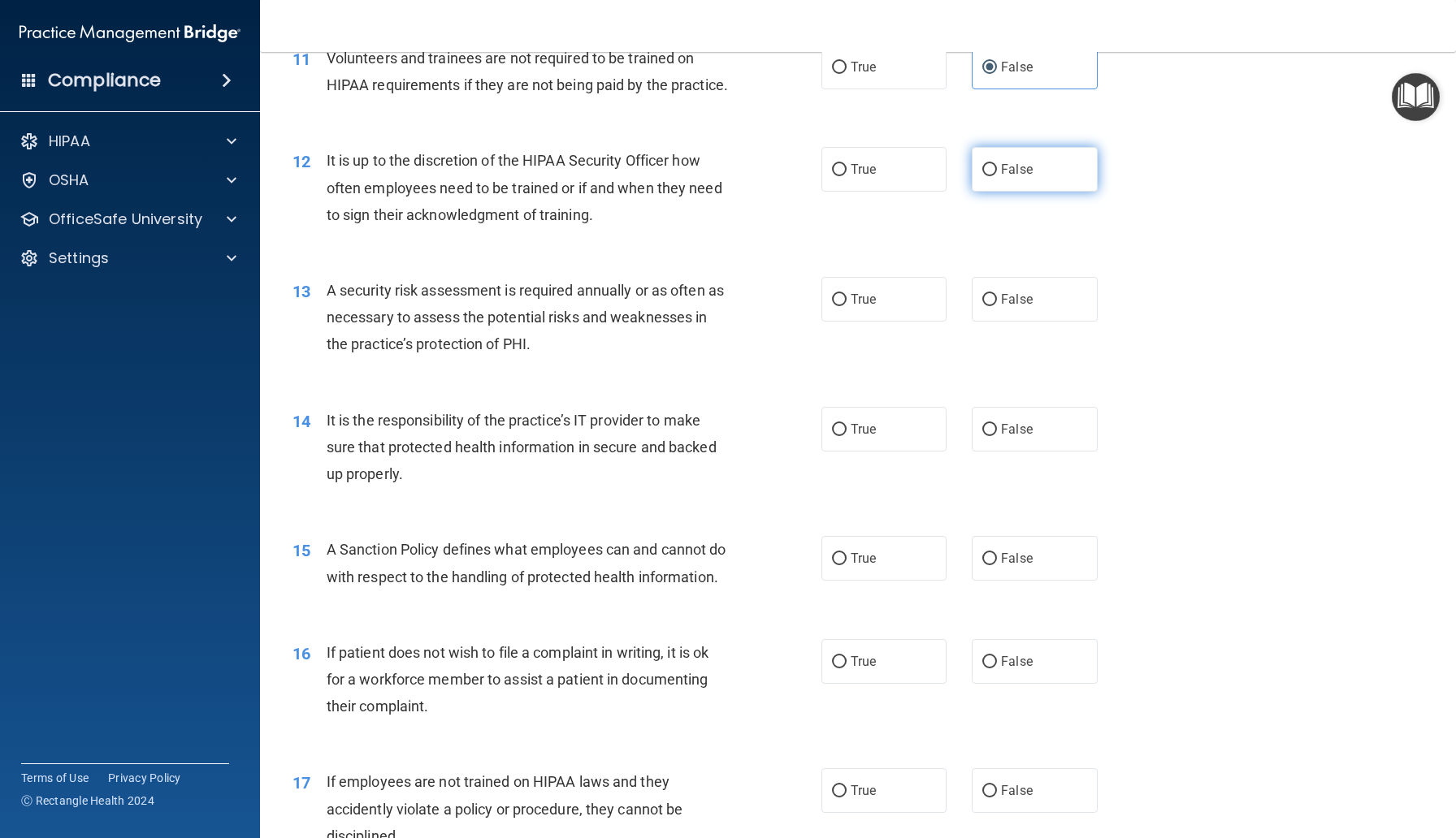
click at [1063, 182] on label "False" at bounding box center [1034, 169] width 125 height 44
click at [997, 177] on input "False" at bounding box center [989, 170] width 15 height 12
radio input "true"
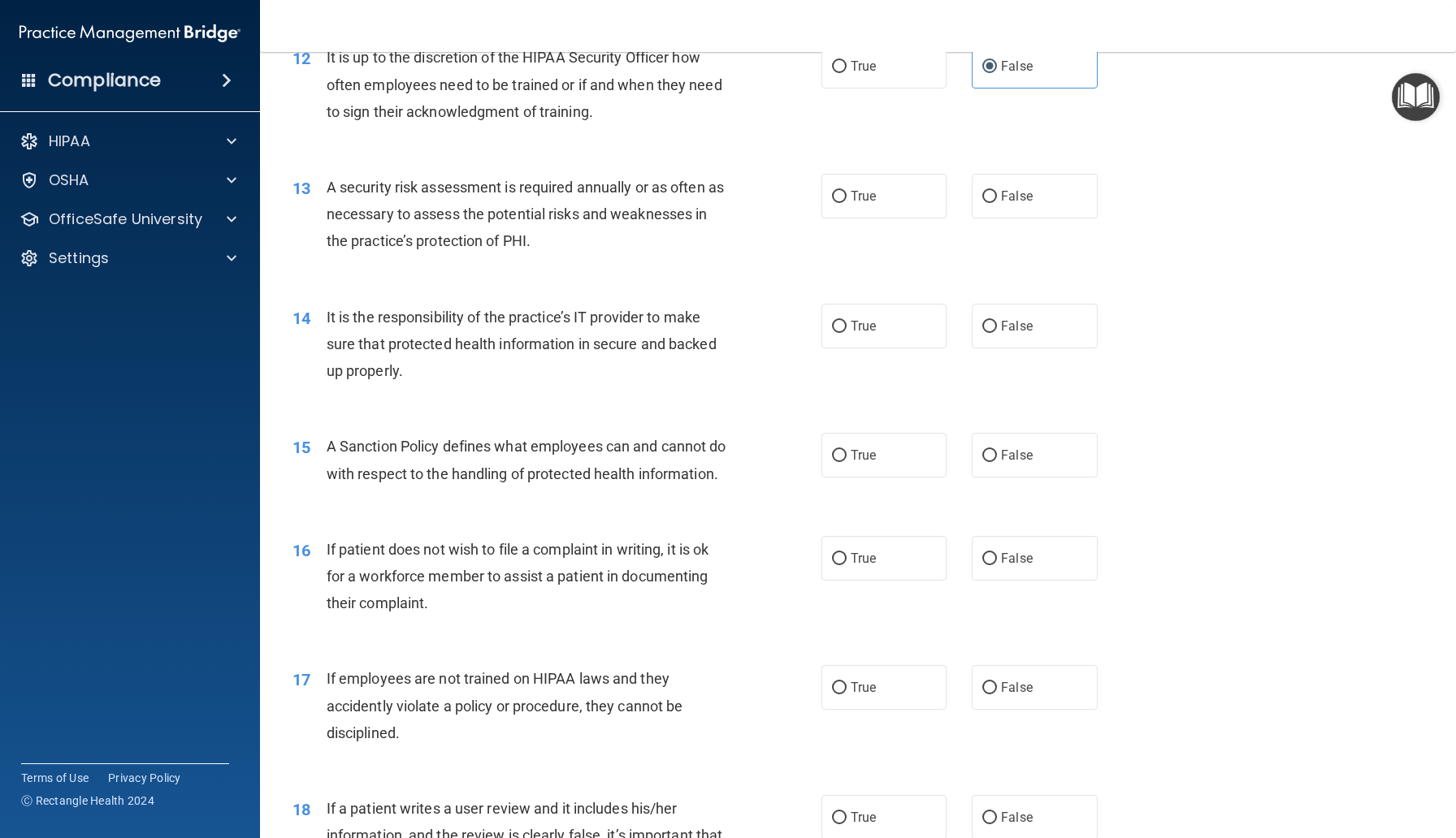
scroll to position [1727, 0]
click at [896, 193] on label "True" at bounding box center [883, 194] width 125 height 44
click at [846, 193] on input "True" at bounding box center [839, 196] width 15 height 12
radio input "true"
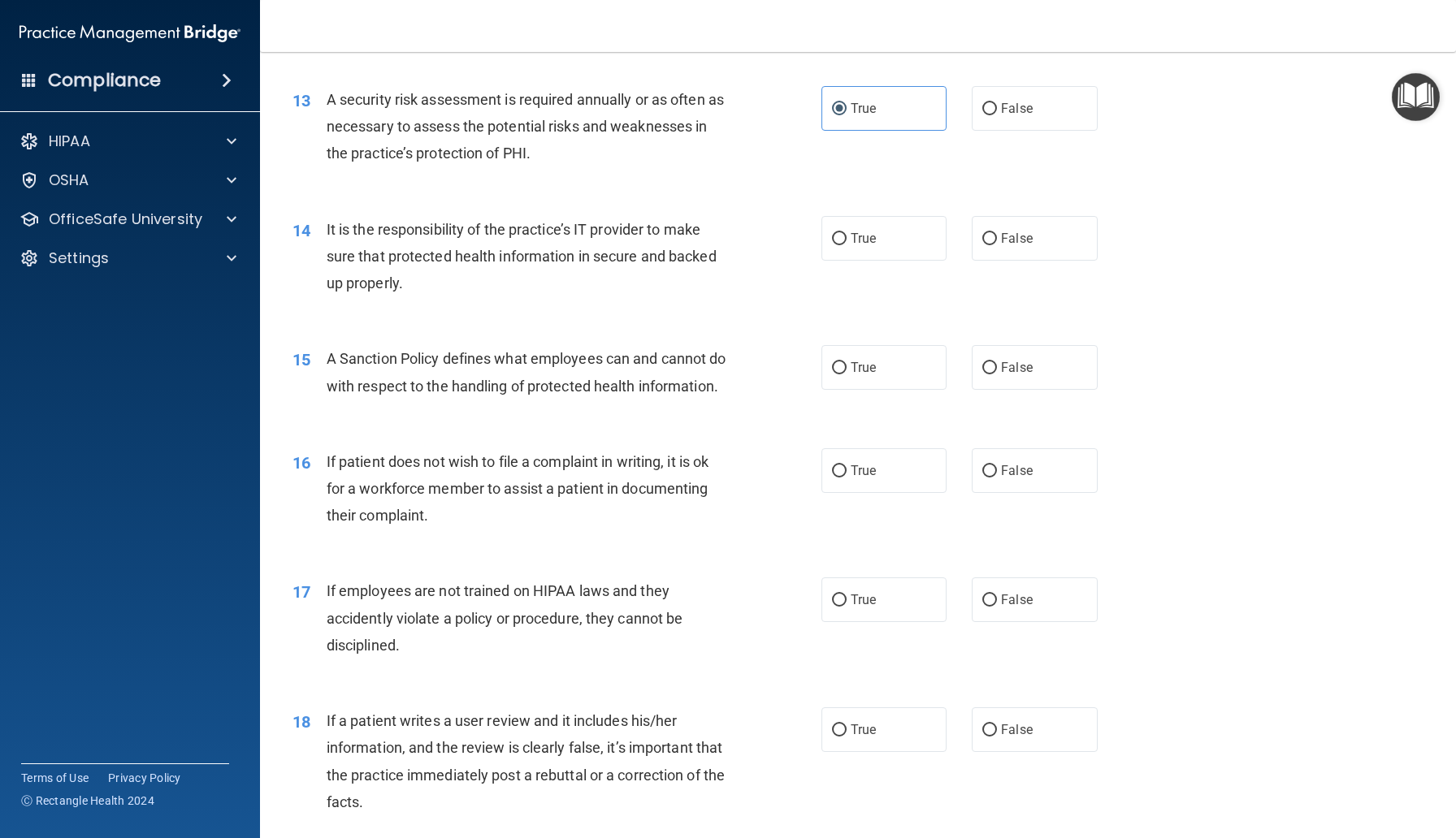
scroll to position [1831, 0]
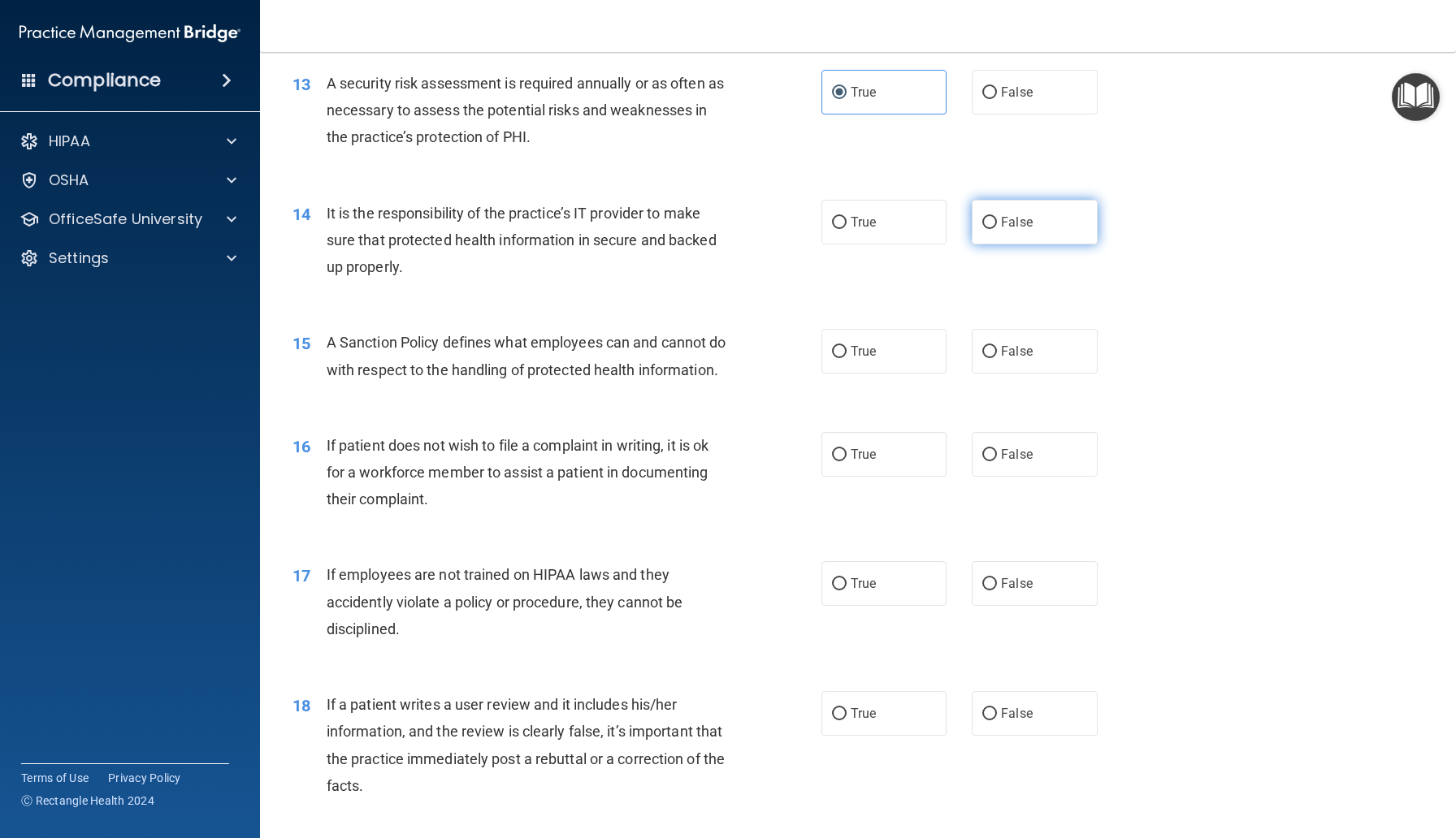
click at [1030, 235] on label "False" at bounding box center [1034, 221] width 125 height 44
click at [997, 229] on input "False" at bounding box center [989, 223] width 15 height 12
radio input "true"
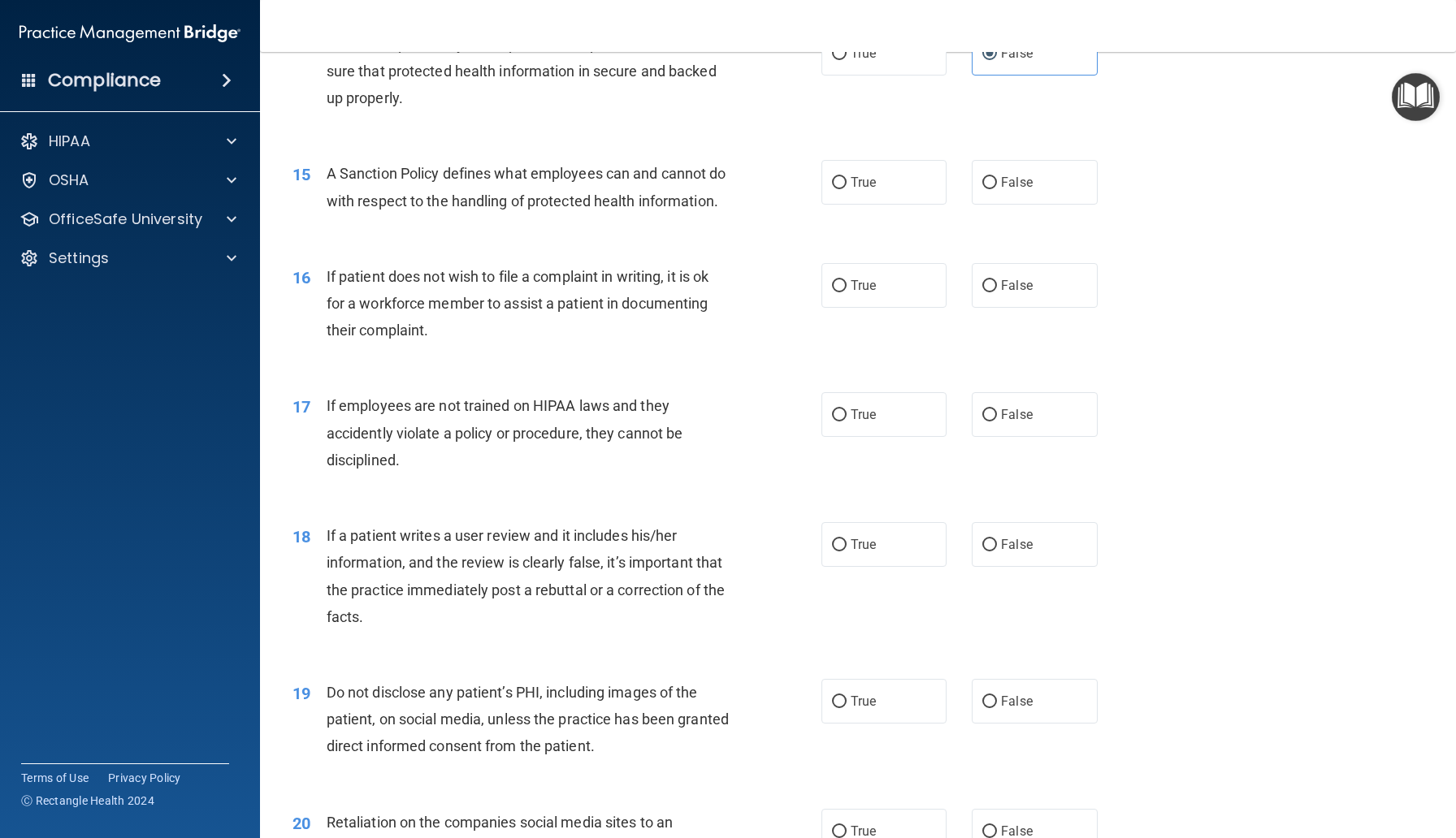
scroll to position [2012, 0]
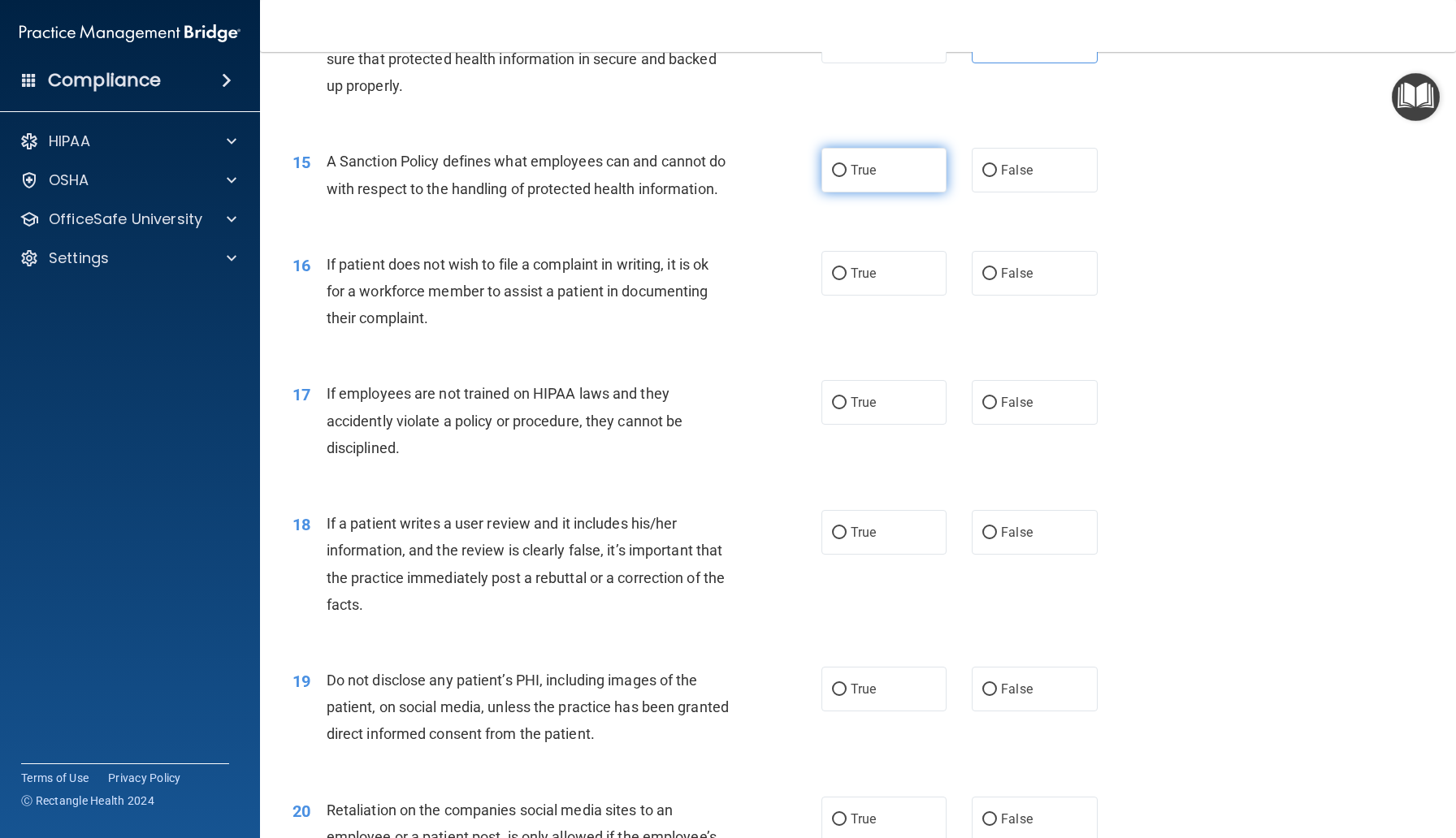
click at [883, 181] on label "True" at bounding box center [883, 170] width 125 height 44
click at [846, 177] on input "True" at bounding box center [839, 171] width 15 height 12
radio input "true"
click at [993, 169] on input "False" at bounding box center [989, 171] width 15 height 12
radio input "true"
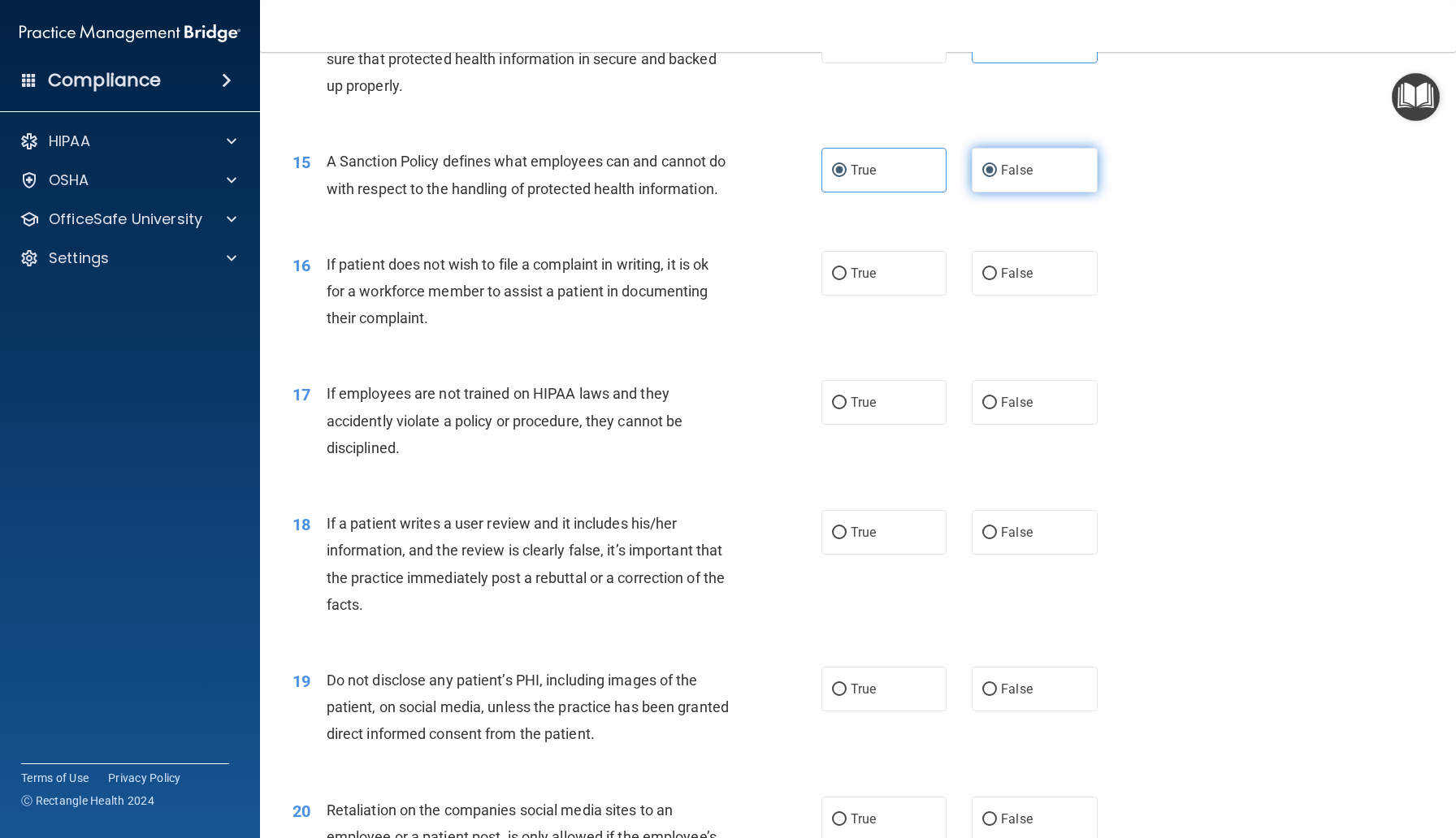
radio input "false"
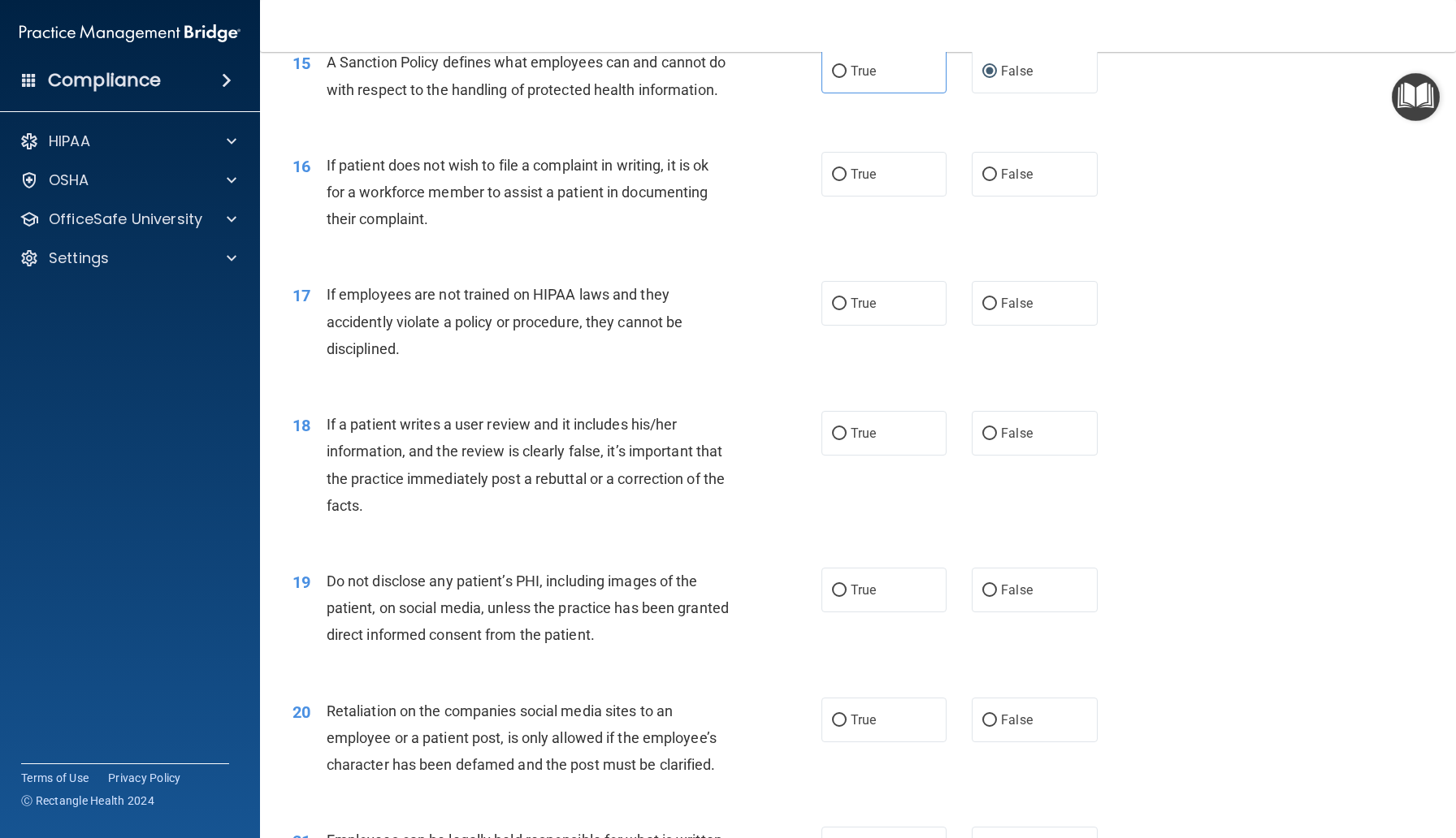
scroll to position [2171, 0]
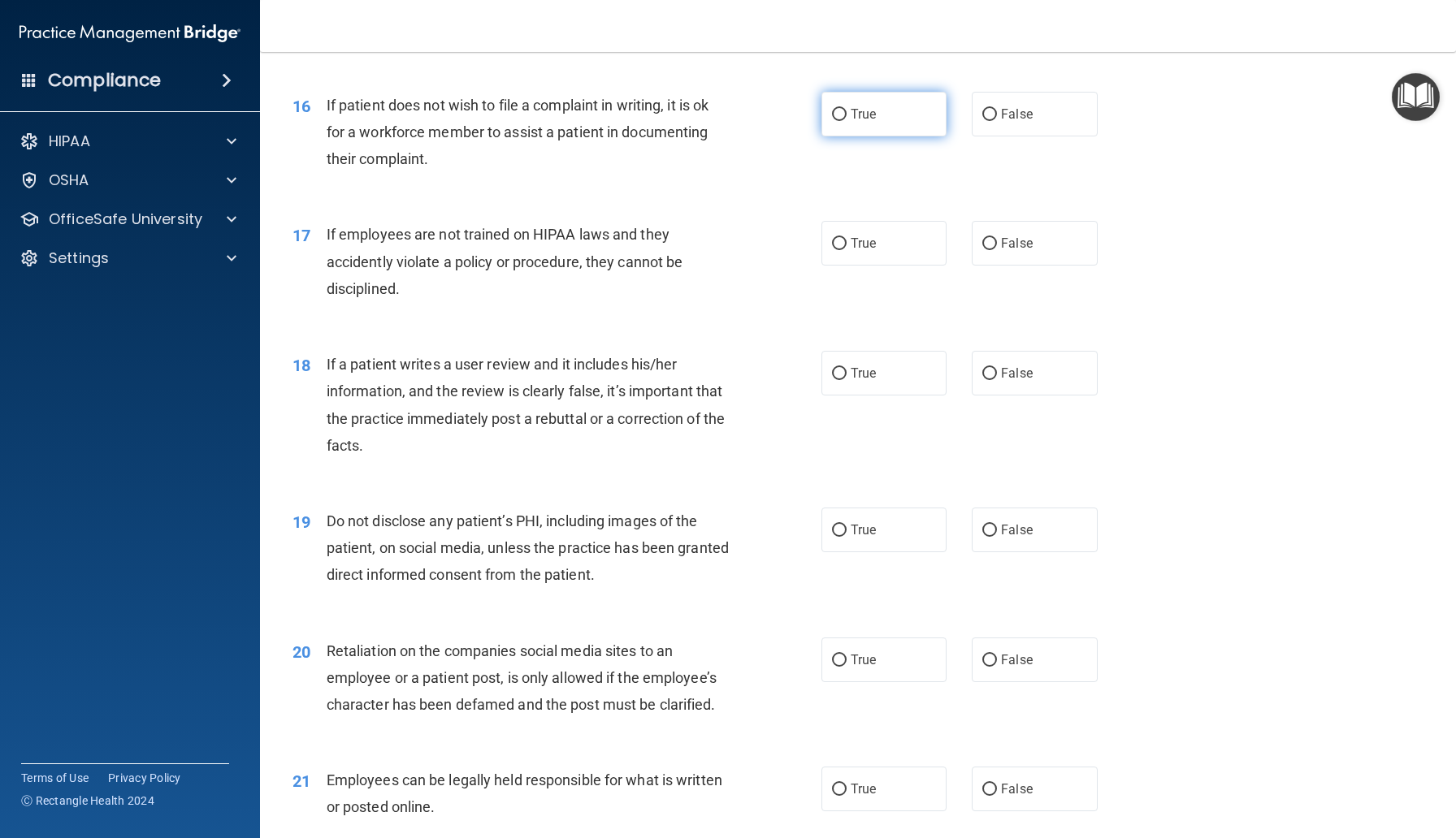
click at [904, 136] on label "True" at bounding box center [883, 114] width 125 height 44
click at [846, 121] on input "True" at bounding box center [839, 114] width 15 height 12
radio input "true"
click at [1020, 251] on span "False" at bounding box center [1017, 244] width 32 height 16
click at [997, 250] on input "False" at bounding box center [989, 244] width 15 height 12
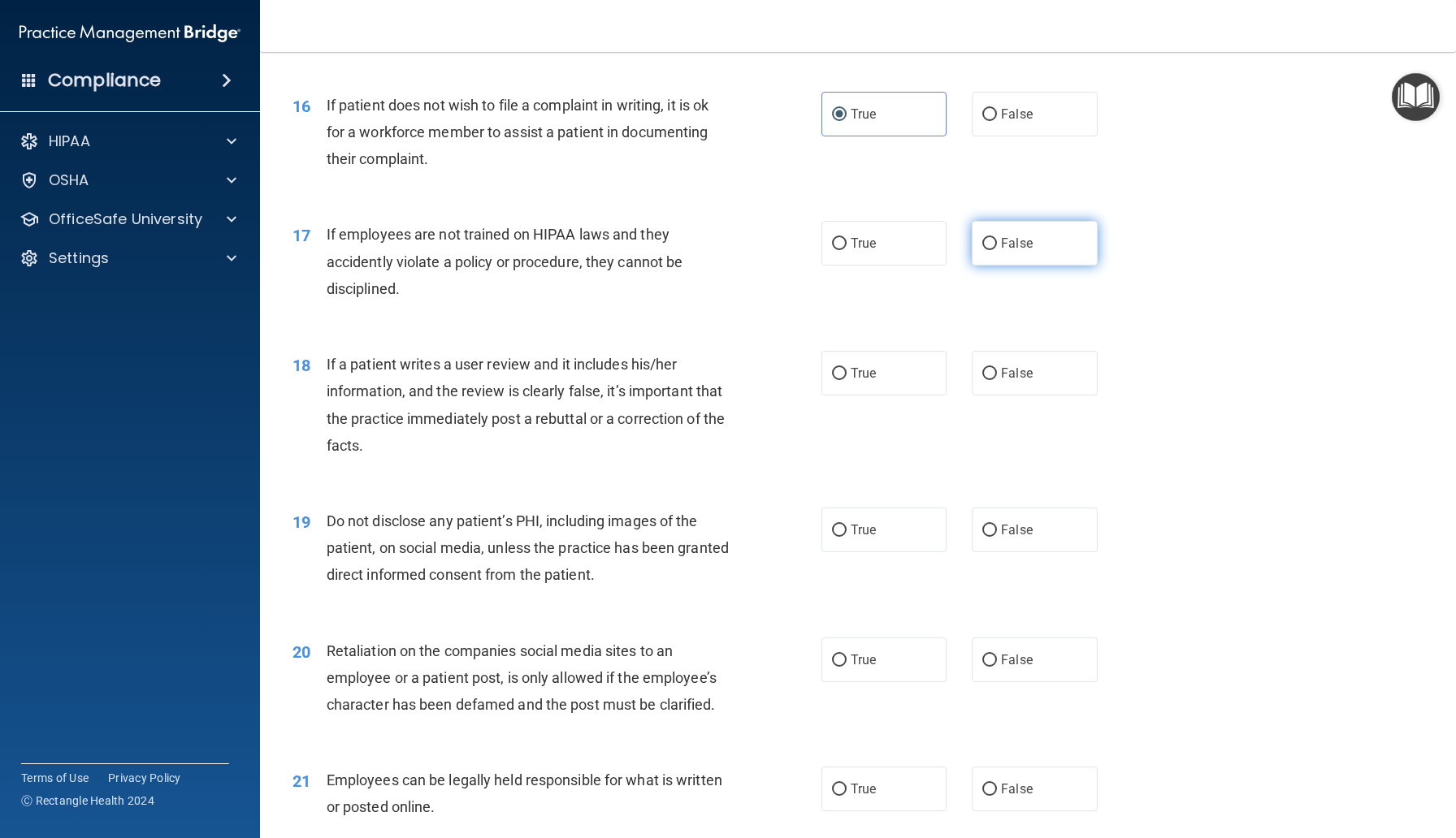
radio input "true"
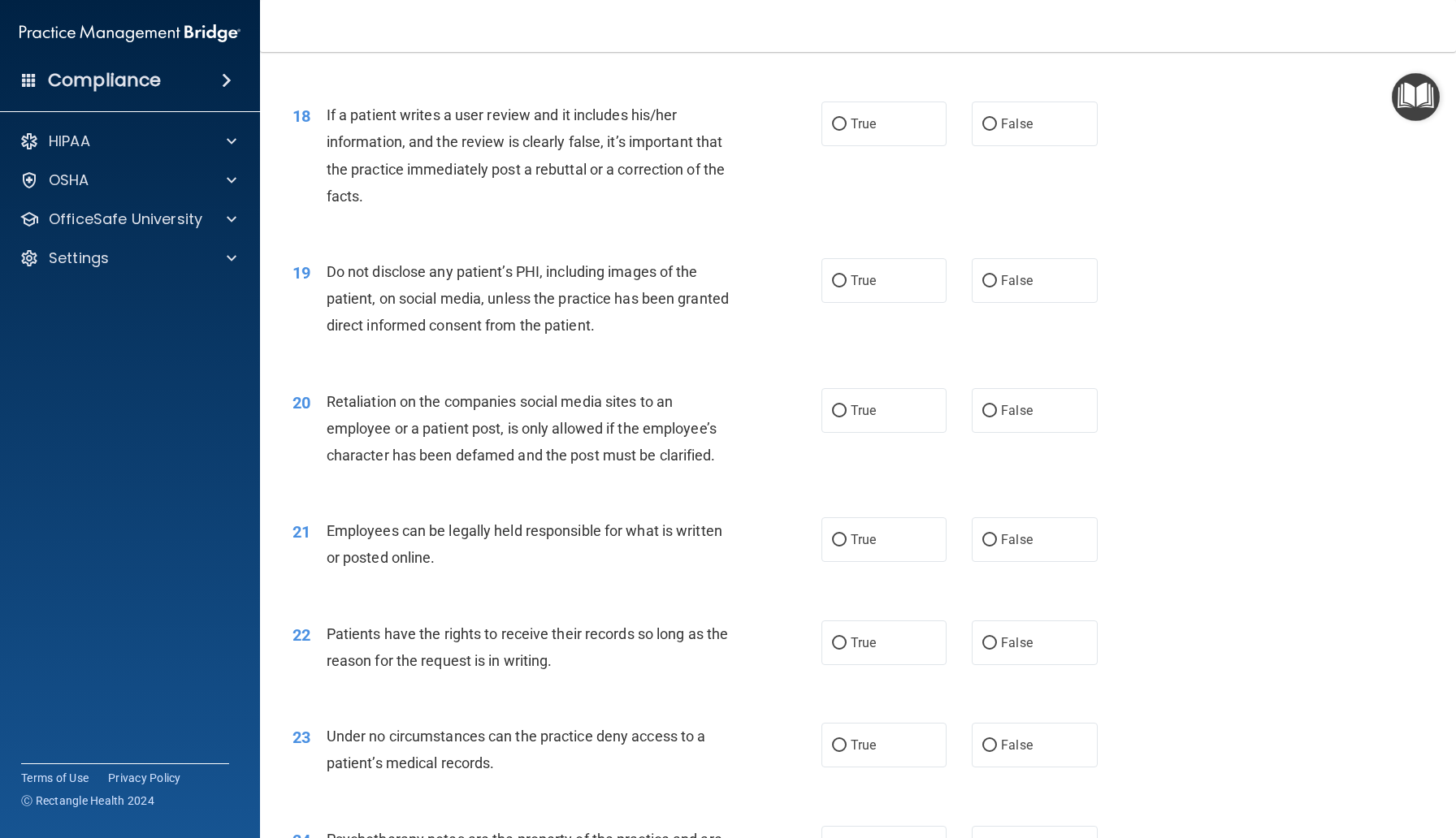
scroll to position [2422, 0]
click at [1002, 144] on label "False" at bounding box center [1034, 121] width 125 height 44
click at [997, 129] on input "False" at bounding box center [989, 122] width 15 height 12
radio input "true"
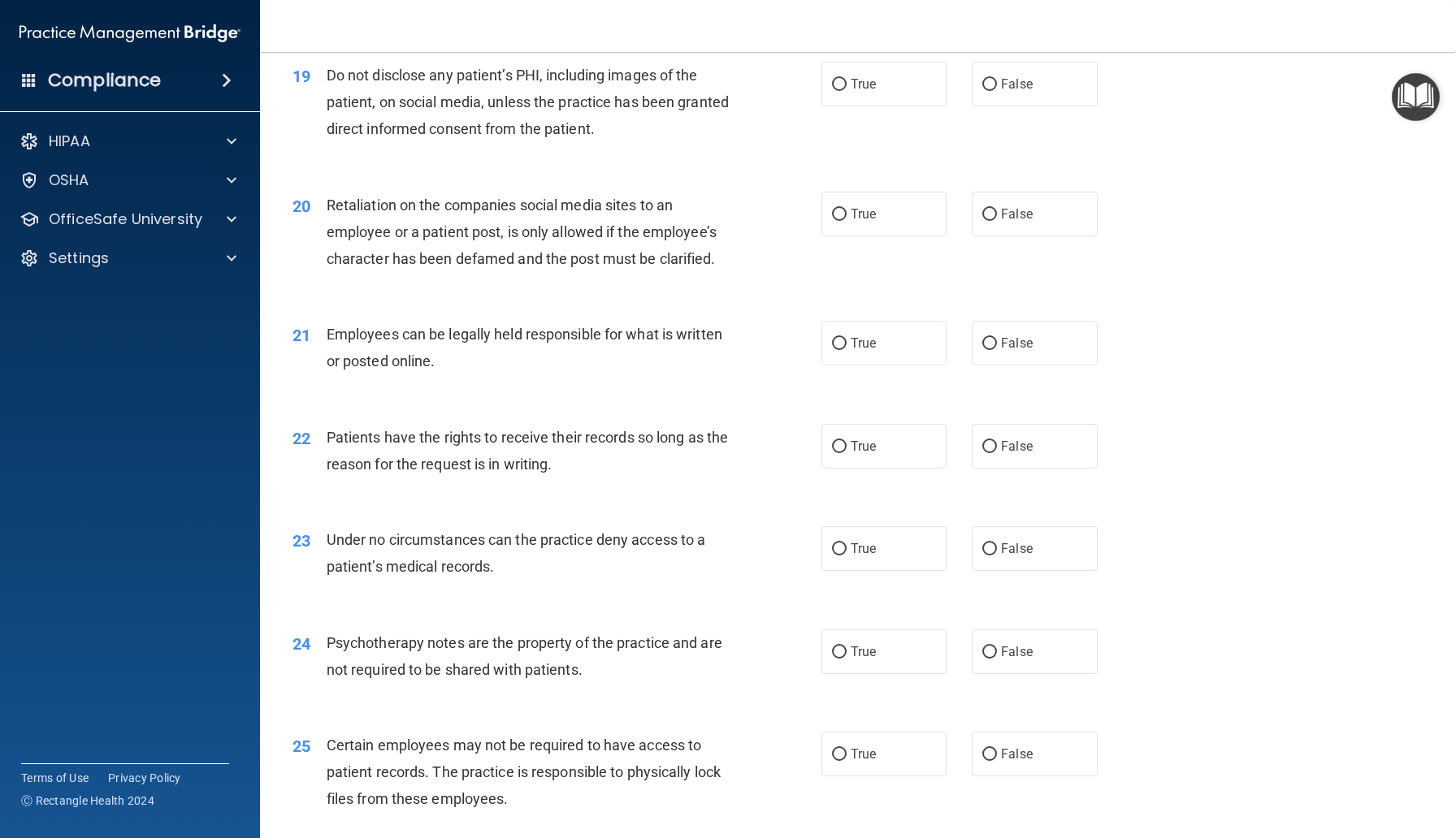
scroll to position [2623, 0]
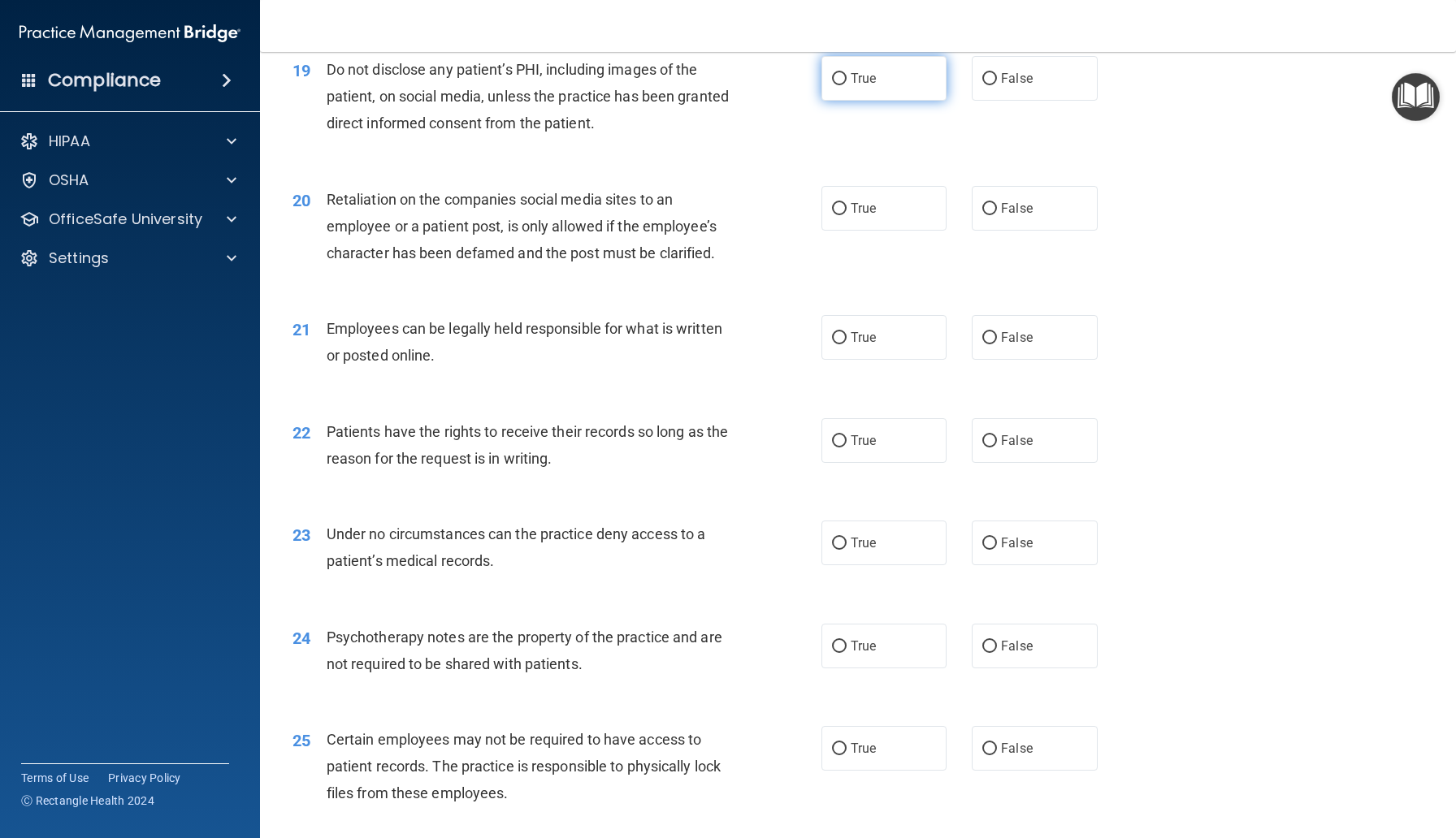
click at [873, 86] on span "True" at bounding box center [864, 79] width 26 height 16
click at [846, 85] on input "True" at bounding box center [839, 79] width 15 height 12
radio input "true"
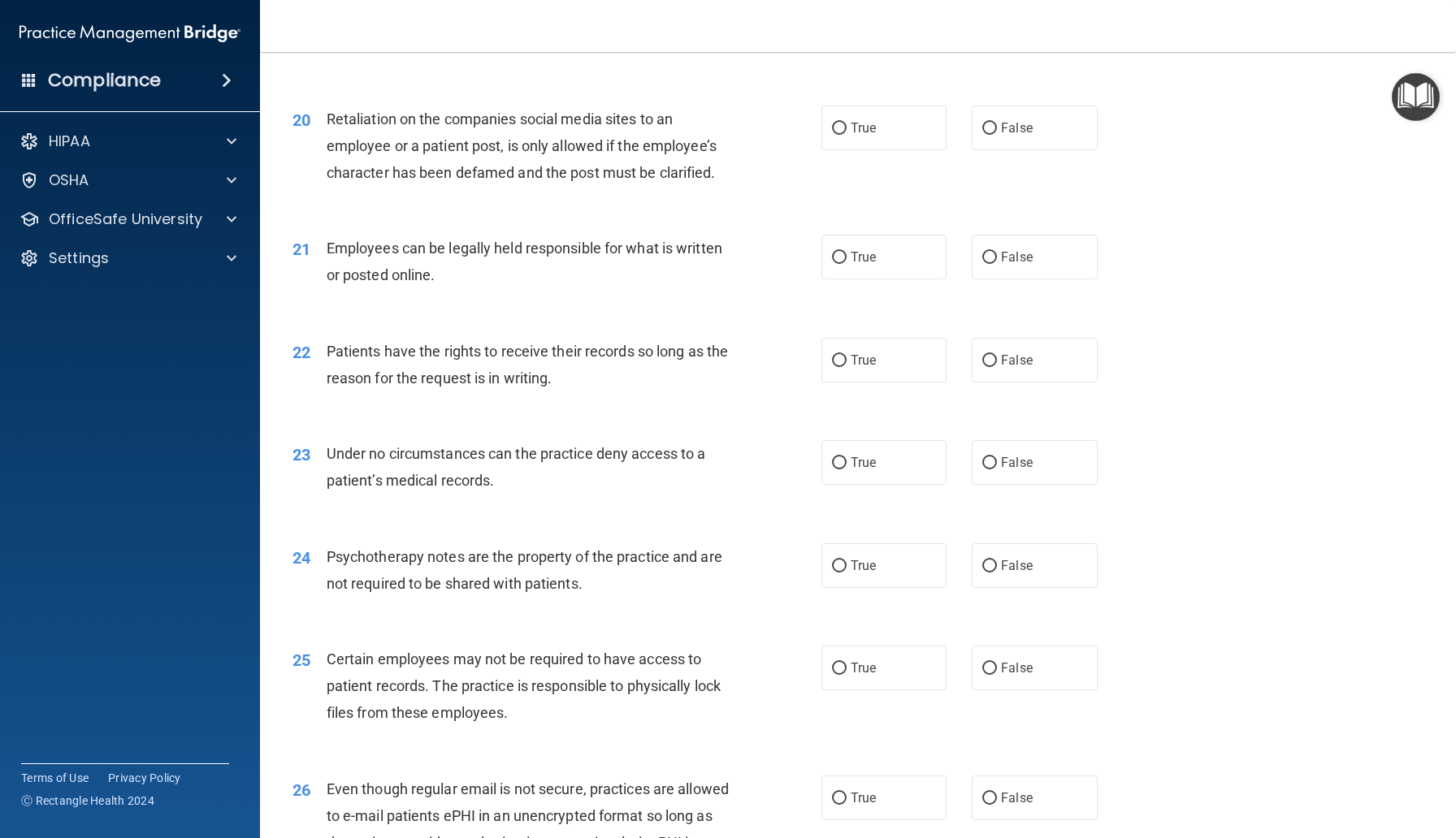
scroll to position [2720, 0]
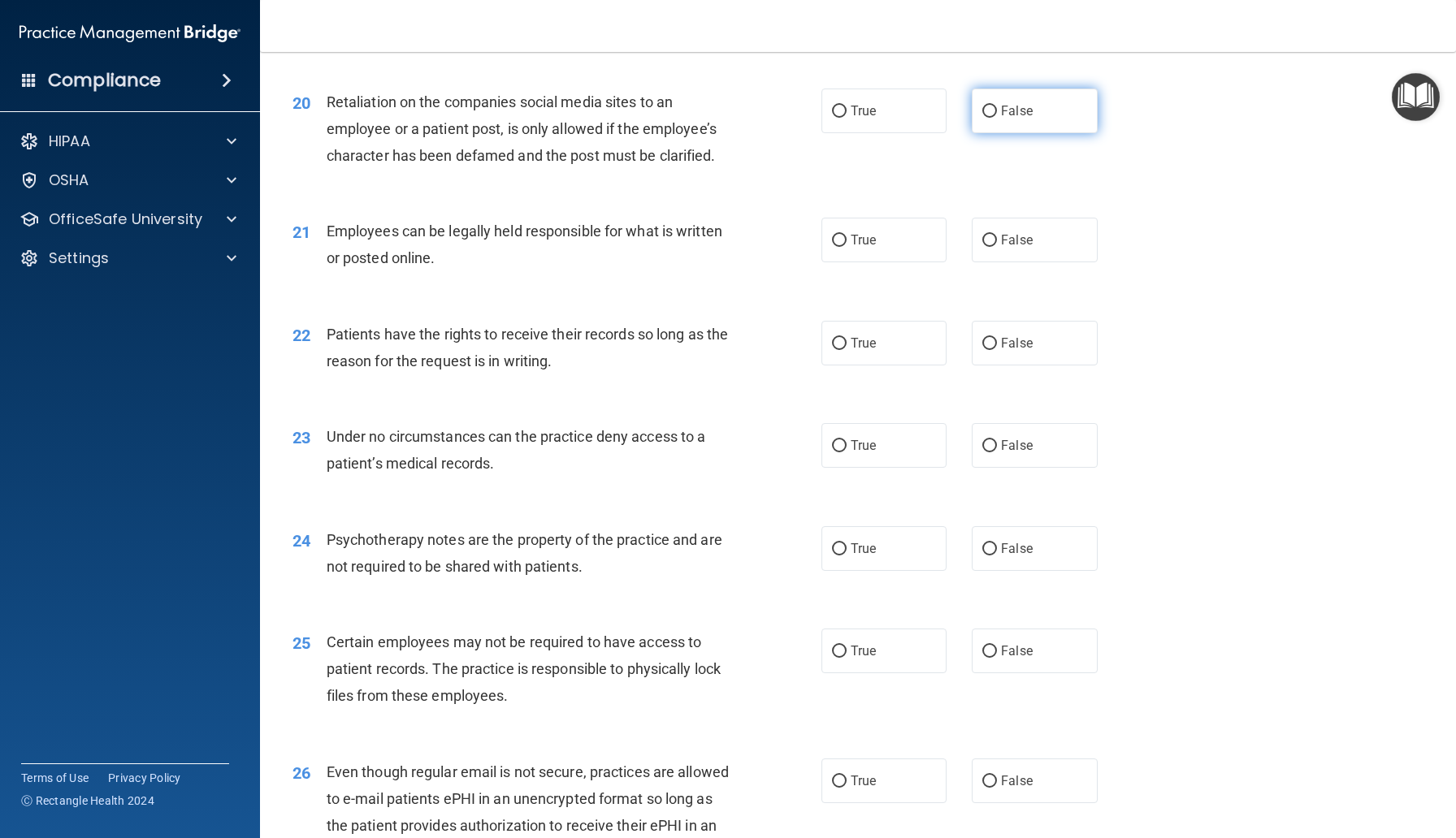
click at [1007, 118] on span "False" at bounding box center [1017, 112] width 32 height 16
click at [997, 117] on input "False" at bounding box center [989, 112] width 15 height 12
radio input "true"
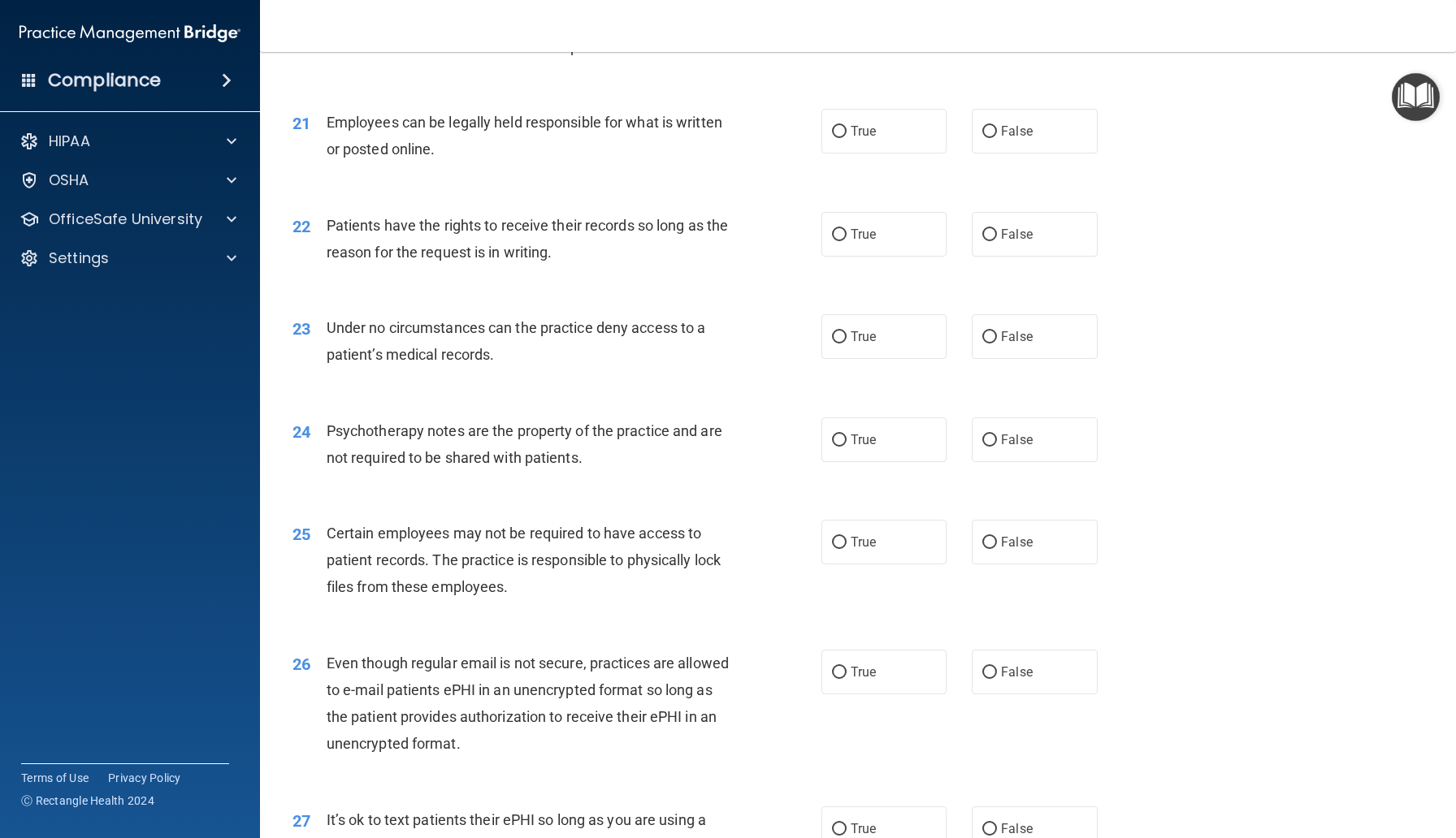
scroll to position [2834, 0]
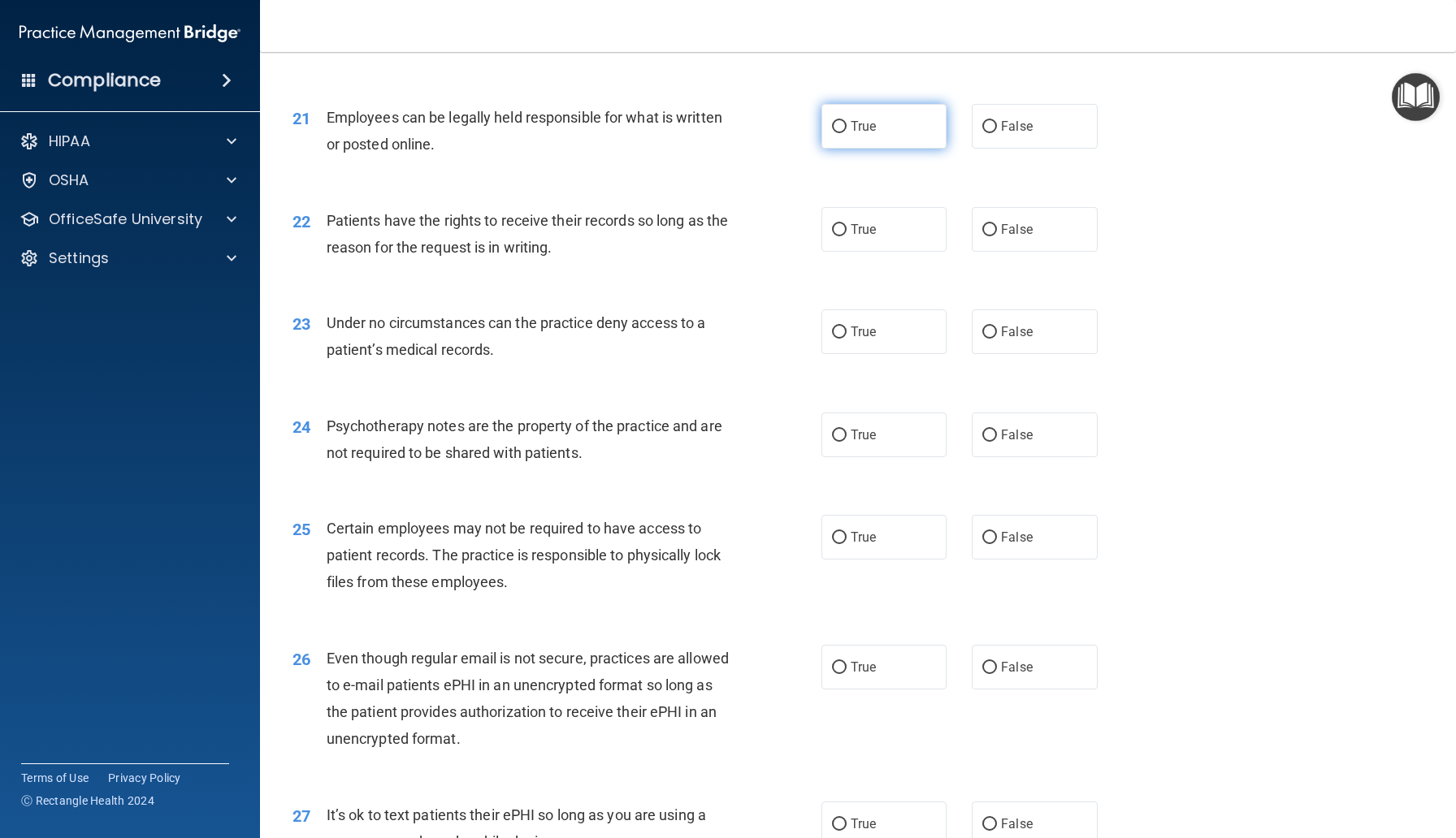
click at [874, 134] on span "True" at bounding box center [864, 126] width 26 height 16
click at [846, 133] on input "True" at bounding box center [839, 127] width 15 height 12
radio input "true"
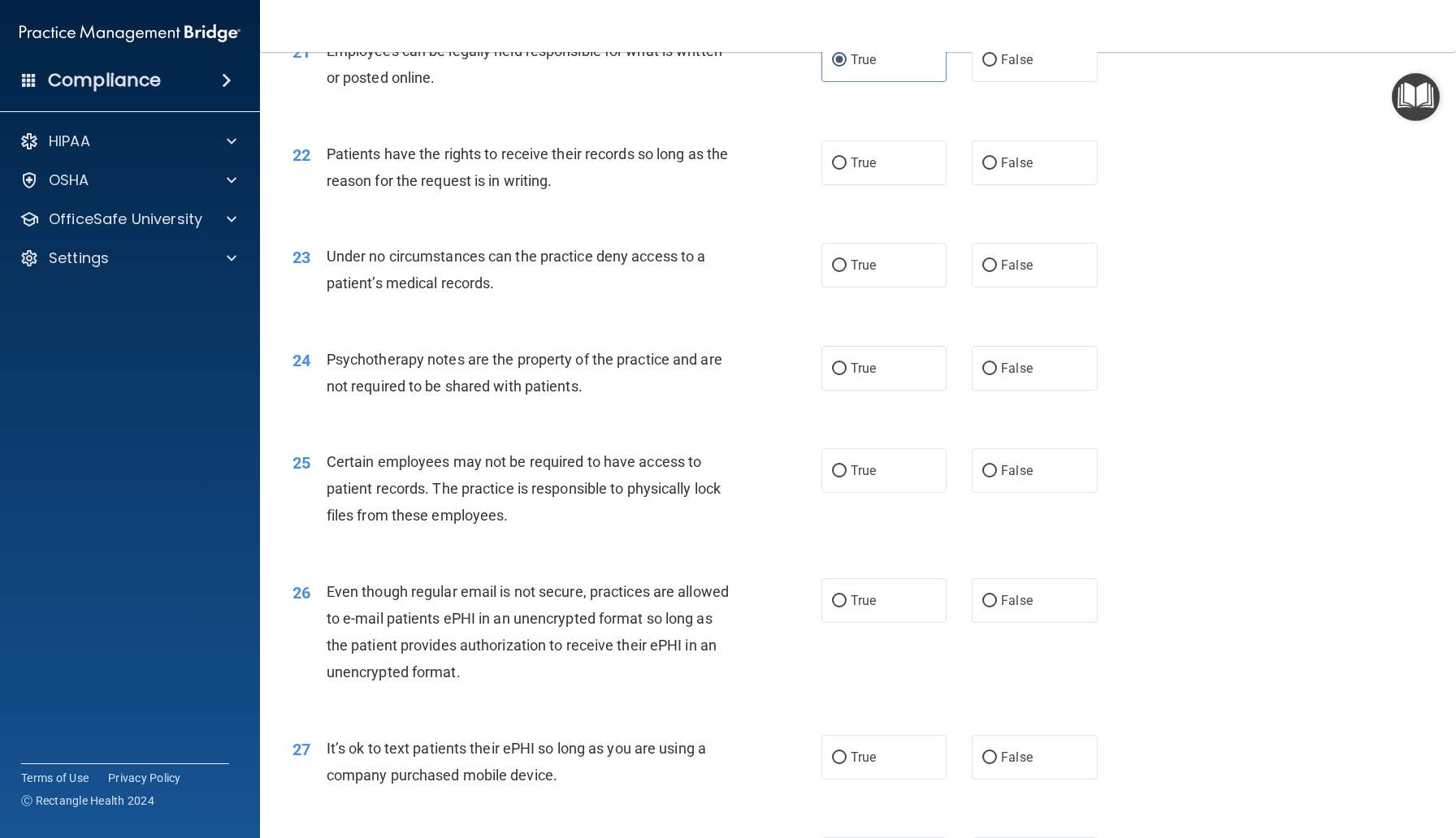
scroll to position [2903, 0]
click at [1012, 168] on span "False" at bounding box center [1017, 161] width 32 height 16
click at [997, 168] on input "False" at bounding box center [989, 161] width 15 height 12
radio input "true"
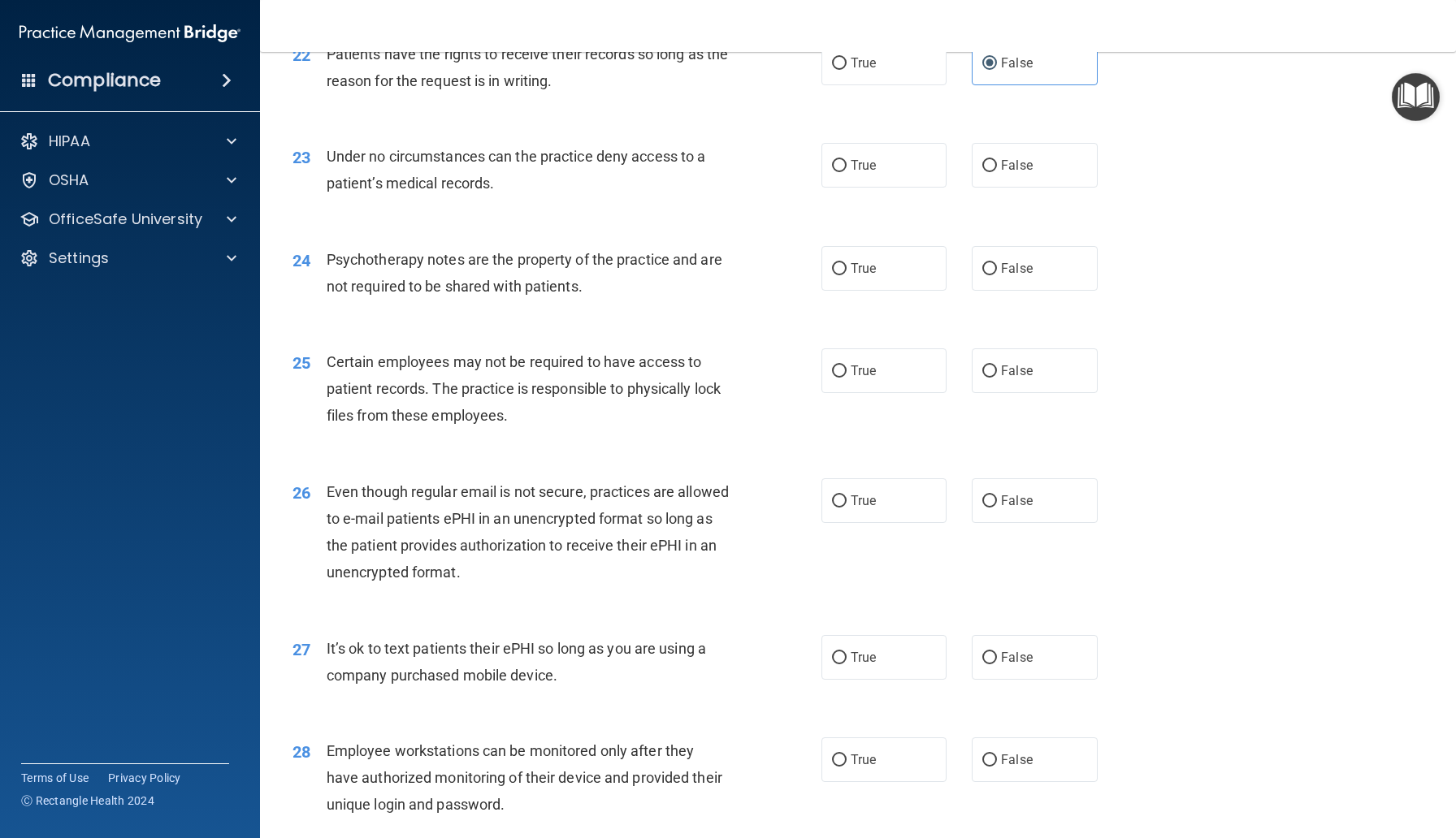
scroll to position [2983, 0]
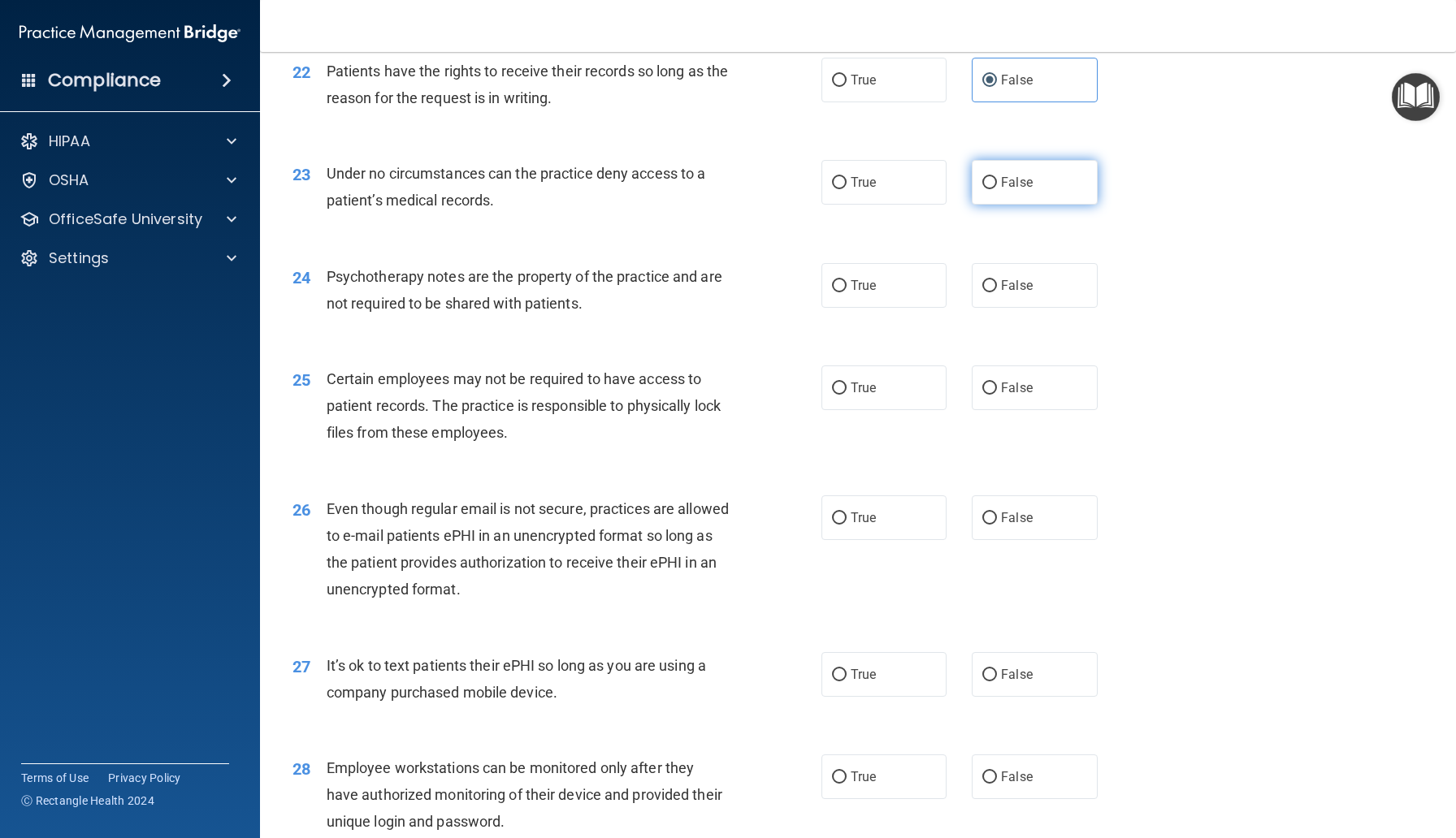
click at [1005, 190] on span "False" at bounding box center [1017, 183] width 32 height 16
click at [997, 190] on input "False" at bounding box center [989, 183] width 15 height 12
radio input "true"
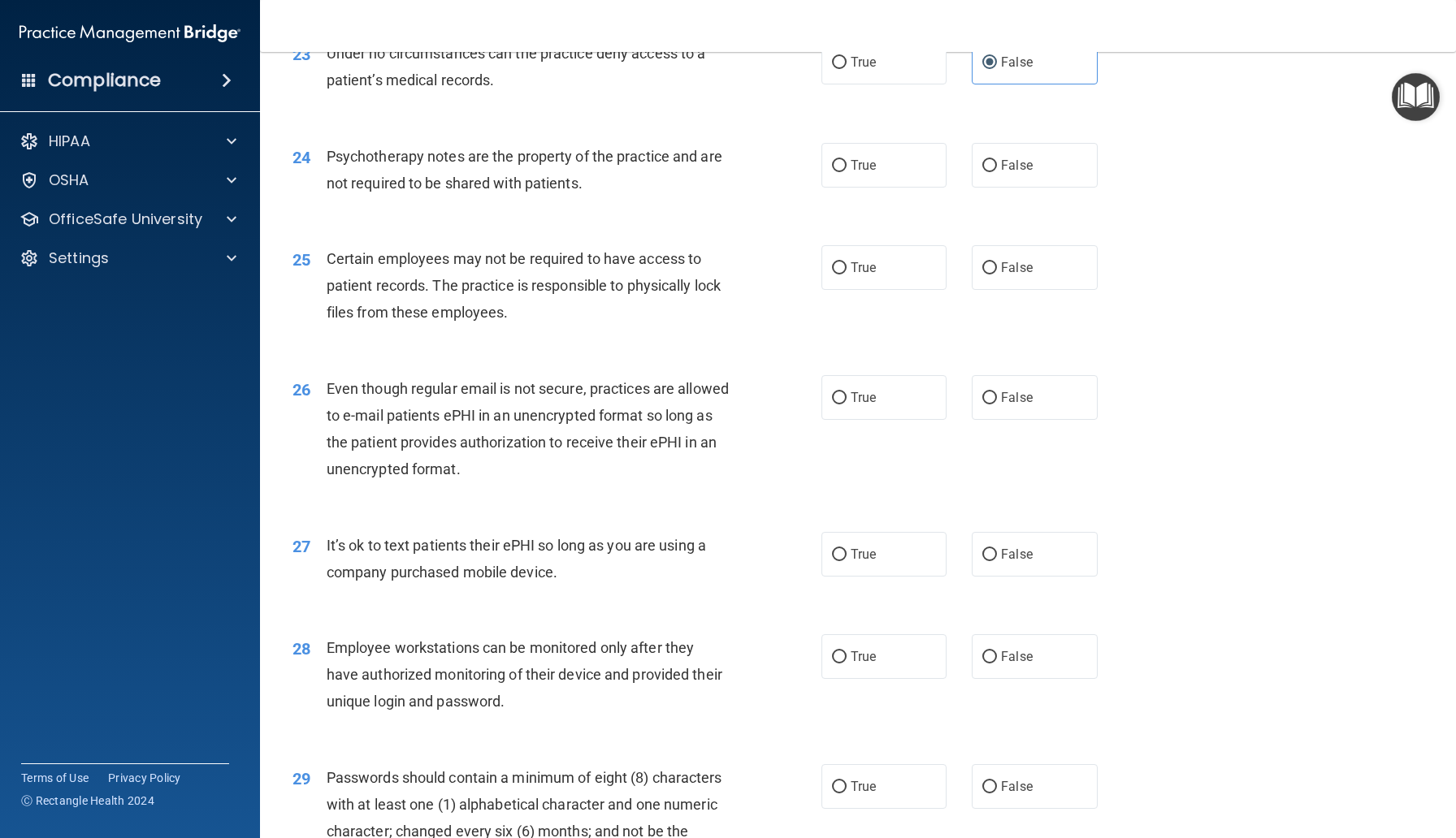
scroll to position [3130, 0]
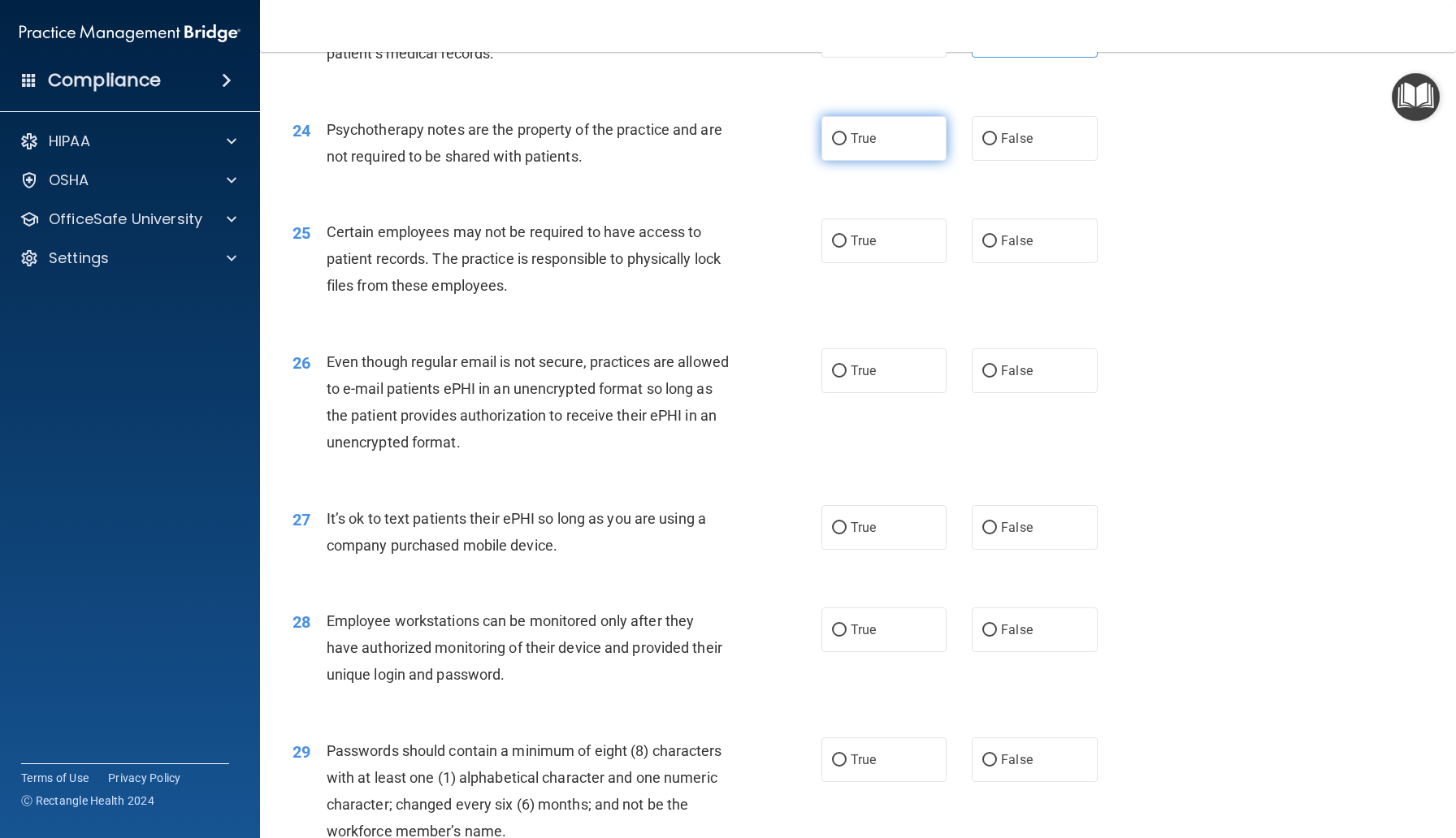
click at [942, 161] on label "True" at bounding box center [883, 138] width 125 height 44
click at [846, 145] on input "True" at bounding box center [839, 139] width 15 height 12
radio input "true"
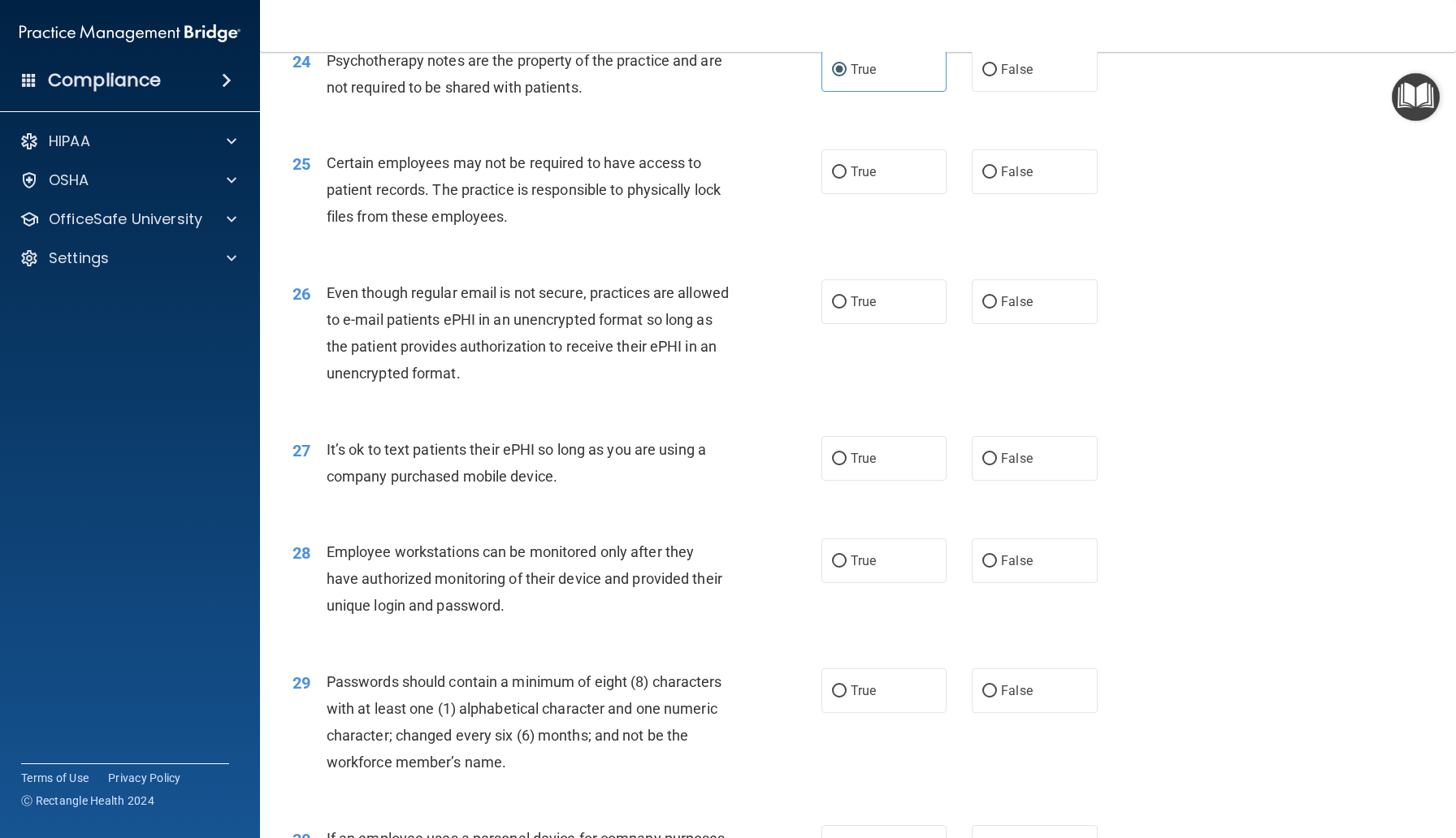
scroll to position [3200, 0]
click at [894, 225] on div "25 Certain employees may not be required to have access to patient records. The…" at bounding box center [858, 193] width 1155 height 130
click at [894, 193] on label "True" at bounding box center [883, 171] width 125 height 44
click at [846, 178] on input "True" at bounding box center [839, 172] width 15 height 12
radio input "true"
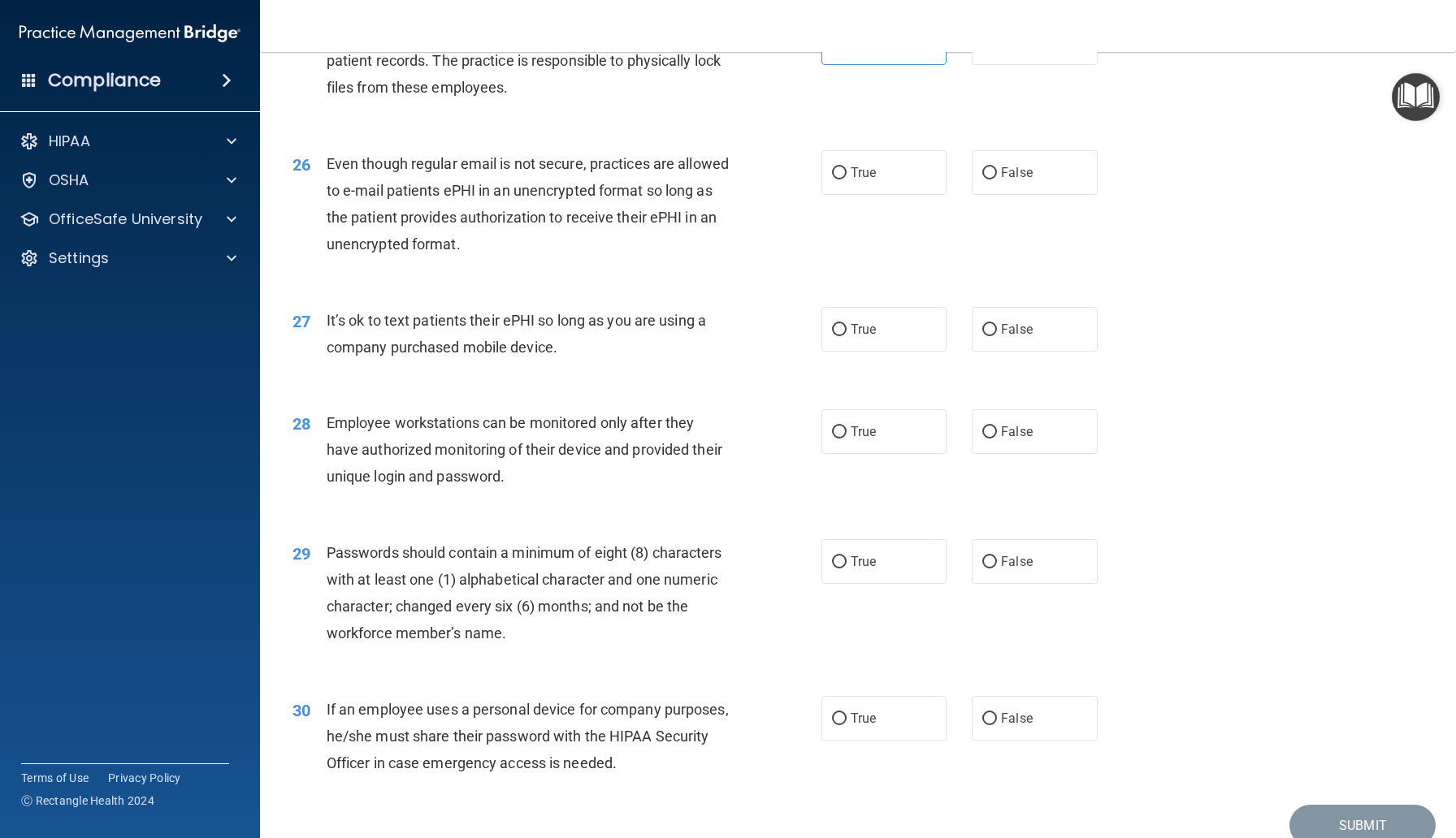
scroll to position [3337, 0]
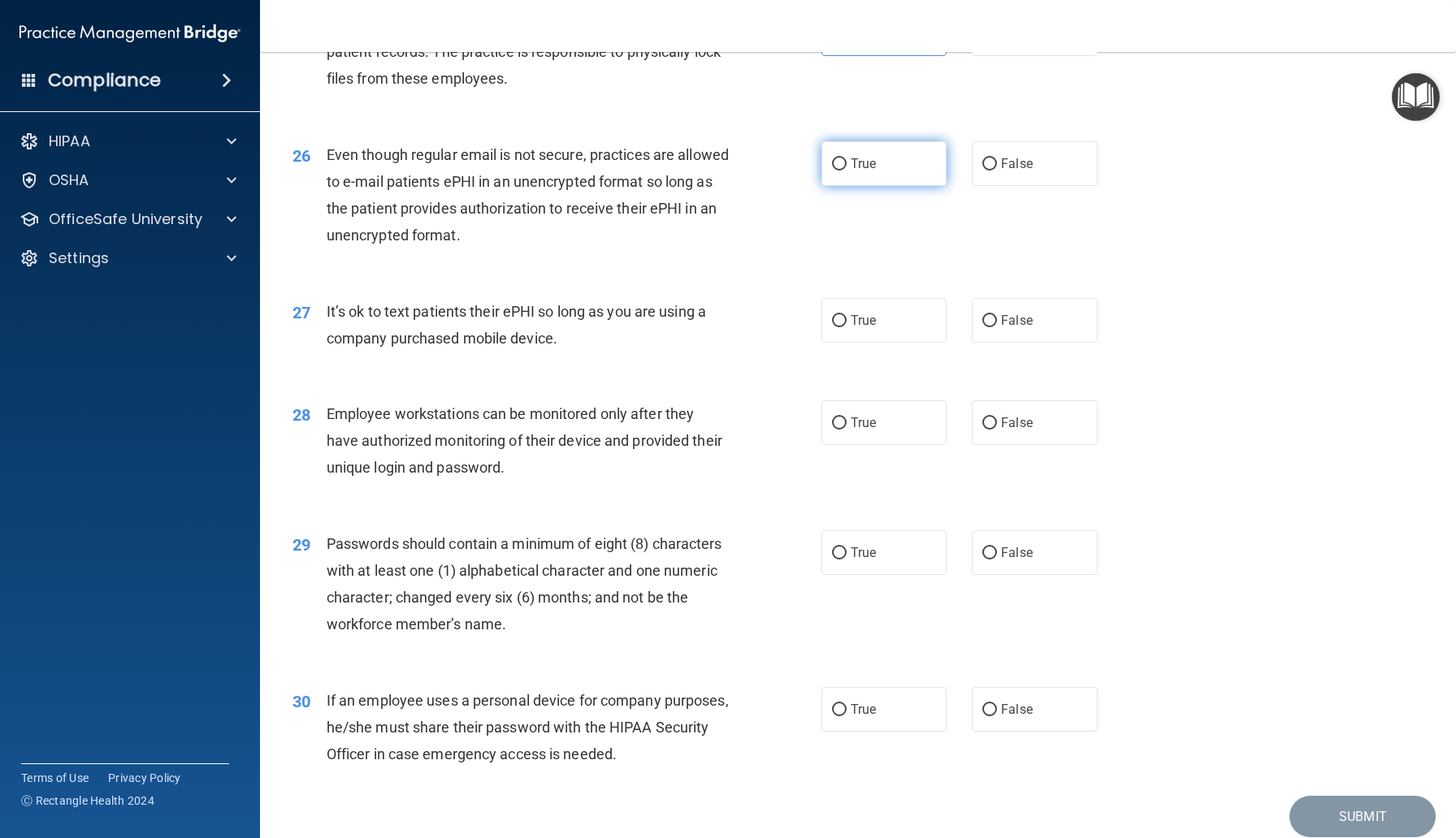
click at [868, 183] on label "True" at bounding box center [883, 163] width 125 height 44
click at [846, 171] on input "True" at bounding box center [839, 164] width 15 height 12
radio input "true"
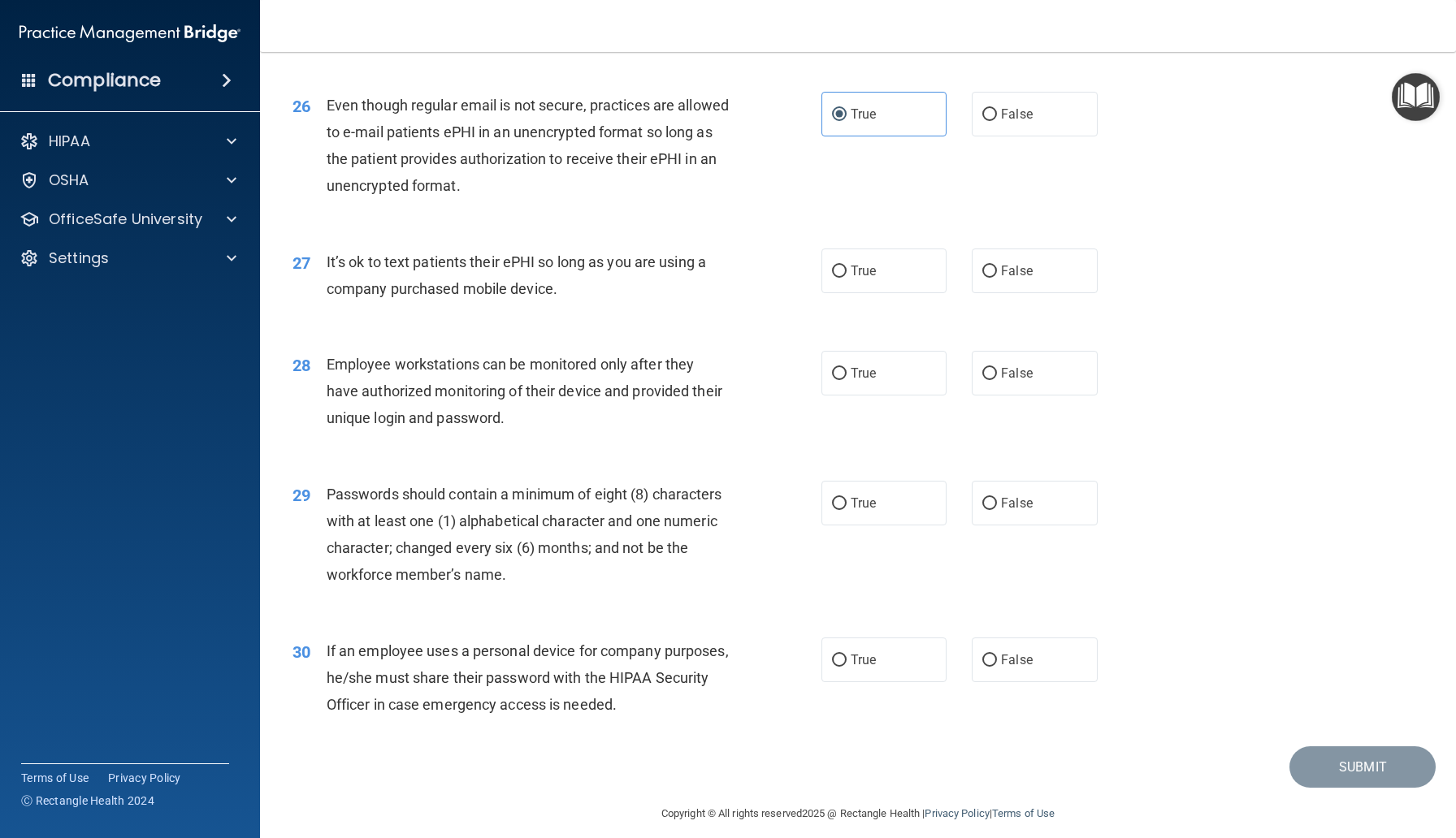
scroll to position [3428, 0]
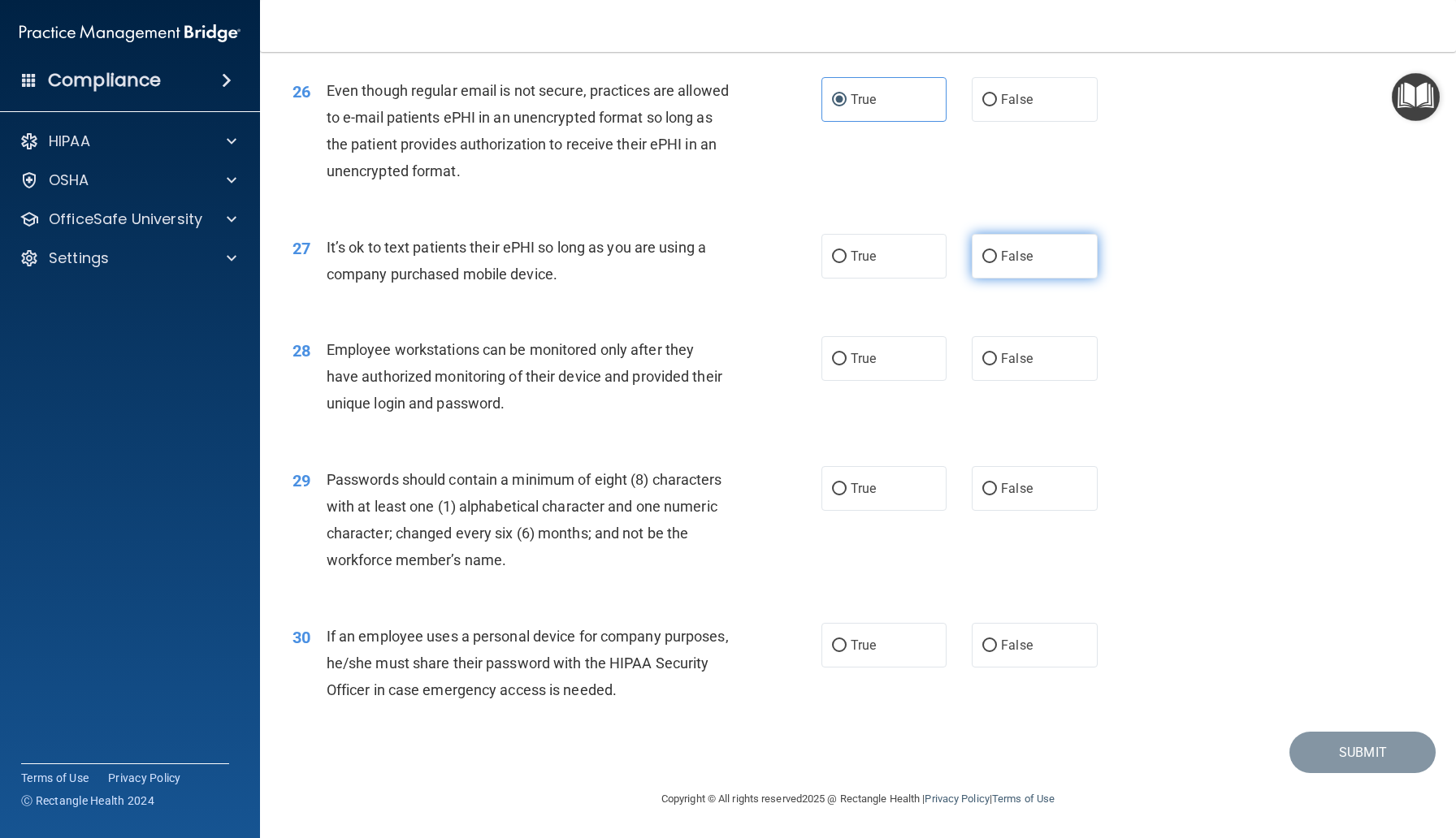
click at [1023, 264] on label "False" at bounding box center [1034, 256] width 125 height 44
click at [997, 264] on input "False" at bounding box center [989, 257] width 15 height 12
radio input "true"
click at [1029, 364] on span "False" at bounding box center [1017, 358] width 32 height 16
click at [1011, 643] on span "False" at bounding box center [1017, 646] width 32 height 16
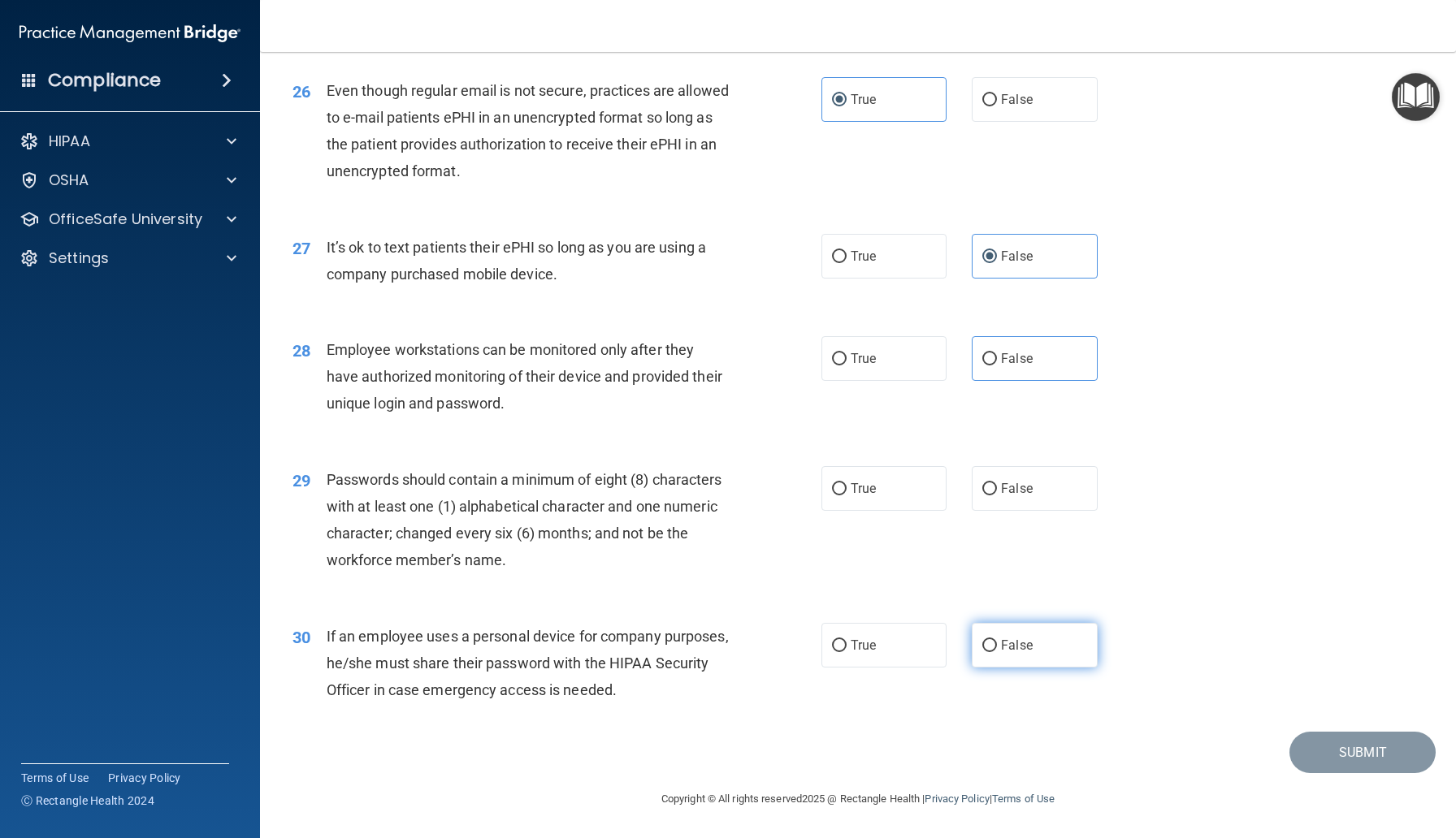
click at [997, 643] on input "False" at bounding box center [989, 646] width 15 height 12
radio input "true"
click at [889, 485] on label "True" at bounding box center [883, 488] width 125 height 44
click at [846, 485] on input "True" at bounding box center [839, 490] width 15 height 12
radio input "true"
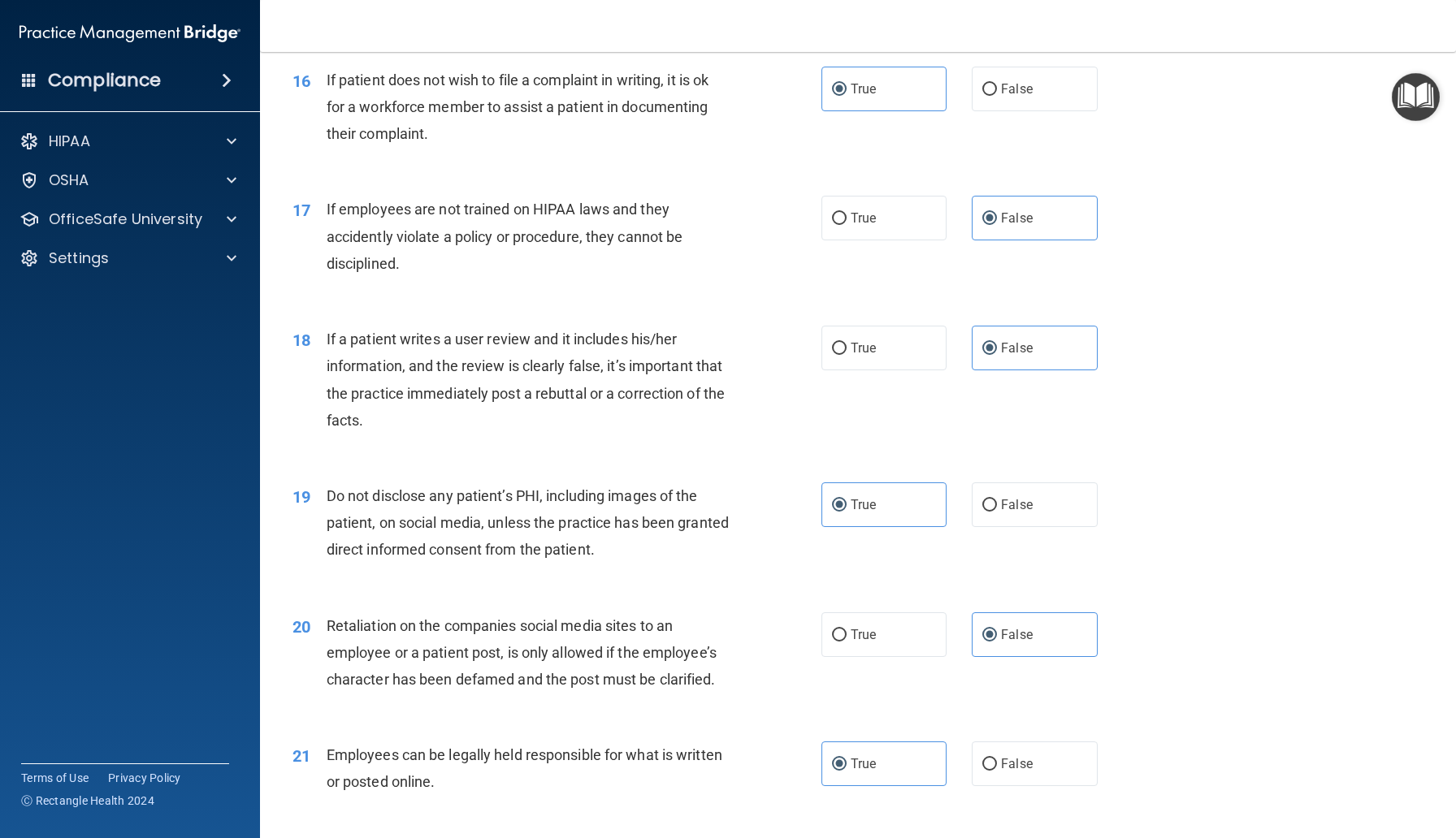
scroll to position [2001, 0]
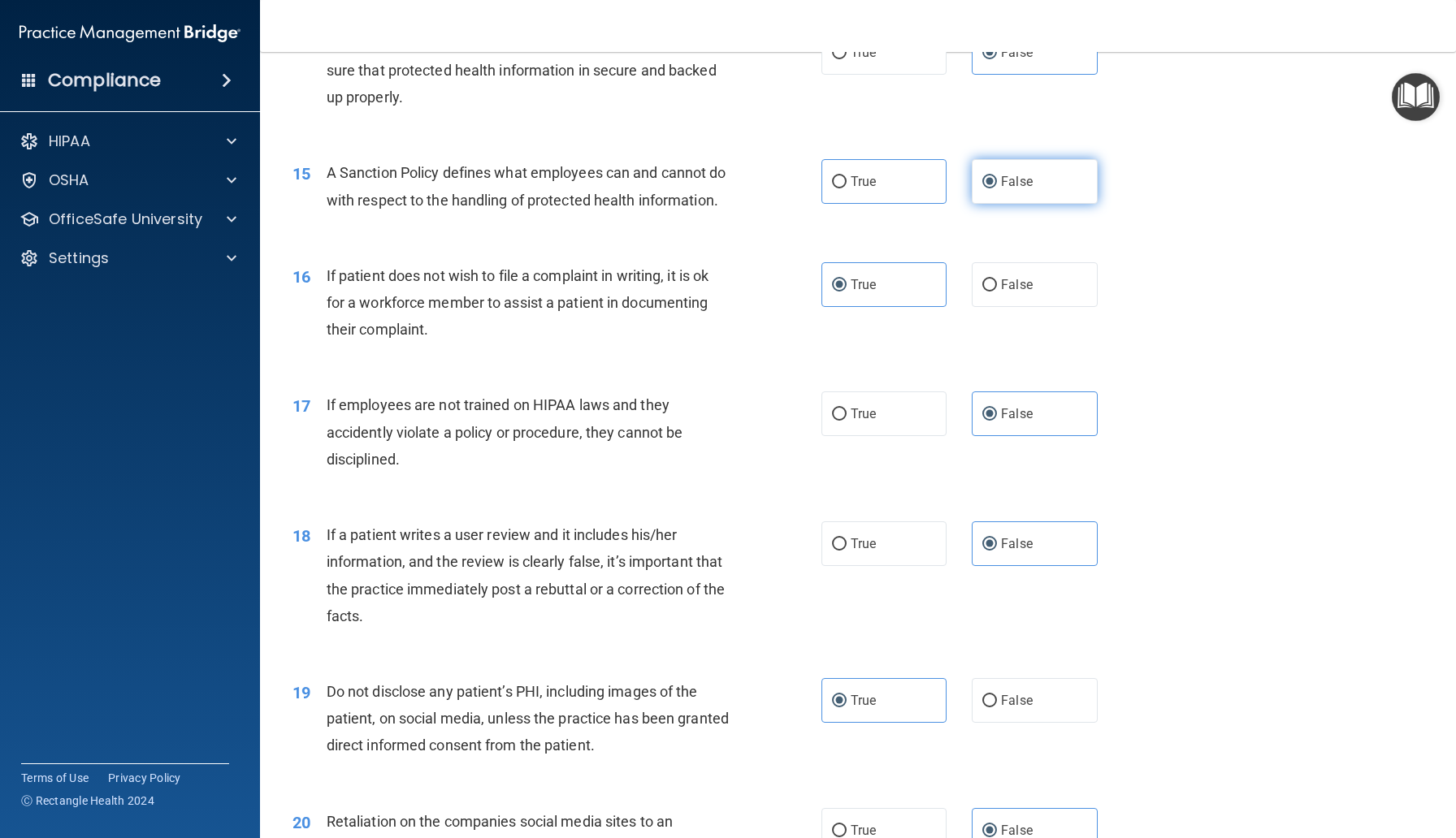
click at [1059, 194] on label "False" at bounding box center [1034, 181] width 125 height 44
click at [997, 189] on input "False" at bounding box center [989, 183] width 15 height 12
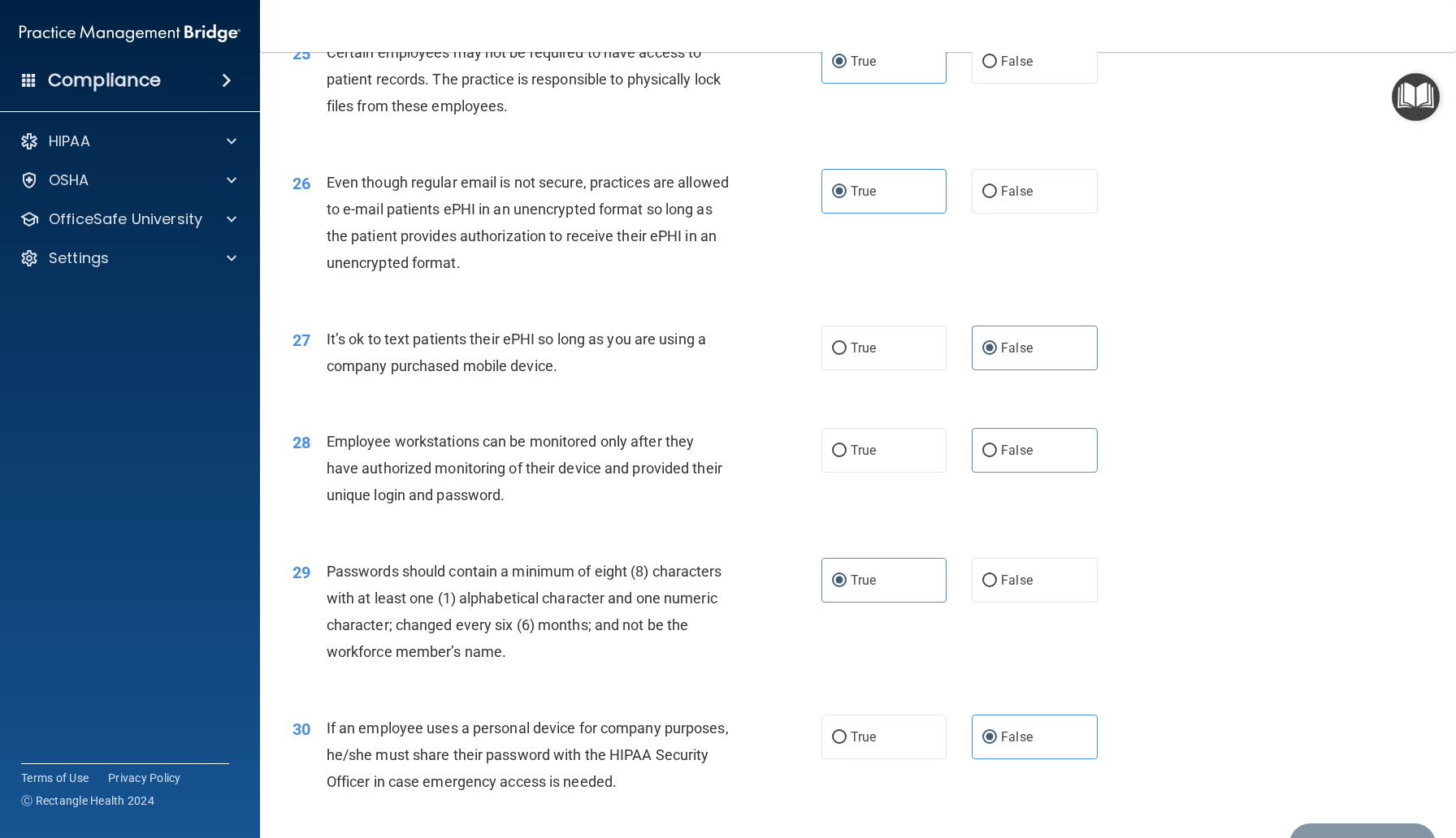
scroll to position [3336, 0]
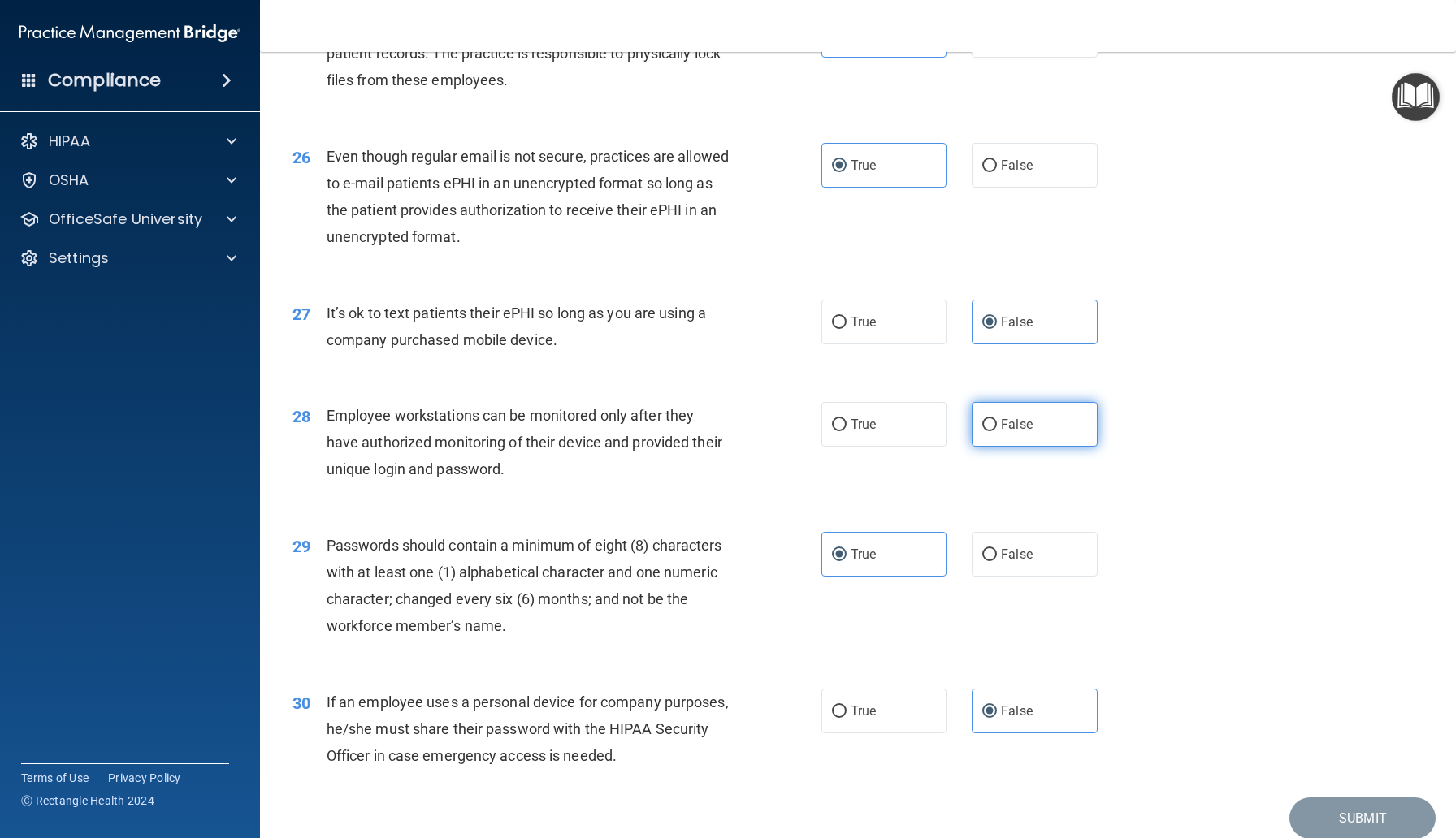
click at [1031, 432] on span "False" at bounding box center [1017, 424] width 32 height 16
click at [997, 431] on input "False" at bounding box center [989, 425] width 15 height 12
radio input "true"
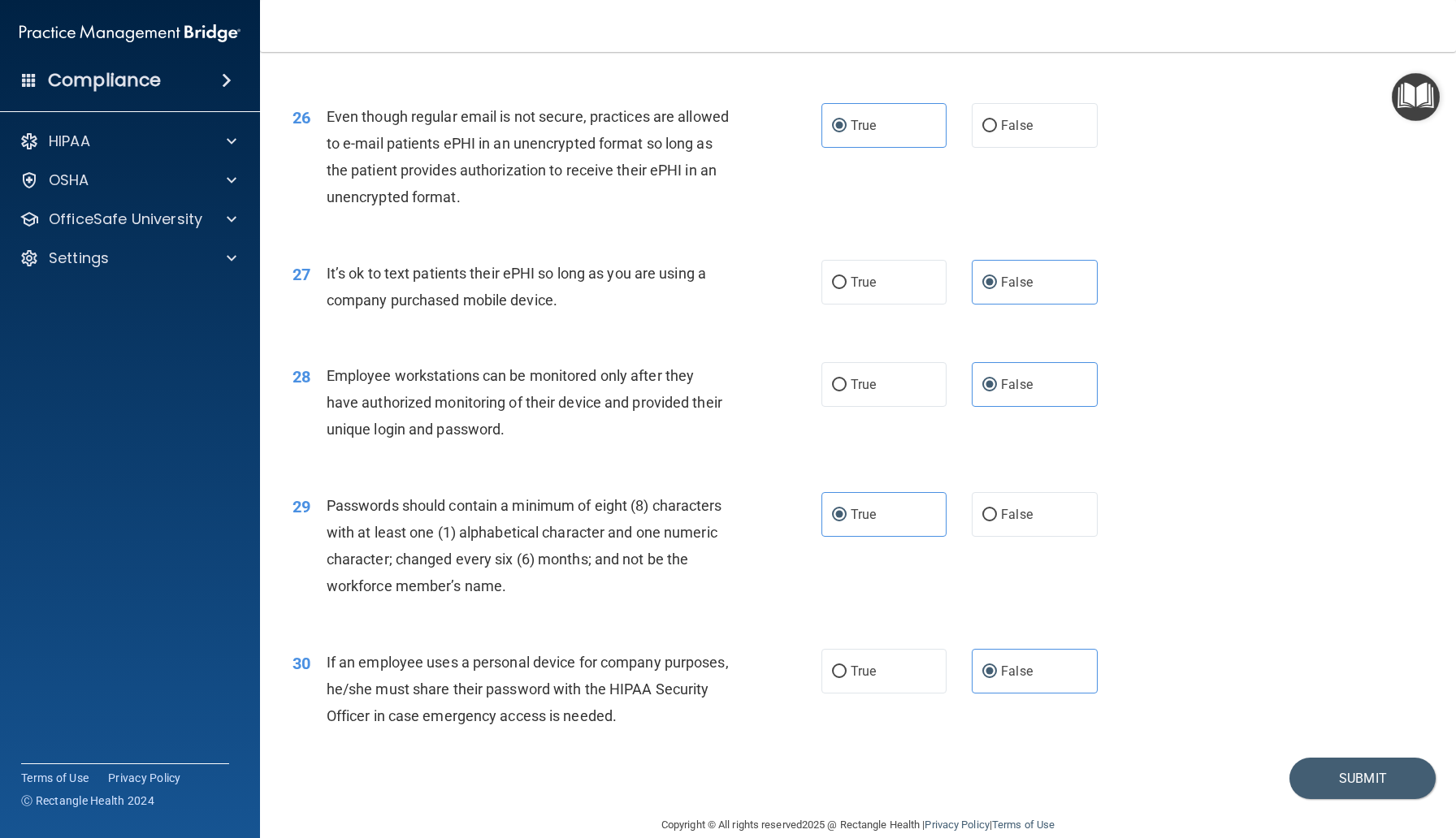
scroll to position [3428, 0]
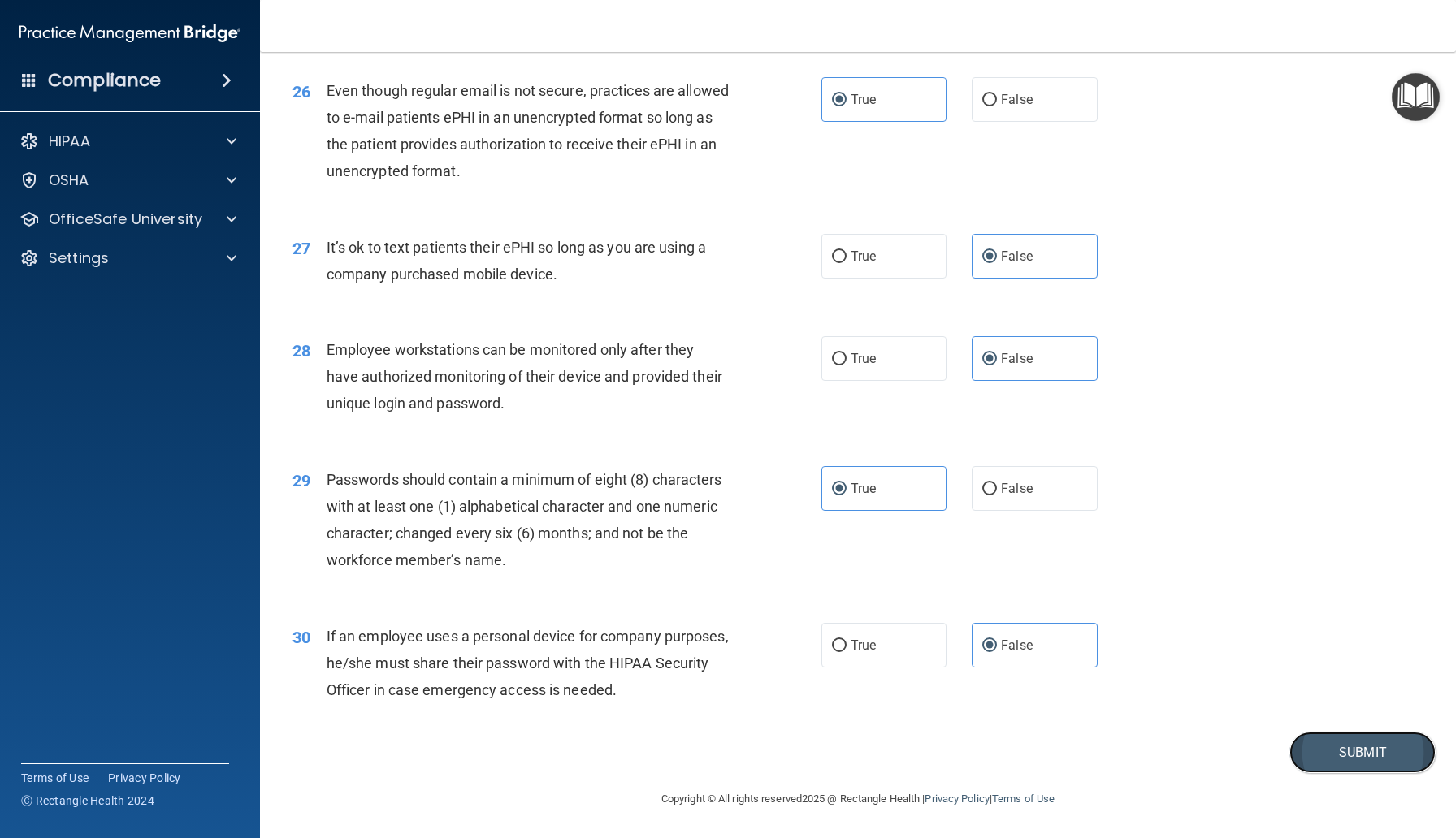
click at [1396, 748] on button "Submit" at bounding box center [1362, 752] width 146 height 41
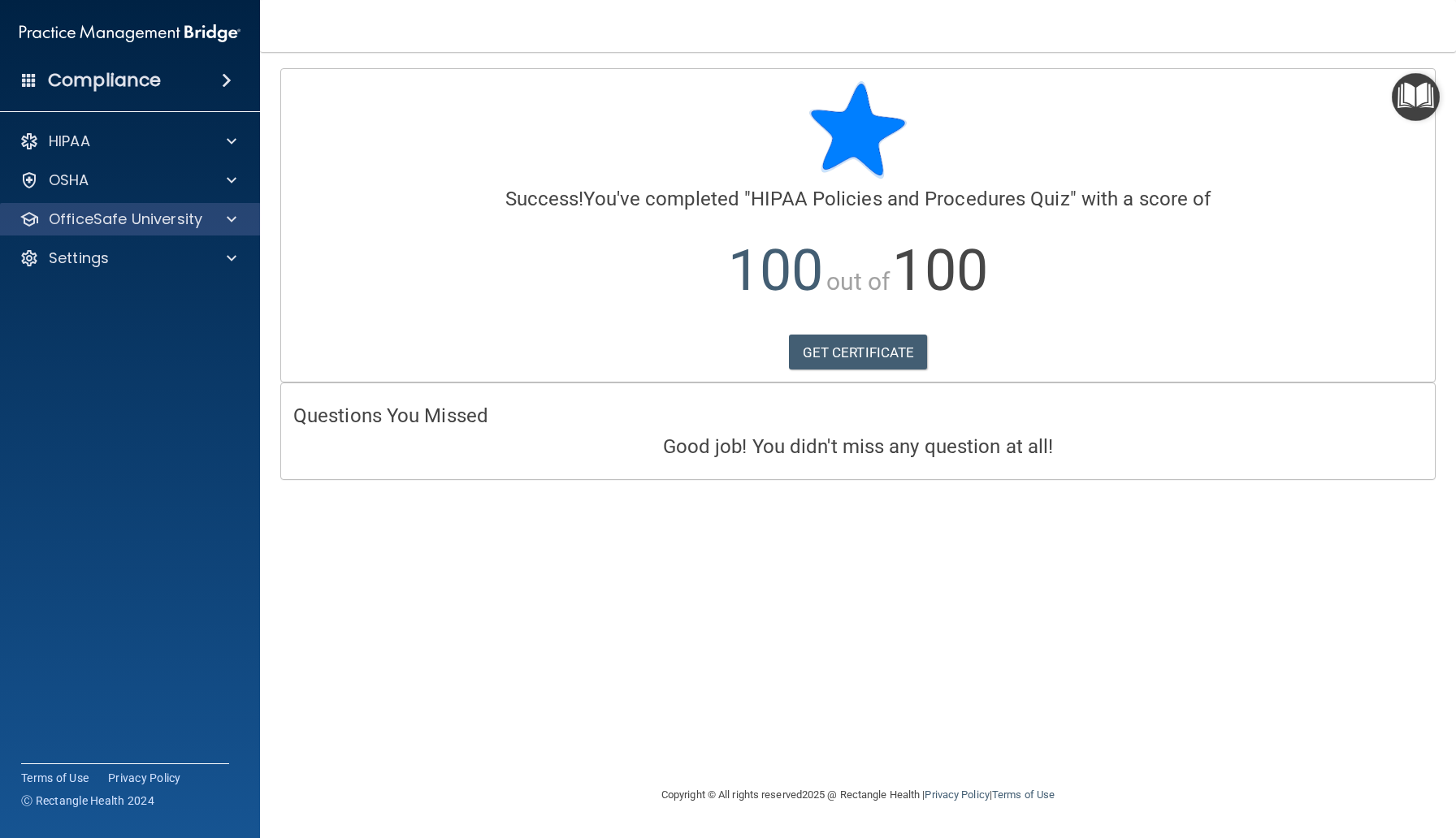
click at [193, 231] on div "OfficeSafe University" at bounding box center [130, 219] width 261 height 33
click at [186, 221] on p "OfficeSafe University" at bounding box center [125, 219] width 154 height 20
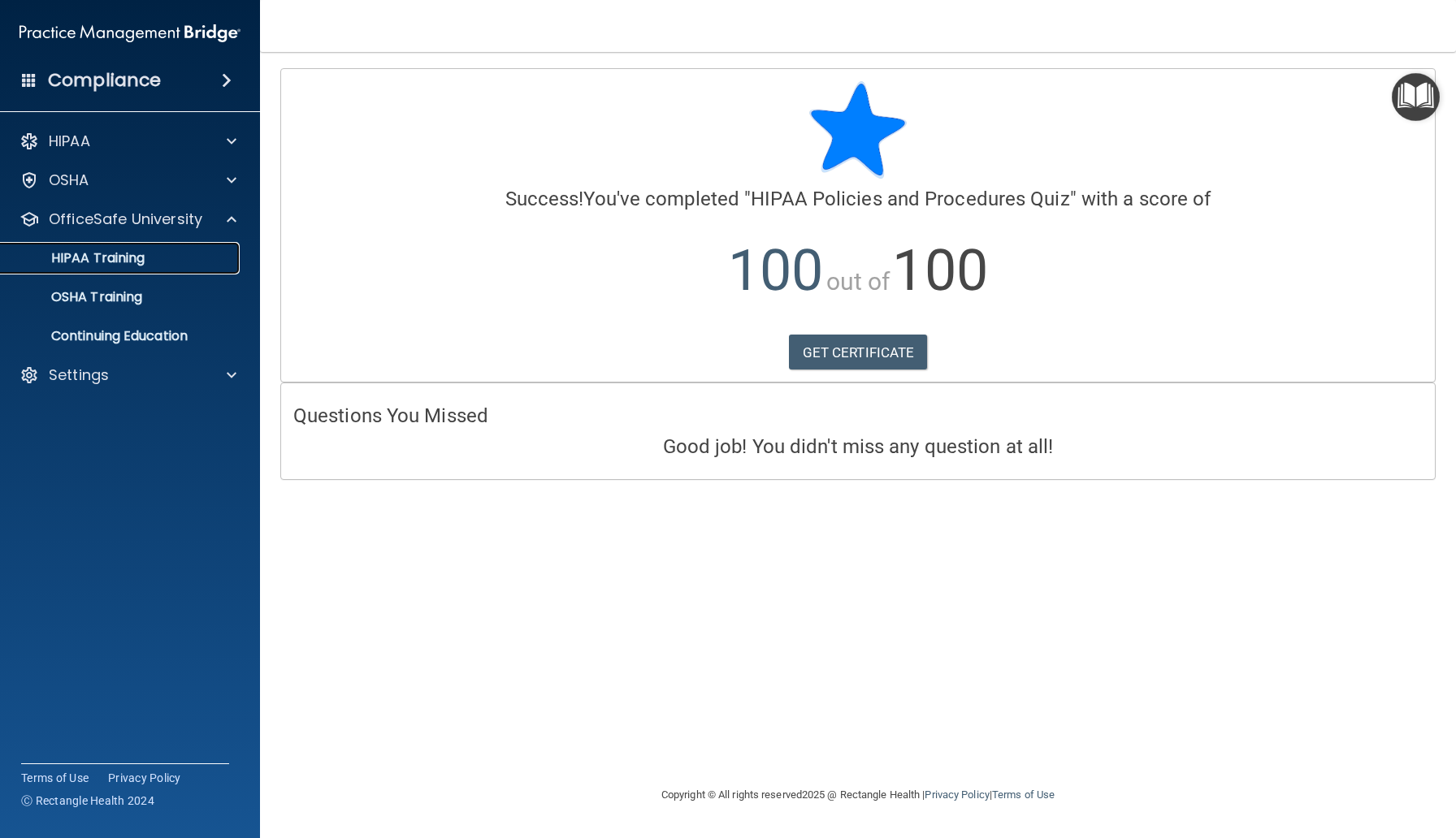
click at [168, 250] on link "HIPAA Training" at bounding box center [112, 258] width 256 height 33
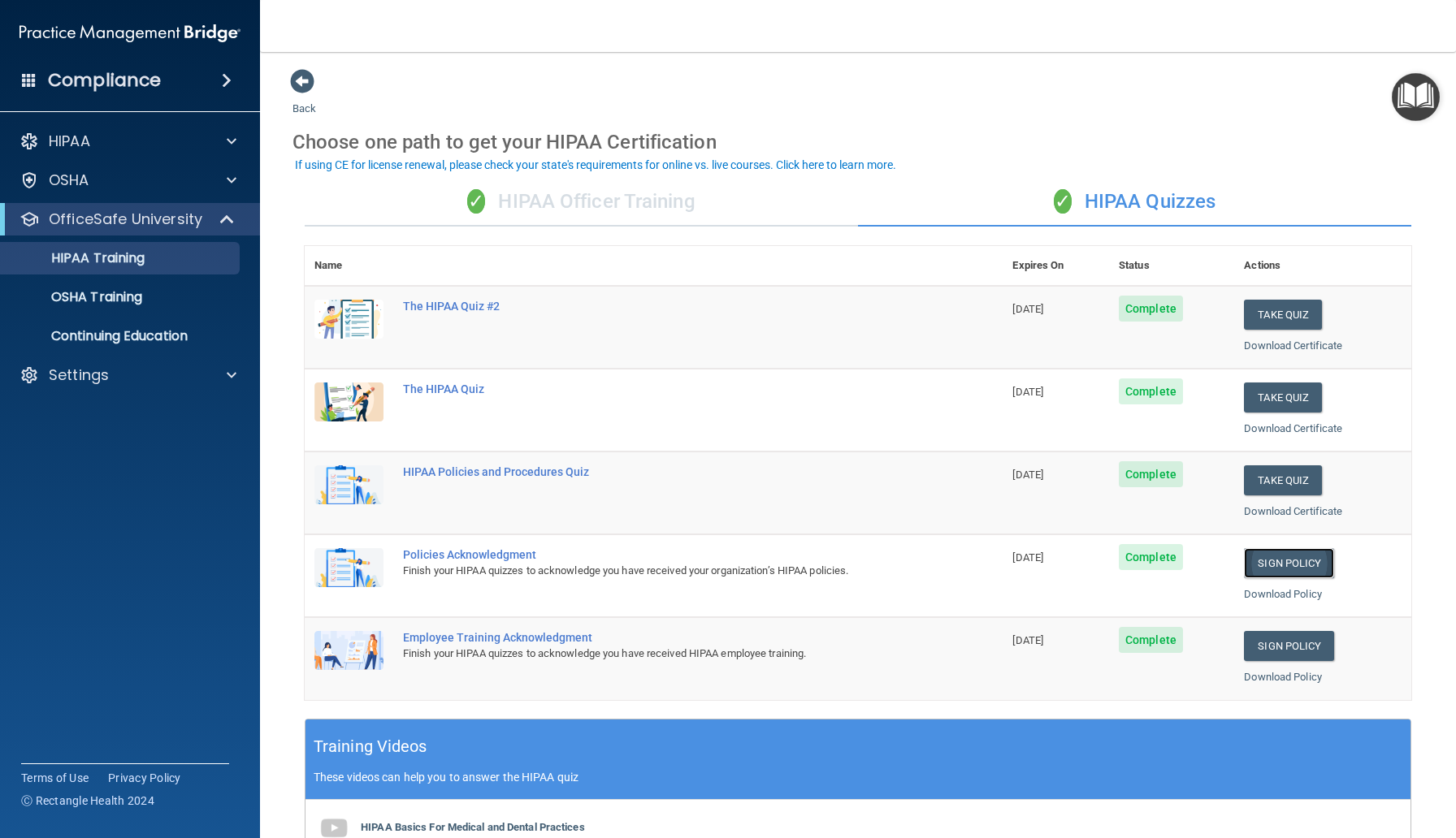
click at [1291, 559] on link "Sign Policy" at bounding box center [1288, 563] width 90 height 30
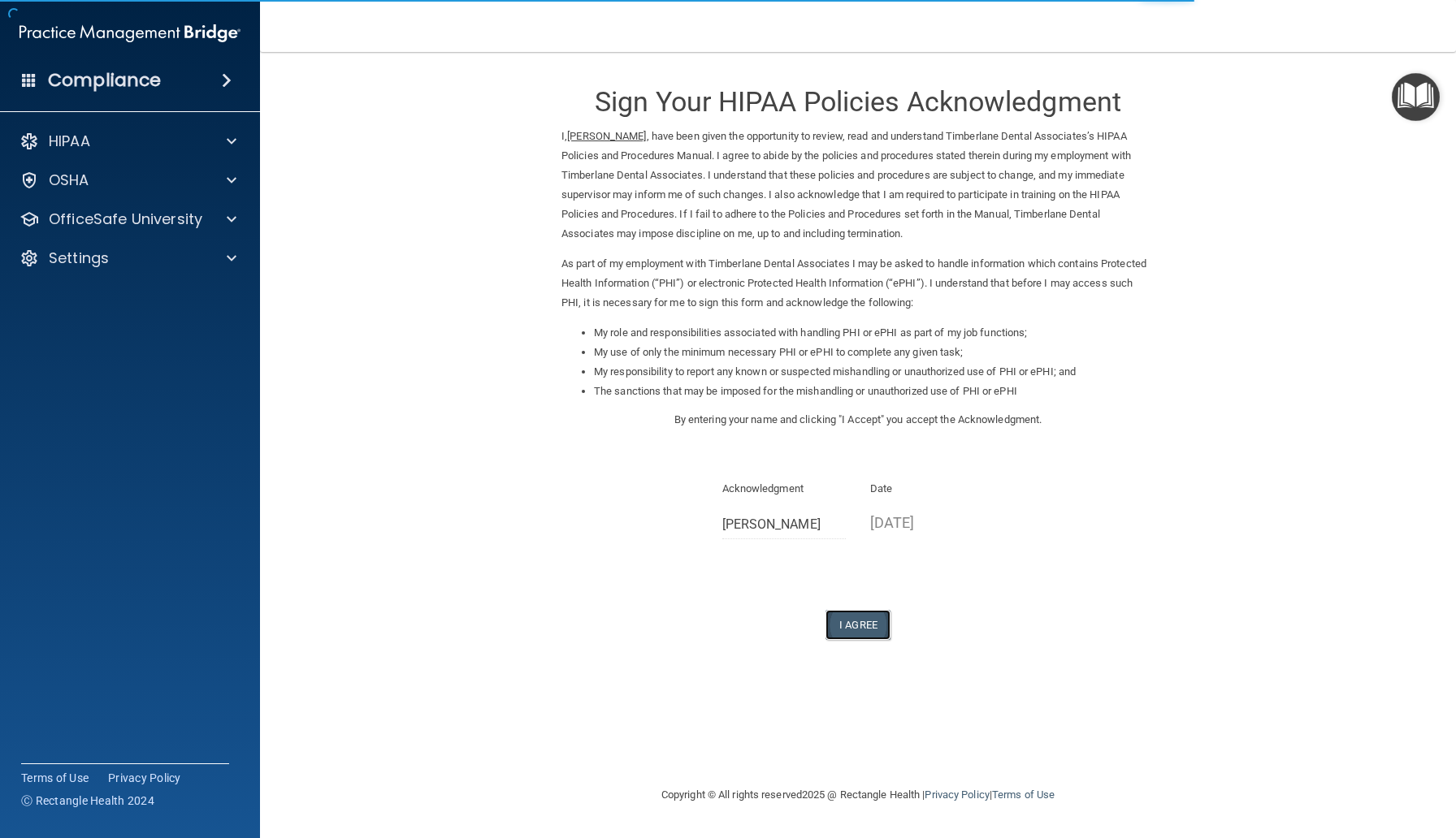
click at [849, 624] on button "I Agree" at bounding box center [858, 625] width 65 height 30
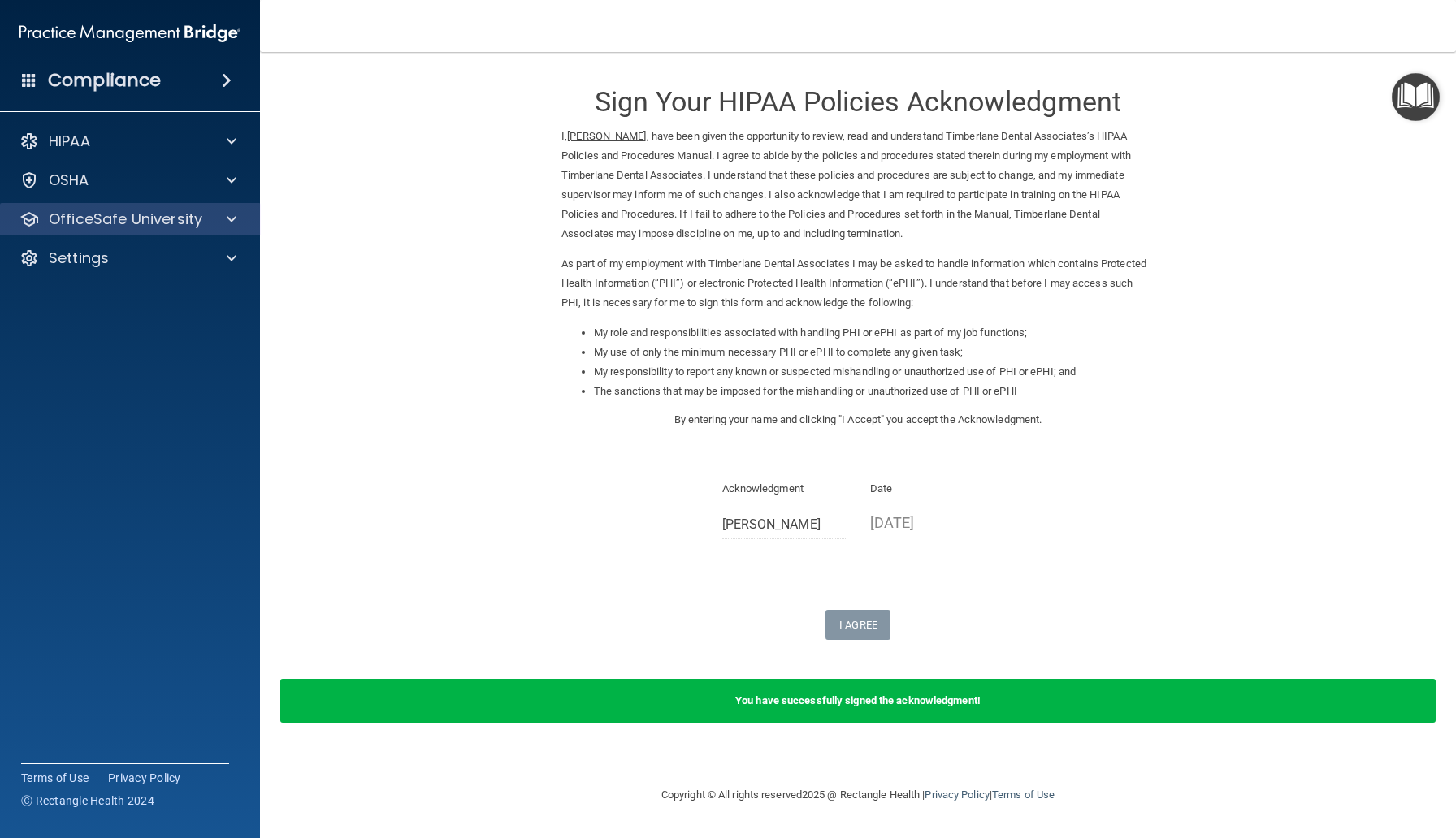
click at [144, 232] on div "OfficeSafe University" at bounding box center [130, 219] width 261 height 33
click at [149, 223] on p "OfficeSafe University" at bounding box center [125, 219] width 154 height 20
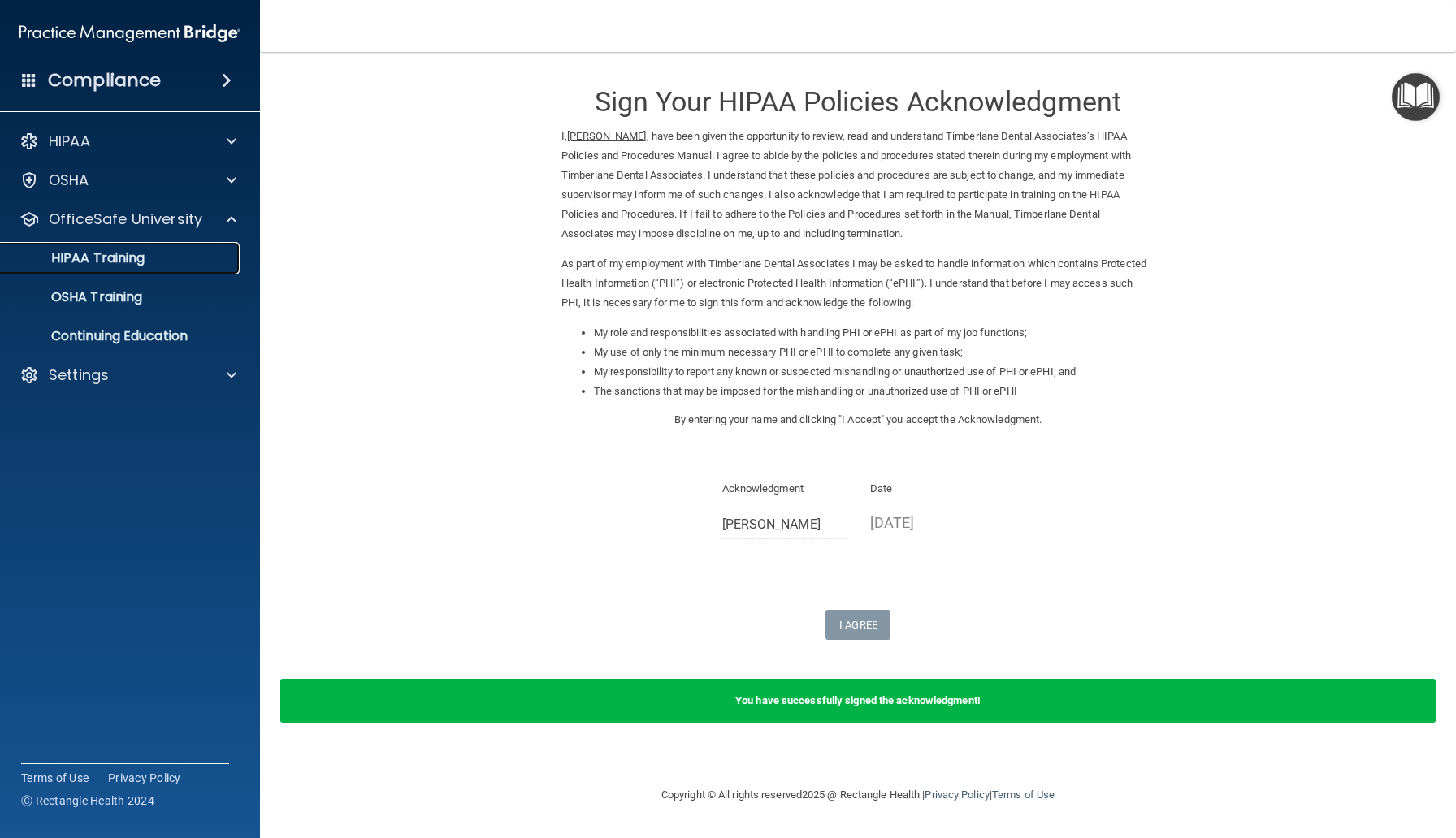
click at [142, 266] on p "HIPAA Training" at bounding box center [78, 258] width 134 height 16
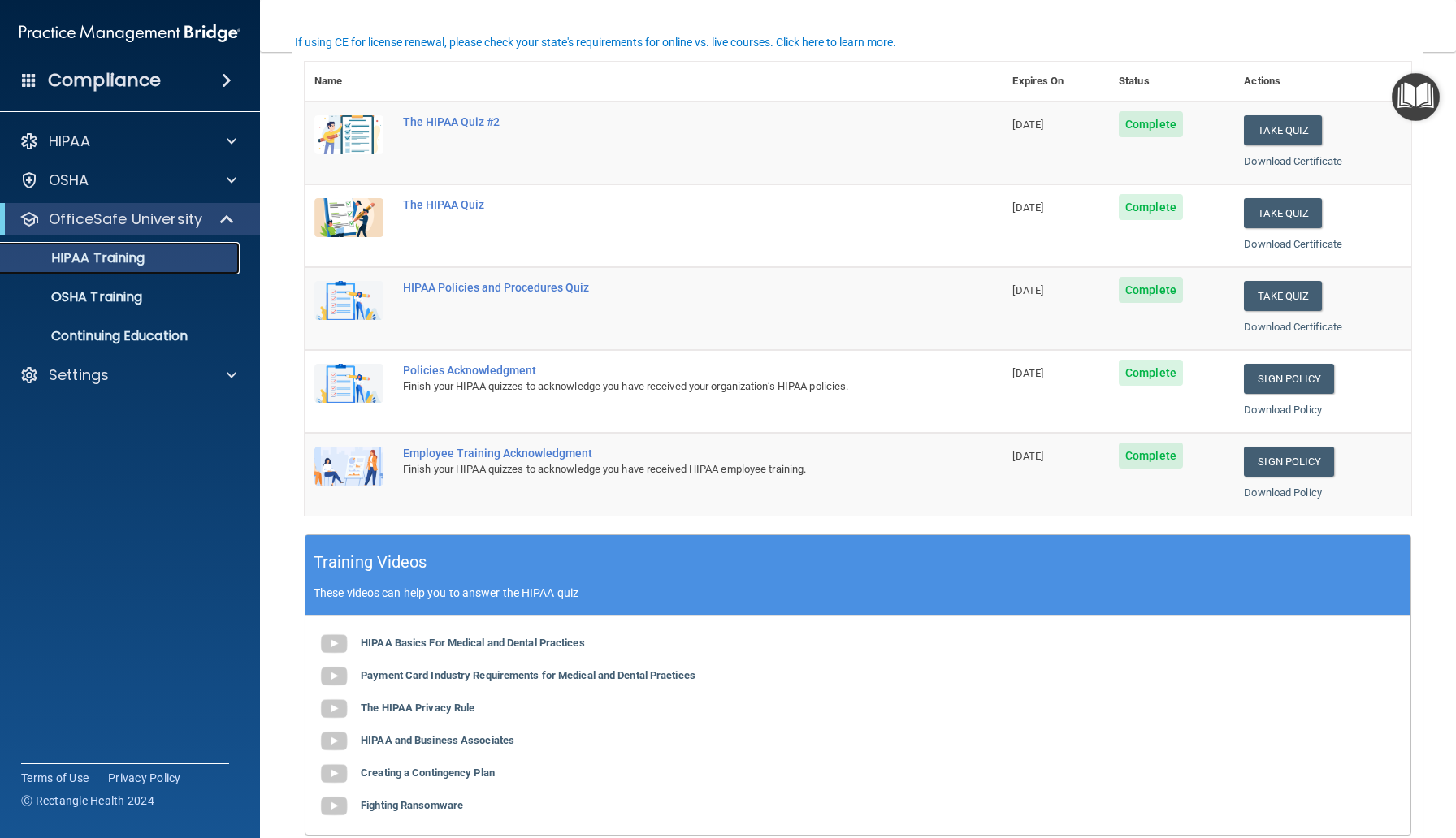
scroll to position [192, 0]
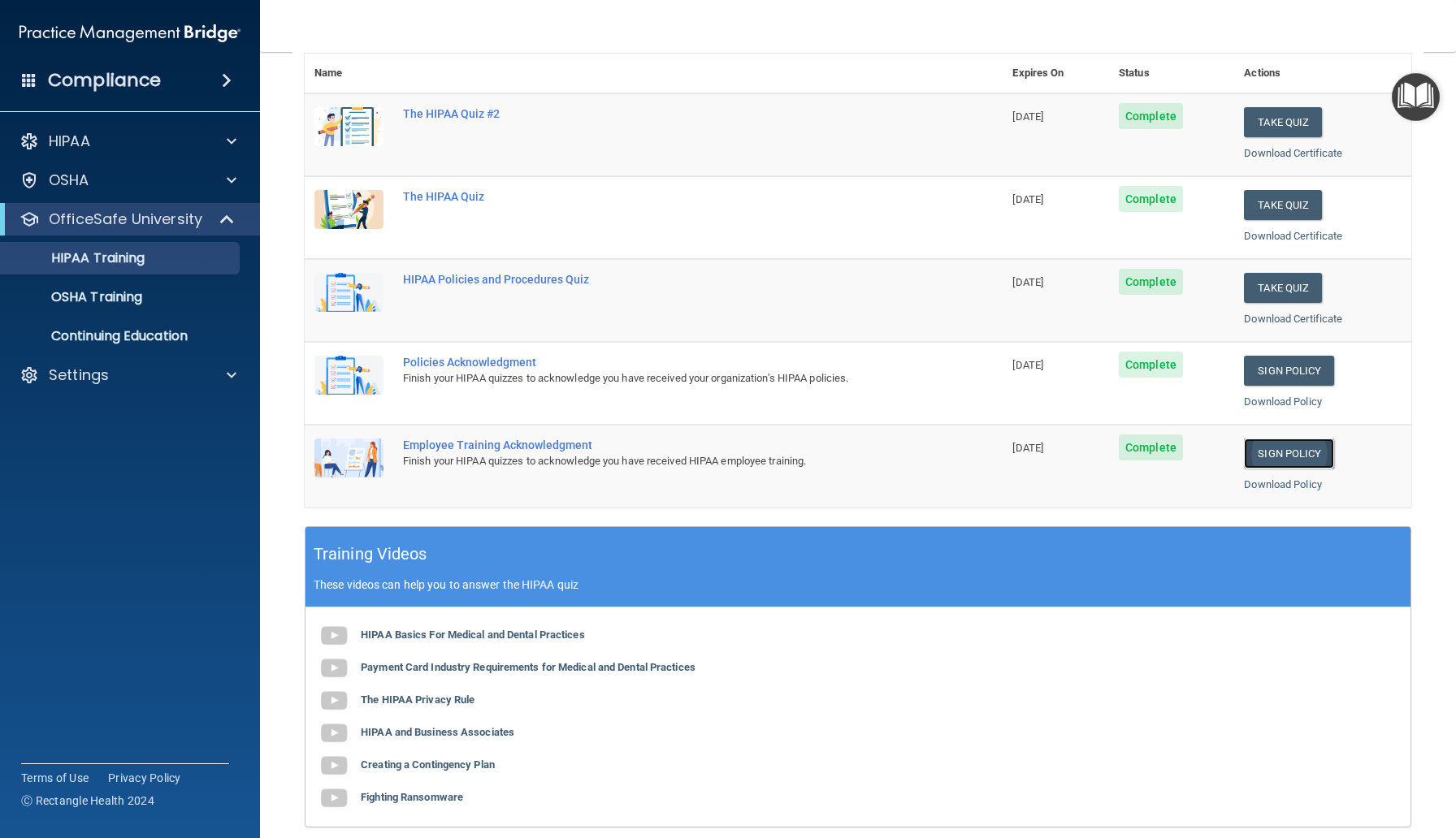
click at [1295, 452] on link "Sign Policy" at bounding box center [1288, 453] width 90 height 30
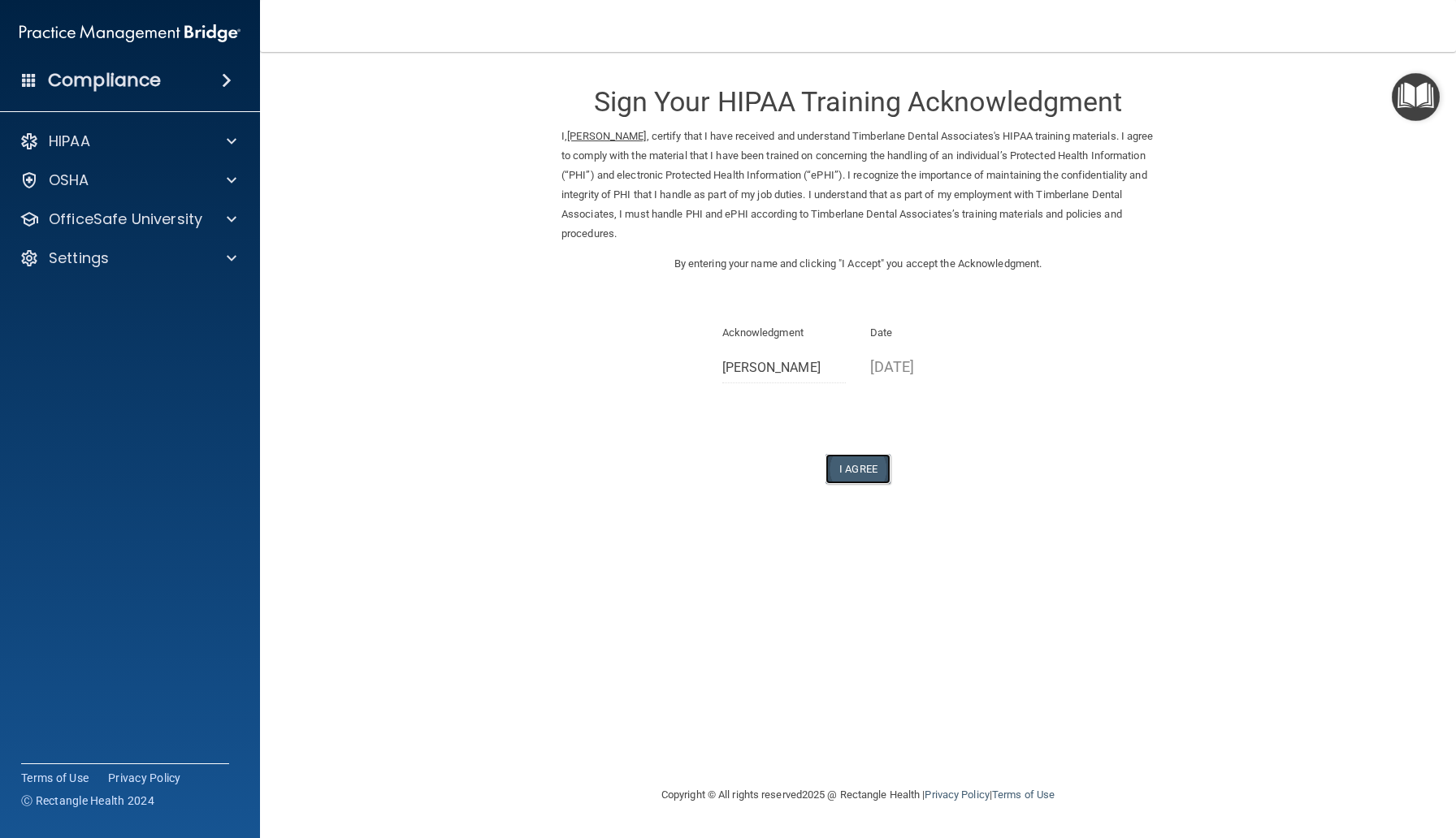
click at [865, 472] on button "I Agree" at bounding box center [858, 469] width 65 height 30
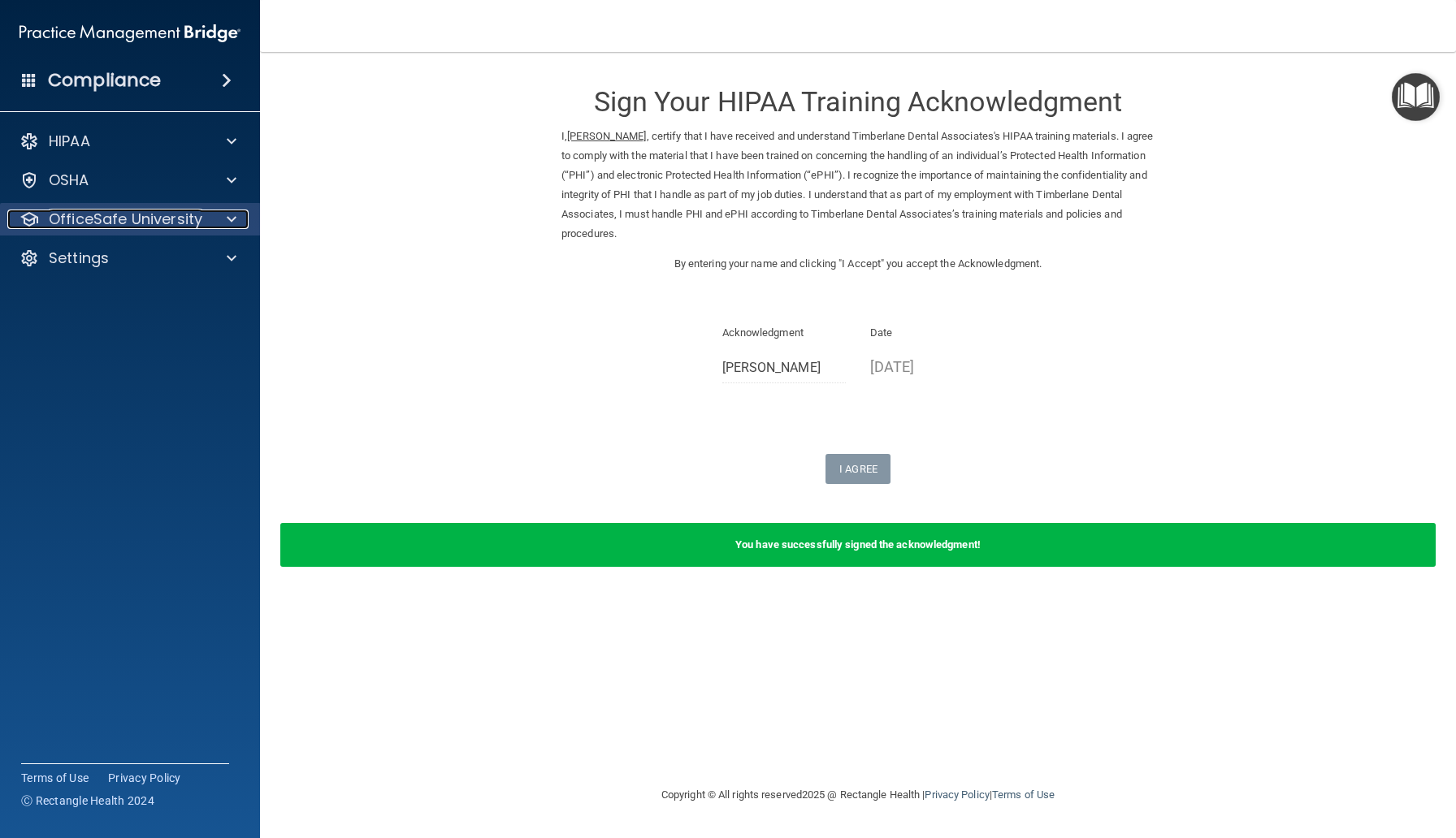
click at [148, 212] on p "OfficeSafe University" at bounding box center [125, 219] width 154 height 20
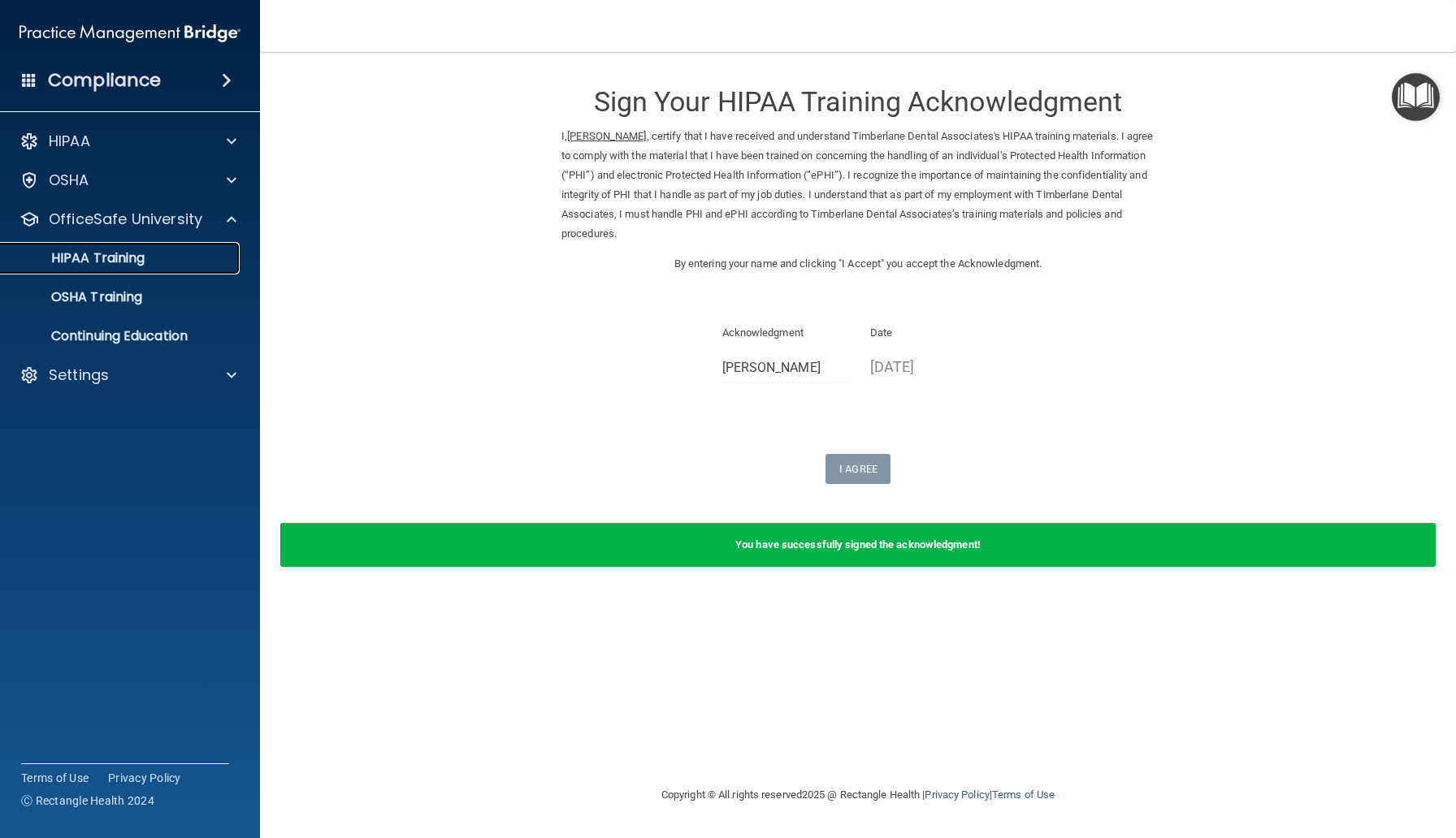
click at [149, 248] on link "HIPAA Training" at bounding box center [112, 258] width 256 height 33
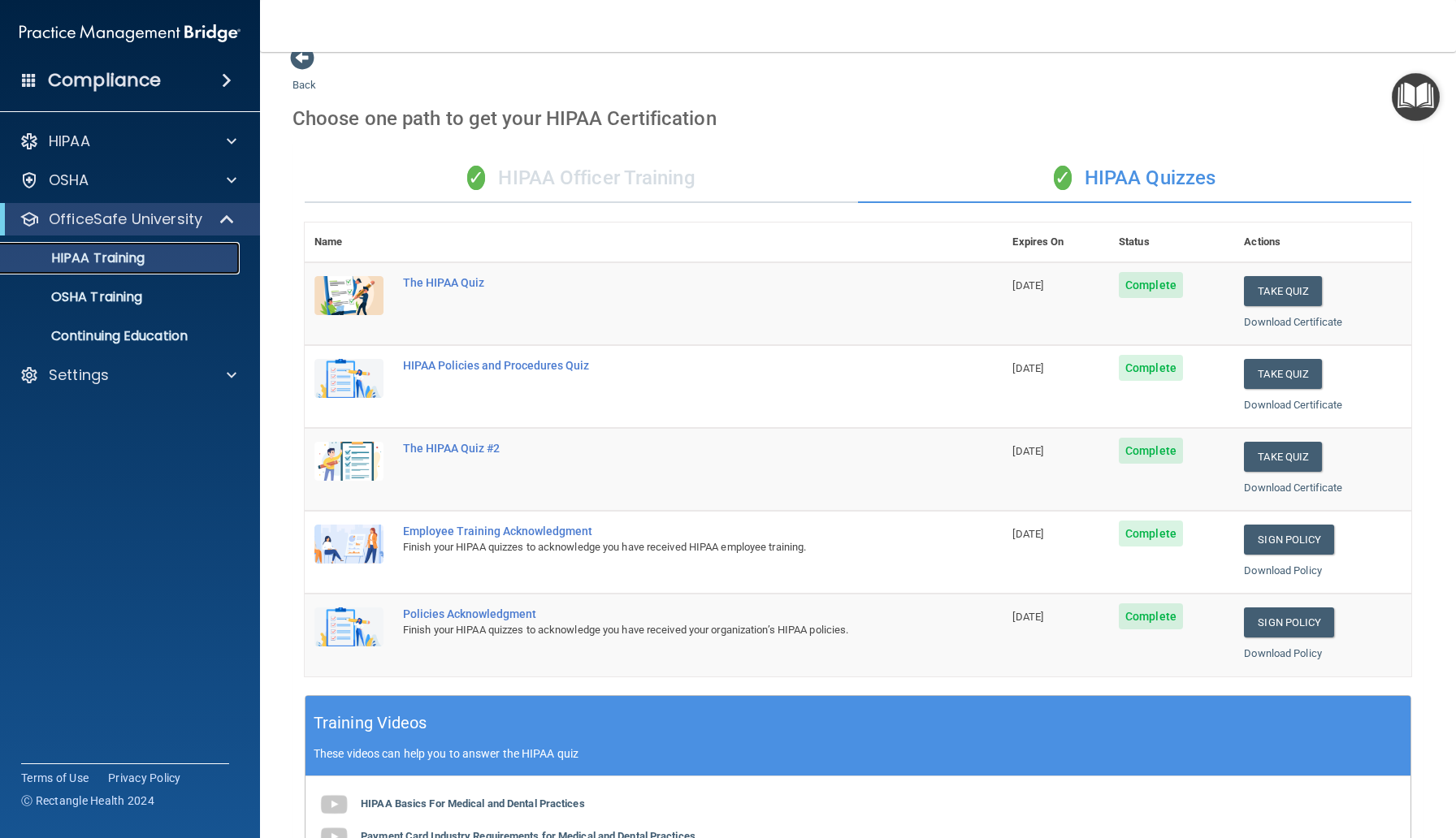
scroll to position [19, 0]
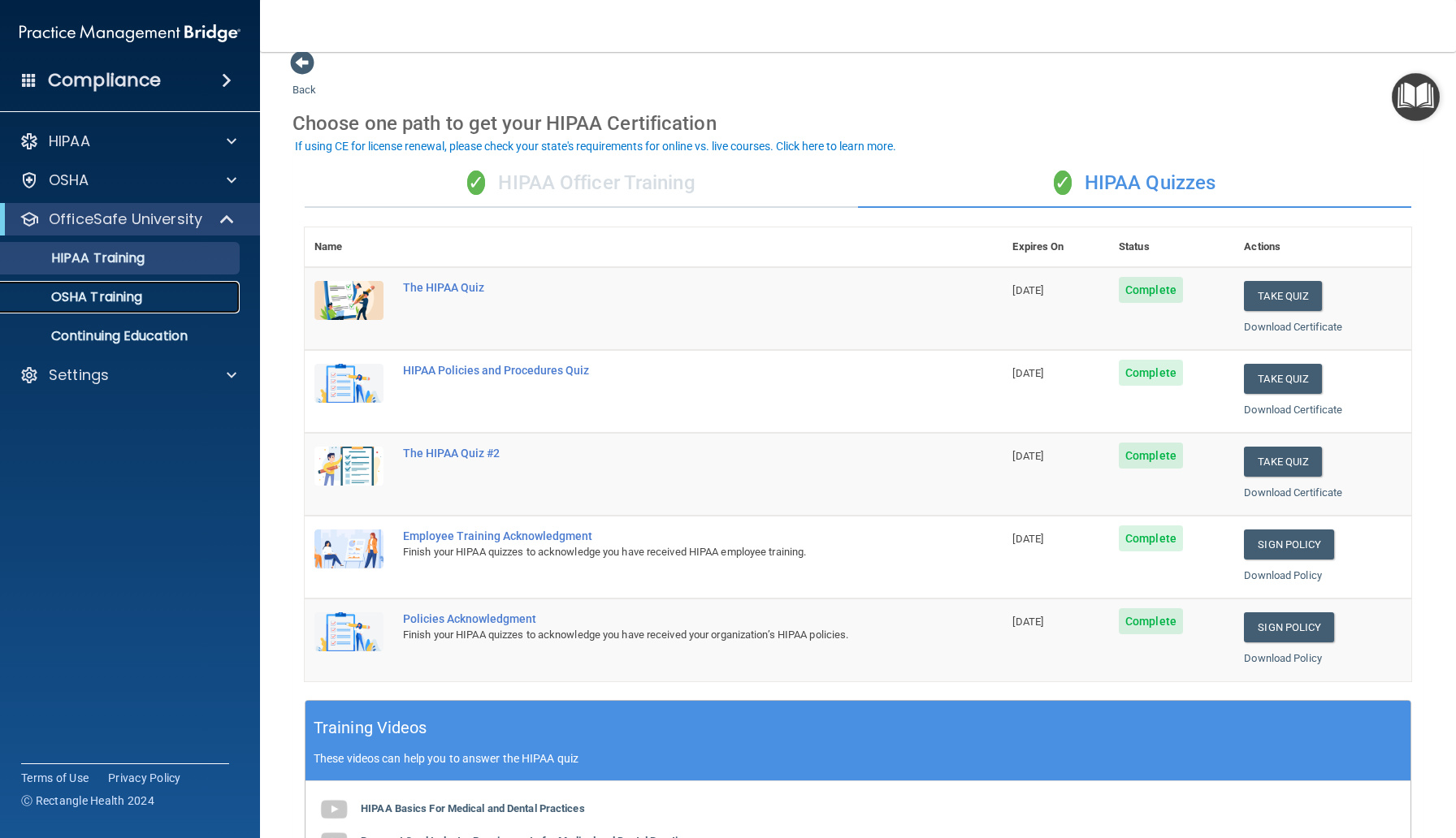
click at [78, 290] on p "OSHA Training" at bounding box center [76, 297] width 131 height 16
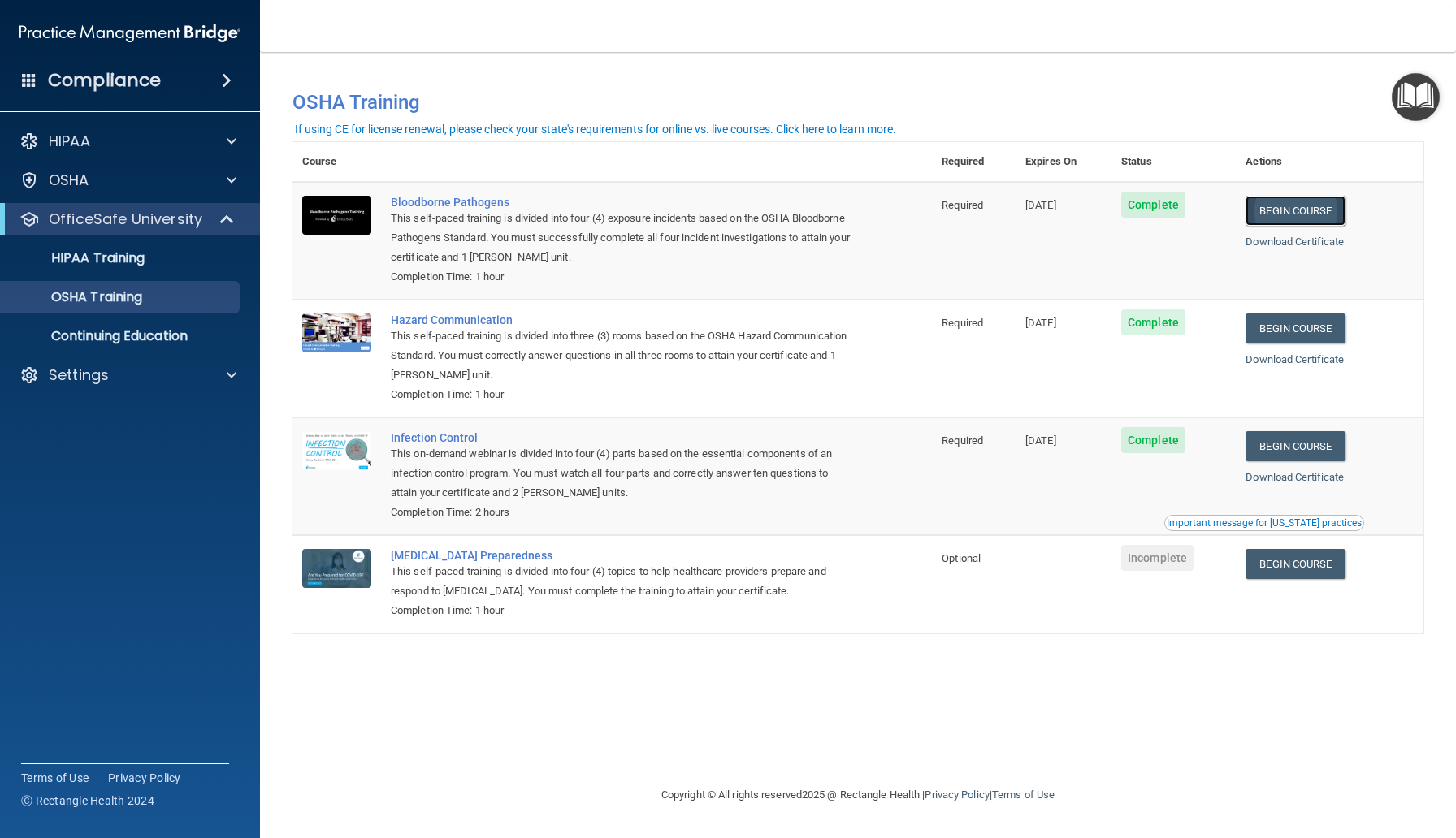
click at [1299, 212] on link "Begin Course" at bounding box center [1294, 210] width 99 height 30
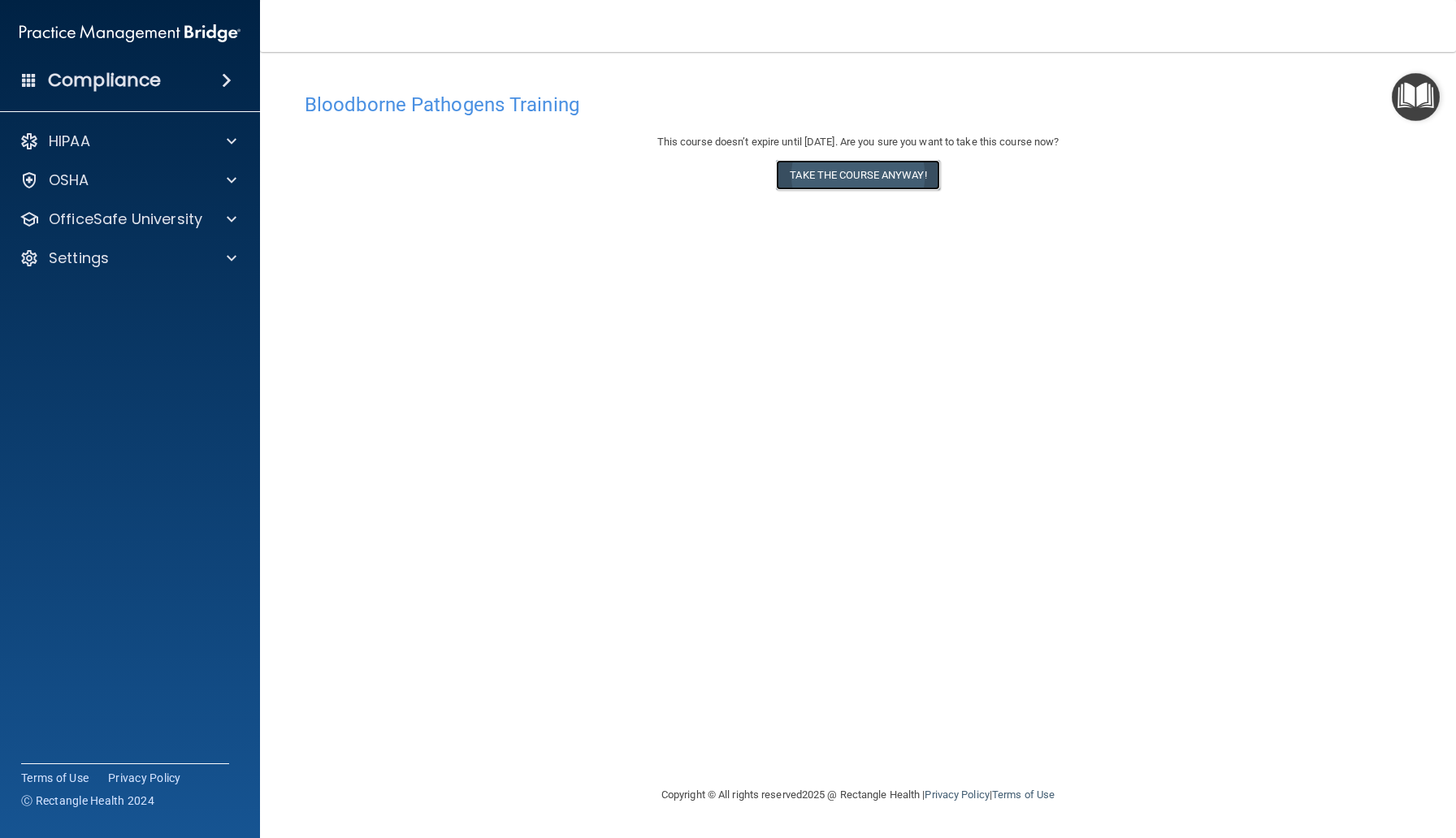
click at [817, 181] on button "Take the course anyway!" at bounding box center [857, 175] width 163 height 30
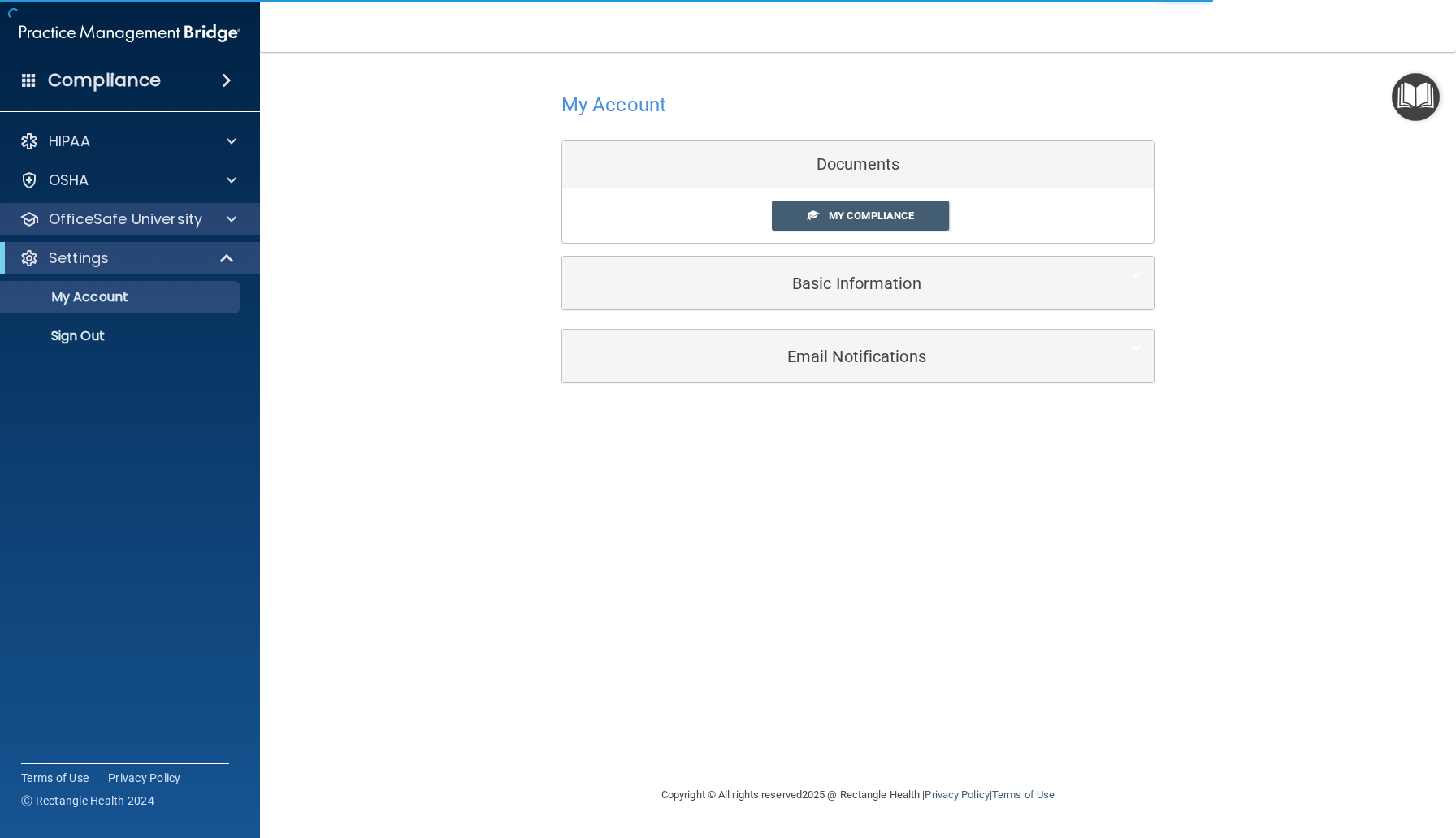
click at [138, 233] on div "OfficeSafe University" at bounding box center [130, 219] width 261 height 33
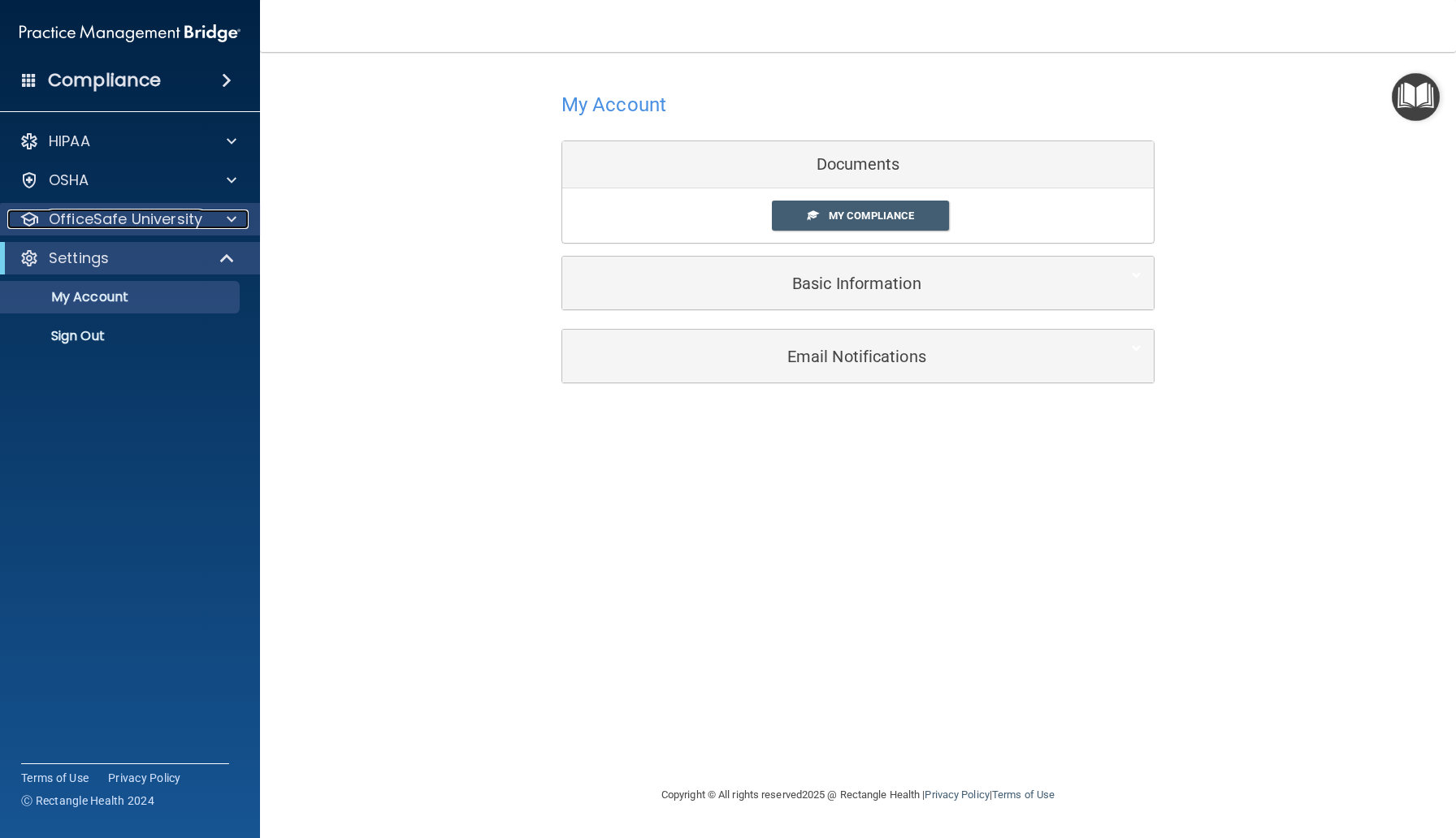
click at [172, 209] on p "OfficeSafe University" at bounding box center [125, 219] width 154 height 20
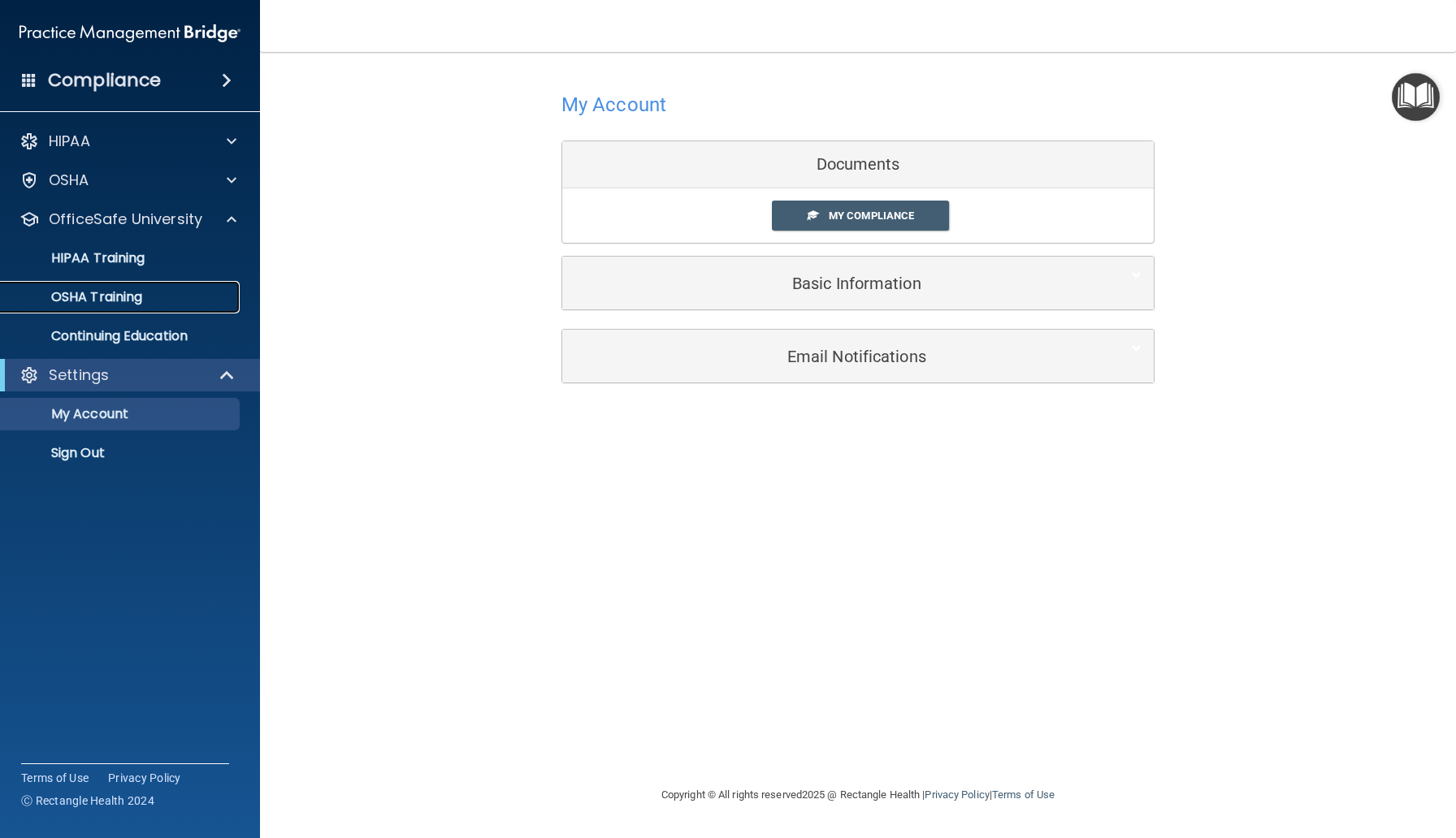
click at [158, 285] on link "OSHA Training" at bounding box center [112, 297] width 256 height 33
